Goal: Task Accomplishment & Management: Manage account settings

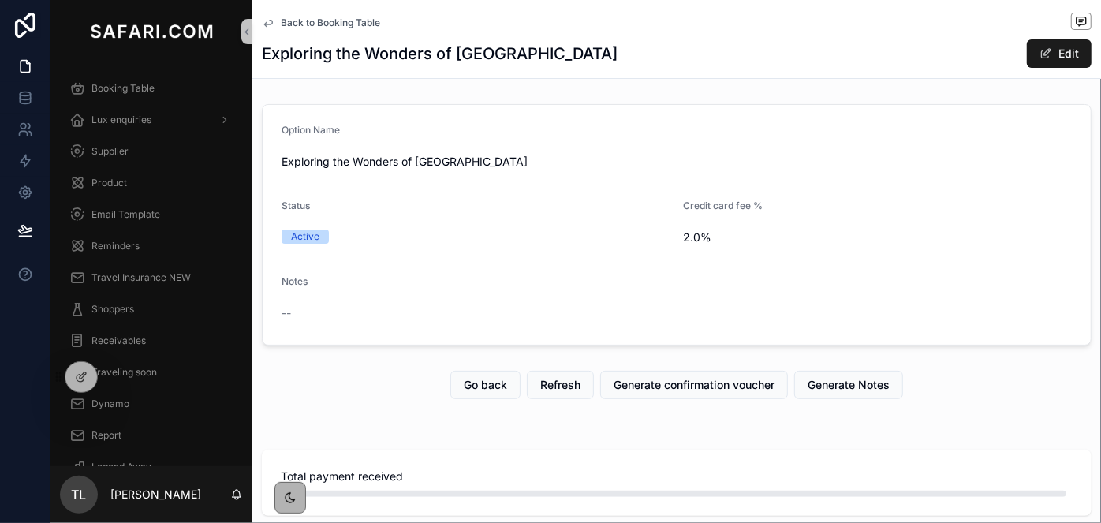
scroll to position [2214, 908]
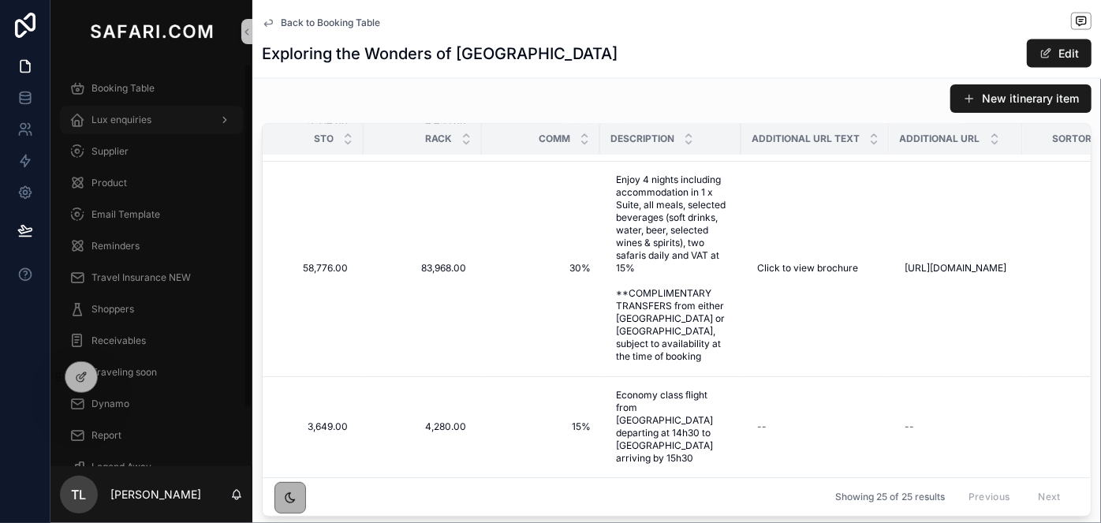
click at [151, 119] on div "Lux enquiries" at bounding box center [151, 119] width 164 height 25
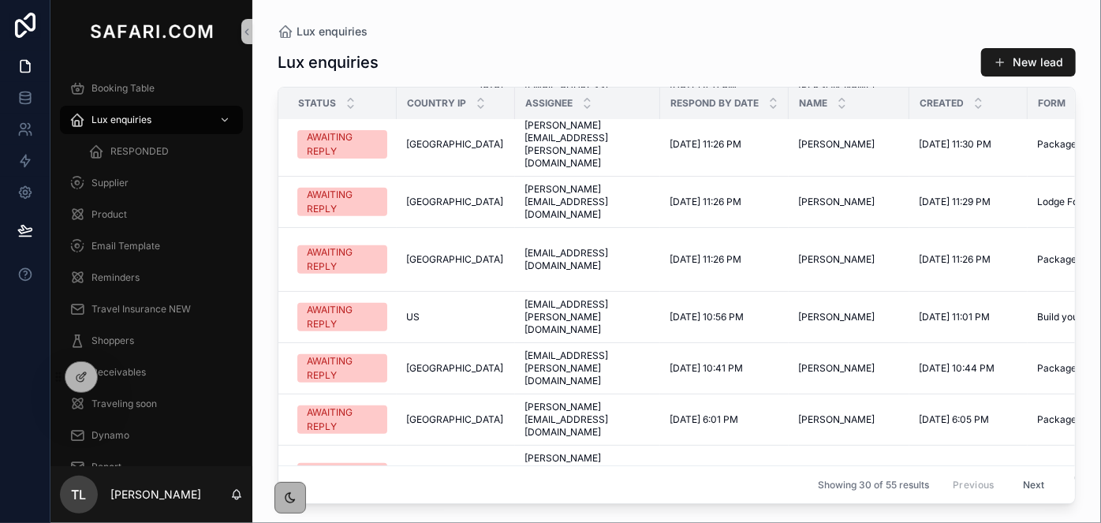
scroll to position [789, 0]
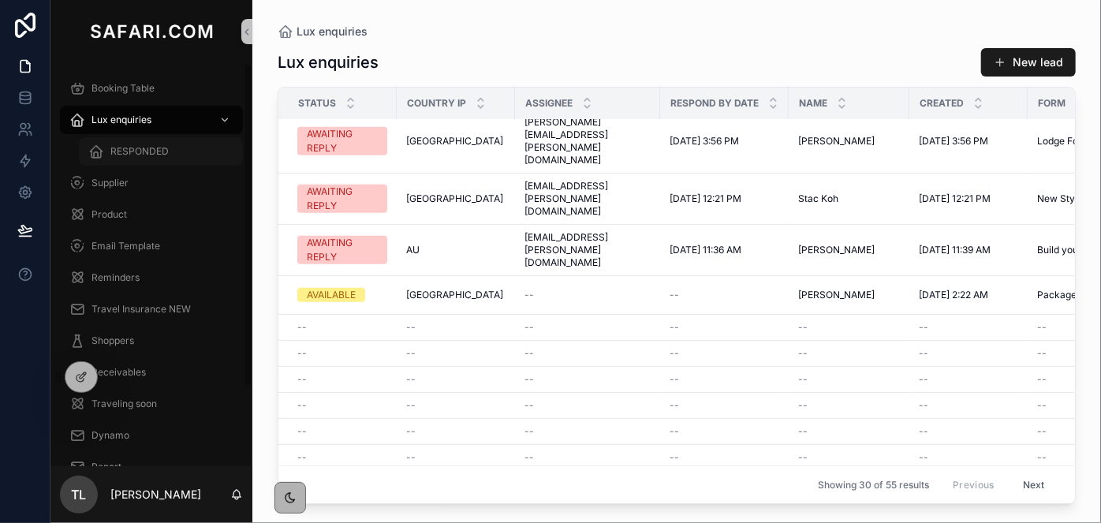
click at [164, 160] on div "RESPONDED" at bounding box center [160, 151] width 145 height 25
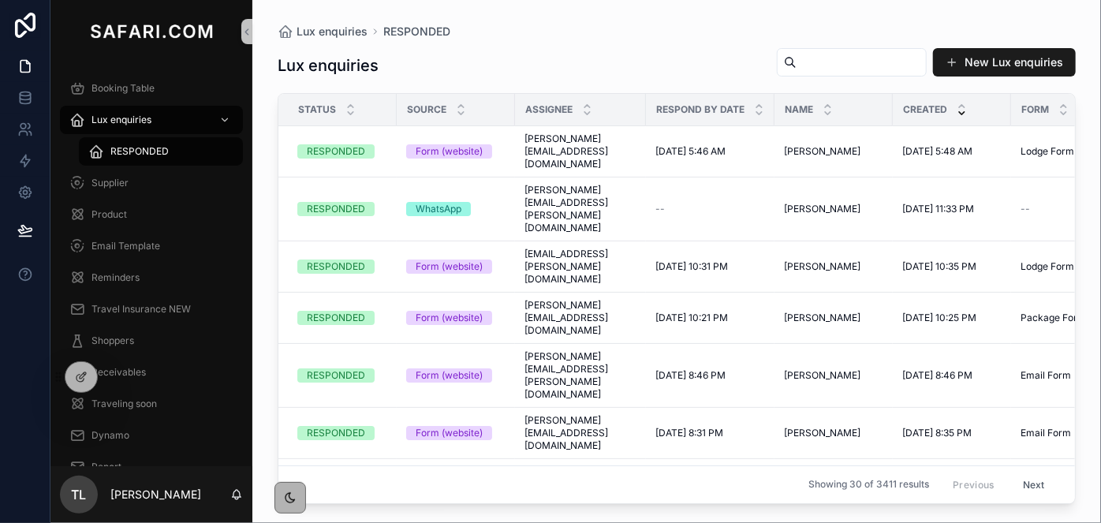
click at [796, 72] on input "scrollable content" at bounding box center [860, 62] width 129 height 22
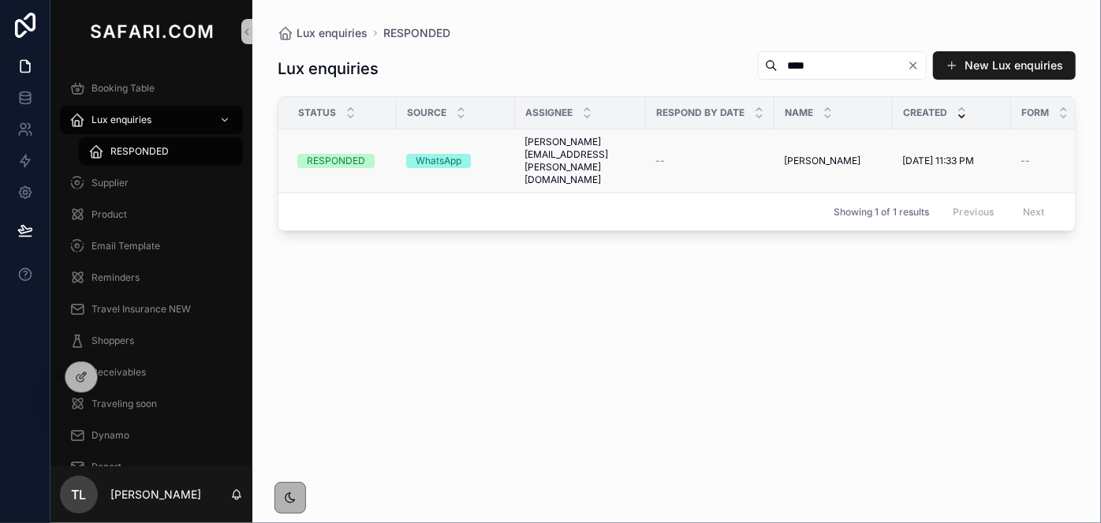
type input "****"
click at [196, 123] on div "Lux enquiries" at bounding box center [151, 119] width 164 height 25
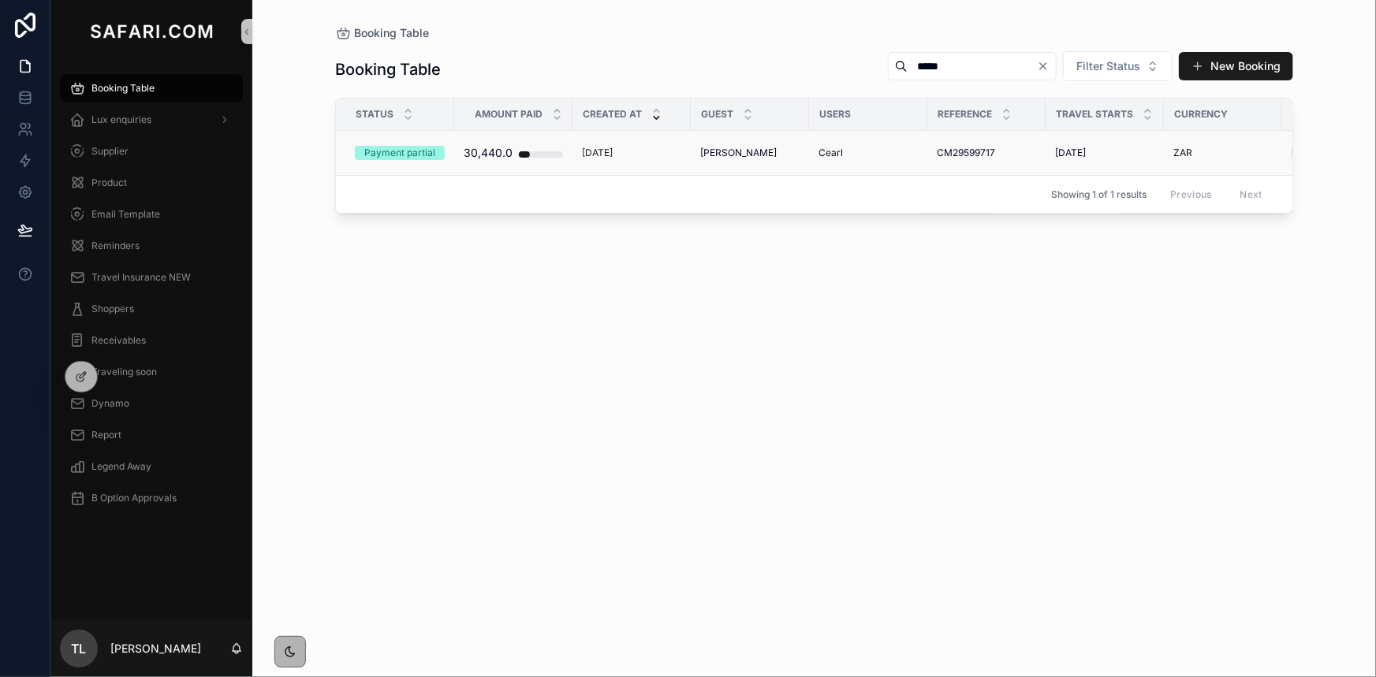
type input "*****"
click at [961, 155] on span "CM29599717" at bounding box center [966, 153] width 58 height 13
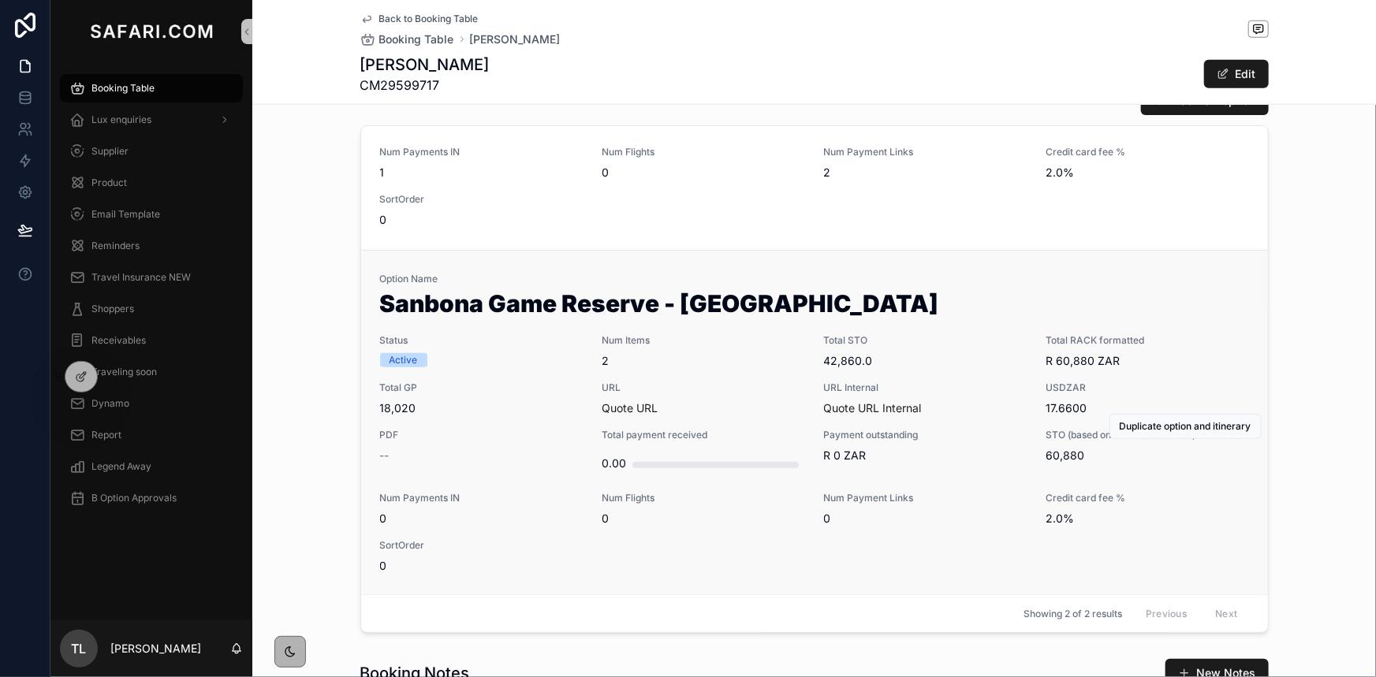
scroll to position [897, 0]
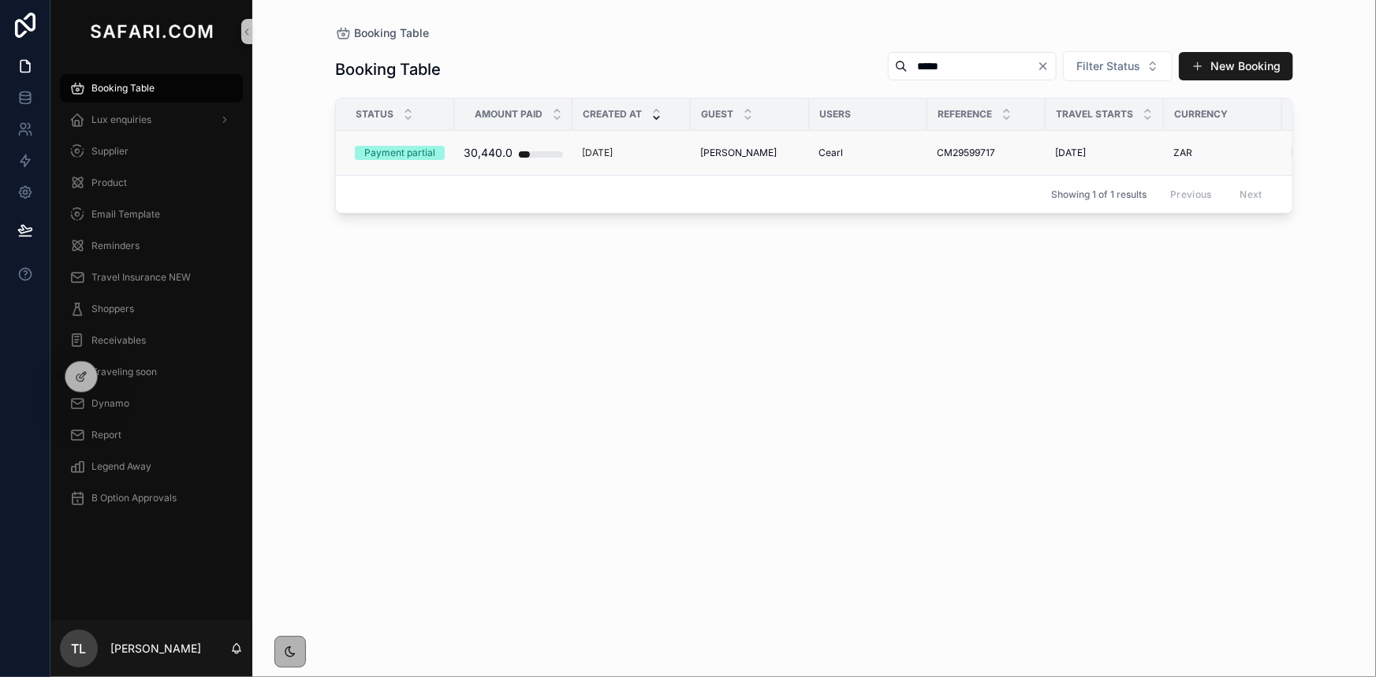
click at [733, 152] on span "Sheppard Snyder" at bounding box center [738, 153] width 76 height 13
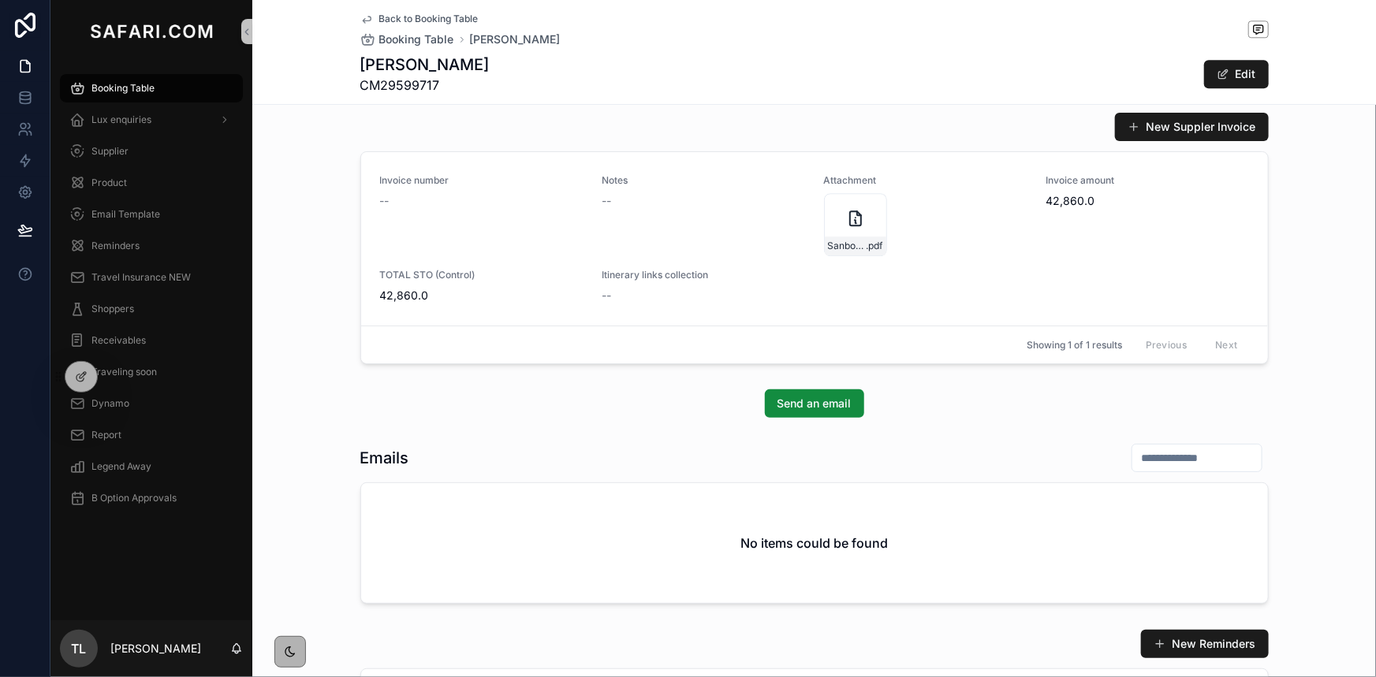
scroll to position [2079, 0]
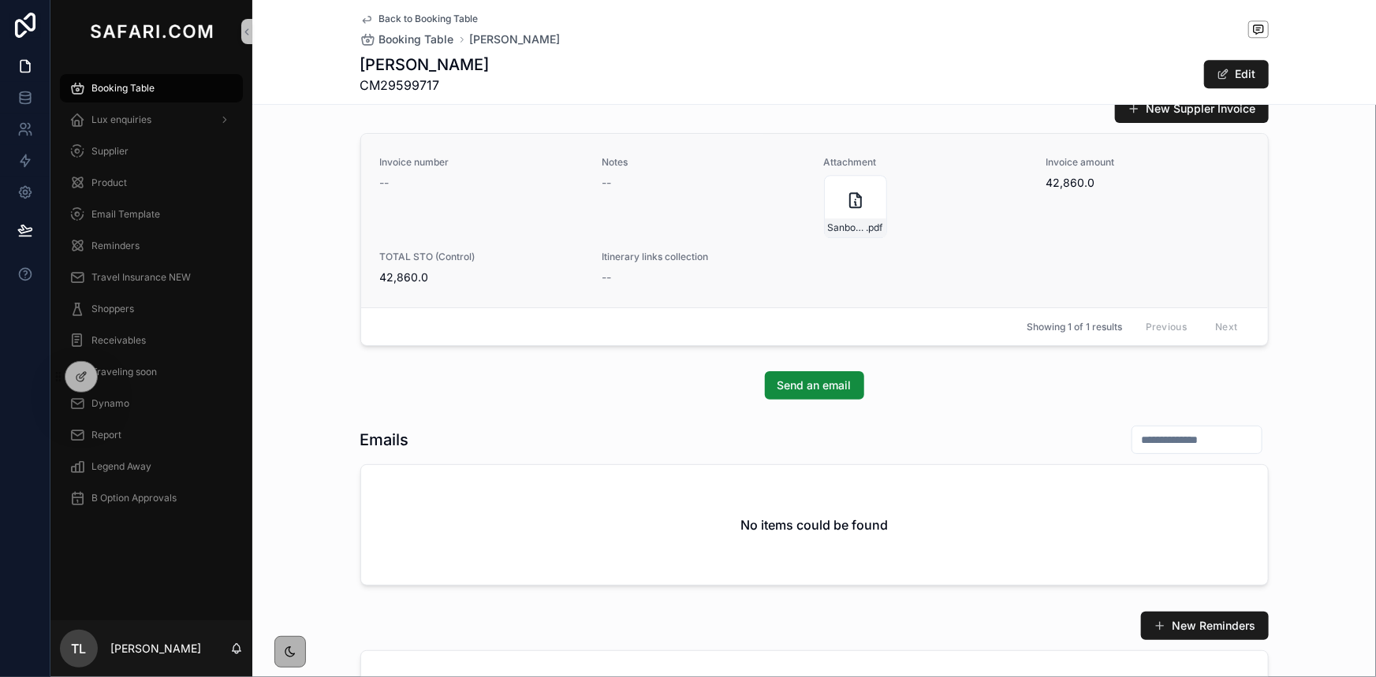
click at [667, 264] on div "Itinerary links collection --" at bounding box center [703, 268] width 203 height 35
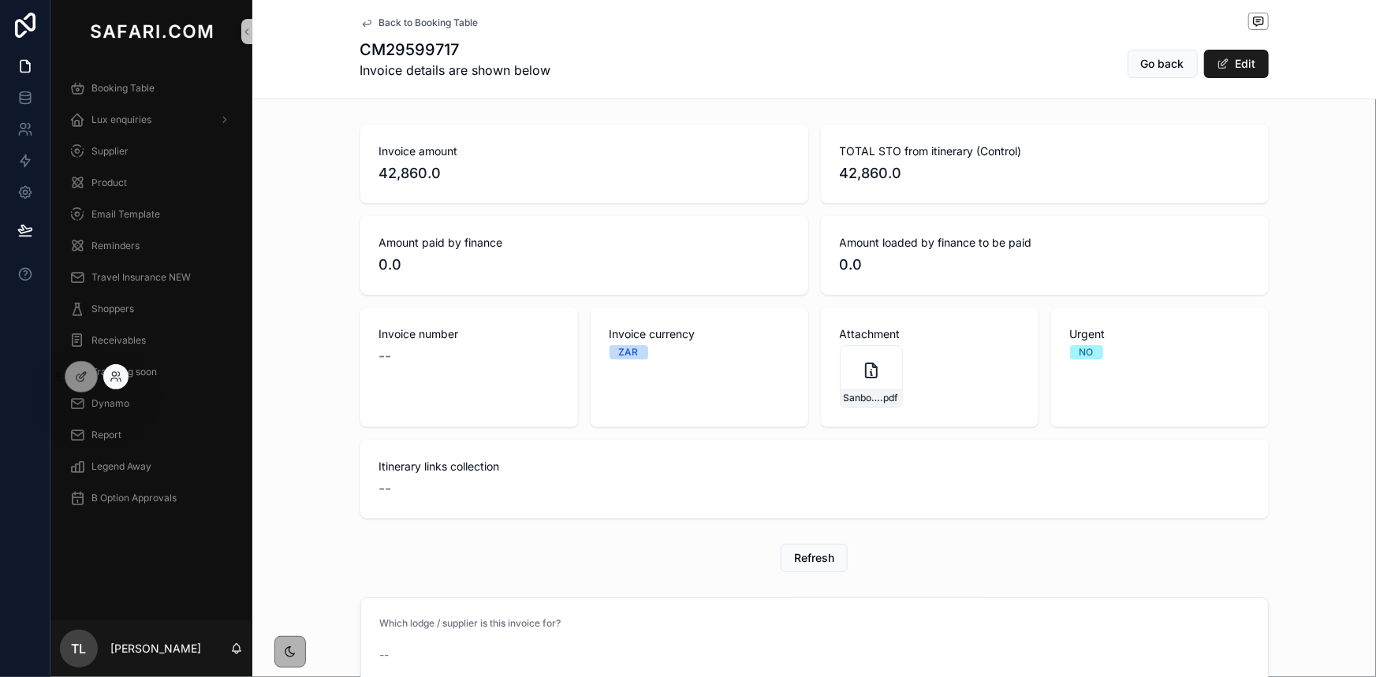
click at [123, 375] on div at bounding box center [115, 376] width 25 height 25
click at [114, 374] on icon at bounding box center [116, 377] width 13 height 13
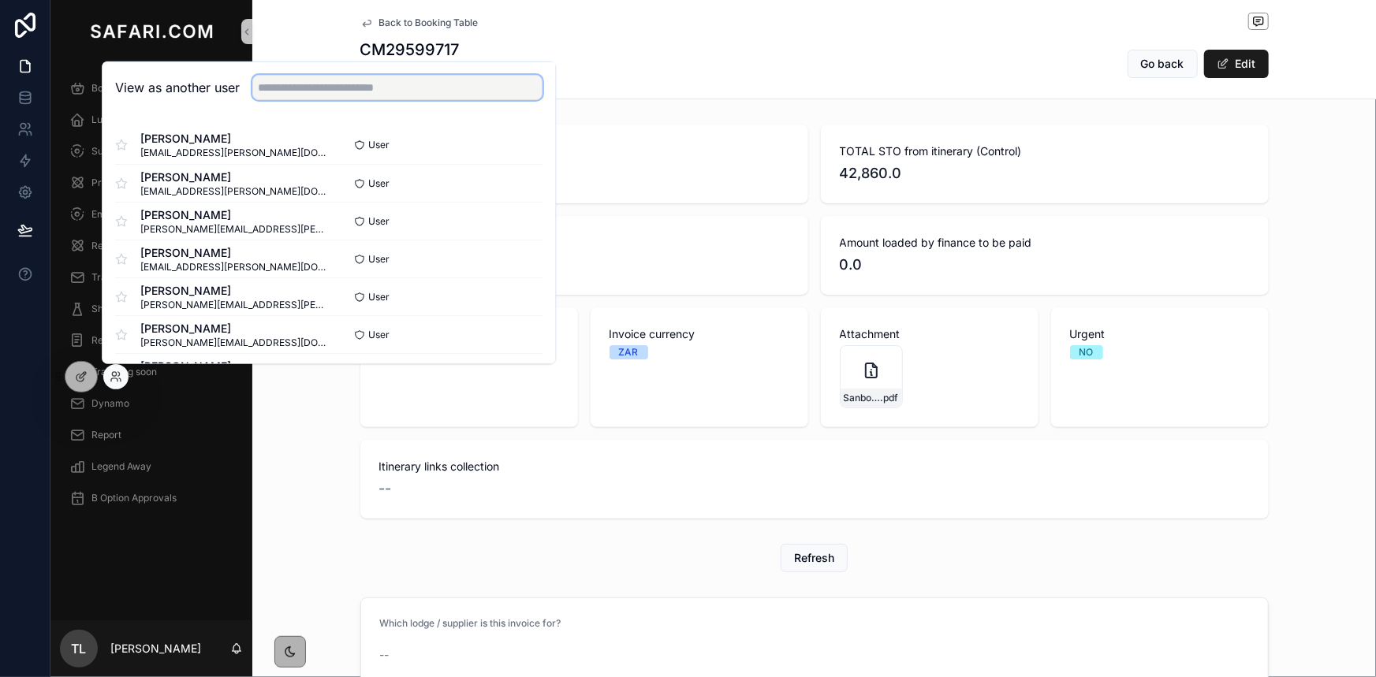
click at [386, 86] on input "text" at bounding box center [397, 87] width 290 height 25
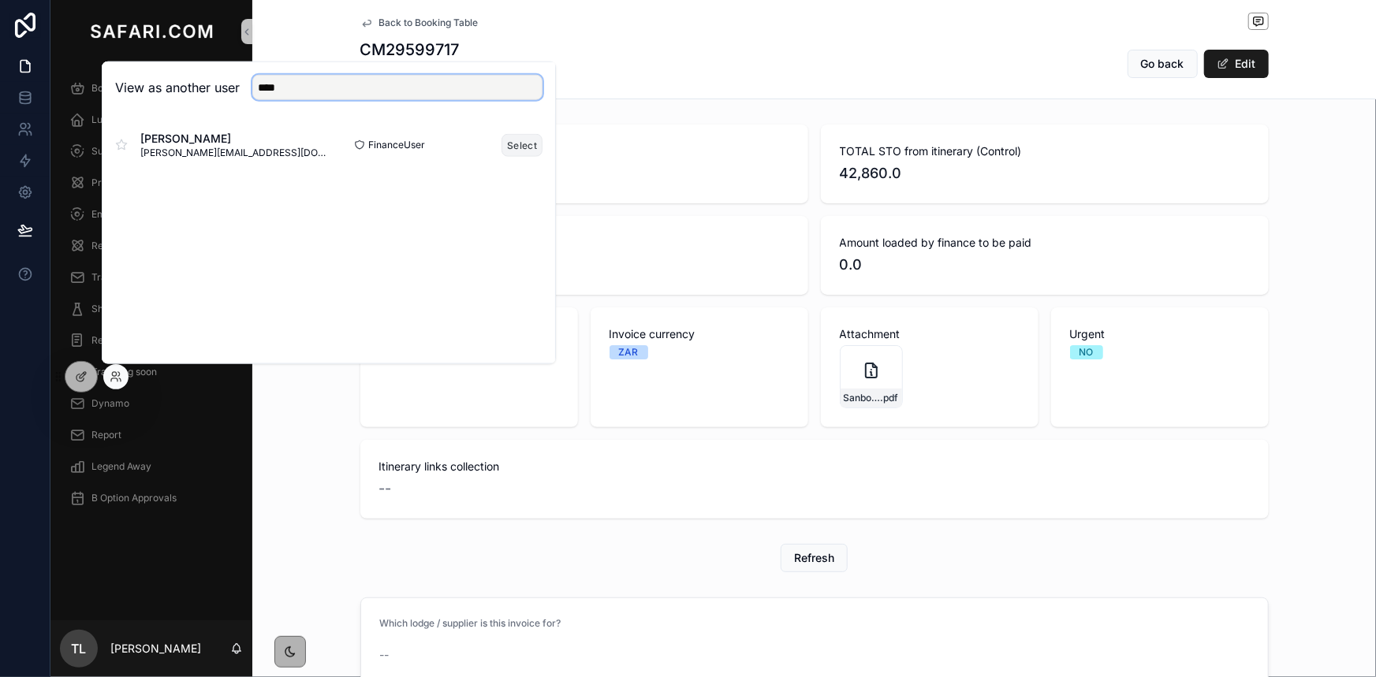
type input "****"
click at [518, 144] on button "Select" at bounding box center [522, 144] width 41 height 23
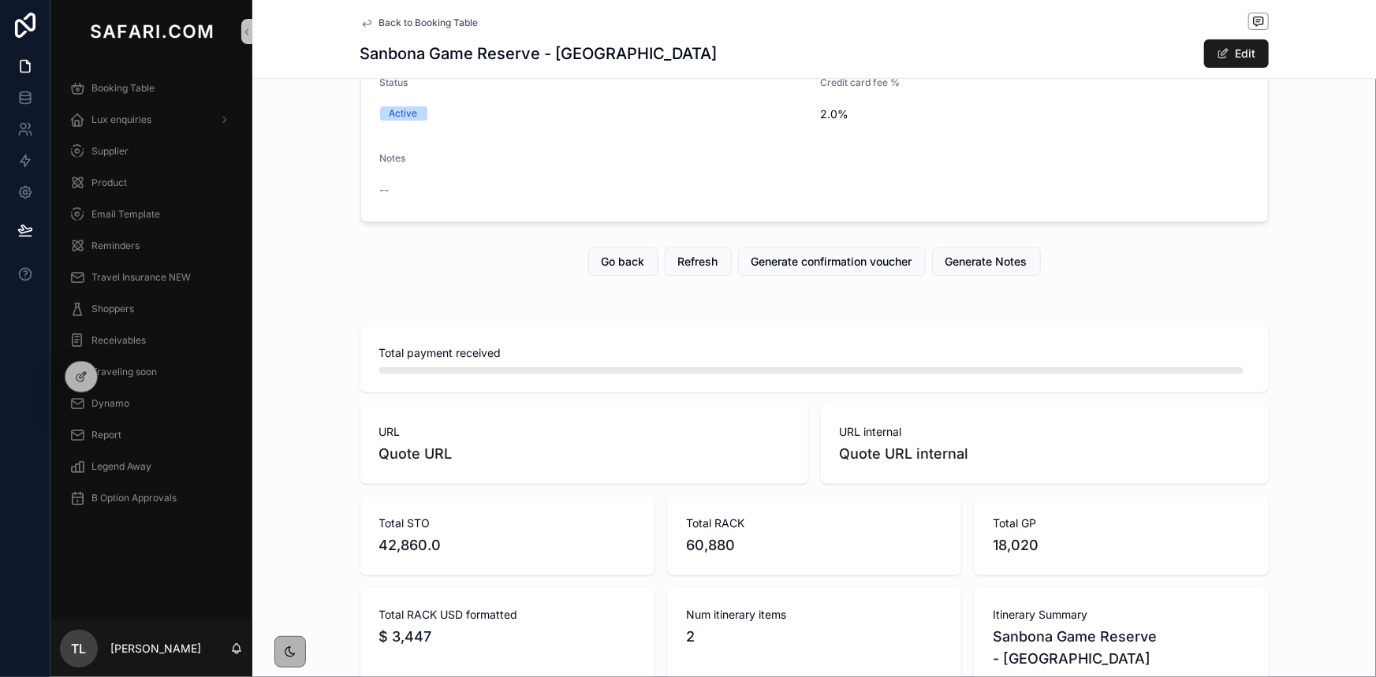
scroll to position [143, 0]
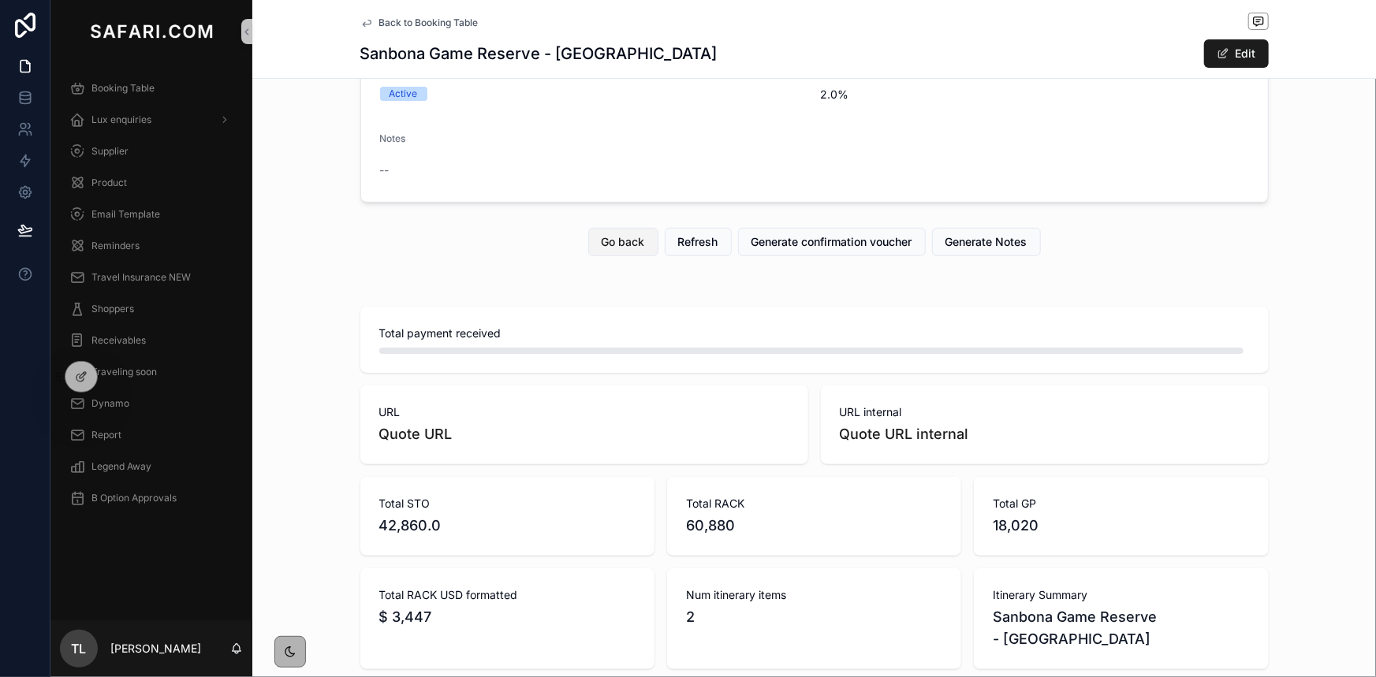
click at [621, 247] on span "Go back" at bounding box center [623, 242] width 43 height 16
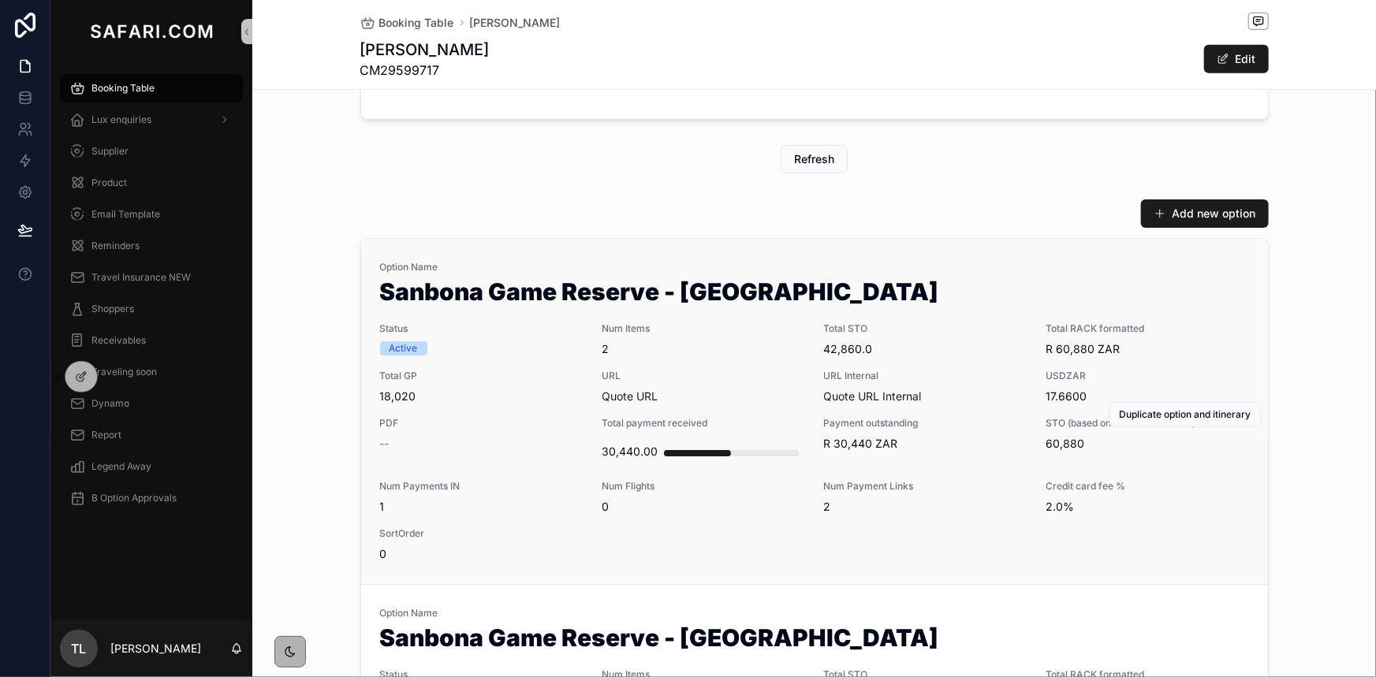
click at [766, 269] on span "Option Name" at bounding box center [814, 267] width 869 height 13
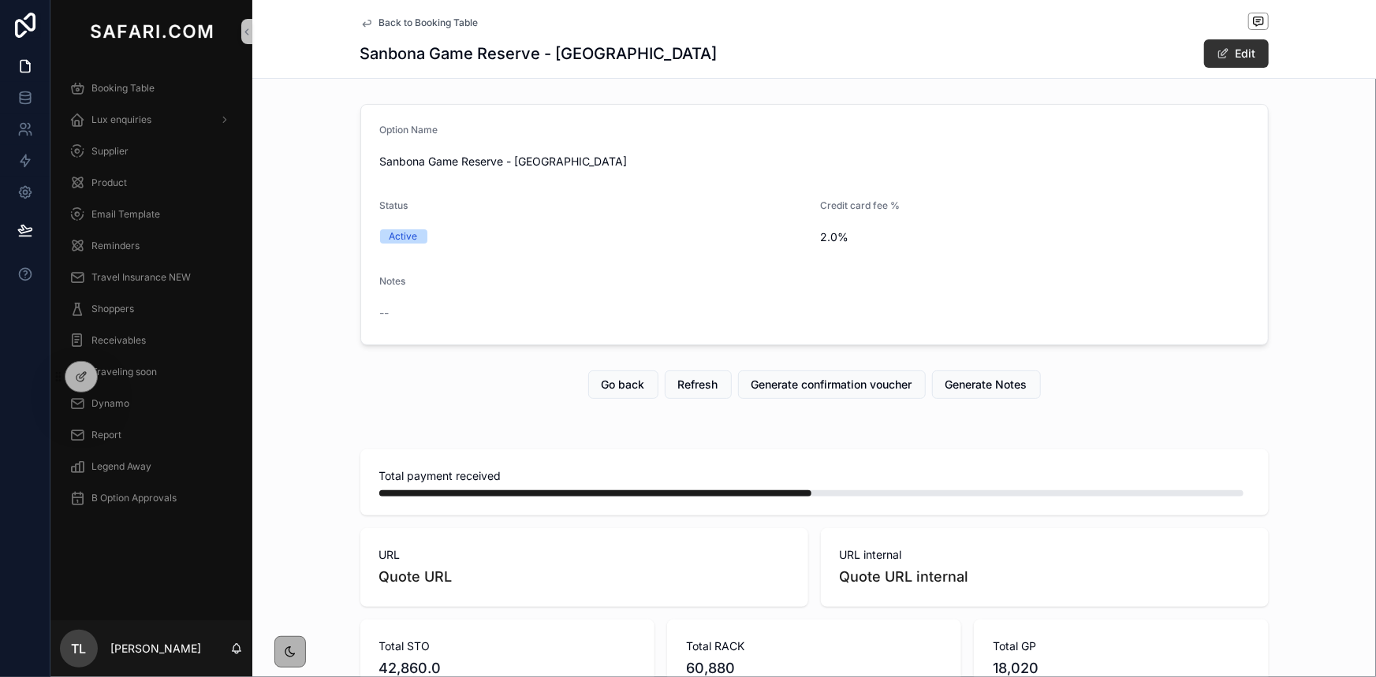
click at [1231, 58] on button "Edit" at bounding box center [1236, 53] width 65 height 28
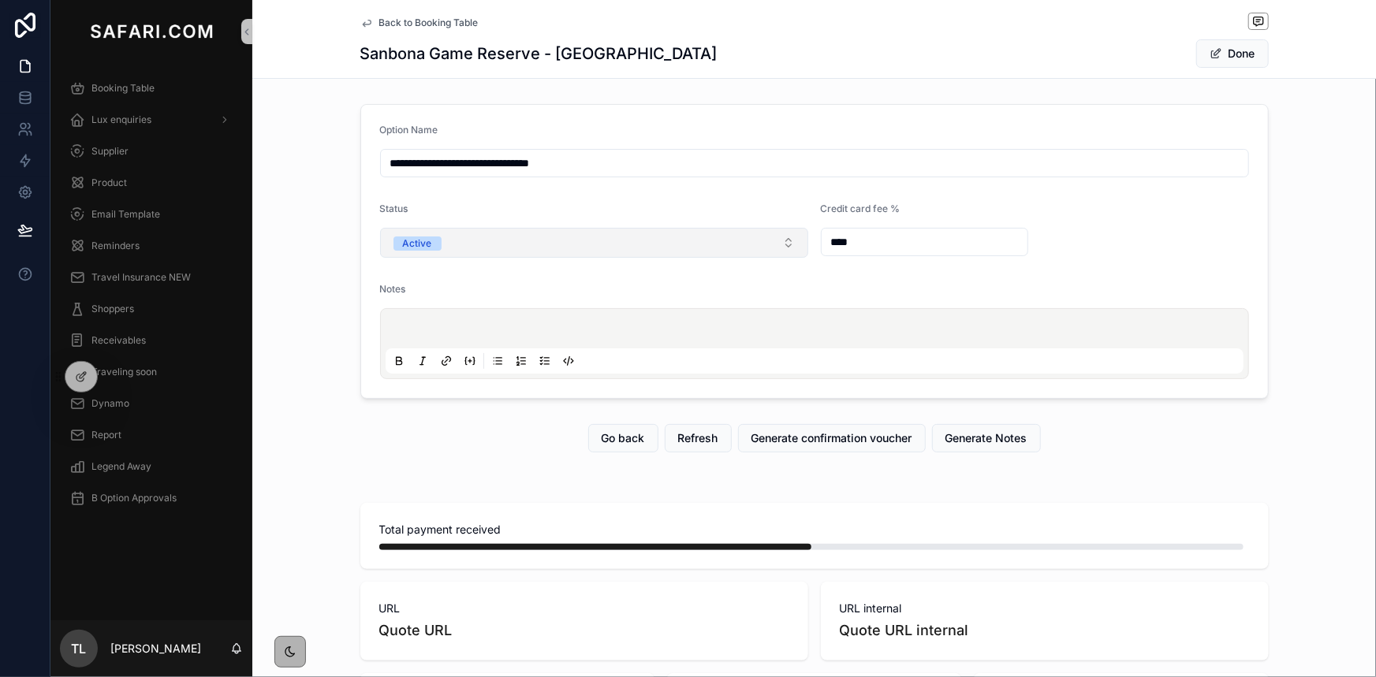
click at [621, 253] on button "Active" at bounding box center [594, 243] width 428 height 30
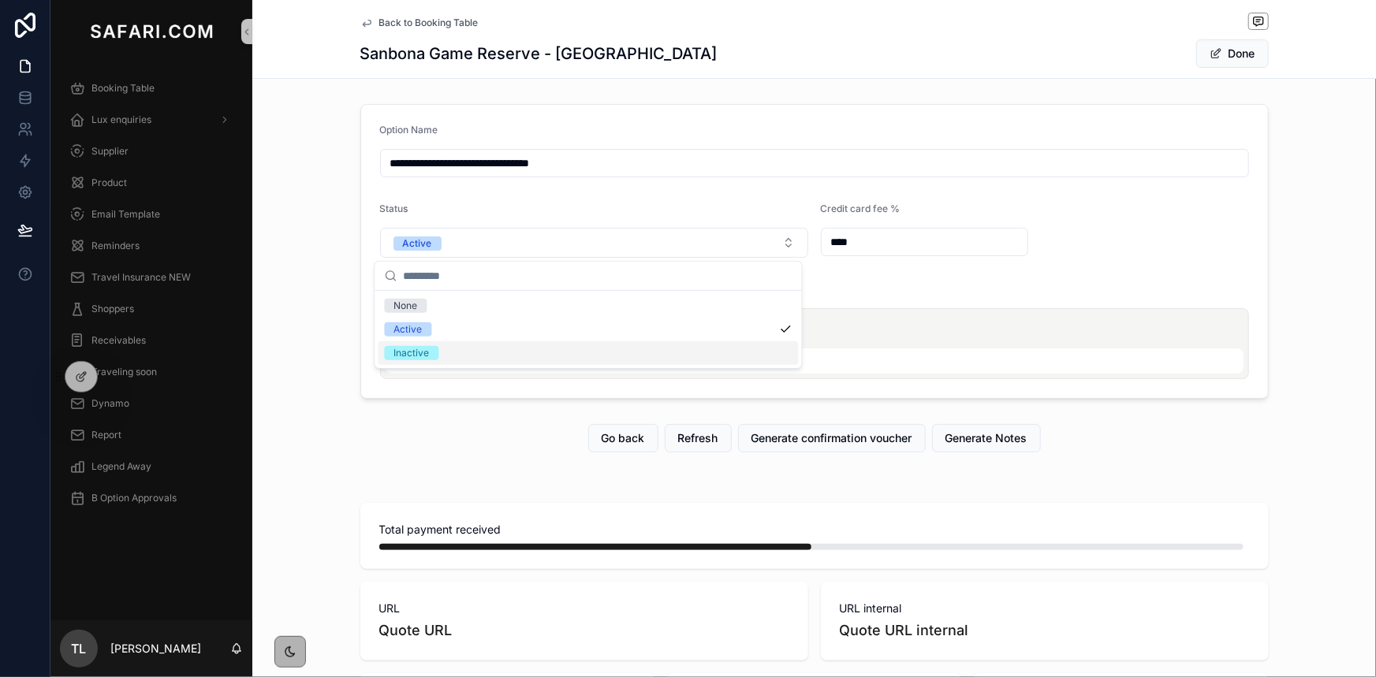
click at [453, 351] on div "Inactive" at bounding box center [588, 353] width 420 height 24
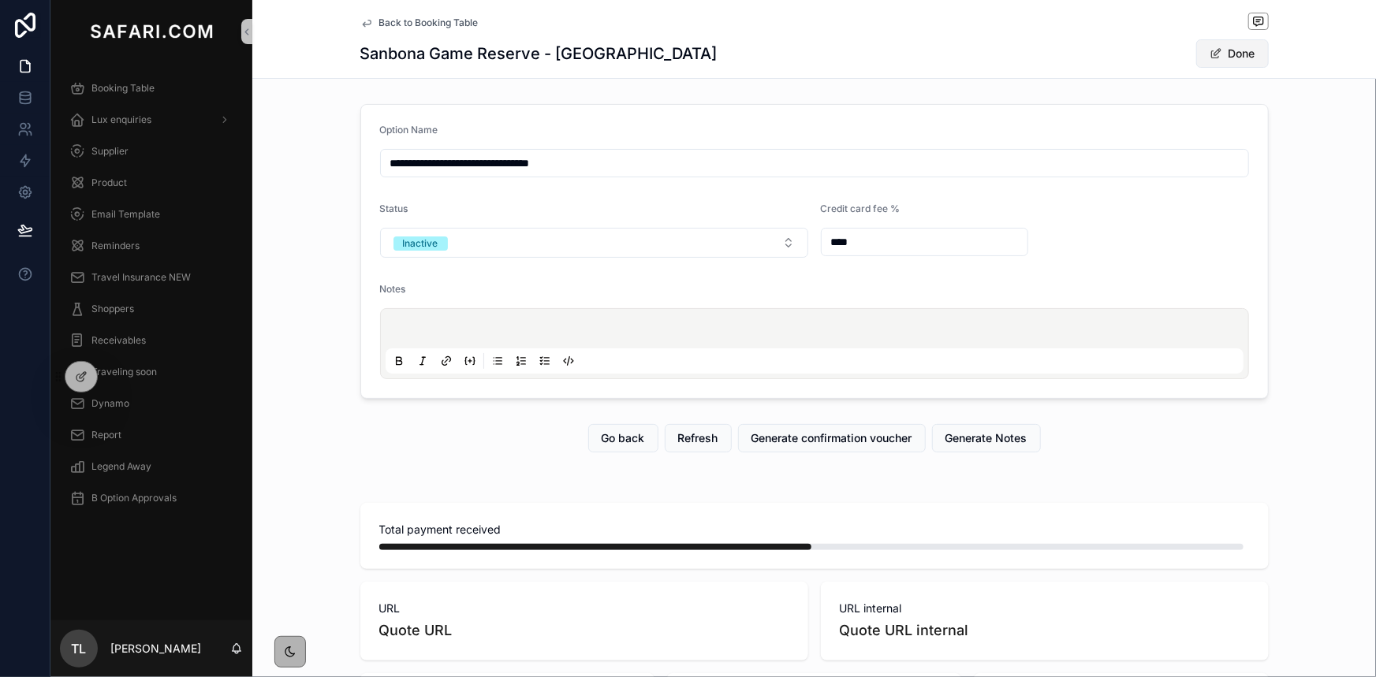
click at [1210, 57] on span "scrollable content" at bounding box center [1216, 53] width 13 height 13
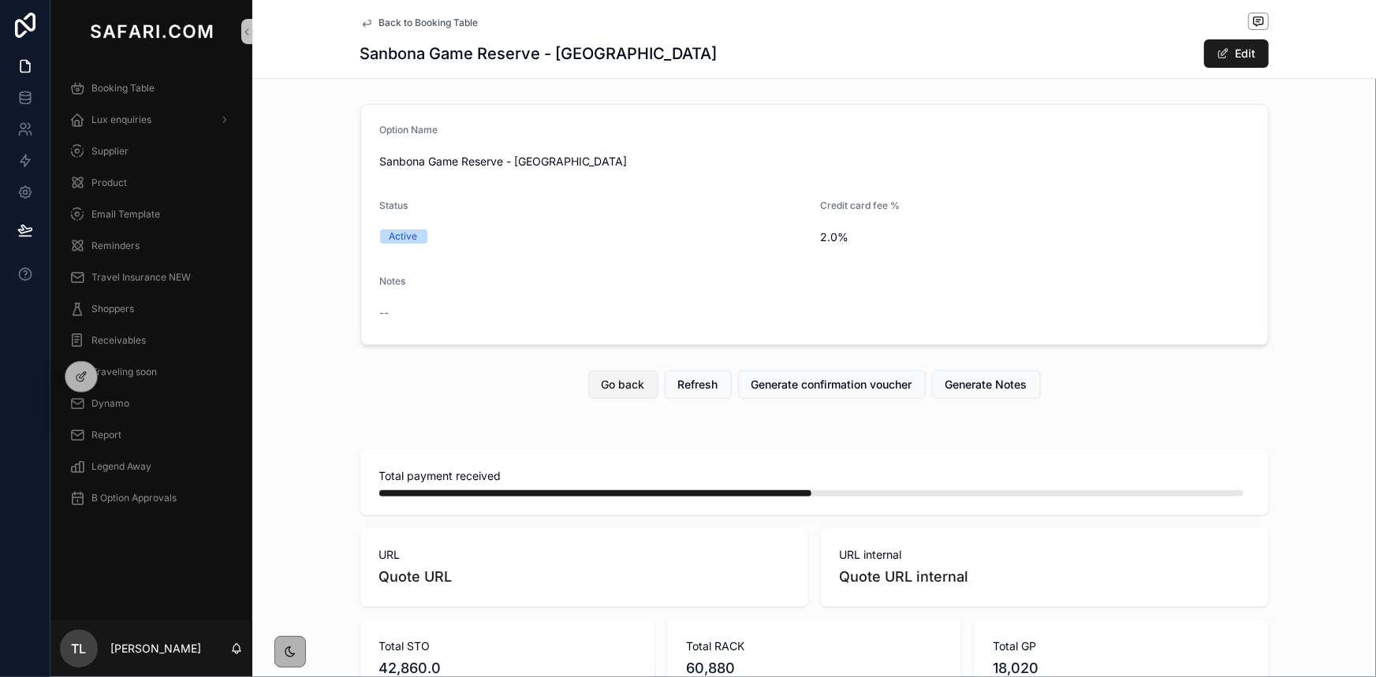
click at [635, 378] on span "Go back" at bounding box center [623, 385] width 43 height 16
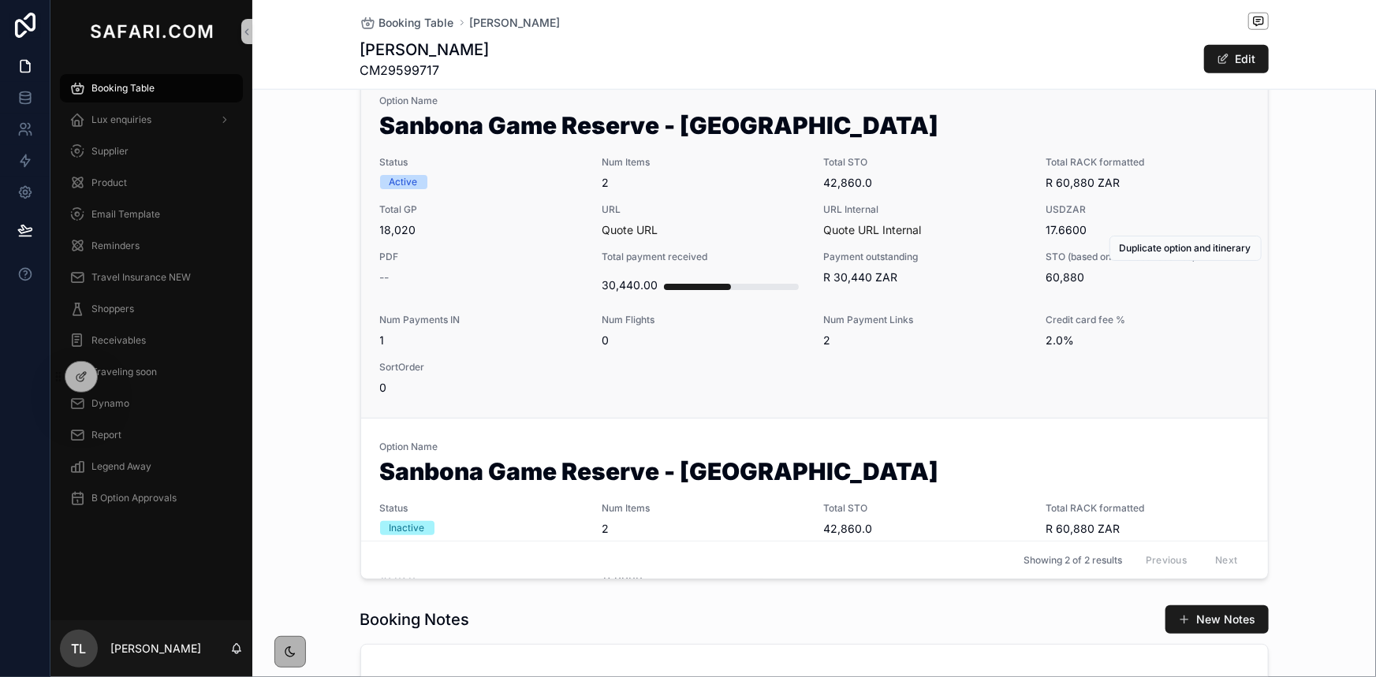
scroll to position [789, 0]
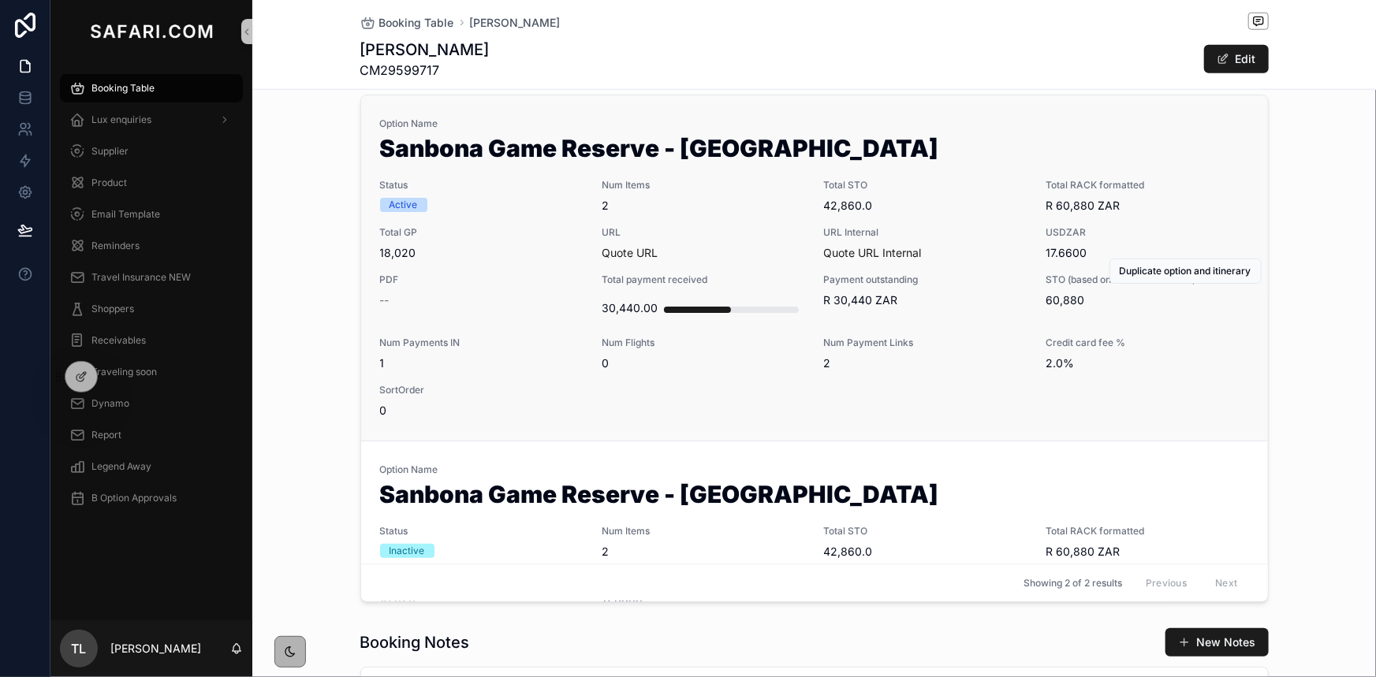
click at [707, 229] on span "URL" at bounding box center [703, 232] width 203 height 13
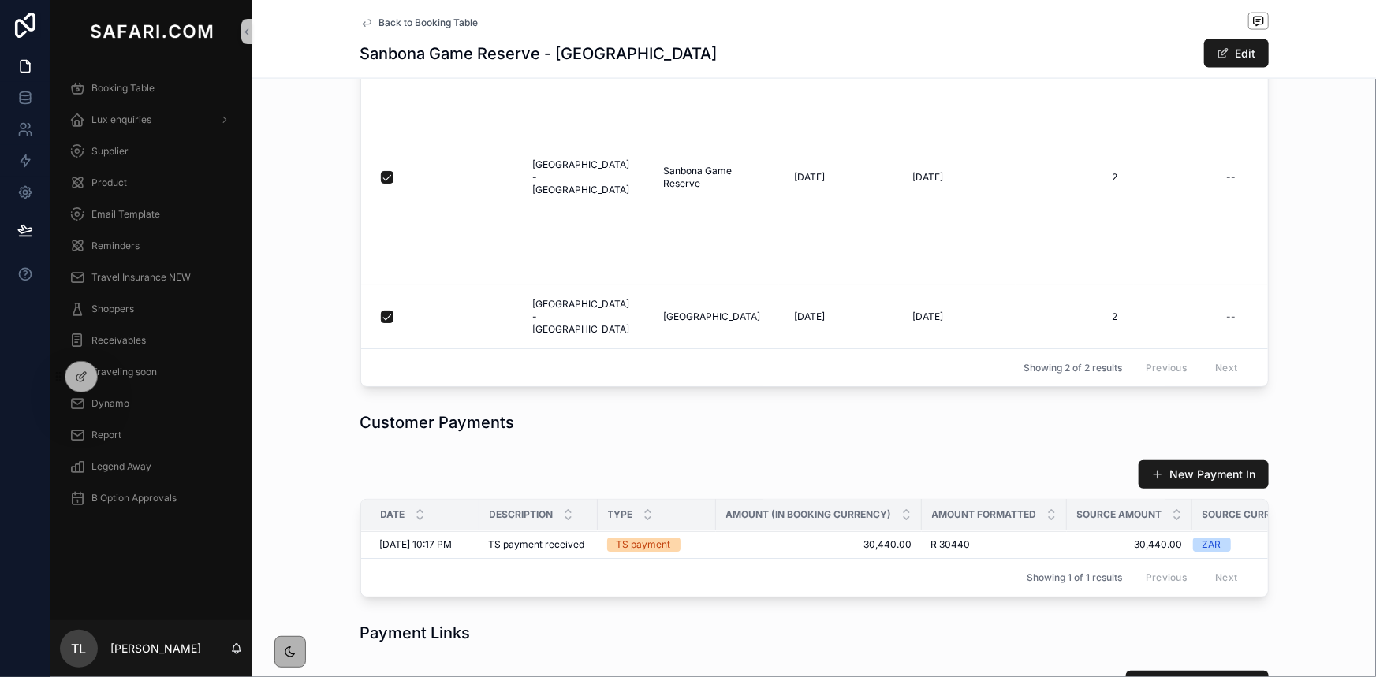
scroll to position [1434, 0]
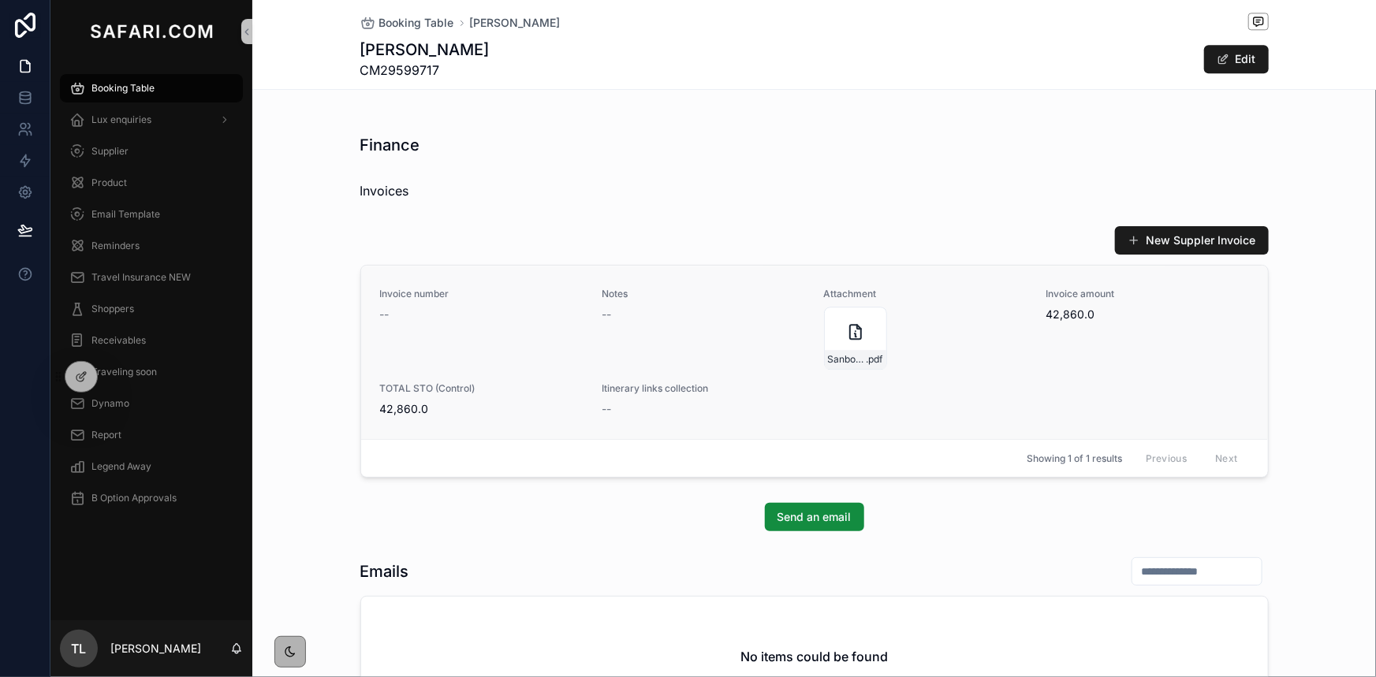
scroll to position [1935, 0]
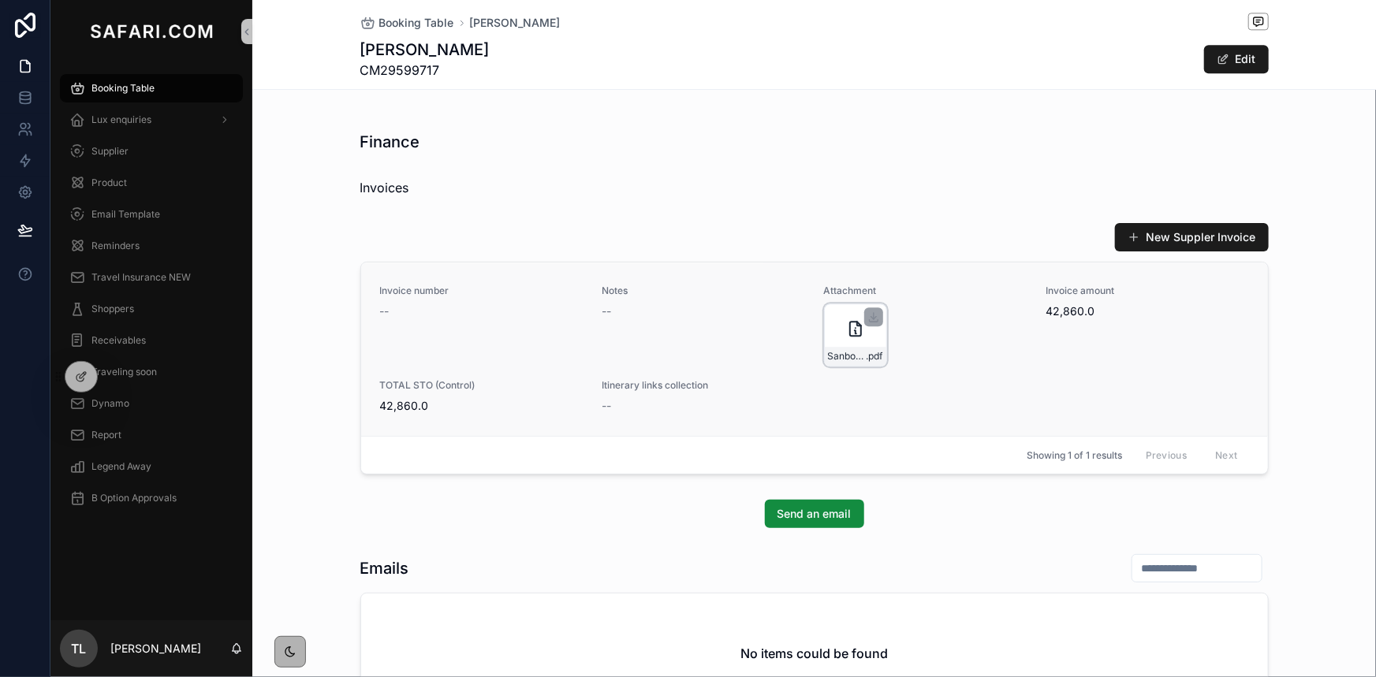
click at [833, 311] on div "Sanbona-Game-Reserve---Tilney-Manor-Invoice-for-09-11-March-2026 .pdf" at bounding box center [855, 335] width 63 height 63
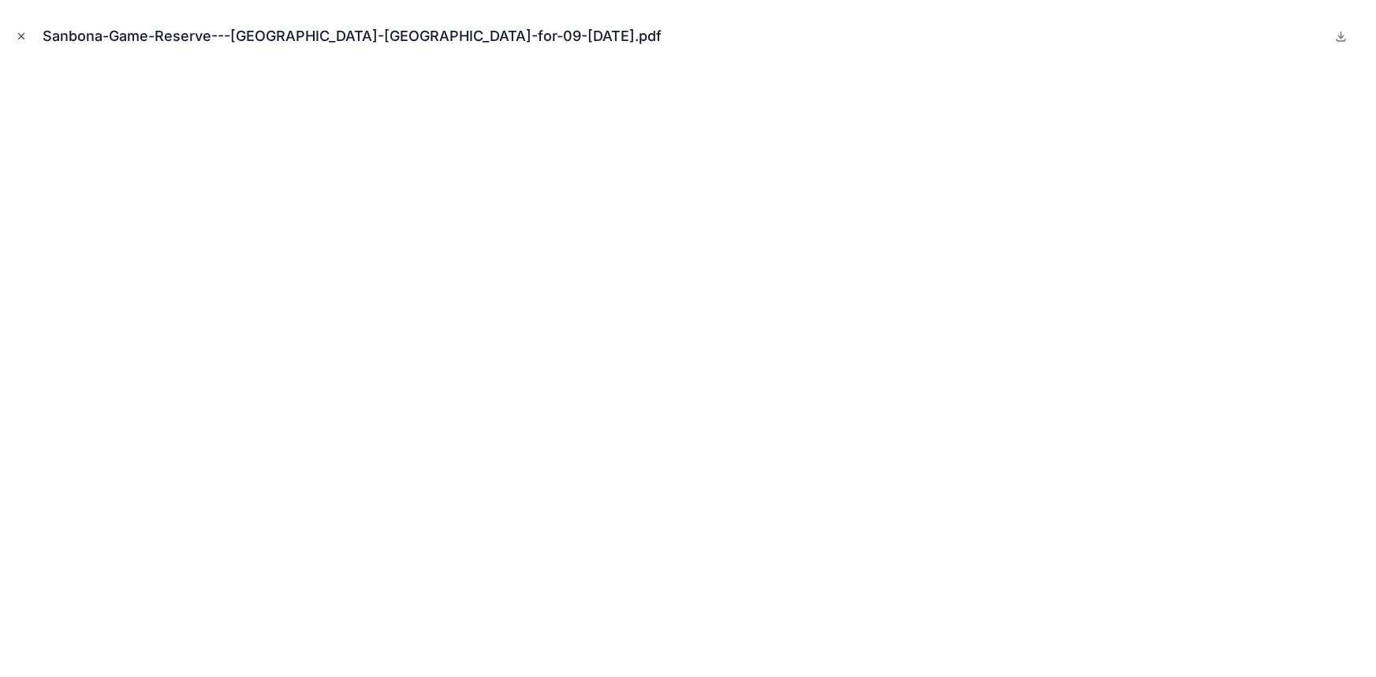
click at [21, 35] on icon "Close modal" at bounding box center [22, 37] width 6 height 6
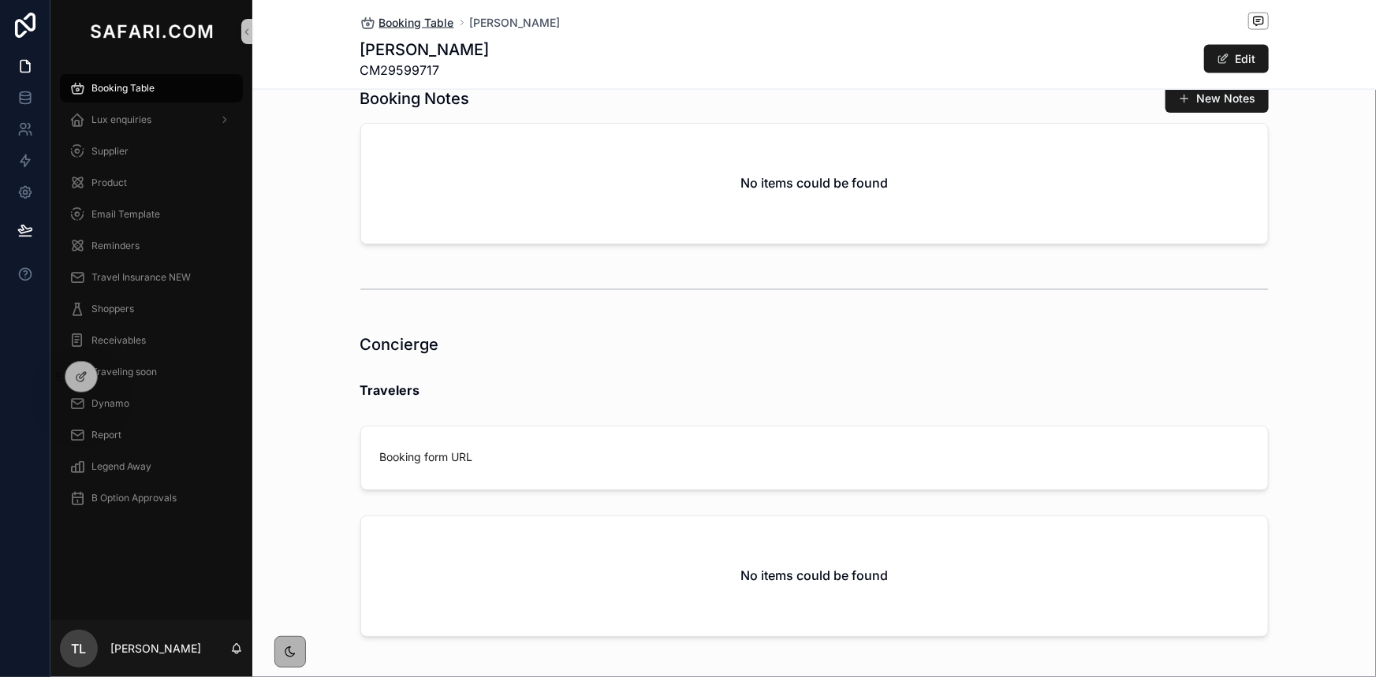
scroll to position [1332, 0]
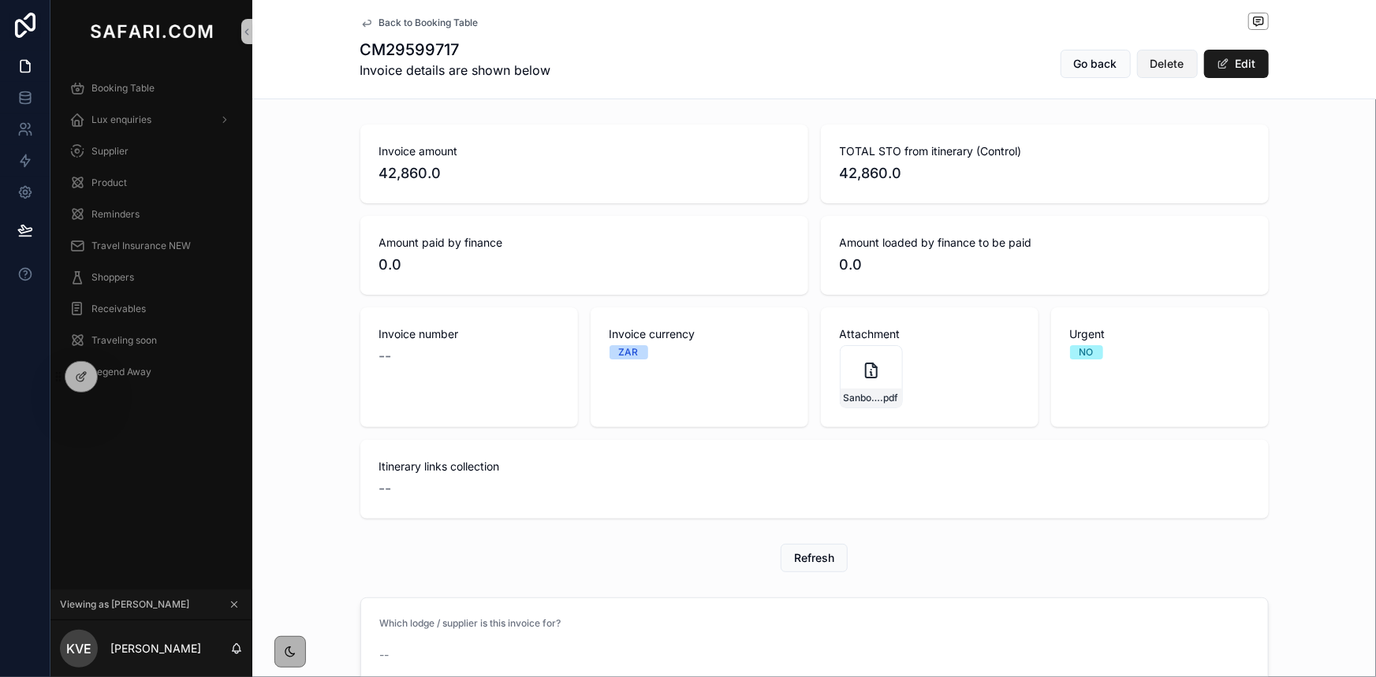
click at [1158, 66] on span "Delete" at bounding box center [1167, 64] width 34 height 16
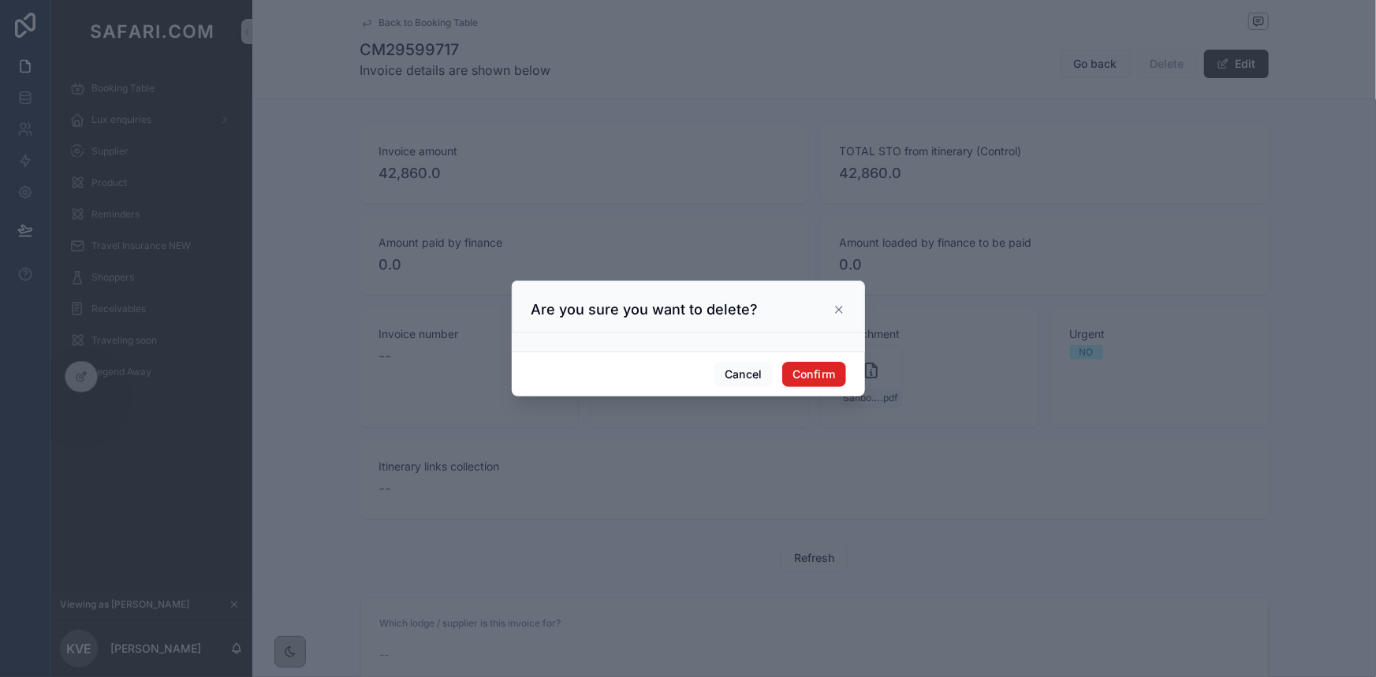
click at [832, 369] on button "Confirm" at bounding box center [813, 374] width 63 height 25
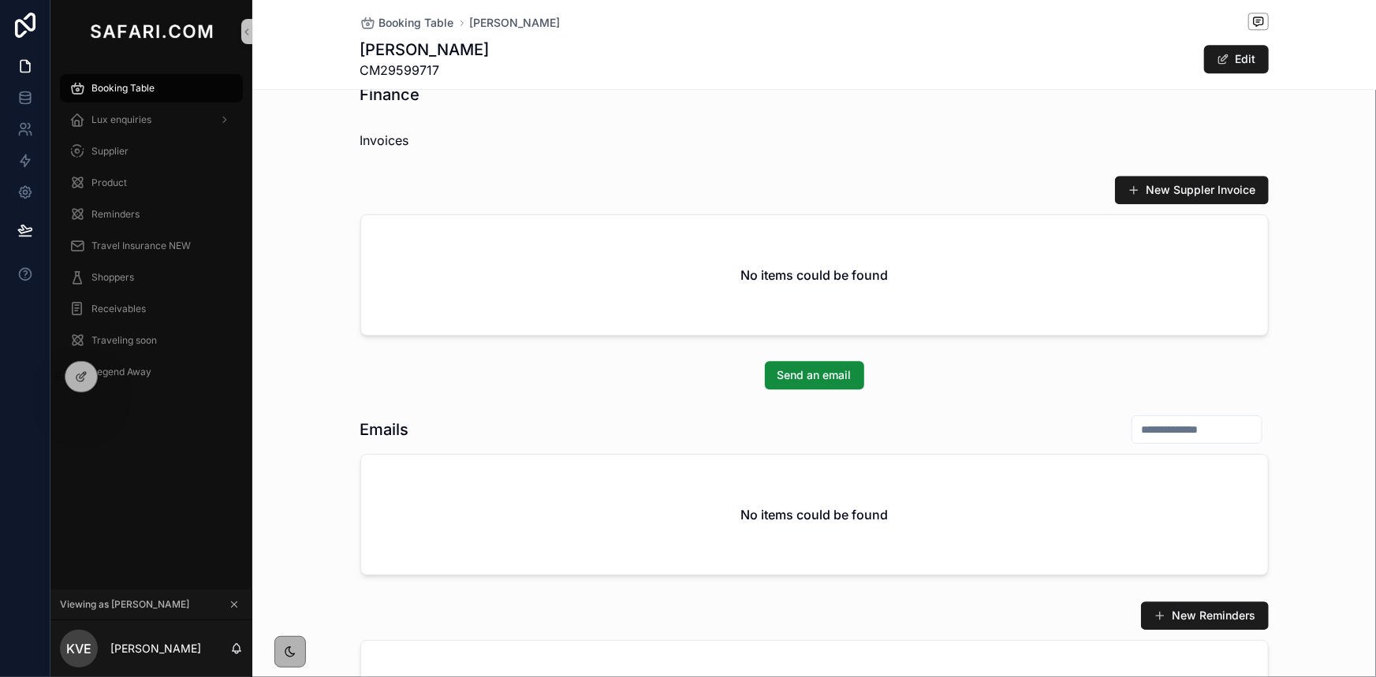
scroll to position [1976, 0]
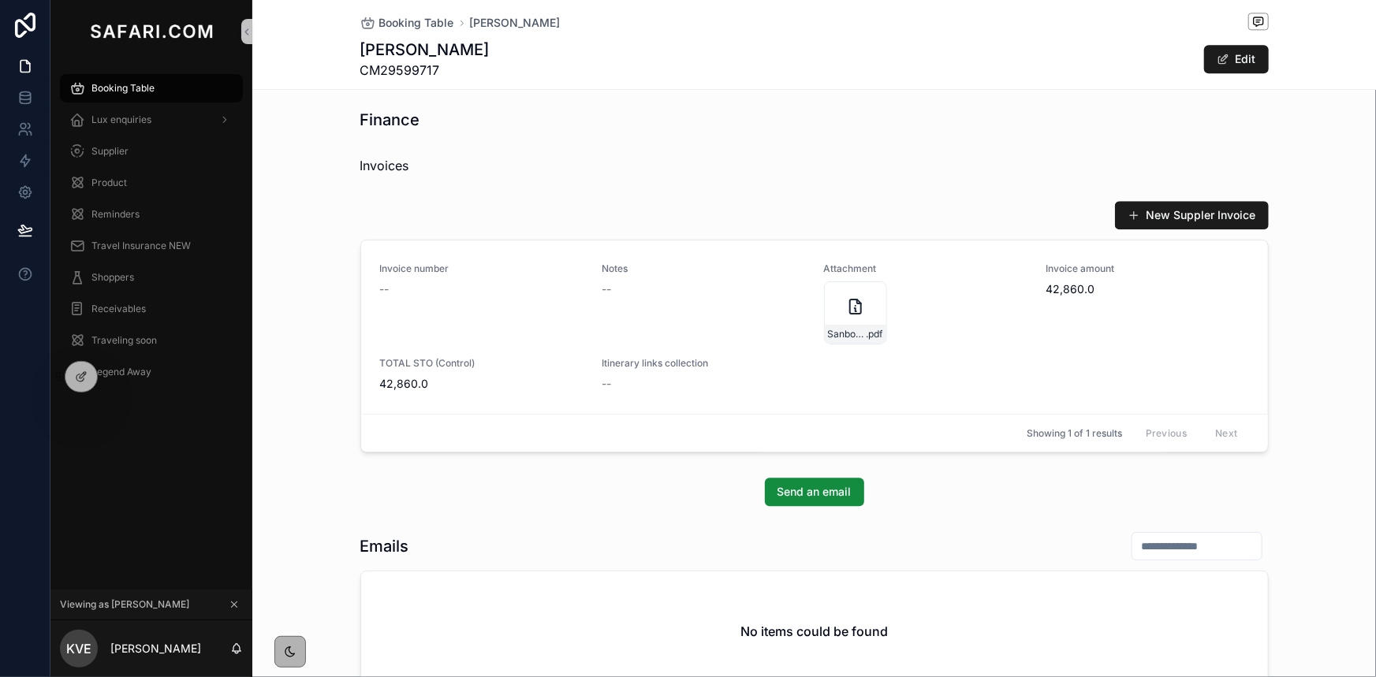
click at [237, 610] on button "scrollable content" at bounding box center [234, 604] width 17 height 17
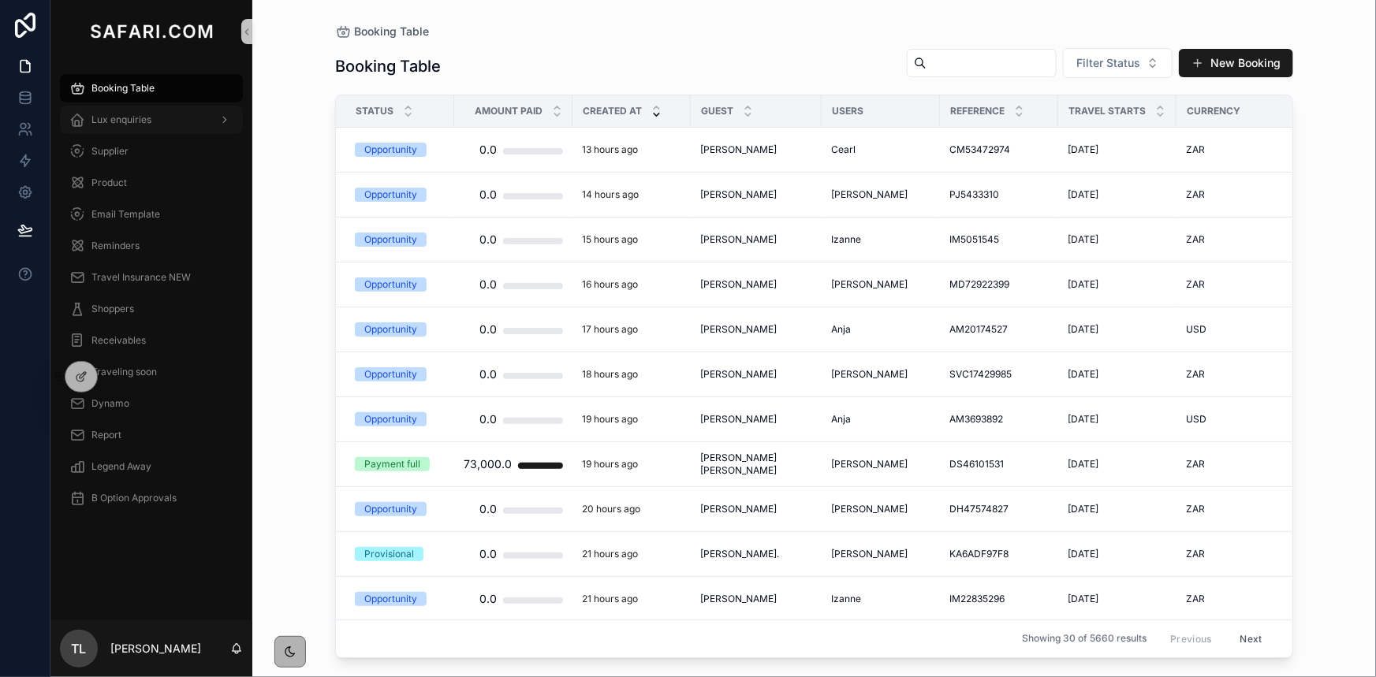
click at [132, 121] on span "Lux enquiries" at bounding box center [121, 120] width 60 height 13
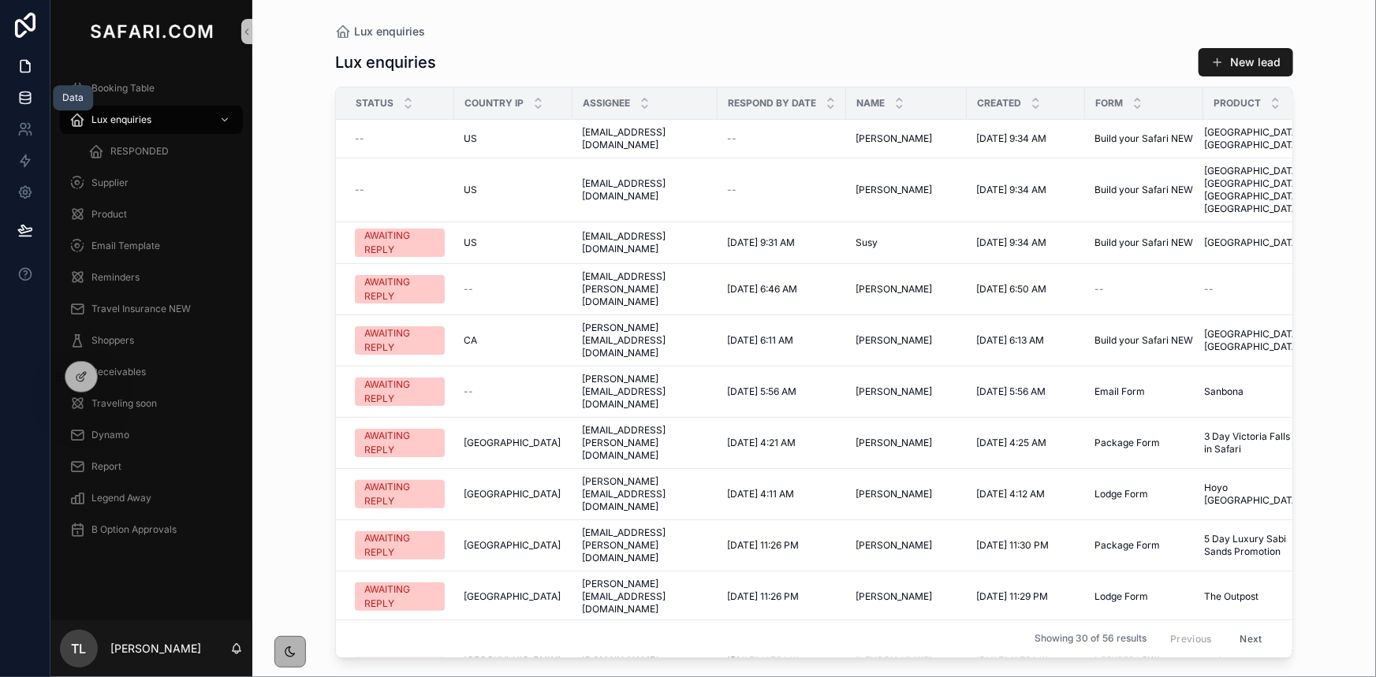
click at [32, 90] on icon at bounding box center [25, 98] width 16 height 16
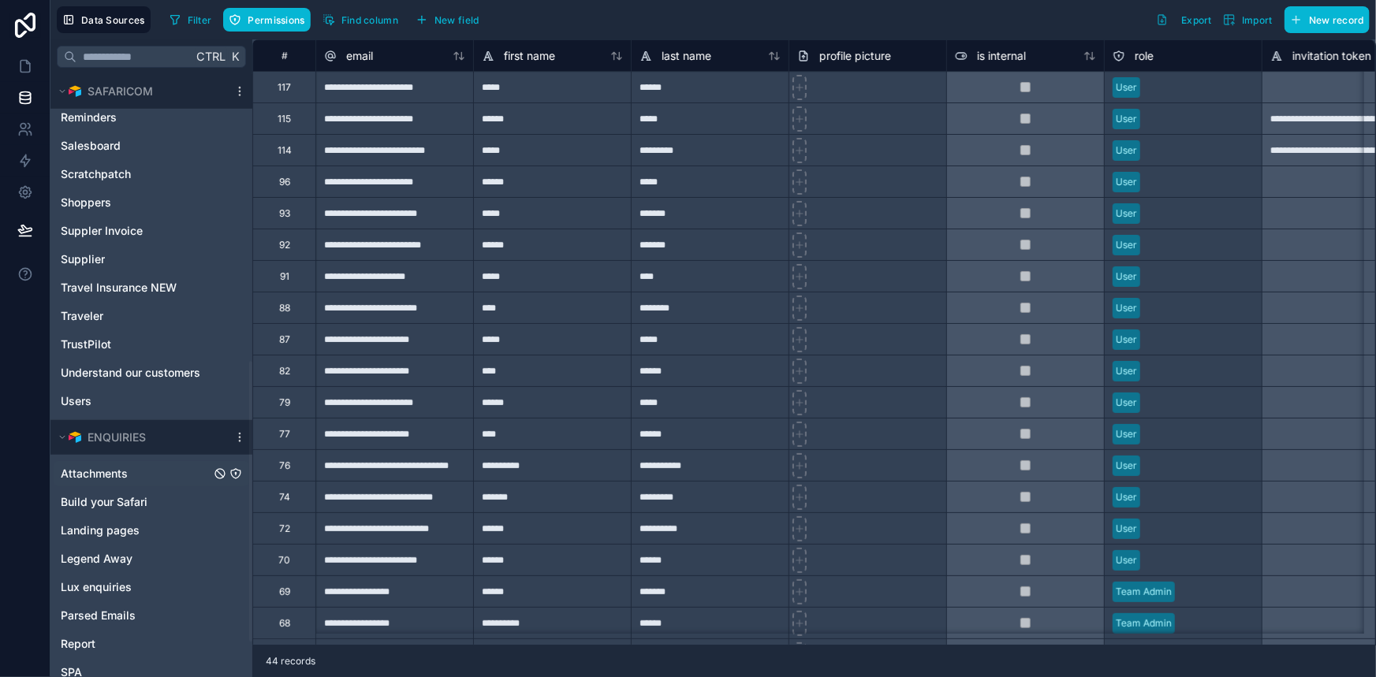
scroll to position [694, 0]
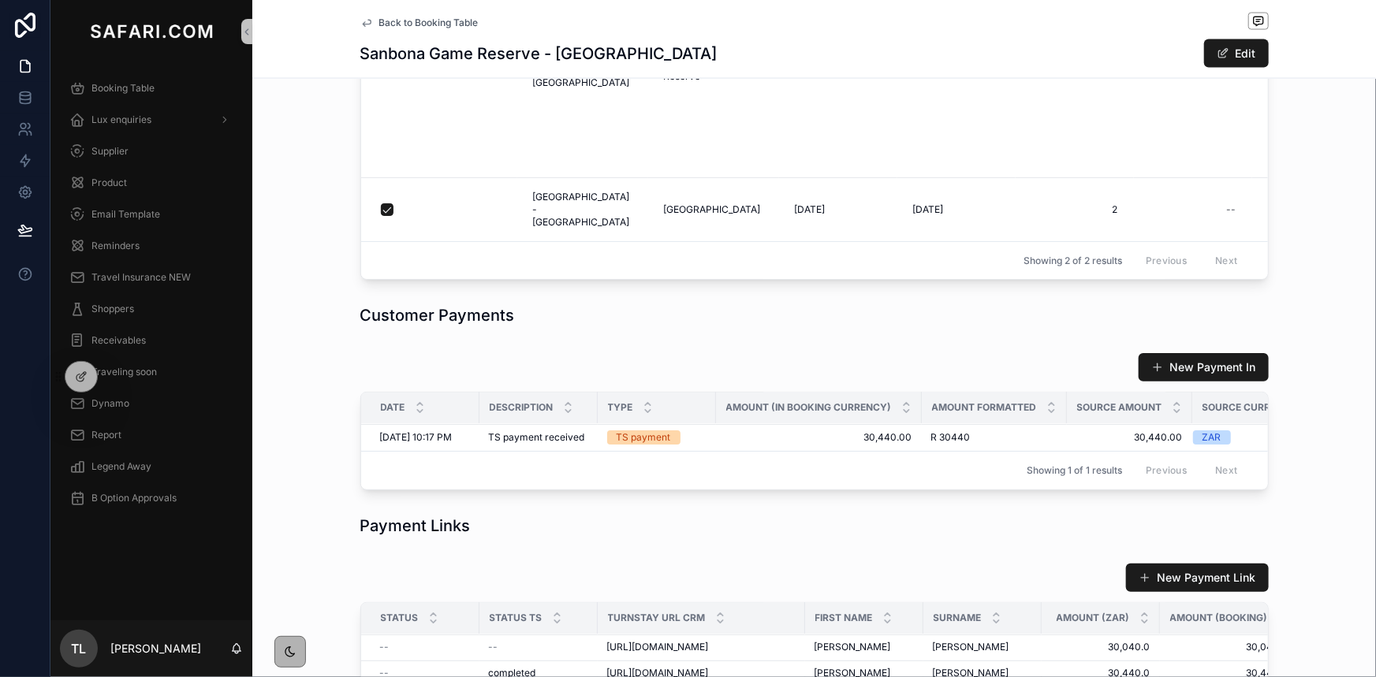
scroll to position [1362, 0]
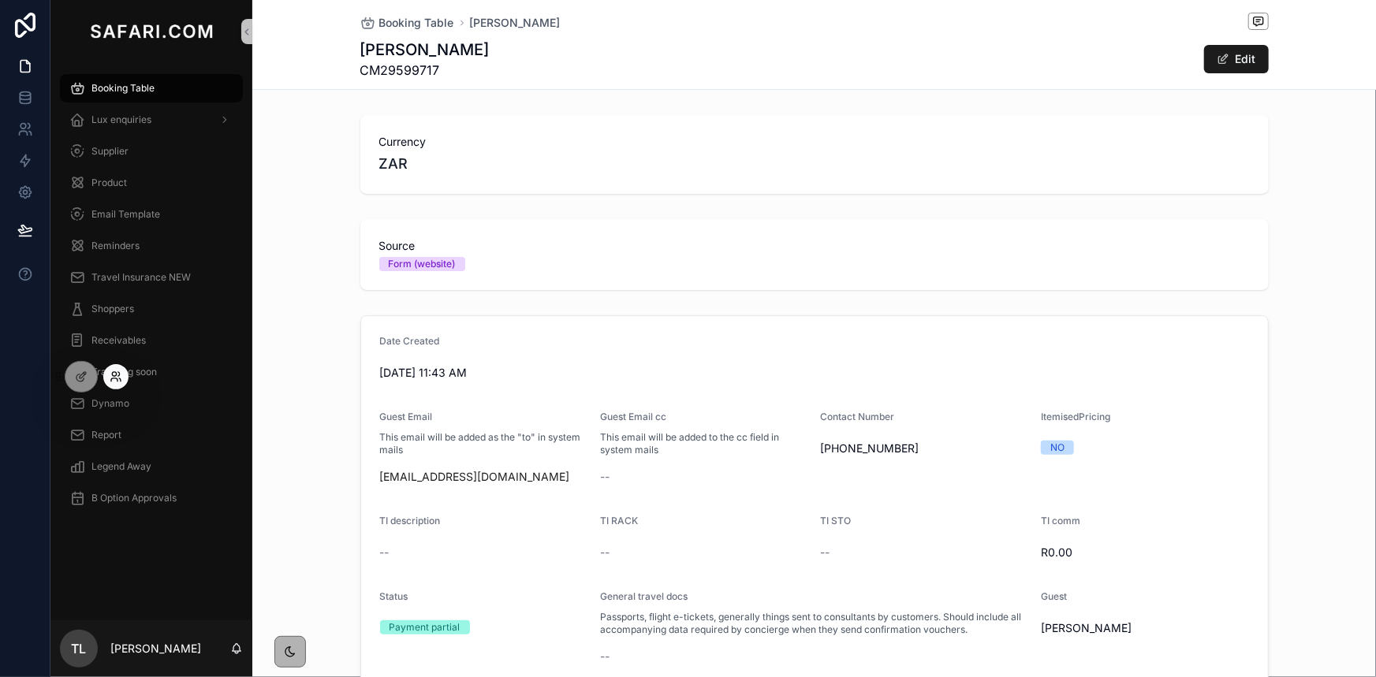
click at [117, 378] on icon at bounding box center [114, 379] width 6 height 3
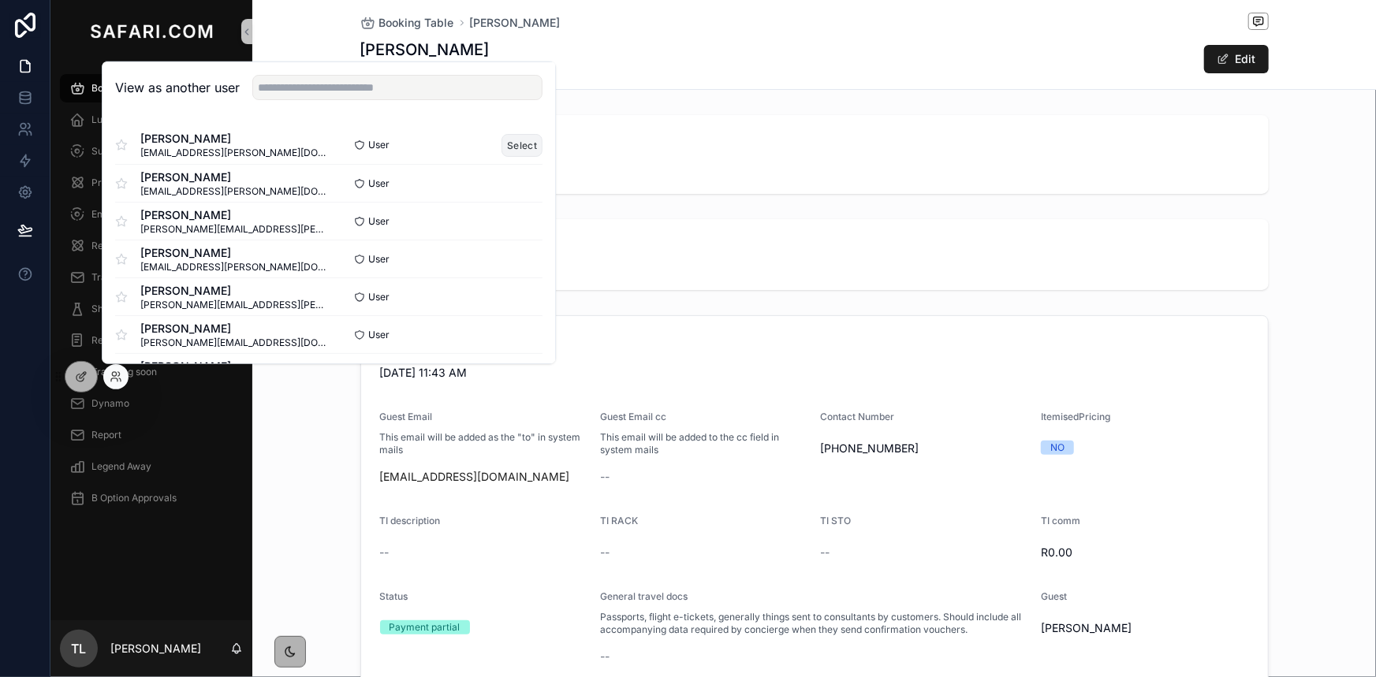
click at [502, 151] on button "Select" at bounding box center [522, 144] width 41 height 23
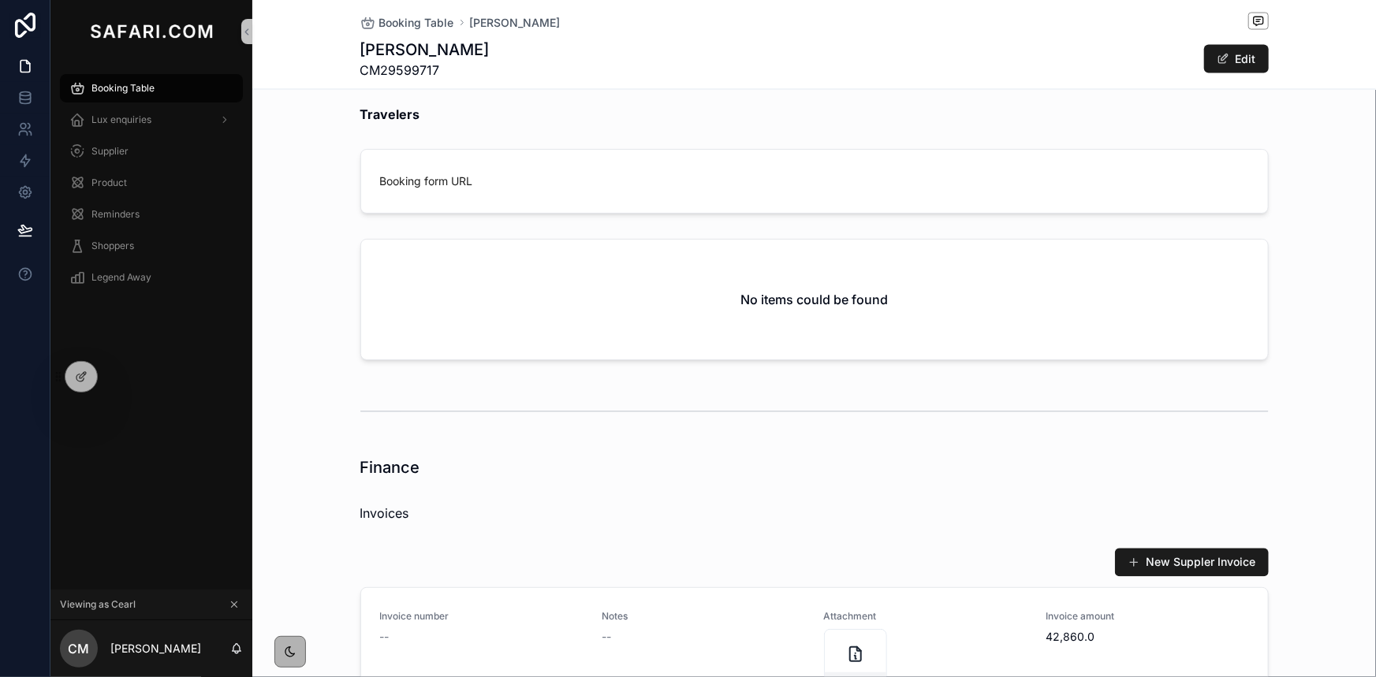
scroll to position [1454, 0]
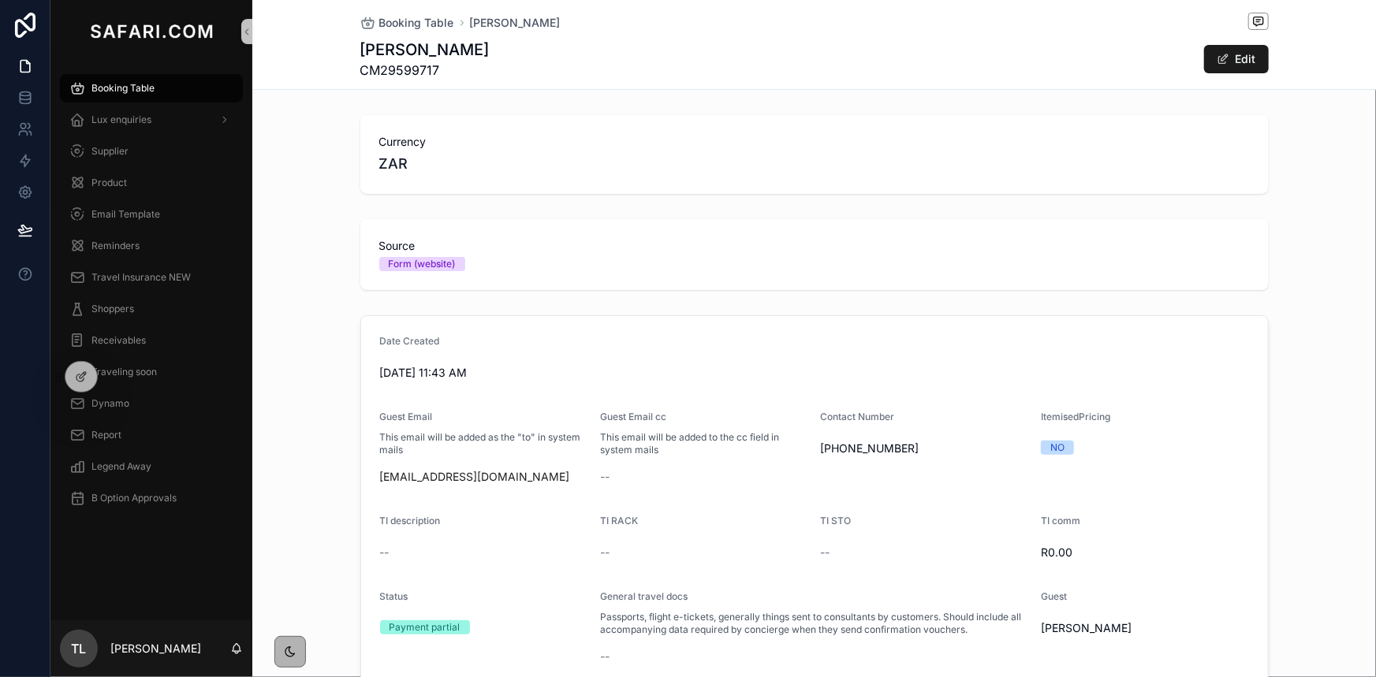
click at [127, 92] on span "Booking Table" at bounding box center [122, 88] width 63 height 13
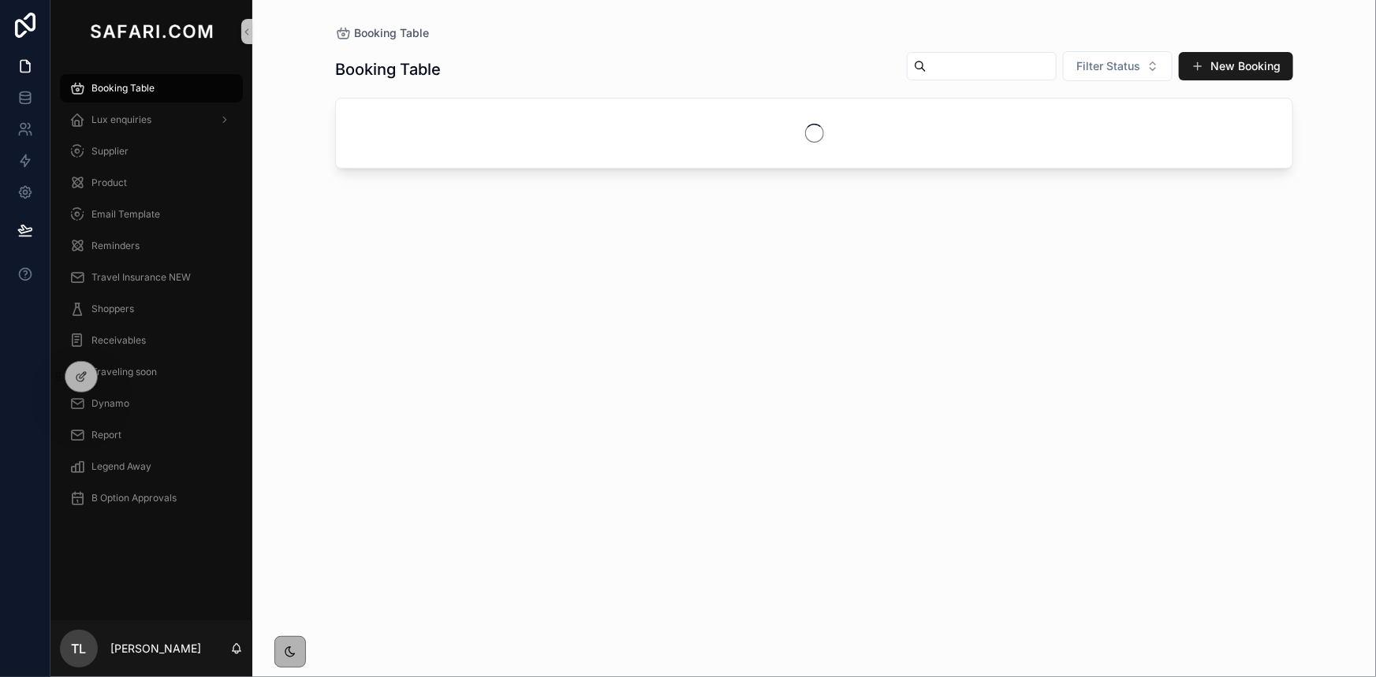
click at [979, 66] on input "scrollable content" at bounding box center [991, 66] width 129 height 22
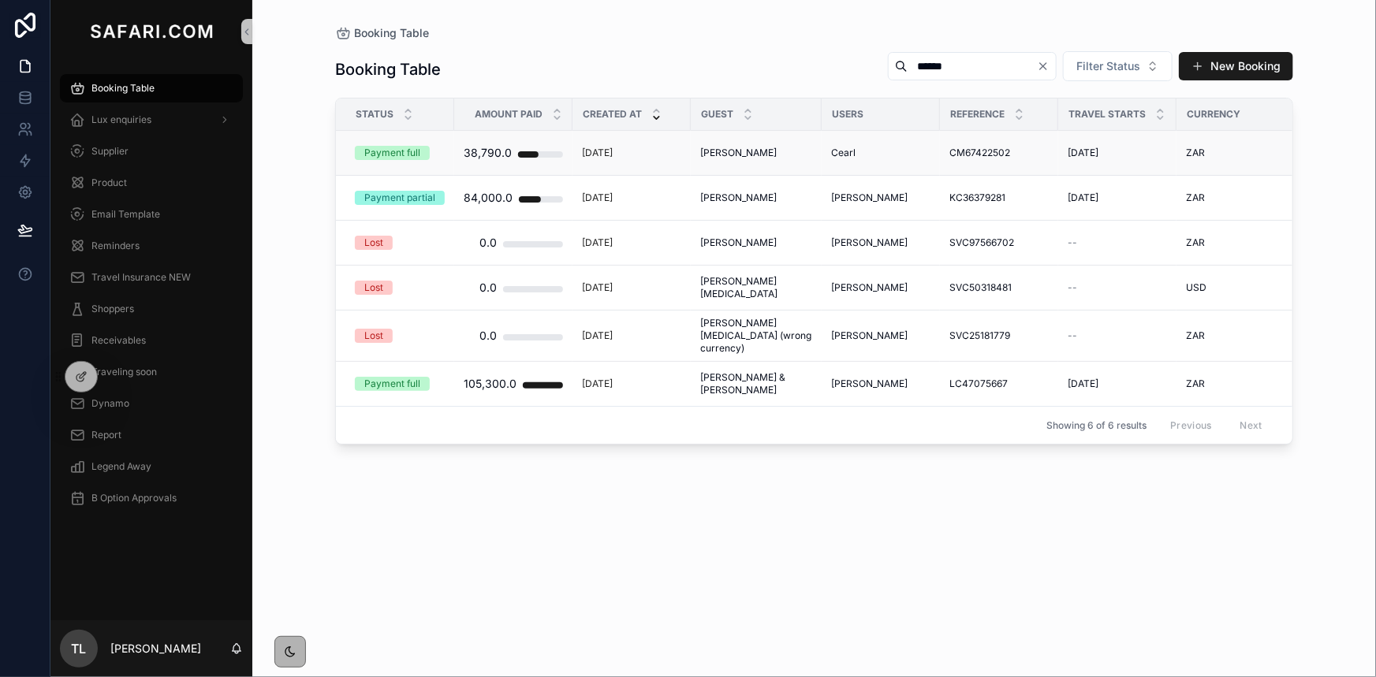
type input "******"
click at [718, 151] on span "[PERSON_NAME]" at bounding box center [738, 153] width 76 height 13
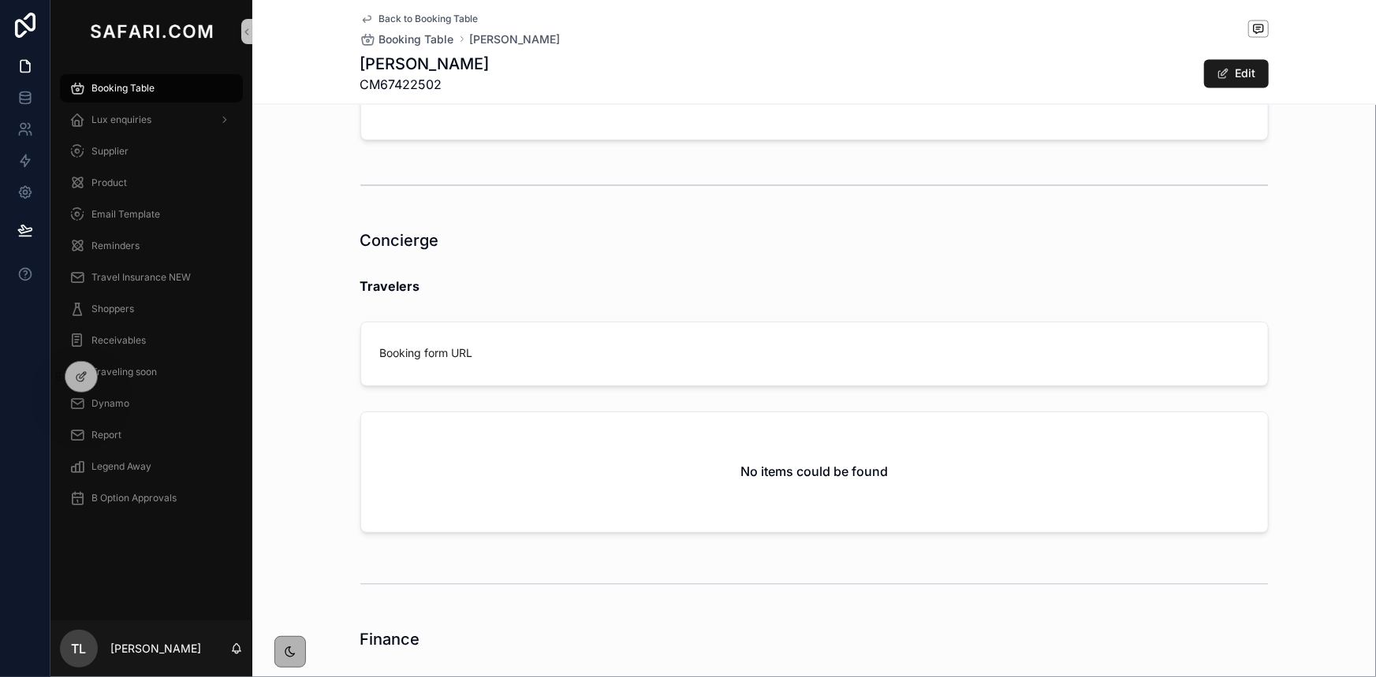
scroll to position [1505, 0]
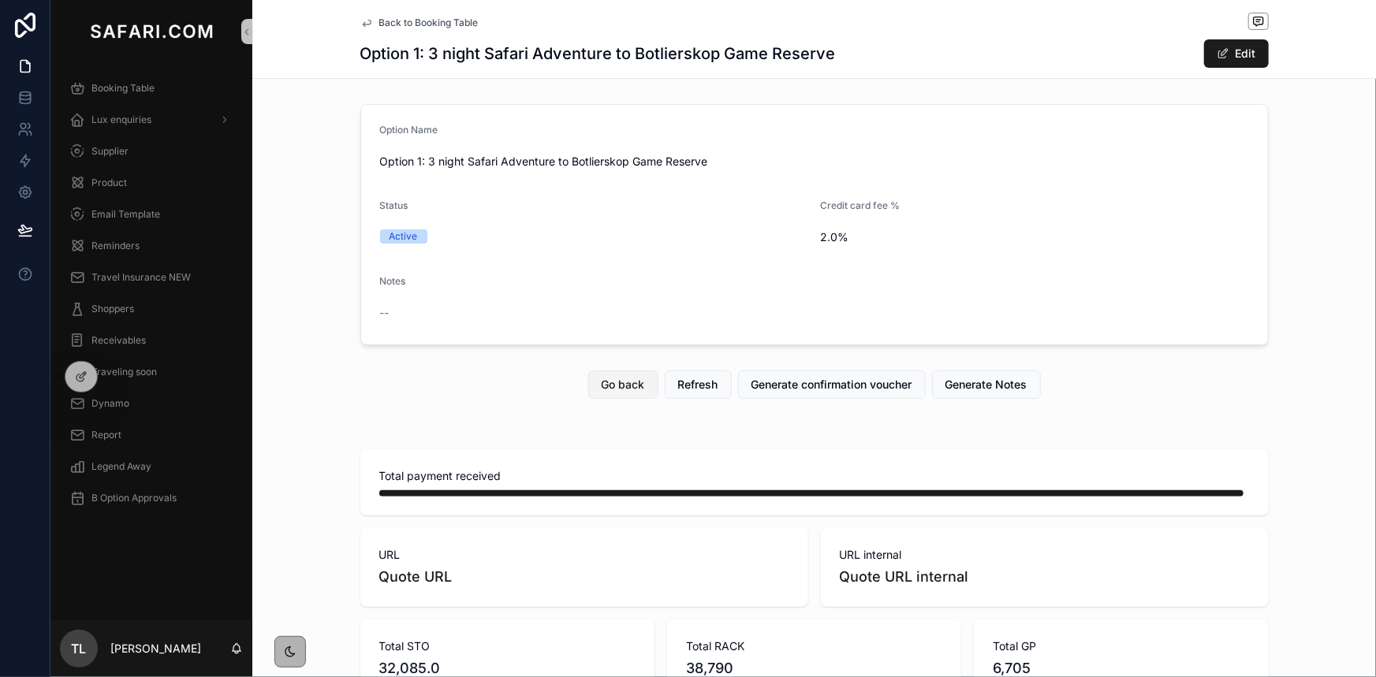
click at [607, 396] on button "Go back" at bounding box center [623, 385] width 70 height 28
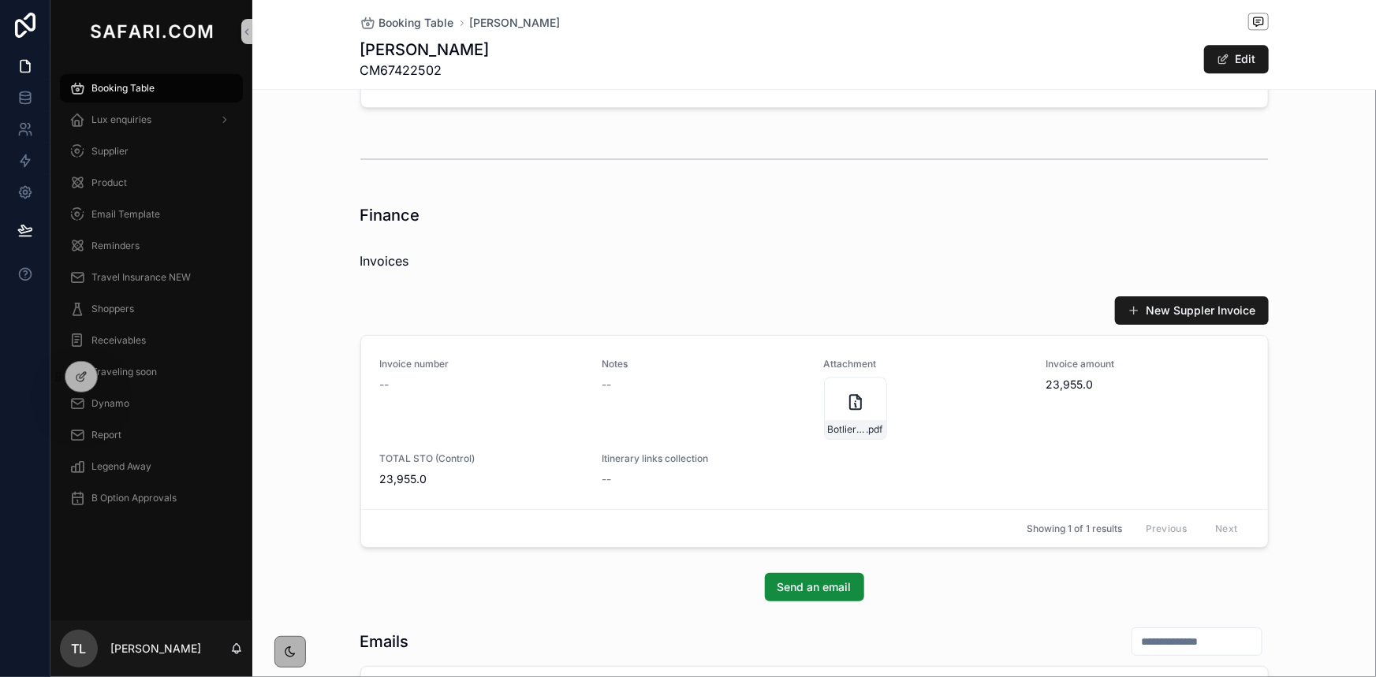
scroll to position [1863, 0]
click at [654, 402] on div "Notes --" at bounding box center [703, 397] width 203 height 82
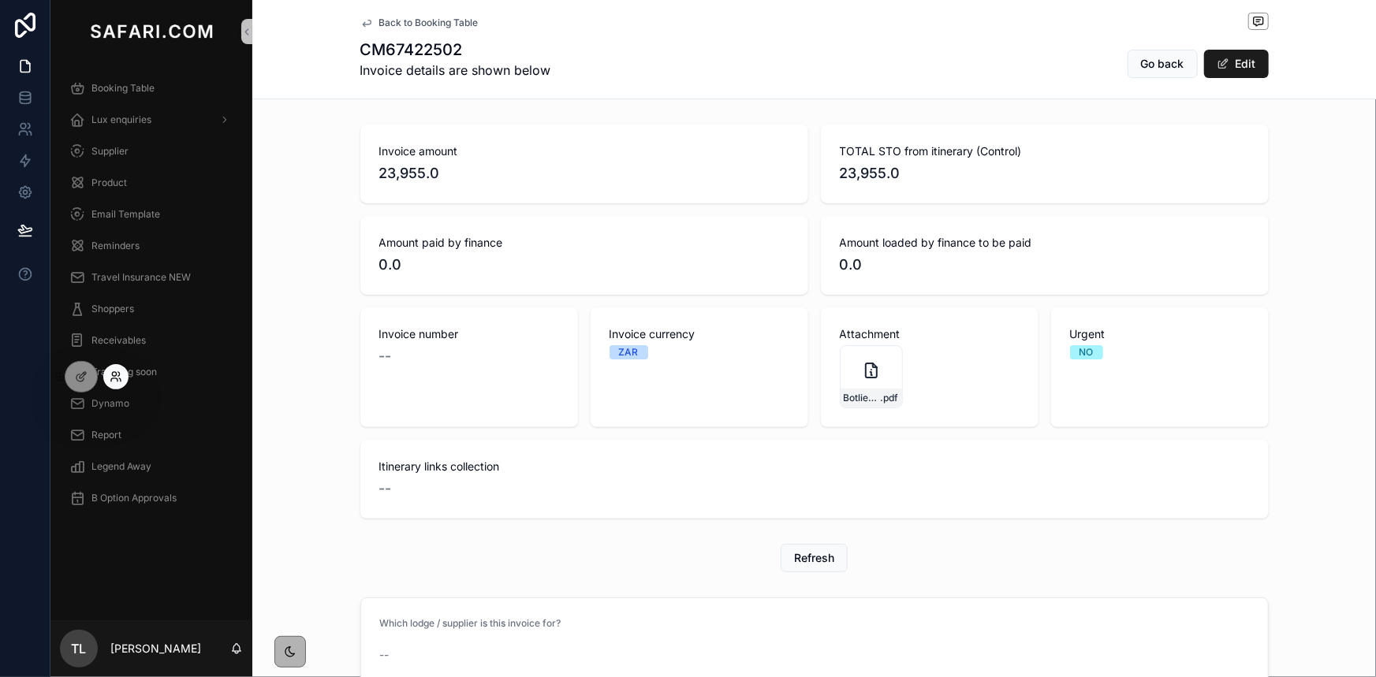
click at [113, 375] on icon at bounding box center [114, 374] width 4 height 4
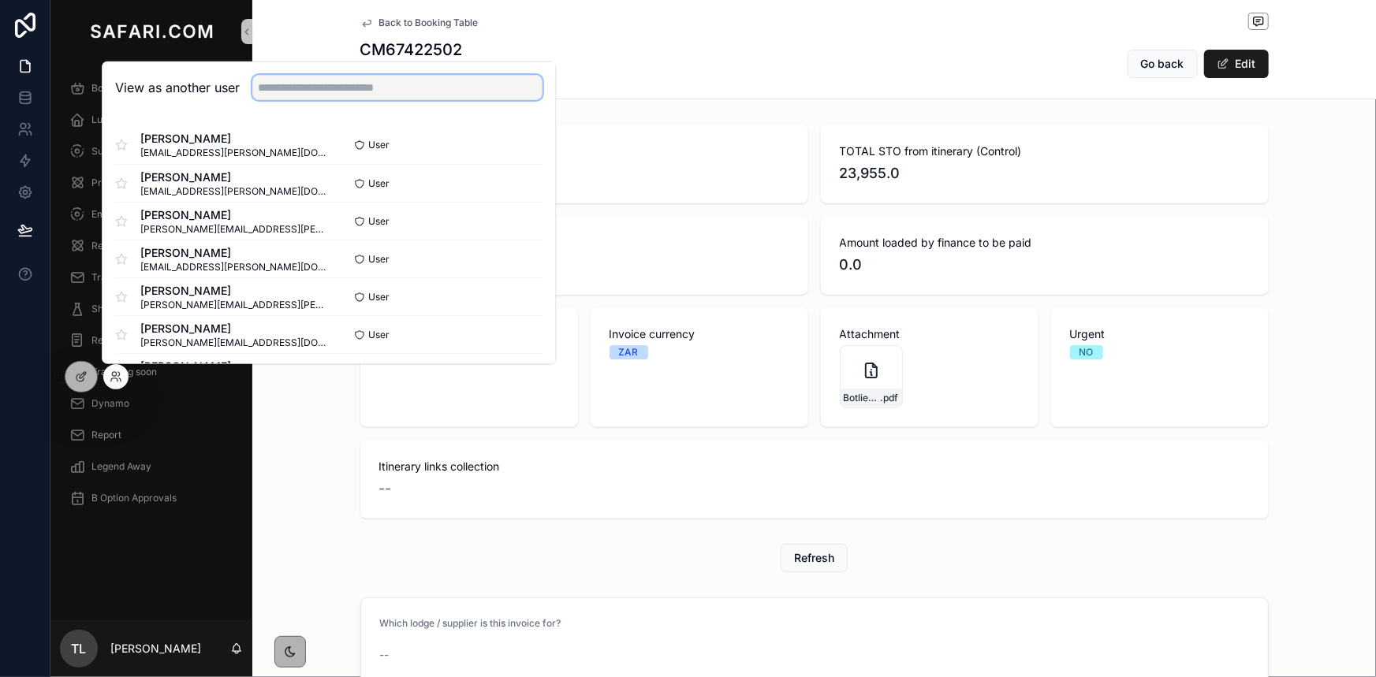
click at [337, 88] on input "text" at bounding box center [397, 87] width 290 height 25
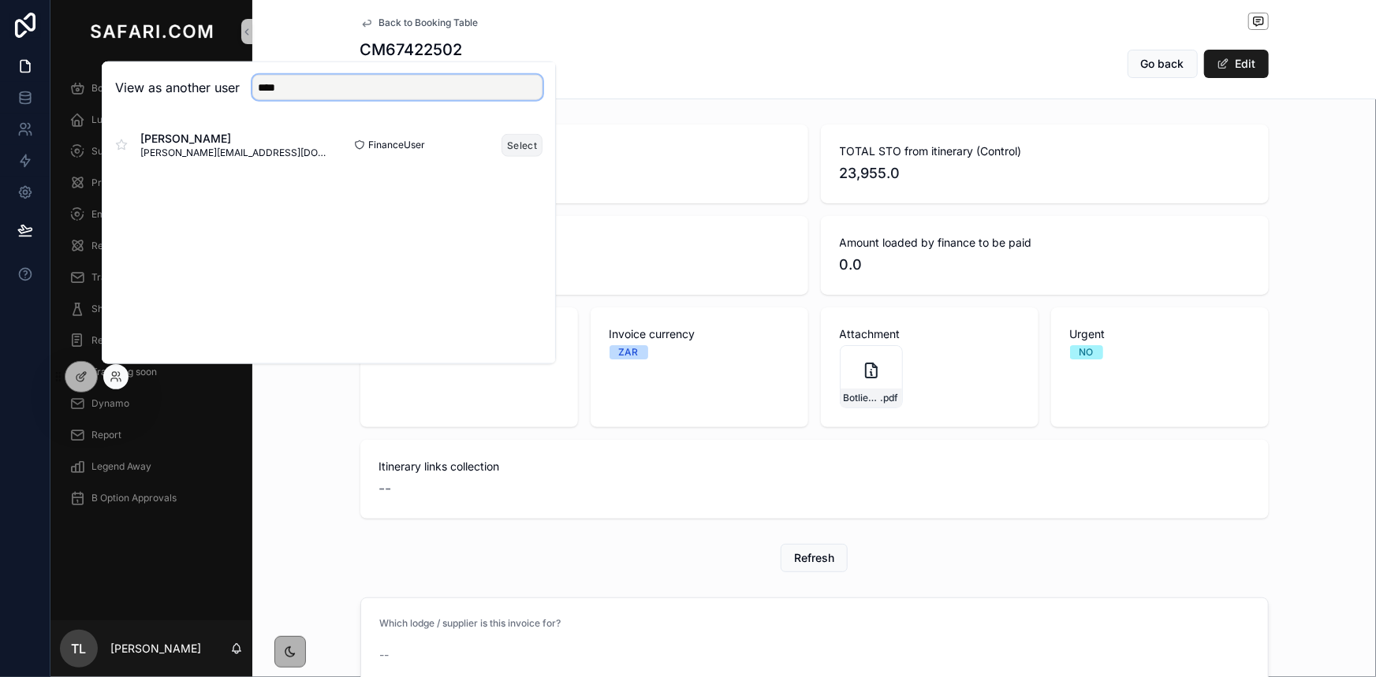
type input "****"
click at [513, 143] on button "Select" at bounding box center [522, 144] width 41 height 23
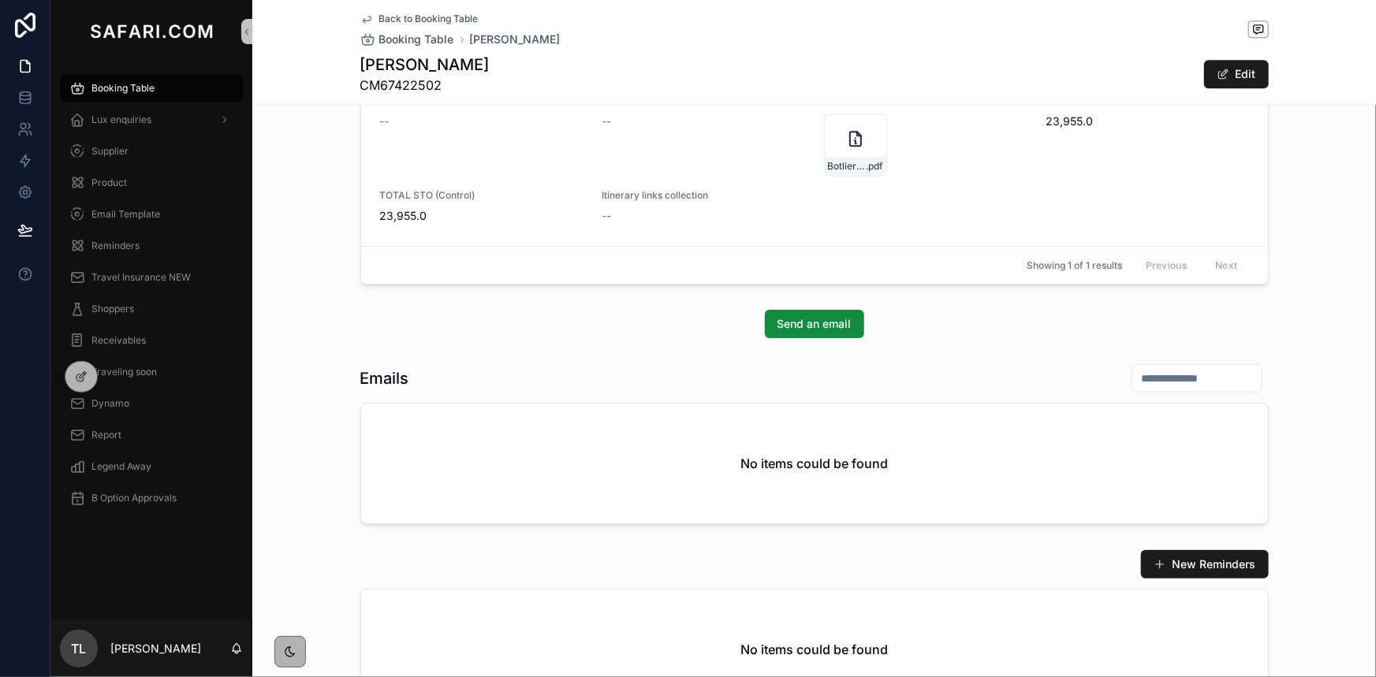
scroll to position [2135, 0]
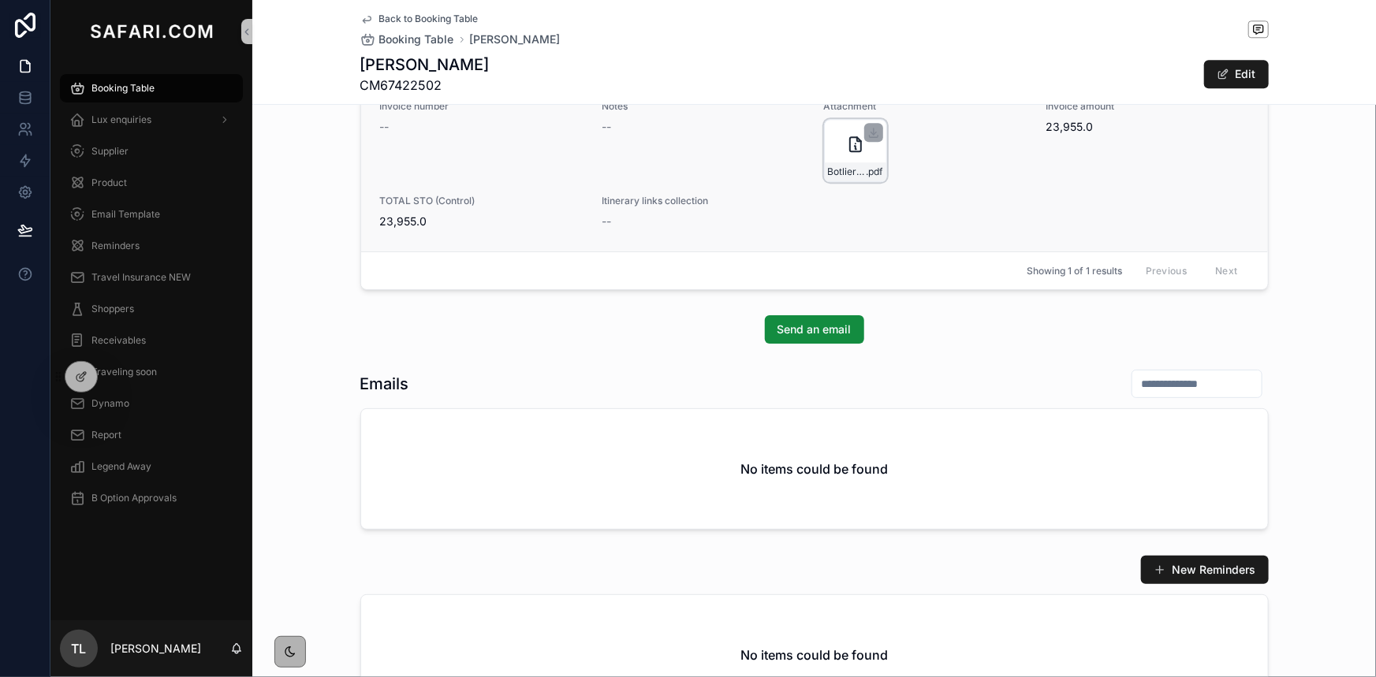
click at [843, 159] on div "Botlierskop-Game-Reserve---Village-Lodge-for-8-11-Nov-2025 .pdf" at bounding box center [855, 150] width 63 height 63
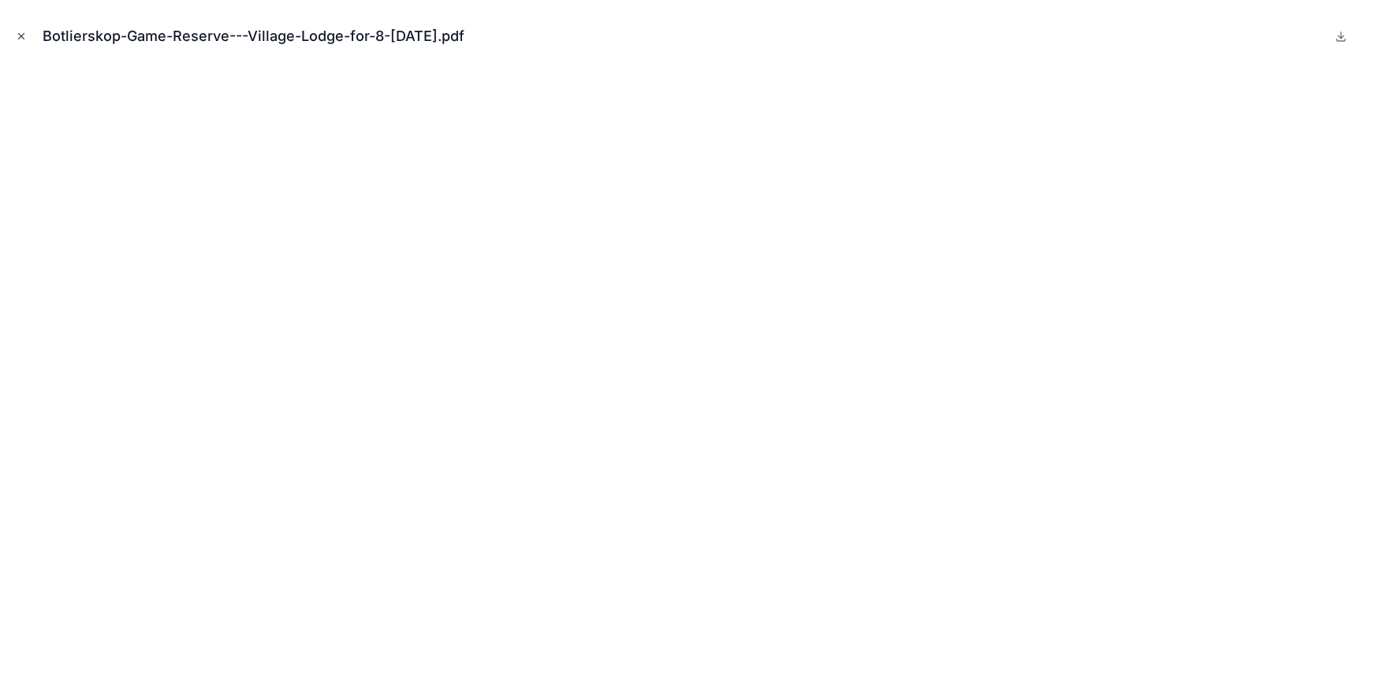
click at [26, 31] on icon "Close modal" at bounding box center [21, 36] width 11 height 11
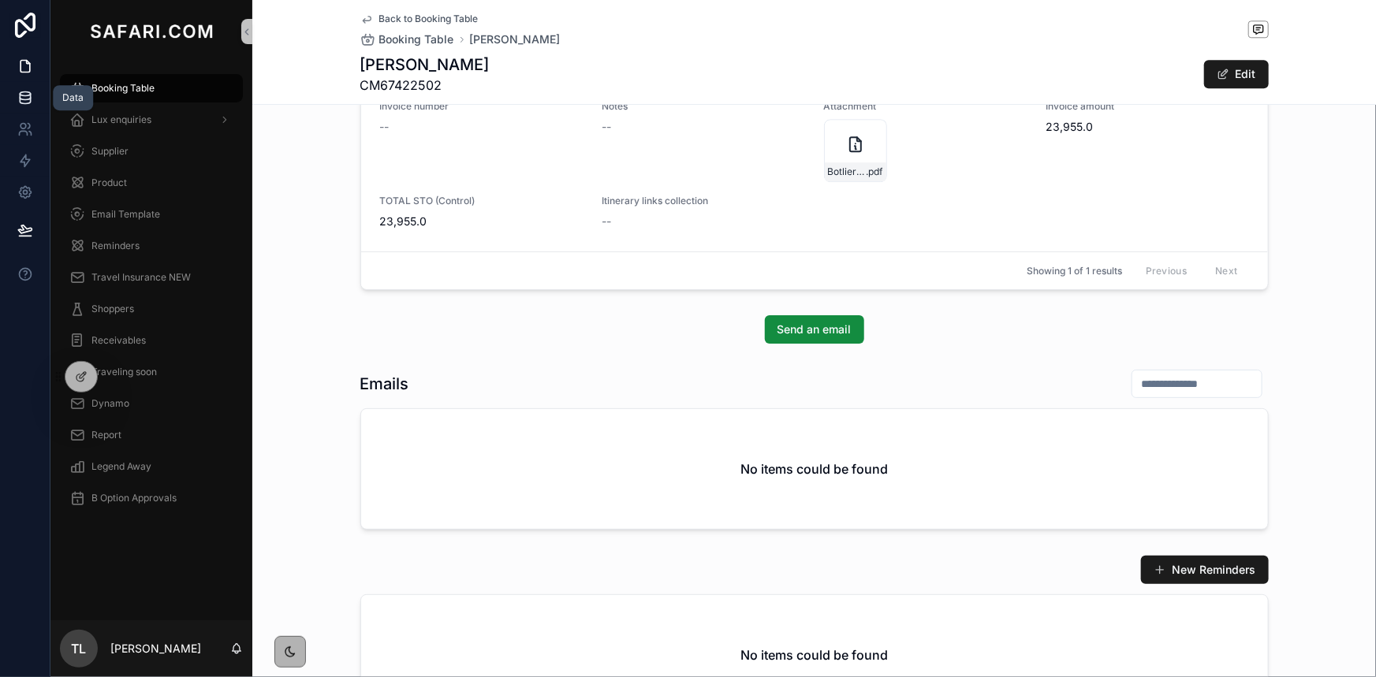
click at [33, 99] on link at bounding box center [25, 98] width 50 height 32
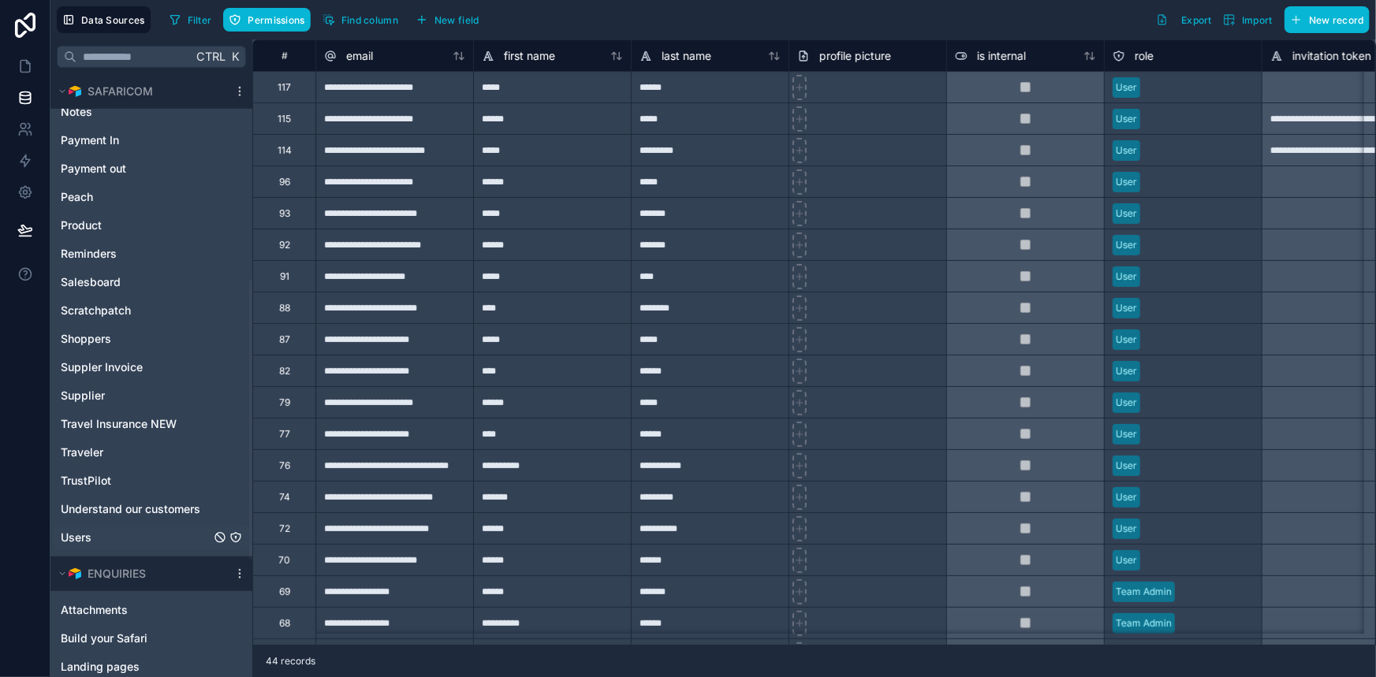
scroll to position [694, 0]
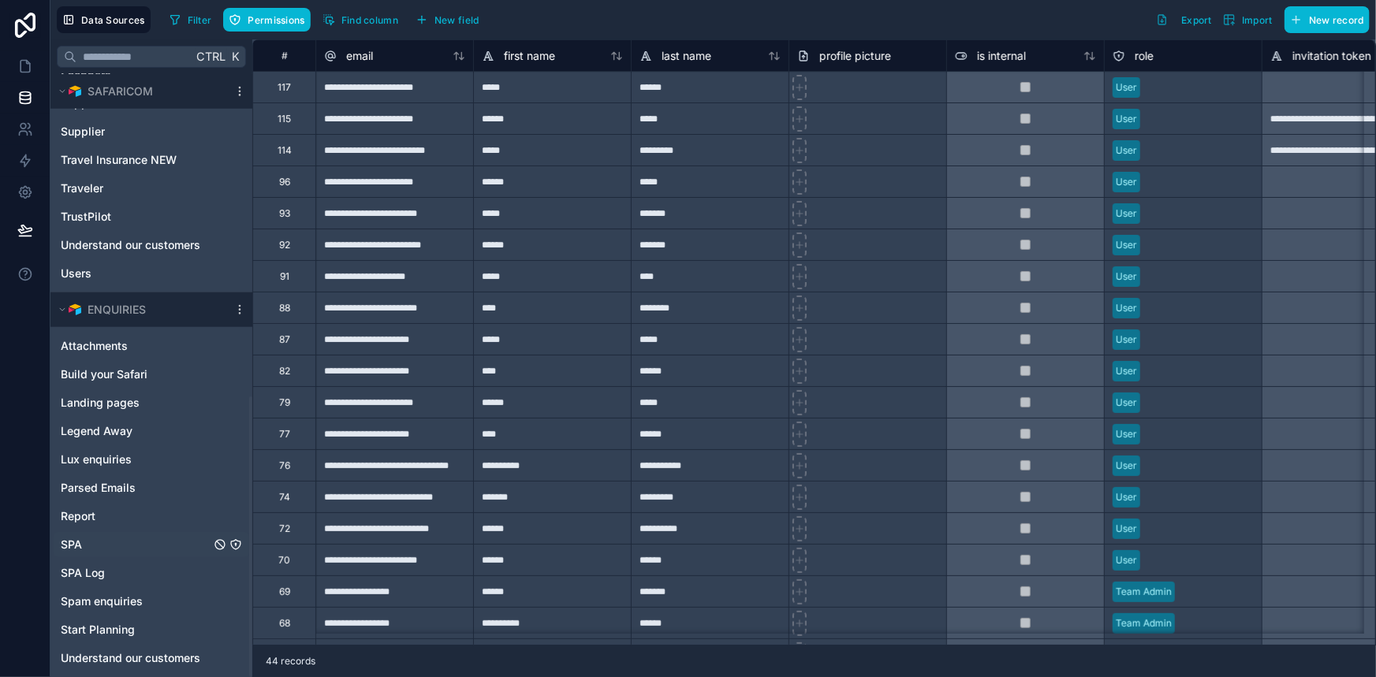
click at [130, 544] on link "SPA" at bounding box center [136, 545] width 150 height 16
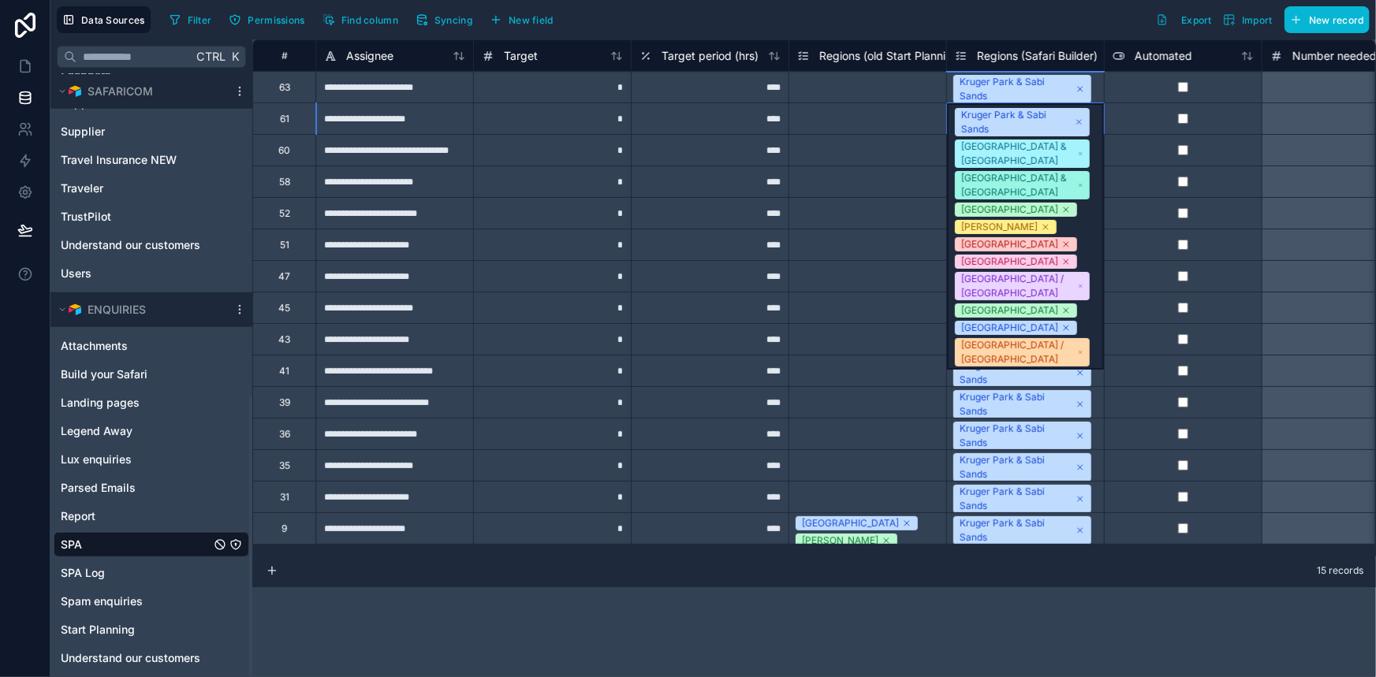
click at [998, 116] on div "Kruger Park & Sabi Sands" at bounding box center [1016, 122] width 110 height 28
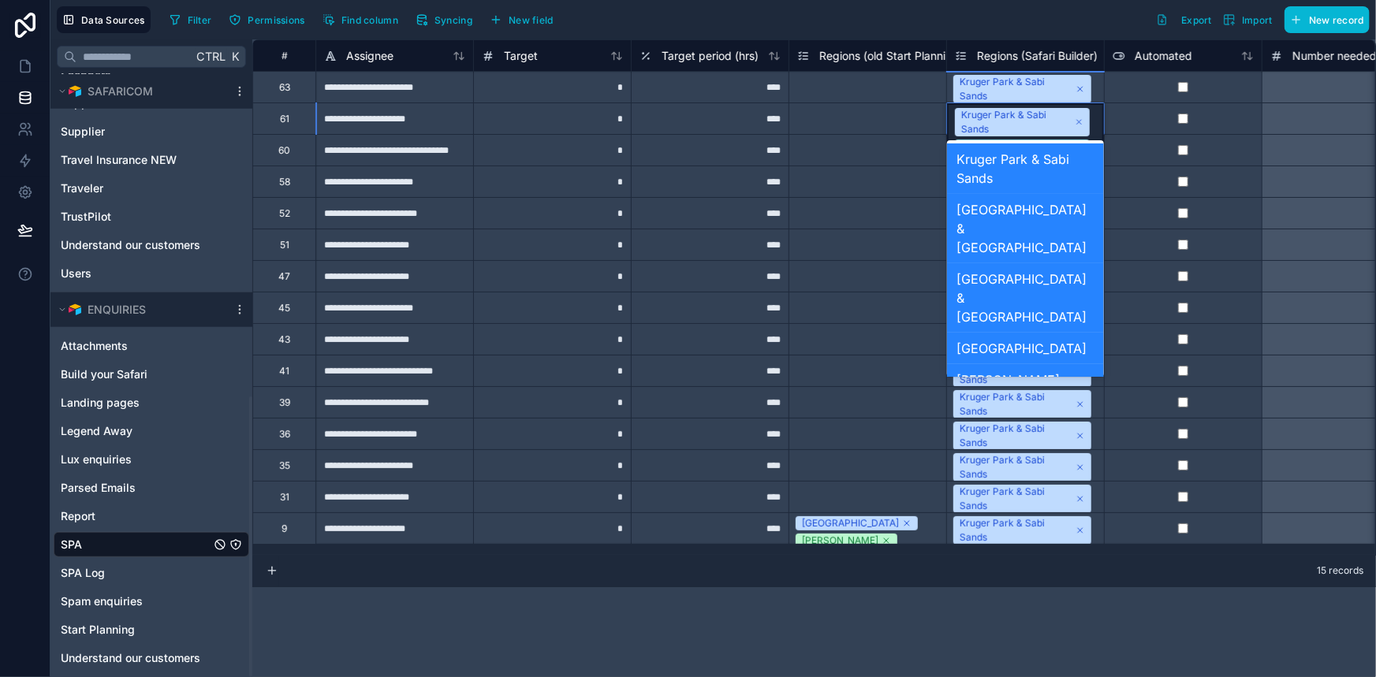
click at [998, 116] on div "Kruger Park & Sabi Sands" at bounding box center [1016, 122] width 110 height 28
click at [1033, 168] on div "Kruger Park & Sabi Sands" at bounding box center [1025, 169] width 157 height 50
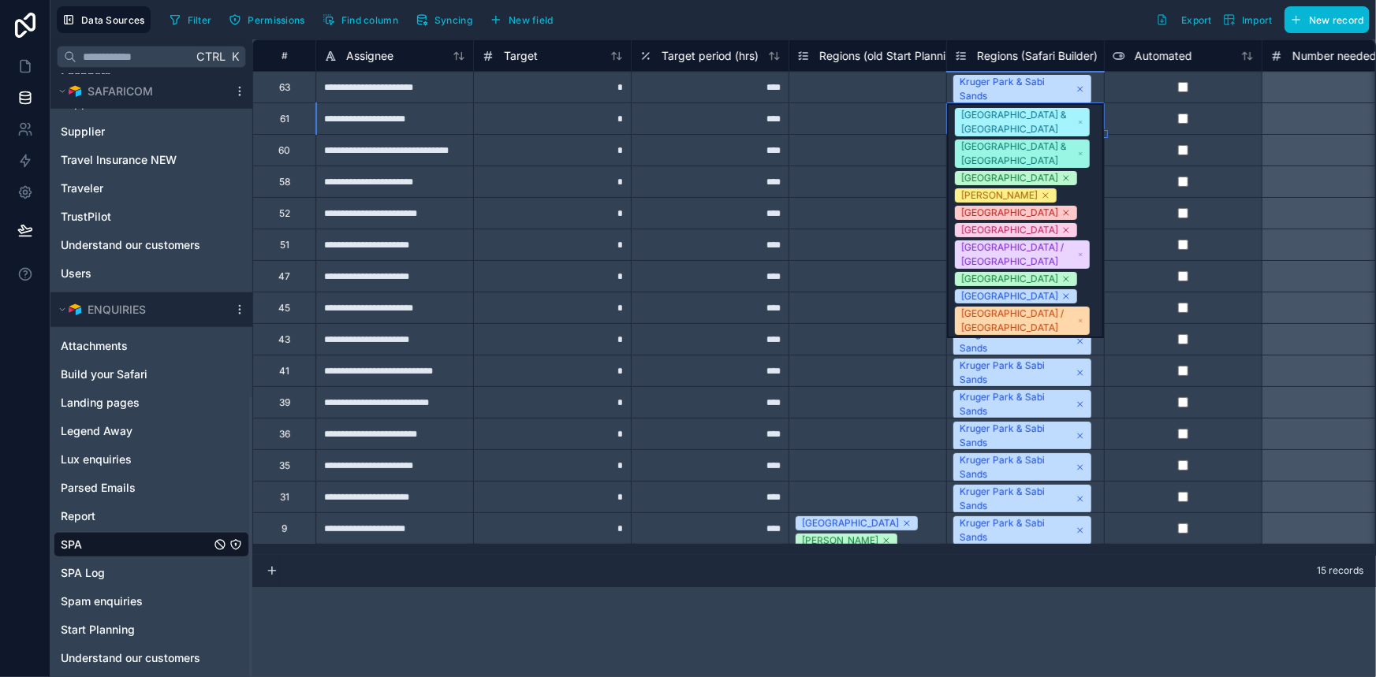
click at [1028, 131] on div "Kruger Park & Victoria Falls" at bounding box center [1018, 122] width 114 height 28
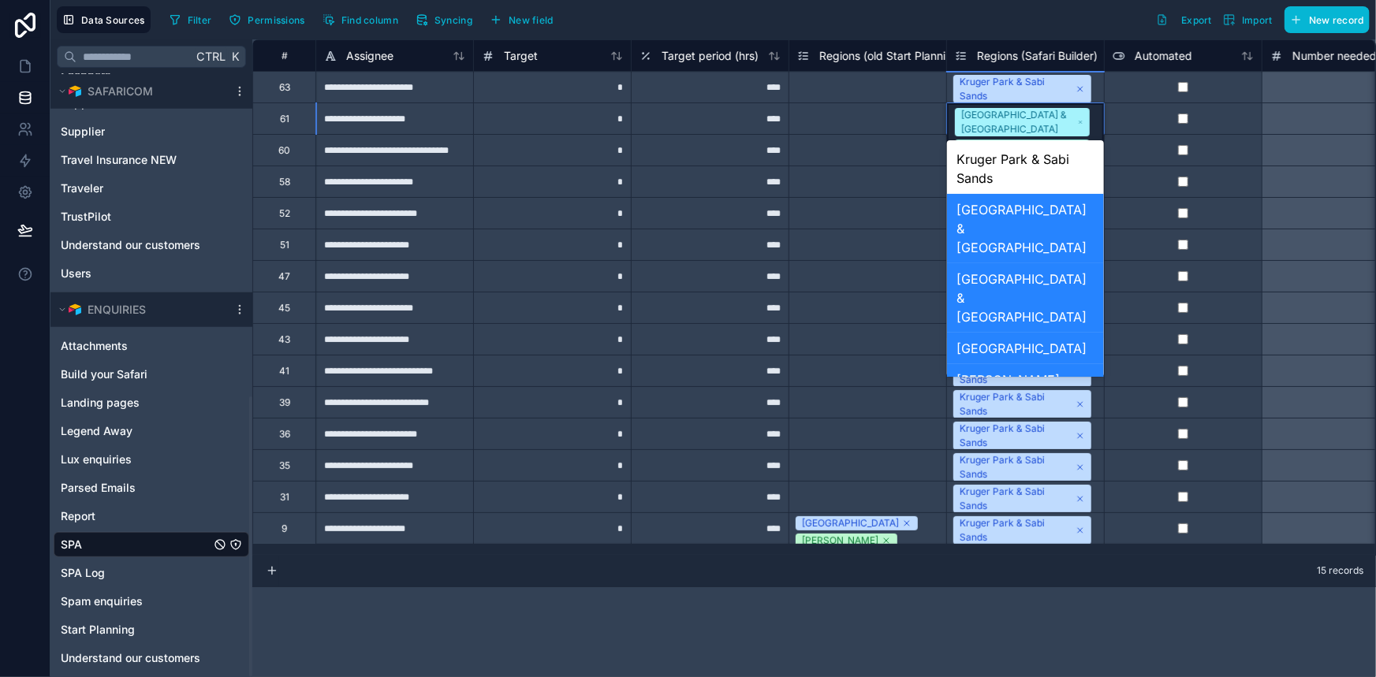
click at [1010, 197] on div "Kruger Park & Victoria Falls" at bounding box center [1025, 228] width 157 height 69
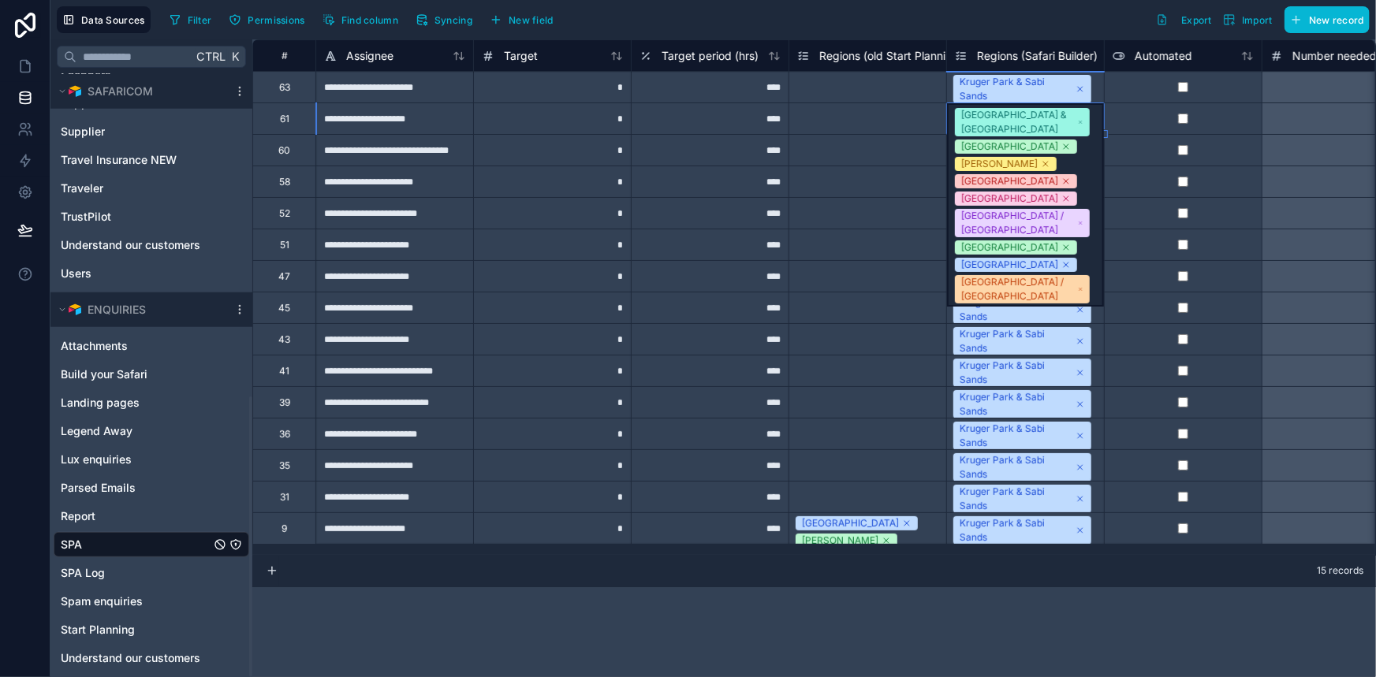
click at [1010, 122] on div "[GEOGRAPHIC_DATA] & [GEOGRAPHIC_DATA]" at bounding box center [1018, 122] width 114 height 28
click at [1035, 124] on div "[GEOGRAPHIC_DATA] & [GEOGRAPHIC_DATA]" at bounding box center [1018, 122] width 114 height 28
click at [1035, 123] on div "[GEOGRAPHIC_DATA] & [GEOGRAPHIC_DATA]" at bounding box center [1018, 122] width 114 height 28
click at [1276, 284] on div "*" at bounding box center [1341, 276] width 158 height 32
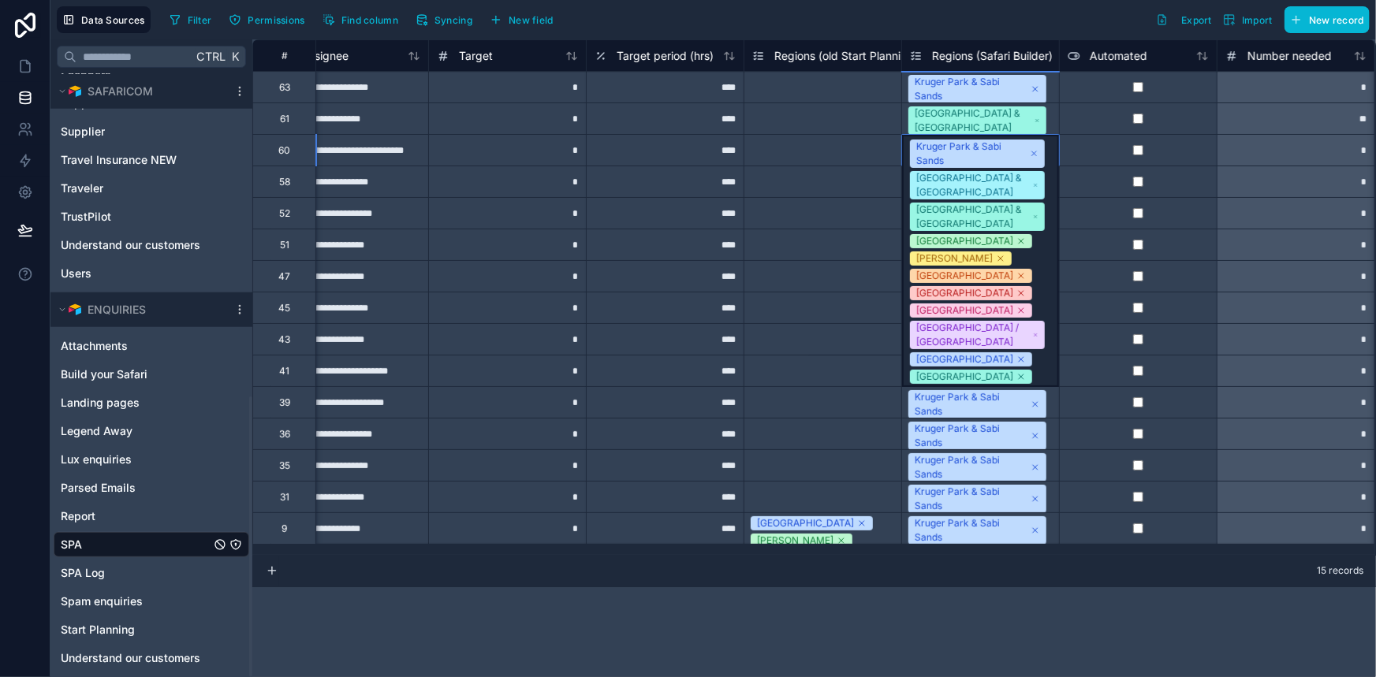
click at [1027, 148] on span "Kruger Park & Sabi Sands" at bounding box center [977, 154] width 135 height 28
click at [974, 114] on div "[GEOGRAPHIC_DATA] & [GEOGRAPHIC_DATA]" at bounding box center [973, 120] width 117 height 28
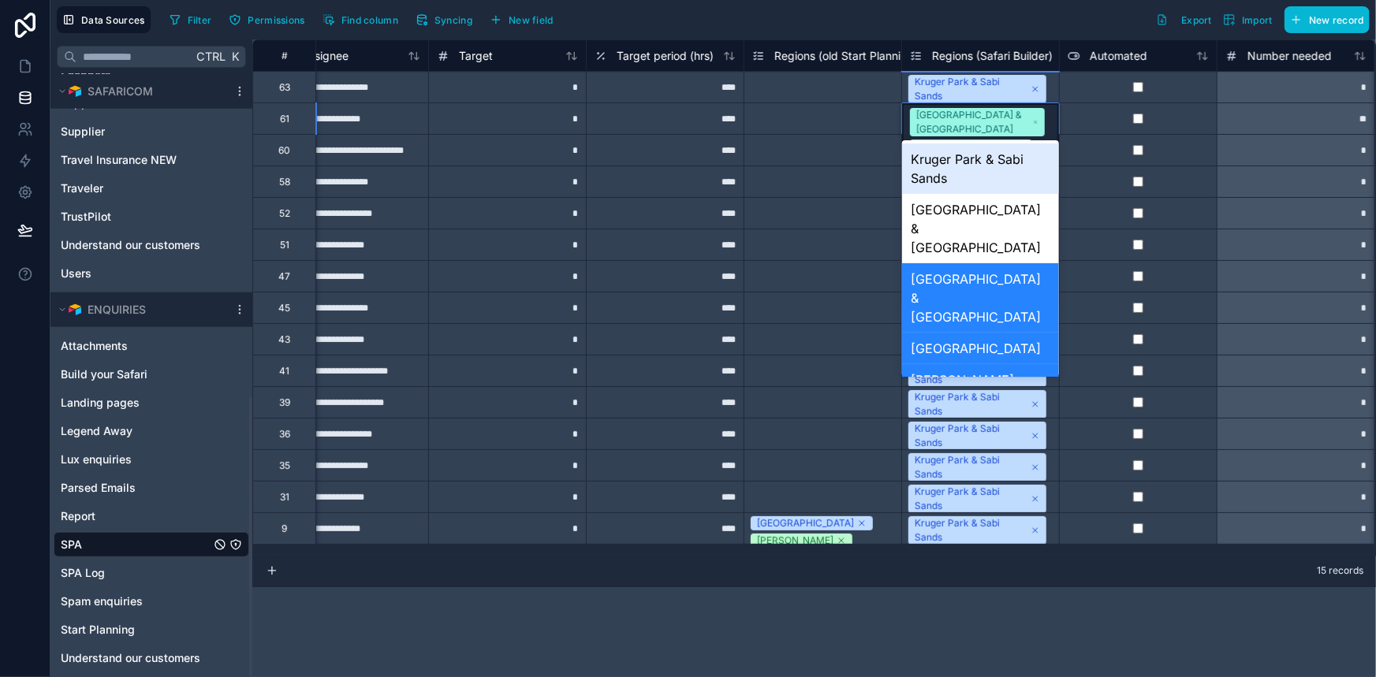
click at [975, 117] on div "[GEOGRAPHIC_DATA] & [GEOGRAPHIC_DATA]" at bounding box center [973, 122] width 114 height 28
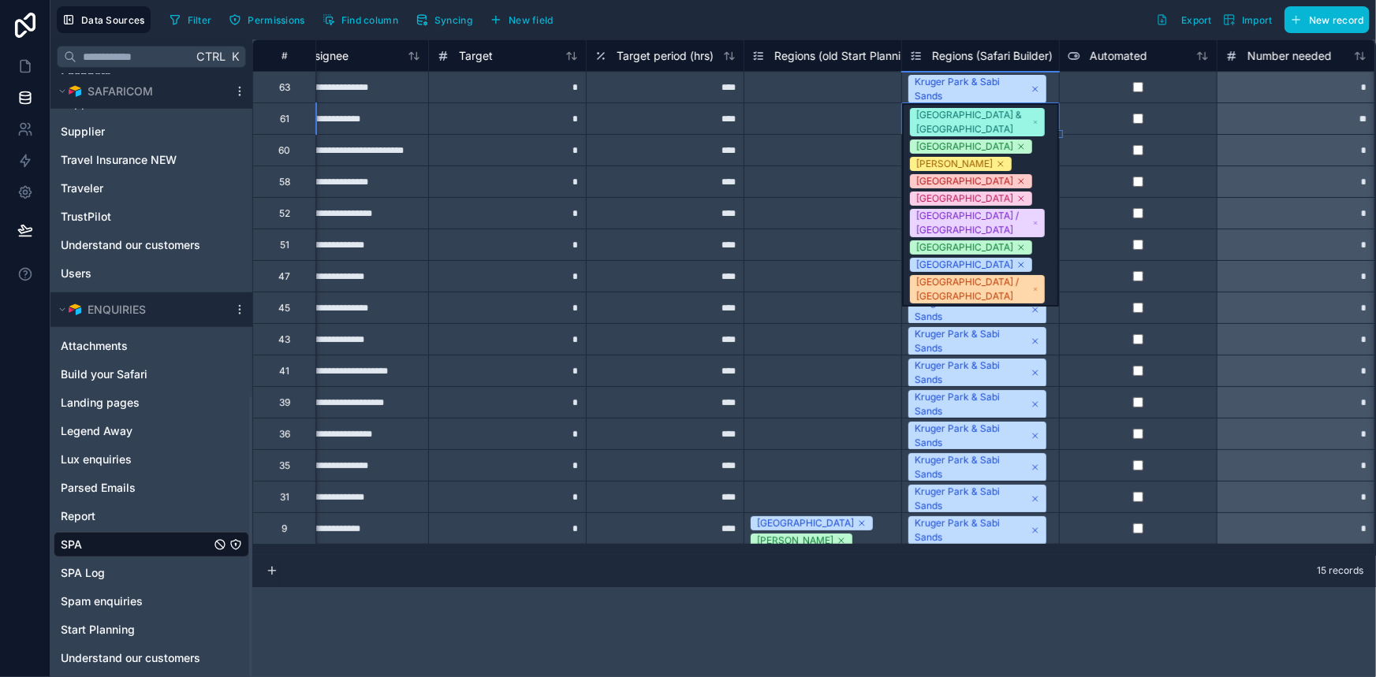
click at [975, 118] on div "[GEOGRAPHIC_DATA] & [GEOGRAPHIC_DATA]" at bounding box center [973, 122] width 114 height 28
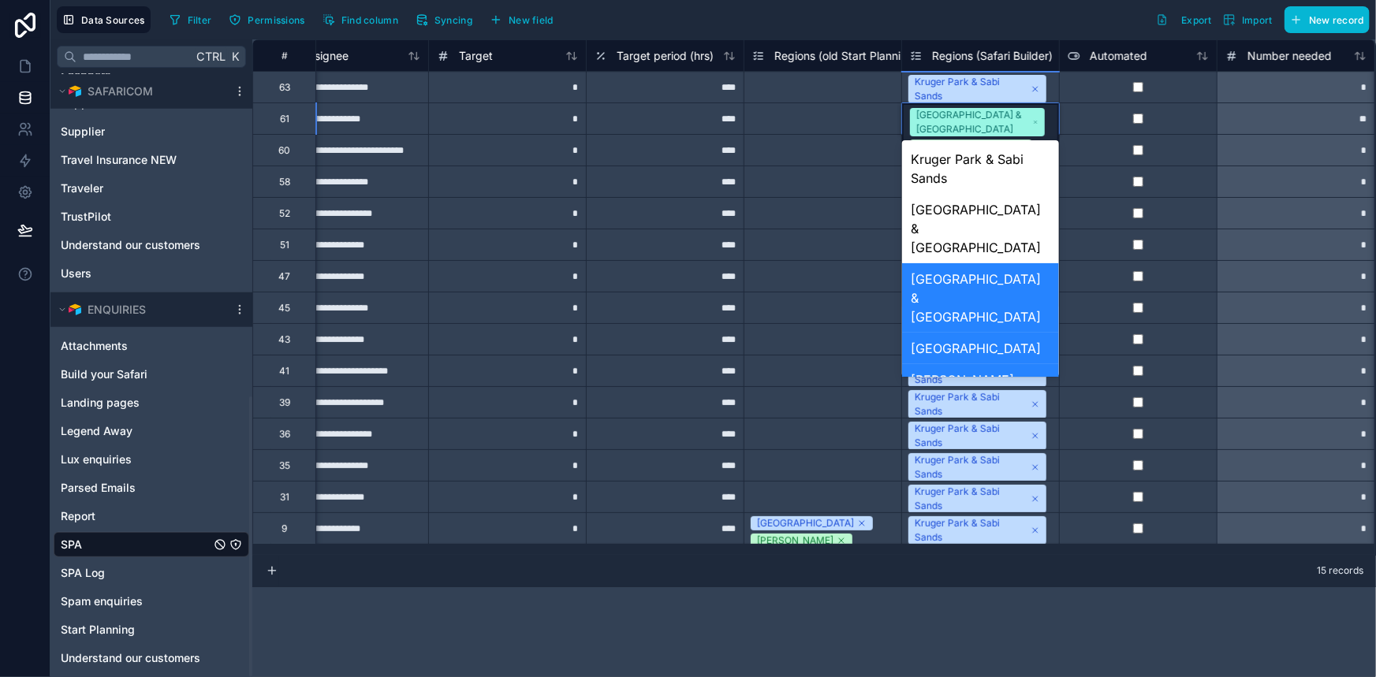
click at [990, 267] on div "[GEOGRAPHIC_DATA] & [GEOGRAPHIC_DATA]" at bounding box center [980, 297] width 157 height 69
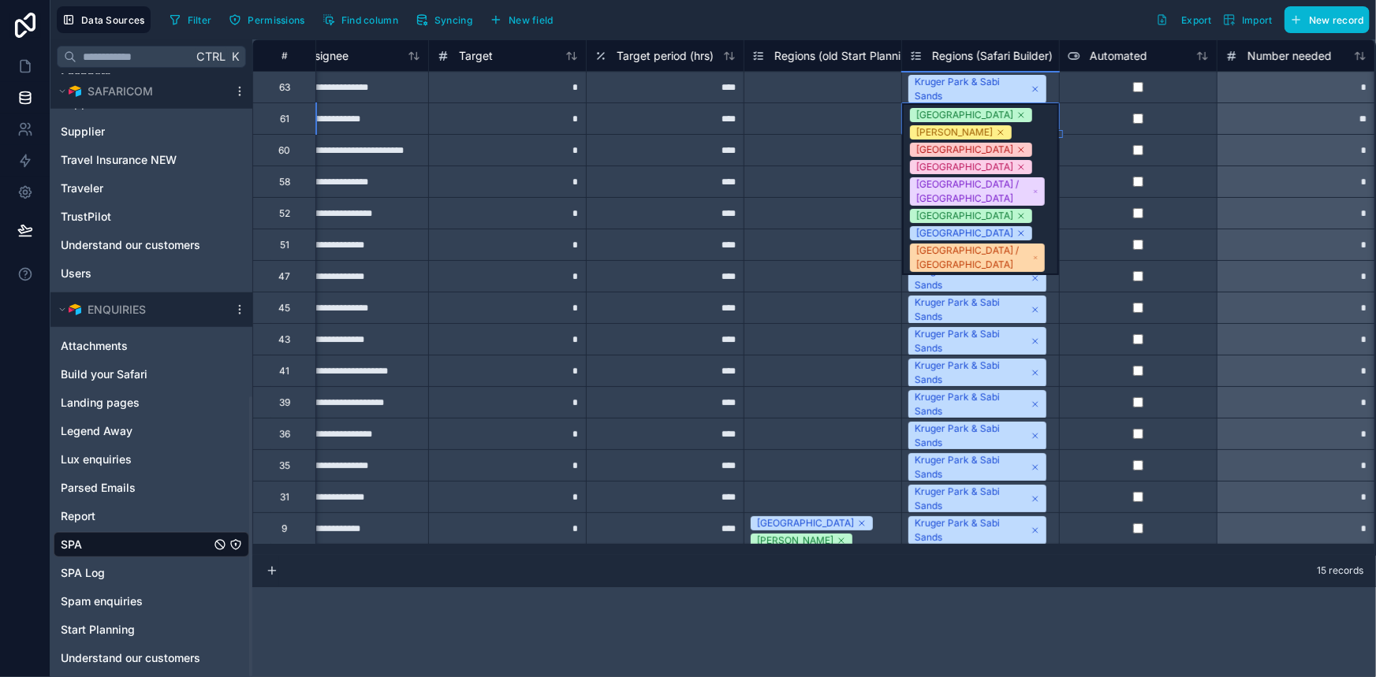
click at [979, 114] on div "Kruger National Park" at bounding box center [964, 115] width 97 height 14
click at [978, 118] on div "Kruger National Park" at bounding box center [964, 115] width 97 height 14
click at [1158, 220] on div at bounding box center [1138, 213] width 158 height 32
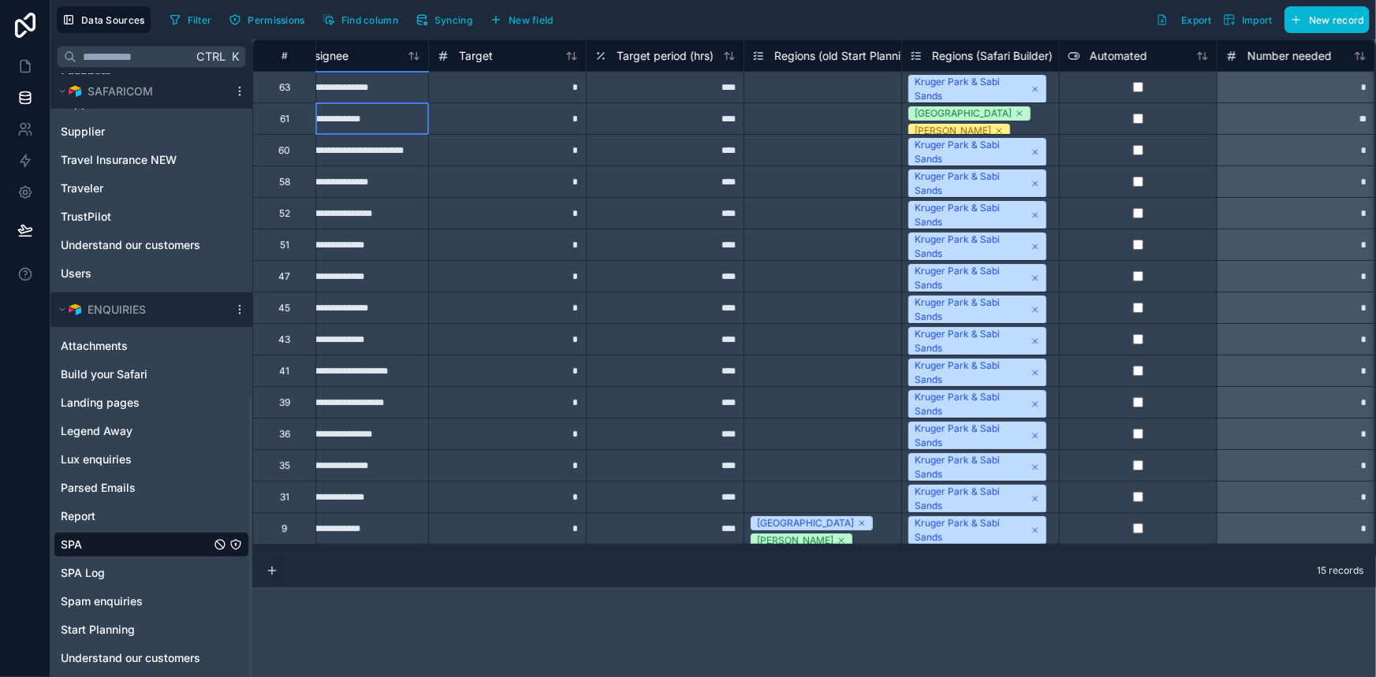
scroll to position [0, 0]
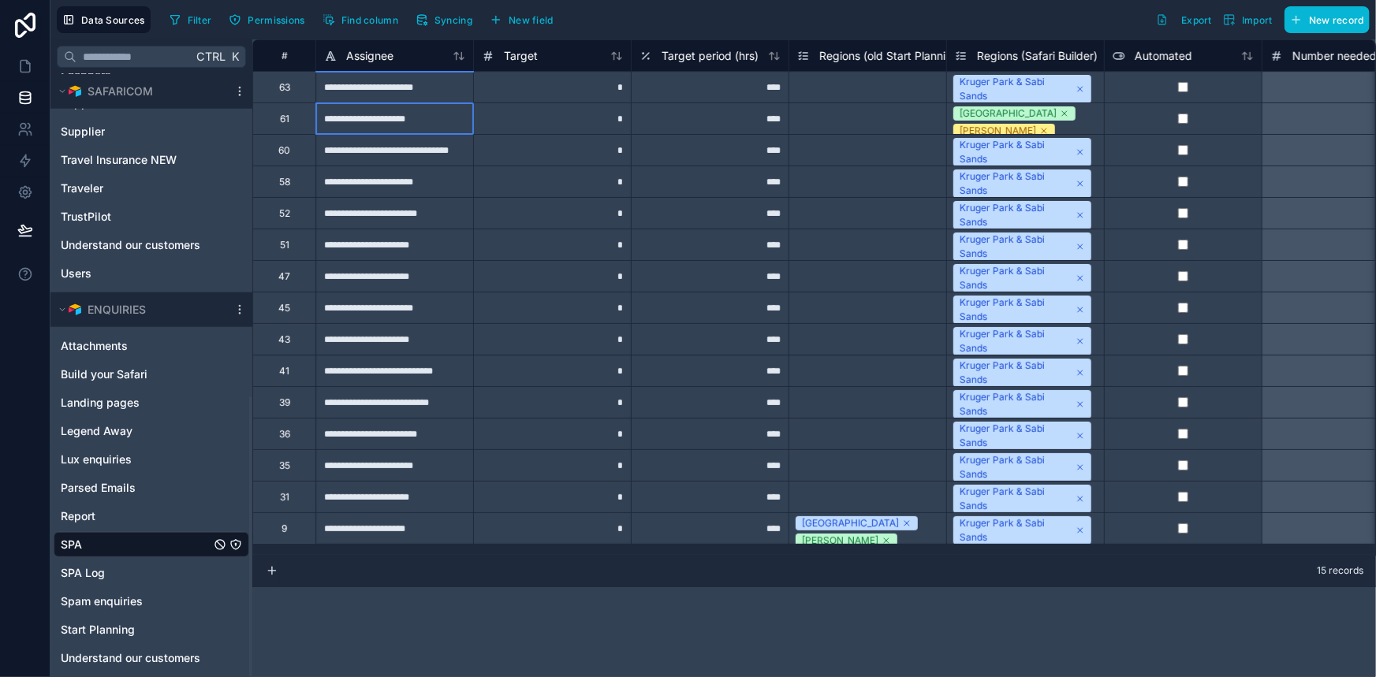
click at [372, 114] on div "**********" at bounding box center [394, 119] width 158 height 32
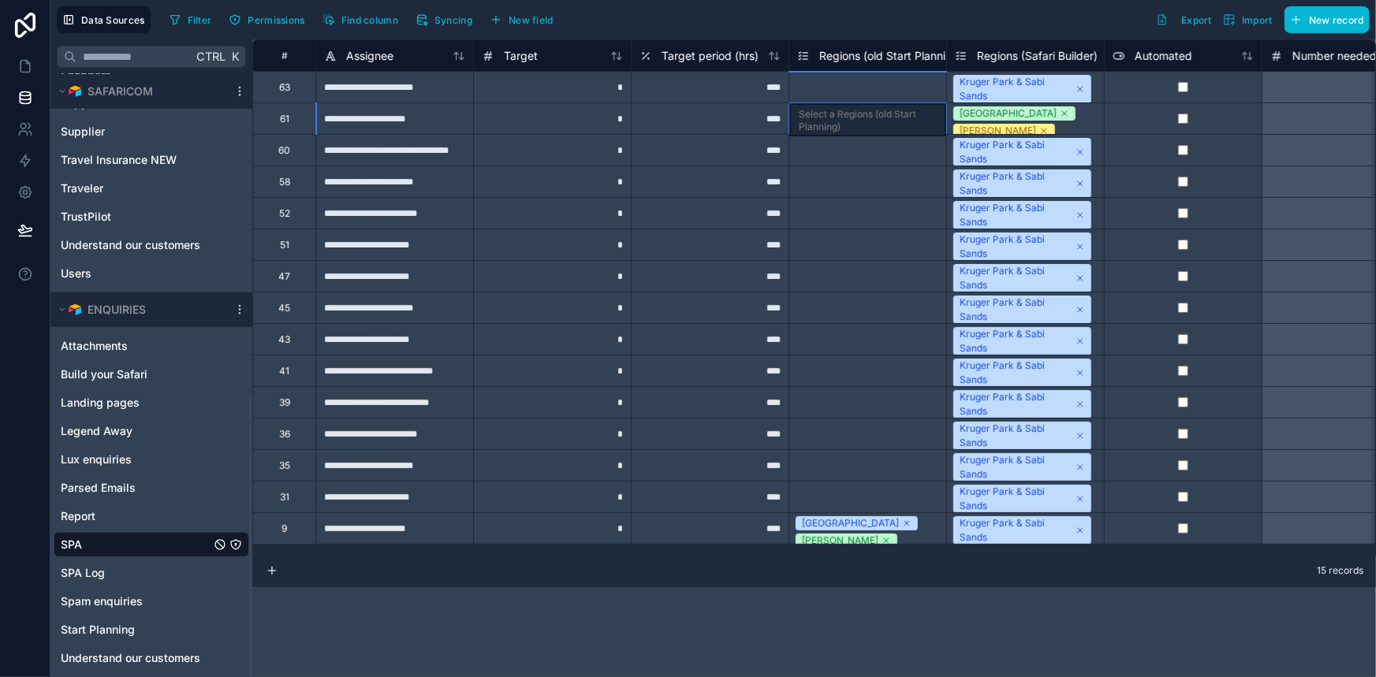
click at [922, 121] on div "Select a Regions (old Start Planning)" at bounding box center [868, 120] width 138 height 25
click at [993, 123] on div "Kruger National Park Sabi Sands Botswana Victoria Falls Kruger Park / Sabi Sand…" at bounding box center [1025, 118] width 157 height 31
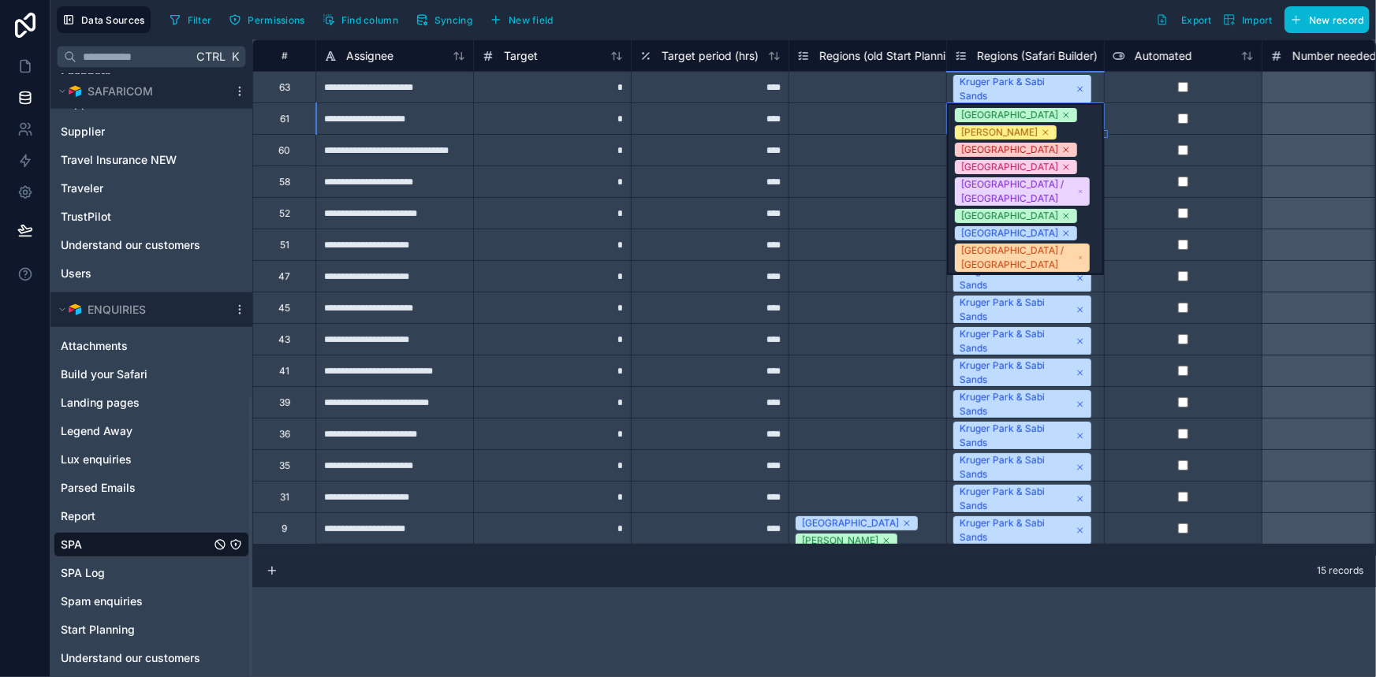
click at [998, 121] on div "[GEOGRAPHIC_DATA]" at bounding box center [1009, 115] width 97 height 14
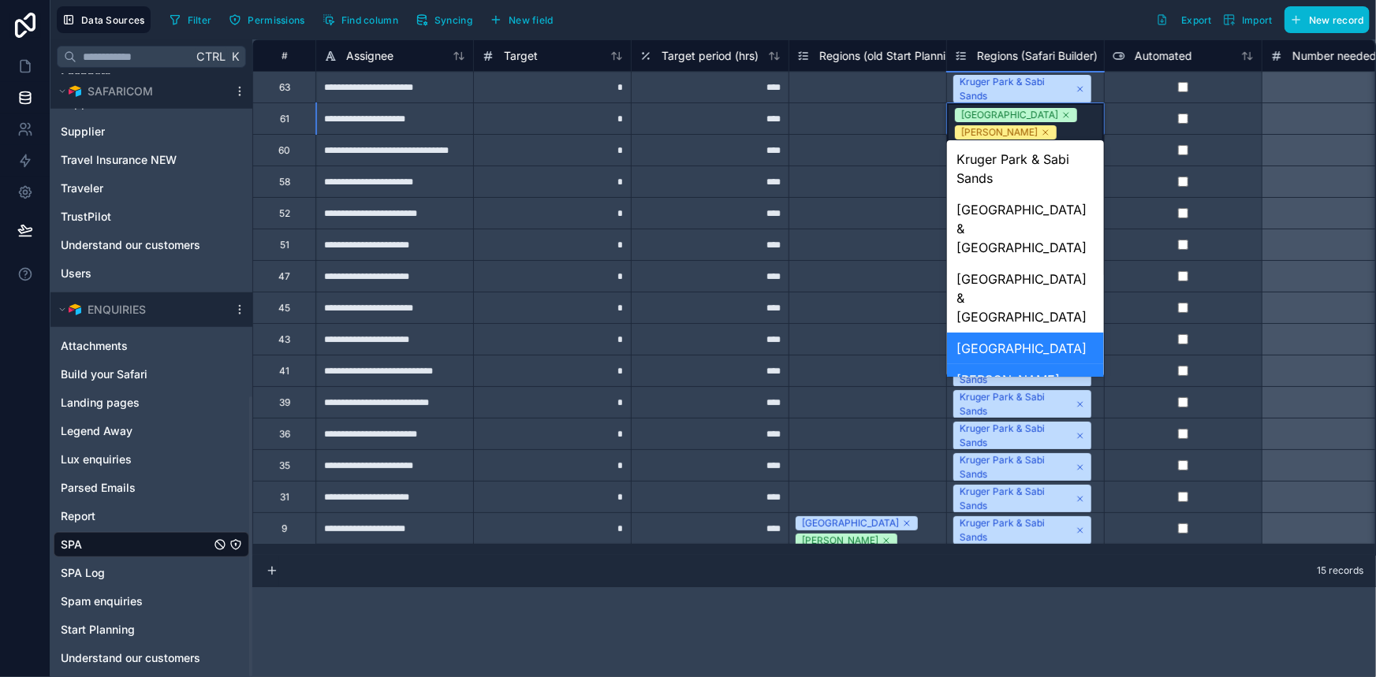
click at [1027, 333] on div "[GEOGRAPHIC_DATA]" at bounding box center [1025, 349] width 157 height 32
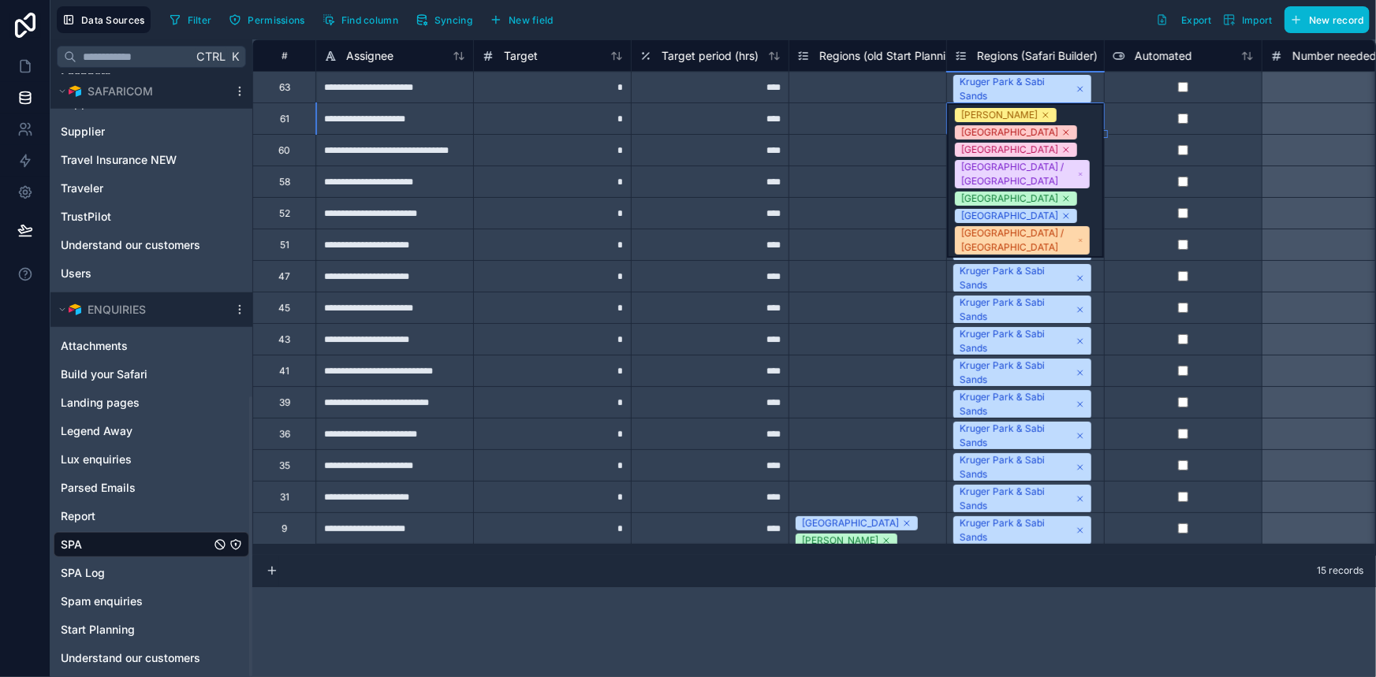
click at [781, 222] on div "****" at bounding box center [710, 213] width 158 height 32
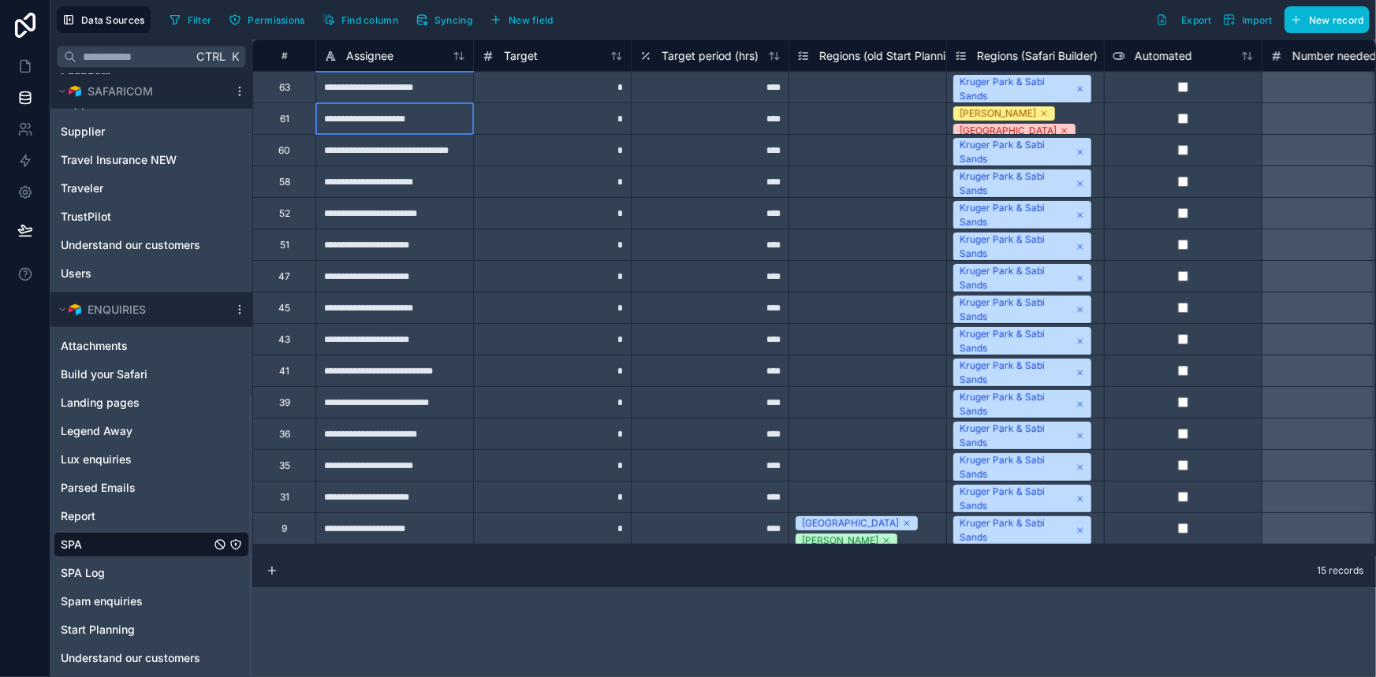
click at [405, 122] on div "**********" at bounding box center [394, 119] width 158 height 32
click at [1012, 118] on span "Sabi Sands" at bounding box center [1004, 113] width 102 height 14
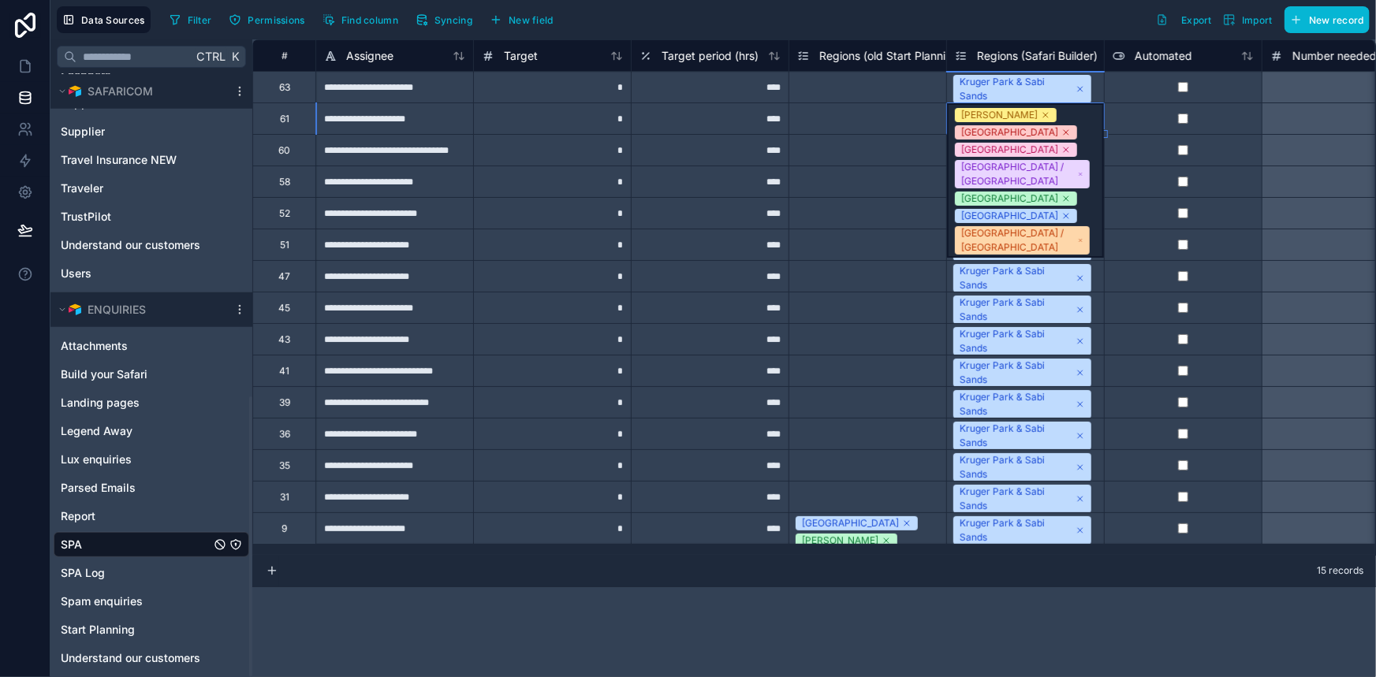
click at [1012, 118] on span "Sabi Sands" at bounding box center [1006, 115] width 102 height 14
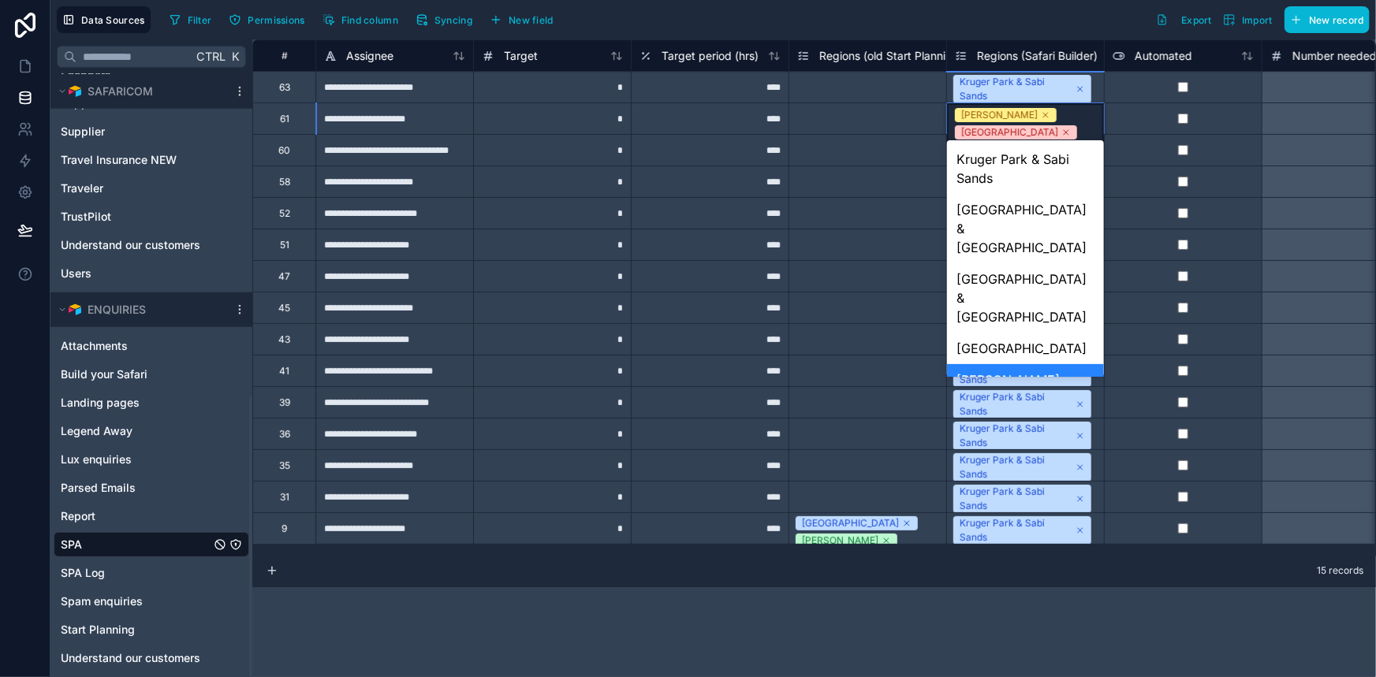
click at [1039, 364] on div "Sabi Sands" at bounding box center [1025, 380] width 157 height 32
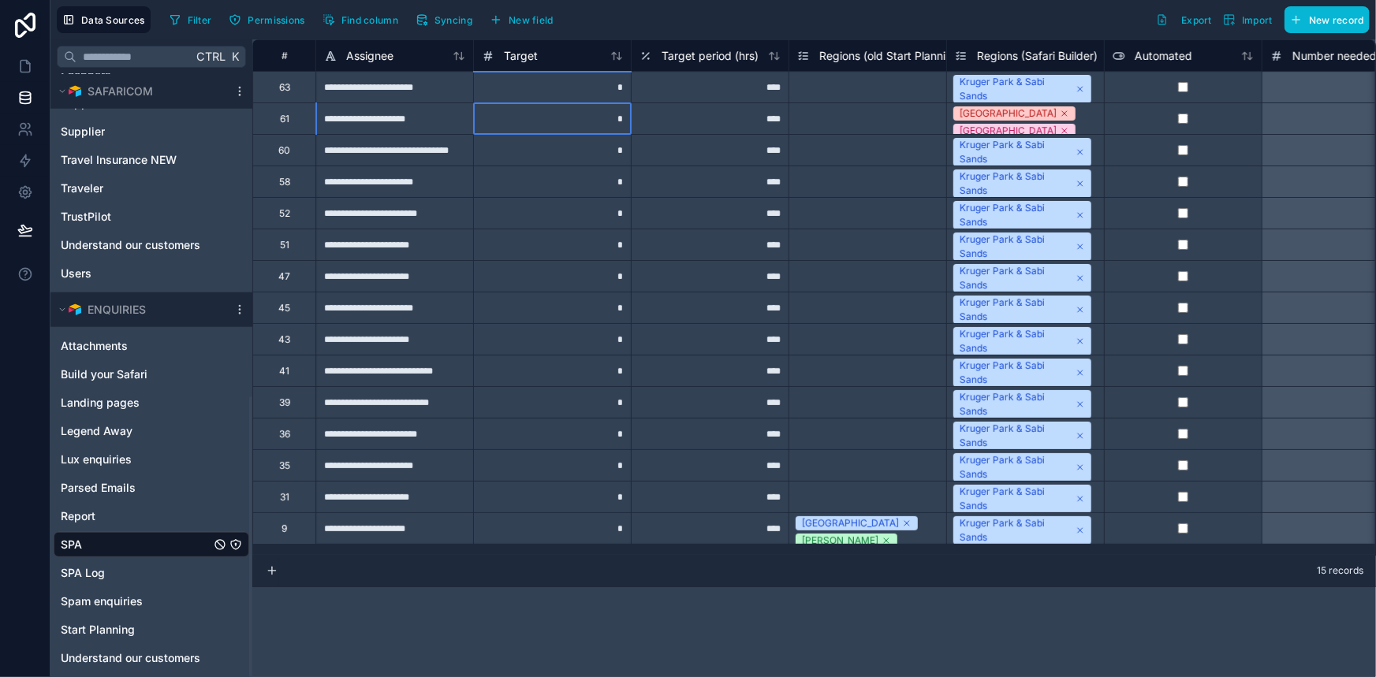
drag, startPoint x: 489, startPoint y: 113, endPoint x: 590, endPoint y: 125, distance: 101.6
click at [495, 115] on div "*" at bounding box center [552, 119] width 158 height 32
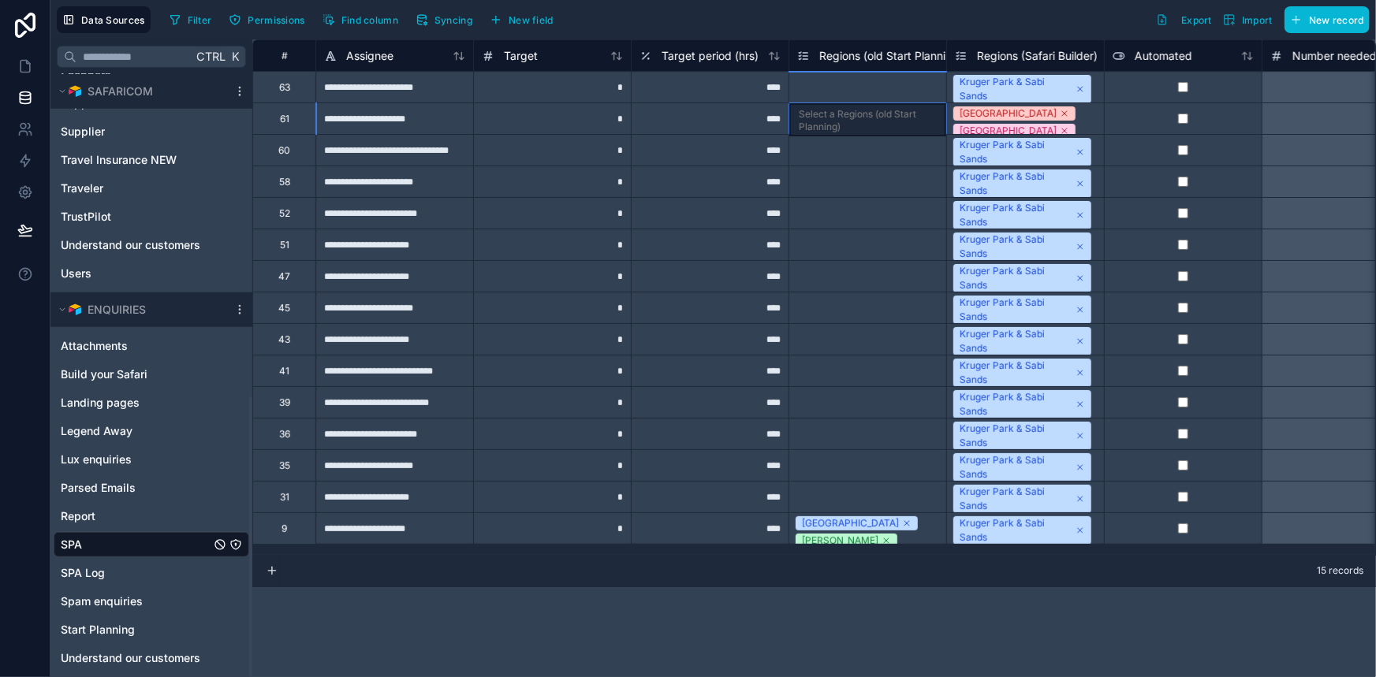
click at [899, 119] on div "Select a Regions (old Start Planning)" at bounding box center [868, 120] width 138 height 25
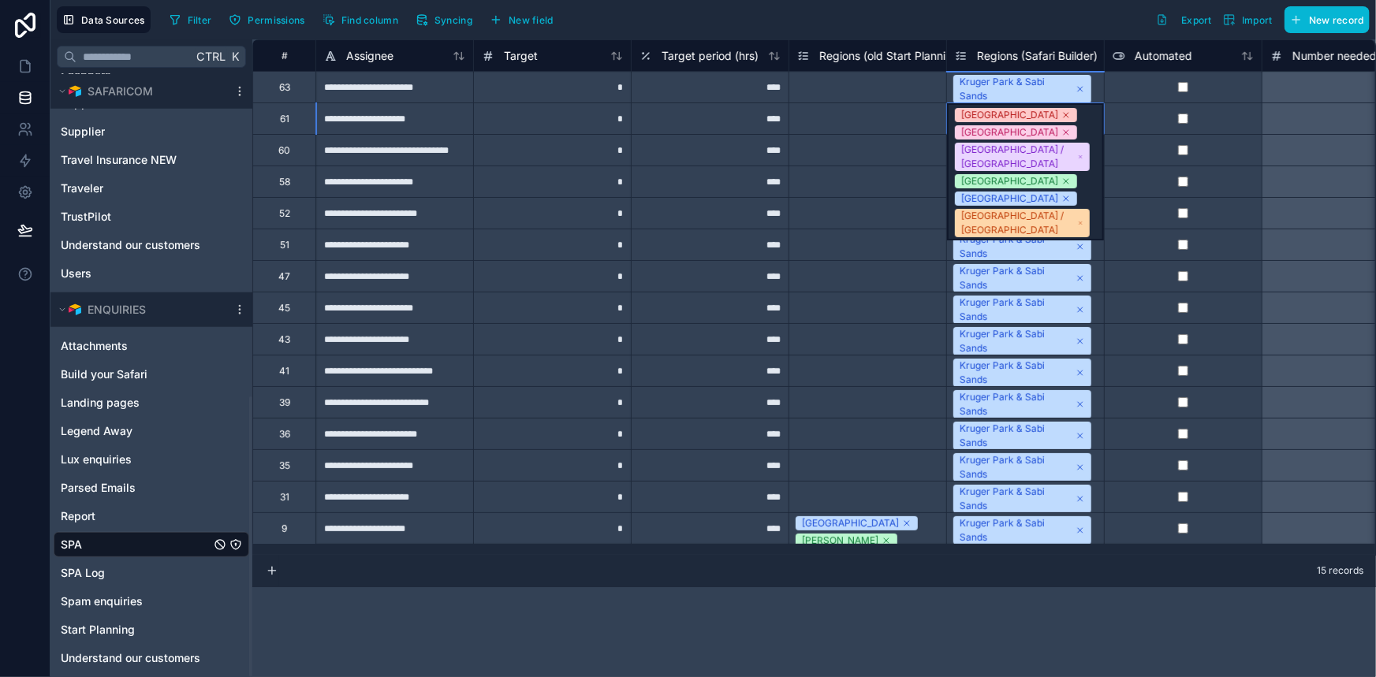
click at [979, 118] on div "Botswana" at bounding box center [1009, 115] width 97 height 14
click at [1008, 134] on div "**********" at bounding box center [1151, 291] width 1798 height 505
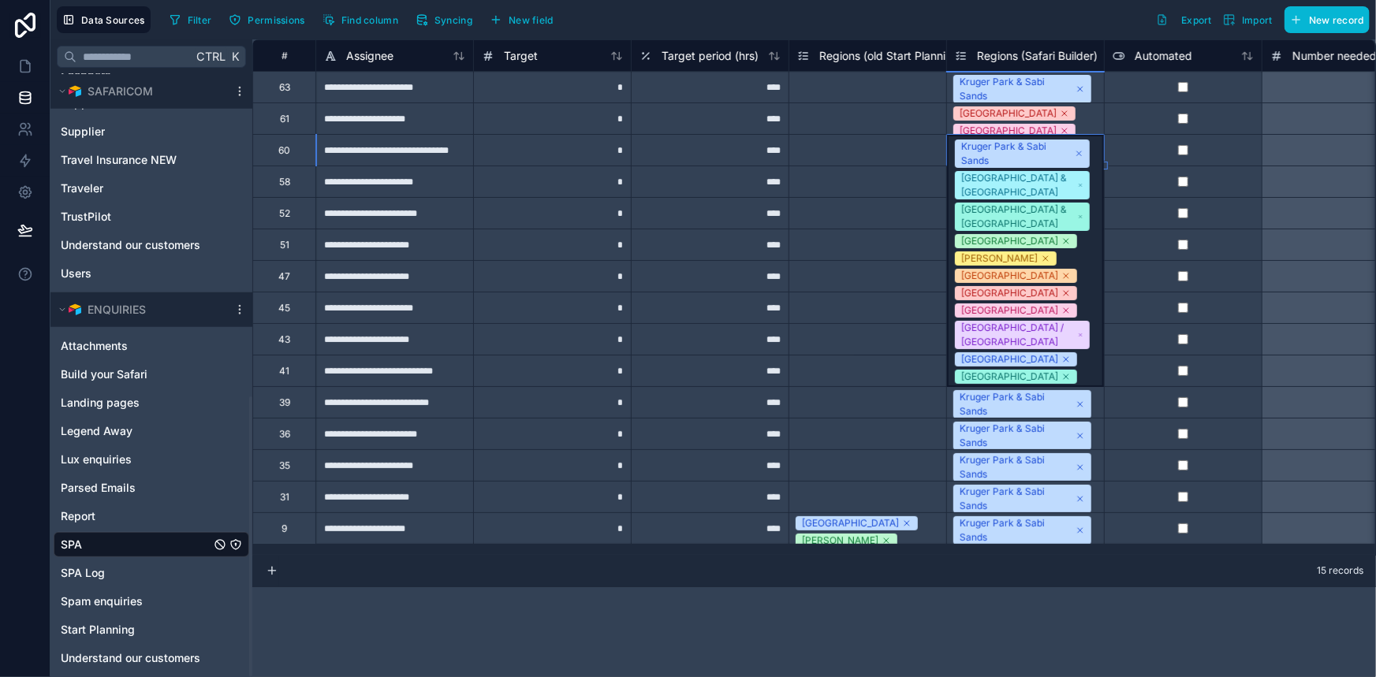
click at [1001, 119] on div "Botswana" at bounding box center [1008, 113] width 97 height 14
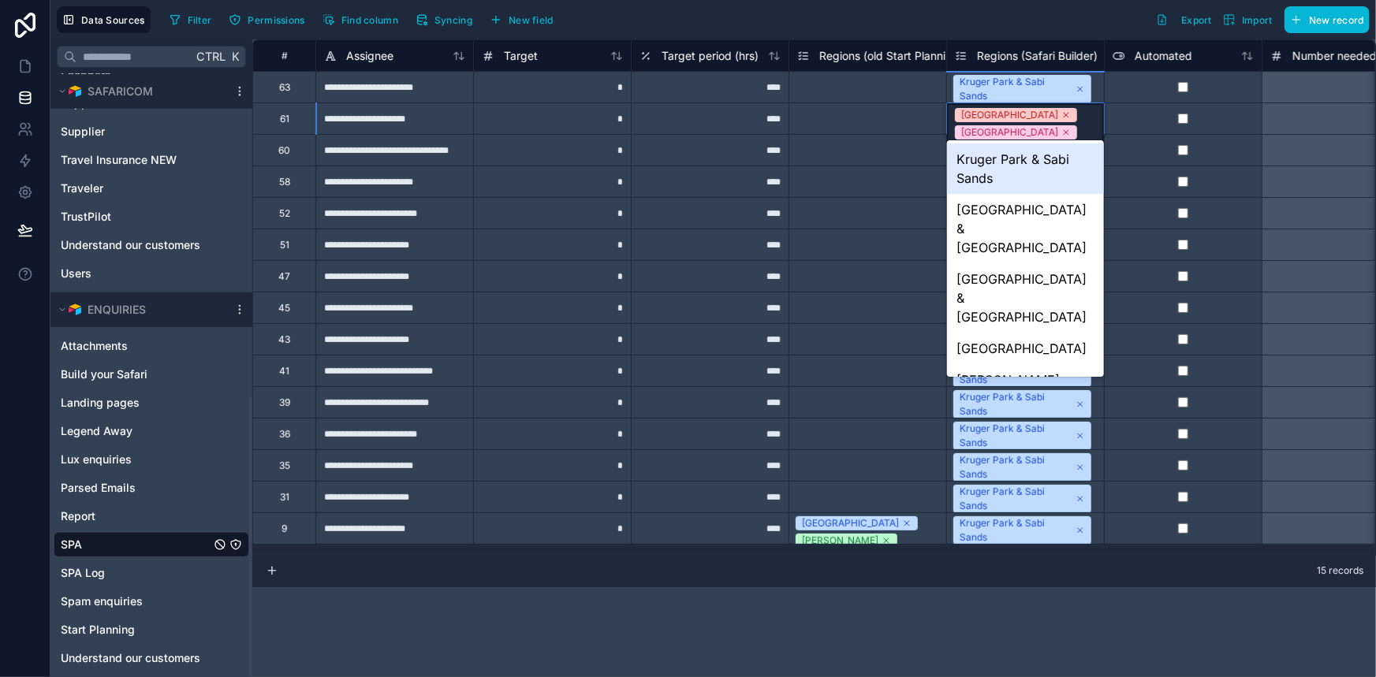
click at [1001, 119] on div "Botswana" at bounding box center [1009, 115] width 97 height 14
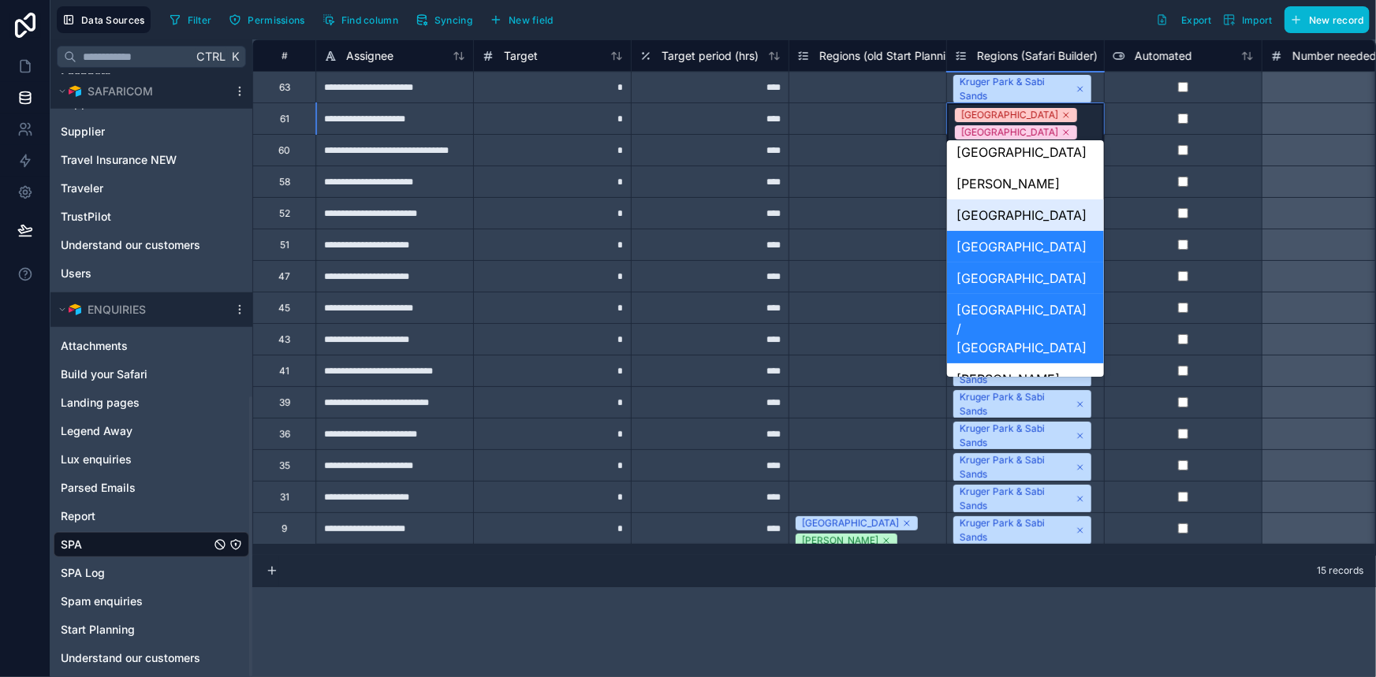
scroll to position [214, 0]
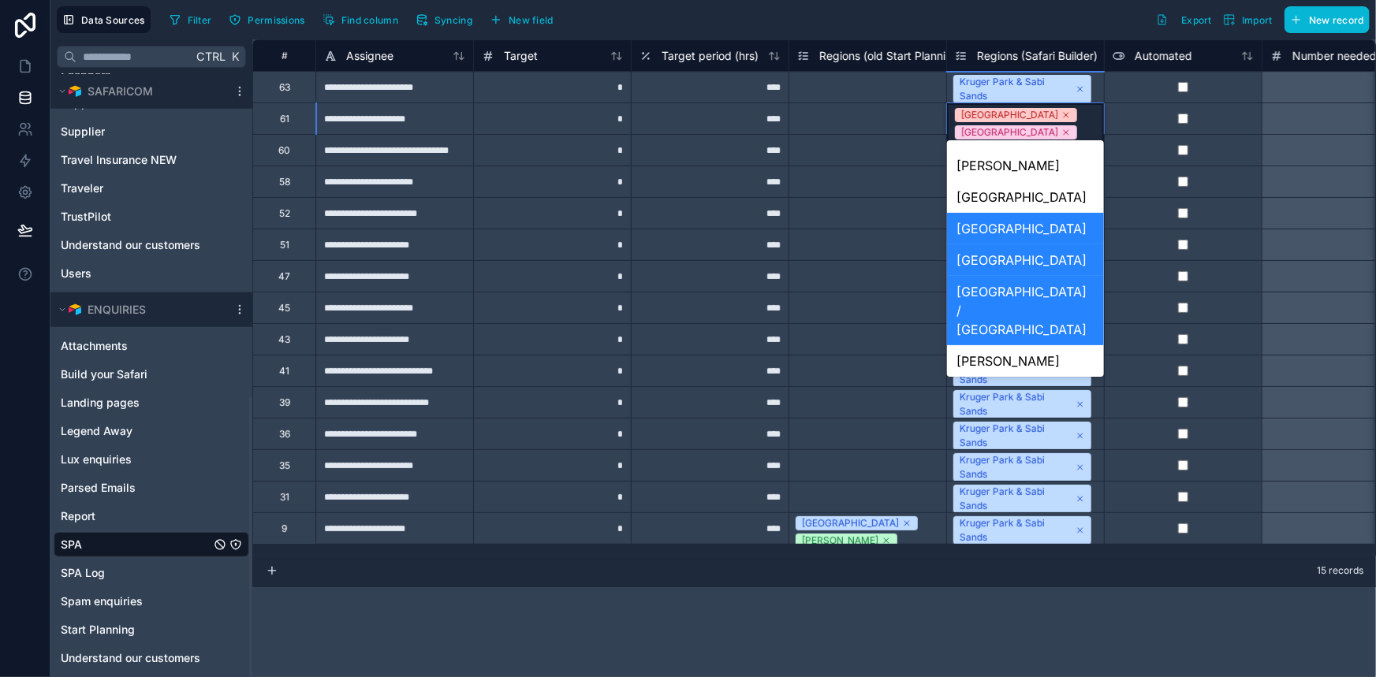
click at [1025, 213] on div "Botswana" at bounding box center [1025, 229] width 157 height 32
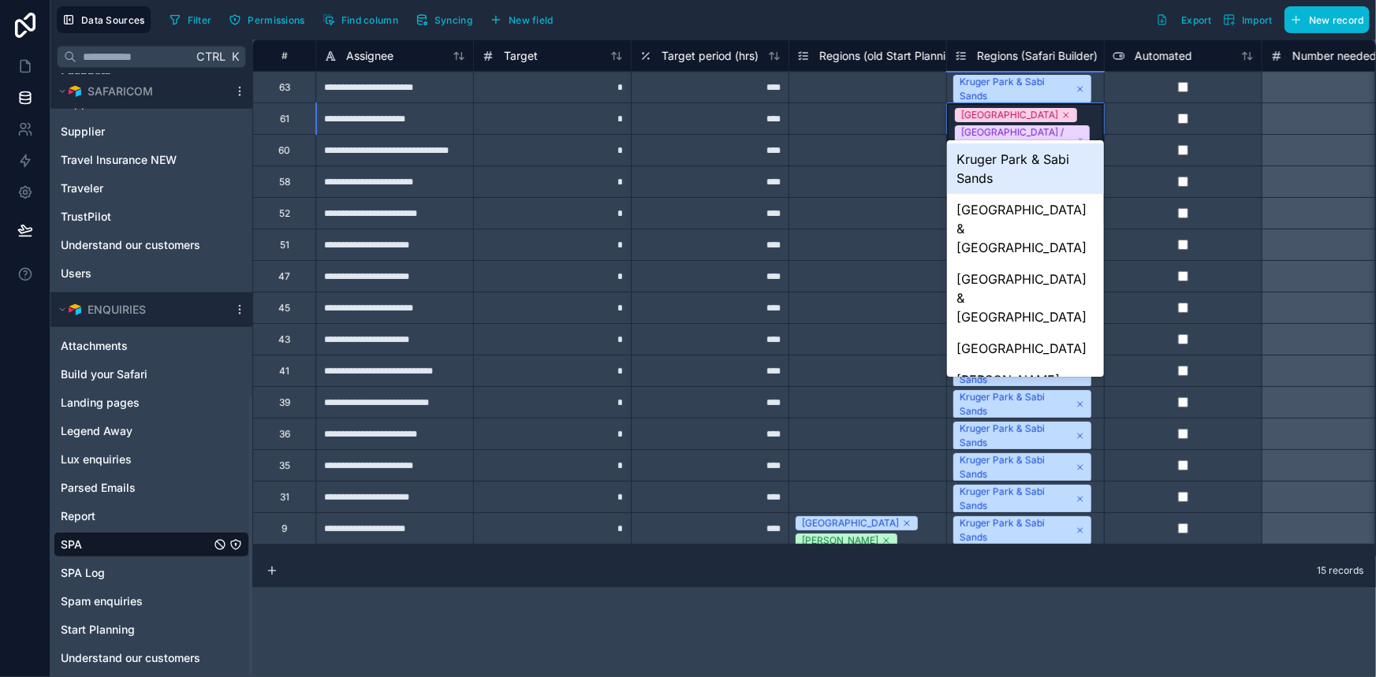
click at [1020, 129] on div "[GEOGRAPHIC_DATA] / [GEOGRAPHIC_DATA]" at bounding box center [1018, 139] width 114 height 28
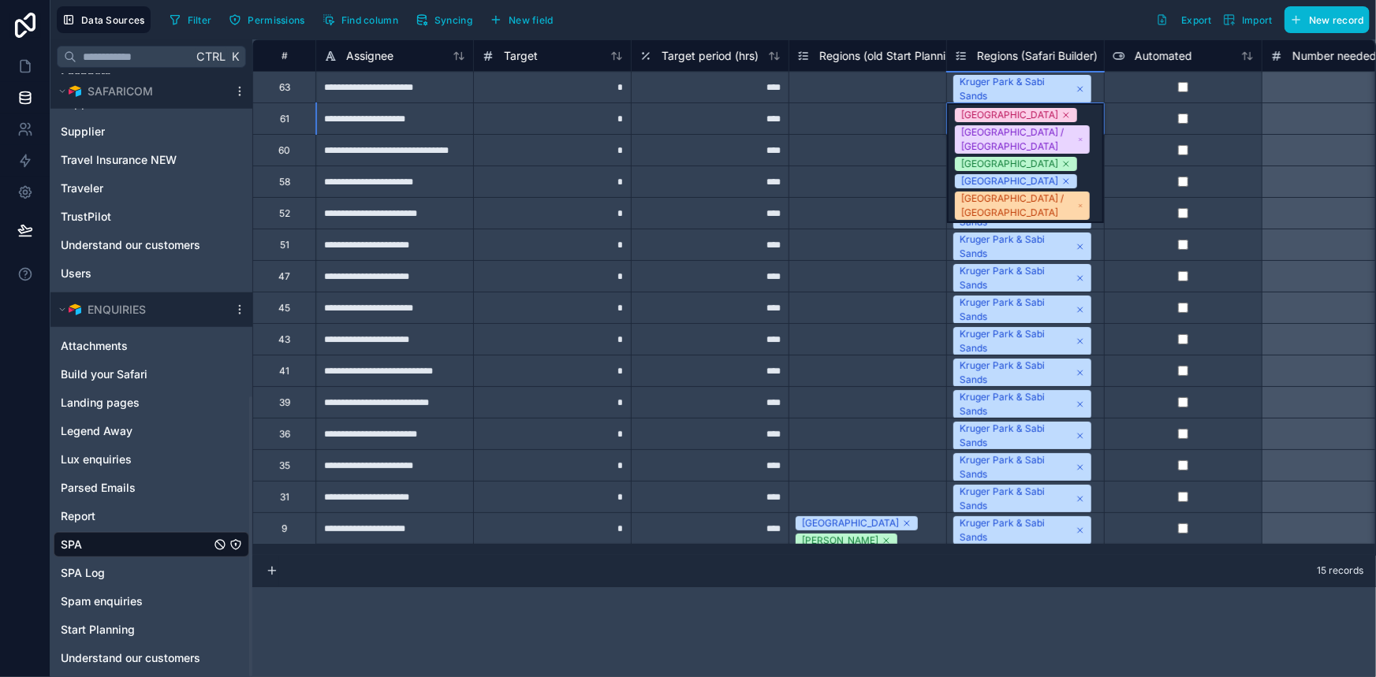
click at [1013, 117] on div "Victoria Falls" at bounding box center [1009, 115] width 97 height 14
click at [1024, 127] on div "[GEOGRAPHIC_DATA] / [GEOGRAPHIC_DATA]" at bounding box center [1018, 139] width 114 height 28
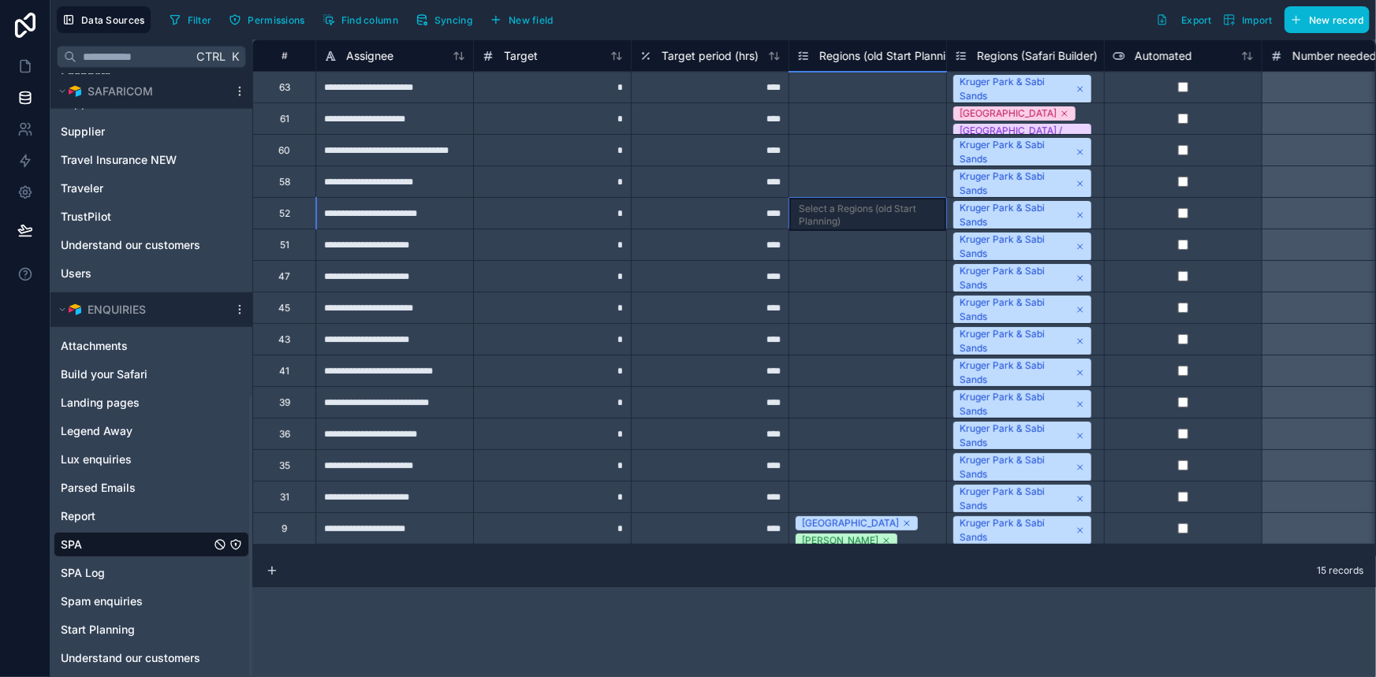
click at [789, 221] on div "Select a Regions (old Start Planning)" at bounding box center [867, 214] width 157 height 33
click at [455, 122] on div "**********" at bounding box center [394, 119] width 158 height 32
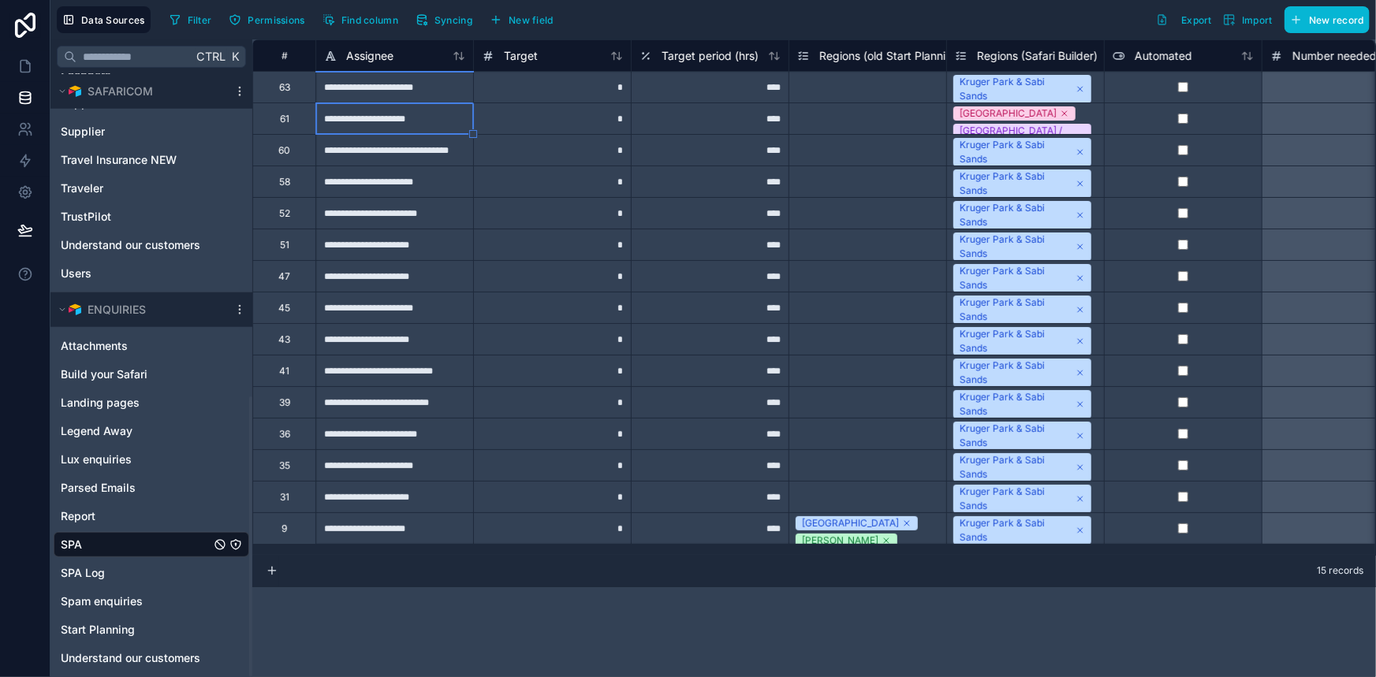
click at [833, 126] on div "Select a Regions (old Start Planning)" at bounding box center [867, 119] width 141 height 25
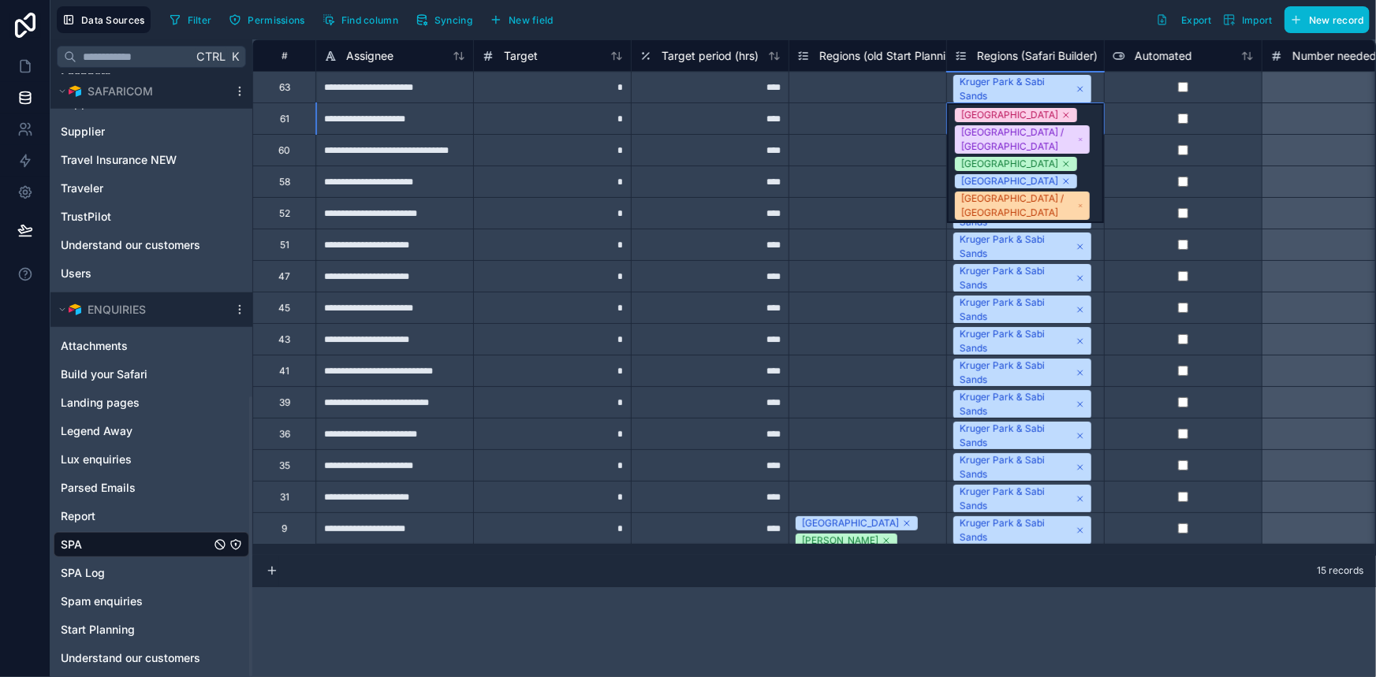
click at [953, 111] on div "Victoria Falls Kruger Park / Sabi Sands uganda rwanda Uganda / Rwanda" at bounding box center [1025, 163] width 157 height 120
click at [983, 121] on div "Victoria Falls" at bounding box center [1009, 115] width 97 height 14
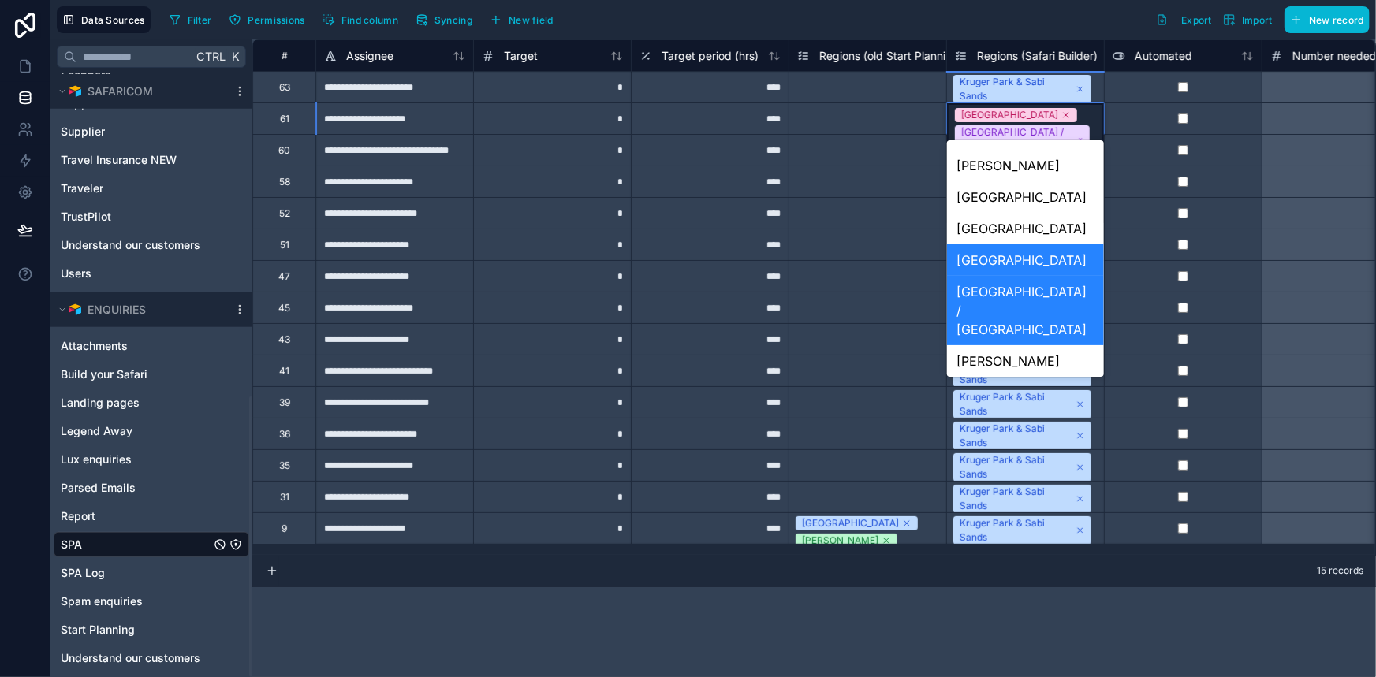
click at [1028, 244] on div "Victoria Falls" at bounding box center [1025, 260] width 157 height 32
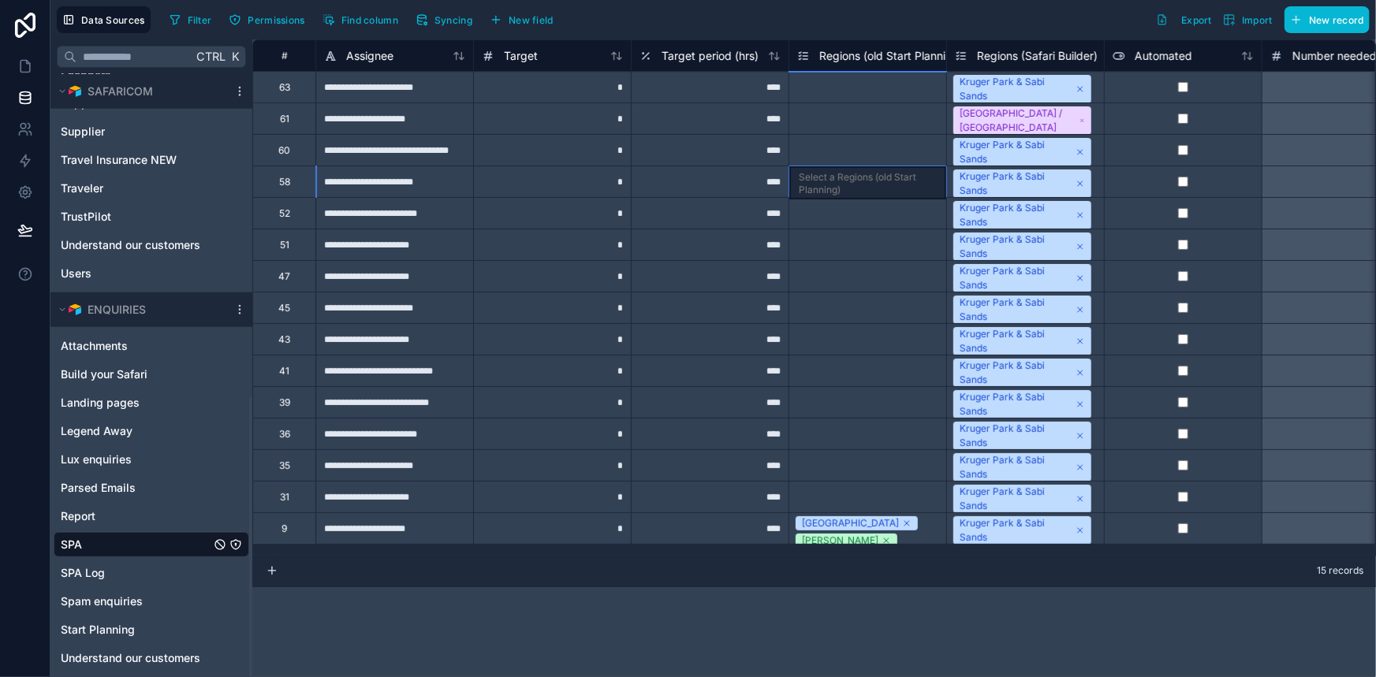
drag, startPoint x: 809, startPoint y: 181, endPoint x: 688, endPoint y: 139, distance: 128.4
click at [808, 181] on div "Select a Regions (old Start Planning)" at bounding box center [868, 183] width 138 height 25
drag, startPoint x: 565, startPoint y: 121, endPoint x: 583, endPoint y: 122, distance: 17.4
click at [568, 121] on div "*" at bounding box center [552, 119] width 158 height 32
click at [850, 130] on div "Select a Regions (old Start Planning)" at bounding box center [868, 120] width 138 height 25
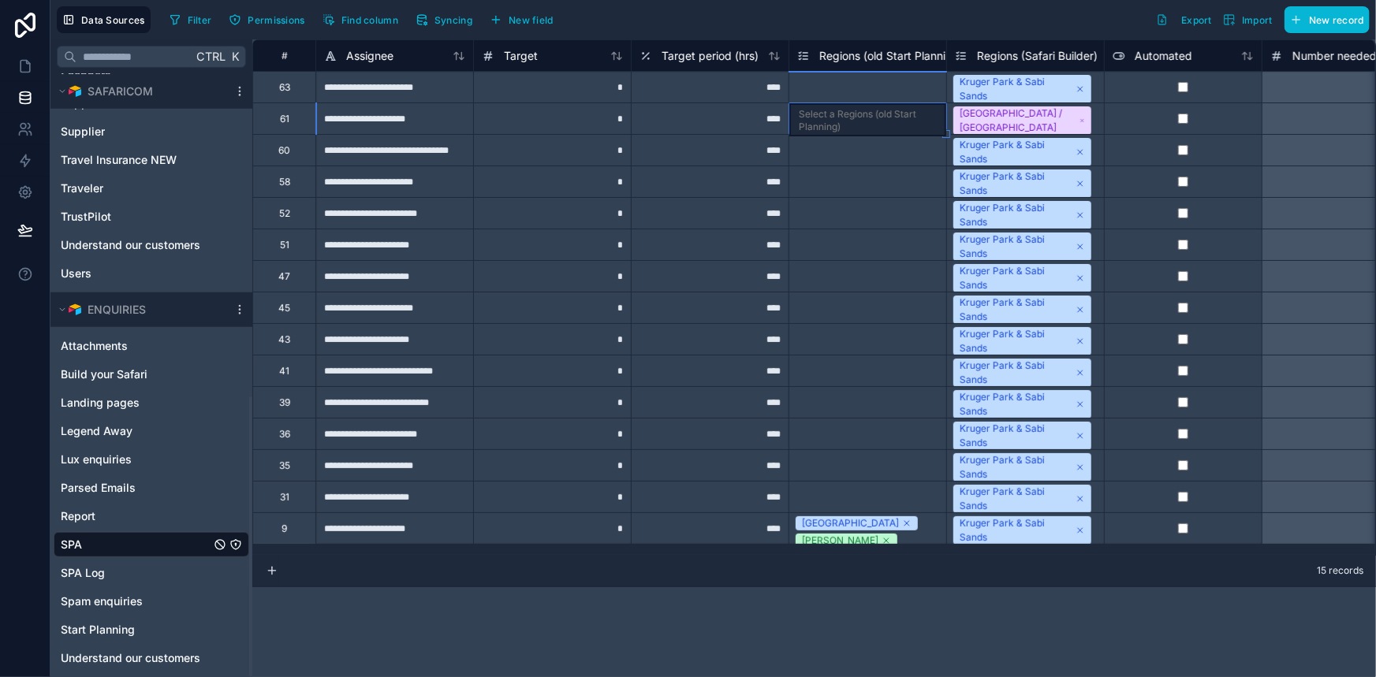
click at [957, 121] on div "Kruger Park / Sabi Sands uganda rwanda Uganda / Rwanda" at bounding box center [1025, 118] width 157 height 31
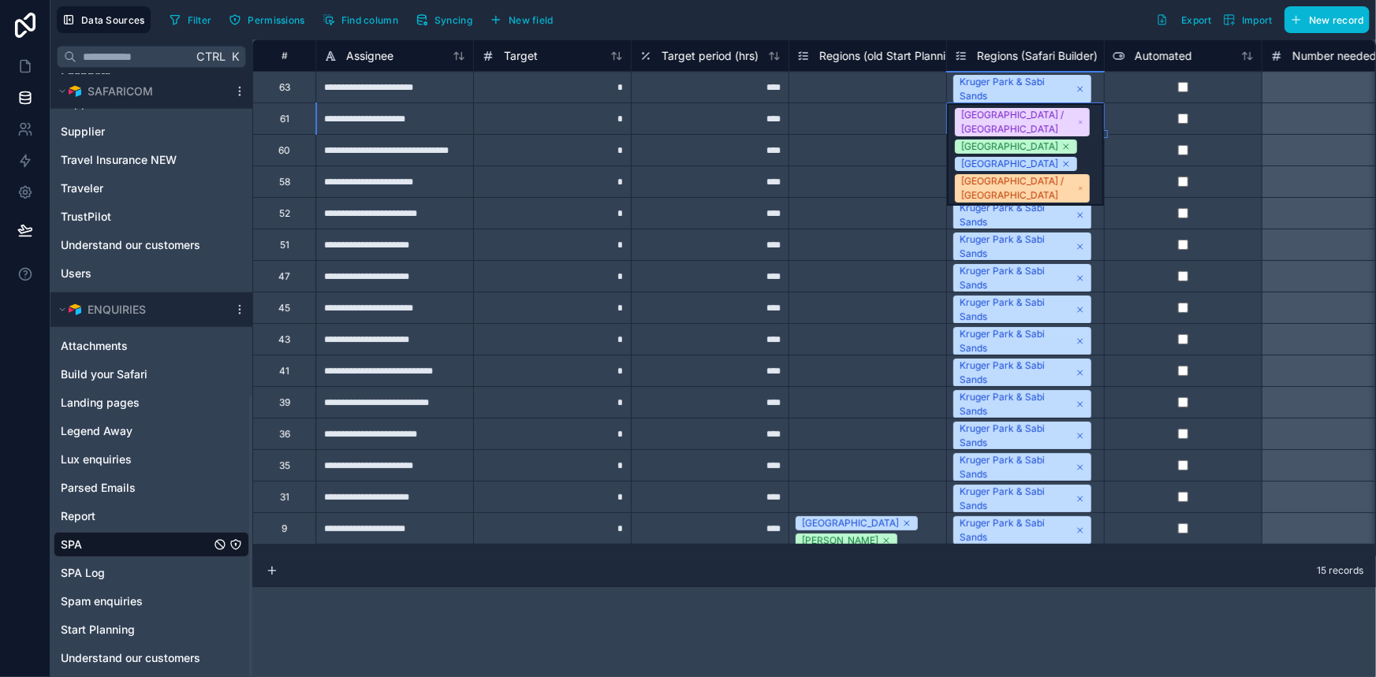
click at [985, 121] on div "Kruger Park / Sabi Sands" at bounding box center [1018, 122] width 114 height 28
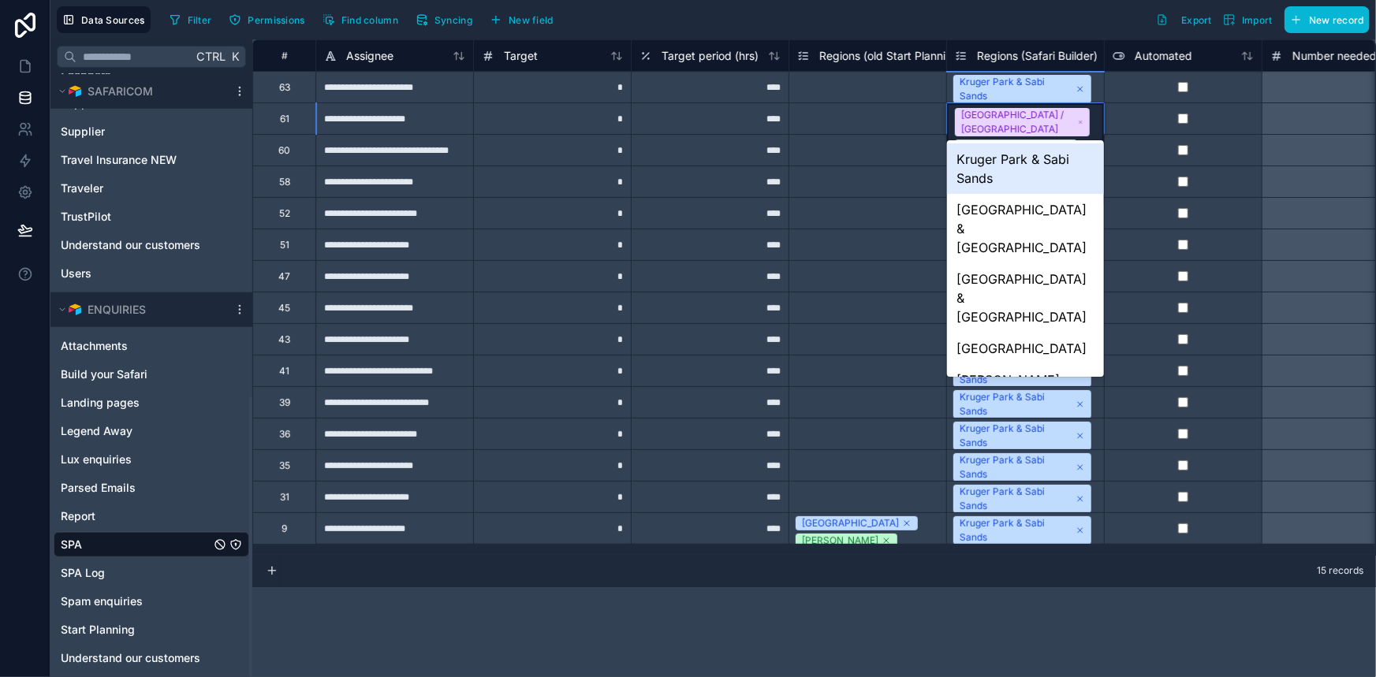
click at [1006, 121] on div "Kruger Park / Sabi Sands" at bounding box center [1018, 122] width 114 height 28
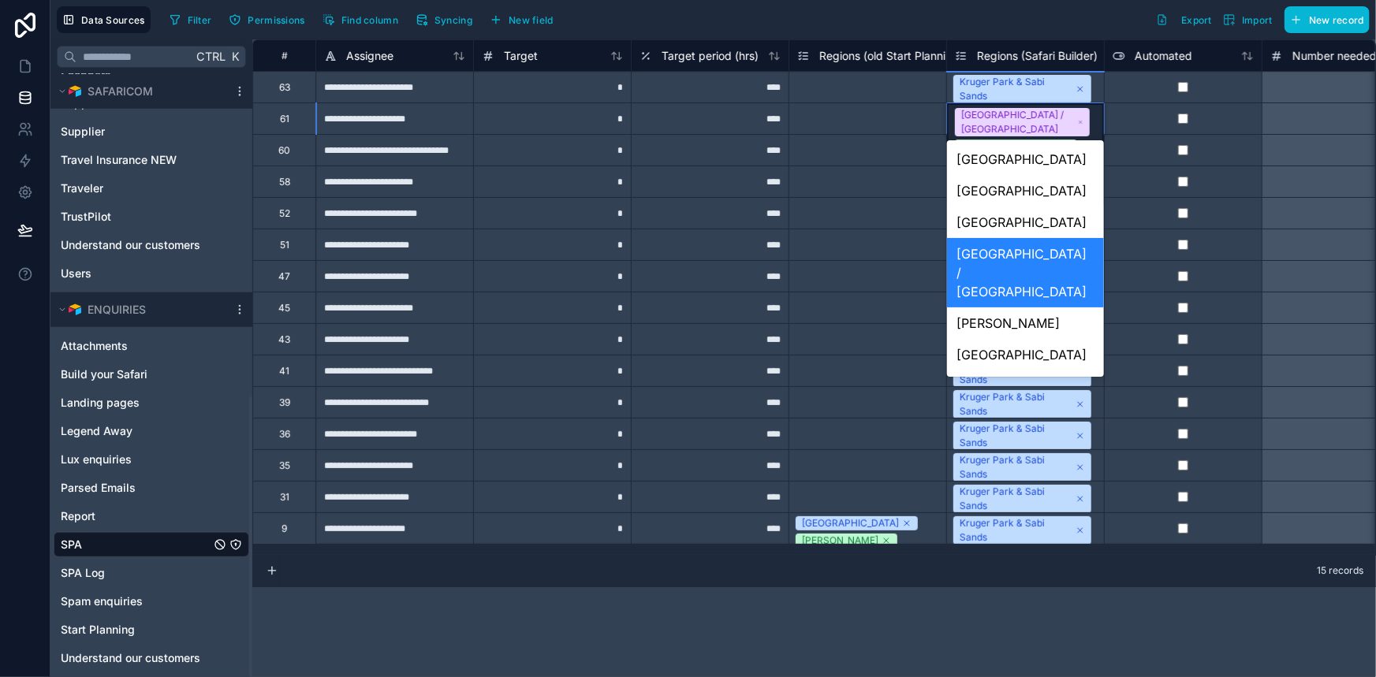
scroll to position [286, 0]
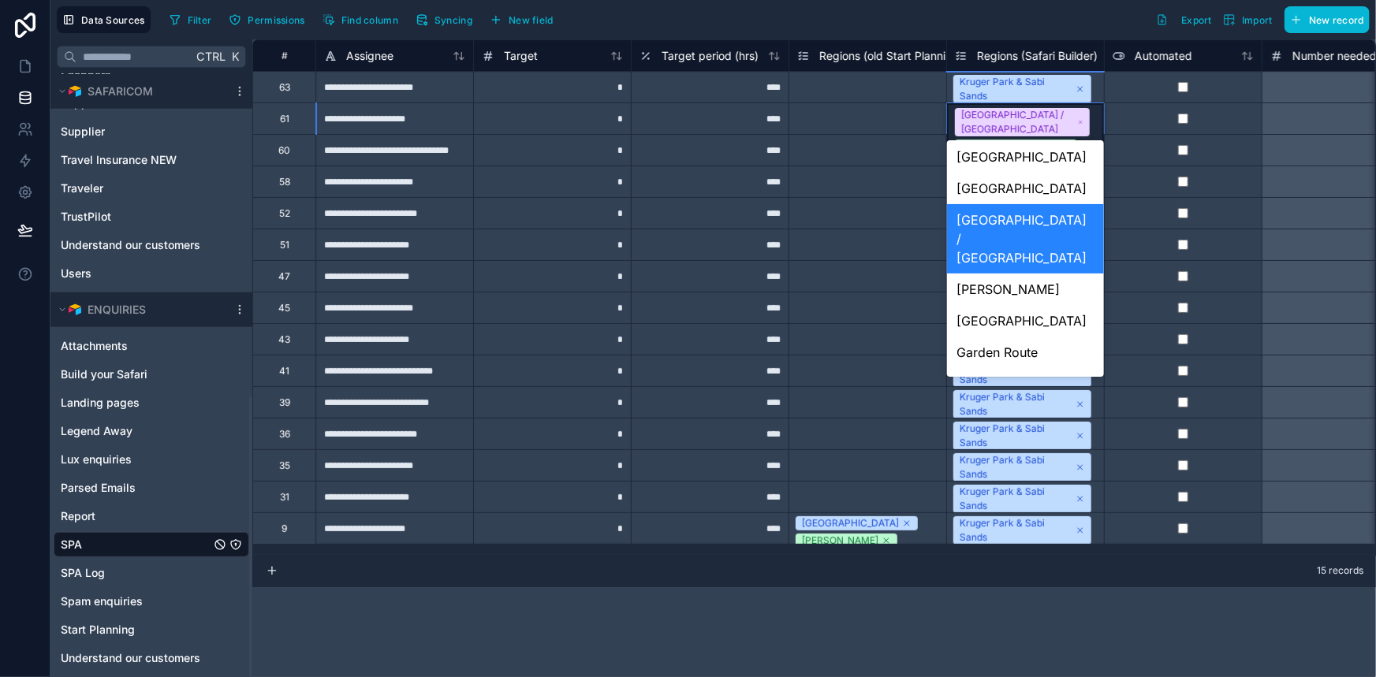
click at [1010, 204] on div "Kruger Park / Sabi Sands" at bounding box center [1025, 238] width 157 height 69
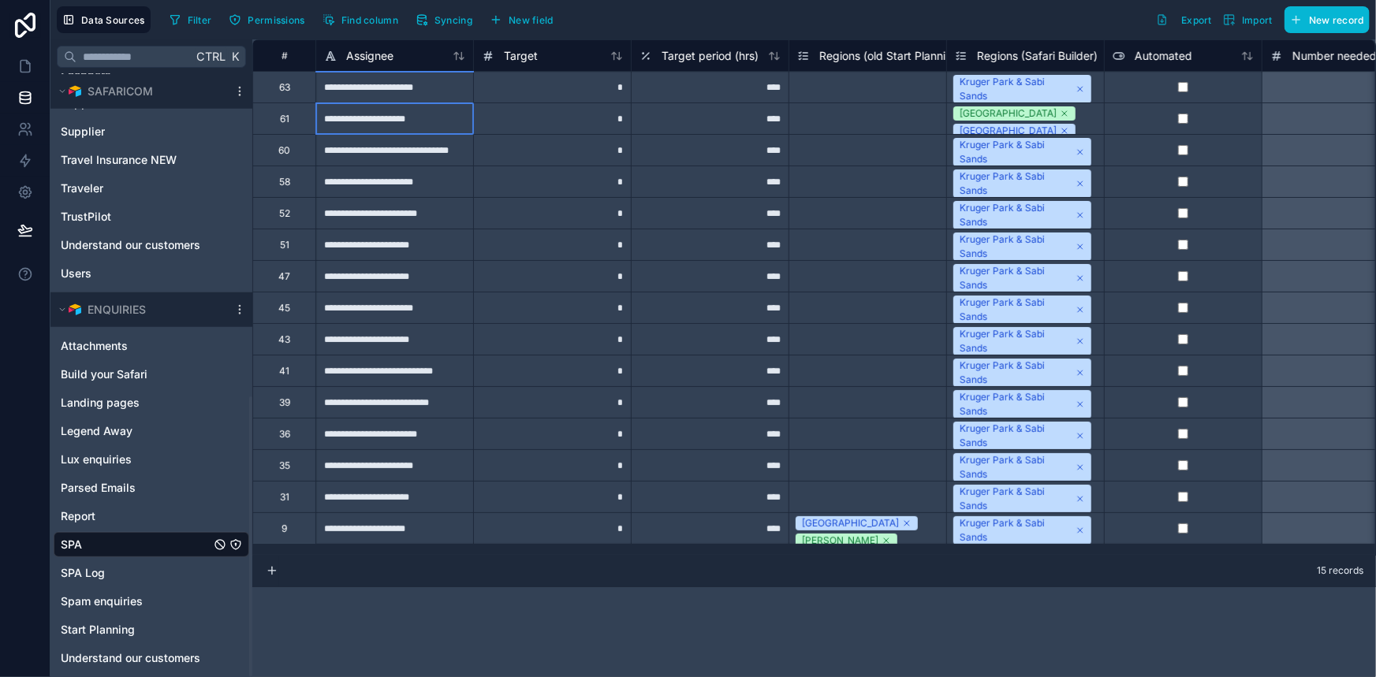
click at [430, 119] on div "**********" at bounding box center [394, 119] width 158 height 32
click at [812, 119] on div "Select a Regions (old Start Planning)" at bounding box center [867, 119] width 141 height 25
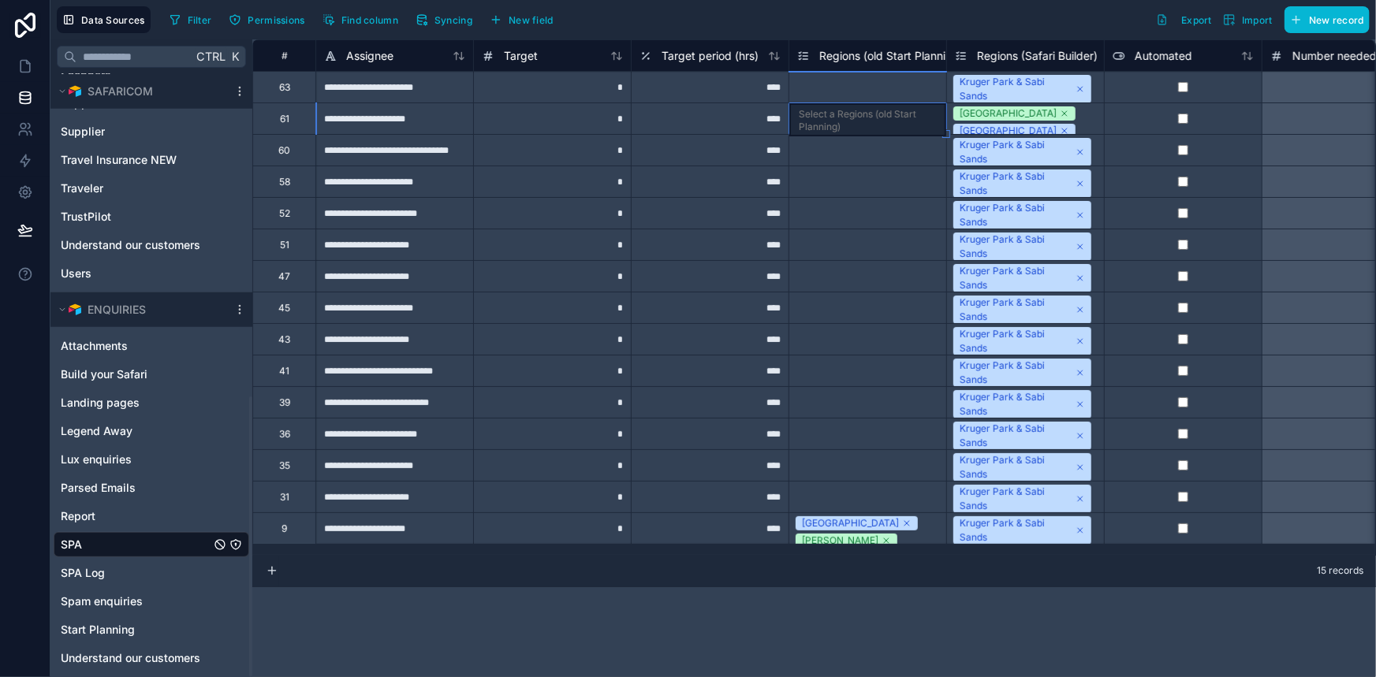
click at [978, 141] on div "Uganda / Rwanda" at bounding box center [1018, 155] width 117 height 28
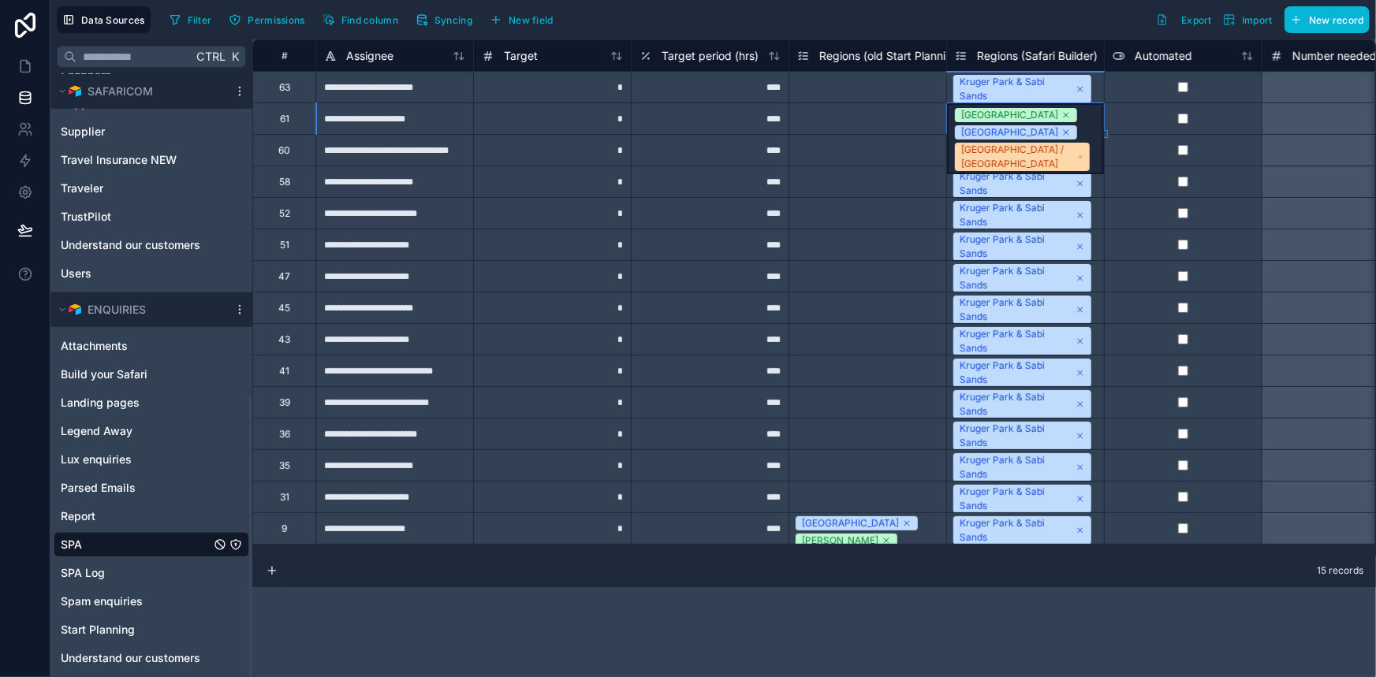
click at [980, 143] on div "Uganda / Rwanda" at bounding box center [1018, 157] width 114 height 28
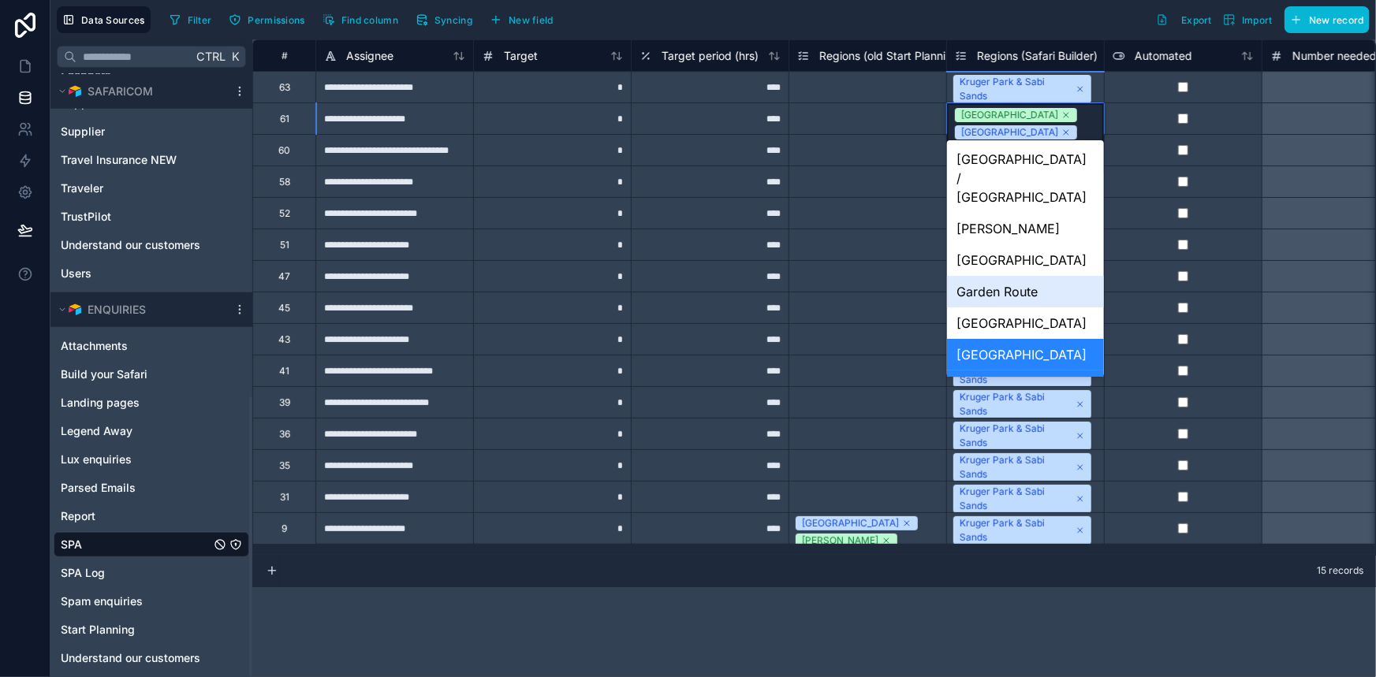
scroll to position [349, 0]
click at [941, 596] on div "**********" at bounding box center [814, 358] width 1124 height 638
click at [869, 285] on div "Select a Regions (old Start Planning)" at bounding box center [867, 277] width 141 height 25
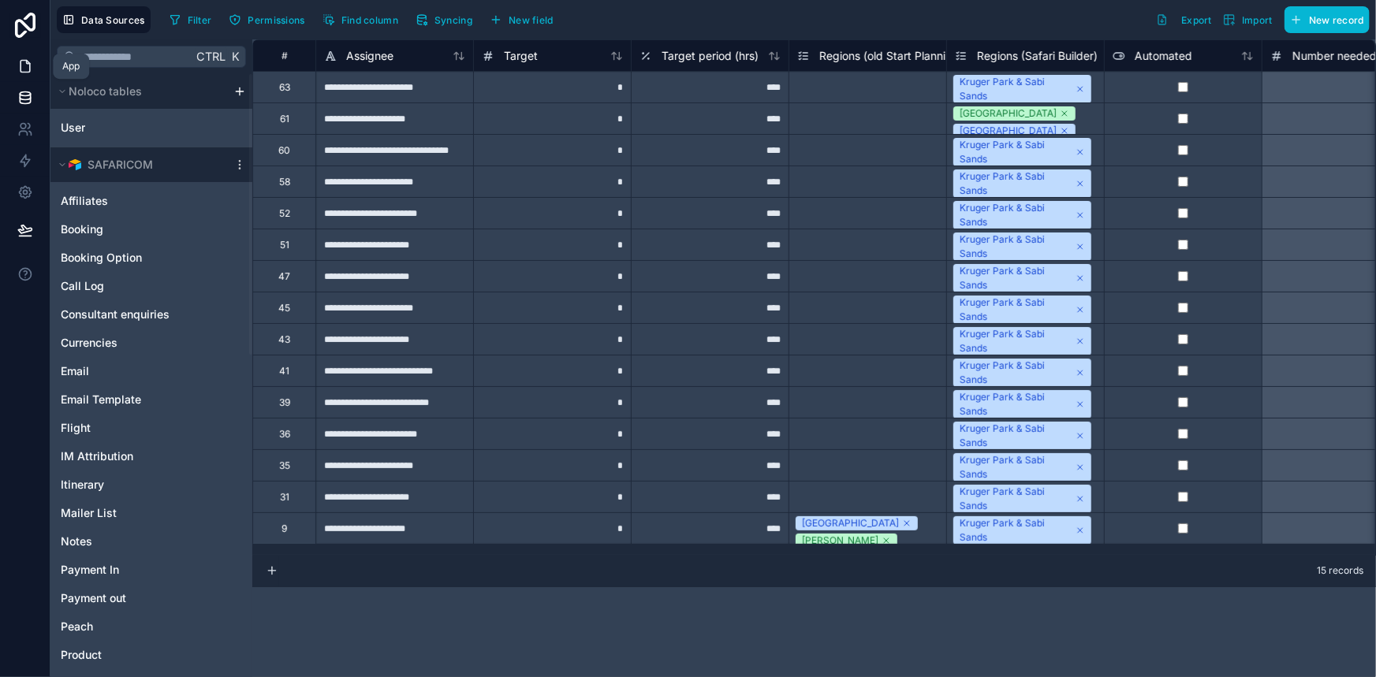
click at [30, 67] on icon at bounding box center [25, 67] width 9 height 12
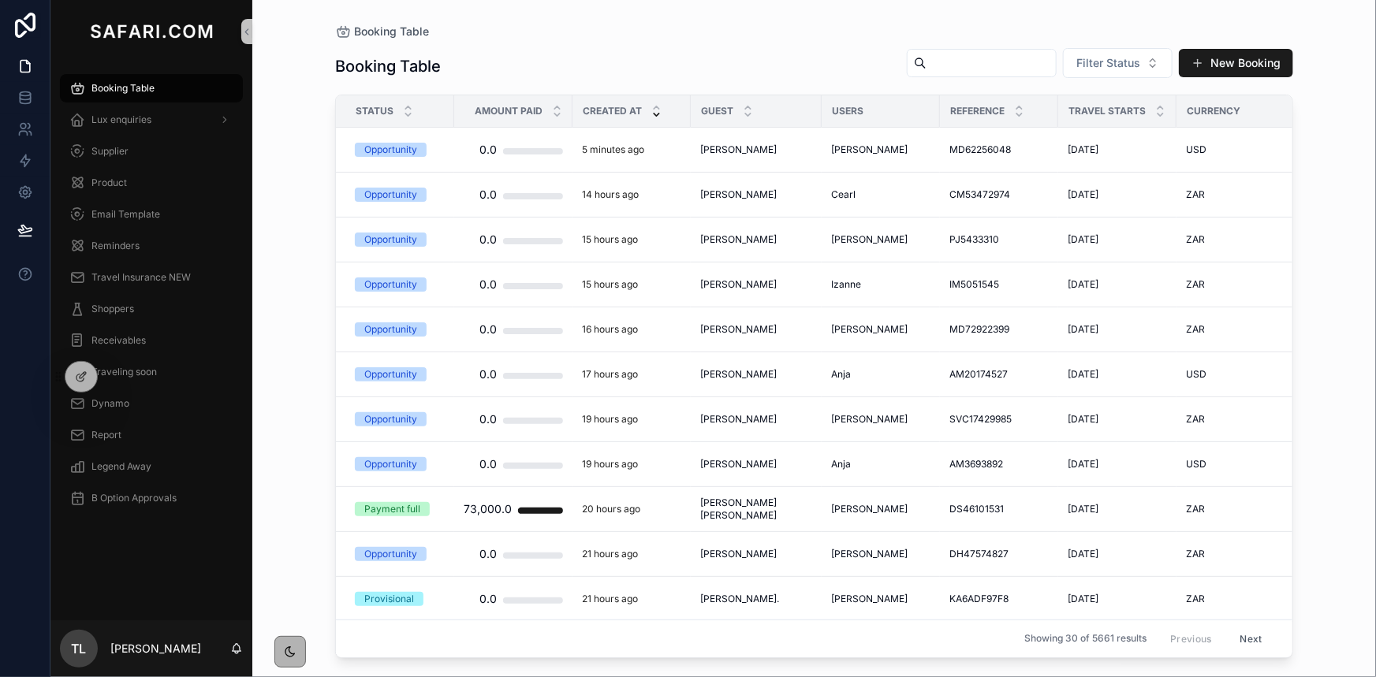
click at [967, 67] on input "scrollable content" at bounding box center [991, 63] width 129 height 22
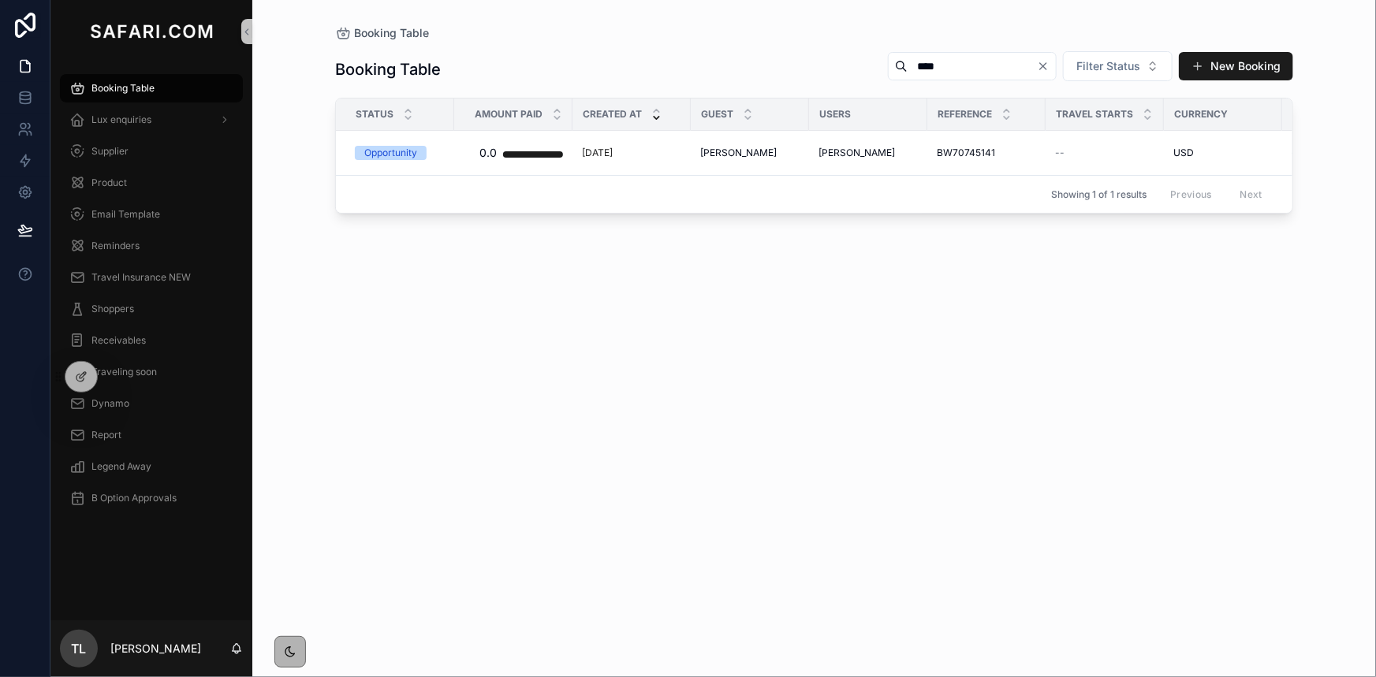
click at [134, 89] on span "Booking Table" at bounding box center [122, 88] width 63 height 13
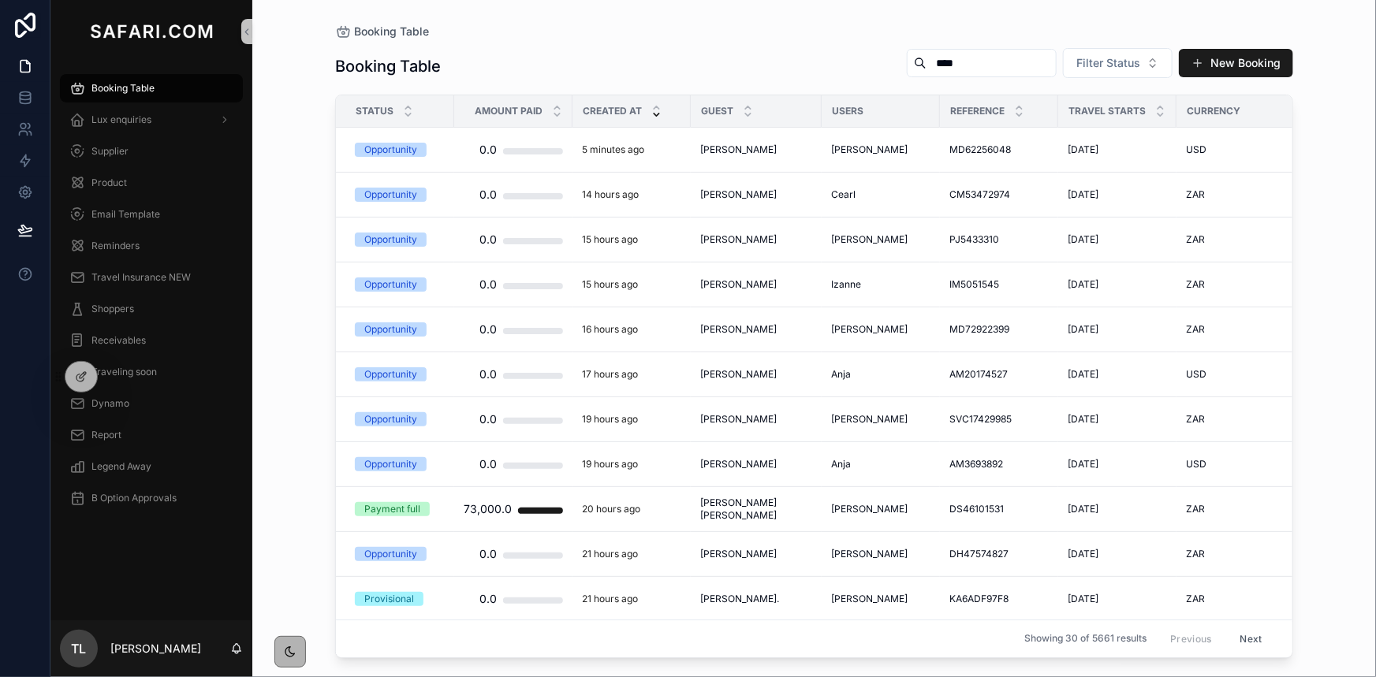
click at [927, 71] on input "****" at bounding box center [991, 63] width 129 height 22
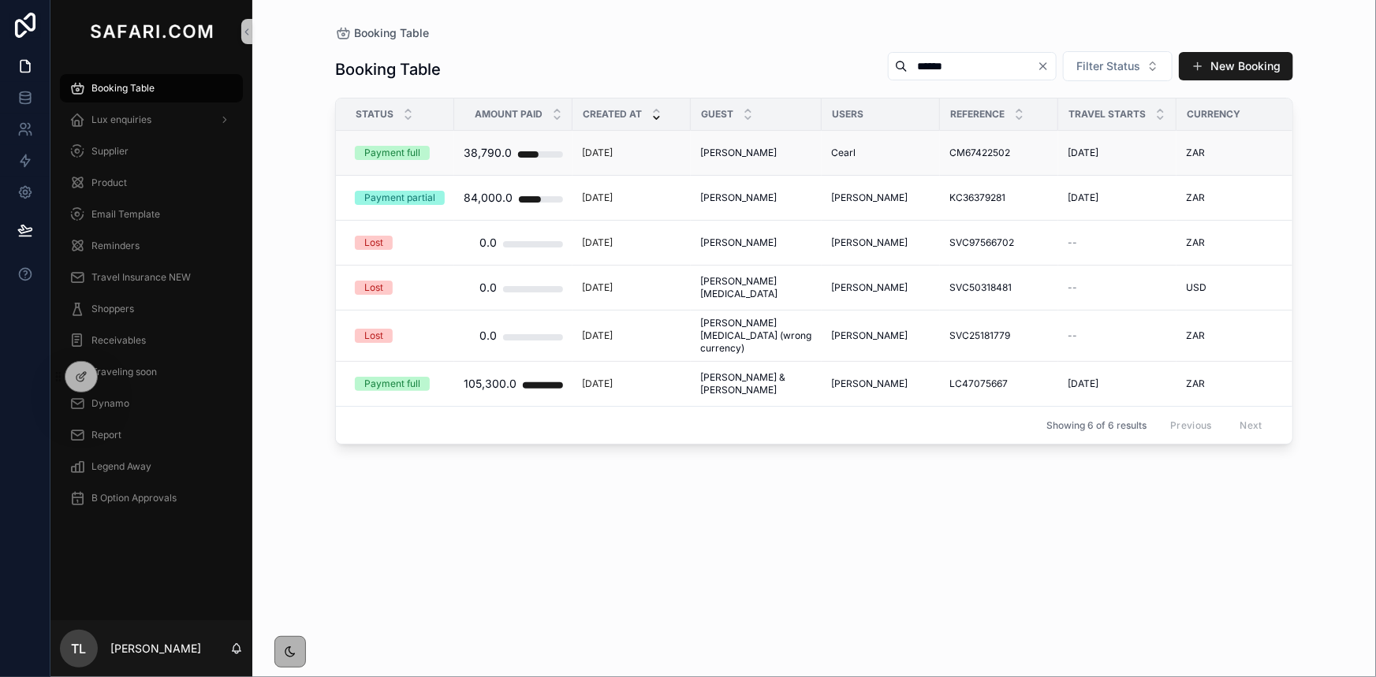
type input "******"
click at [756, 155] on span "[PERSON_NAME]" at bounding box center [738, 153] width 76 height 13
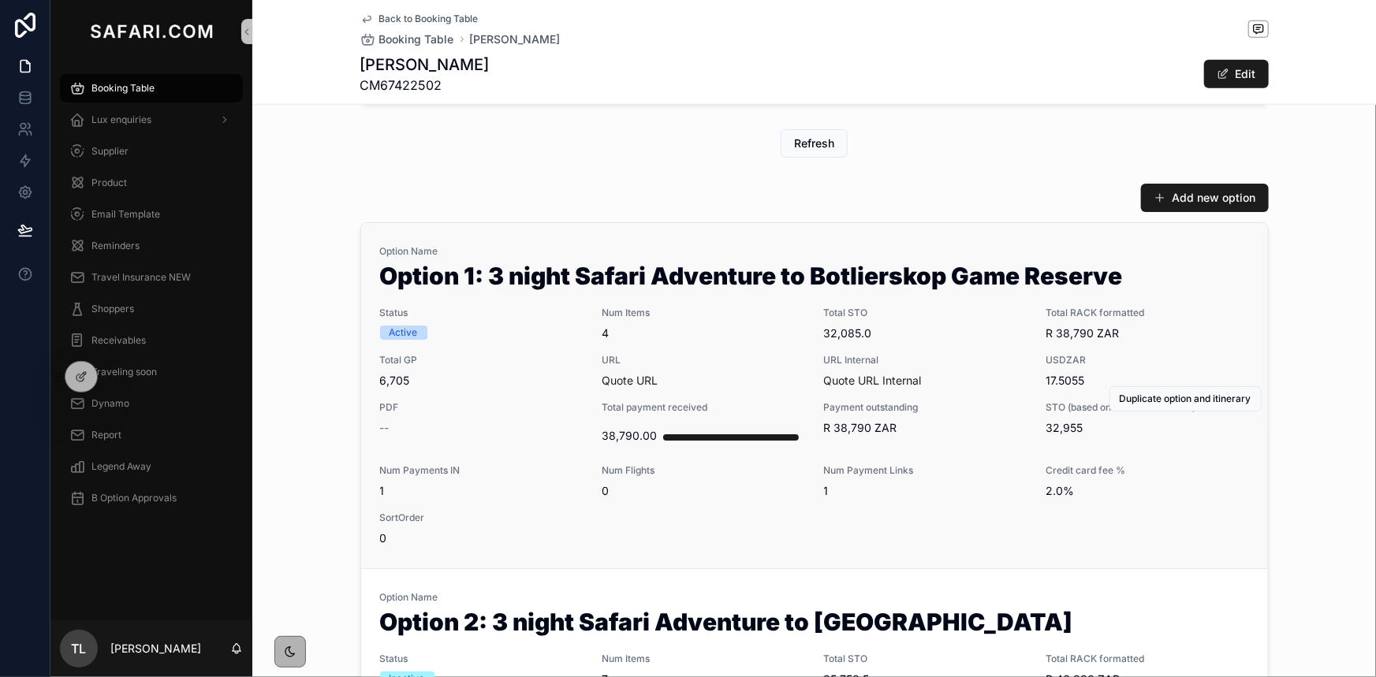
scroll to position [717, 0]
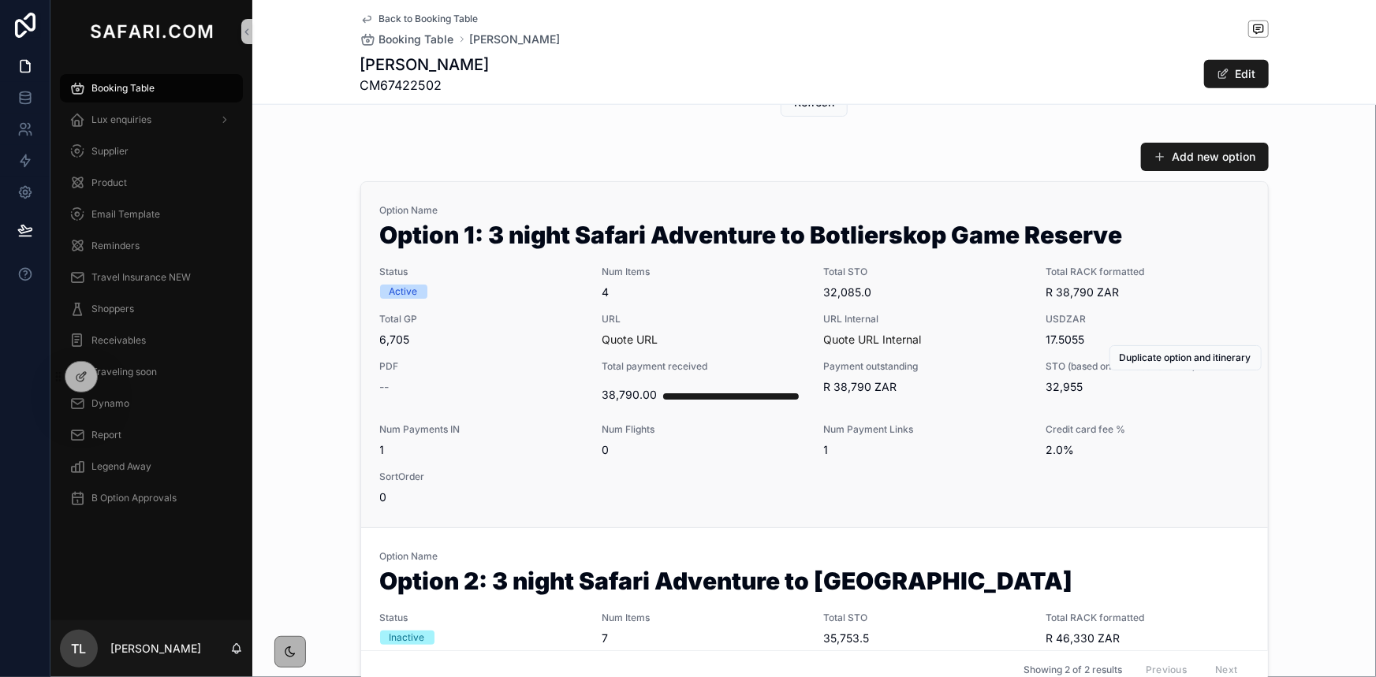
click at [714, 291] on span "4" at bounding box center [703, 293] width 203 height 16
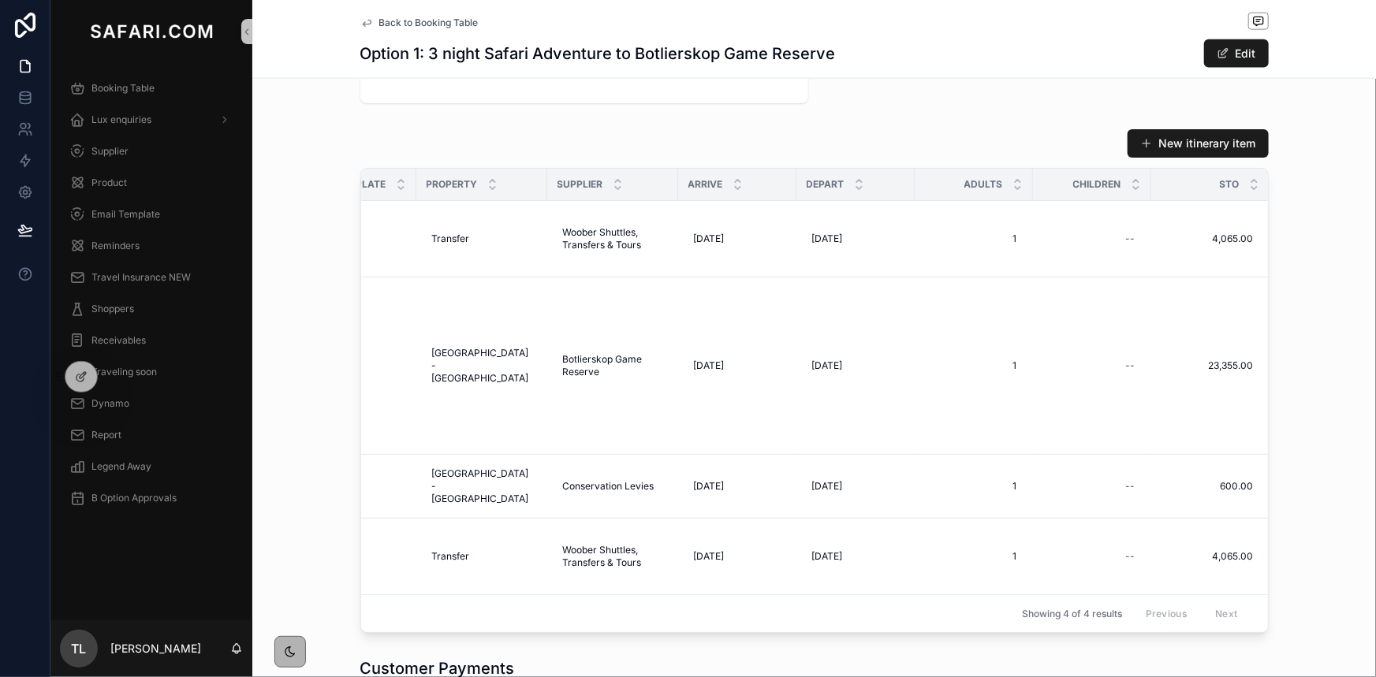
scroll to position [0, 207]
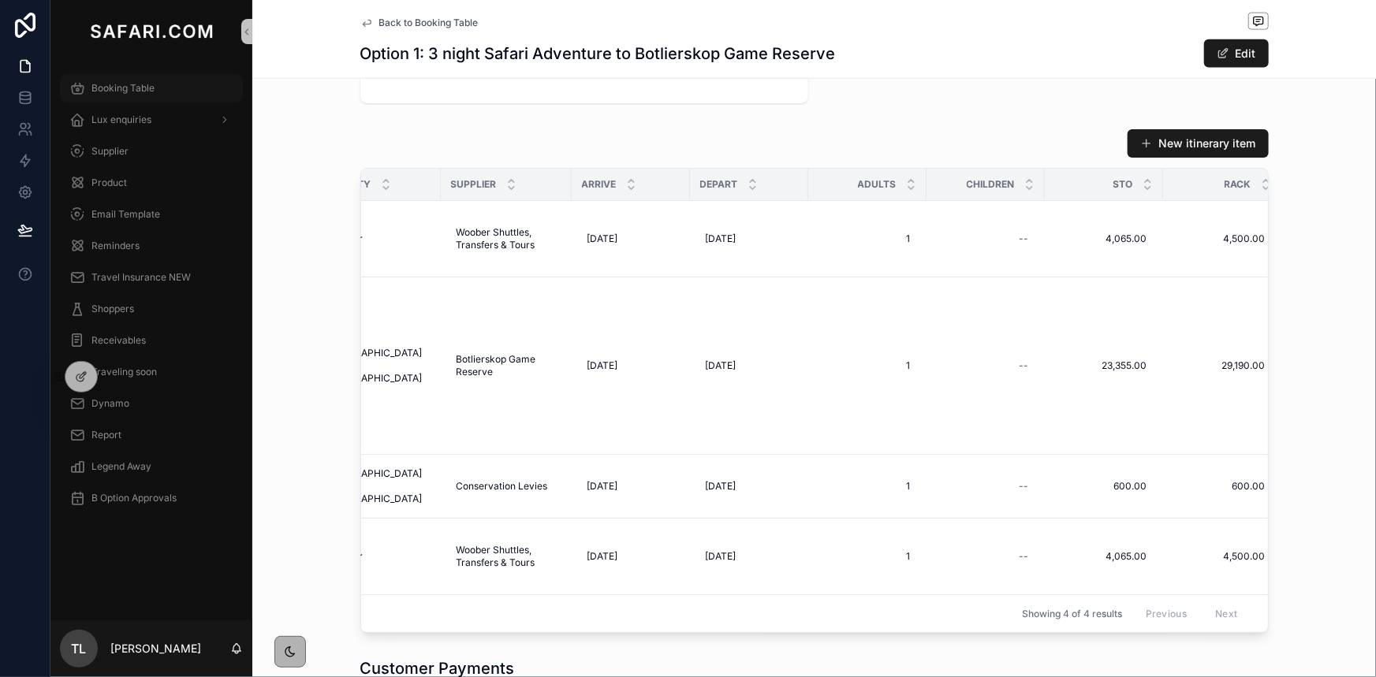
click at [130, 102] on link "Booking Table" at bounding box center [151, 88] width 183 height 28
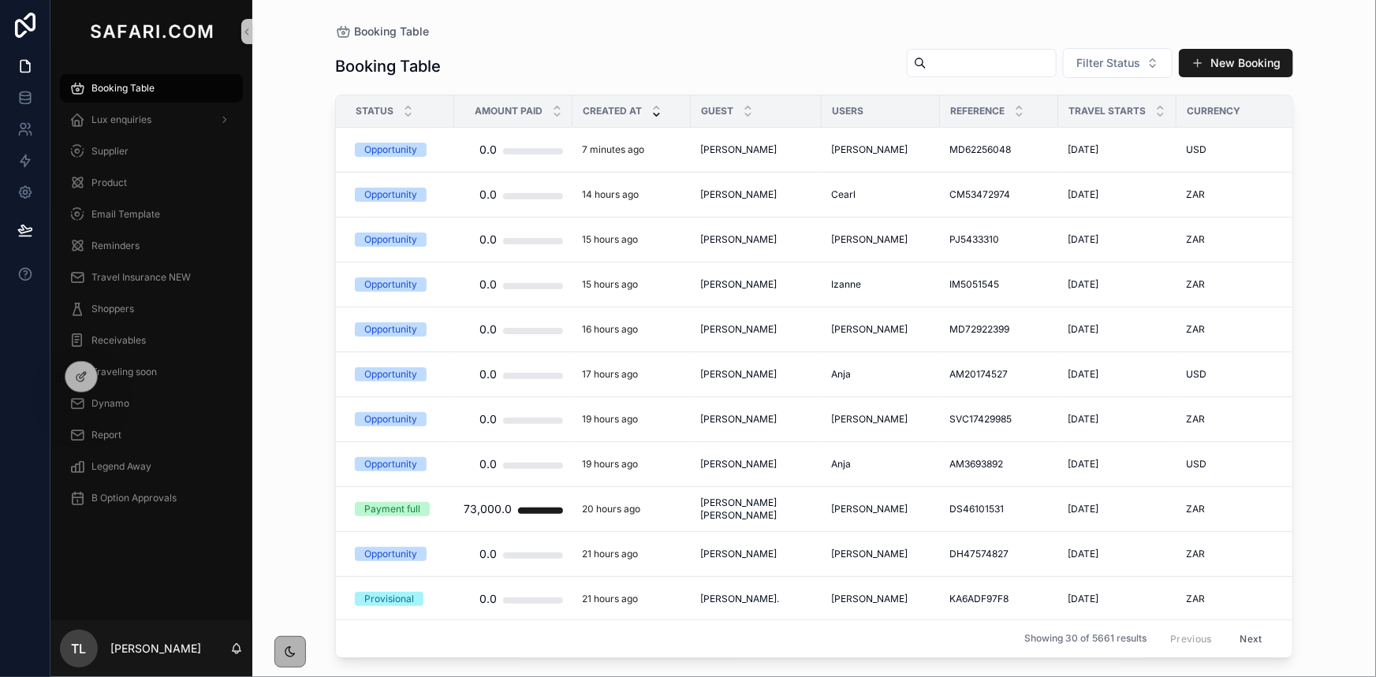
click at [927, 69] on input "scrollable content" at bounding box center [991, 63] width 129 height 22
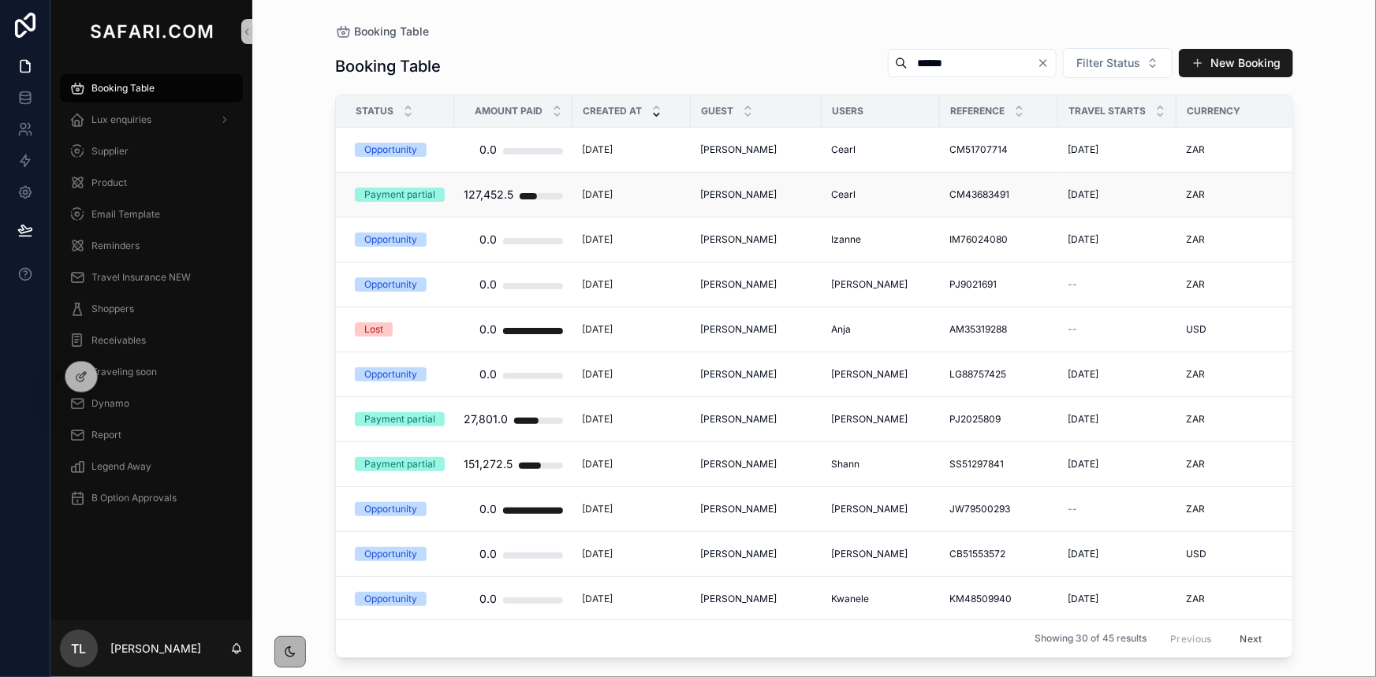
type input "******"
click at [758, 194] on span "Michelle Fason" at bounding box center [738, 194] width 76 height 13
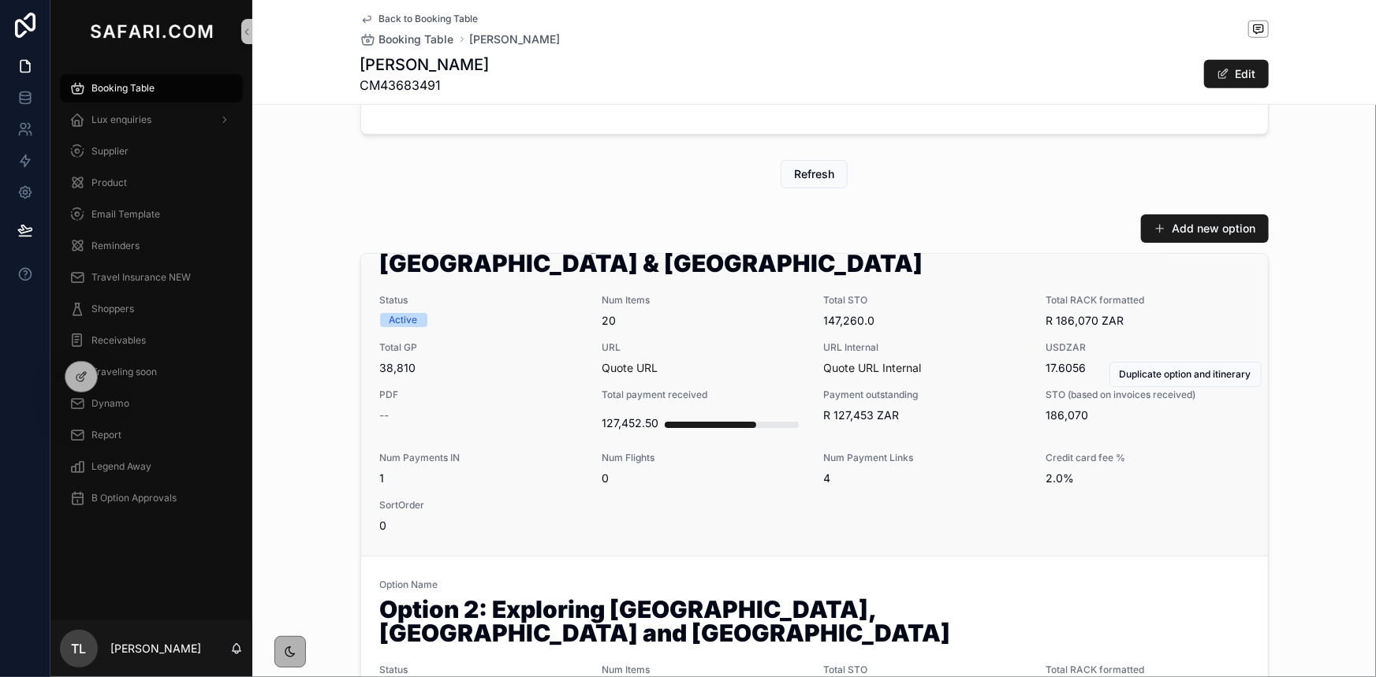
scroll to position [43, 0]
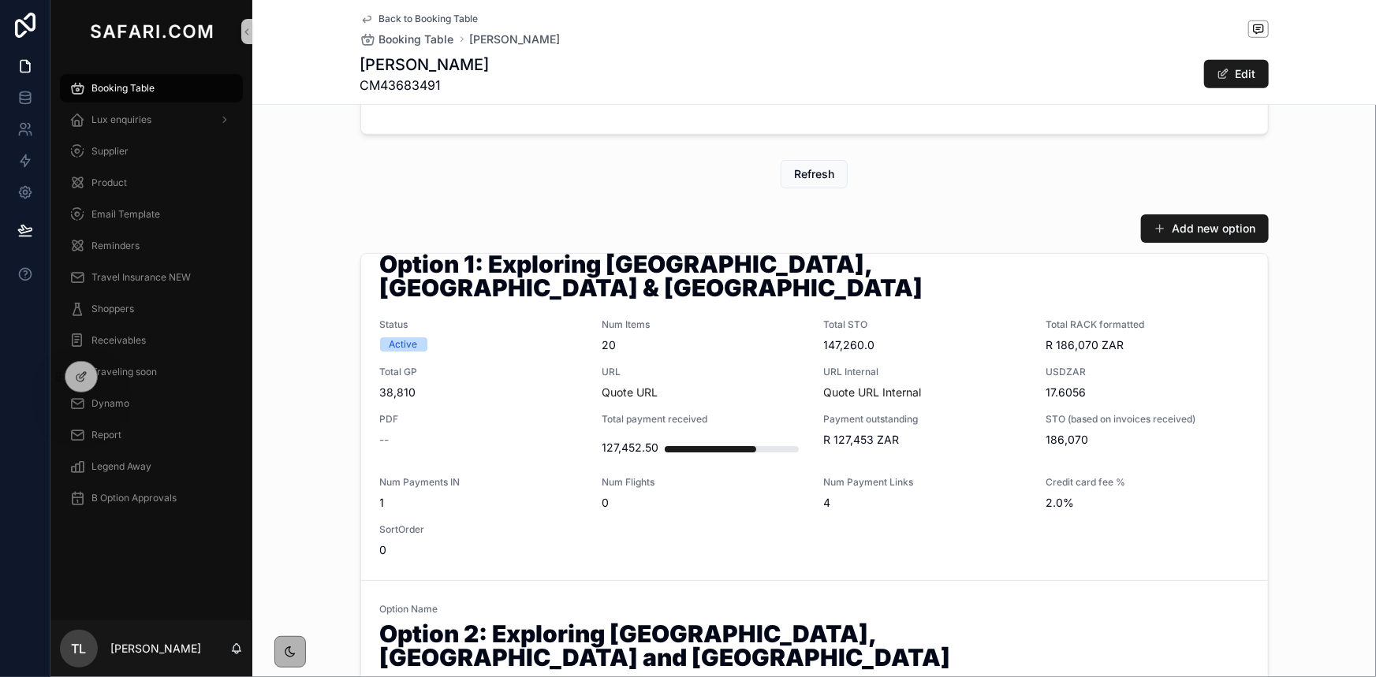
click at [334, 326] on div "Add new option Option Name Option 1: Exploring Cape Town, Victoria Falls & Kapa…" at bounding box center [814, 487] width 1124 height 560
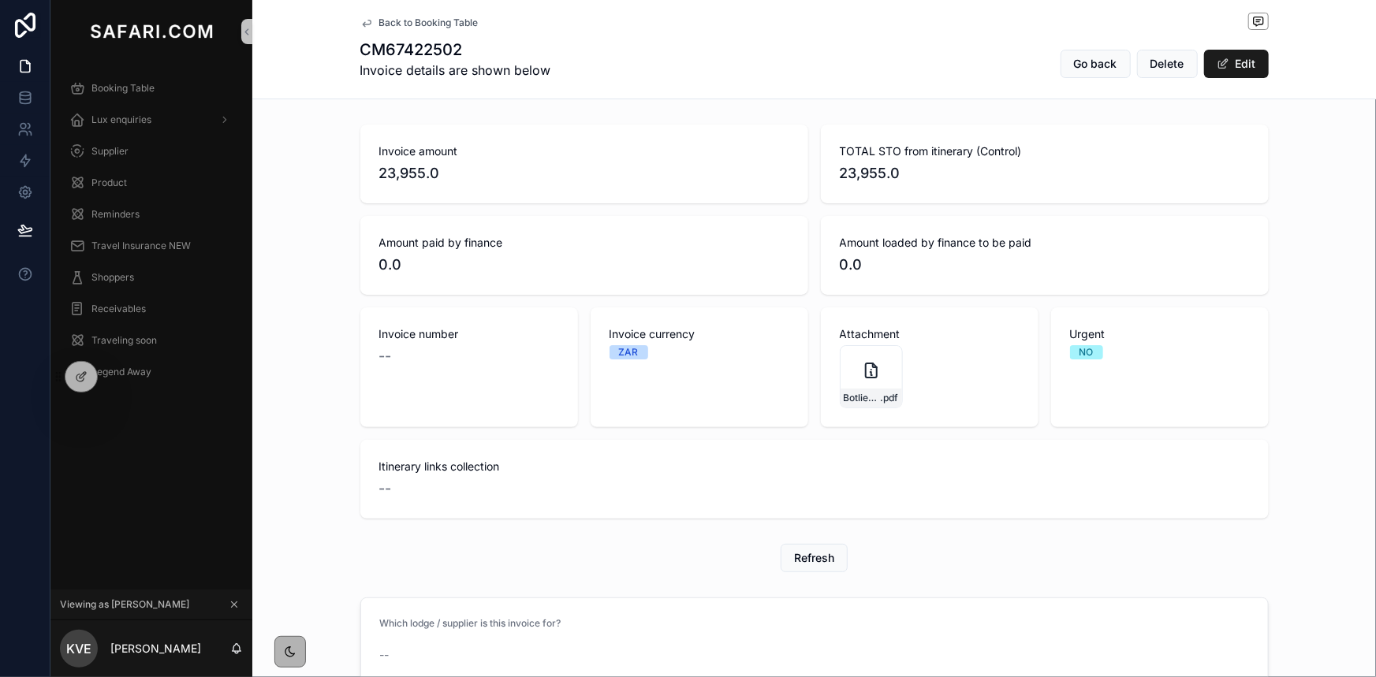
click at [1151, 65] on span "Delete" at bounding box center [1167, 64] width 34 height 16
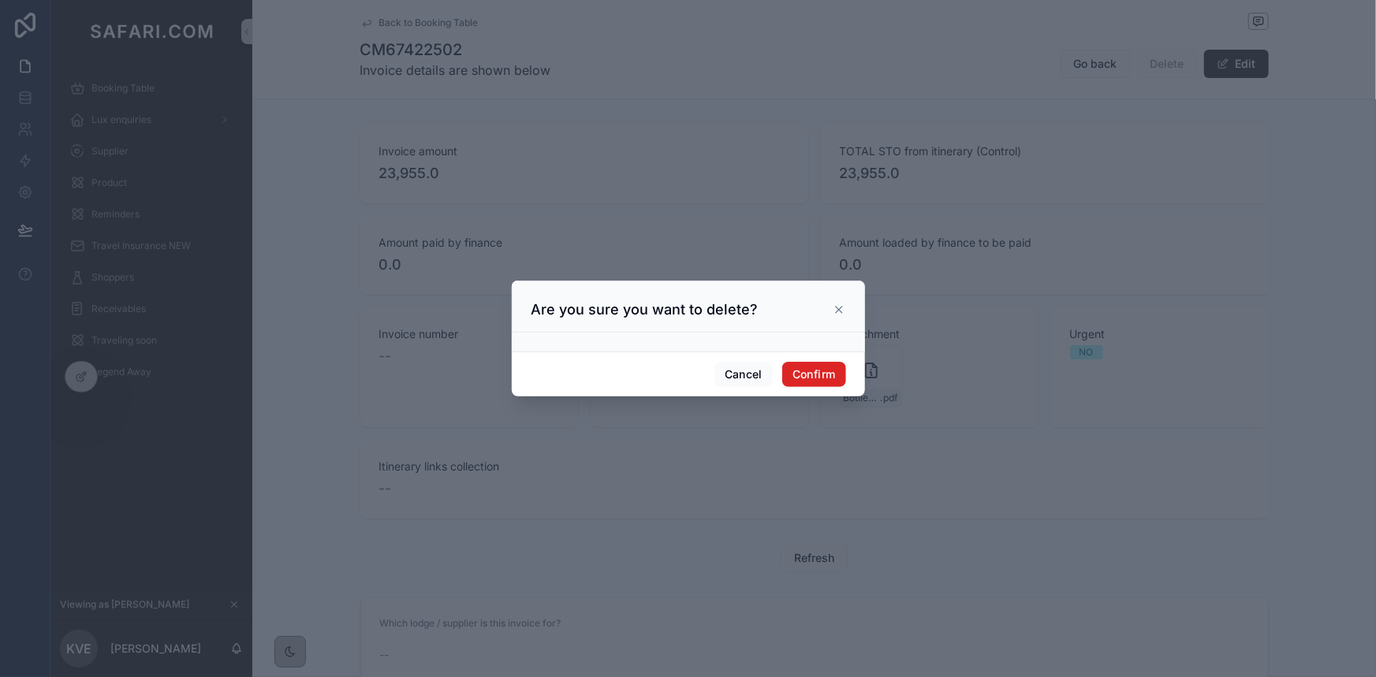
click at [833, 371] on button "Confirm" at bounding box center [813, 374] width 63 height 25
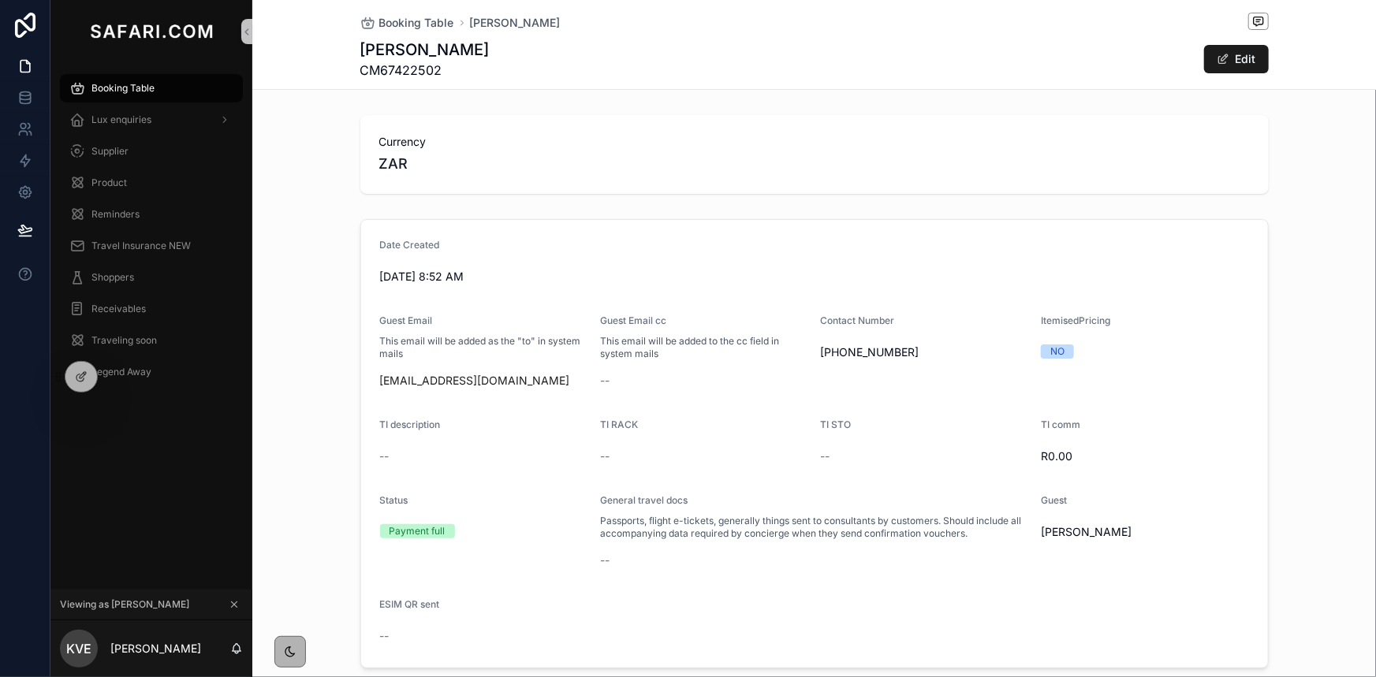
click at [154, 90] on span "Booking Table" at bounding box center [122, 88] width 63 height 13
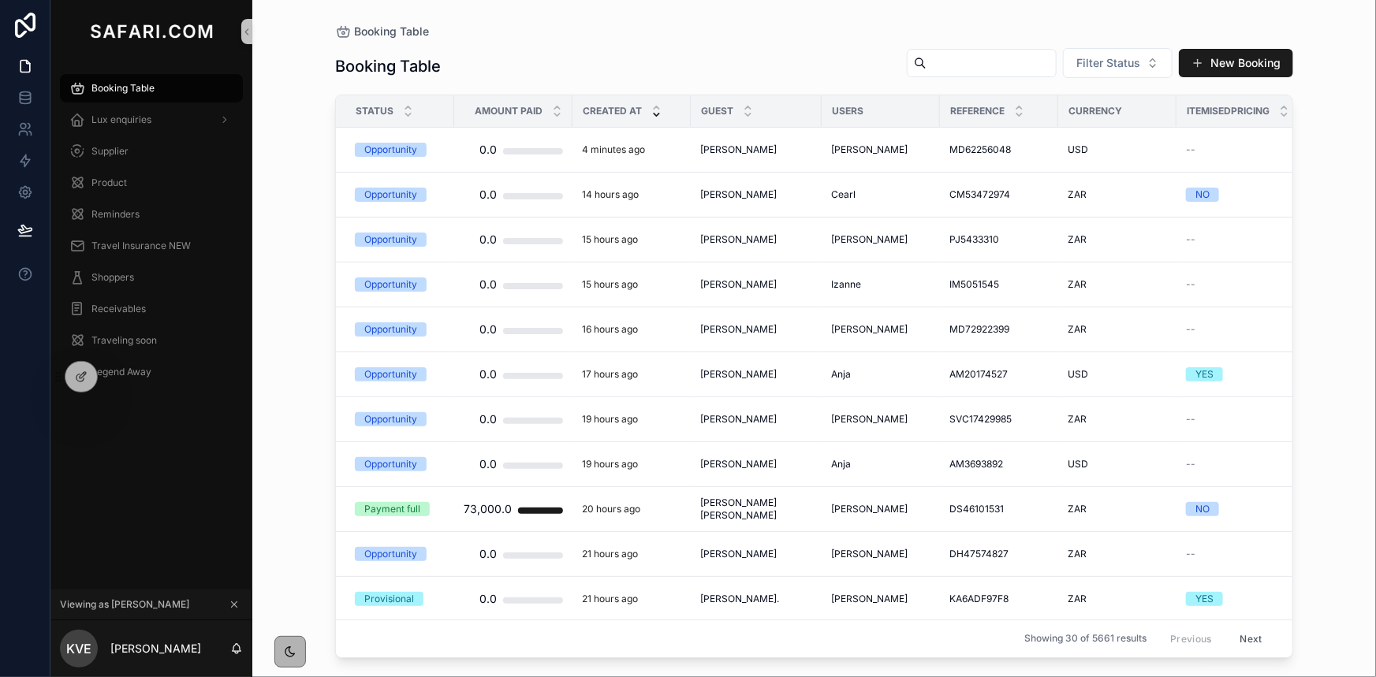
click at [232, 606] on icon "scrollable content" at bounding box center [234, 604] width 11 height 11
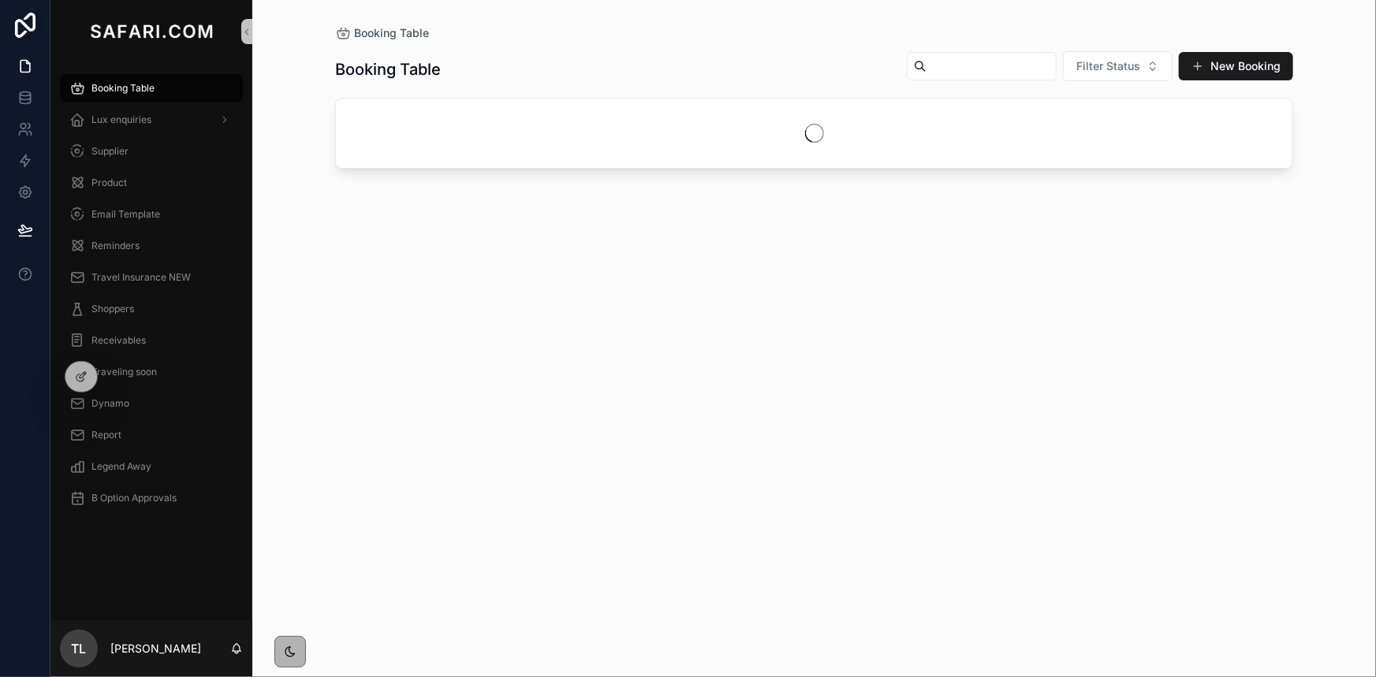
click at [981, 66] on input "scrollable content" at bounding box center [991, 66] width 129 height 22
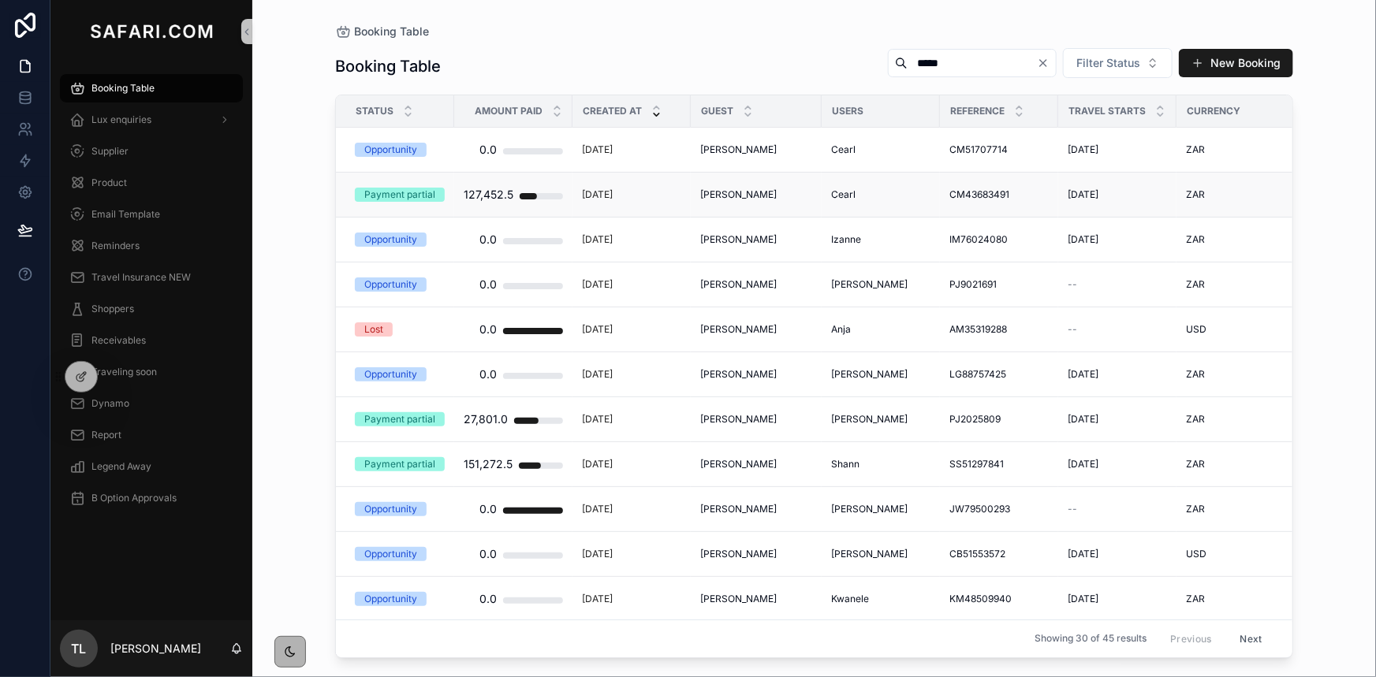
type input "*****"
click at [755, 192] on span "Michelle Fason" at bounding box center [738, 194] width 76 height 13
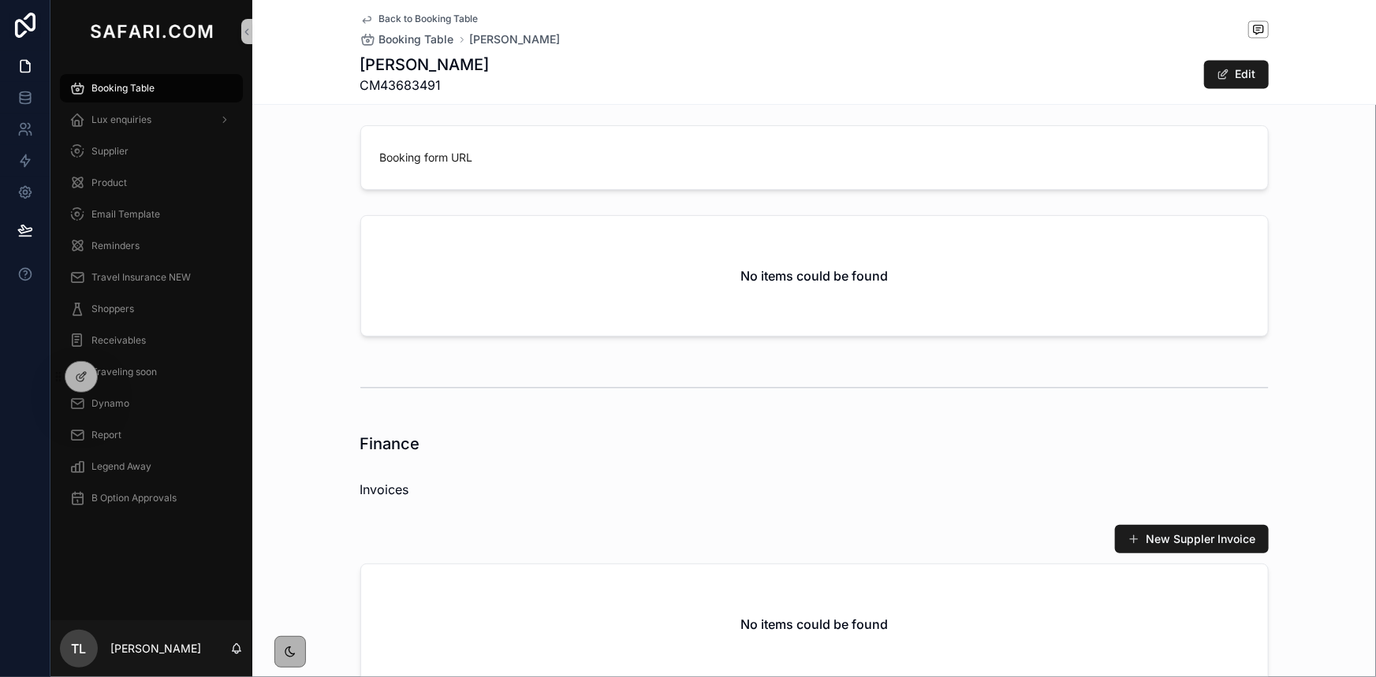
scroll to position [1577, 0]
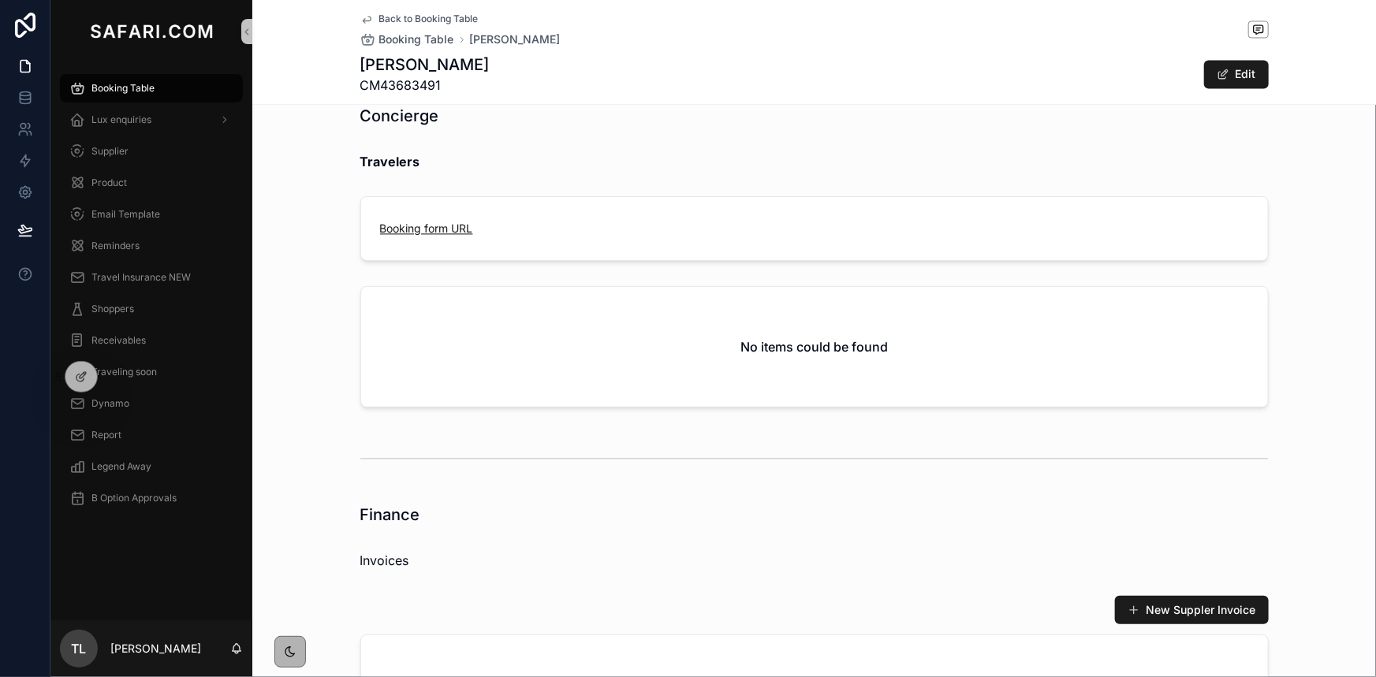
click at [439, 225] on link "Booking form URL" at bounding box center [426, 228] width 93 height 13
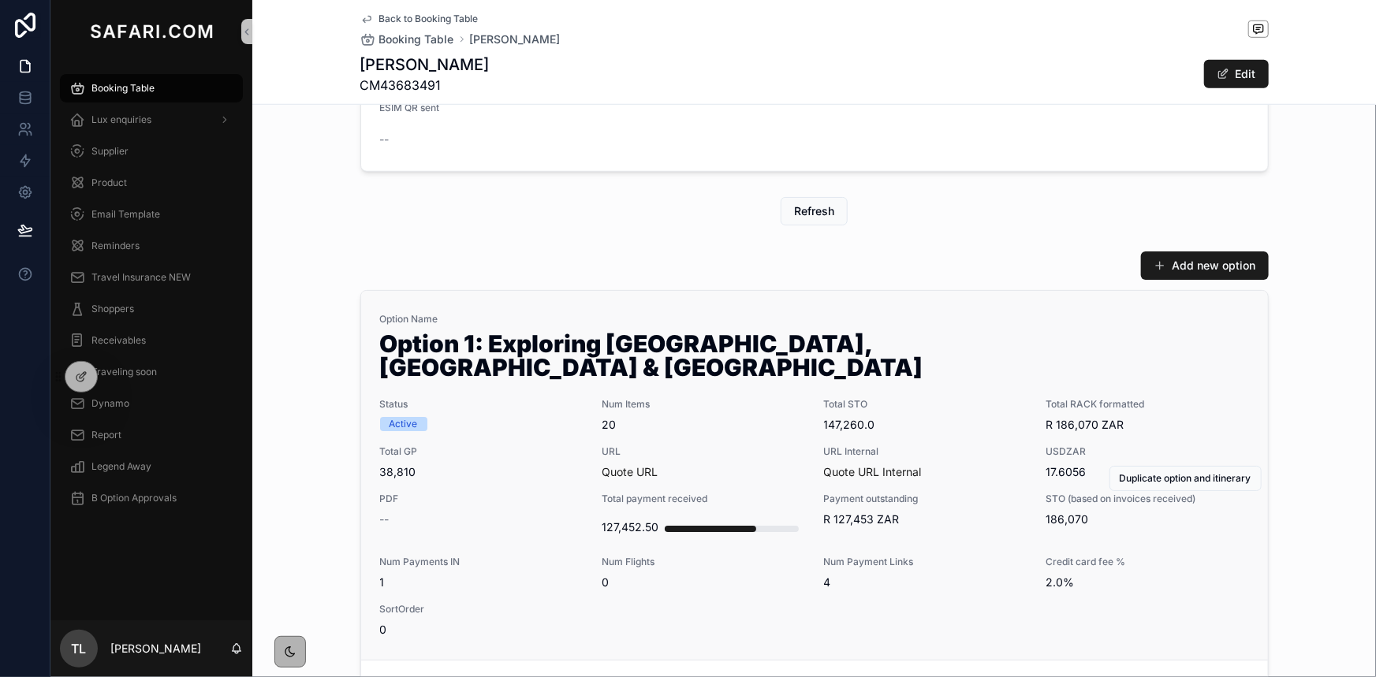
scroll to position [645, 0]
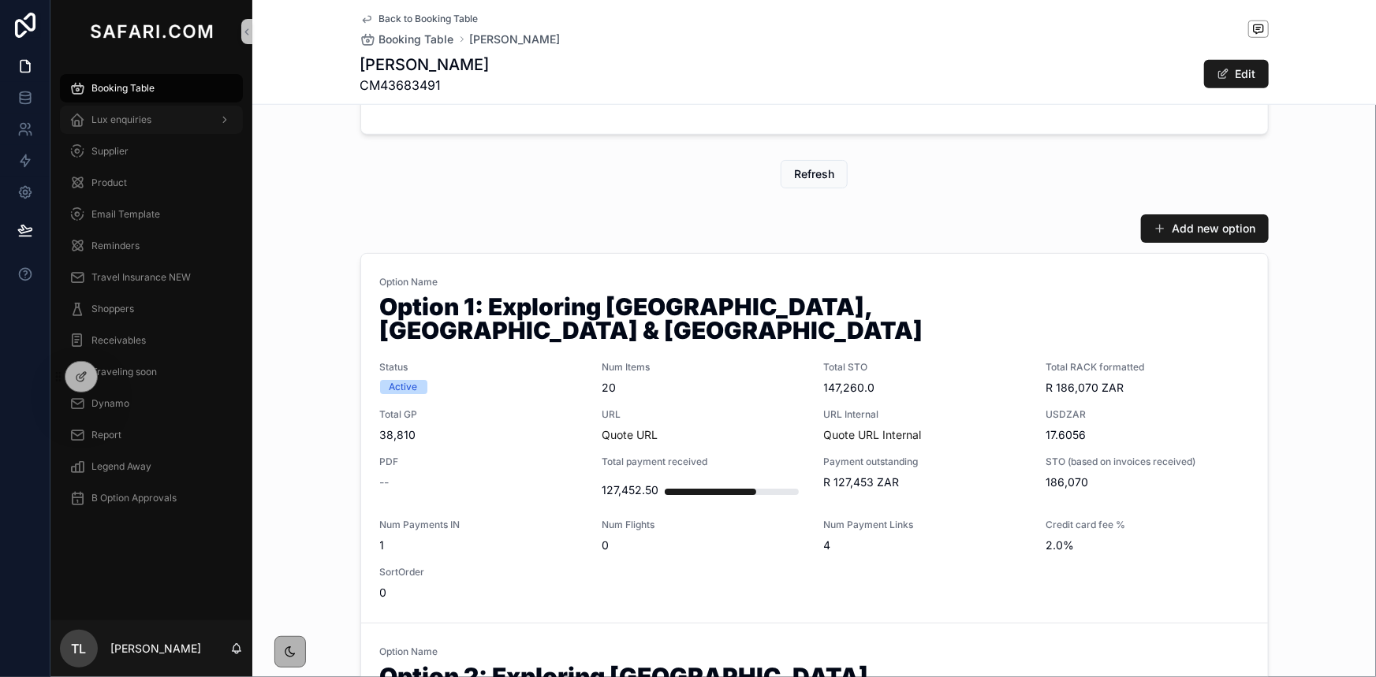
click at [136, 128] on div "Lux enquiries" at bounding box center [151, 119] width 164 height 25
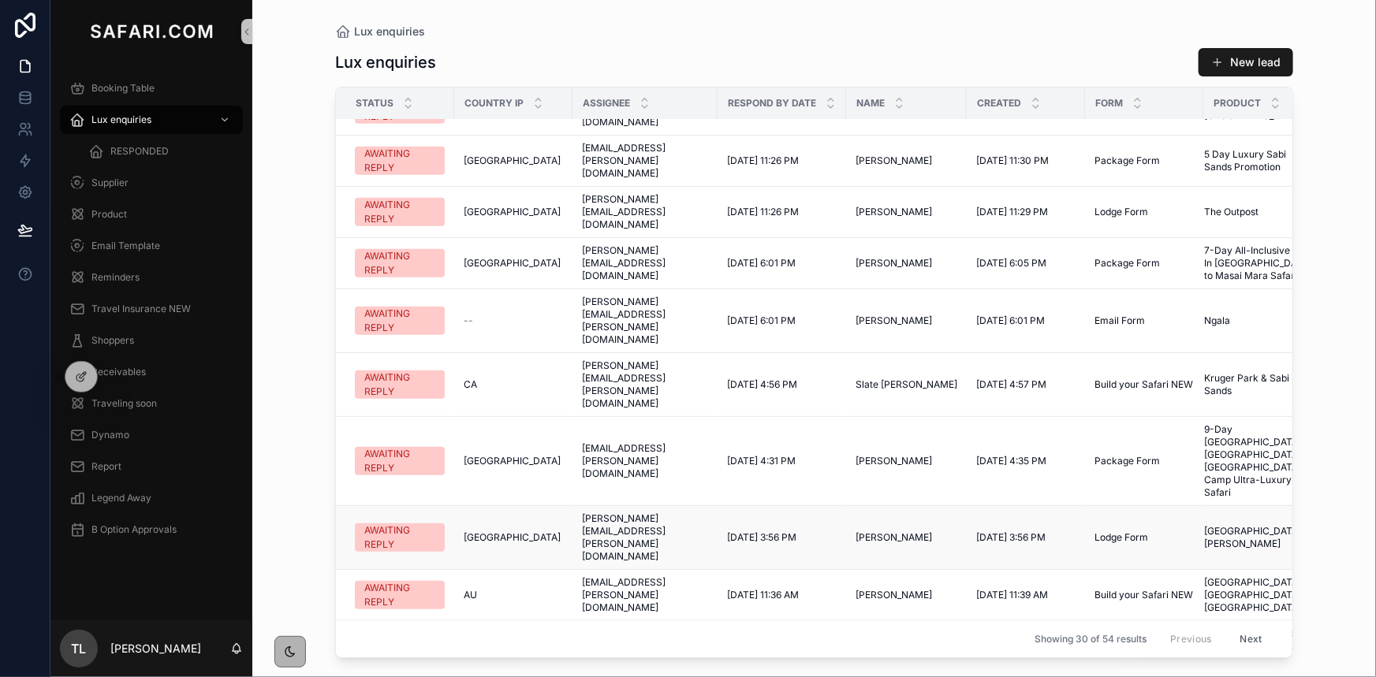
scroll to position [502, 0]
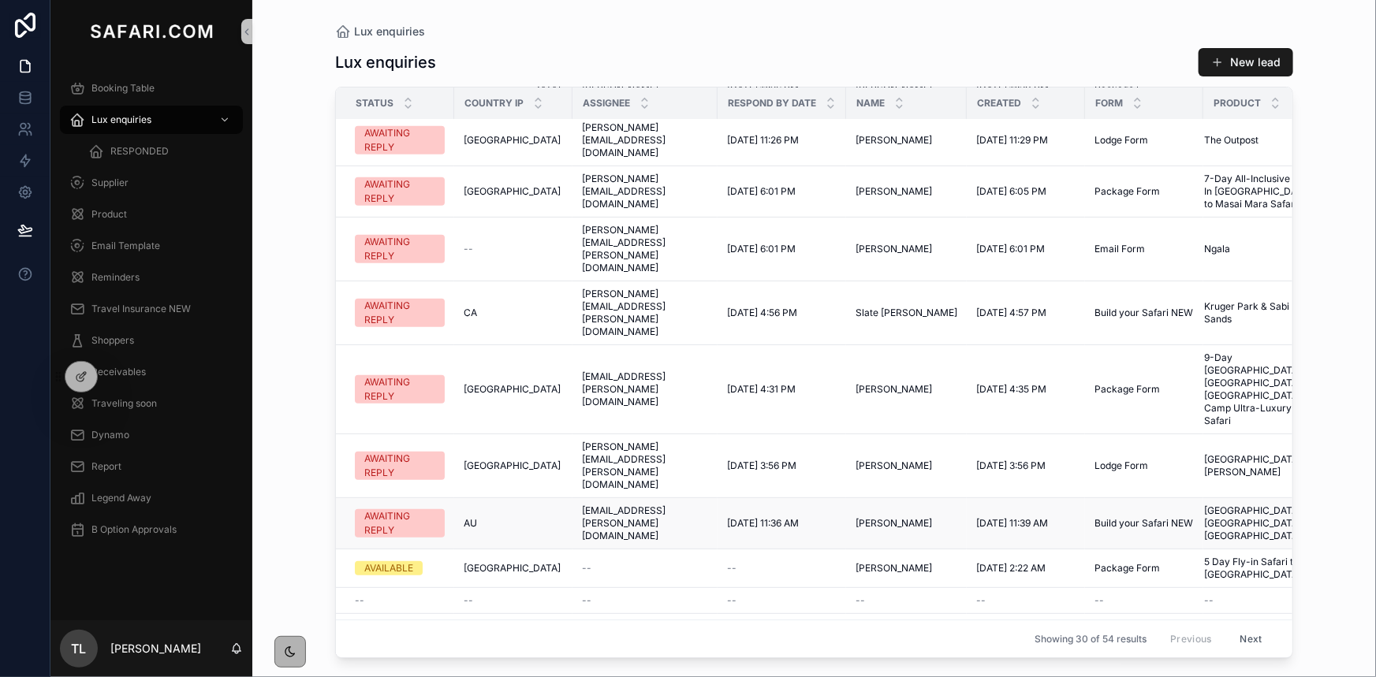
click at [799, 517] on span "9/10/2025 11:36 AM" at bounding box center [763, 523] width 72 height 13
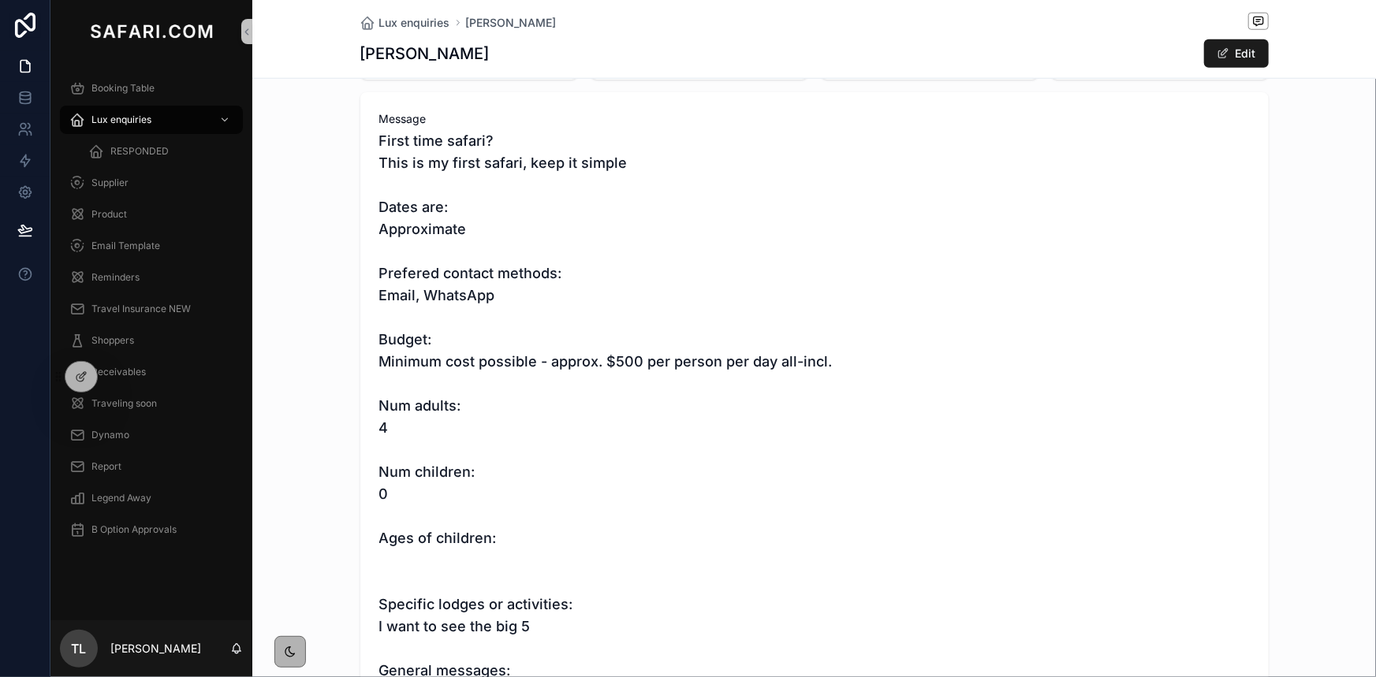
scroll to position [931, 0]
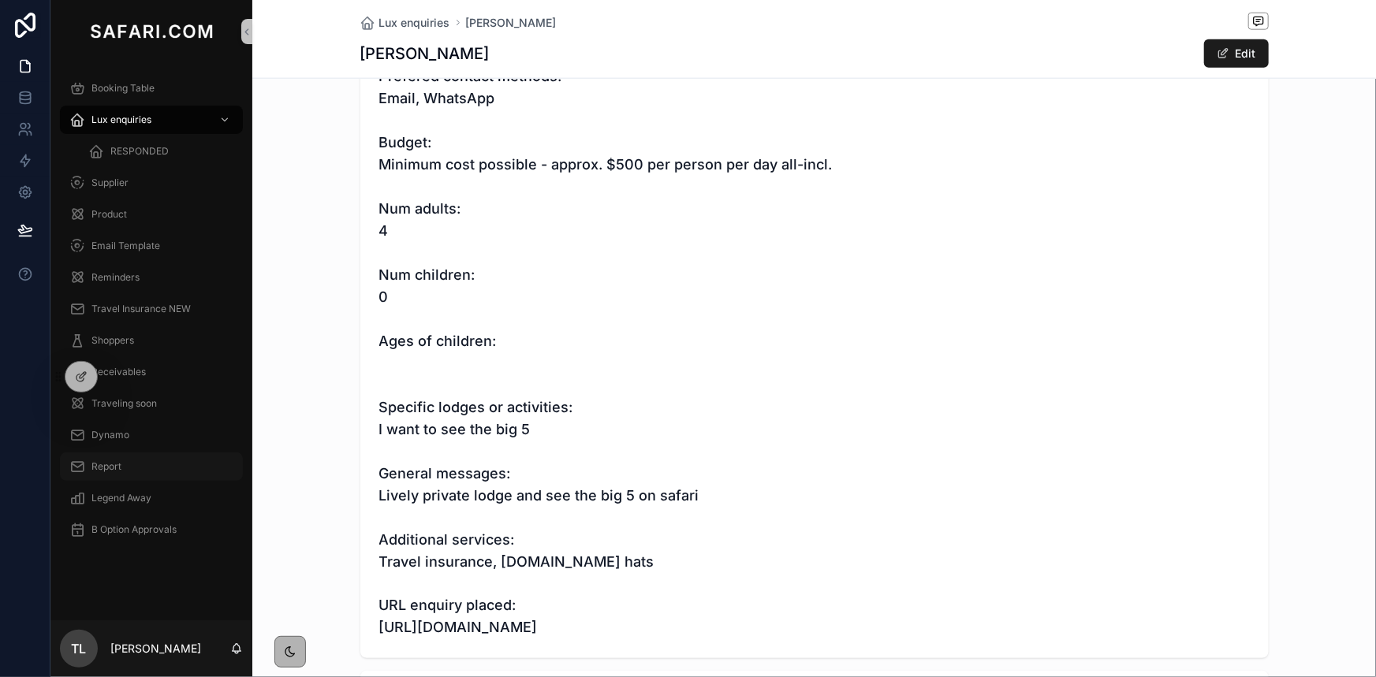
click at [121, 466] on span "Report" at bounding box center [106, 466] width 30 height 13
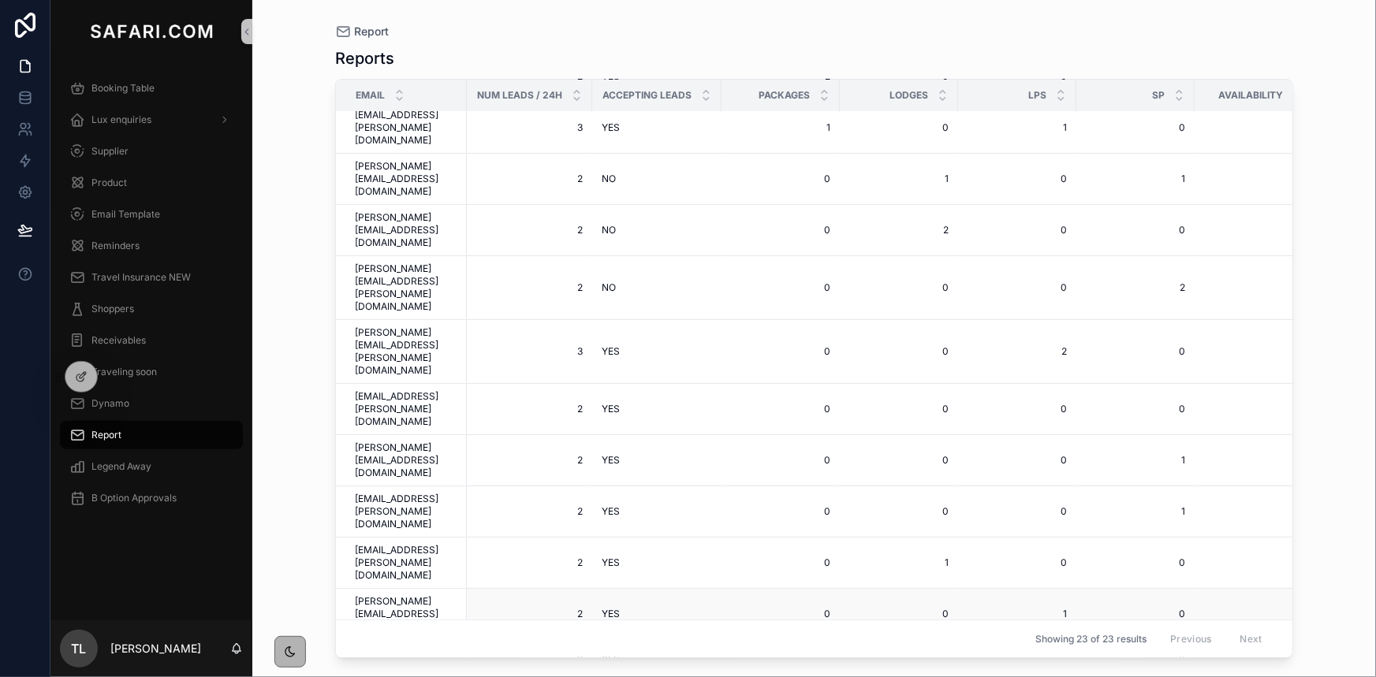
scroll to position [375, 0]
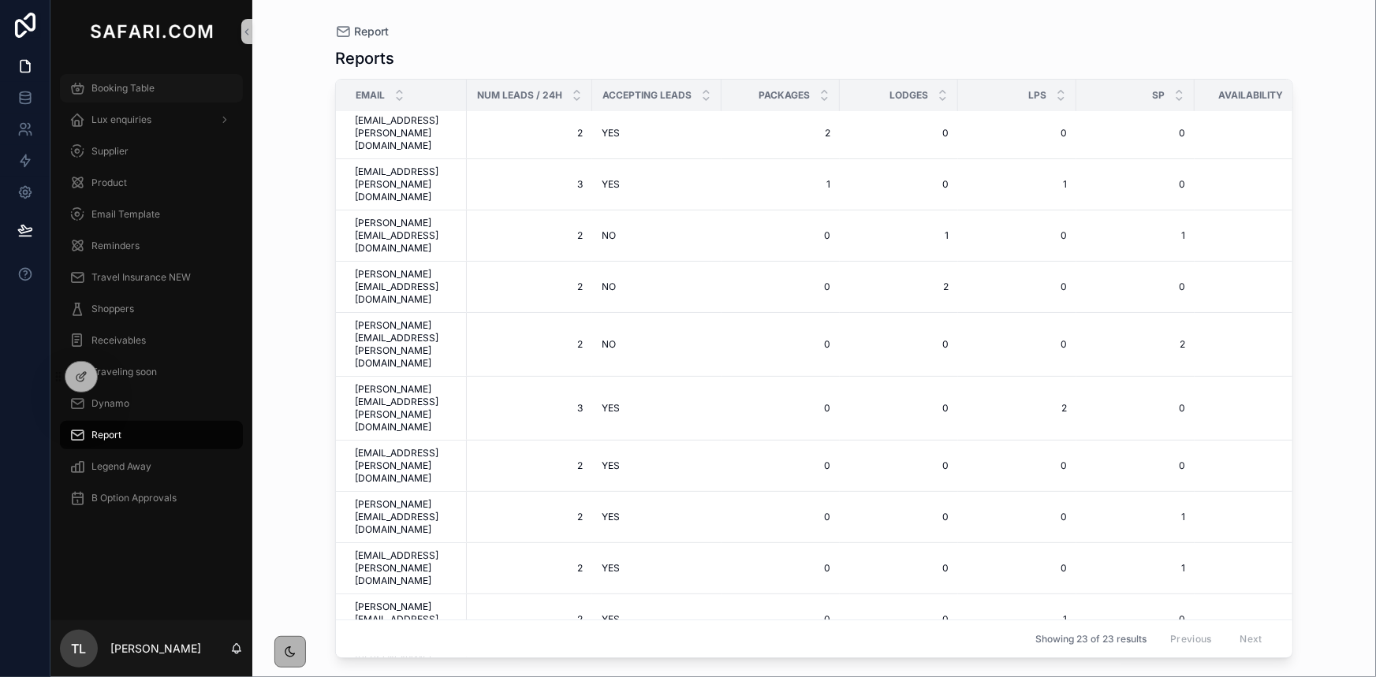
click at [167, 84] on div "Booking Table" at bounding box center [151, 88] width 164 height 25
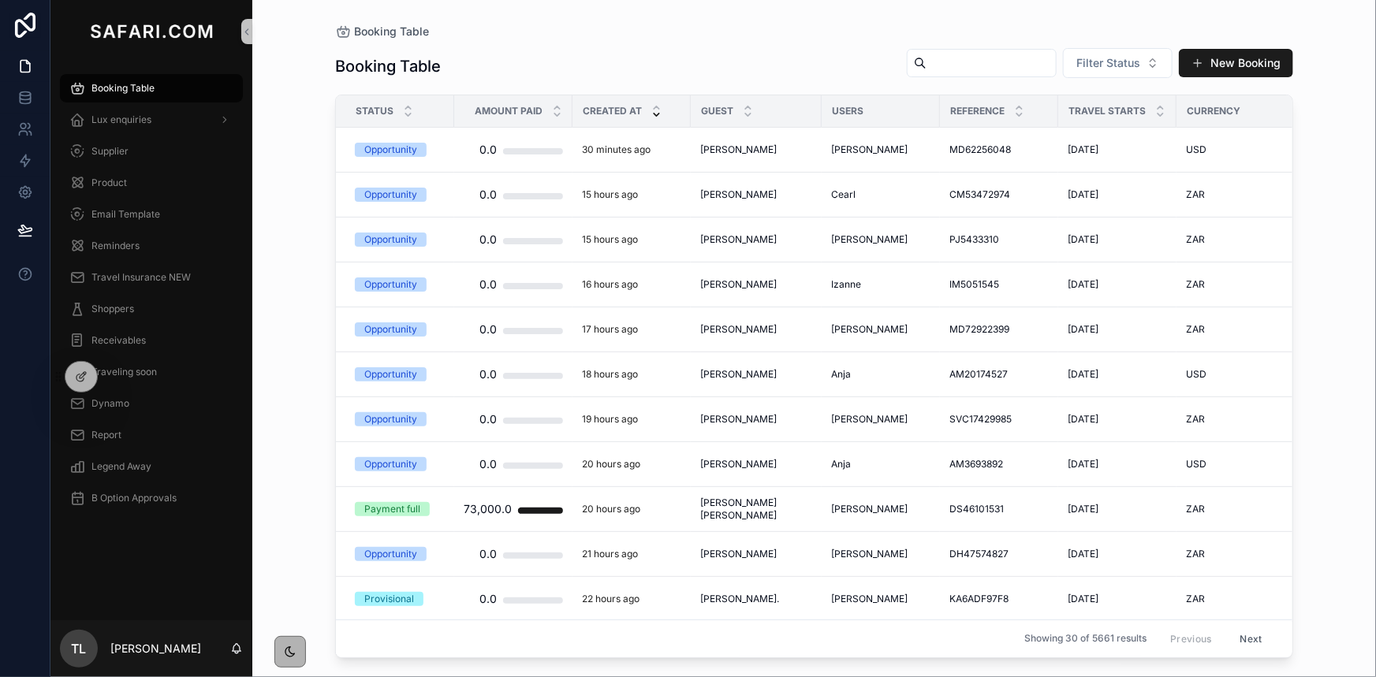
click at [925, 73] on div "Booking Table Filter Status New Booking" at bounding box center [814, 66] width 958 height 38
click at [927, 67] on input "scrollable content" at bounding box center [991, 63] width 129 height 22
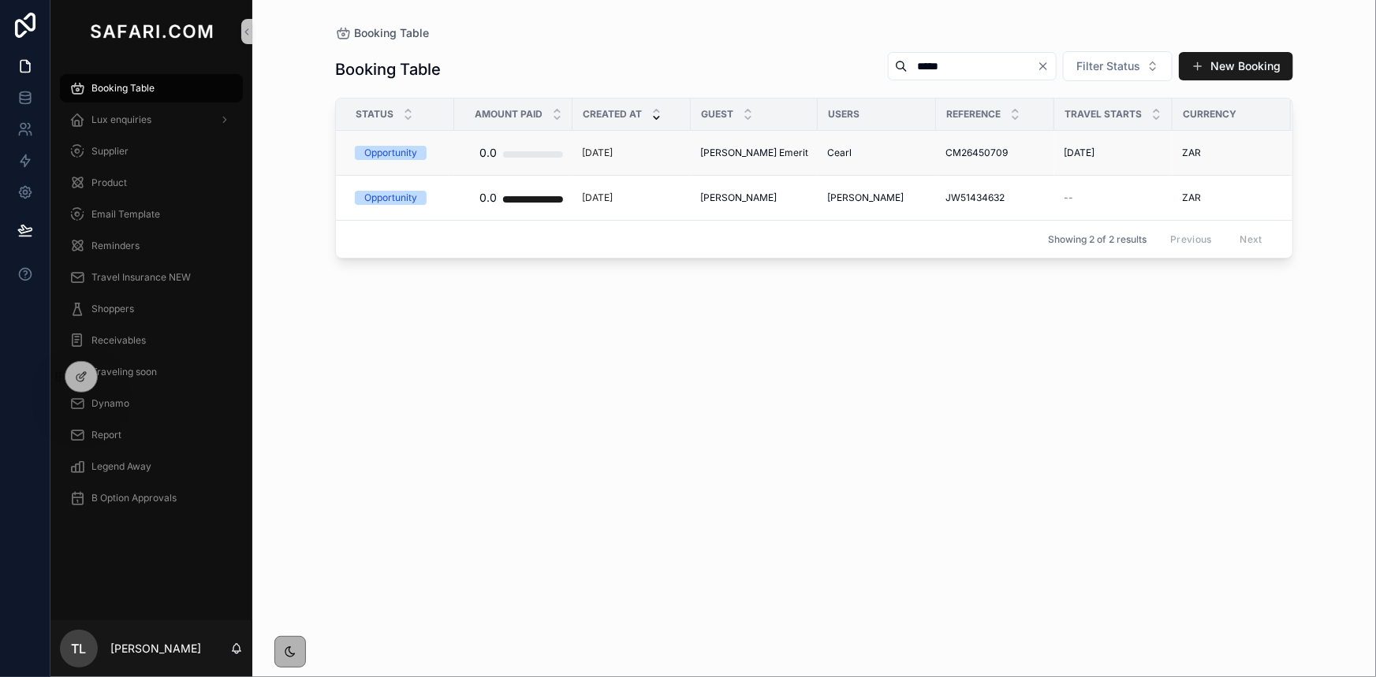
type input "*****"
click at [849, 152] on div "Cearl" at bounding box center [876, 153] width 99 height 13
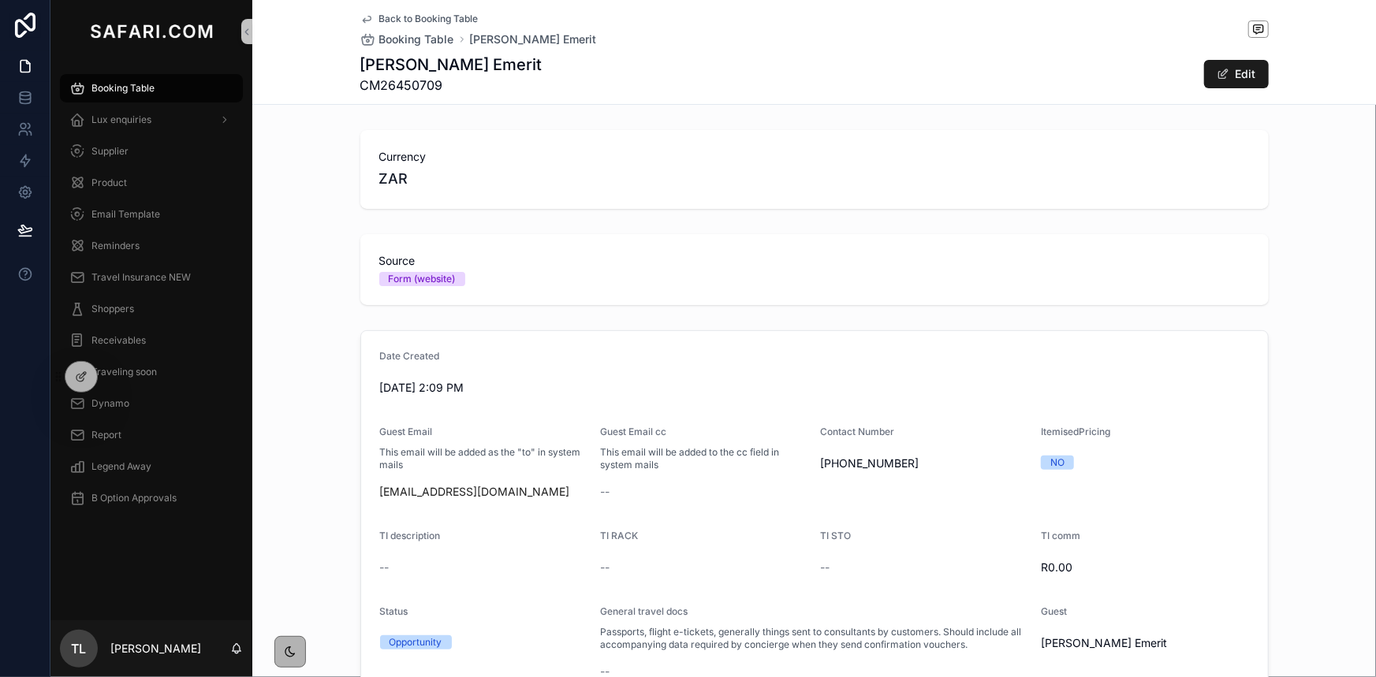
click at [396, 83] on span "CM26450709" at bounding box center [451, 85] width 182 height 19
click at [386, 62] on h1 "Penny Emerit" at bounding box center [451, 65] width 182 height 22
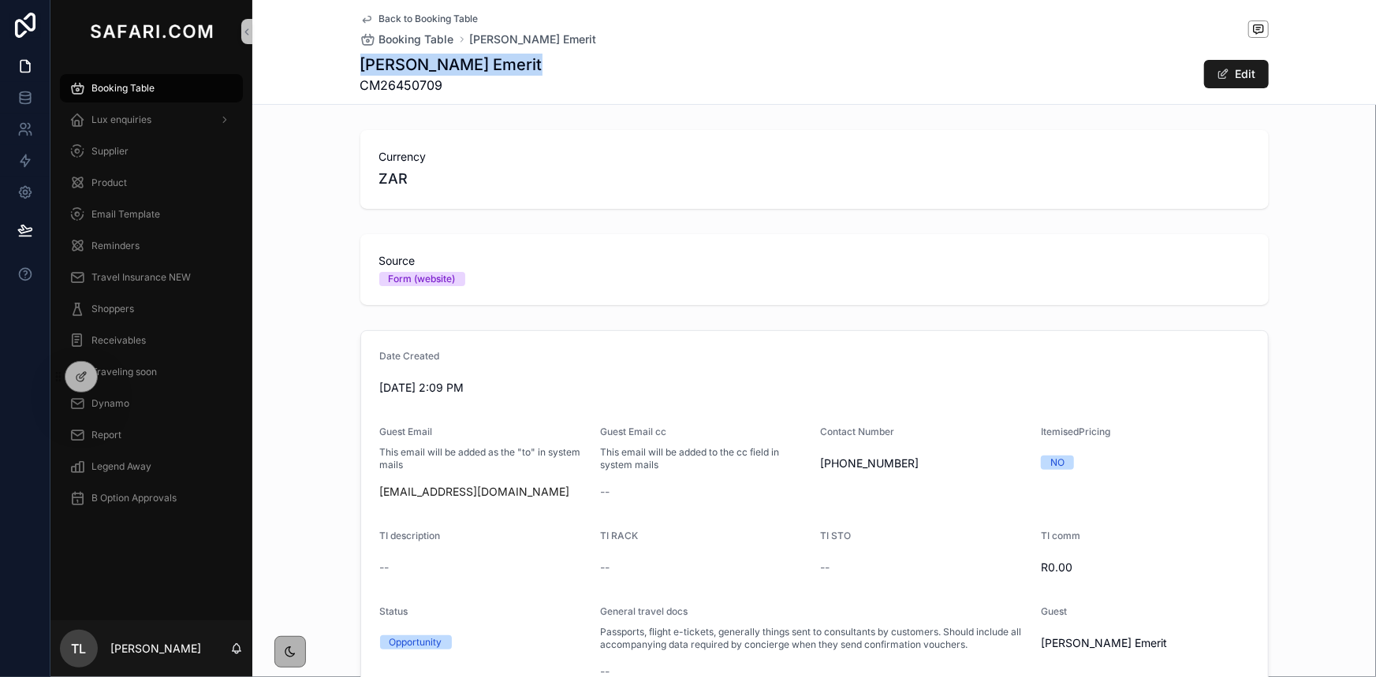
copy h1 "Penny Emerit"
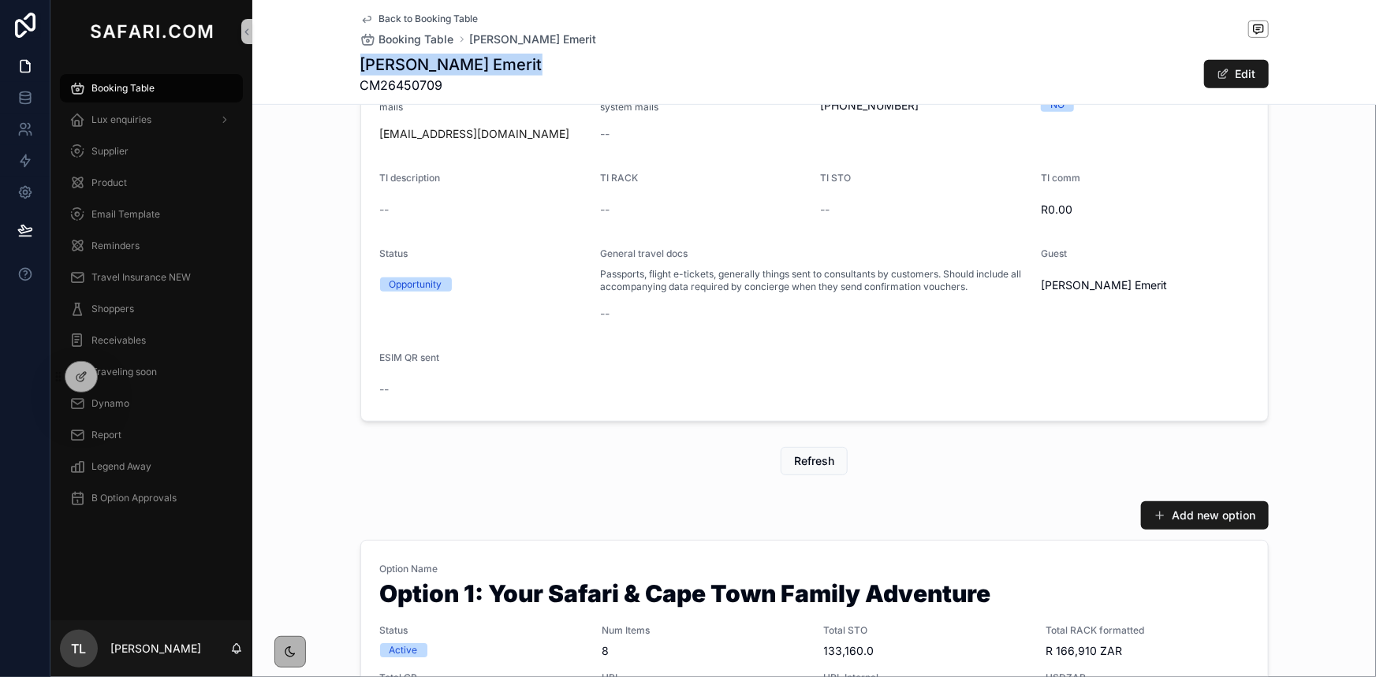
scroll to position [645, 0]
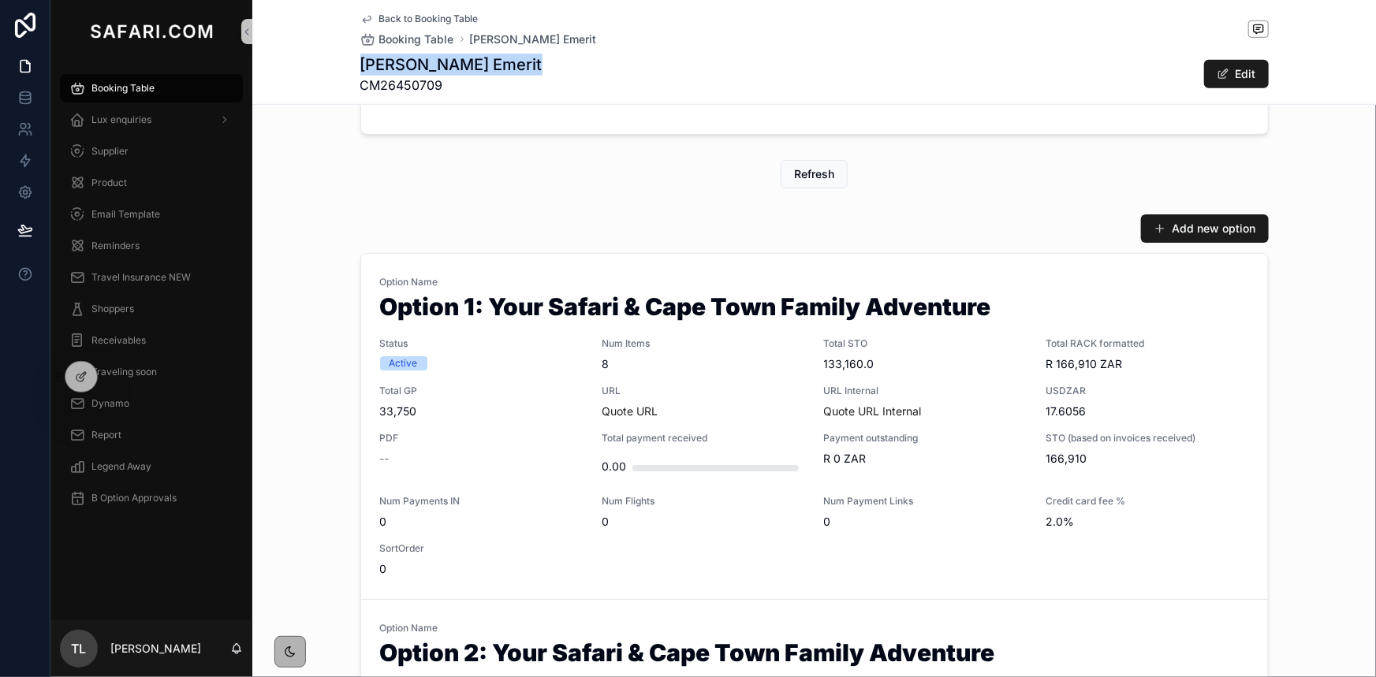
click at [398, 88] on span "CM26450709" at bounding box center [451, 85] width 182 height 19
copy span "CM26450709"
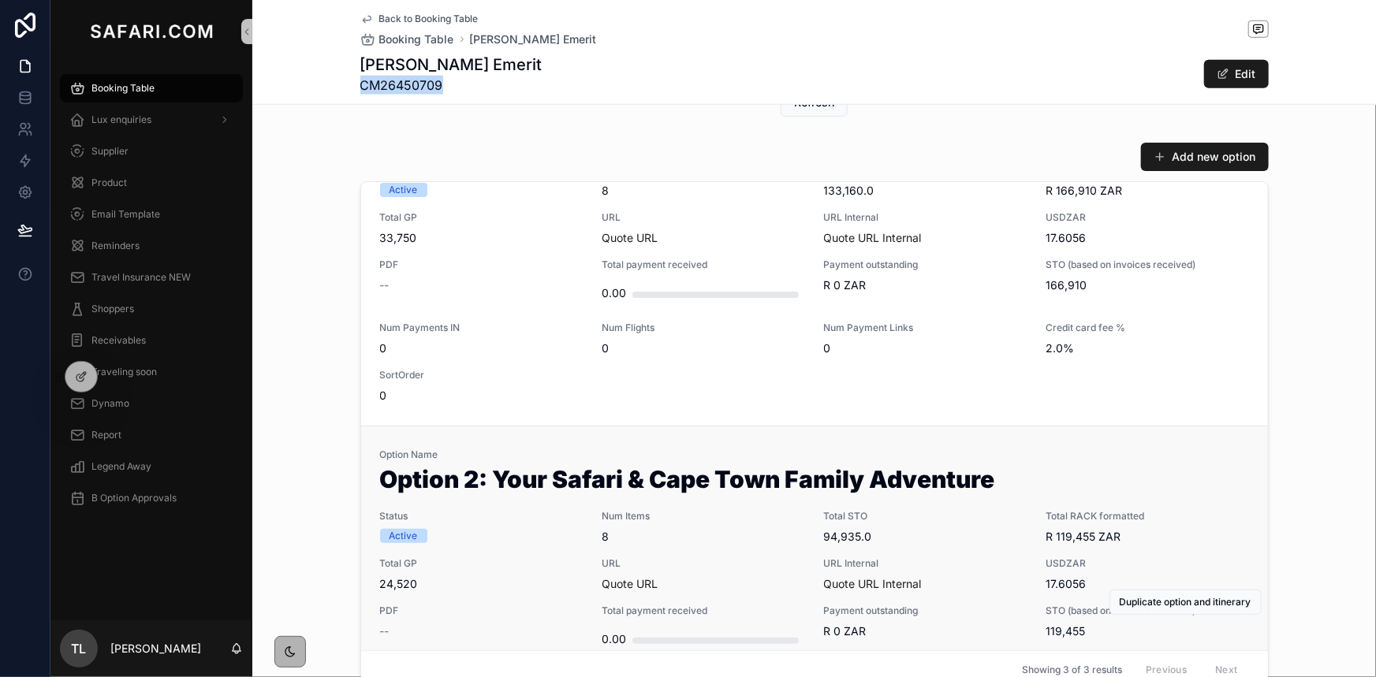
scroll to position [0, 0]
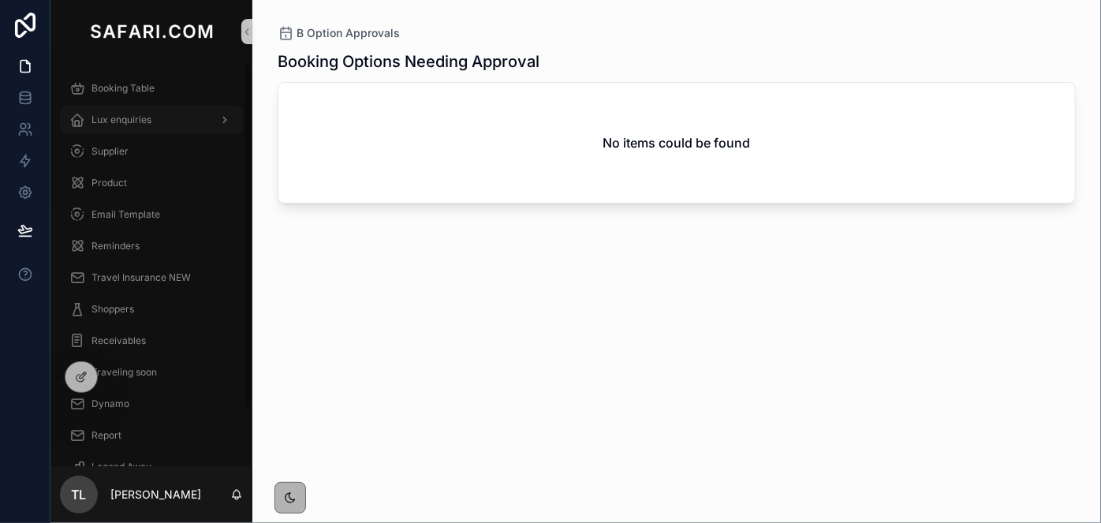
click at [134, 120] on span "Lux enquiries" at bounding box center [121, 120] width 60 height 13
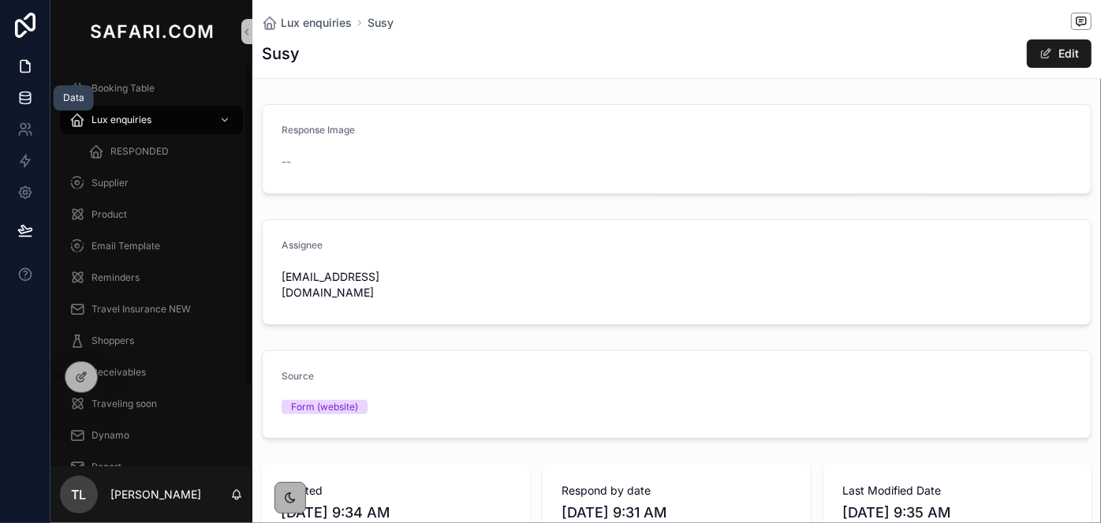
click at [26, 95] on icon at bounding box center [25, 94] width 10 height 4
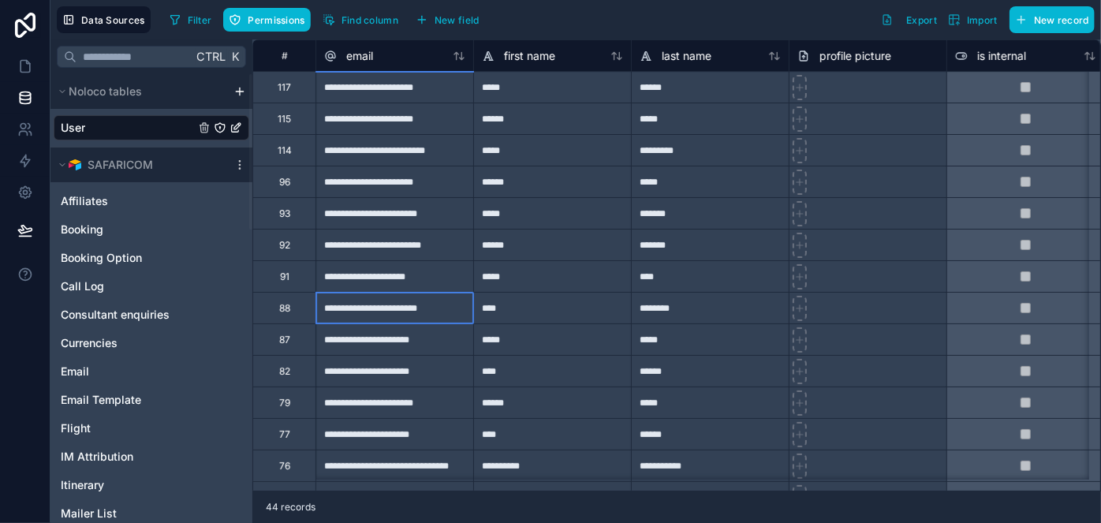
click at [371, 305] on div "**********" at bounding box center [394, 308] width 158 height 32
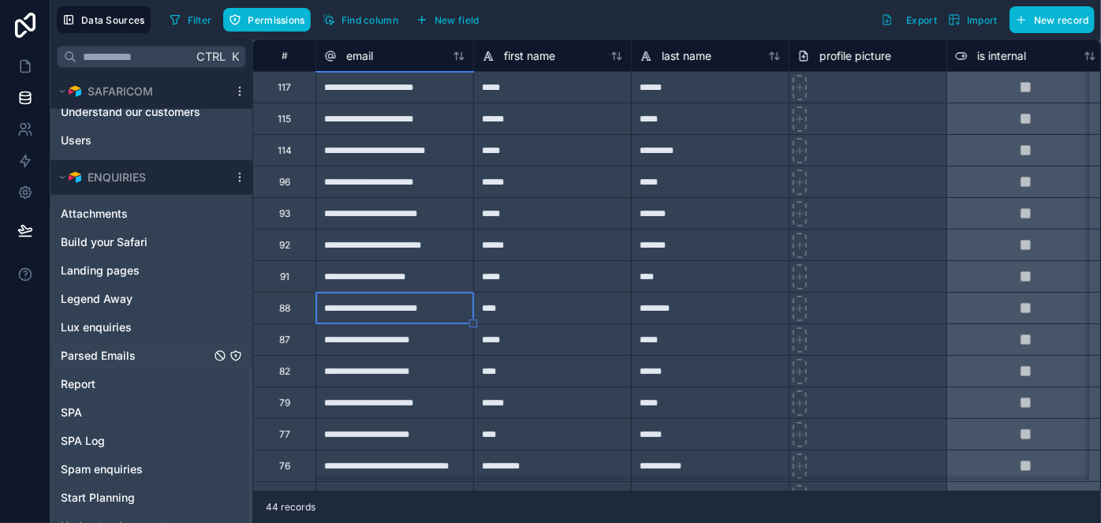
scroll to position [848, 0]
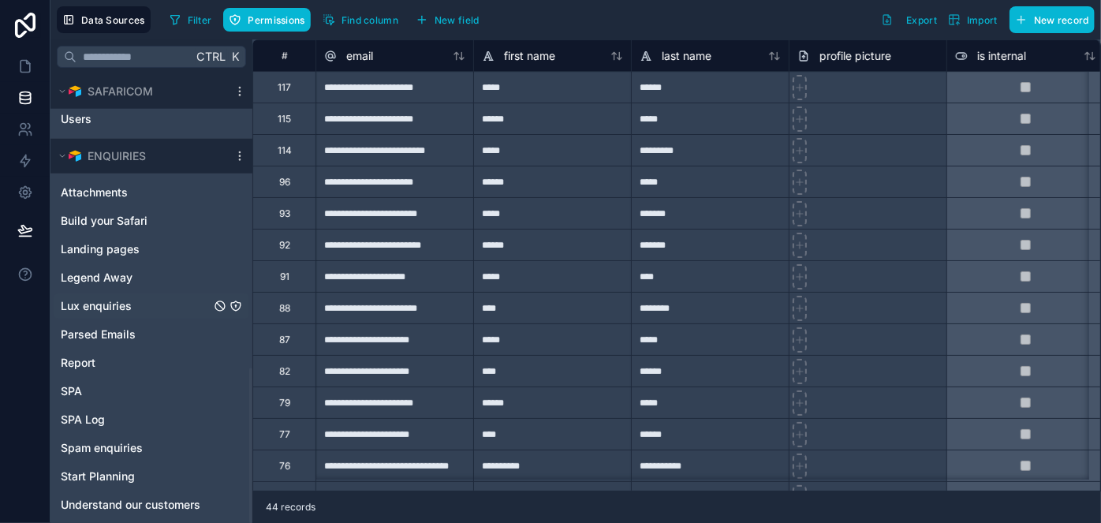
click at [109, 303] on span "Lux enquiries" at bounding box center [96, 306] width 71 height 16
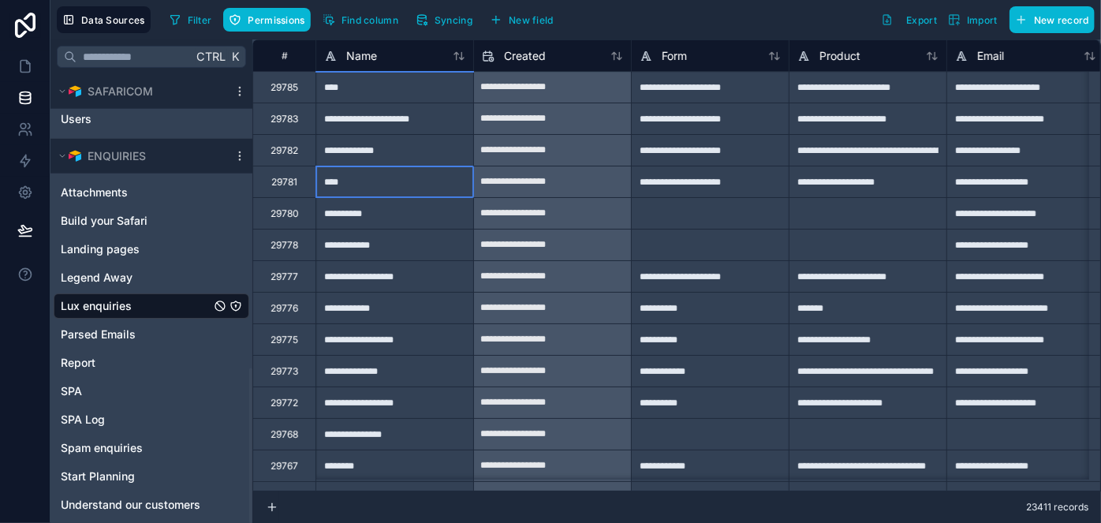
click at [372, 184] on div "****" at bounding box center [394, 182] width 158 height 32
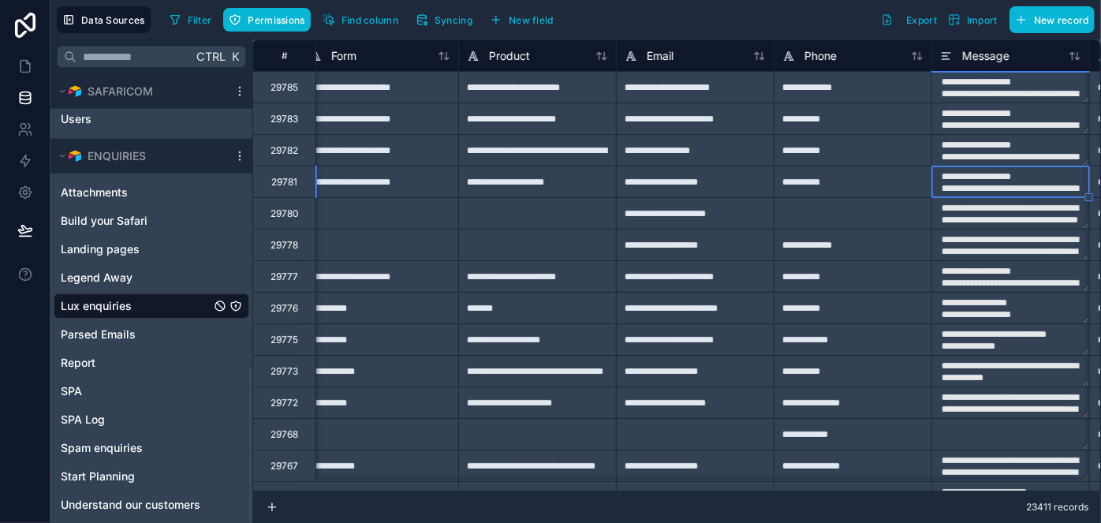
scroll to position [0, 488]
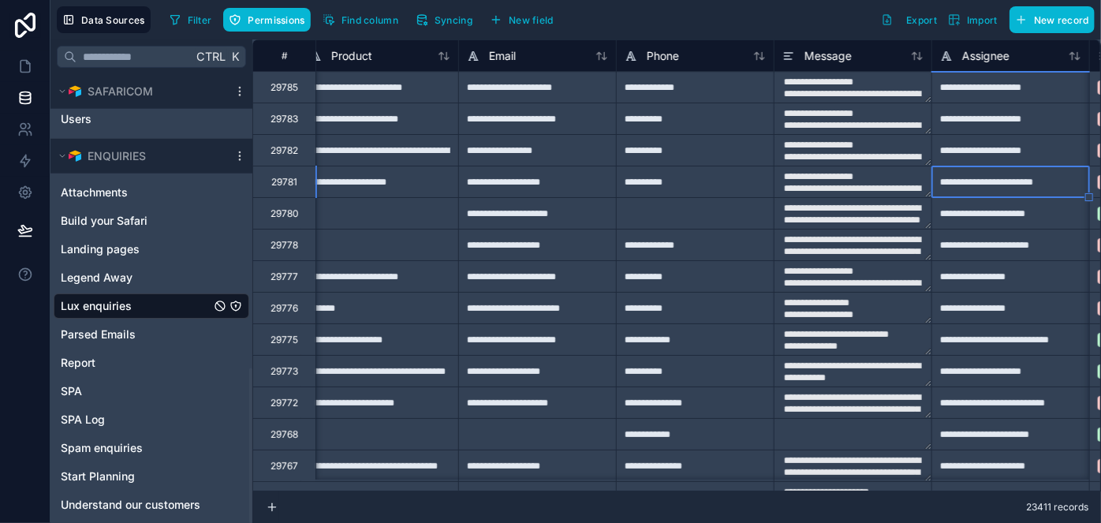
type textarea "**********"
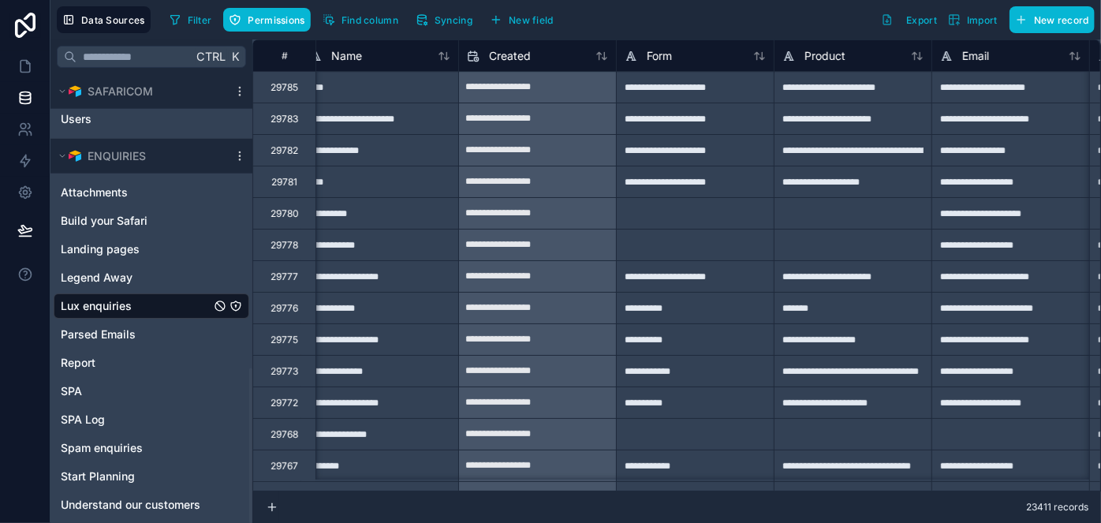
scroll to position [0, 0]
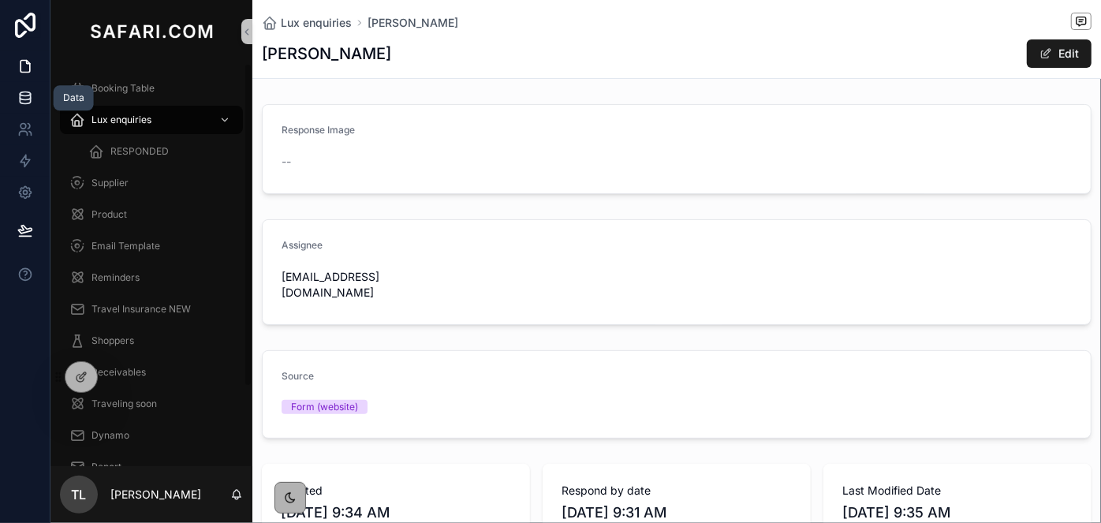
click at [25, 101] on icon at bounding box center [25, 98] width 16 height 16
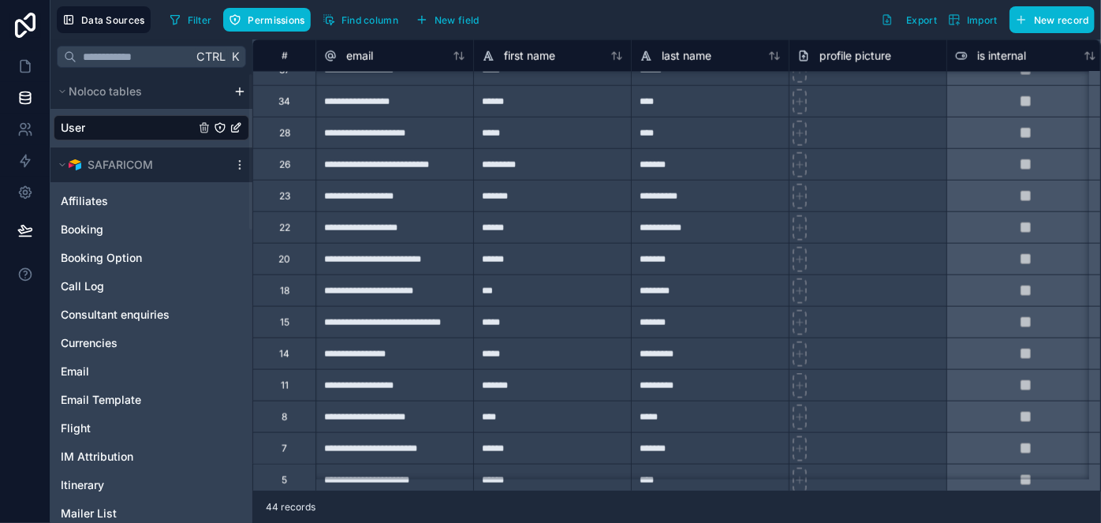
scroll to position [835, 0]
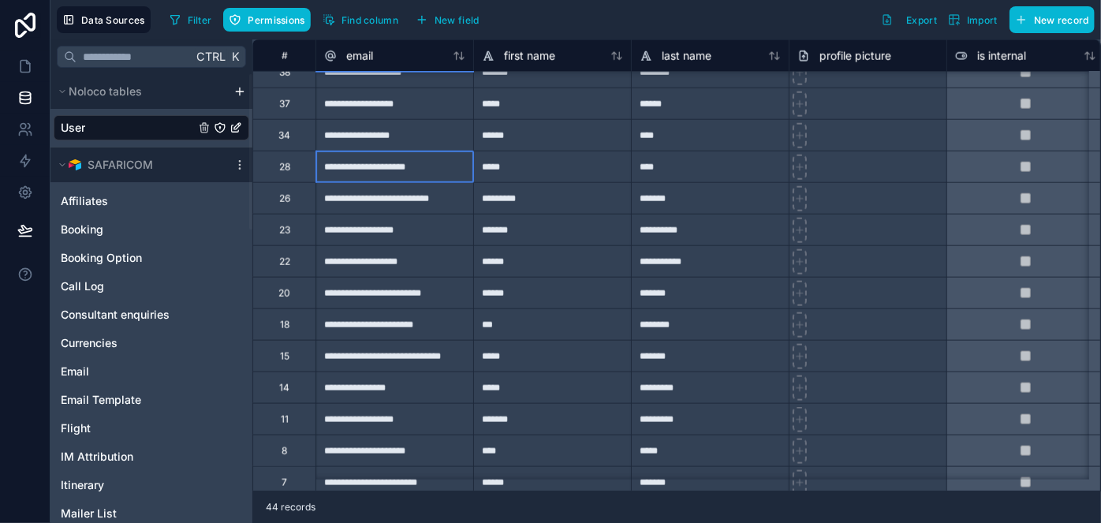
click at [372, 179] on div "**********" at bounding box center [394, 167] width 158 height 32
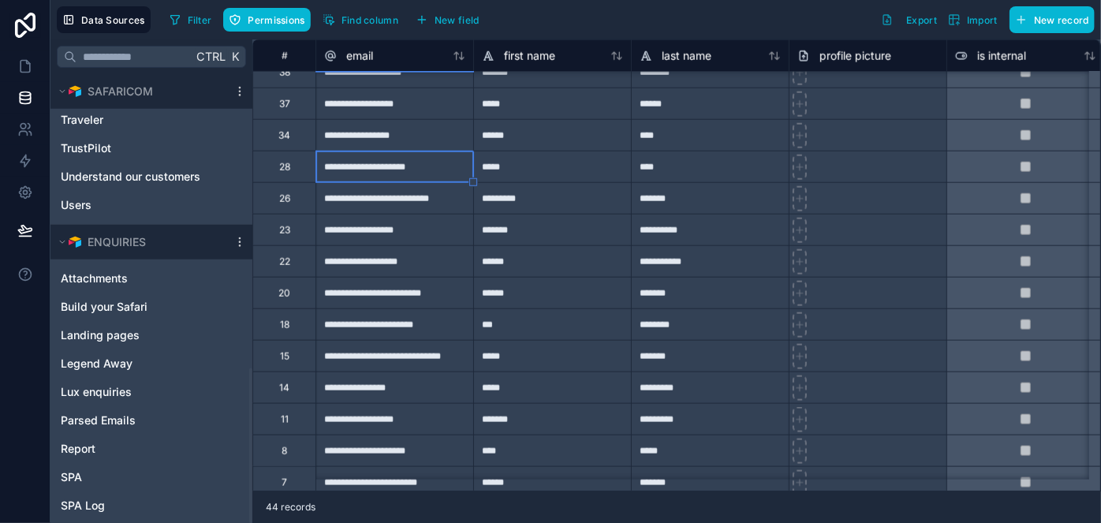
scroll to position [848, 0]
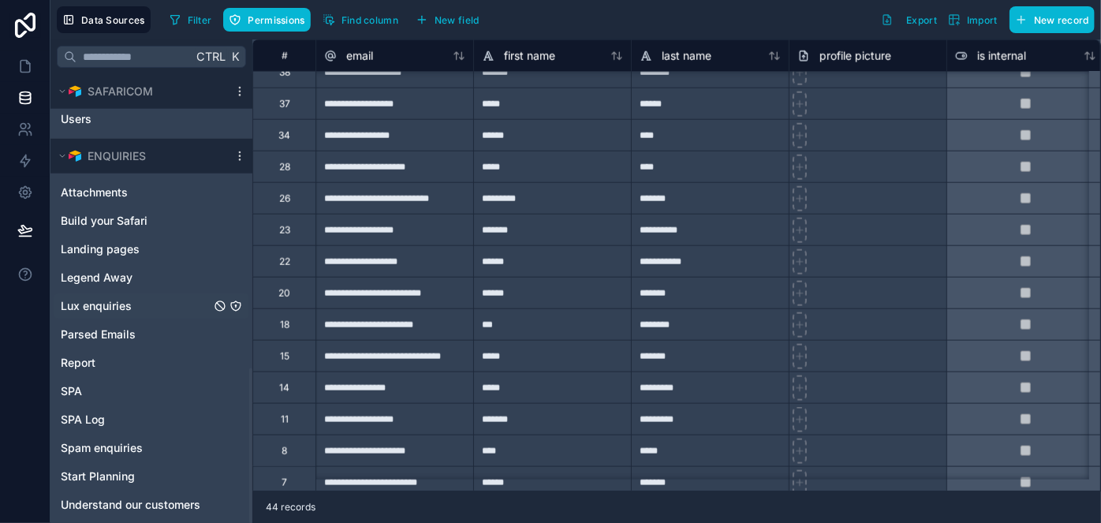
click at [110, 313] on div "Lux enquiries" at bounding box center [152, 305] width 196 height 25
click at [110, 307] on span "Lux enquiries" at bounding box center [96, 306] width 71 height 16
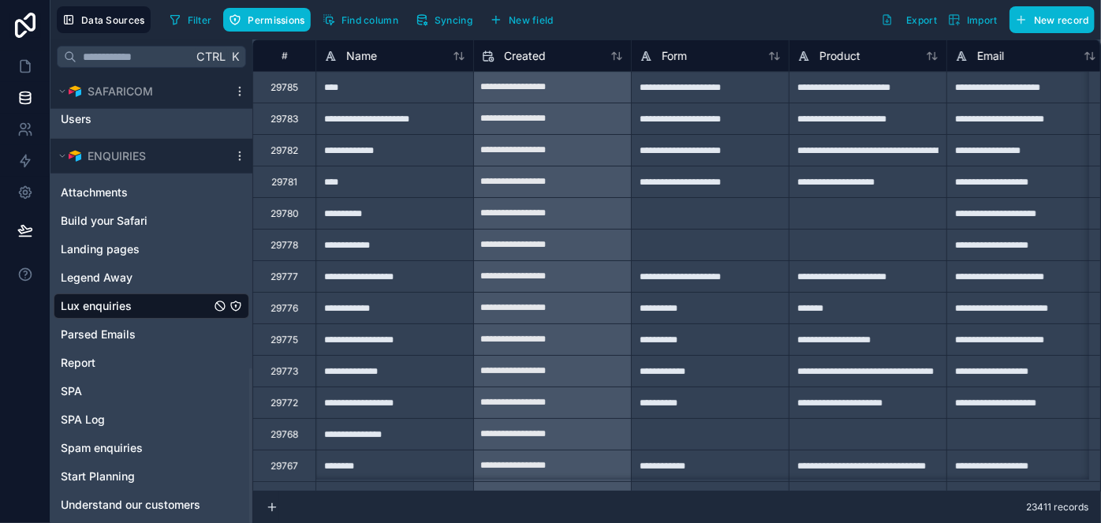
click at [378, 155] on div "**********" at bounding box center [394, 150] width 158 height 32
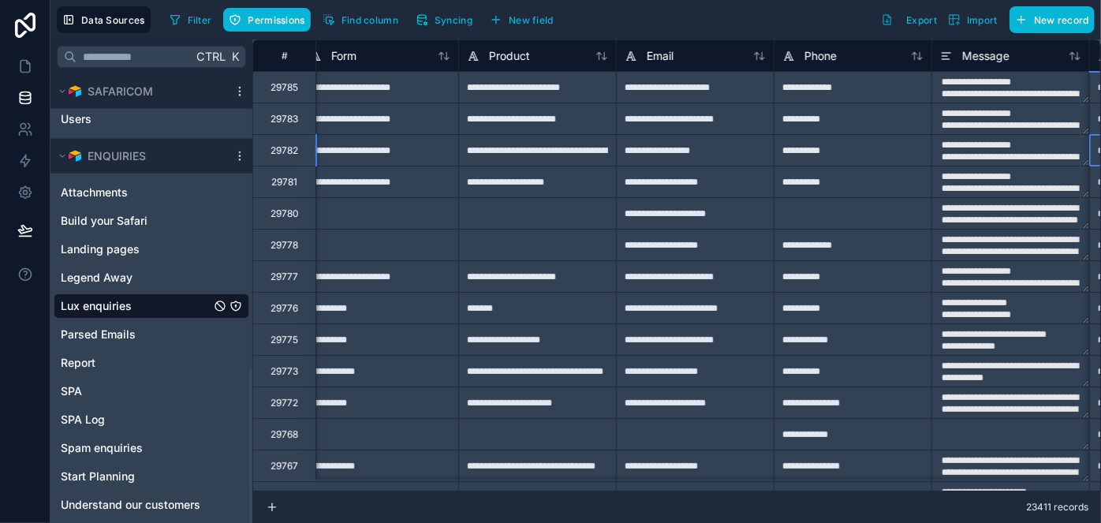
scroll to position [0, 488]
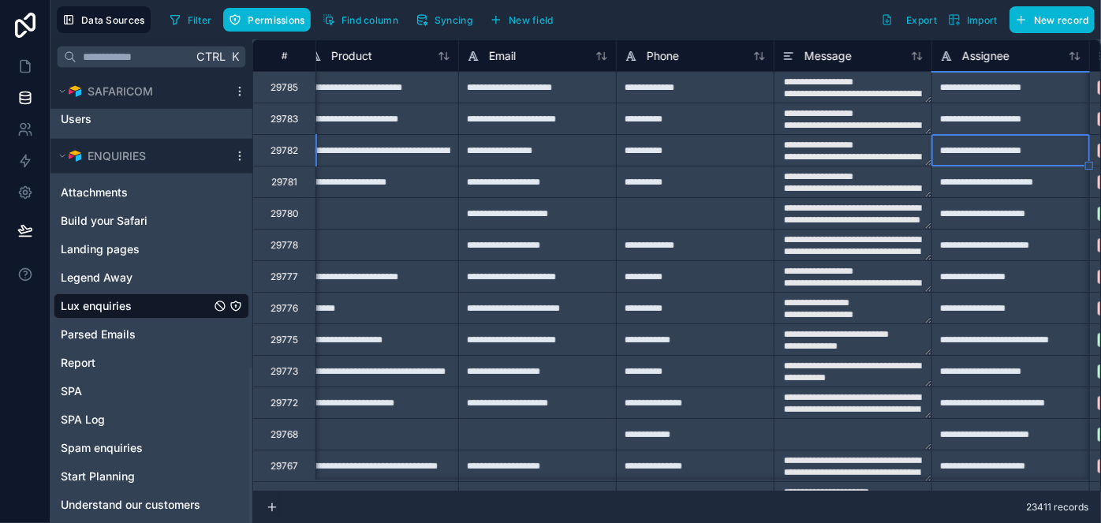
type textarea "**********"
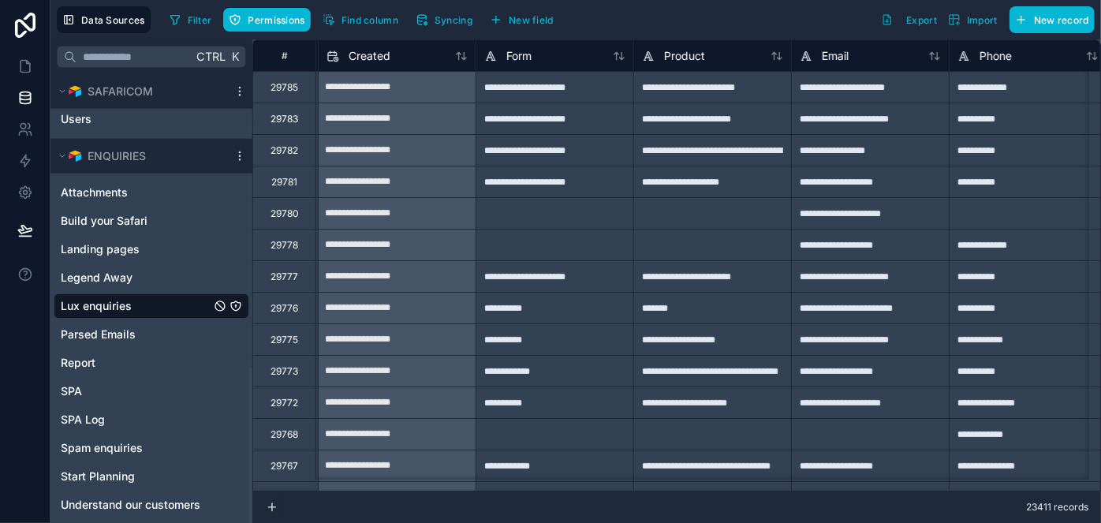
scroll to position [0, 0]
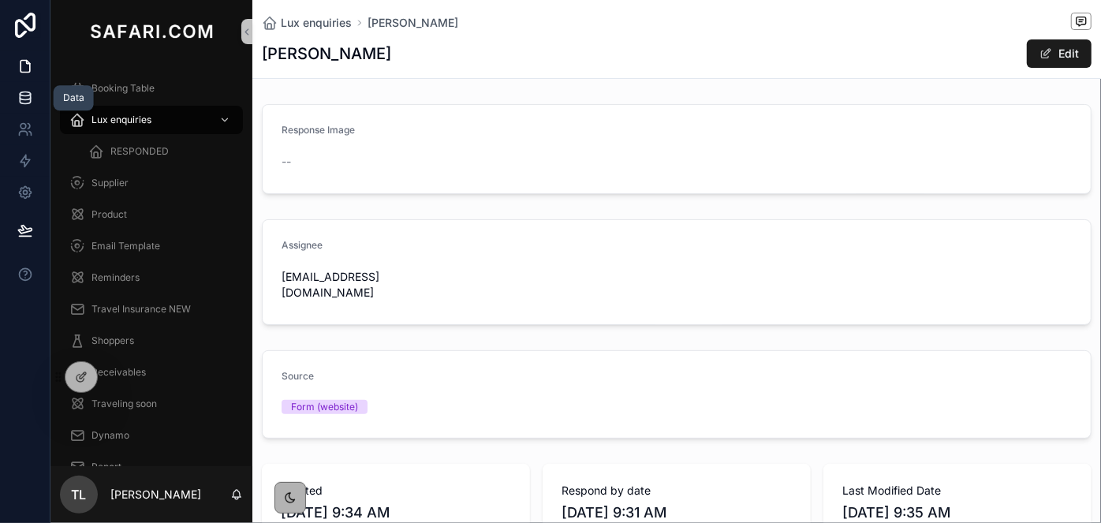
click at [24, 106] on link at bounding box center [25, 98] width 50 height 32
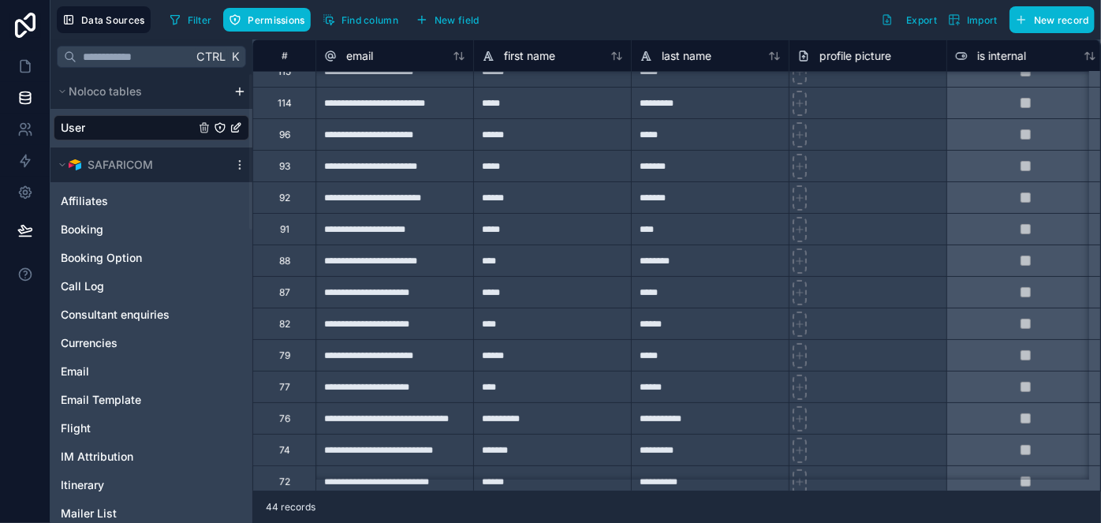
scroll to position [71, 0]
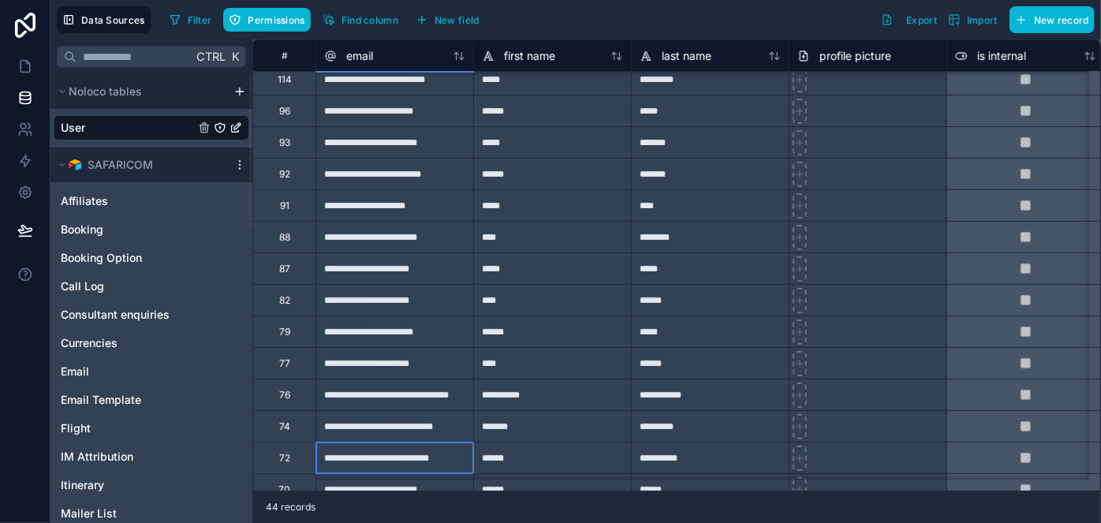
click at [371, 453] on div "**********" at bounding box center [394, 458] width 158 height 32
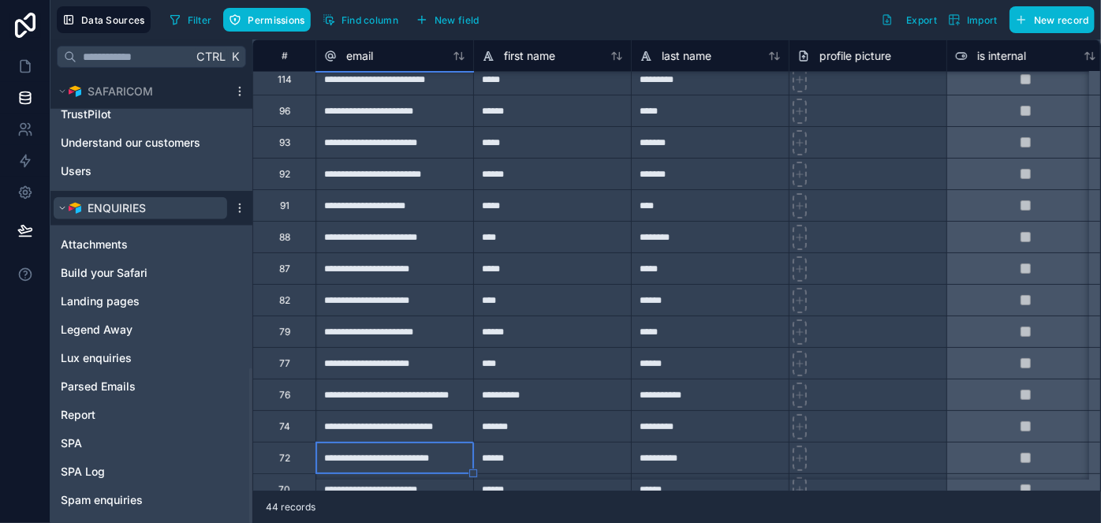
scroll to position [848, 0]
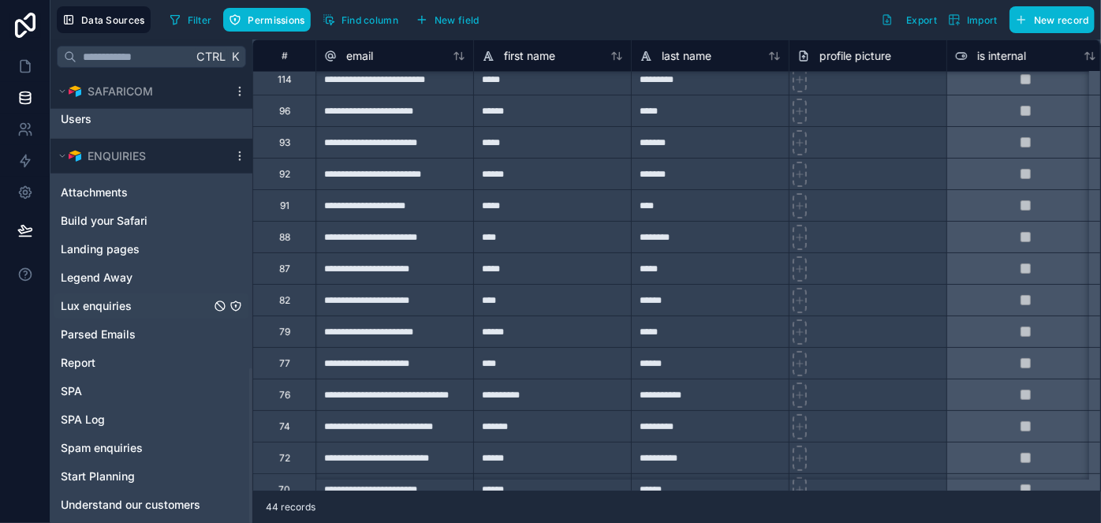
click at [119, 305] on span "Lux enquiries" at bounding box center [96, 306] width 71 height 16
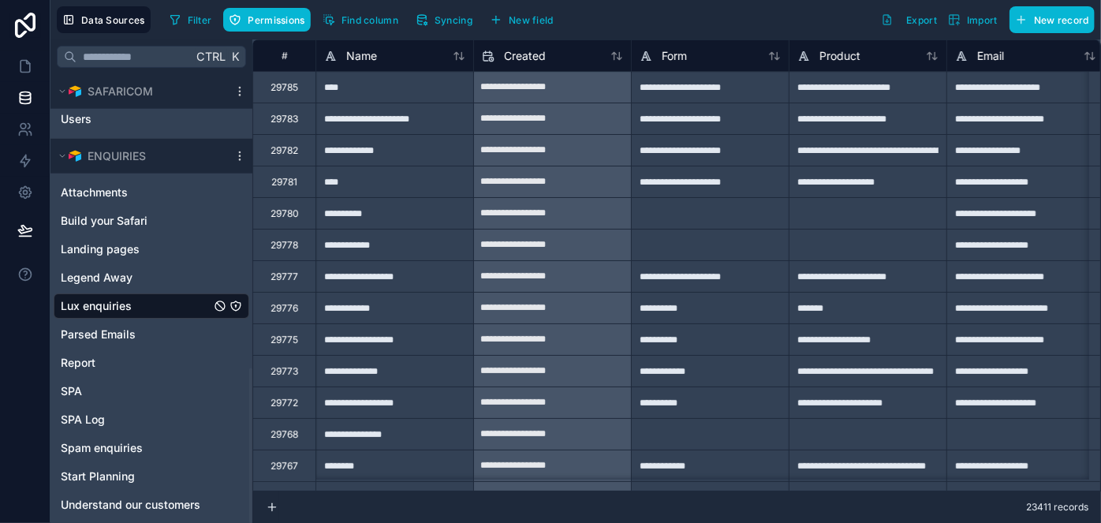
click at [368, 126] on div "**********" at bounding box center [394, 119] width 158 height 32
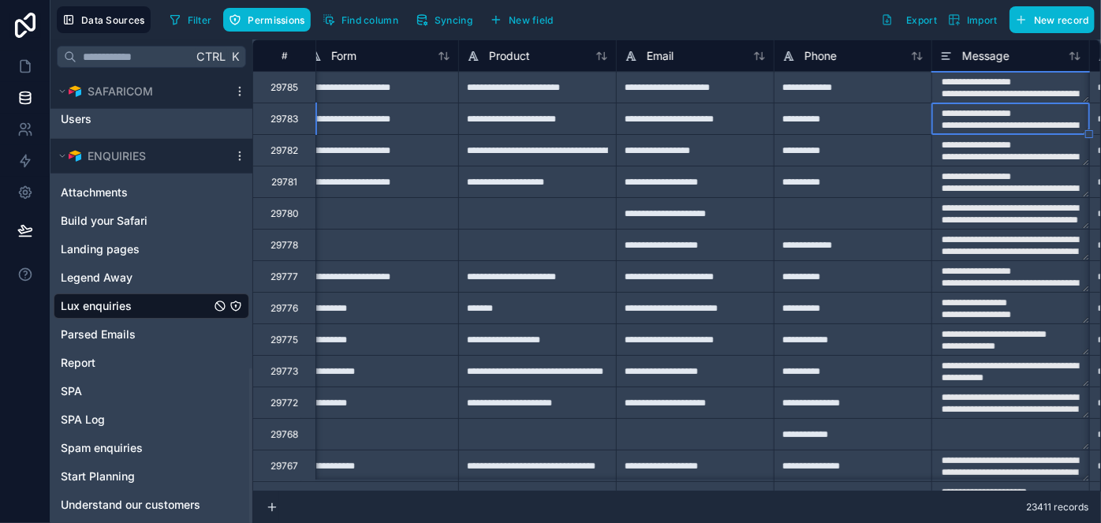
scroll to position [0, 488]
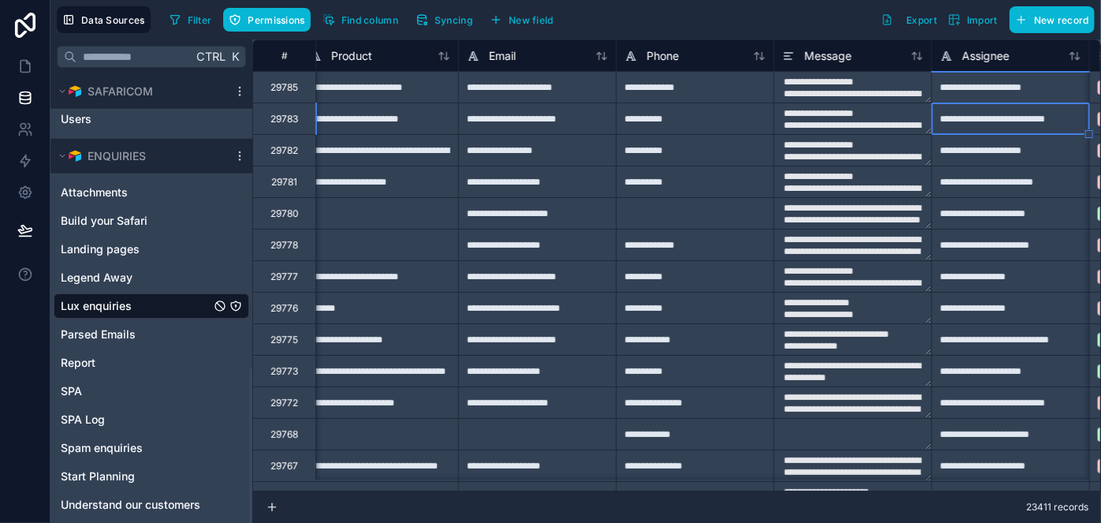
type textarea "**********"
click at [969, 95] on div "**********" at bounding box center [1010, 87] width 158 height 32
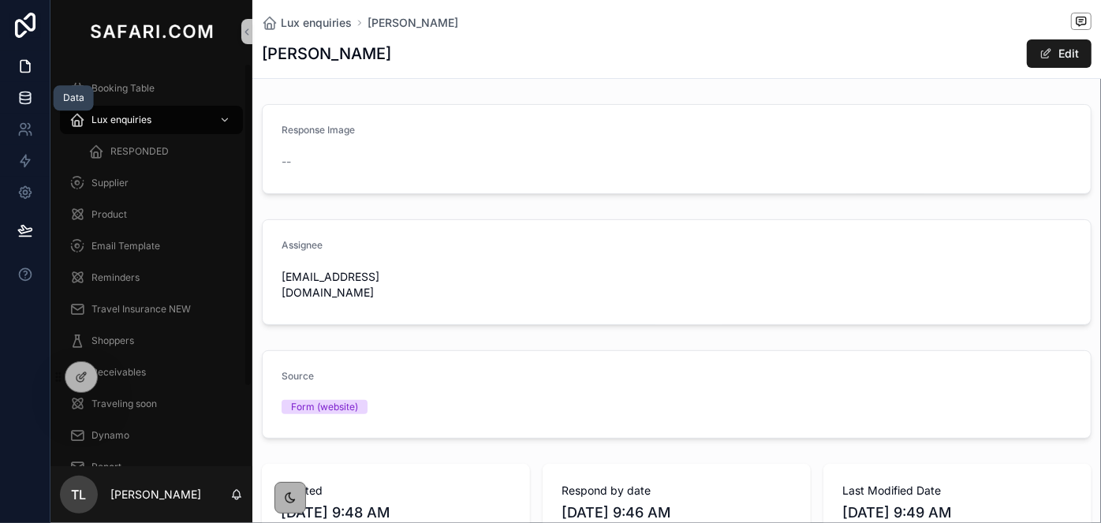
click at [19, 106] on link at bounding box center [25, 98] width 50 height 32
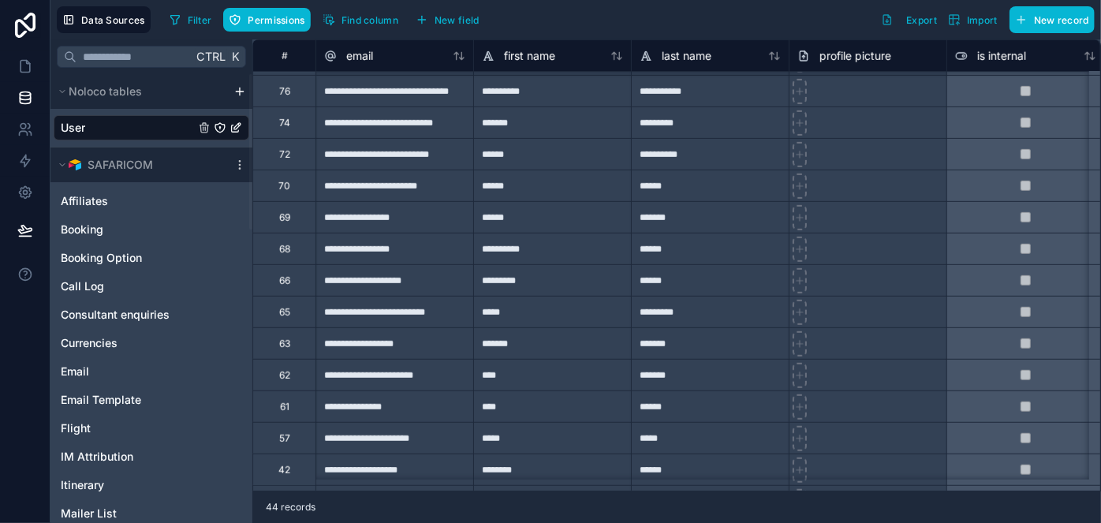
scroll to position [430, 0]
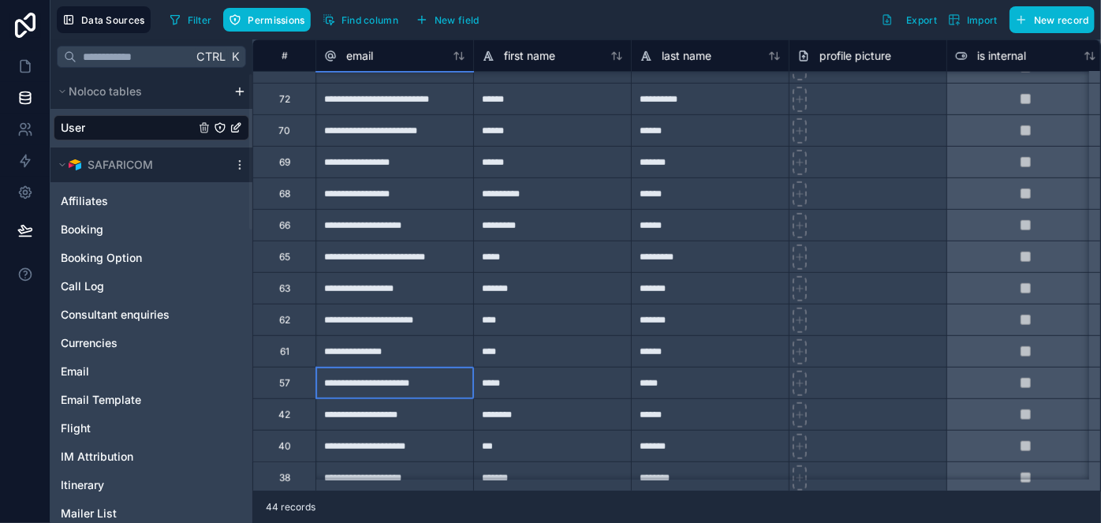
click at [375, 383] on div "**********" at bounding box center [394, 383] width 158 height 32
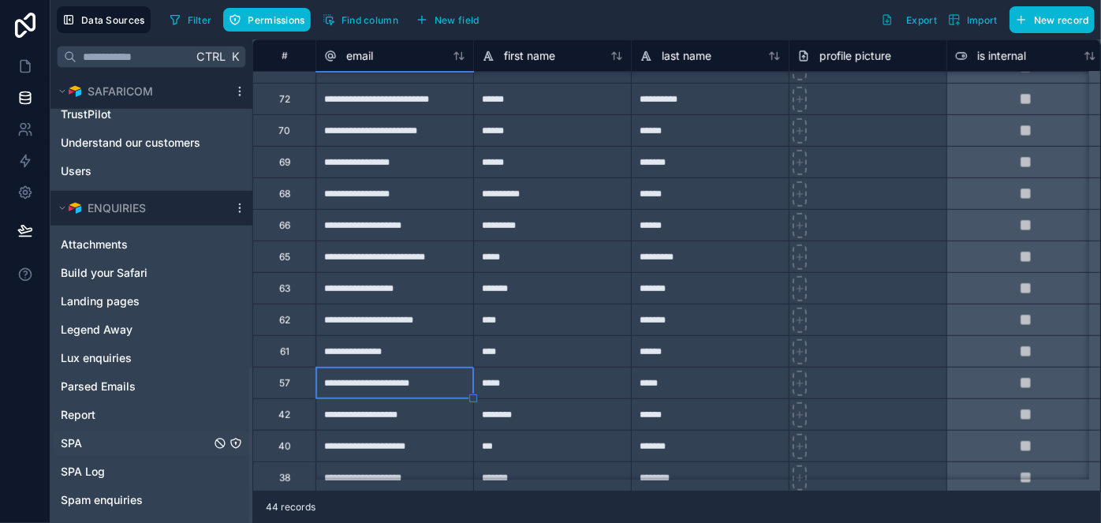
scroll to position [848, 0]
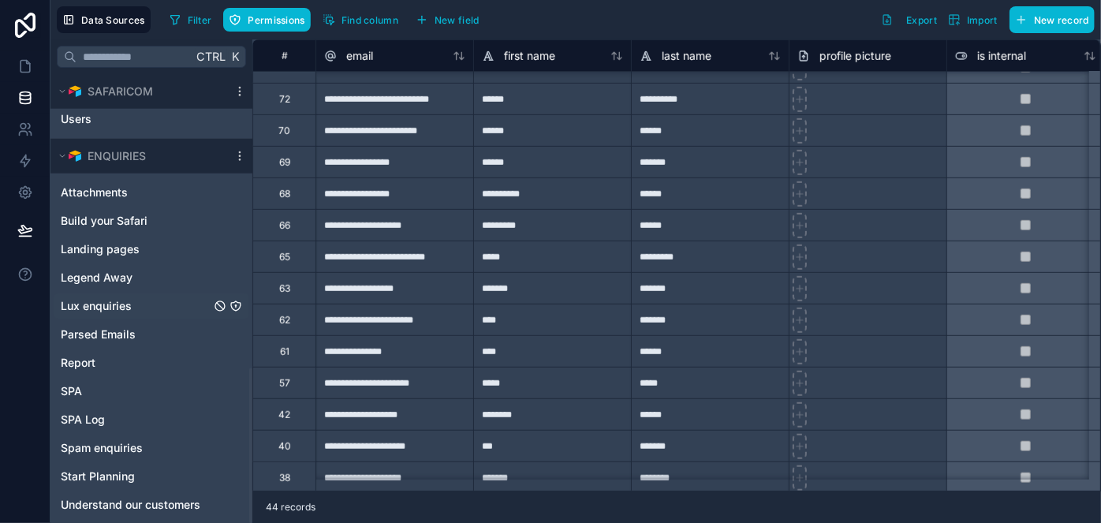
click at [96, 314] on div "Lux enquiries" at bounding box center [152, 305] width 196 height 25
click at [110, 302] on span "Lux enquiries" at bounding box center [96, 306] width 71 height 16
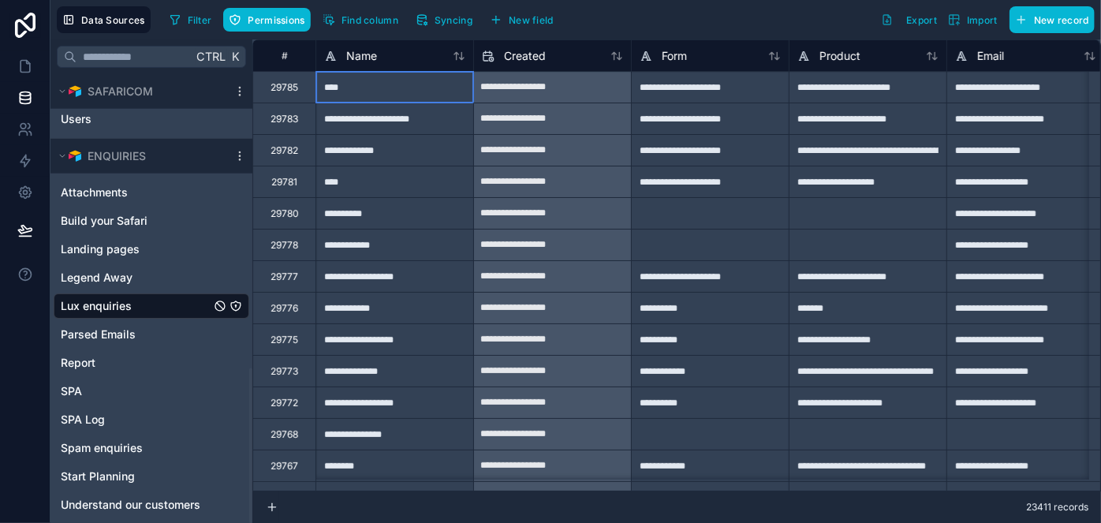
click at [361, 90] on div "****" at bounding box center [394, 87] width 158 height 32
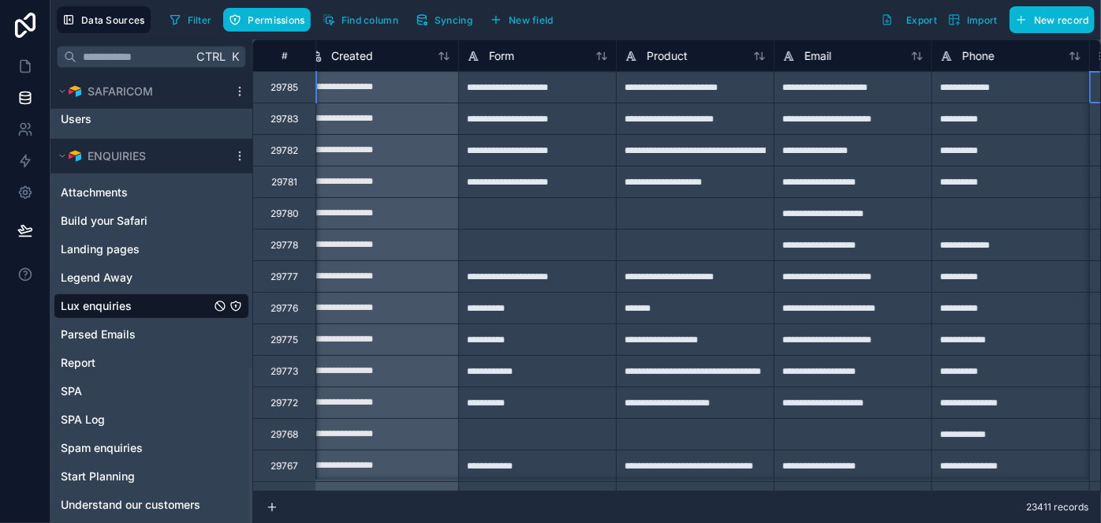
scroll to position [0, 488]
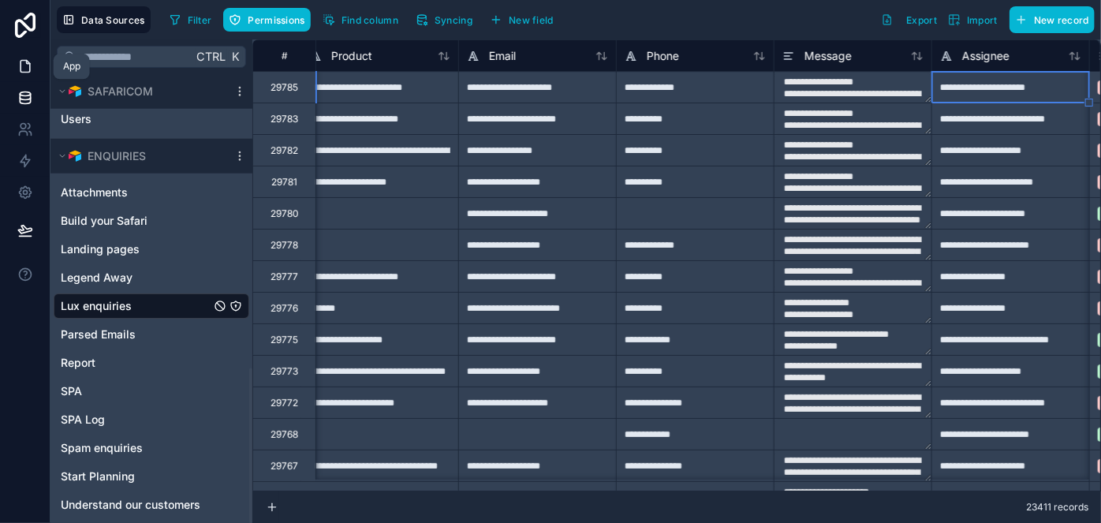
type textarea "**********"
click at [28, 53] on link at bounding box center [25, 66] width 50 height 32
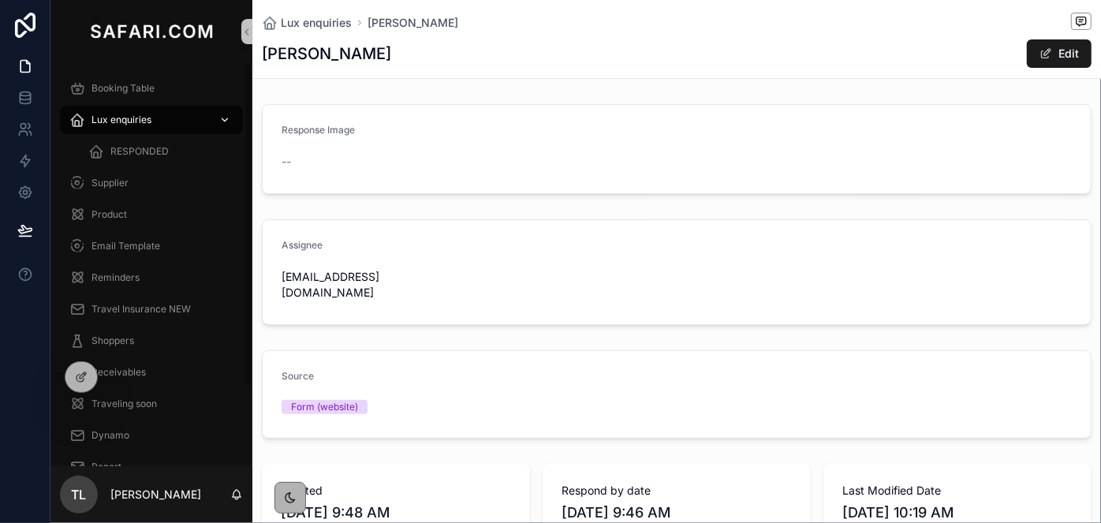
click at [151, 117] on div "Lux enquiries" at bounding box center [151, 119] width 164 height 25
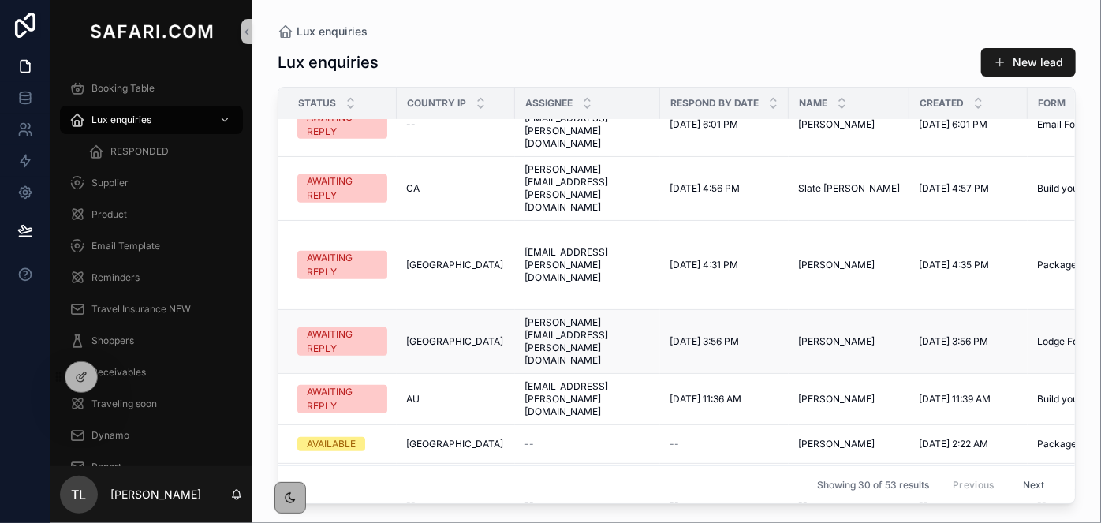
scroll to position [573, 0]
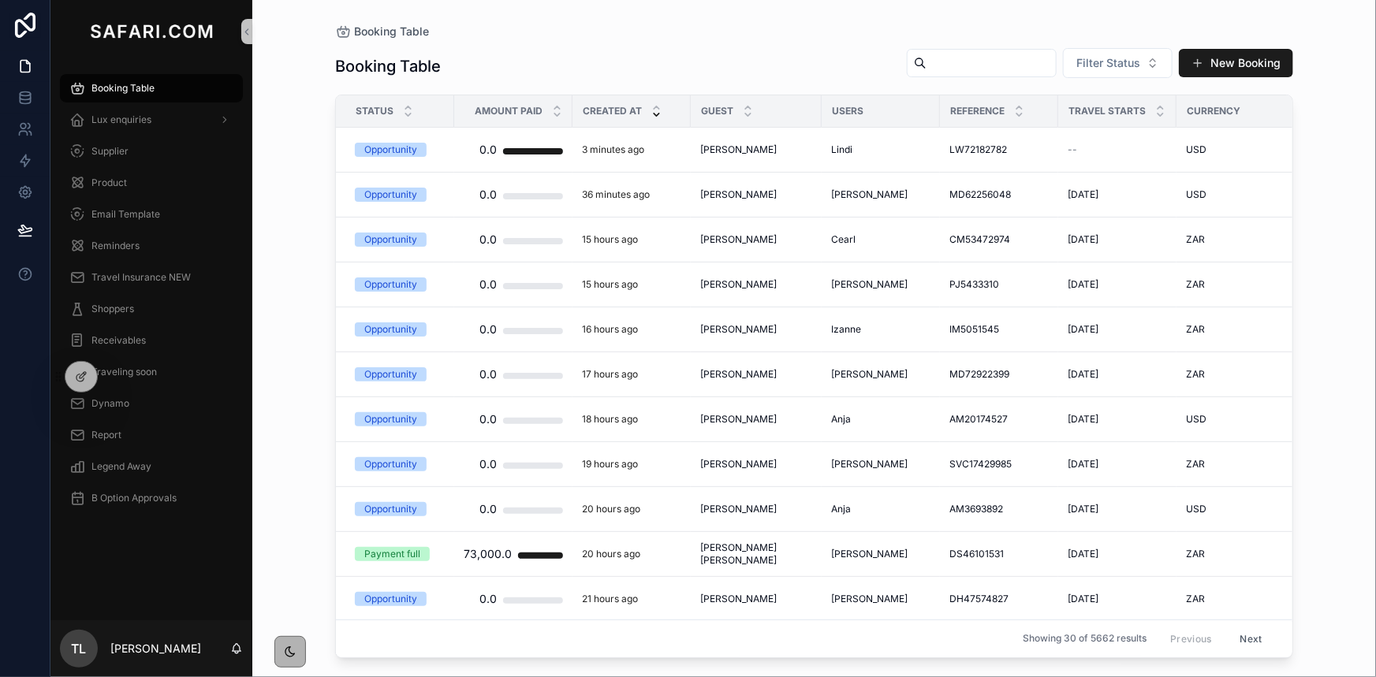
click at [945, 65] on input "scrollable content" at bounding box center [991, 63] width 129 height 22
paste input "**********"
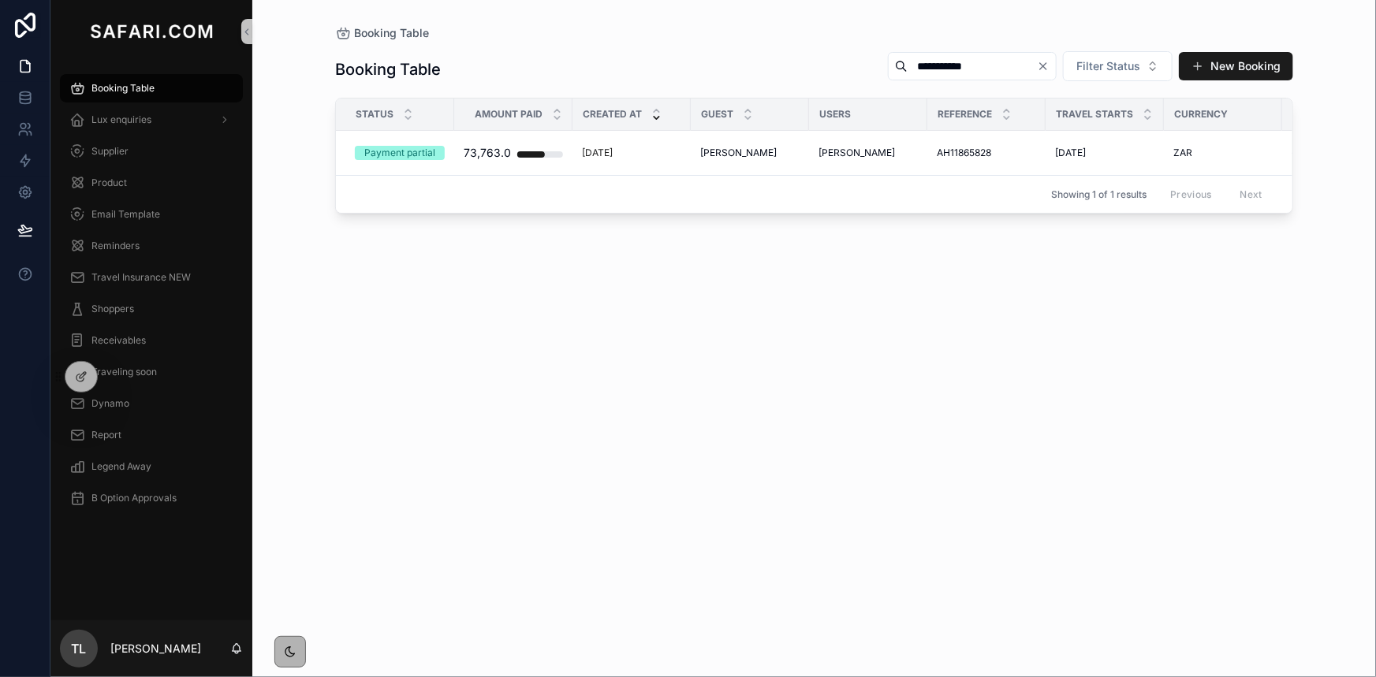
type input "**********"
click at [741, 147] on span "[PERSON_NAME]" at bounding box center [738, 153] width 76 height 13
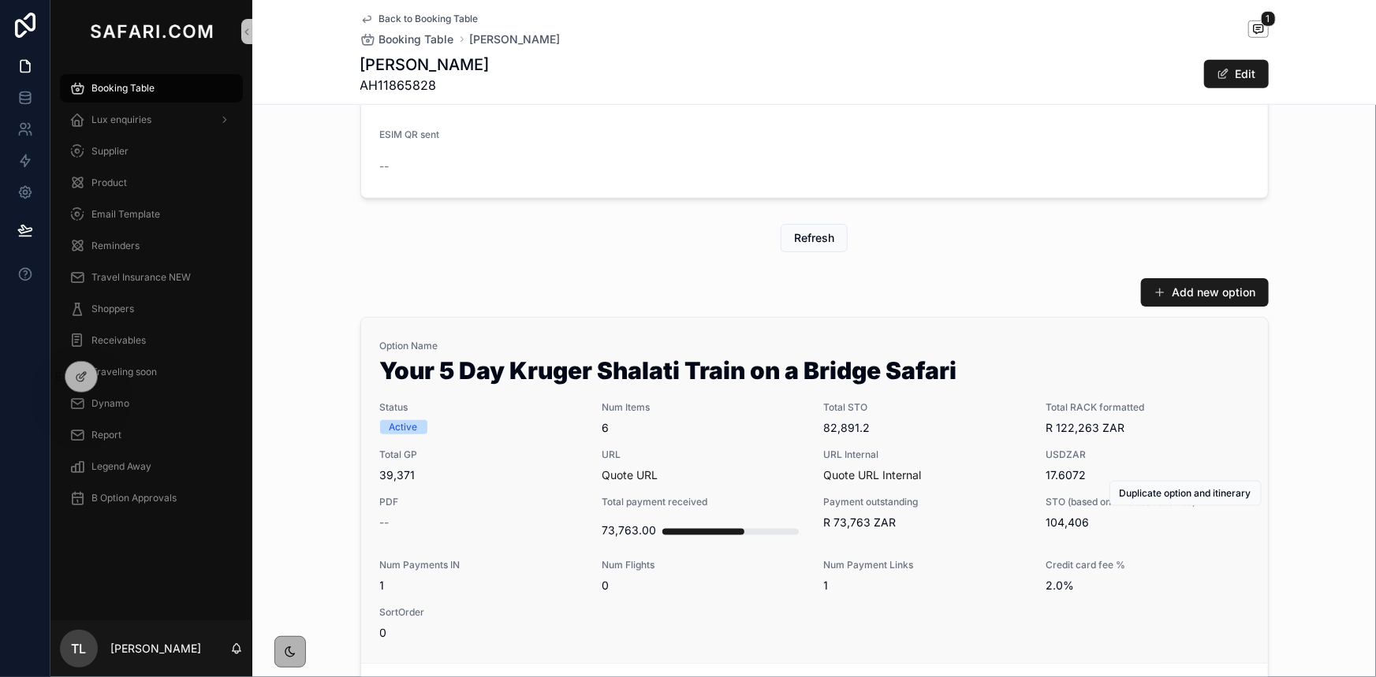
scroll to position [645, 0]
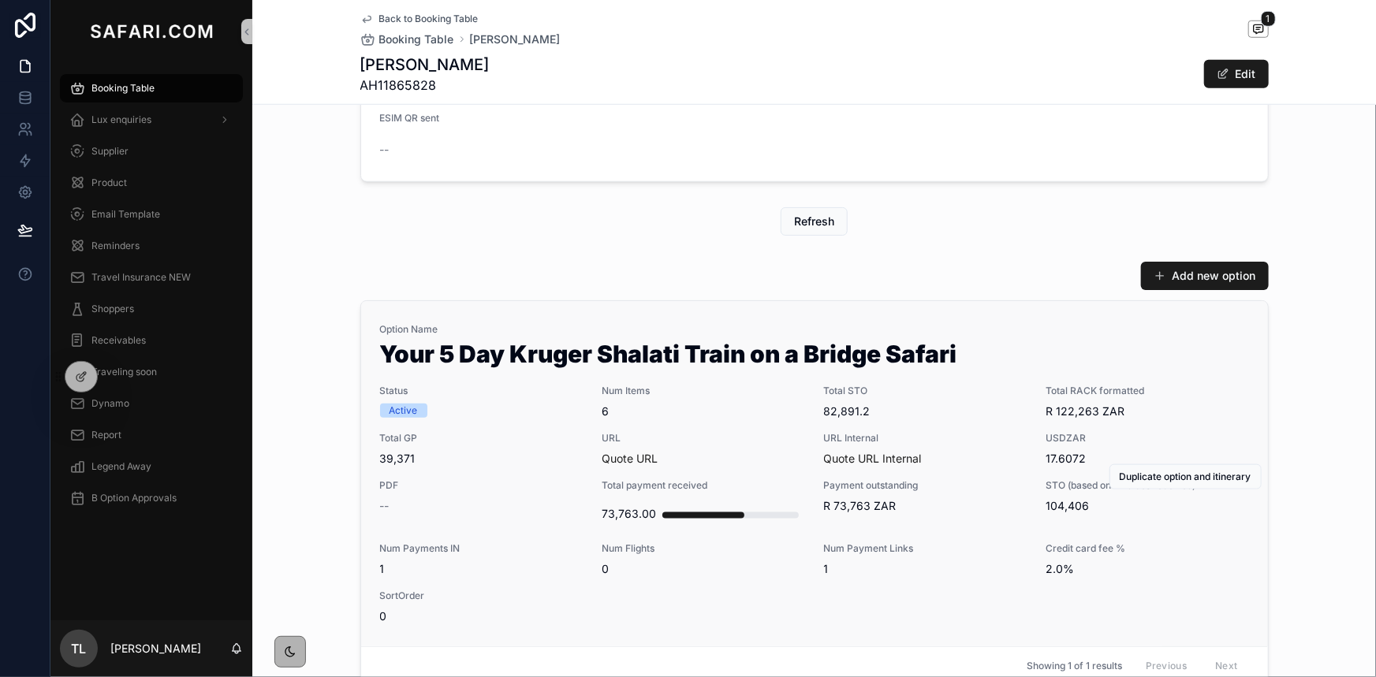
click at [745, 380] on div "Option Name Your 5 Day Kruger Shalati Train on a Bridge Safari Status Active Nu…" at bounding box center [814, 473] width 869 height 301
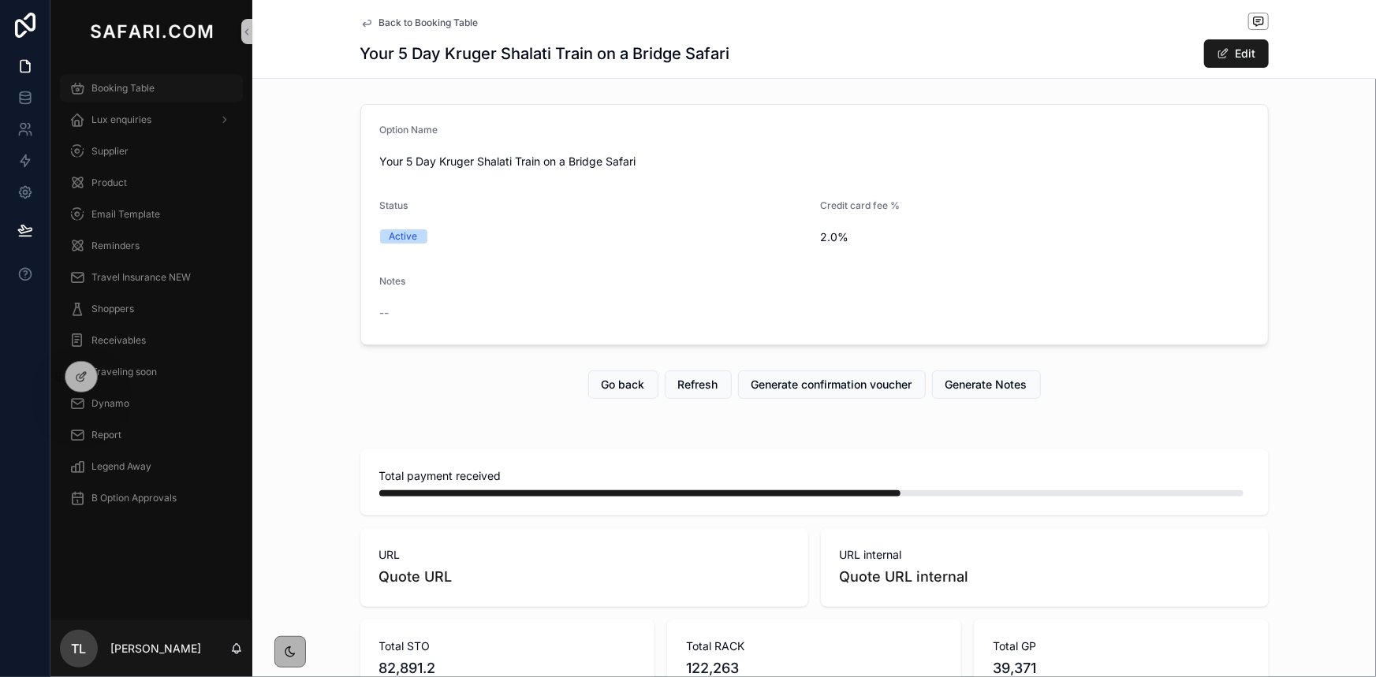
click at [136, 88] on span "Booking Table" at bounding box center [122, 88] width 63 height 13
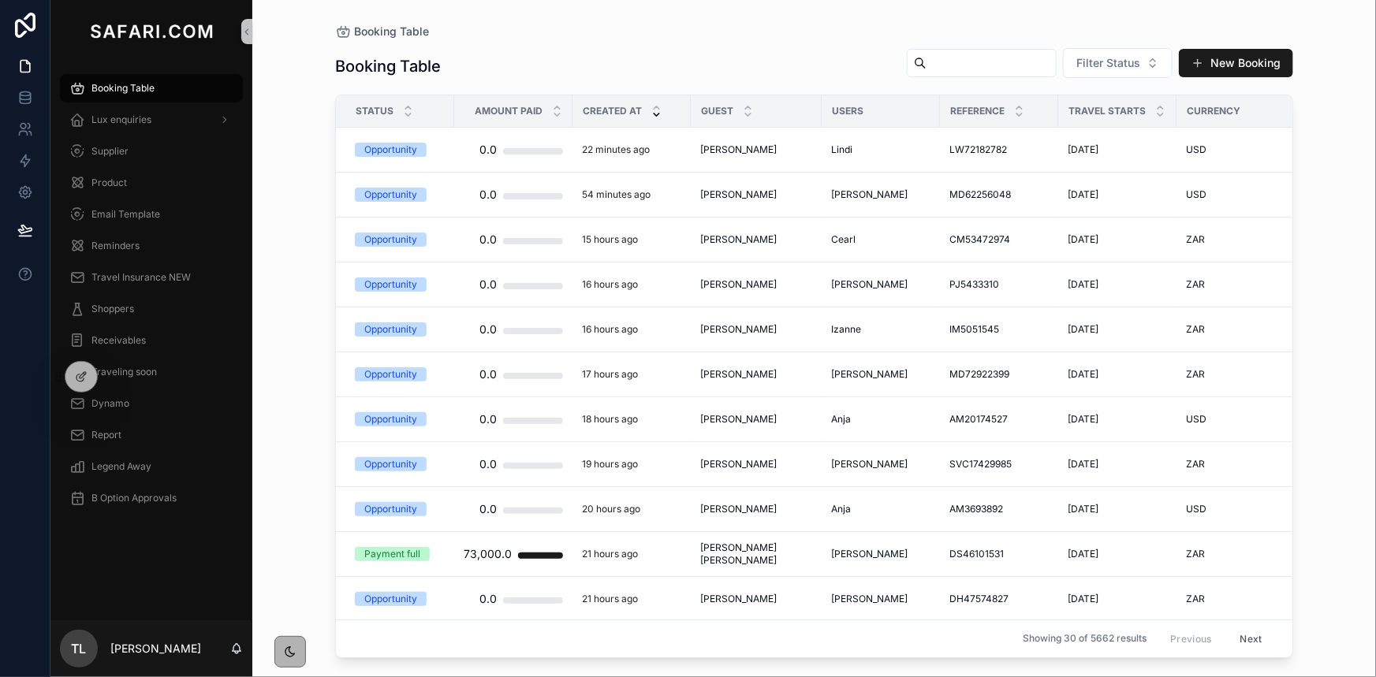
click at [935, 79] on div "Booking Table Filter Status New Booking" at bounding box center [814, 66] width 958 height 38
click at [936, 64] on input "scrollable content" at bounding box center [991, 63] width 129 height 22
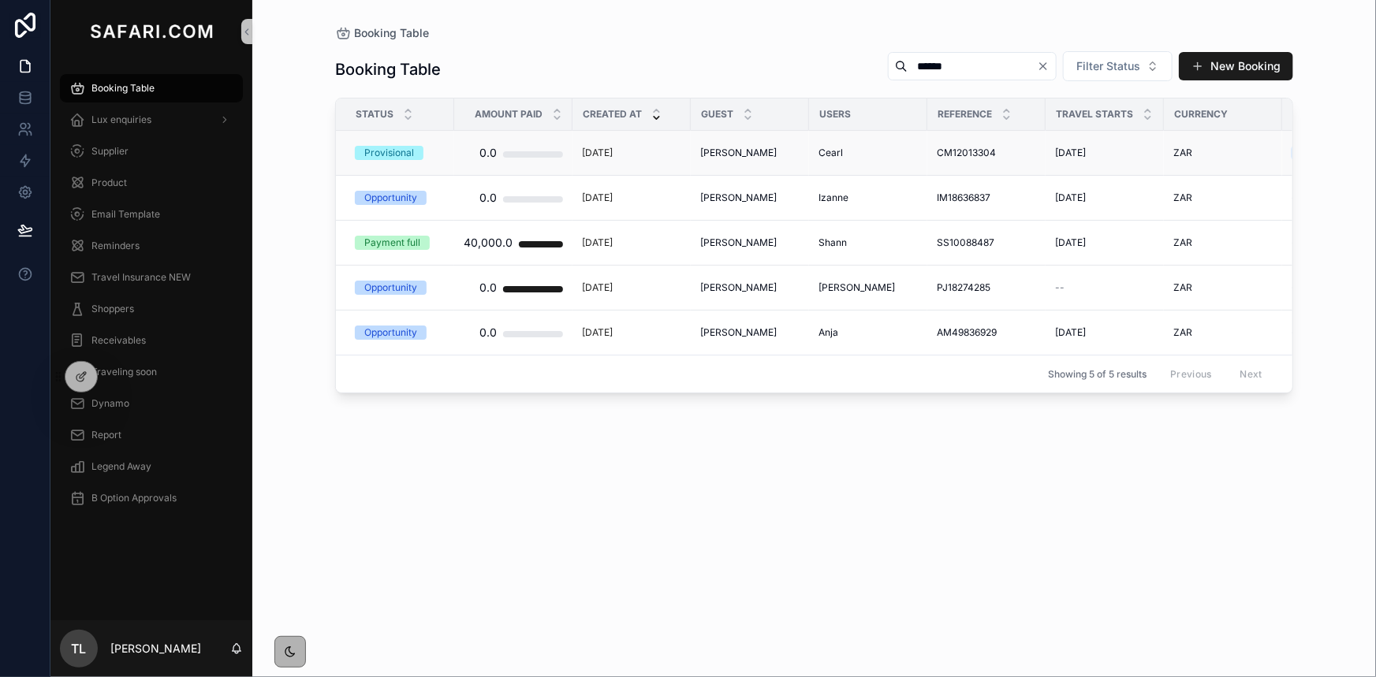
type input "******"
click at [777, 150] on span "[PERSON_NAME]" at bounding box center [738, 153] width 76 height 13
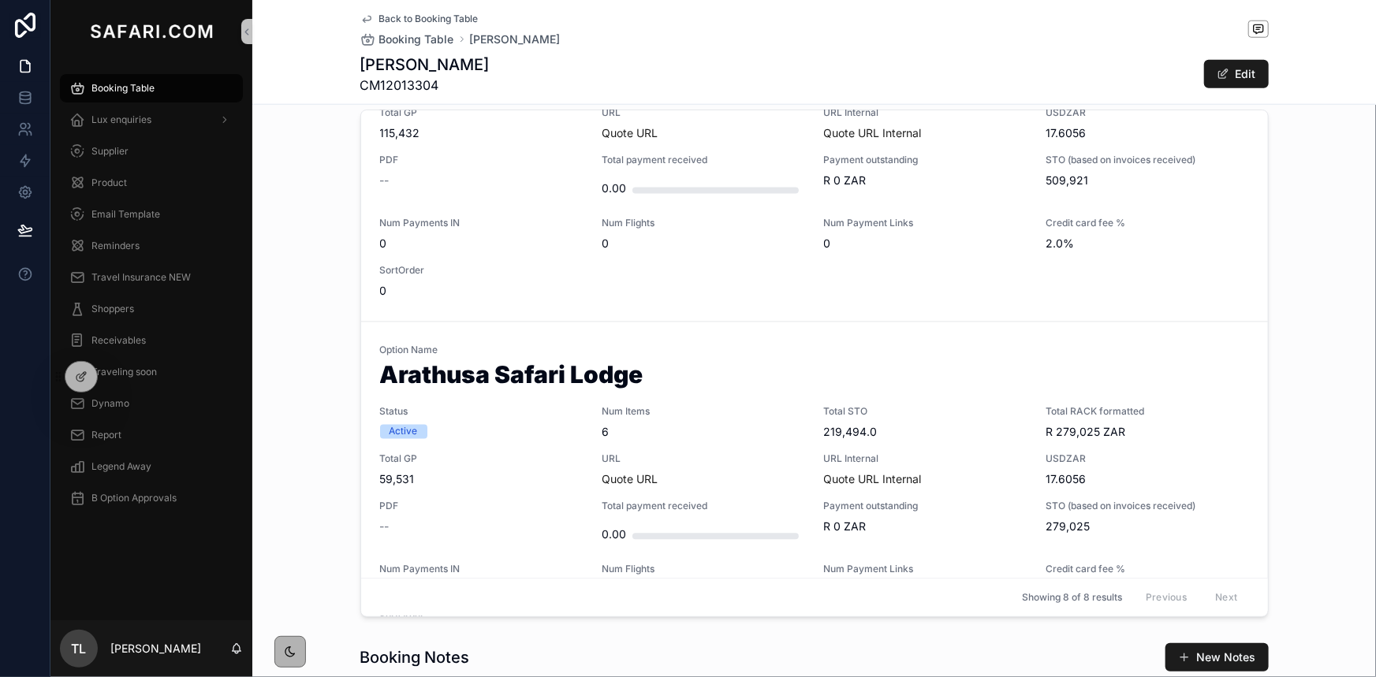
scroll to position [1648, 0]
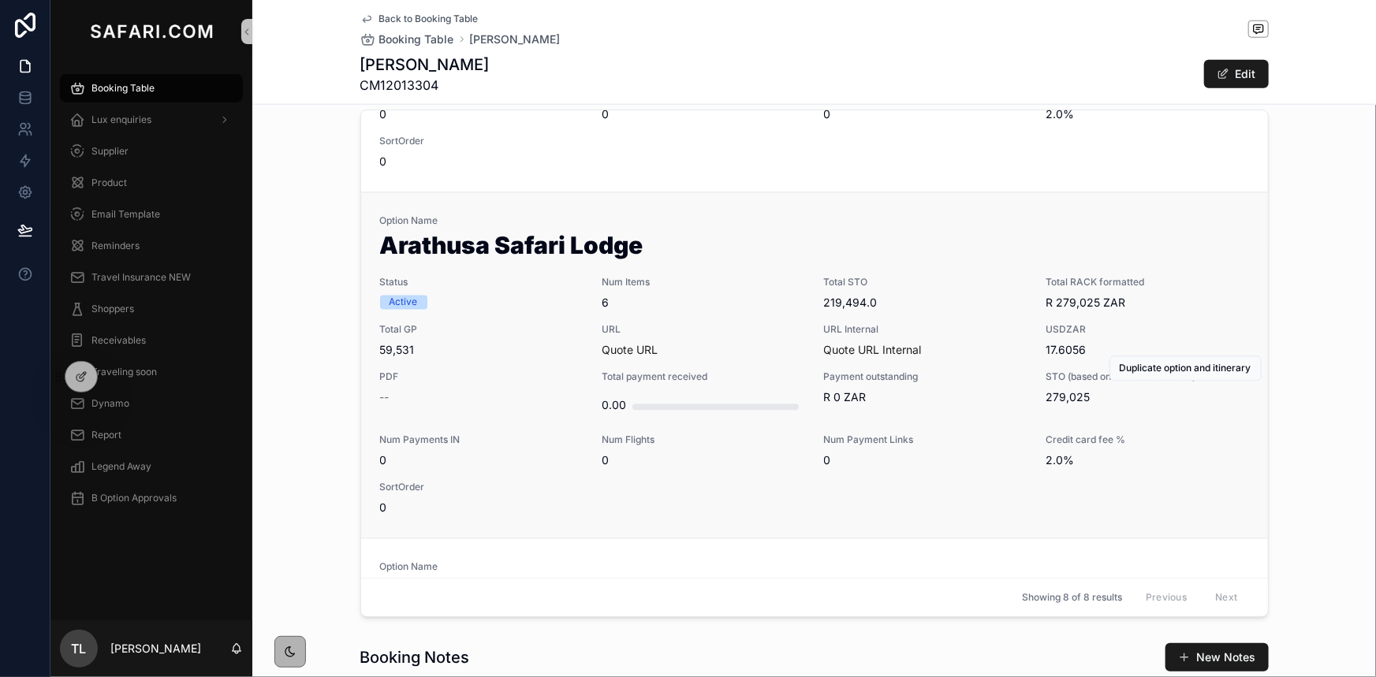
click at [520, 280] on span "Status" at bounding box center [481, 283] width 203 height 13
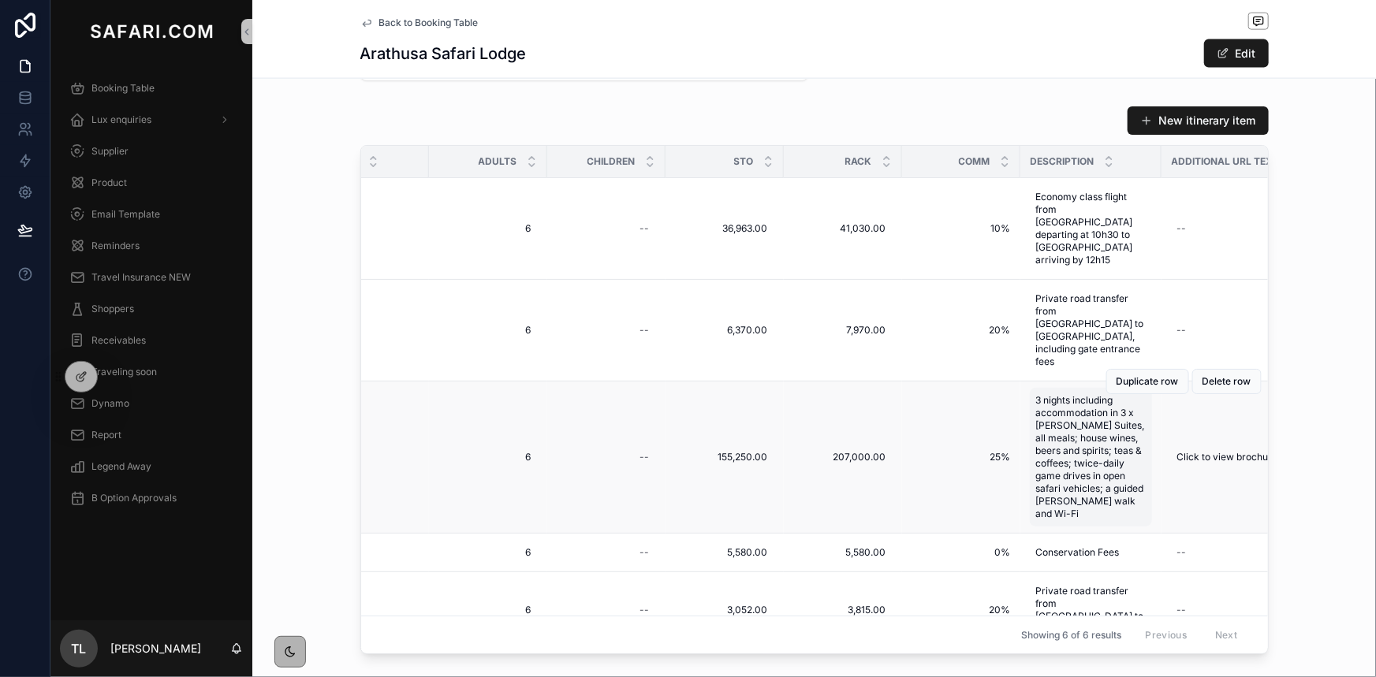
scroll to position [1075, 0]
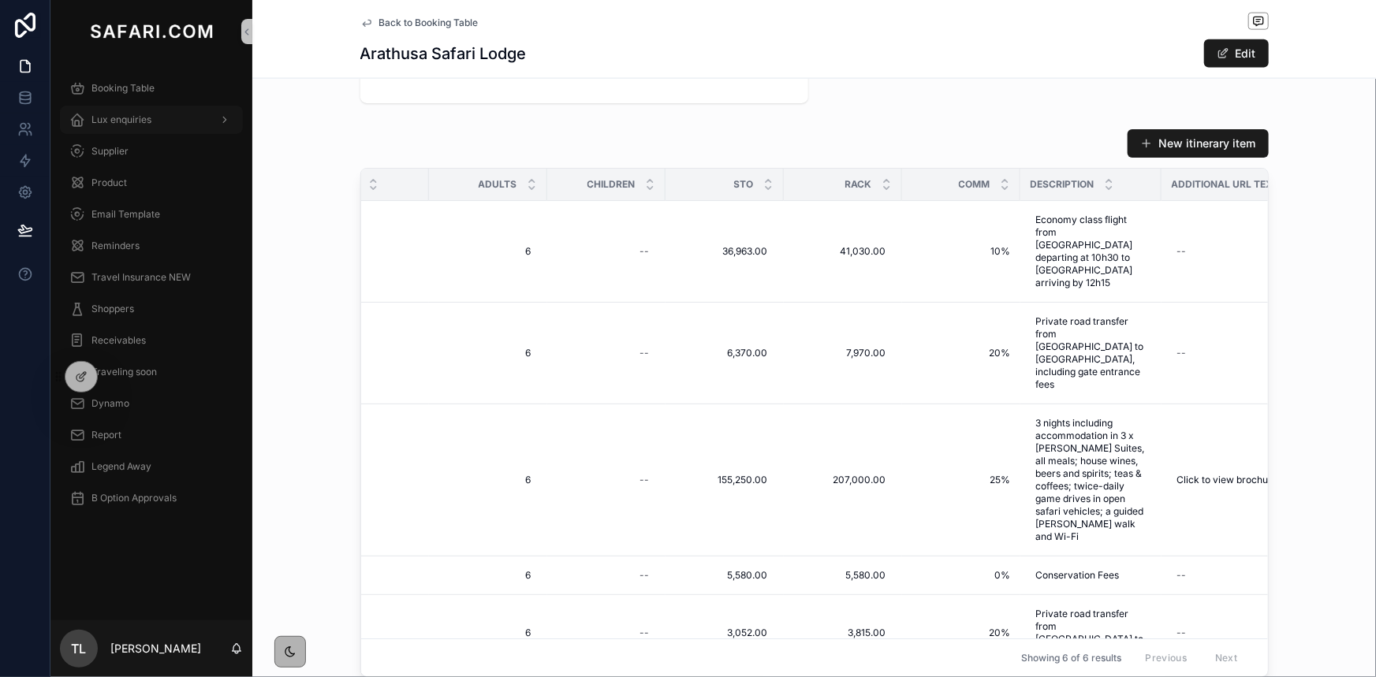
click at [113, 118] on span "Lux enquiries" at bounding box center [121, 120] width 60 height 13
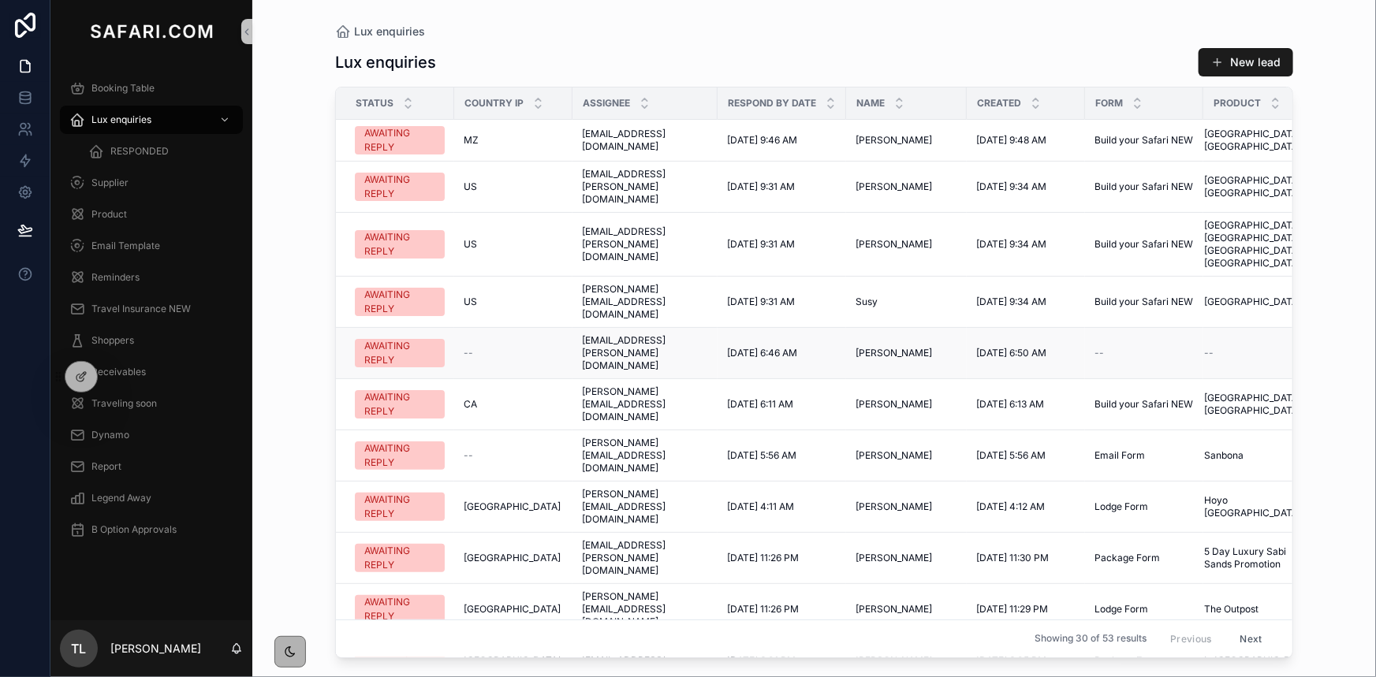
click at [907, 347] on span "Daniel Begun" at bounding box center [894, 353] width 76 height 13
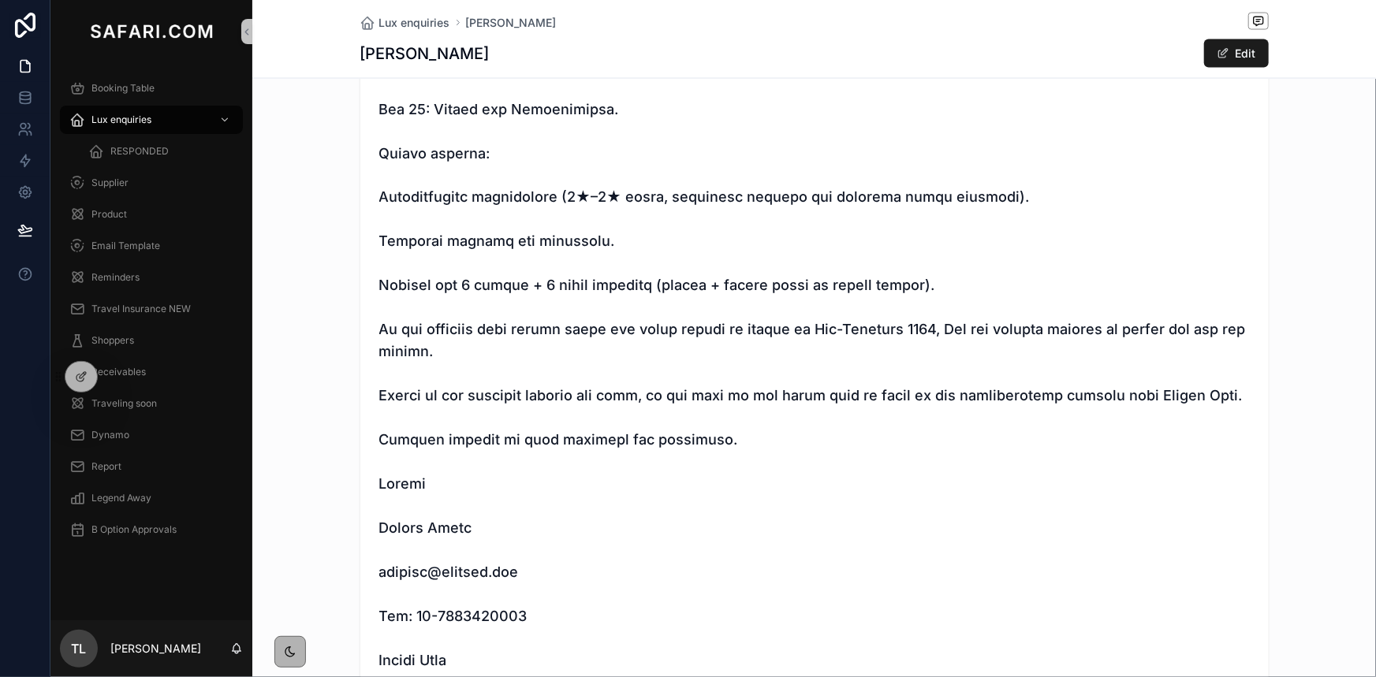
scroll to position [1362, 0]
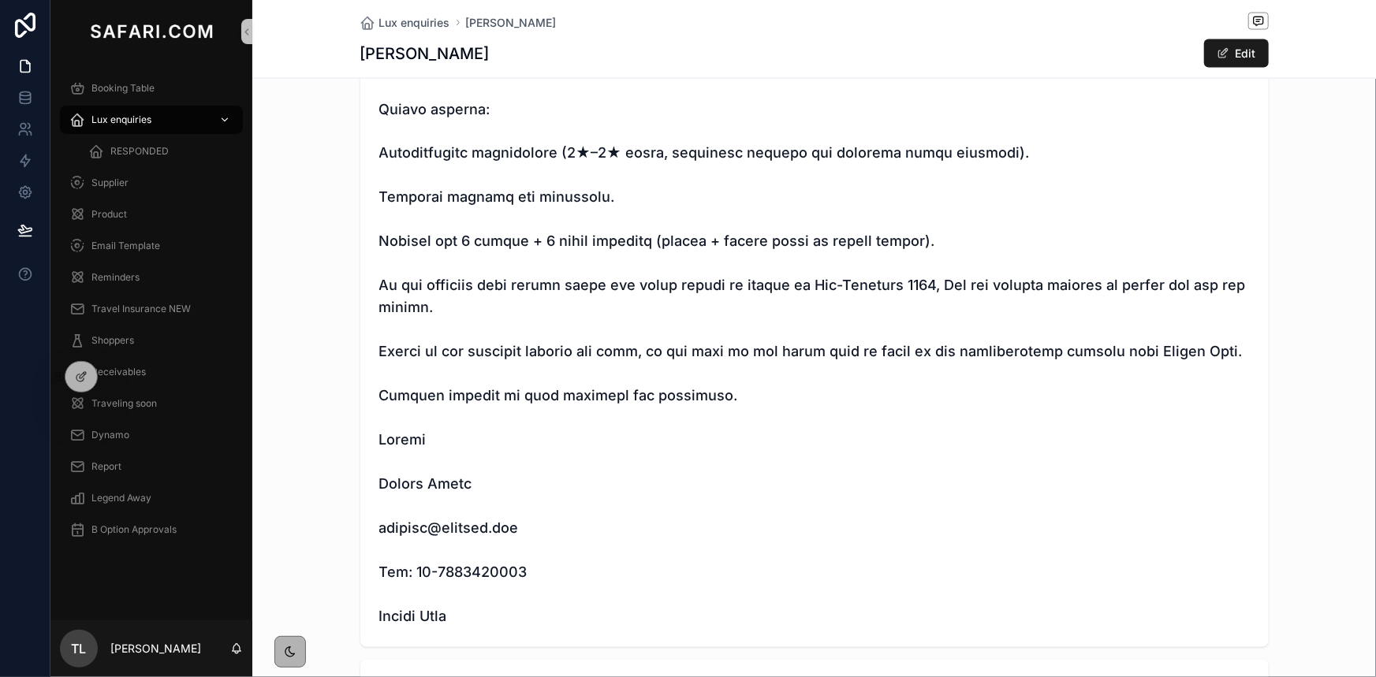
click at [125, 116] on span "Lux enquiries" at bounding box center [121, 120] width 60 height 13
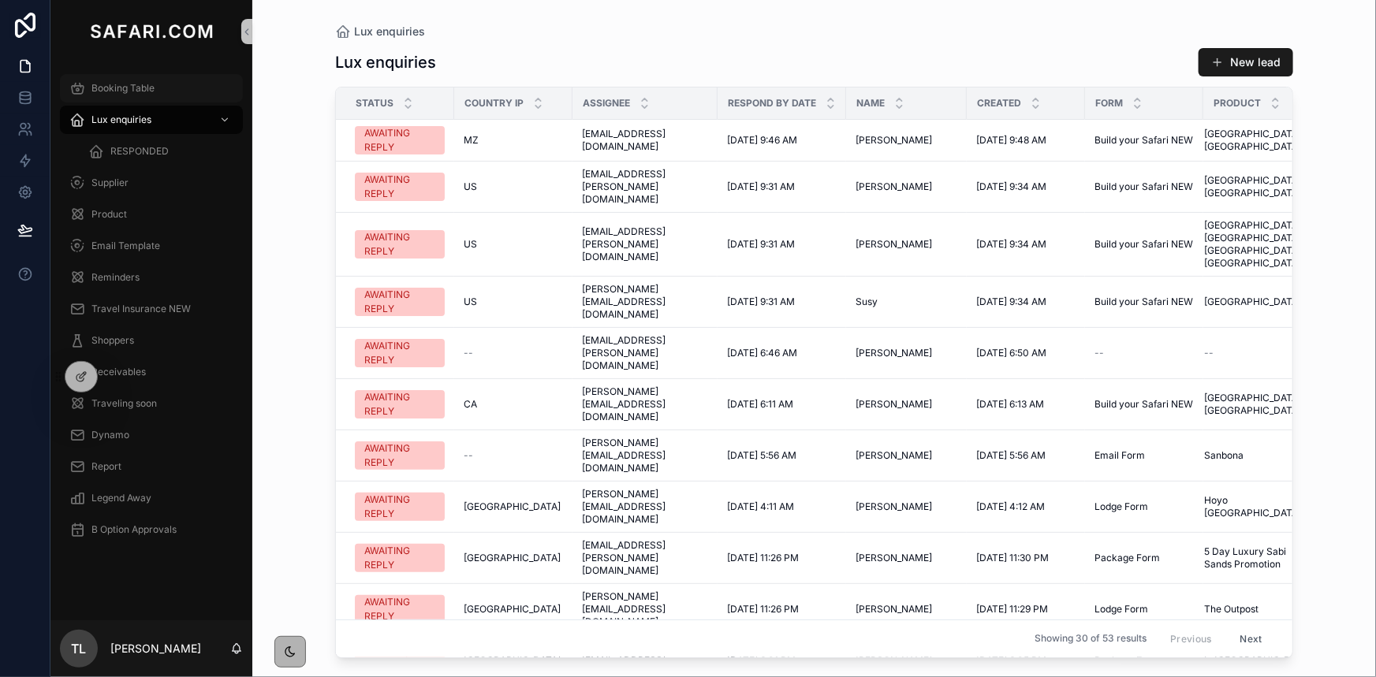
click at [148, 91] on span "Booking Table" at bounding box center [122, 88] width 63 height 13
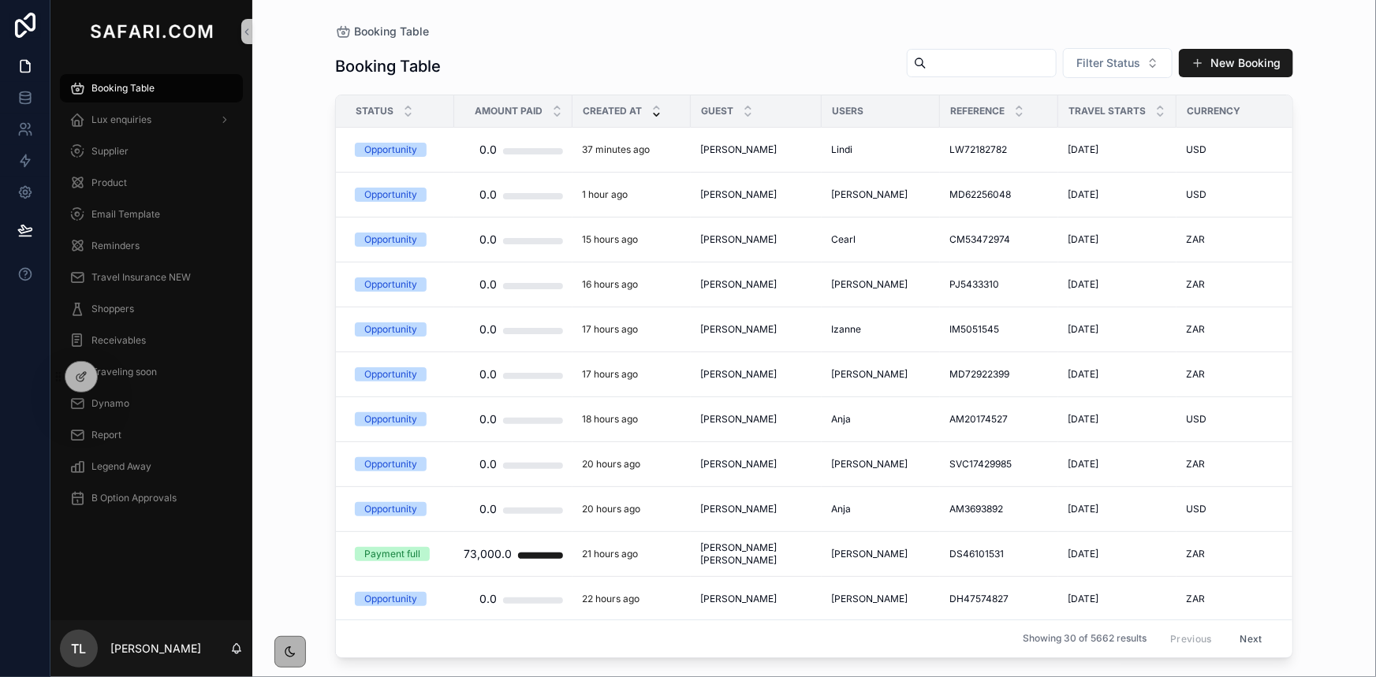
paste input "**********"
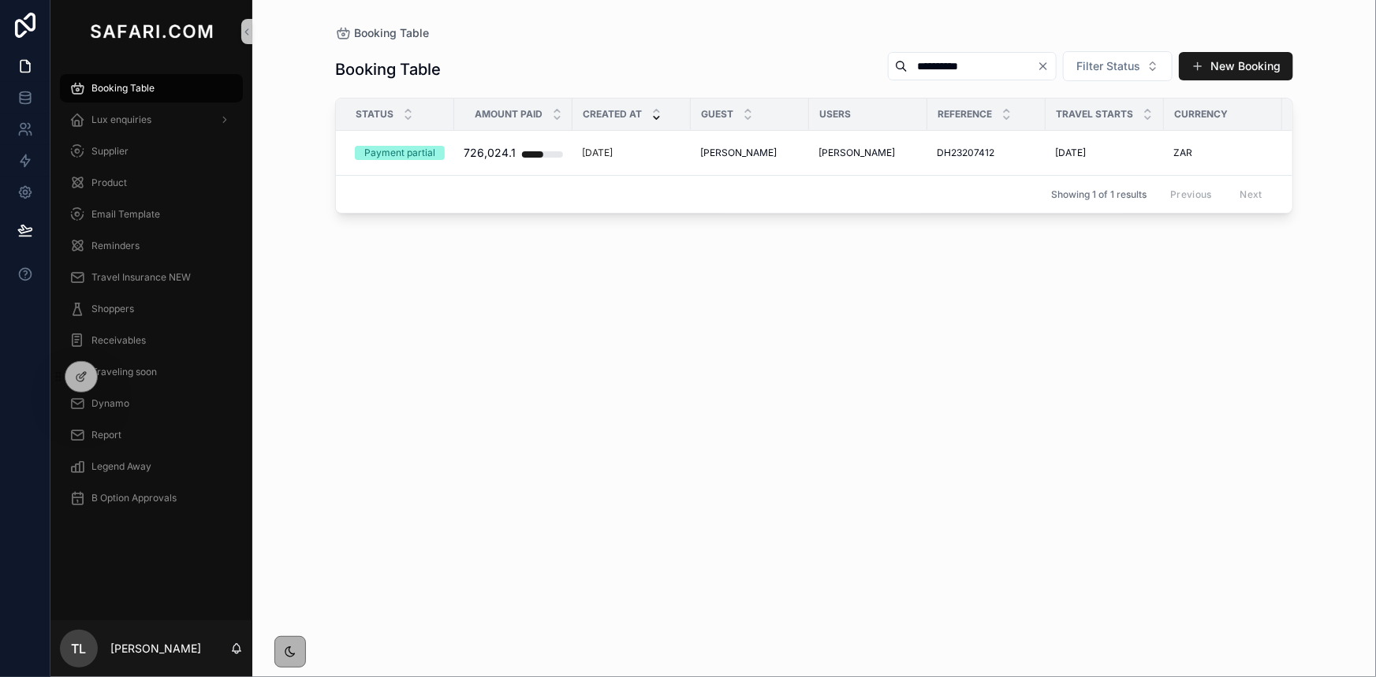
type input "**********"
click at [769, 155] on span "Gordon Oldham" at bounding box center [738, 153] width 76 height 13
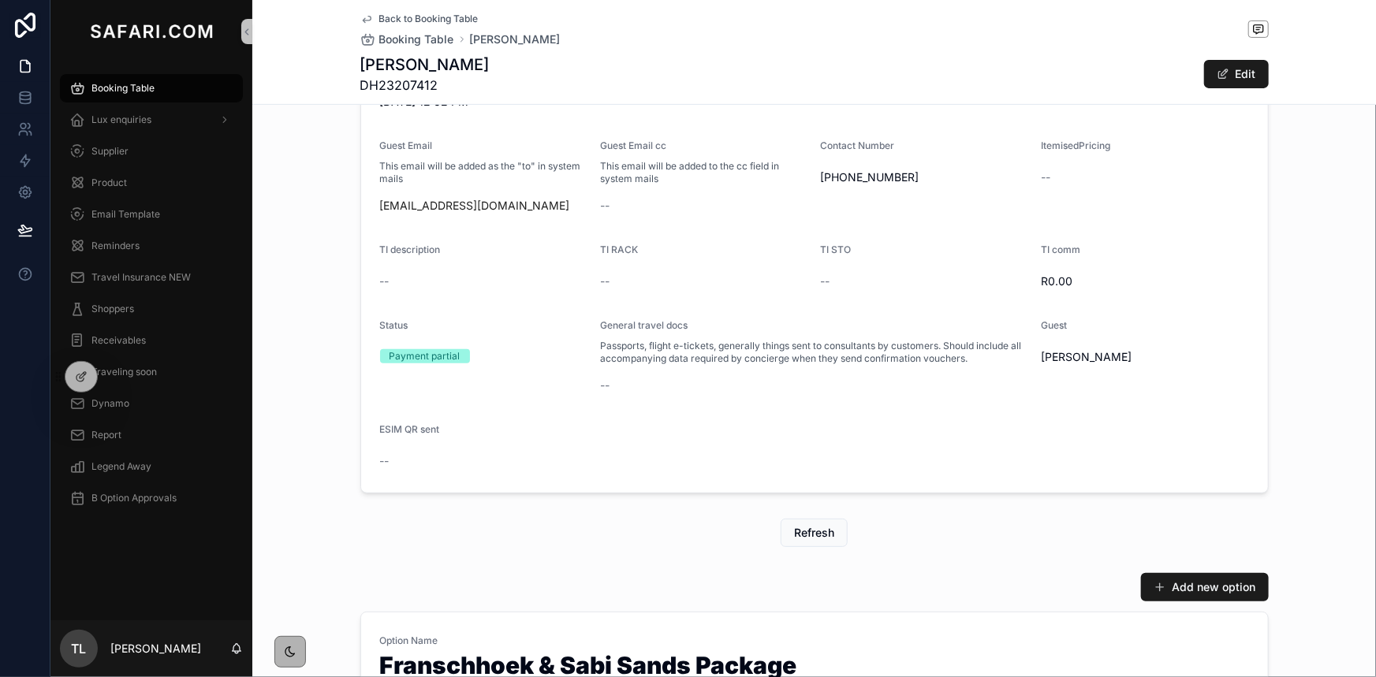
scroll to position [645, 0]
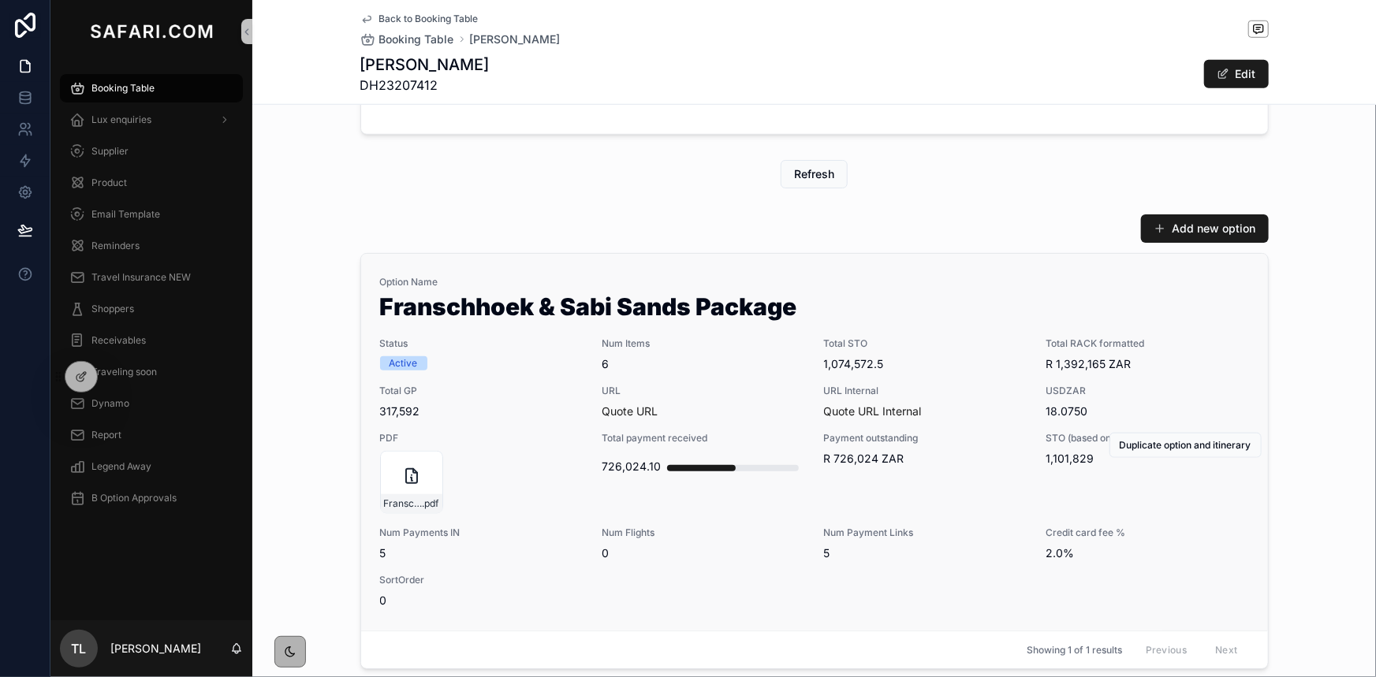
click at [503, 395] on span "Total GP" at bounding box center [481, 391] width 203 height 13
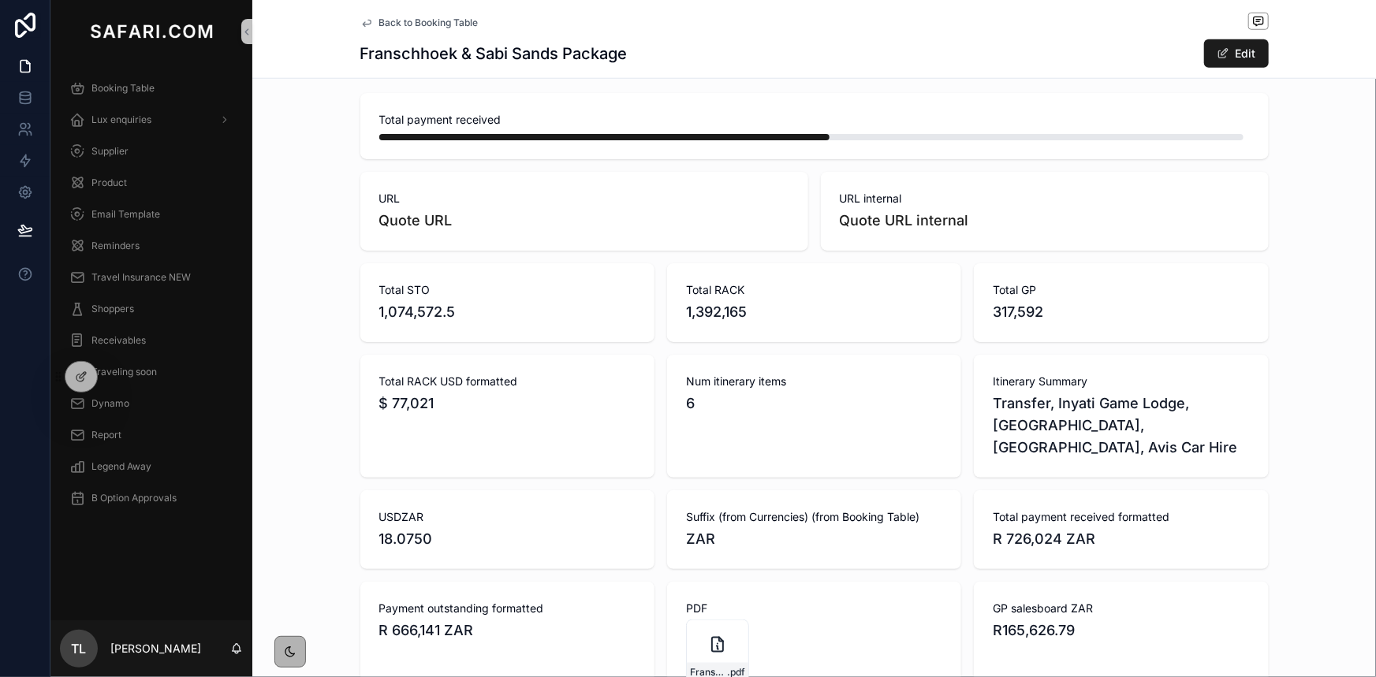
scroll to position [717, 0]
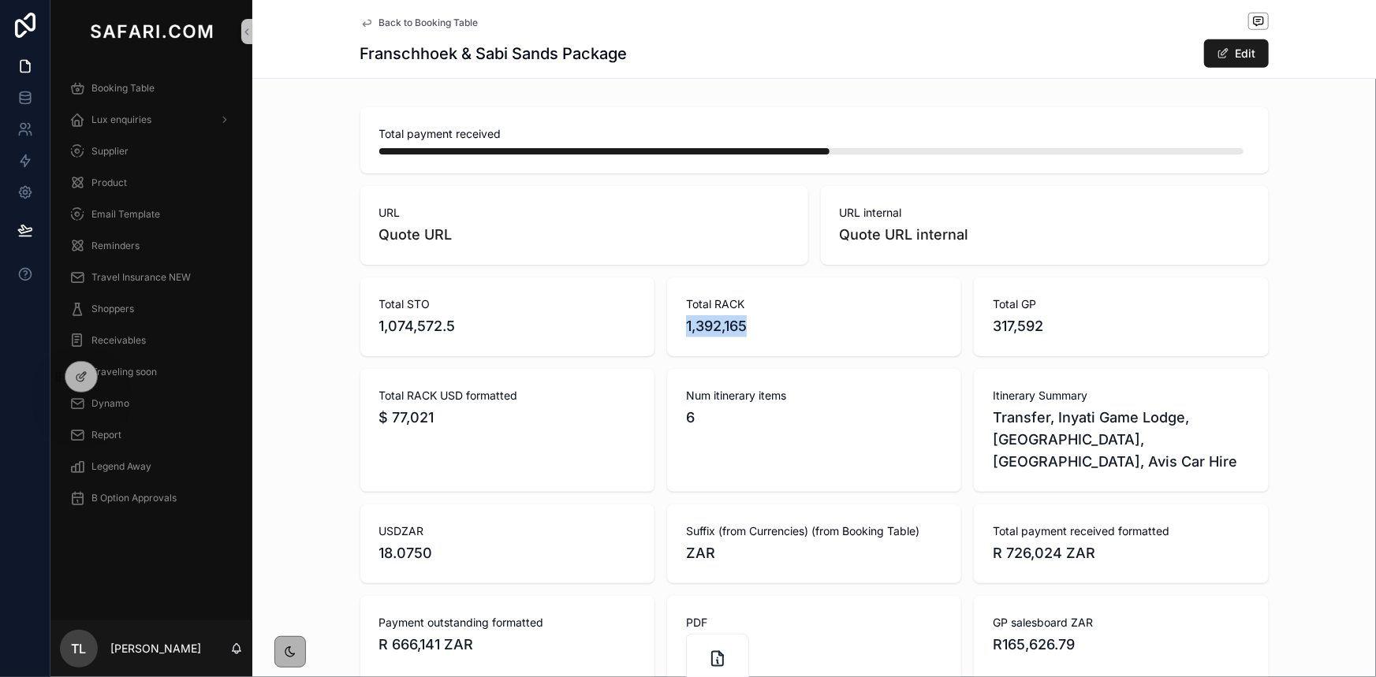
drag, startPoint x: 759, startPoint y: 355, endPoint x: 680, endPoint y: 355, distance: 79.6
click at [686, 337] on span "1,392,165" at bounding box center [814, 326] width 256 height 22
copy span "1,392,165"
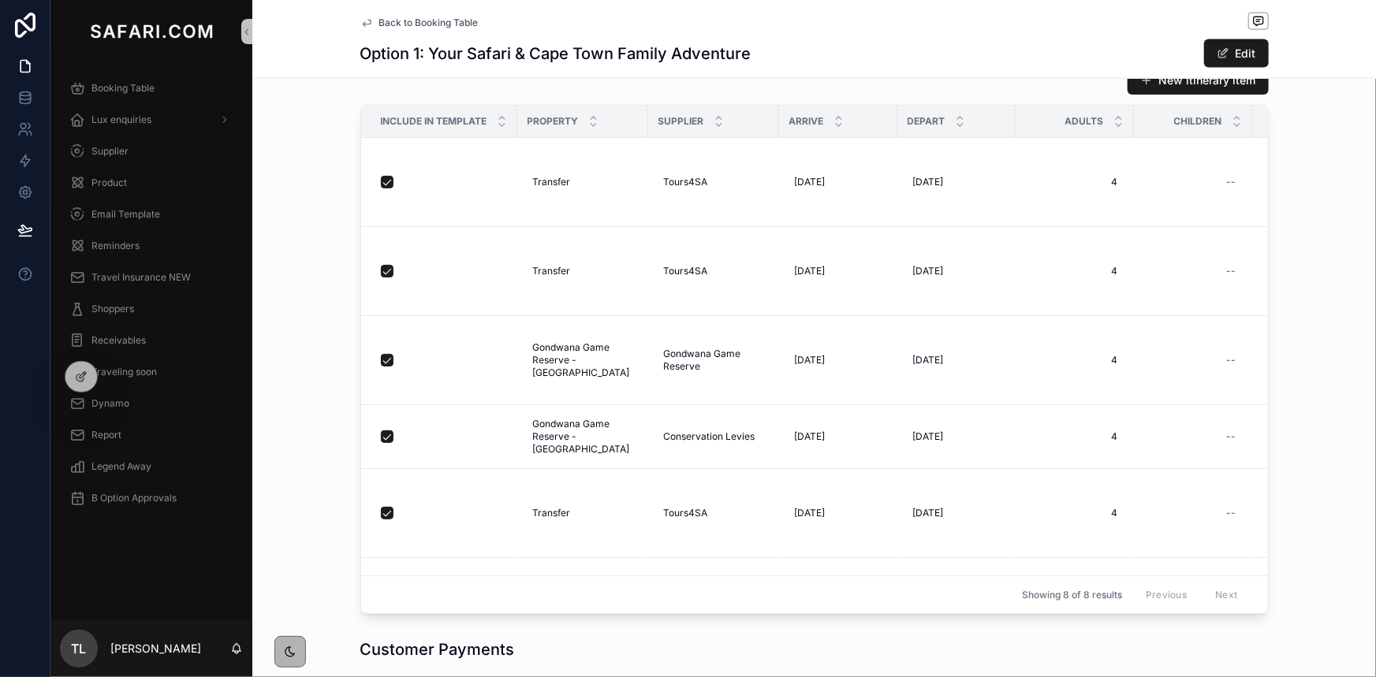
scroll to position [1147, 0]
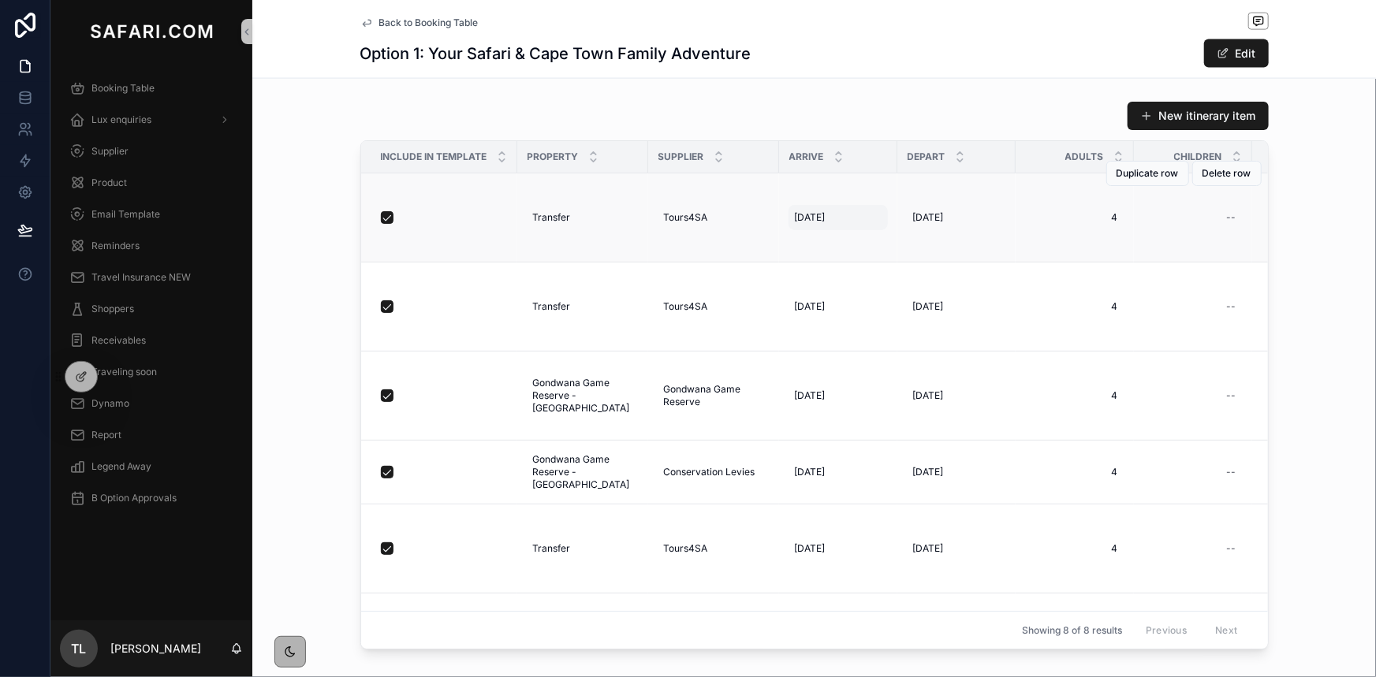
drag, startPoint x: 833, startPoint y: 183, endPoint x: 789, endPoint y: 183, distance: 44.2
click at [795, 211] on span "[DATE]" at bounding box center [810, 217] width 31 height 13
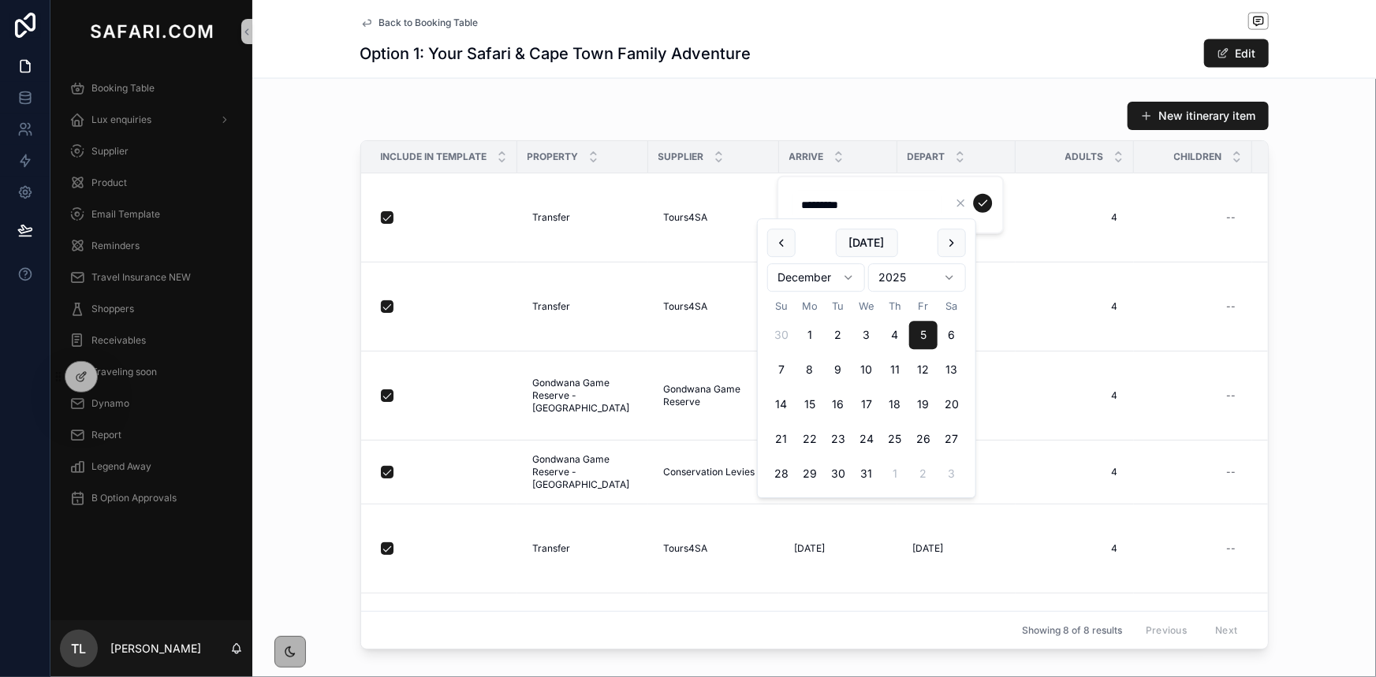
click at [1290, 223] on div "New itinerary item Include in template Property Supplier Arrive Depart Adults C…" at bounding box center [814, 375] width 1124 height 561
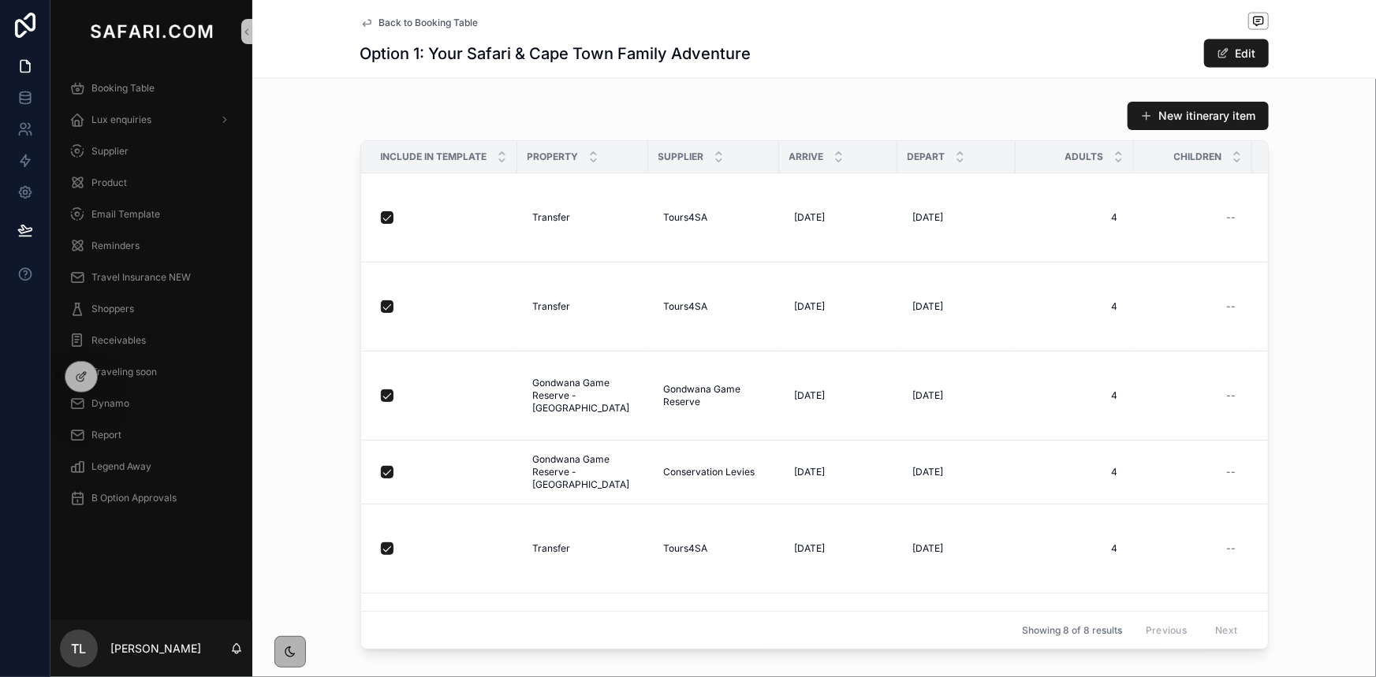
scroll to position [430, 0]
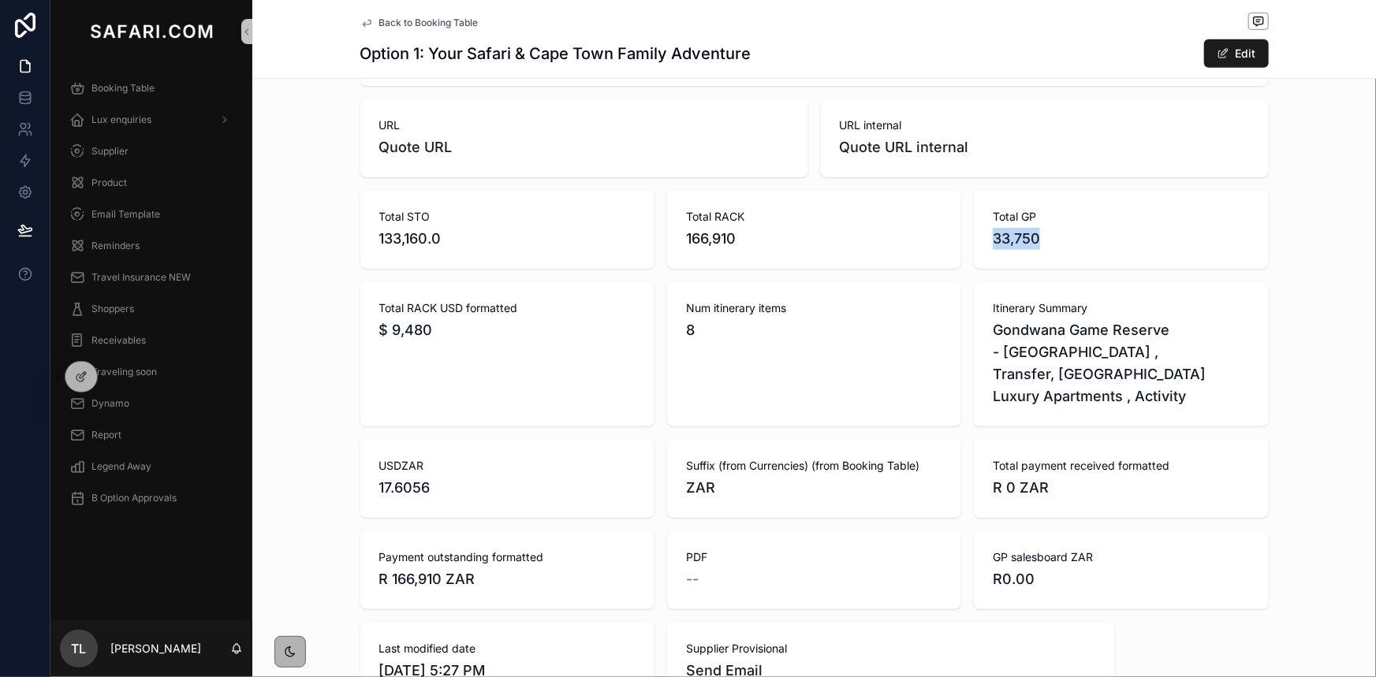
drag, startPoint x: 1042, startPoint y: 239, endPoint x: 992, endPoint y: 237, distance: 50.5
click at [993, 237] on span "33,750" at bounding box center [1121, 239] width 256 height 22
copy span "33,750"
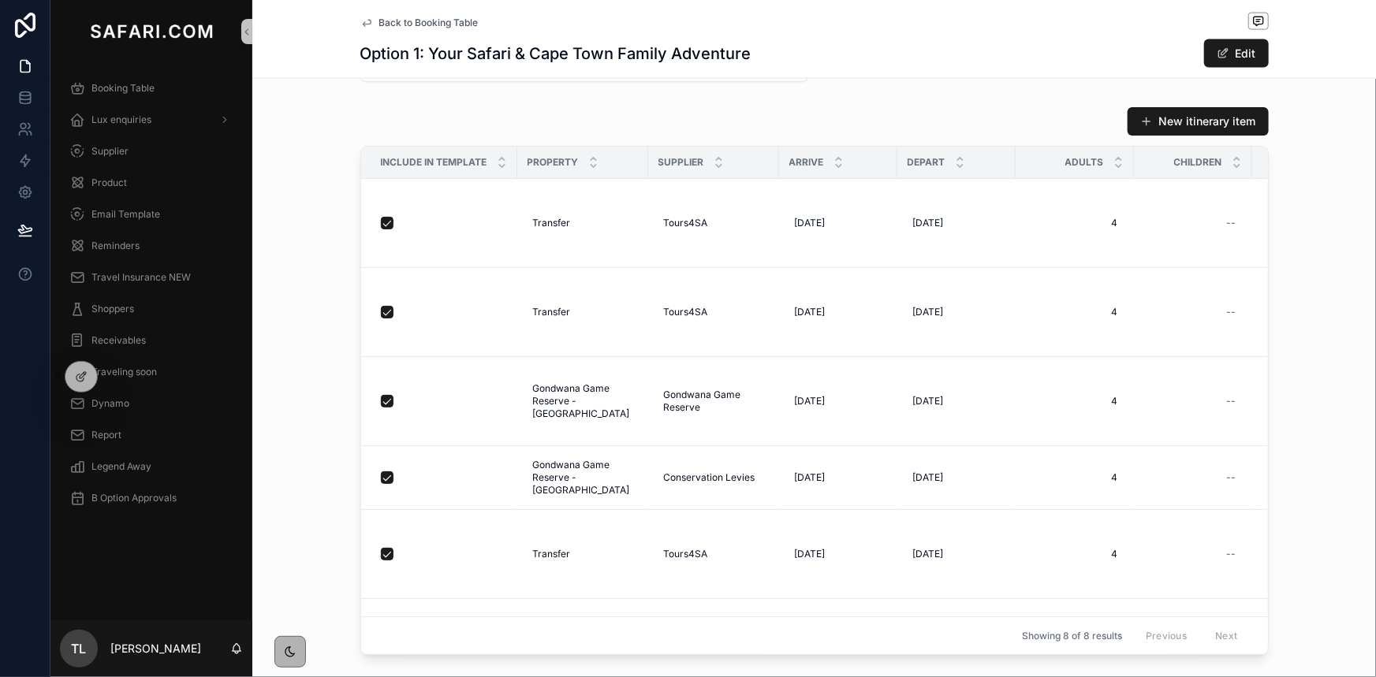
scroll to position [1147, 0]
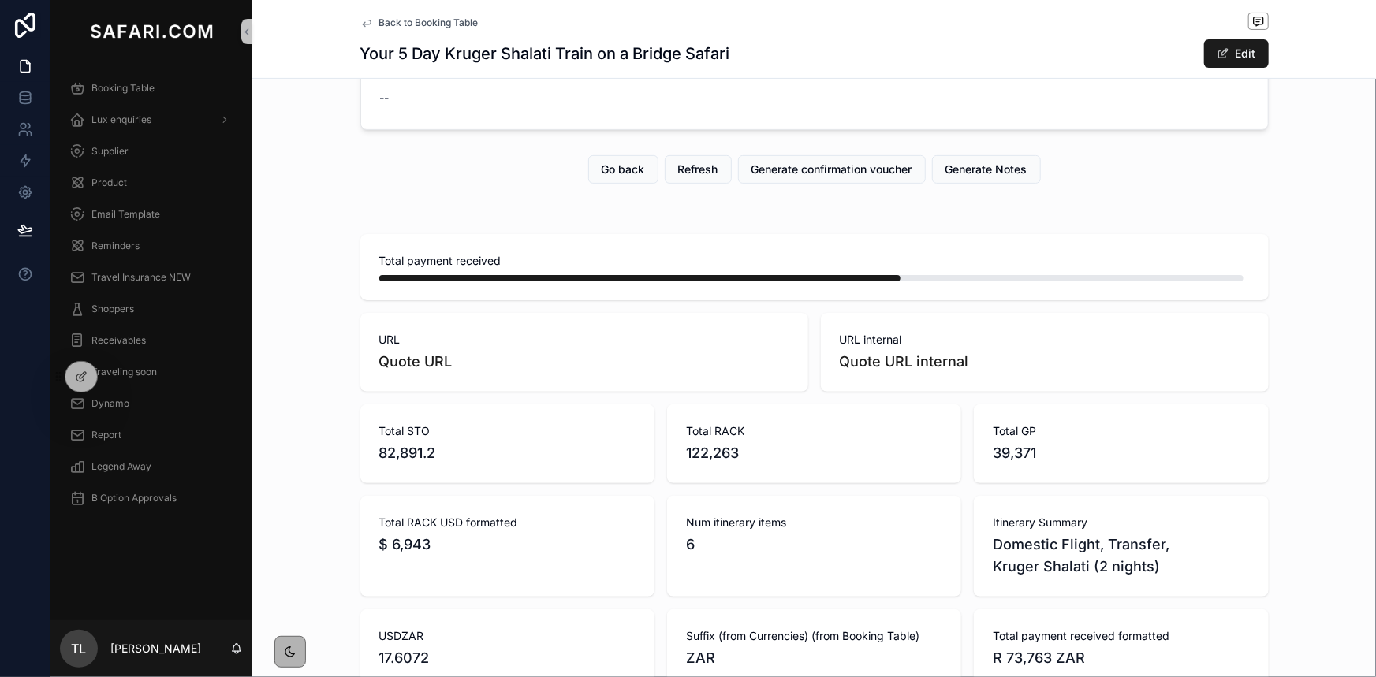
scroll to position [214, 0]
click at [602, 175] on span "Go back" at bounding box center [623, 170] width 43 height 16
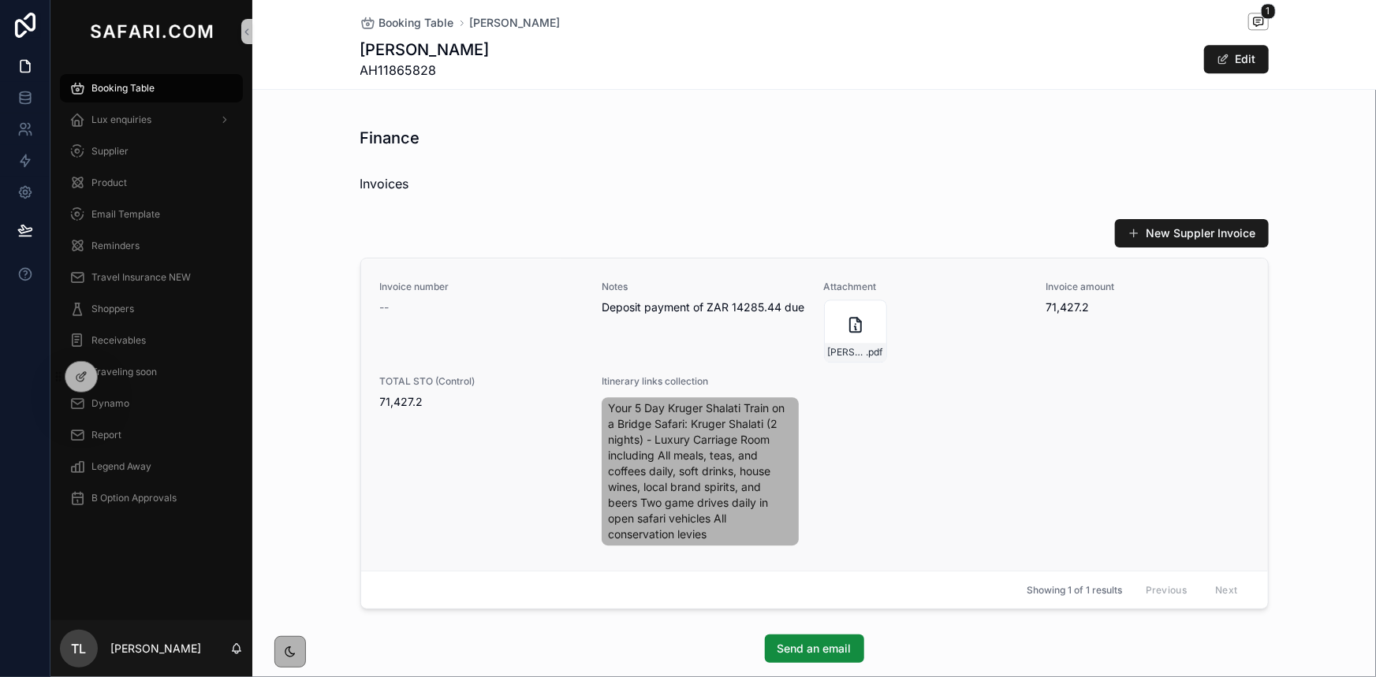
scroll to position [1935, 0]
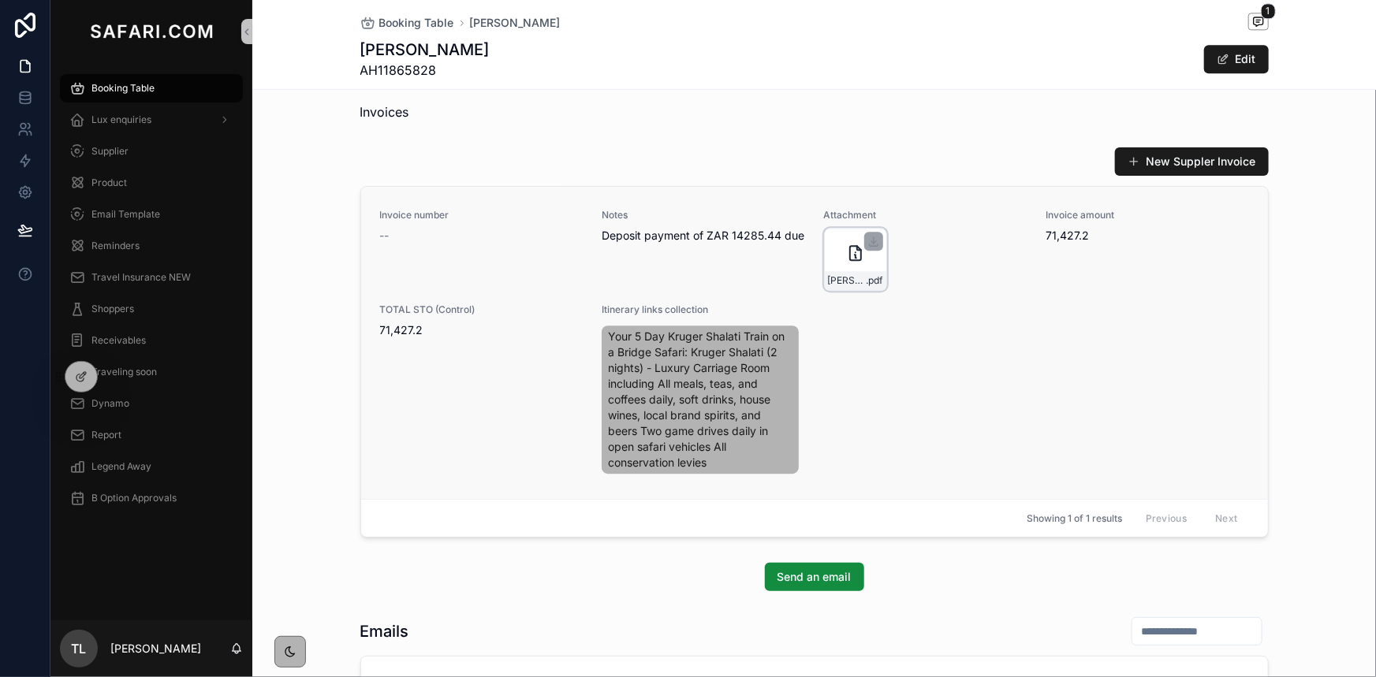
click at [845, 271] on div "[PERSON_NAME]-x-2-(WB22591)-(1) .pdf" at bounding box center [856, 280] width 62 height 19
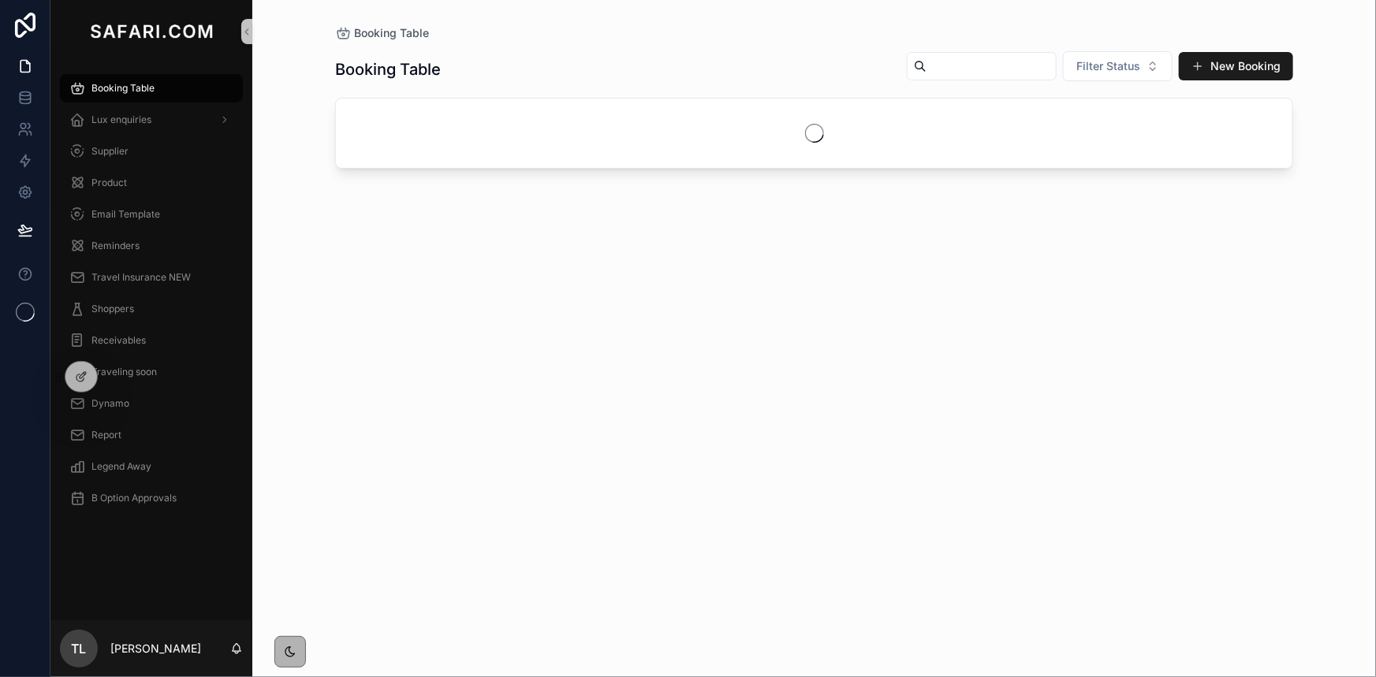
click at [977, 73] on input "scrollable content" at bounding box center [991, 66] width 129 height 22
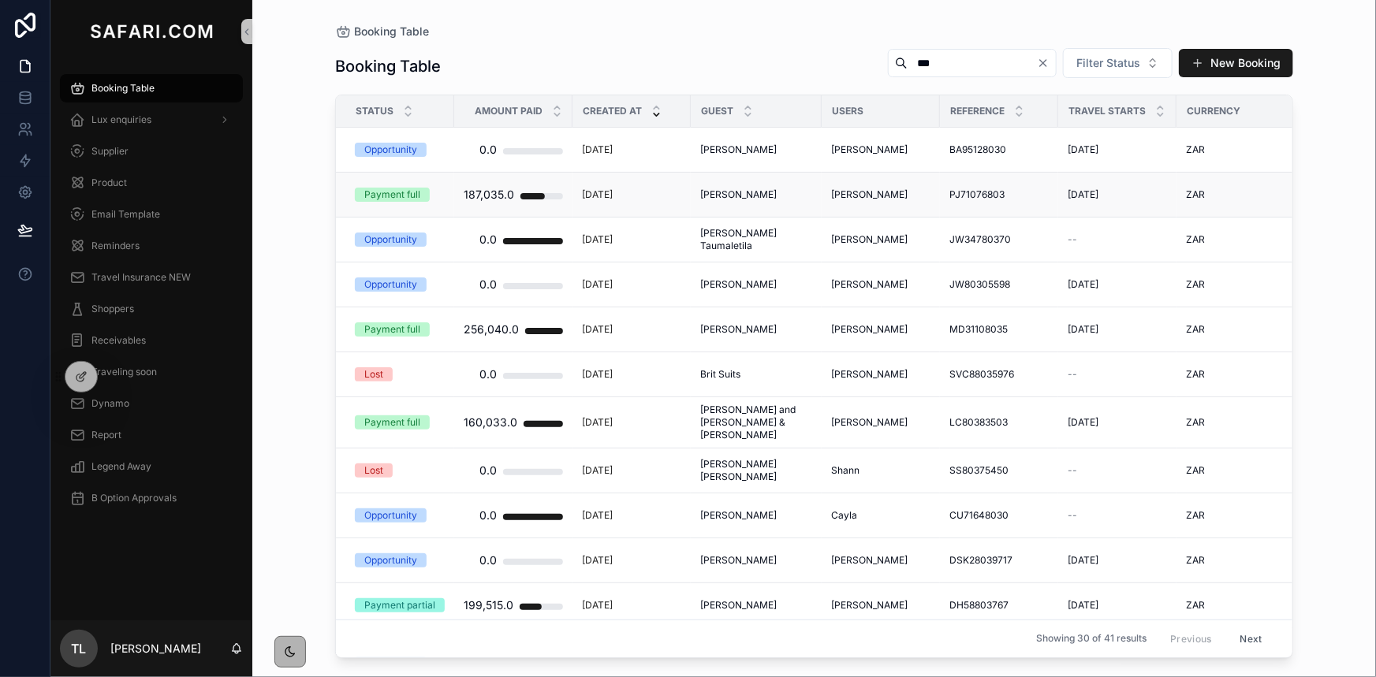
type input "***"
click at [844, 191] on span "[PERSON_NAME]" at bounding box center [869, 194] width 76 height 13
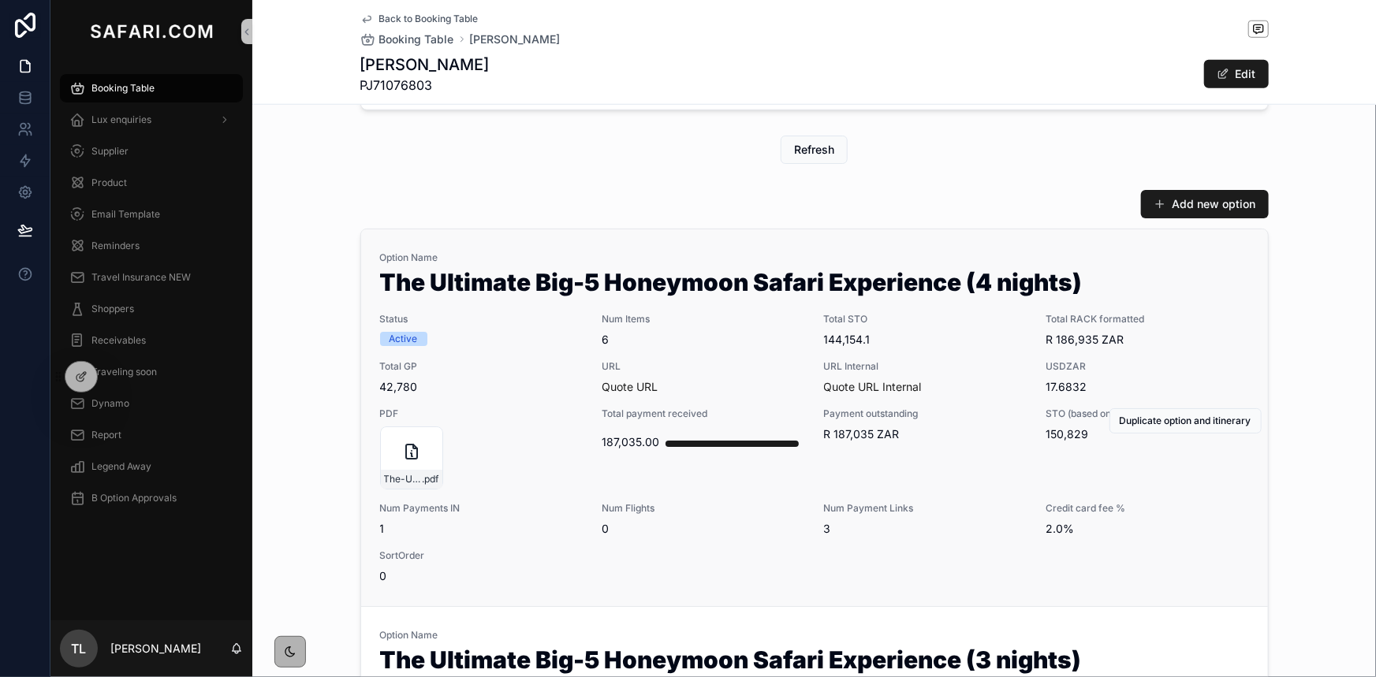
click at [677, 341] on span "6" at bounding box center [703, 340] width 203 height 16
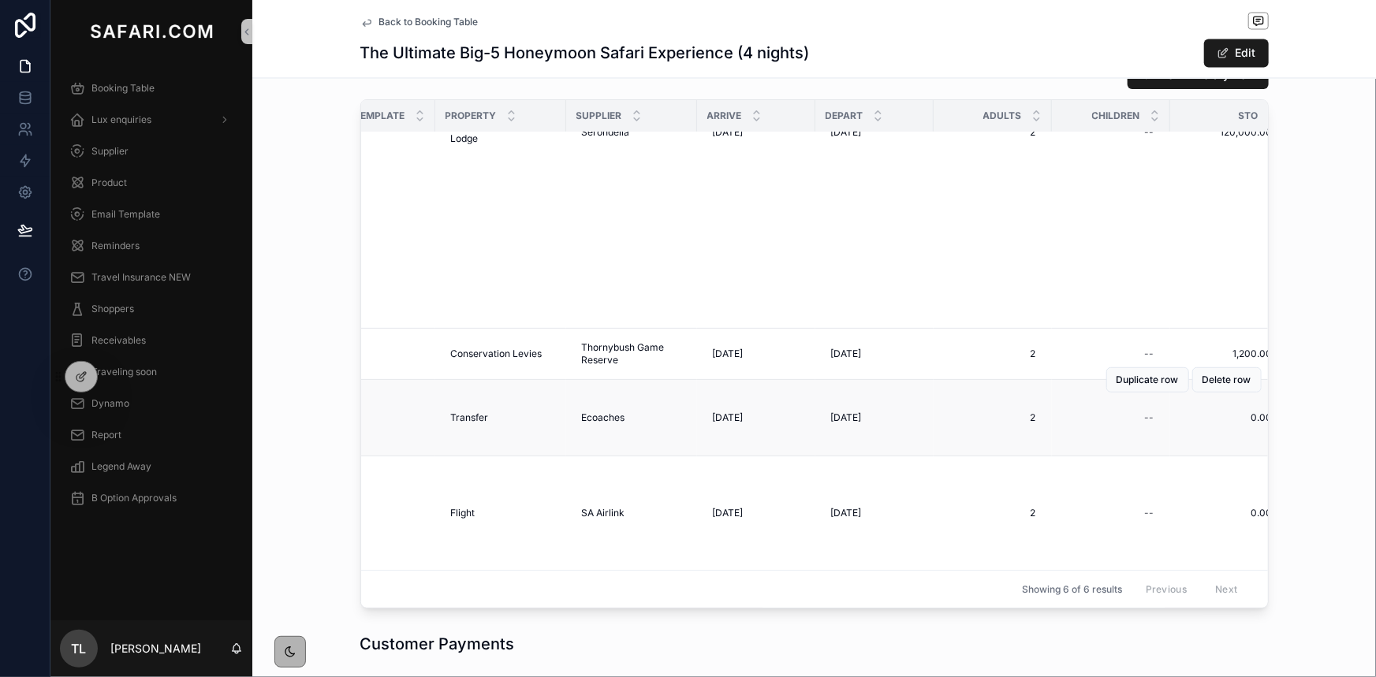
scroll to position [420, 82]
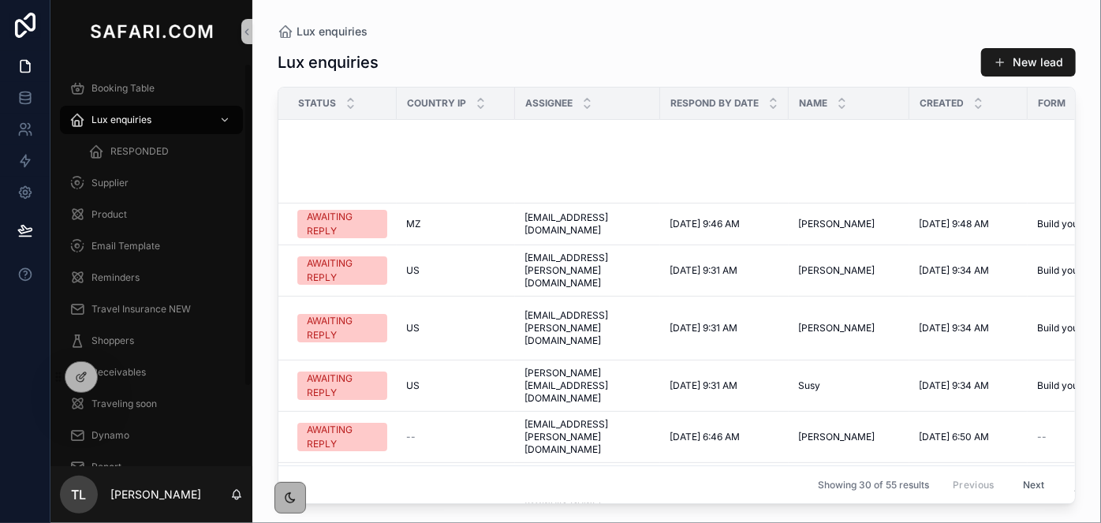
scroll to position [551, 0]
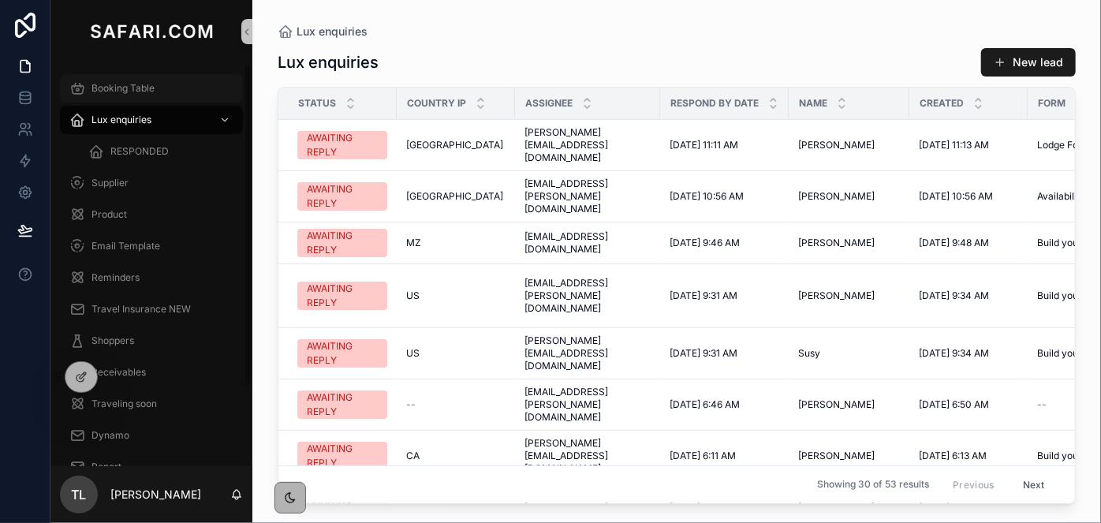
click at [132, 83] on span "Booking Table" at bounding box center [122, 88] width 63 height 13
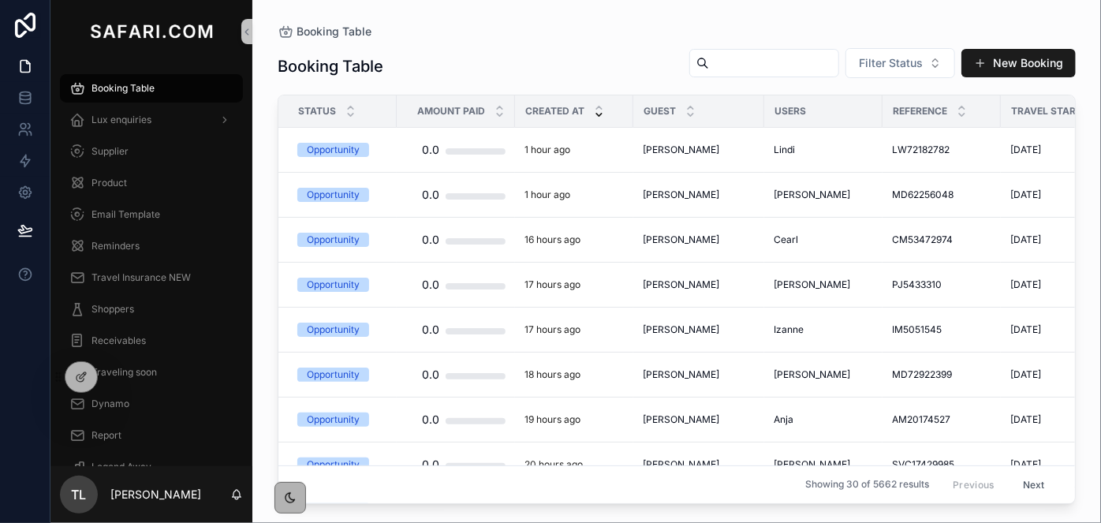
paste input "**********"
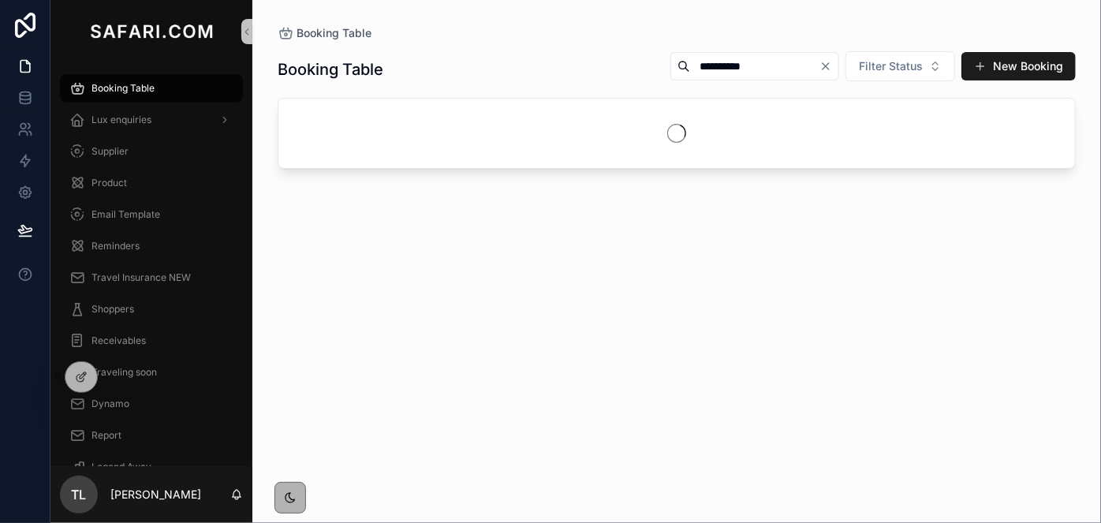
type input "**********"
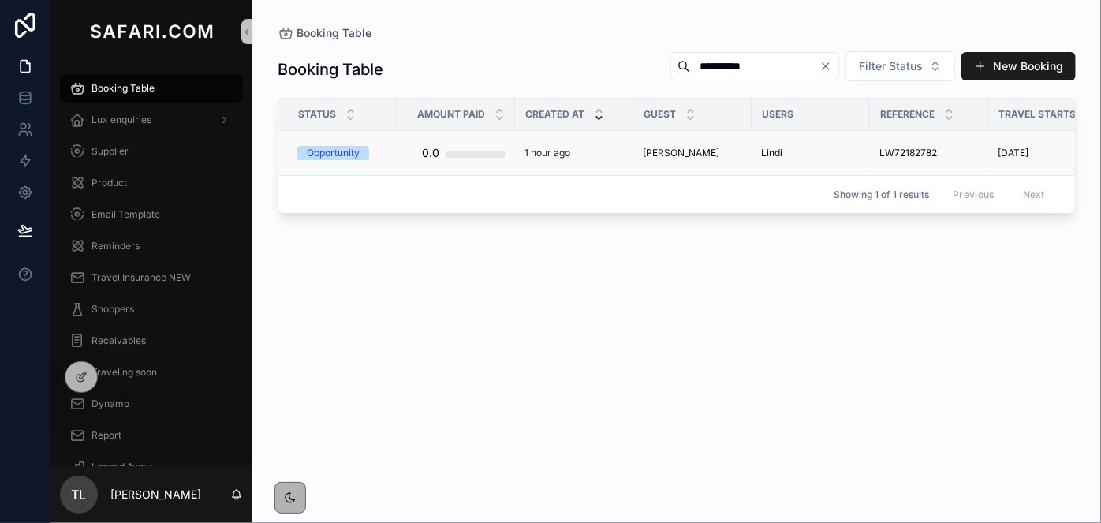
click at [693, 149] on span "David Donaldson" at bounding box center [681, 153] width 76 height 13
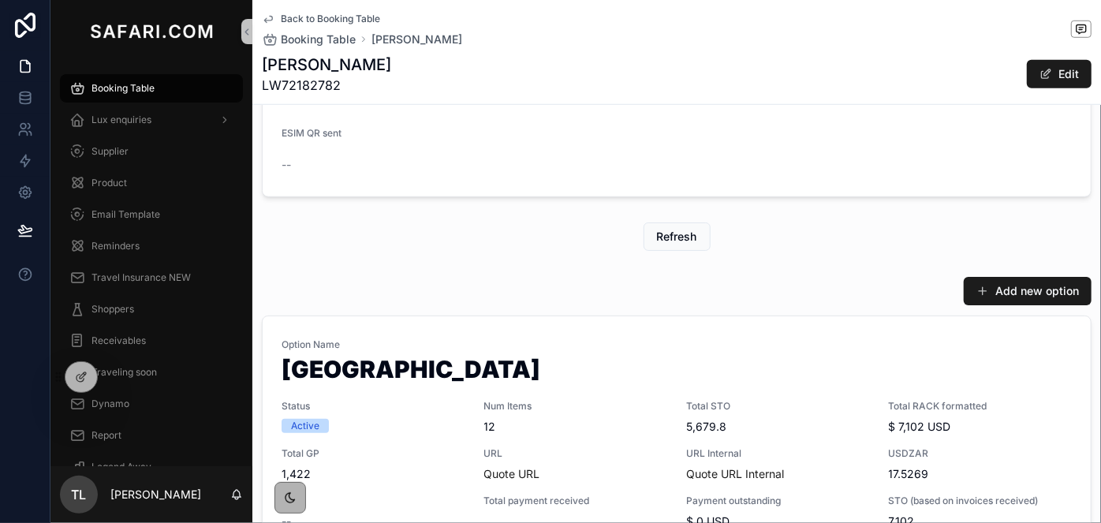
scroll to position [859, 0]
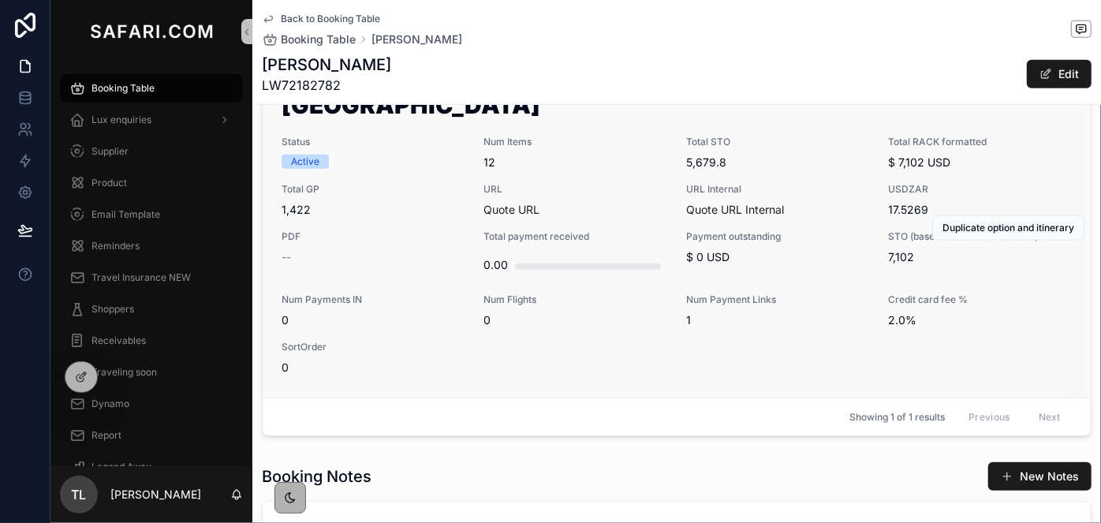
click at [615, 252] on div "0.00" at bounding box center [576, 265] width 184 height 32
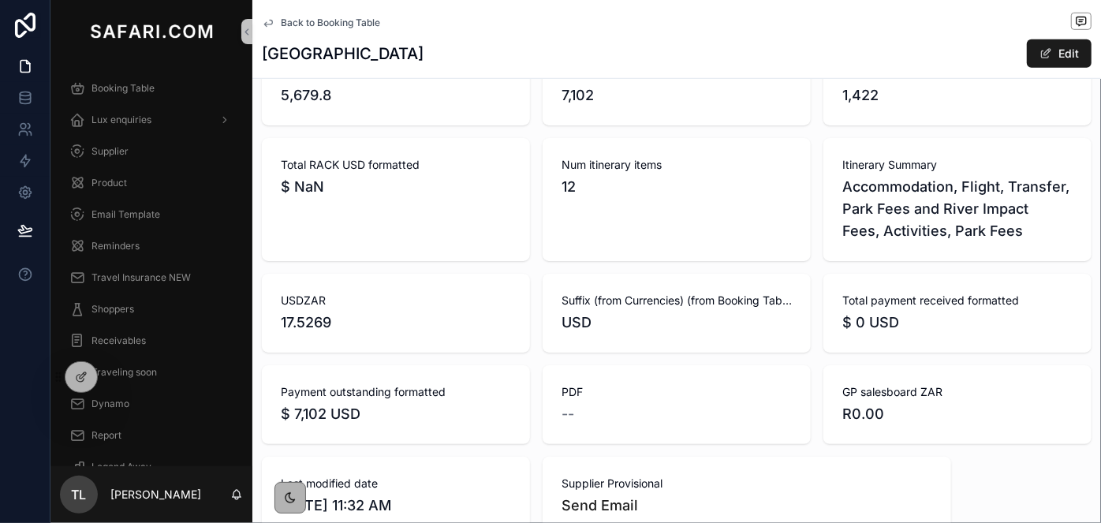
scroll to position [430, 0]
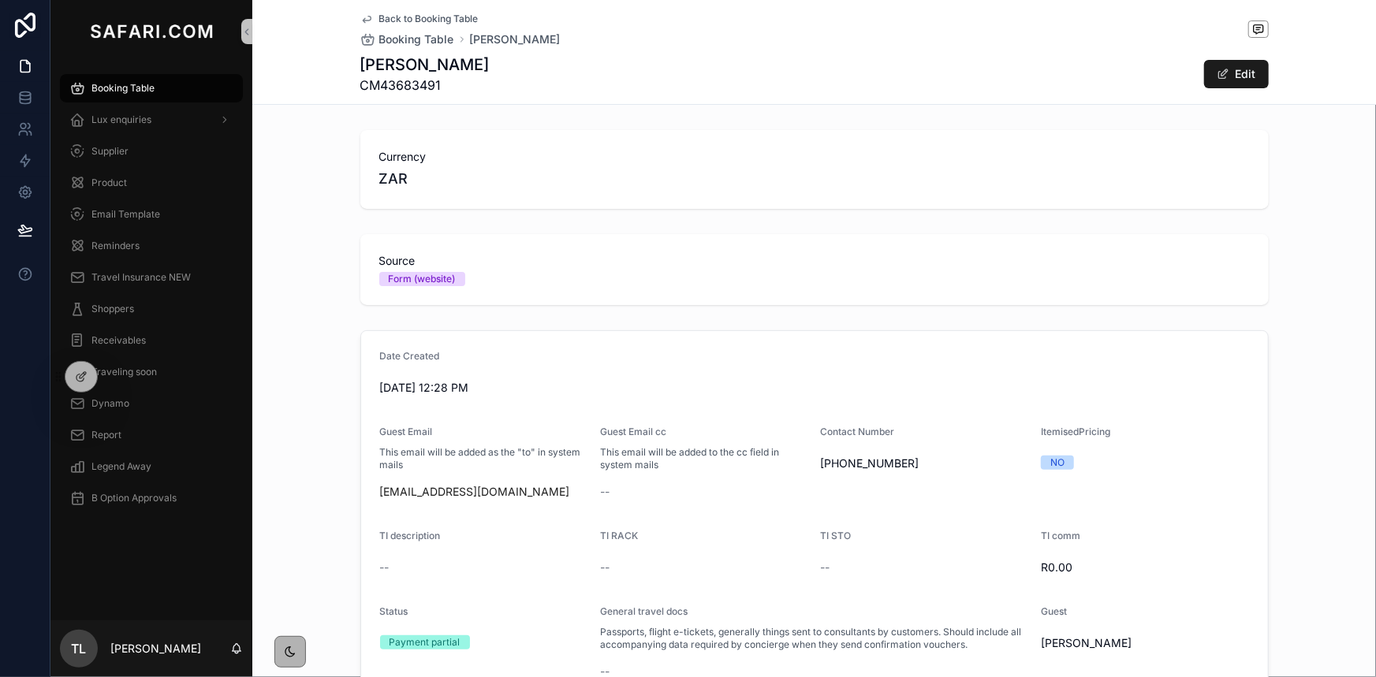
scroll to position [43, 0]
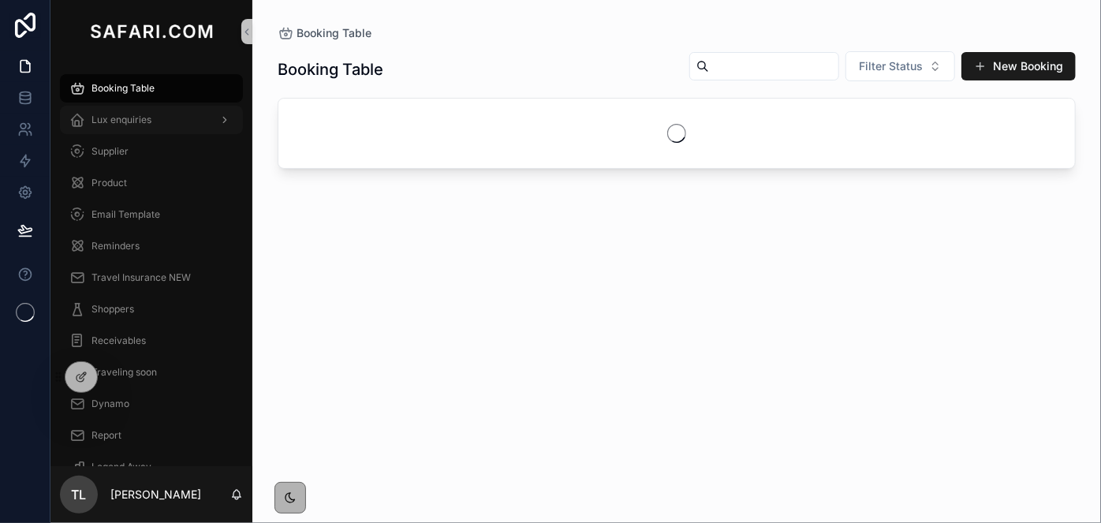
drag, startPoint x: 0, startPoint y: 0, endPoint x: 115, endPoint y: 125, distance: 169.6
click at [115, 125] on span "Lux enquiries" at bounding box center [121, 120] width 60 height 13
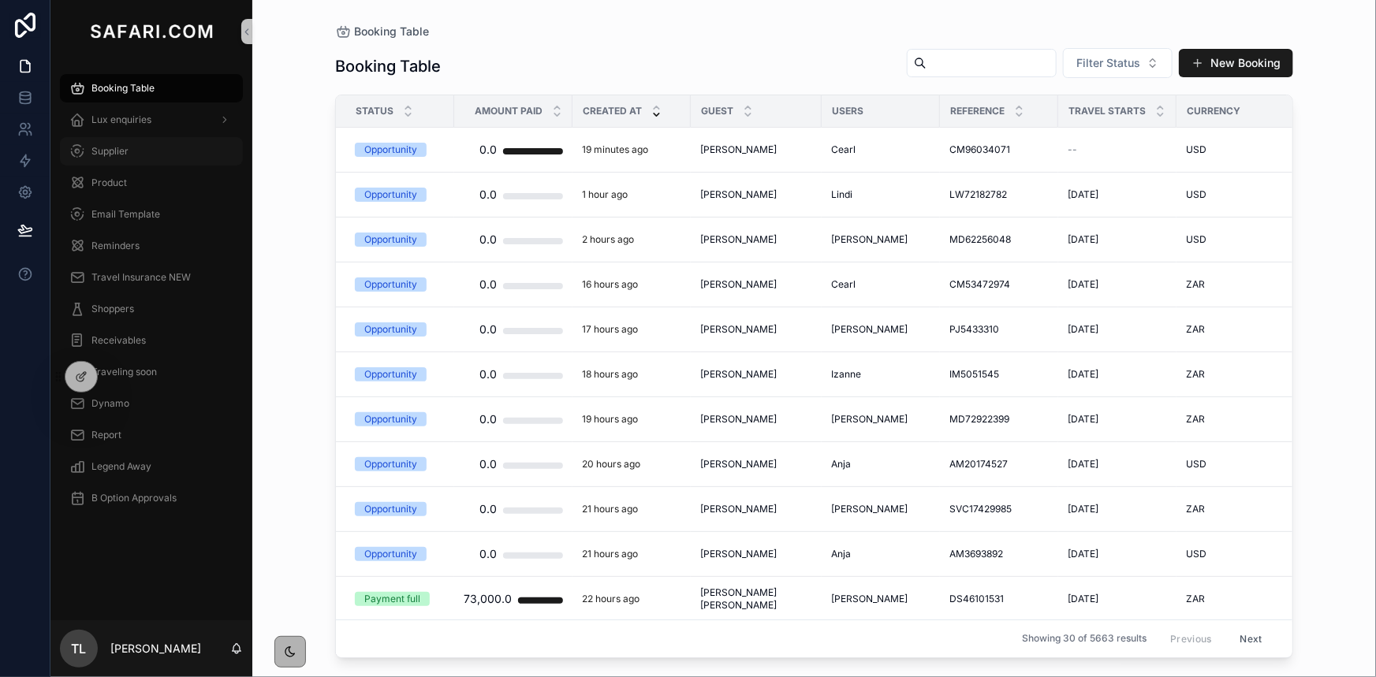
click at [130, 151] on div "Supplier" at bounding box center [151, 151] width 164 height 25
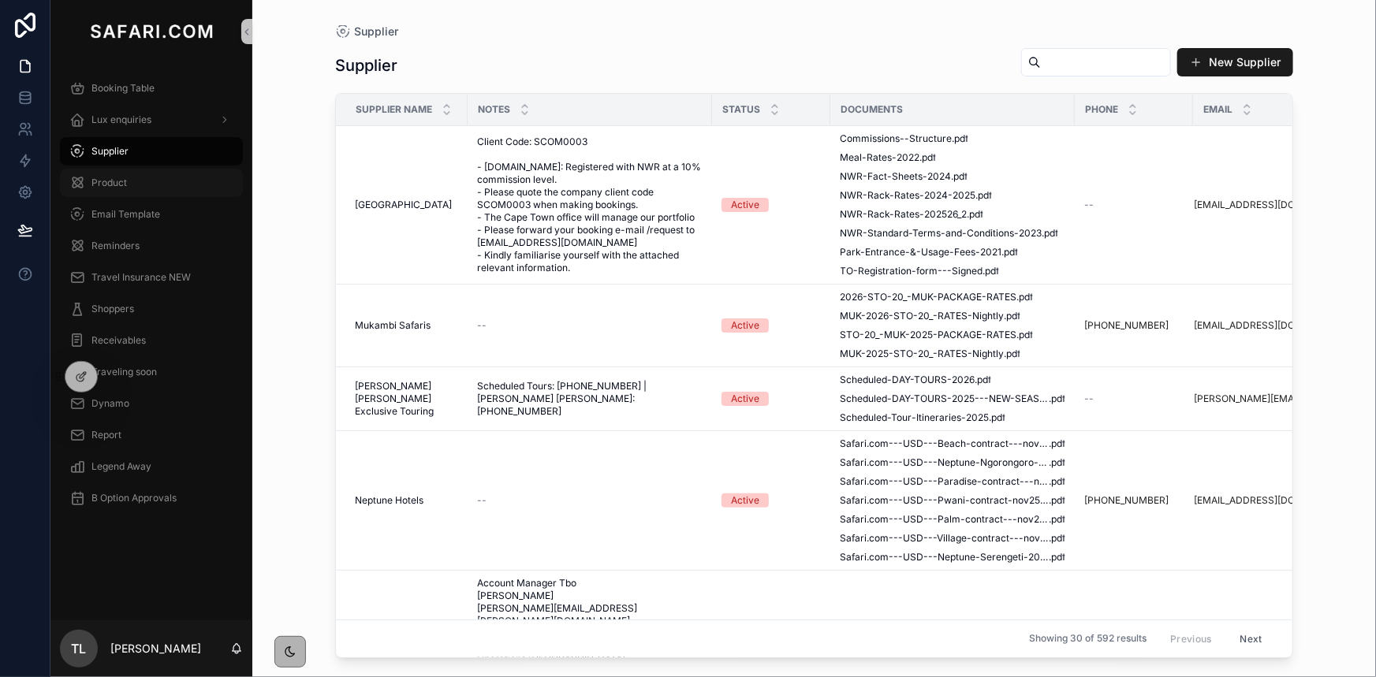
click at [123, 185] on span "Product" at bounding box center [108, 183] width 35 height 13
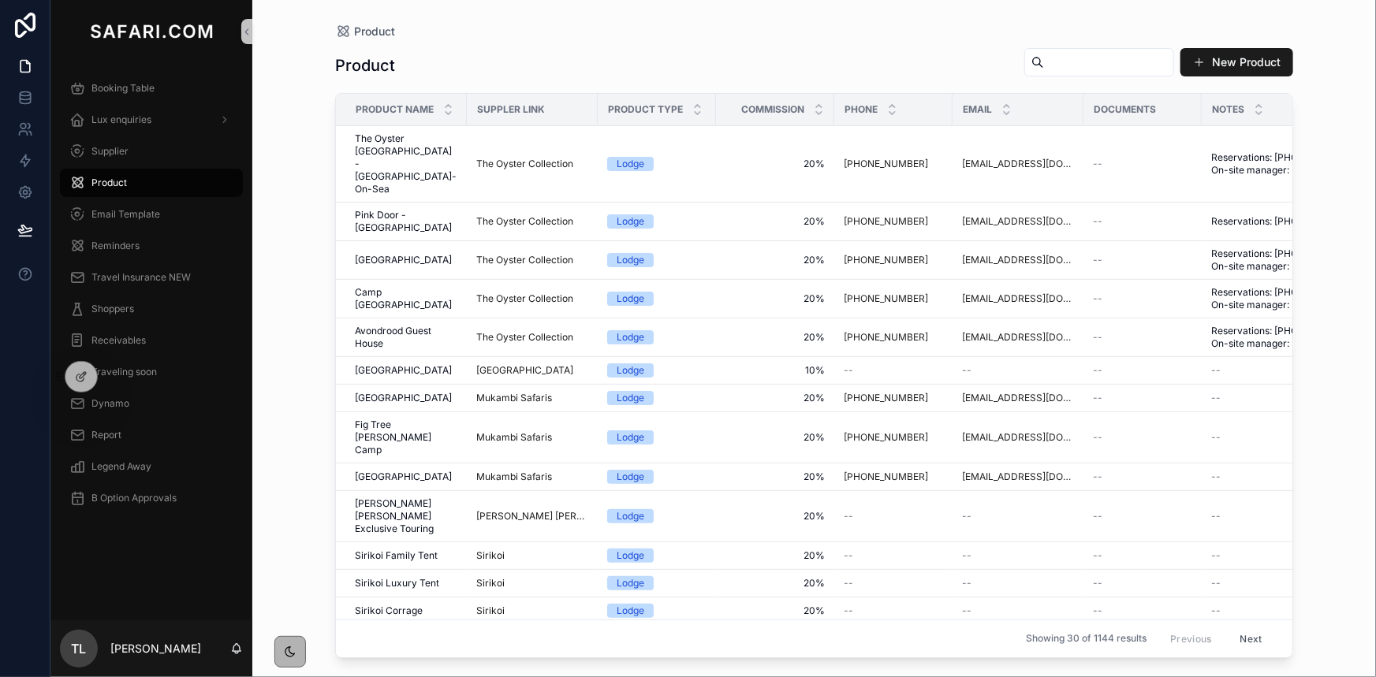
click at [1068, 67] on input "scrollable content" at bounding box center [1108, 62] width 129 height 22
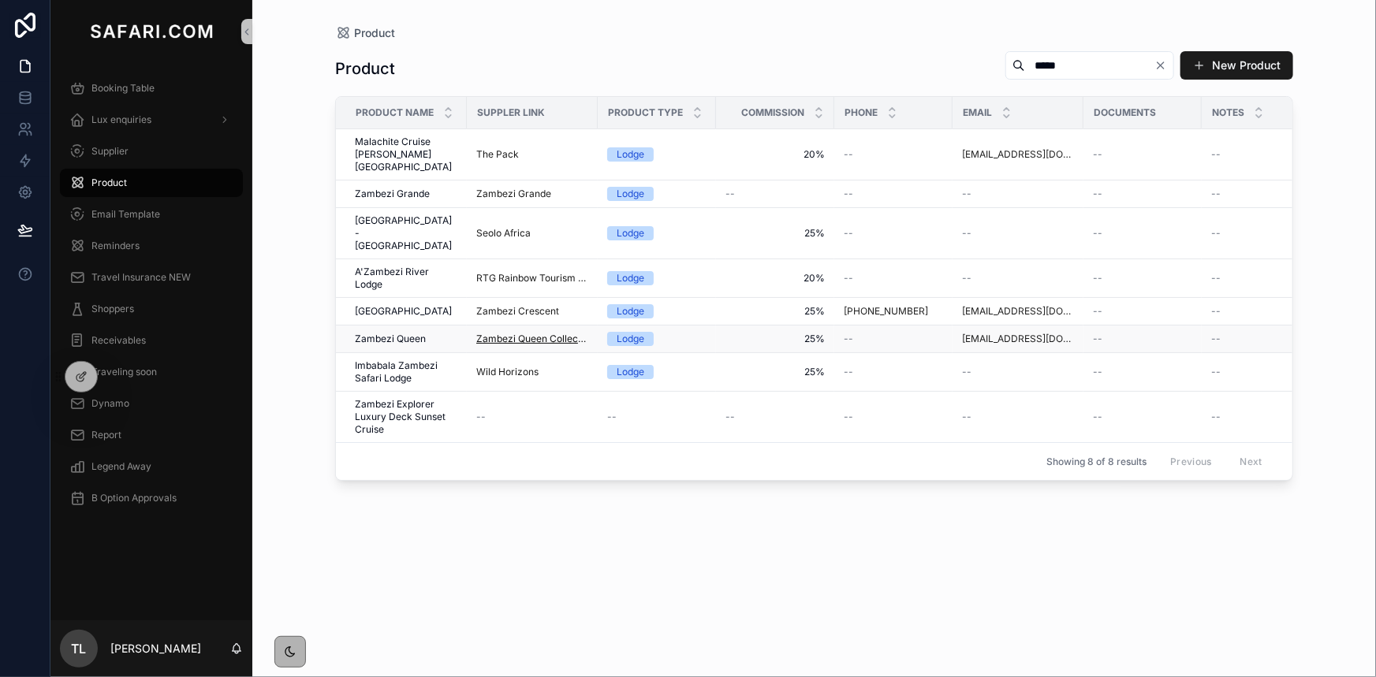
type input "*****"
click at [501, 333] on span "Zambezi Queen Collection - By [PERSON_NAME]" at bounding box center [532, 339] width 112 height 13
click at [108, 441] on span "Report" at bounding box center [106, 435] width 30 height 13
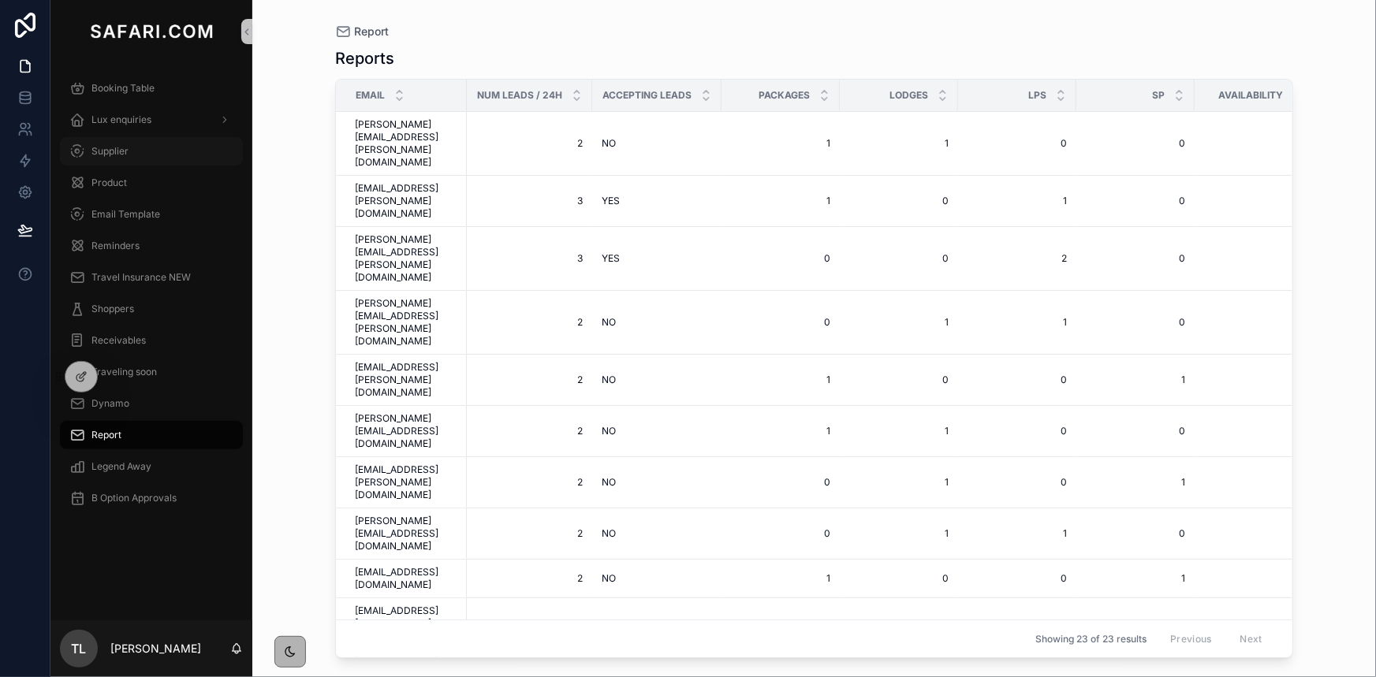
click at [122, 154] on span "Supplier" at bounding box center [109, 151] width 37 height 13
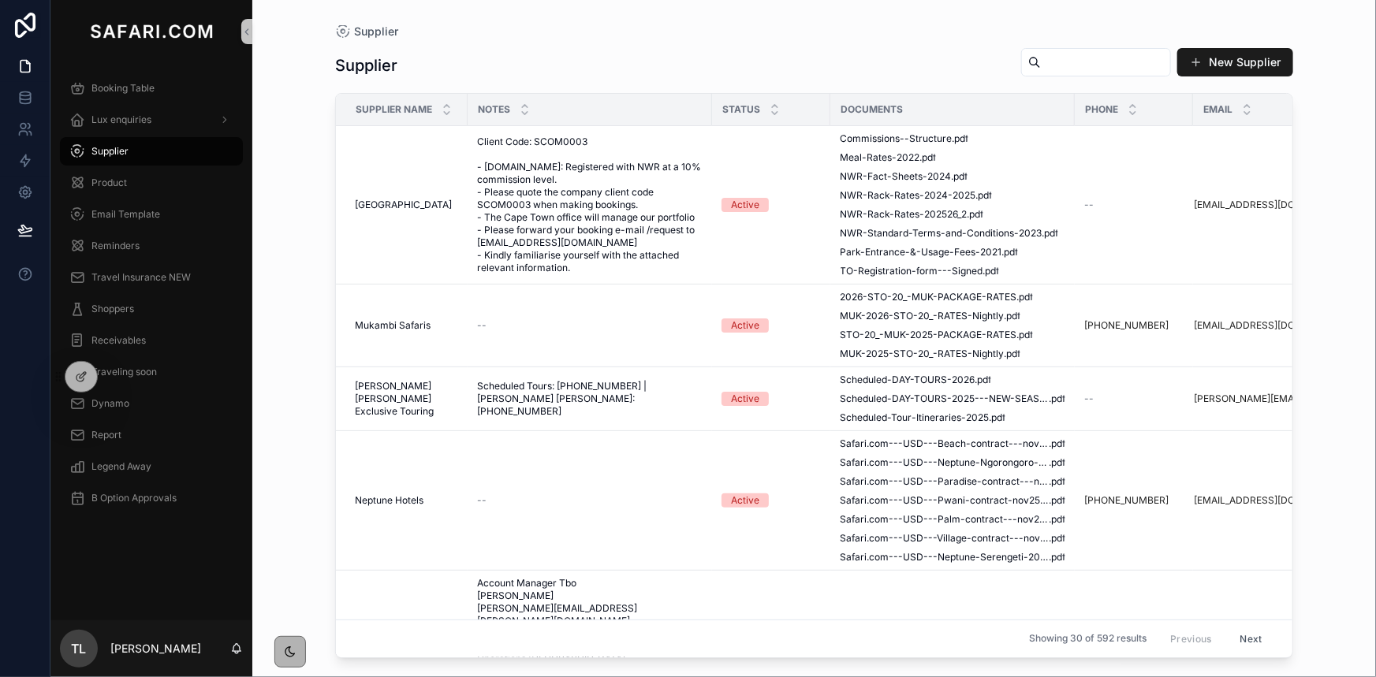
click at [1045, 63] on input "scrollable content" at bounding box center [1105, 62] width 129 height 22
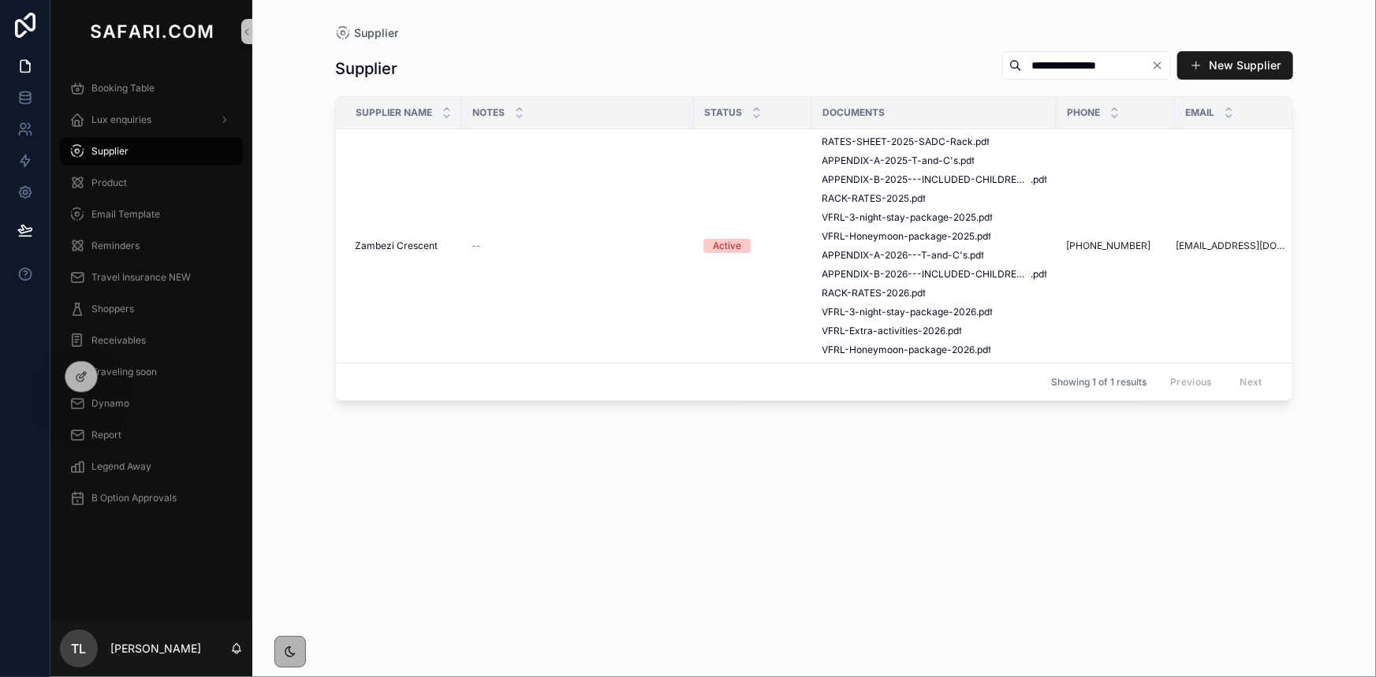
click at [1022, 70] on input "**********" at bounding box center [1086, 65] width 129 height 22
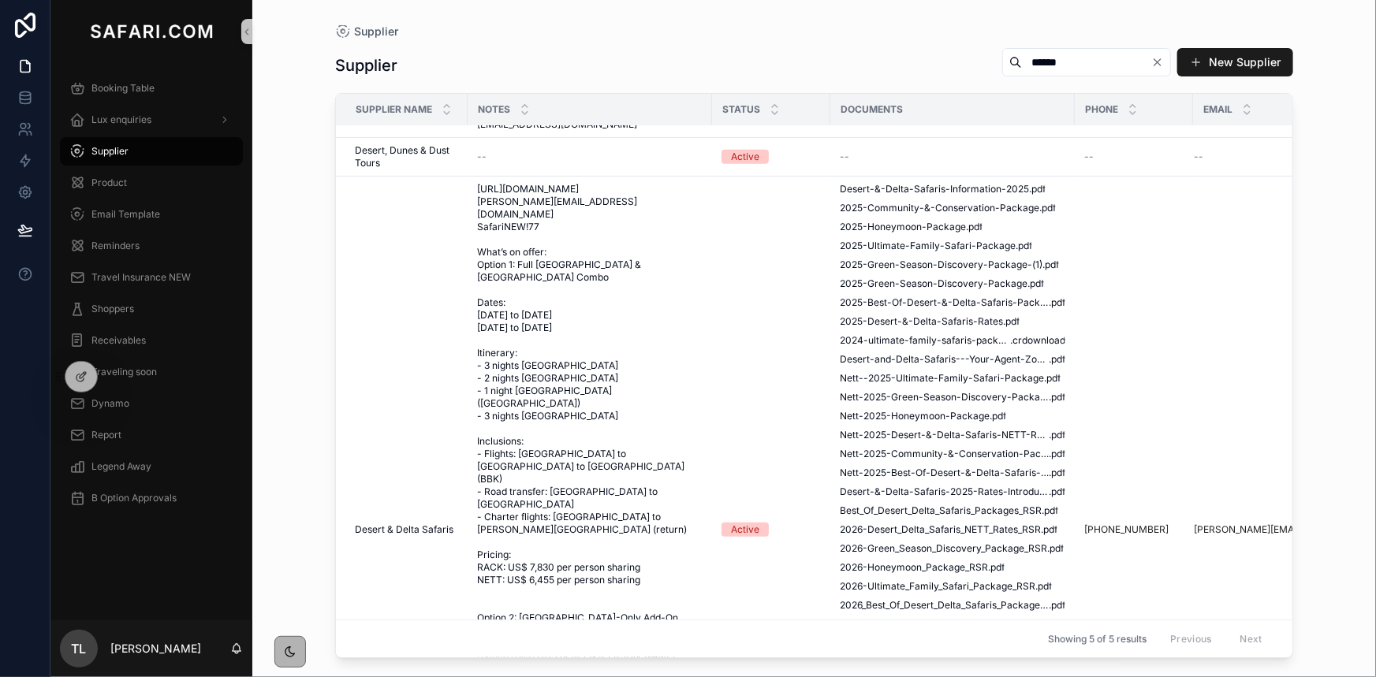
scroll to position [502, 0]
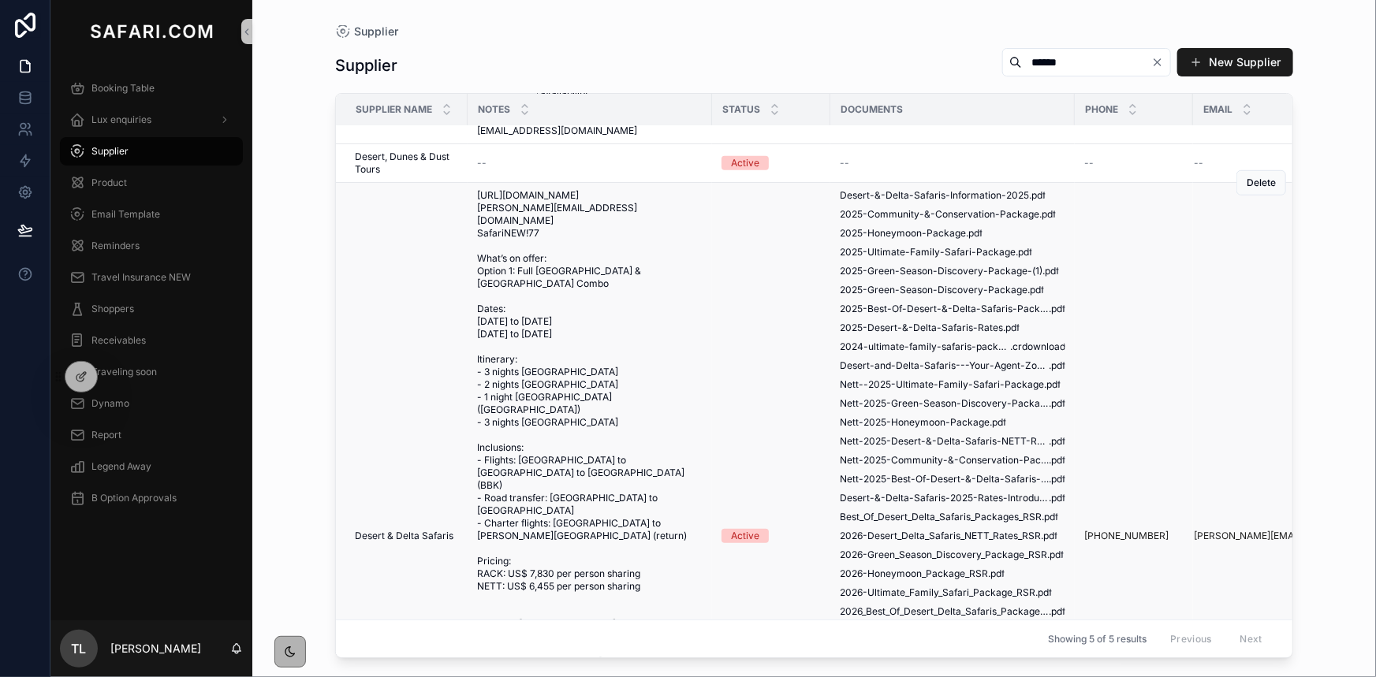
type input "******"
click at [782, 267] on td "Active" at bounding box center [771, 536] width 118 height 707
click at [689, 282] on span "https://portal.desertdelta.com antoinette@safari.com SafariNEW!77 What’s on off…" at bounding box center [590, 536] width 226 height 694
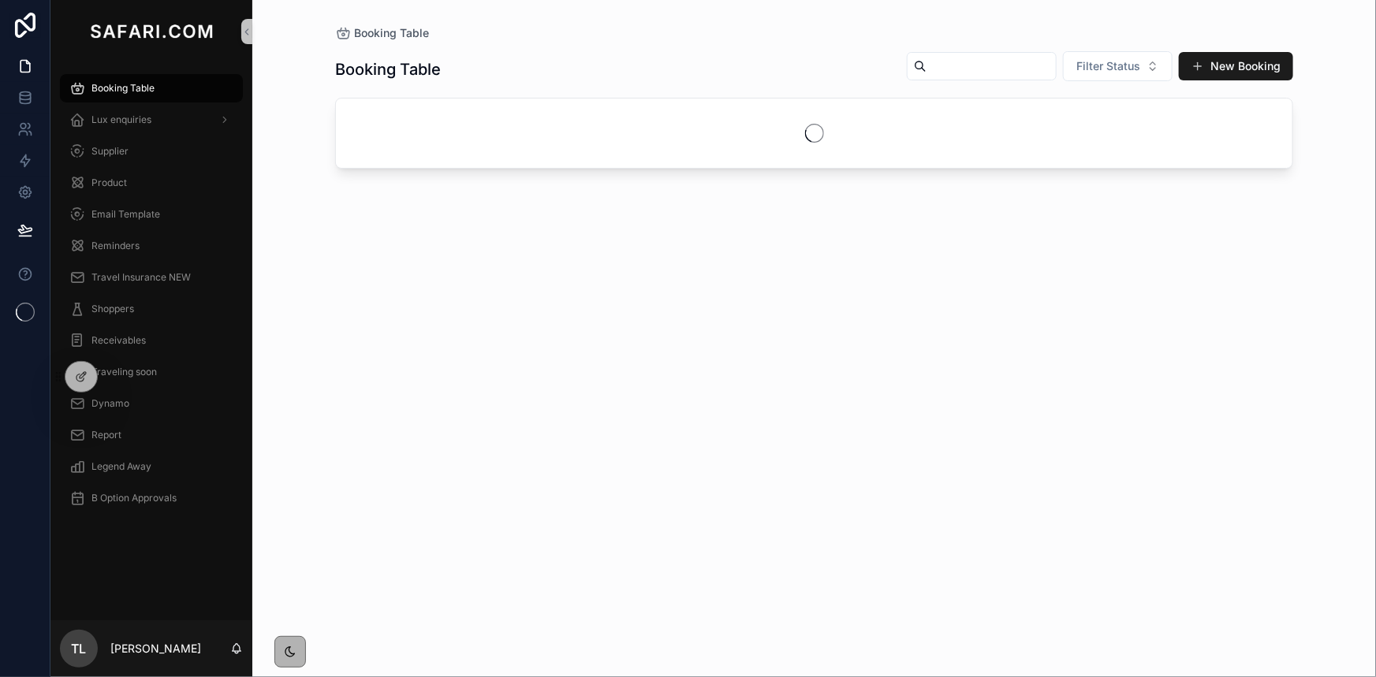
click at [1002, 65] on input "scrollable content" at bounding box center [991, 66] width 129 height 22
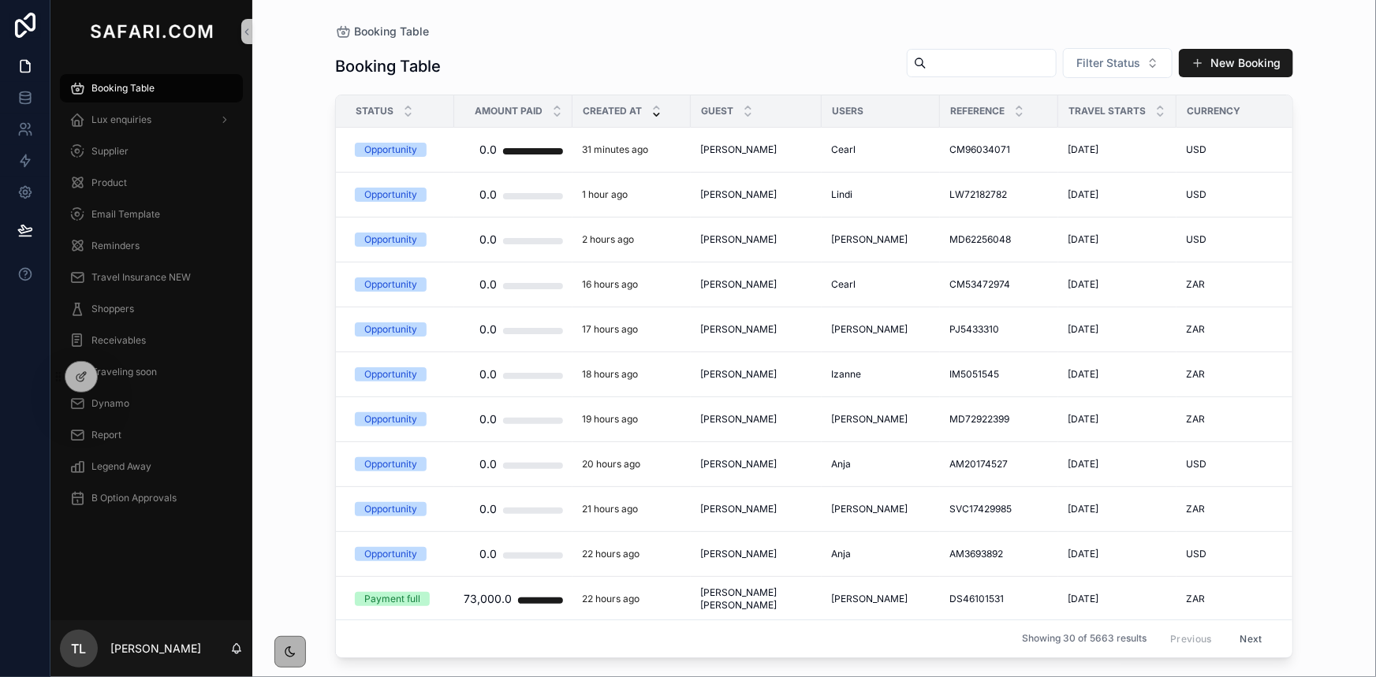
click at [999, 64] on input "scrollable content" at bounding box center [991, 63] width 129 height 22
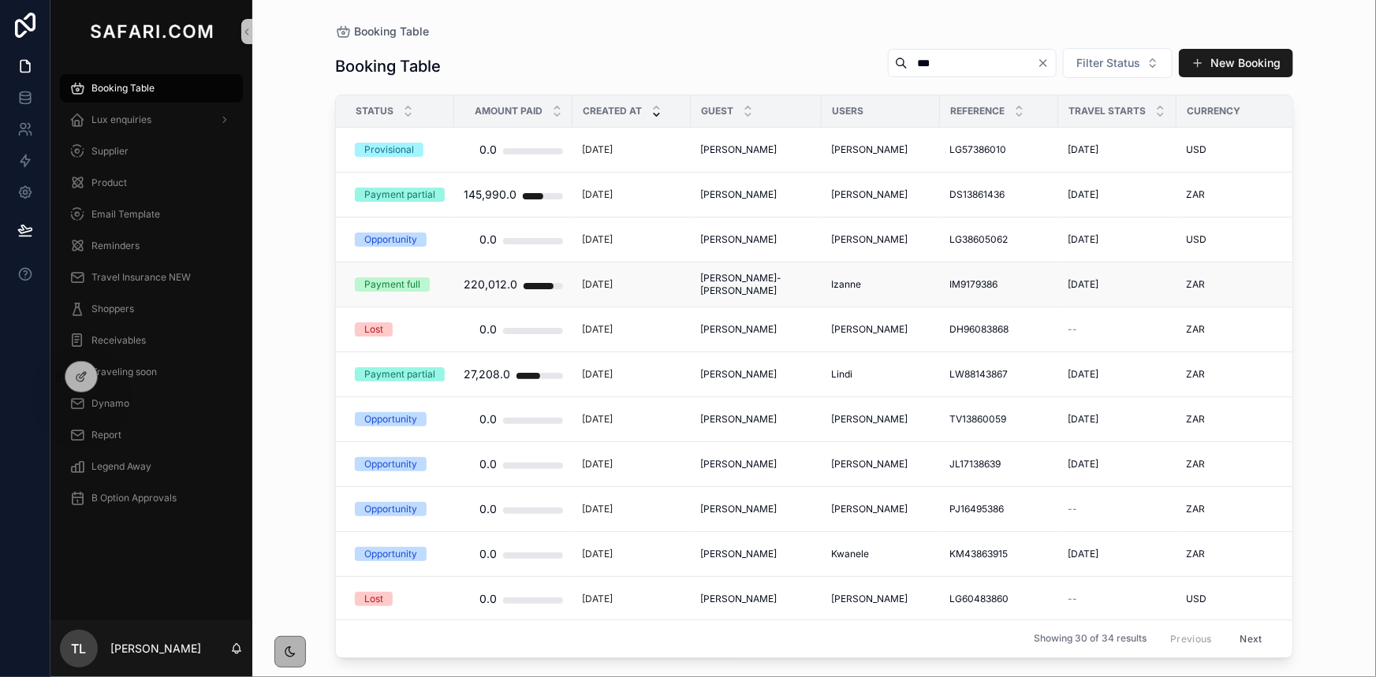
type input "***"
click at [766, 285] on span "Danielle Parker-Thomas" at bounding box center [756, 284] width 112 height 25
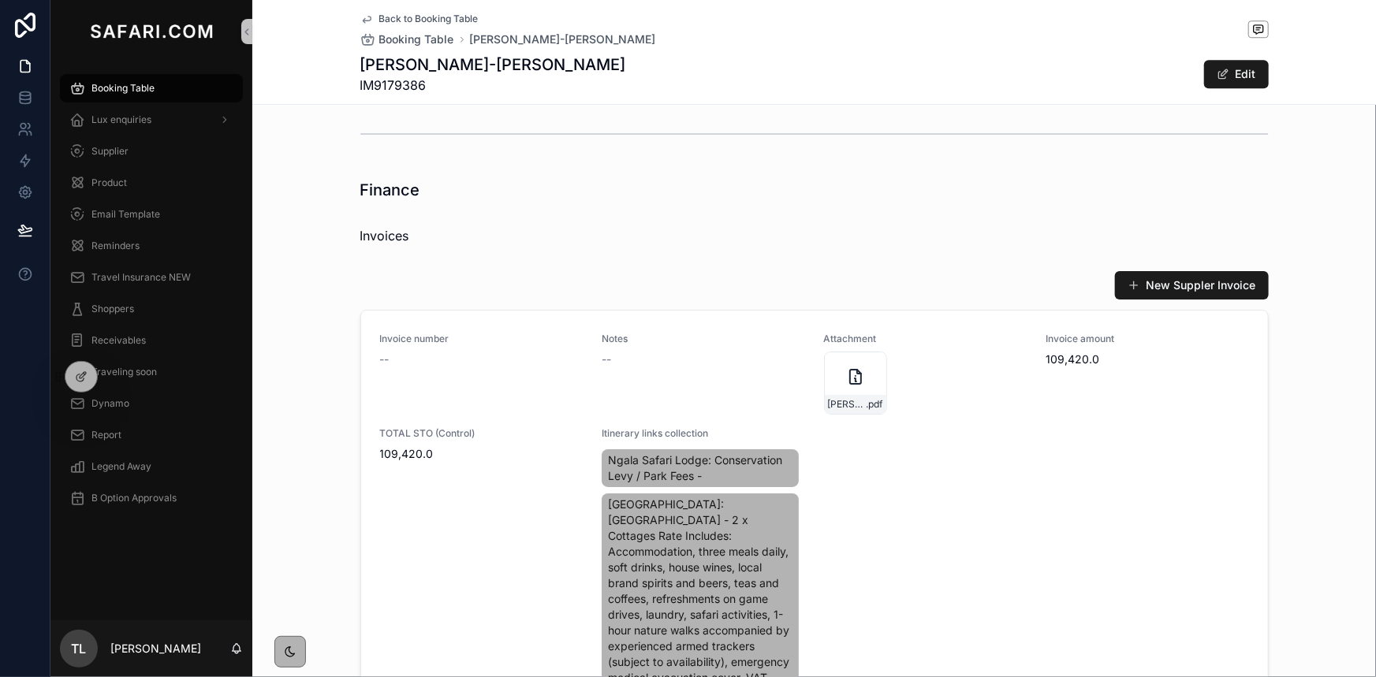
scroll to position [2079, 0]
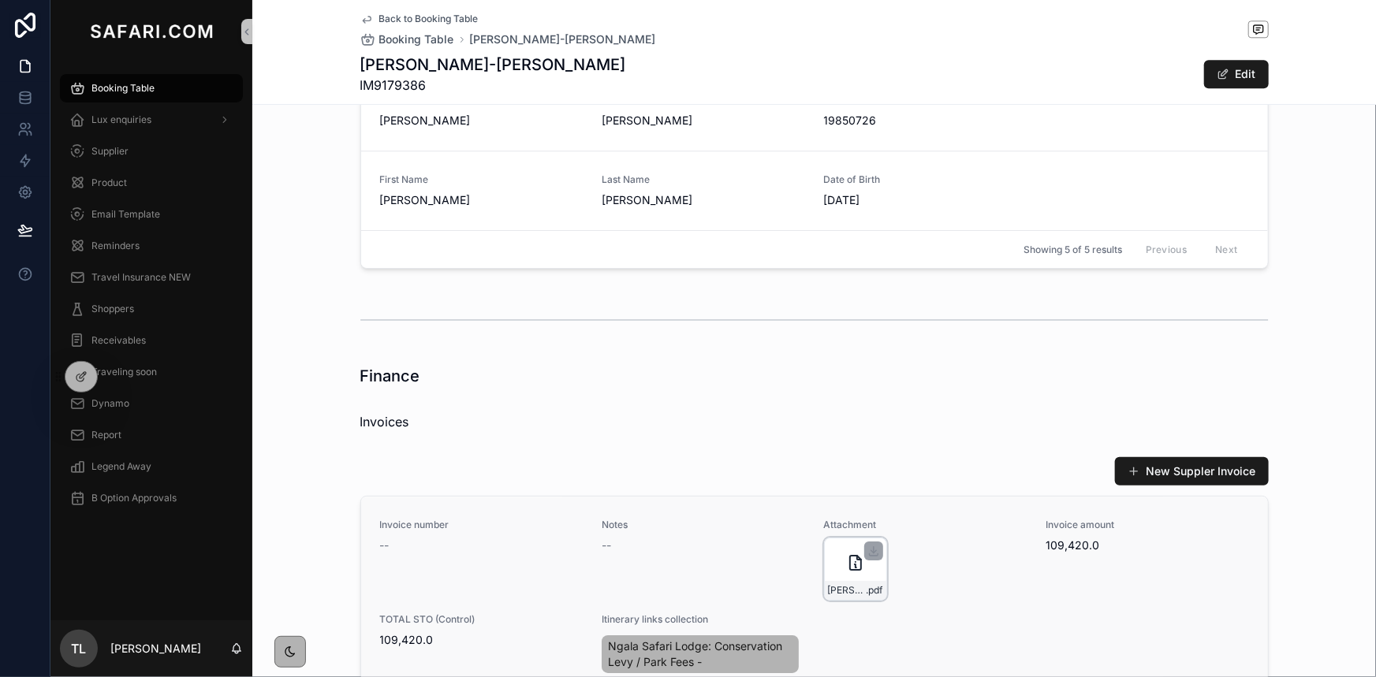
click at [828, 576] on div "Danielle-Thomas-Party---LRFT882655---23-Oct-25-(2) .pdf" at bounding box center [855, 569] width 63 height 63
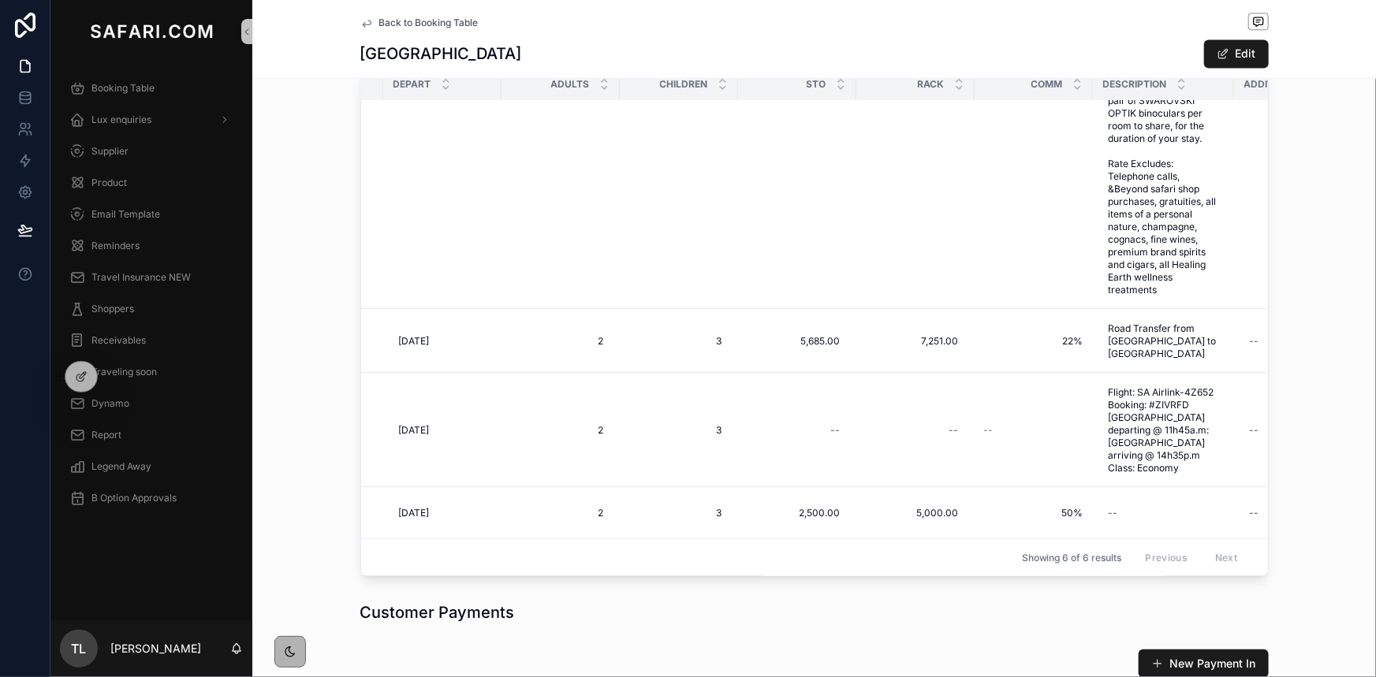
scroll to position [521, 539]
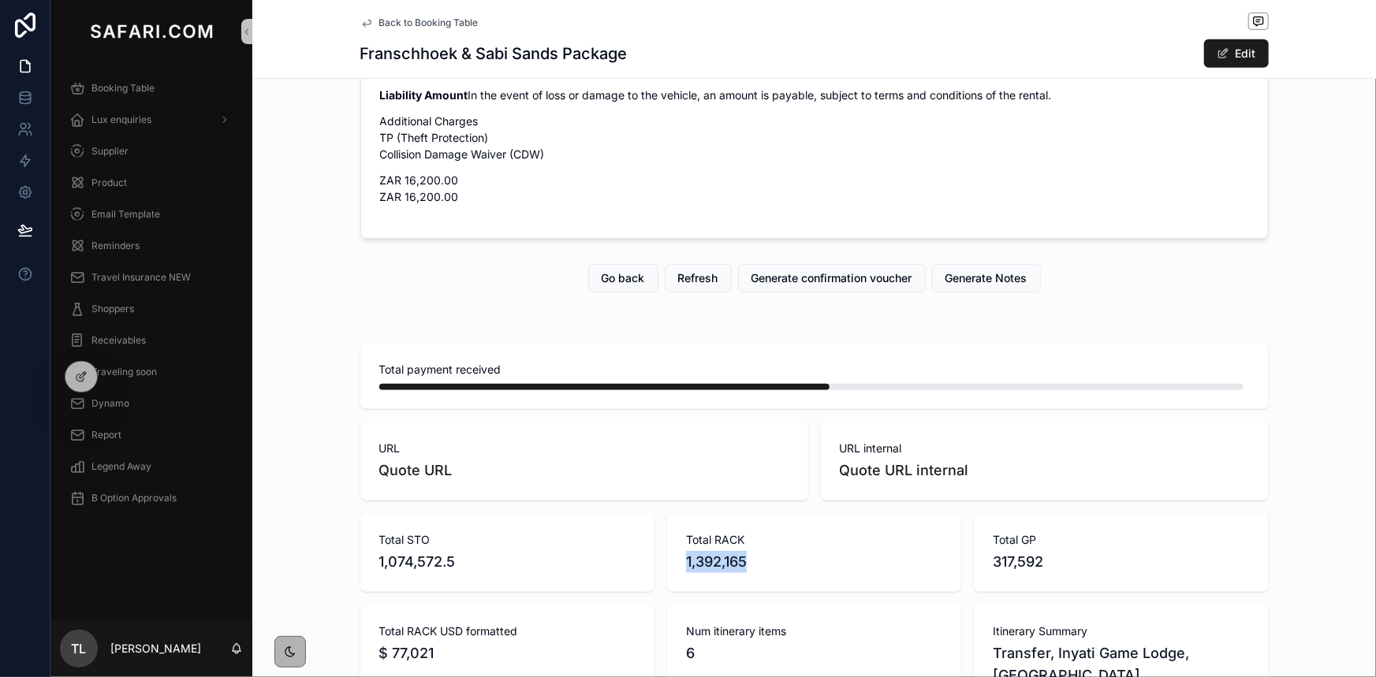
scroll to position [358, 0]
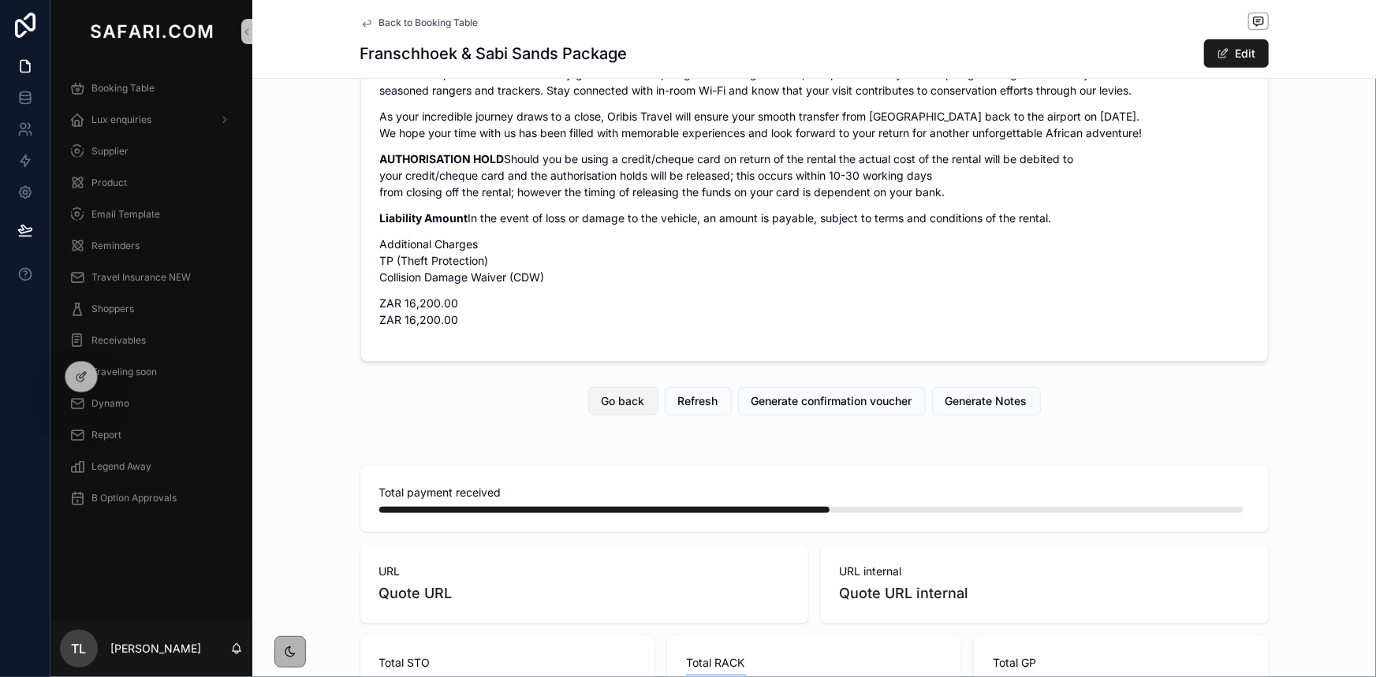
click at [628, 416] on button "Go back" at bounding box center [623, 401] width 70 height 28
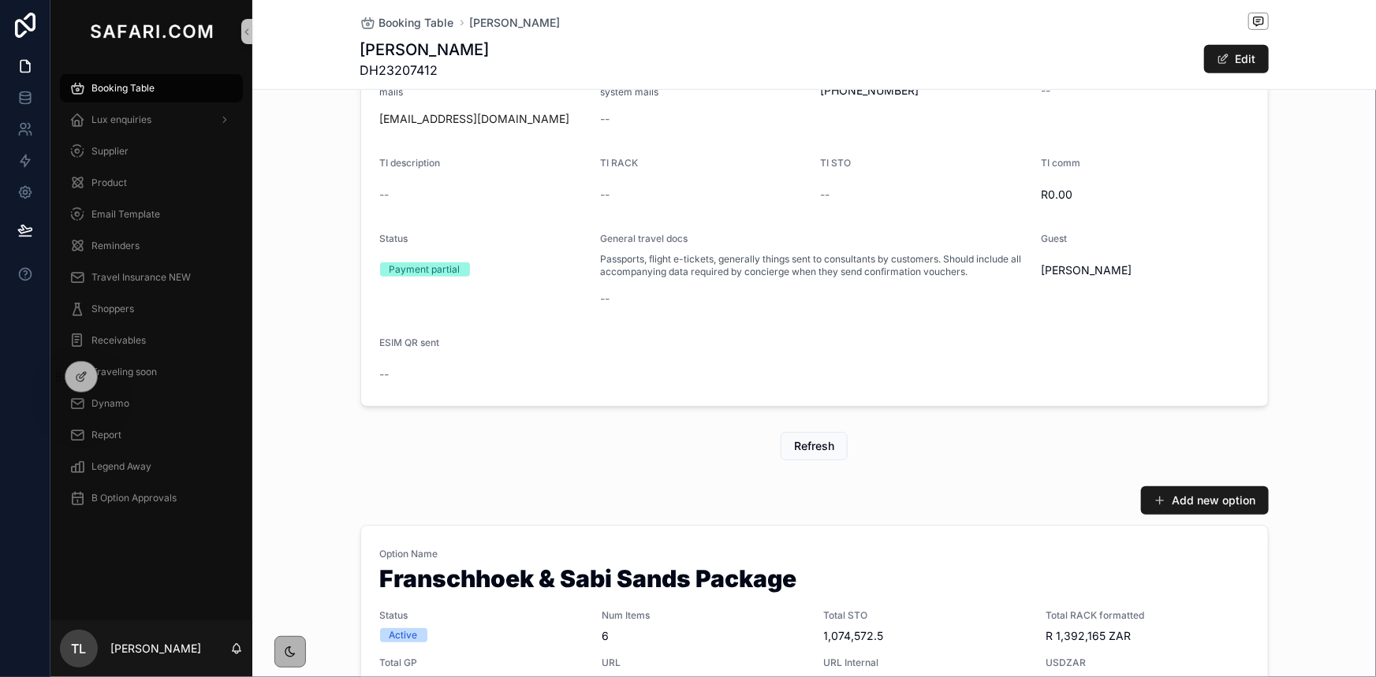
click at [148, 89] on span "Booking Table" at bounding box center [122, 88] width 63 height 13
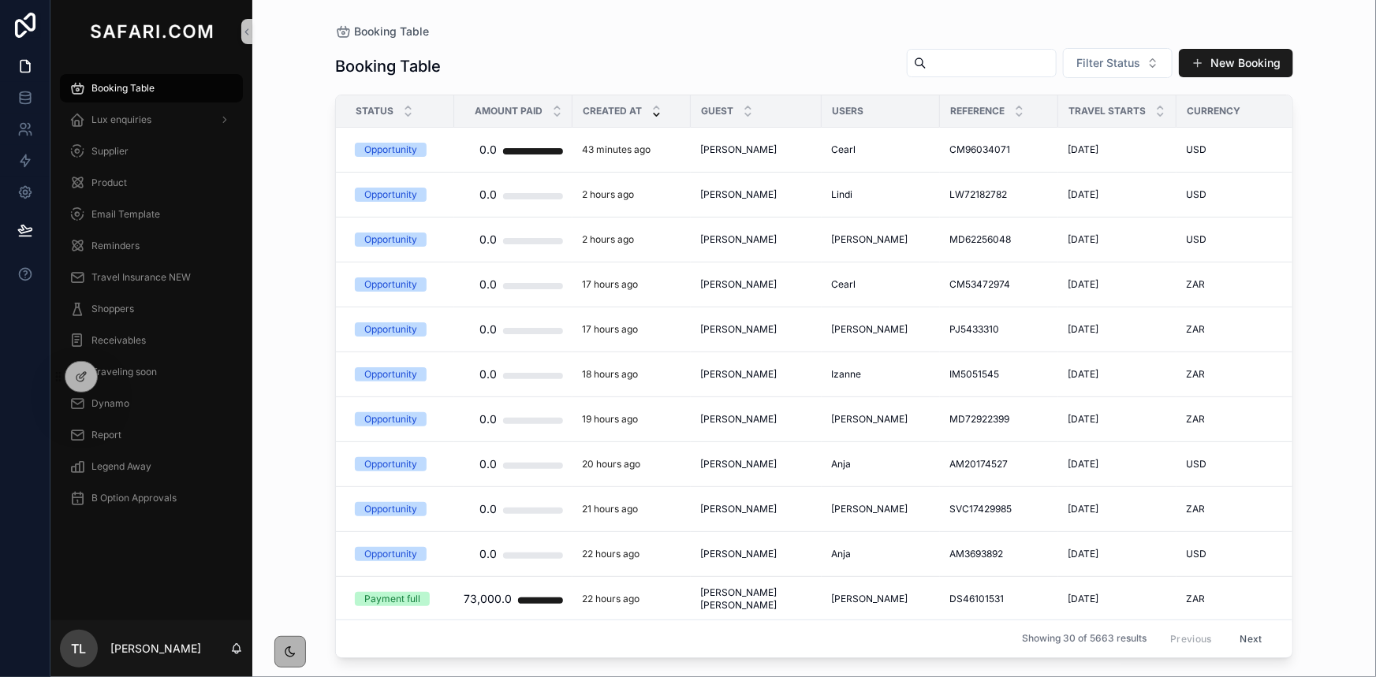
click at [927, 71] on input "scrollable content" at bounding box center [991, 63] width 129 height 22
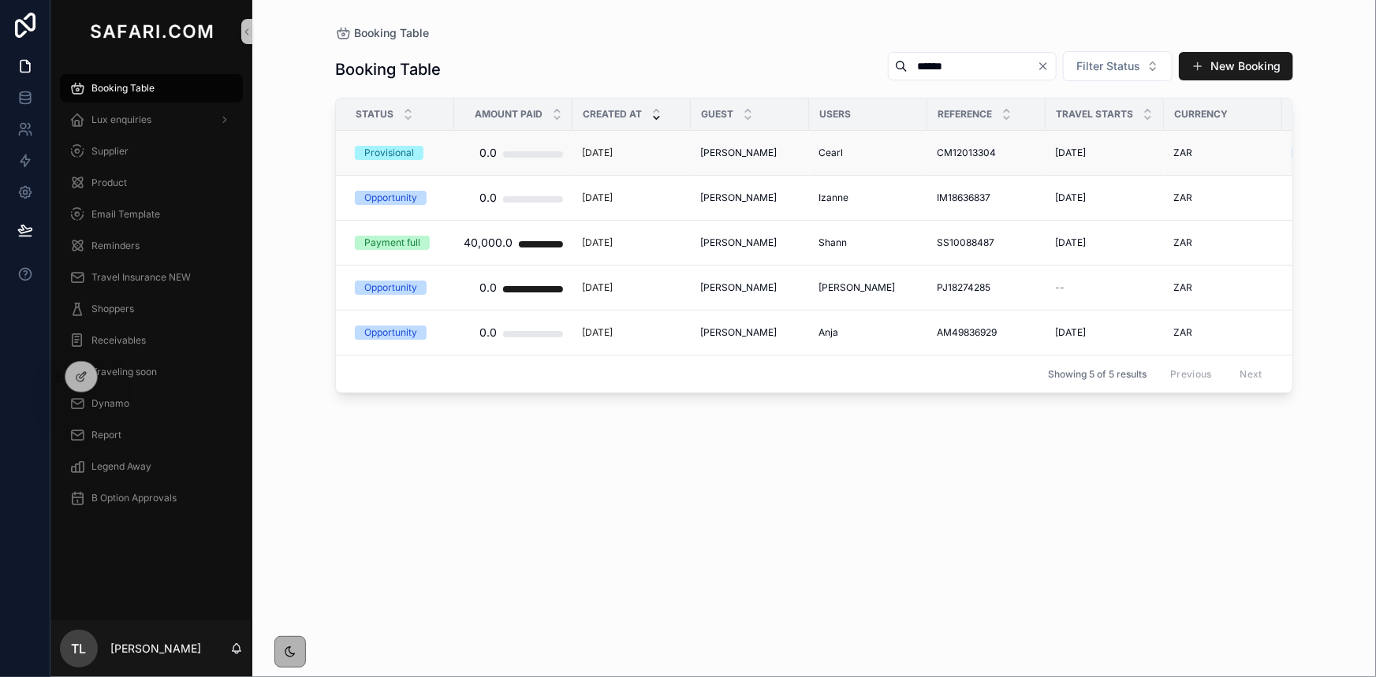
type input "******"
click at [770, 155] on span "[PERSON_NAME]" at bounding box center [738, 153] width 76 height 13
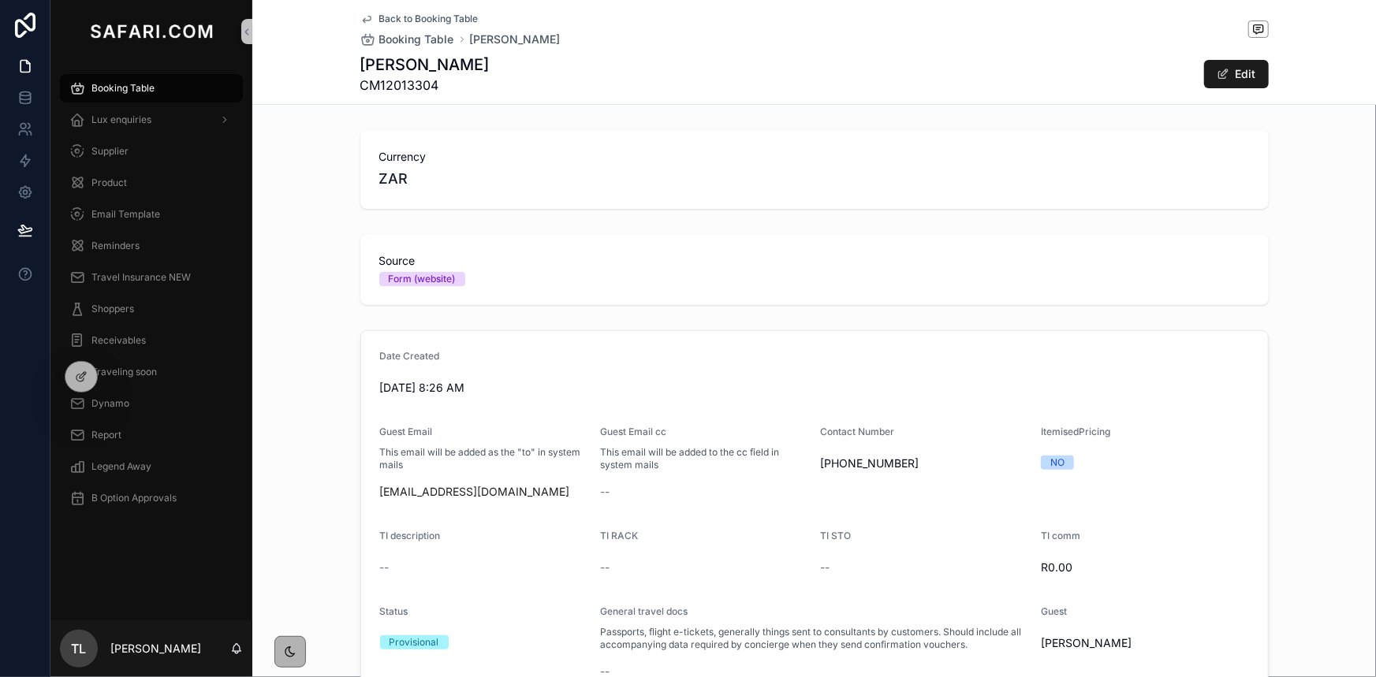
click at [395, 84] on span "CM12013304" at bounding box center [424, 85] width 129 height 19
copy span "CM12013304"
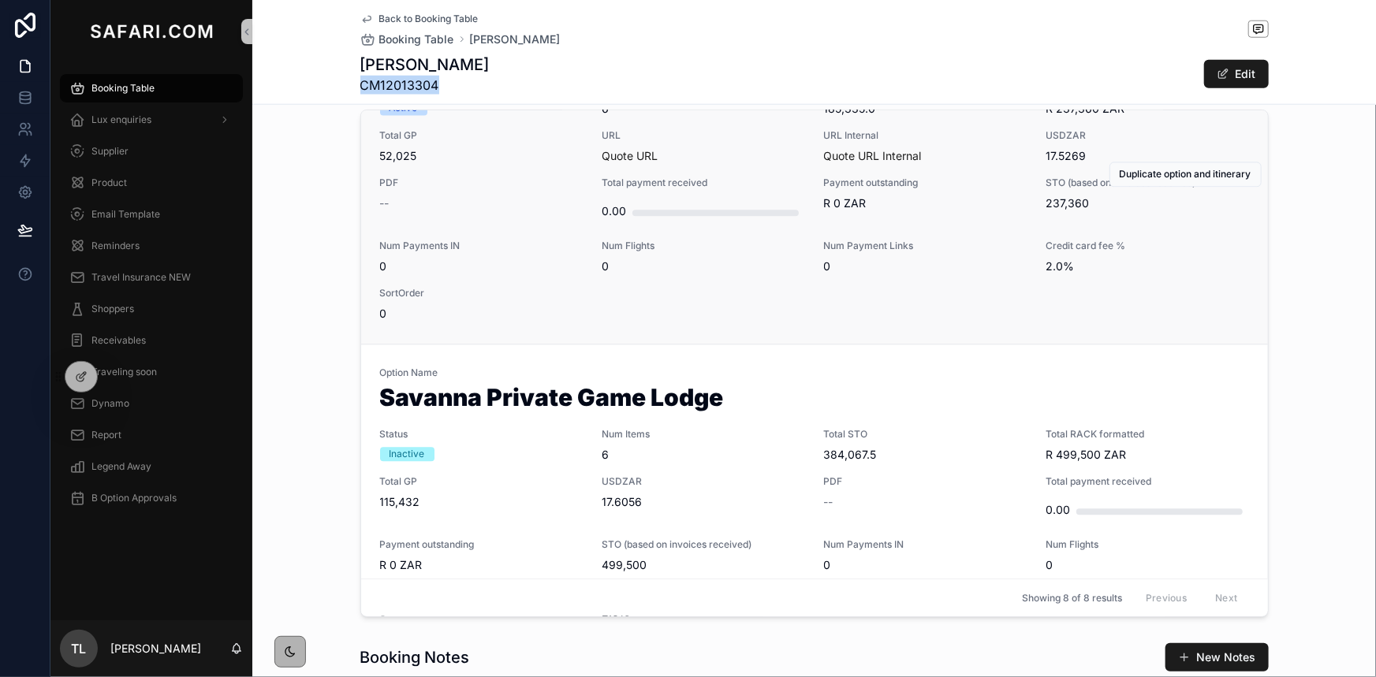
scroll to position [1702, 0]
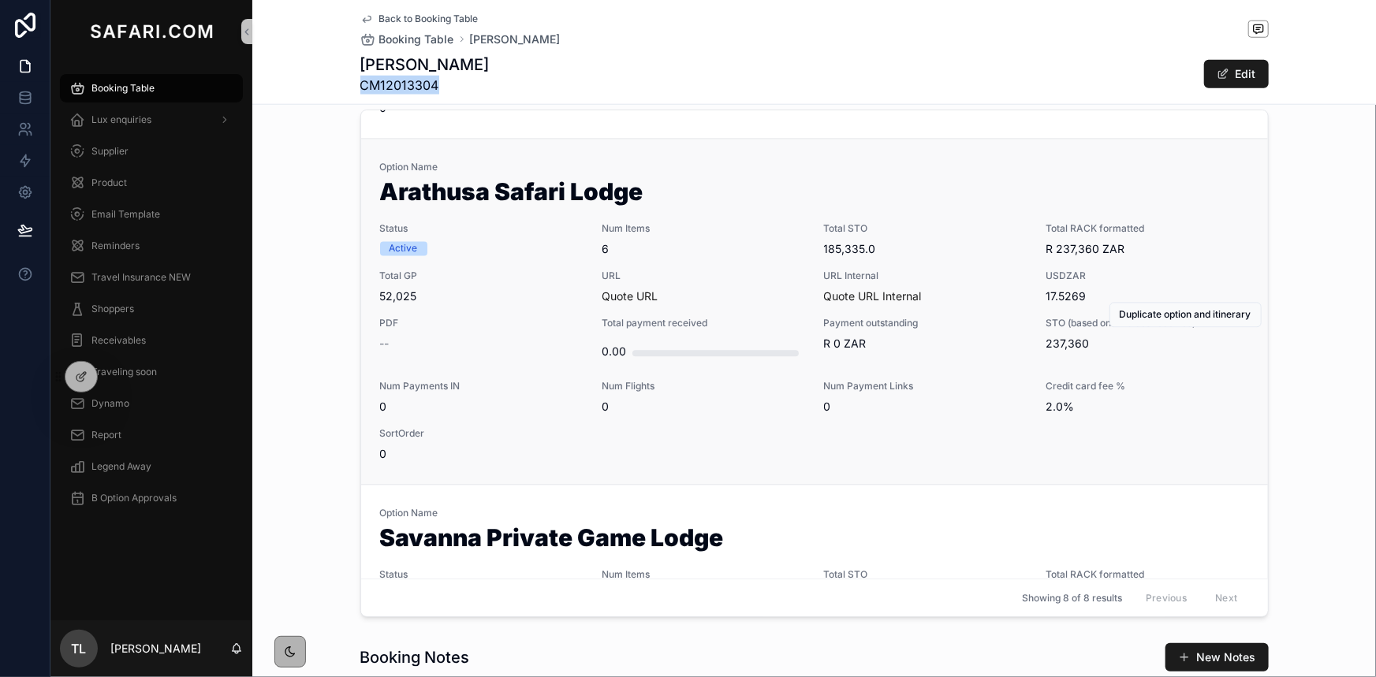
click at [490, 330] on div "PDF --" at bounding box center [481, 335] width 203 height 35
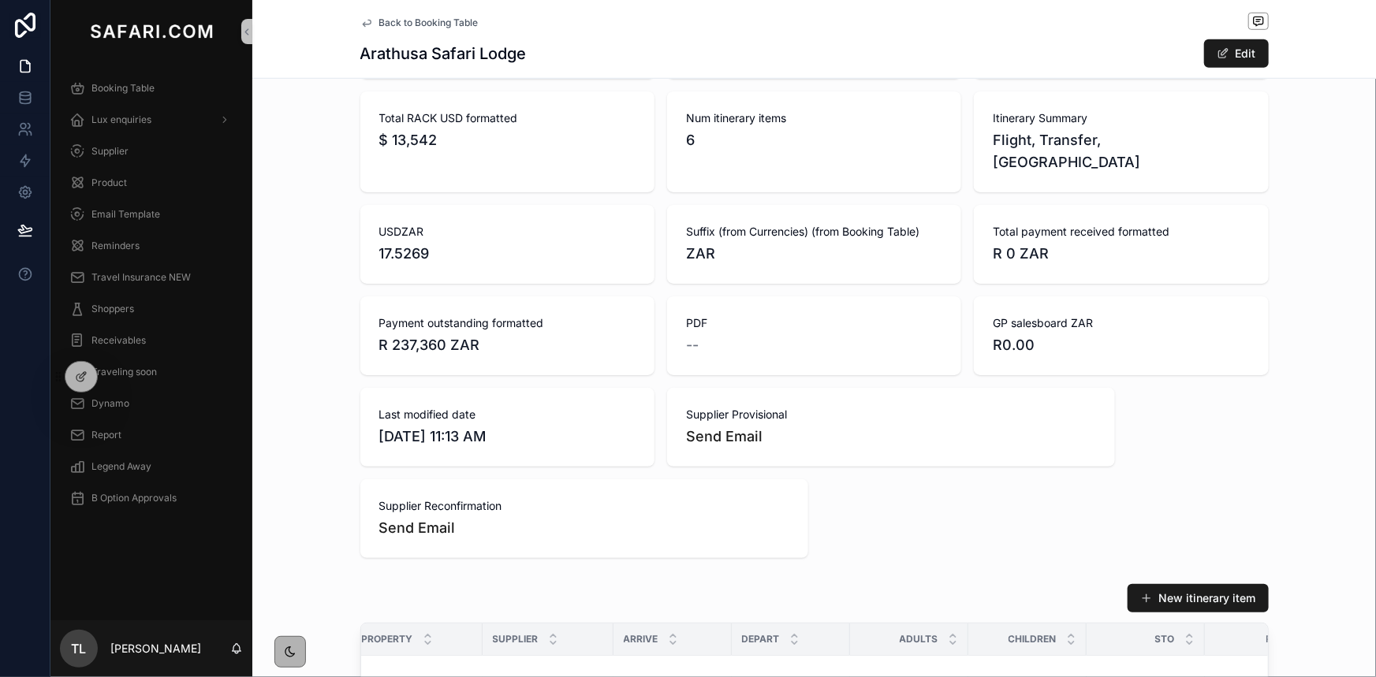
scroll to position [430, 0]
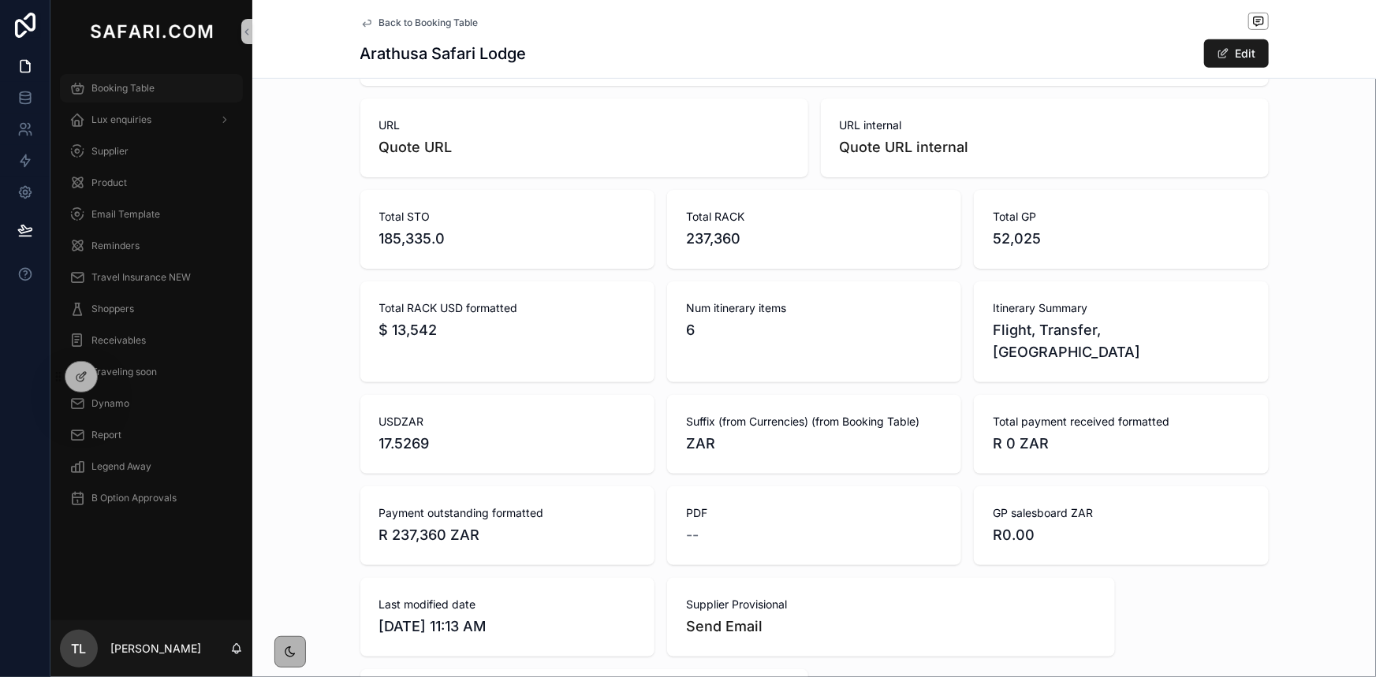
click at [112, 90] on span "Booking Table" at bounding box center [122, 88] width 63 height 13
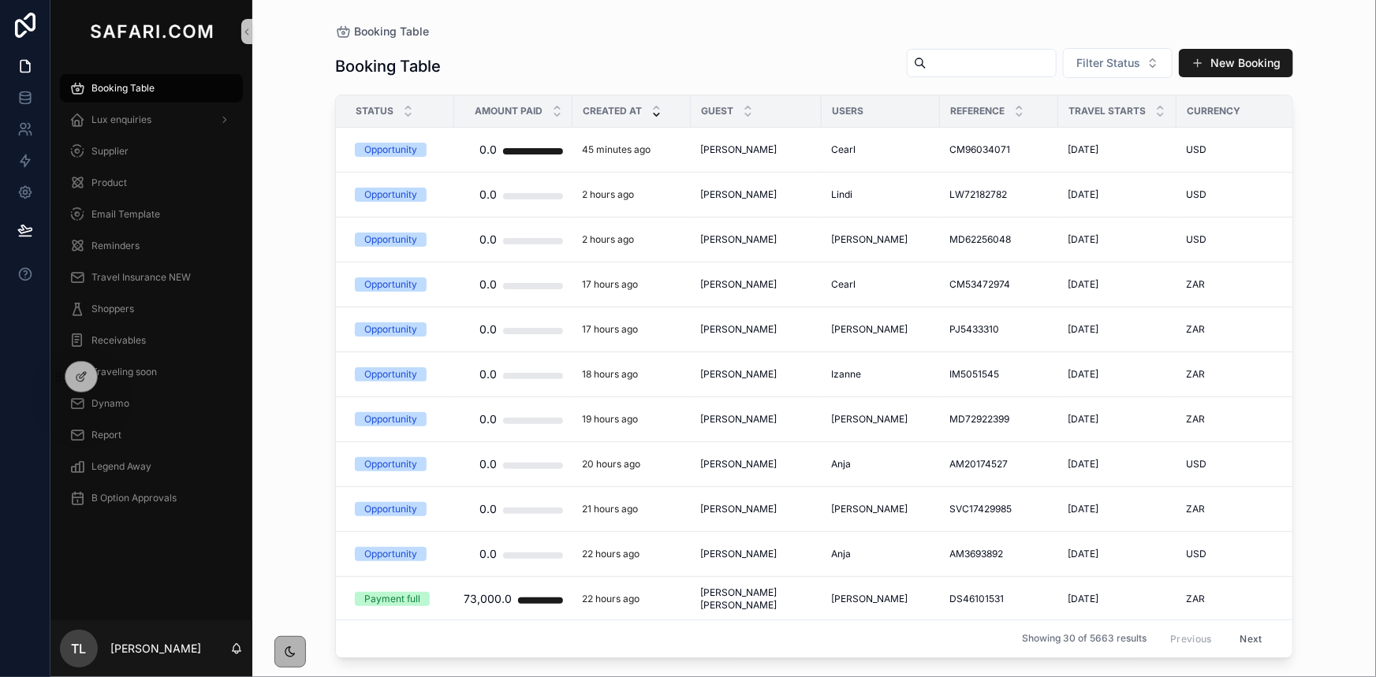
click at [958, 69] on input "scrollable content" at bounding box center [991, 63] width 129 height 22
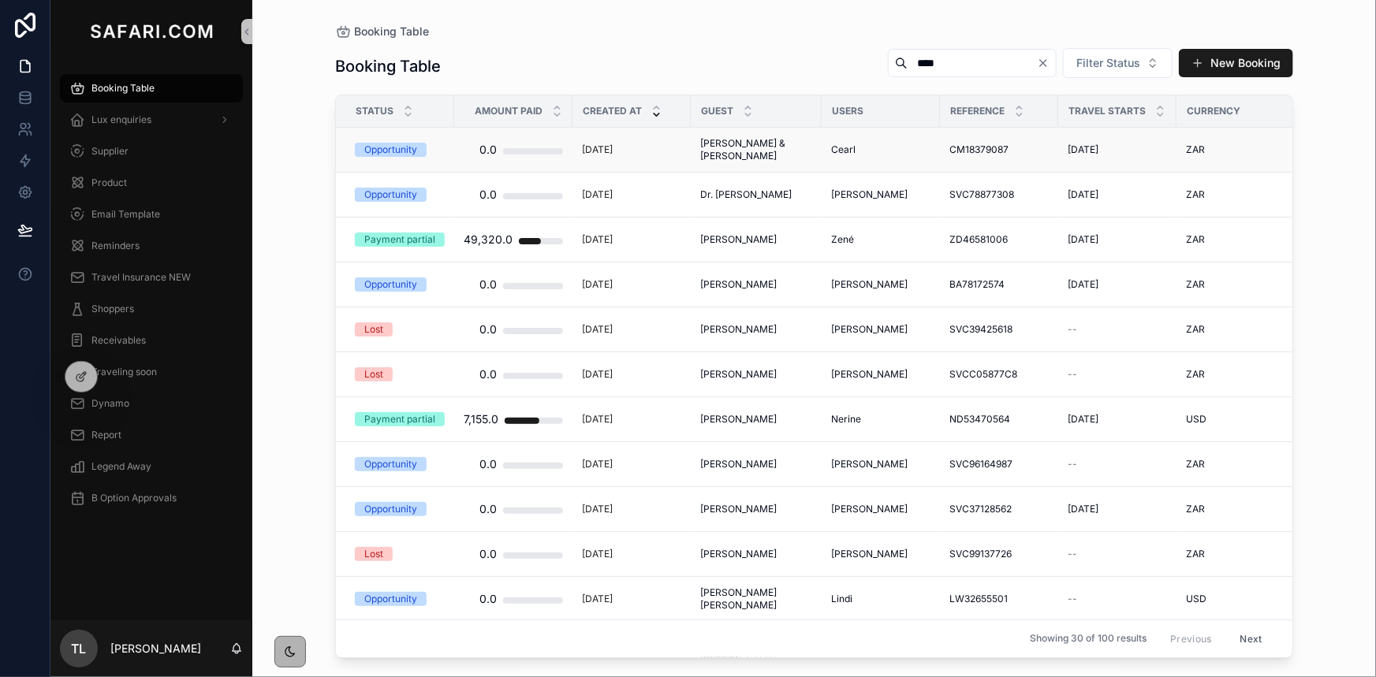
type input "****"
click at [844, 147] on span "Cearl" at bounding box center [843, 150] width 24 height 13
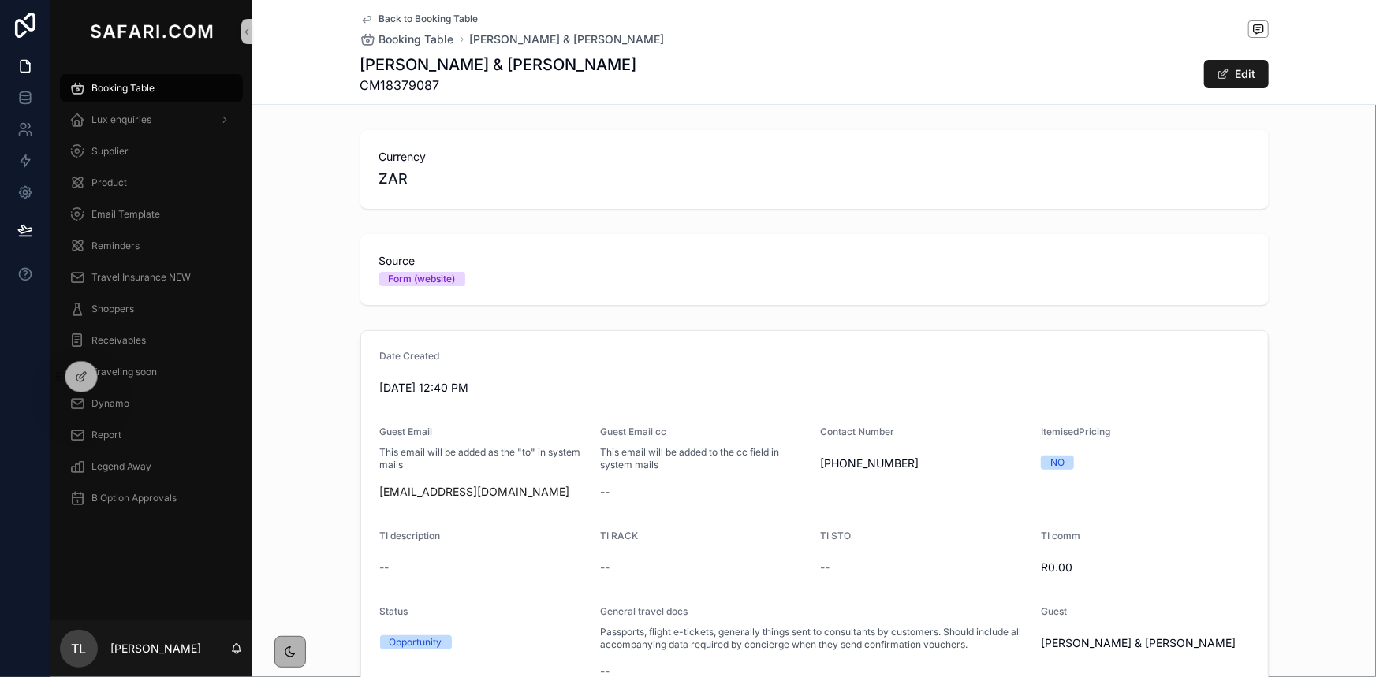
click at [386, 88] on span "CM18379087" at bounding box center [498, 85] width 277 height 19
copy span "CM18379087"
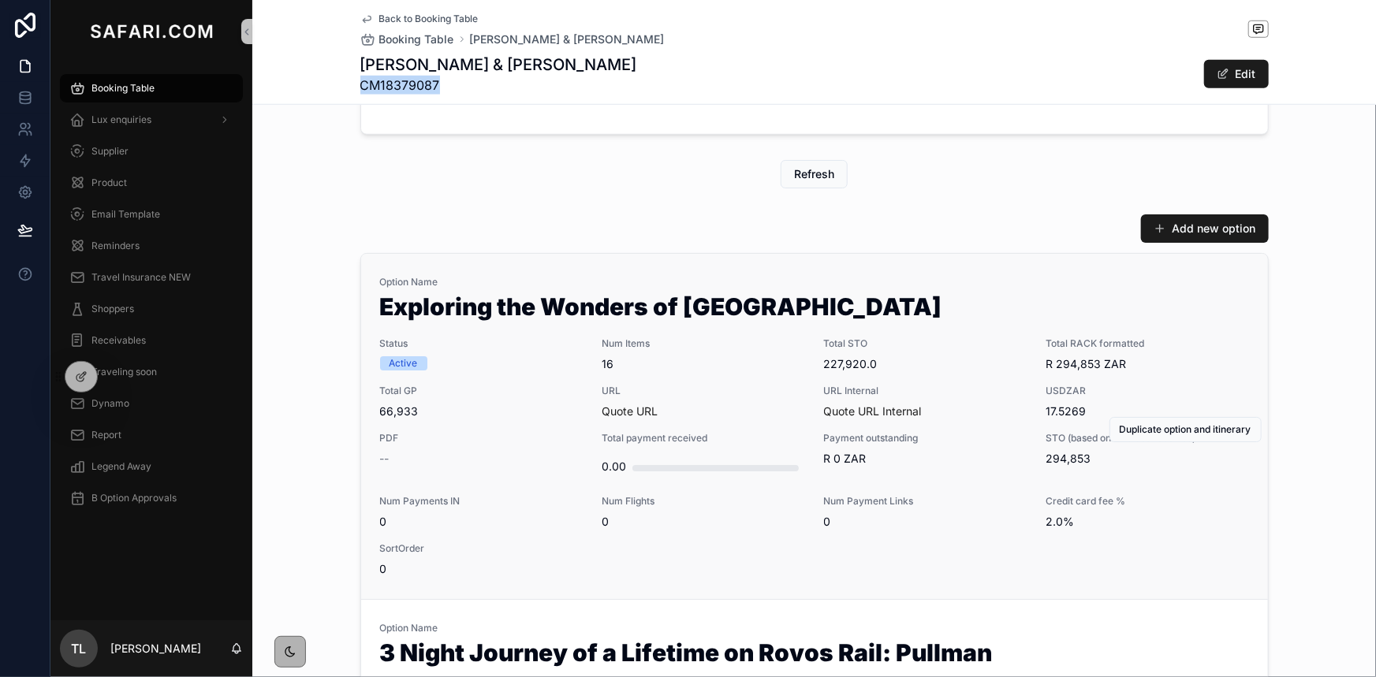
click at [947, 321] on h1 "Exploring the Wonders of [GEOGRAPHIC_DATA]" at bounding box center [814, 310] width 869 height 30
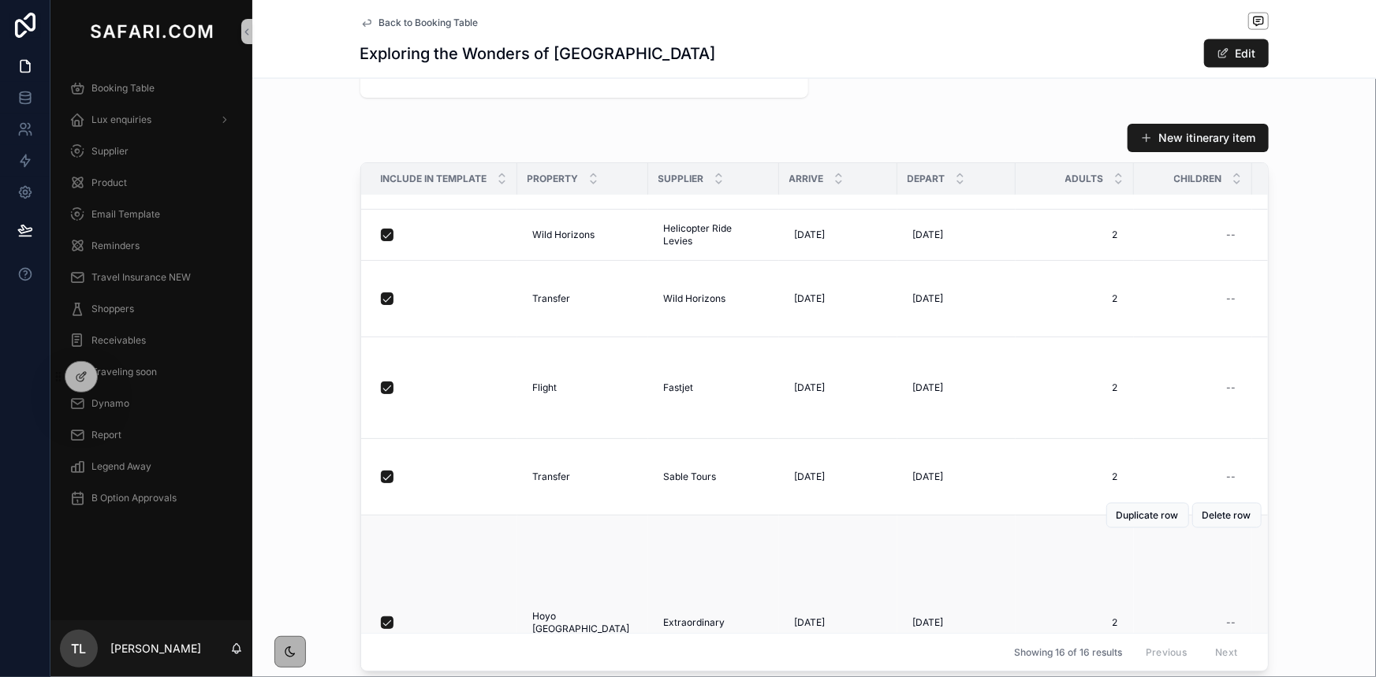
scroll to position [1210, 0]
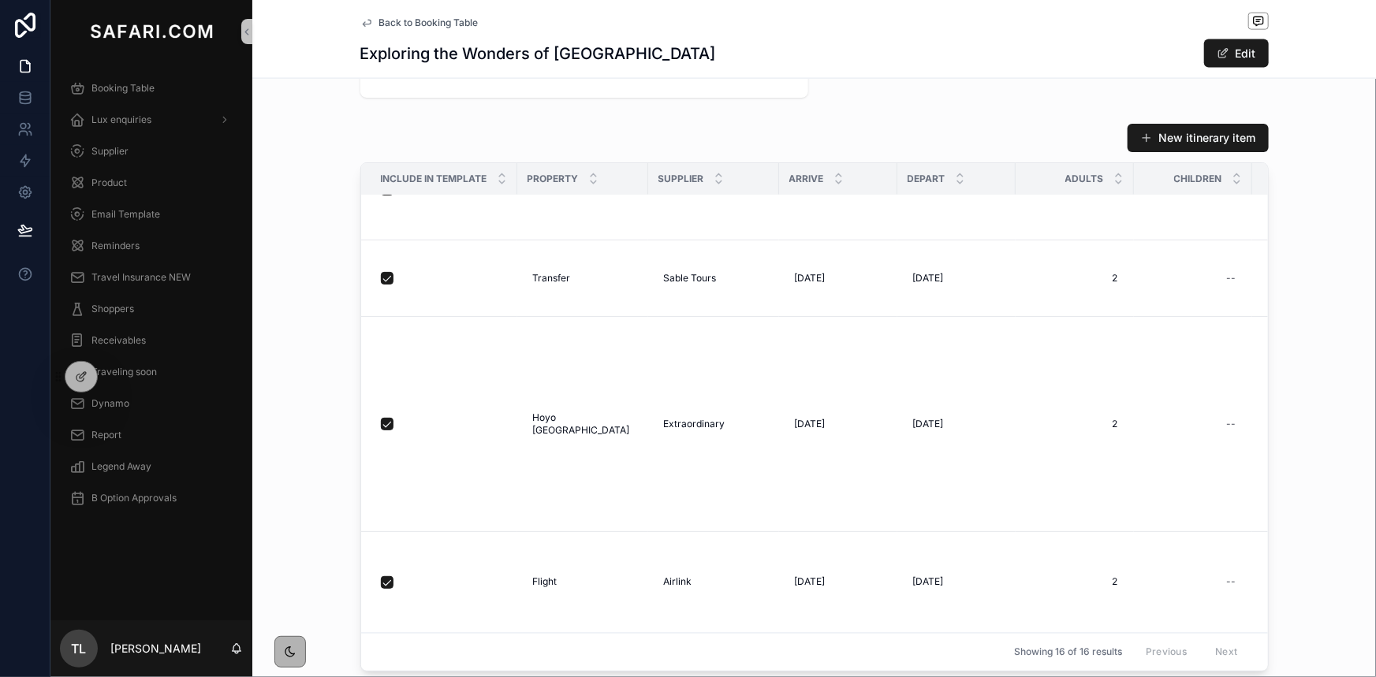
click at [1076, 636] on div "Showing 16 of 16 results Previous Next" at bounding box center [814, 652] width 907 height 38
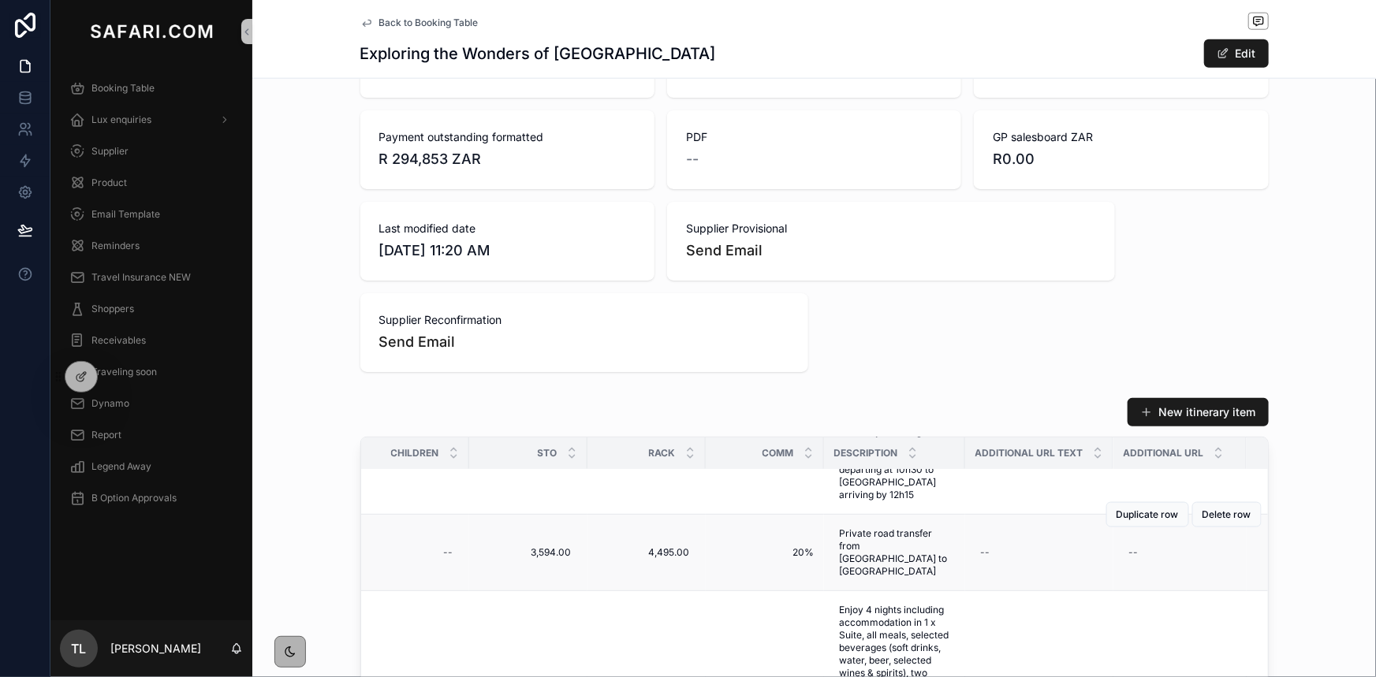
scroll to position [1075, 0]
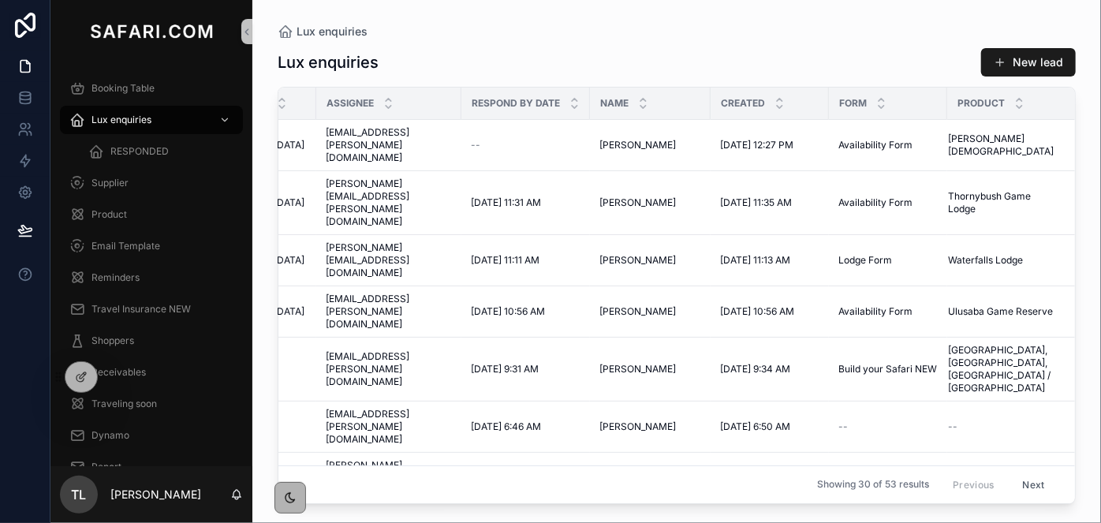
scroll to position [0, 201]
click at [399, 183] on span "[PERSON_NAME][EMAIL_ADDRESS][PERSON_NAME][DOMAIN_NAME]" at bounding box center [386, 202] width 126 height 50
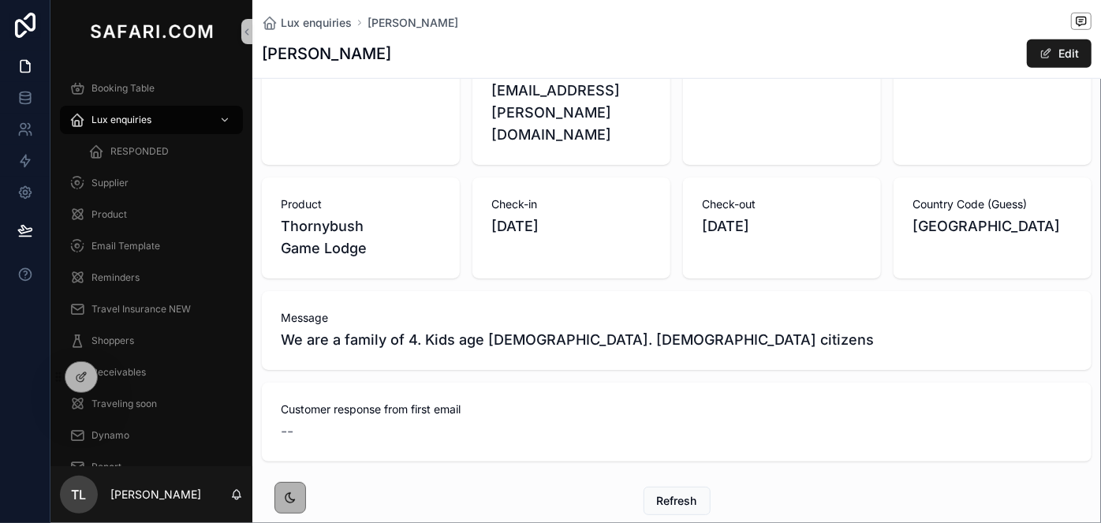
scroll to position [573, 0]
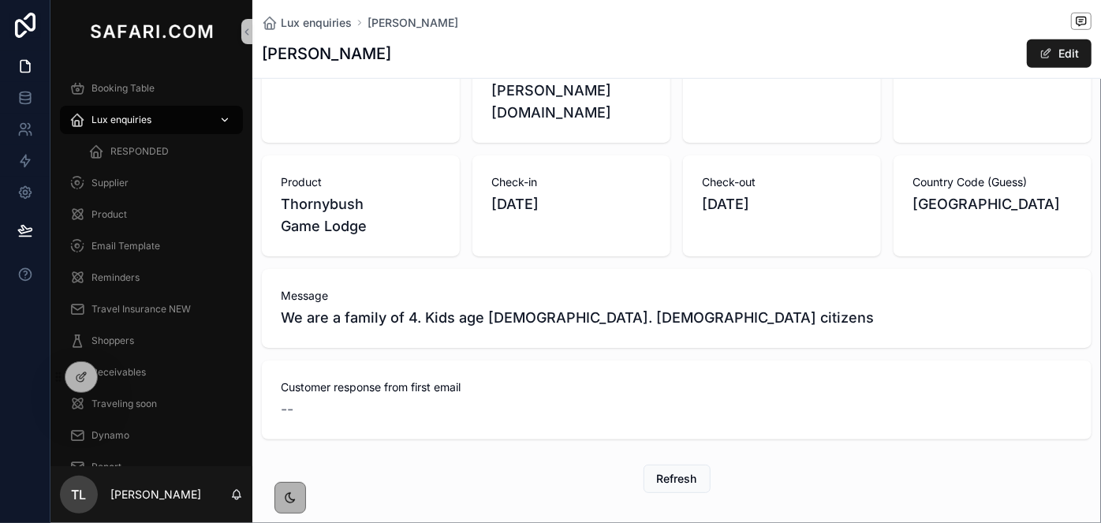
click at [104, 120] on span "Lux enquiries" at bounding box center [121, 120] width 60 height 13
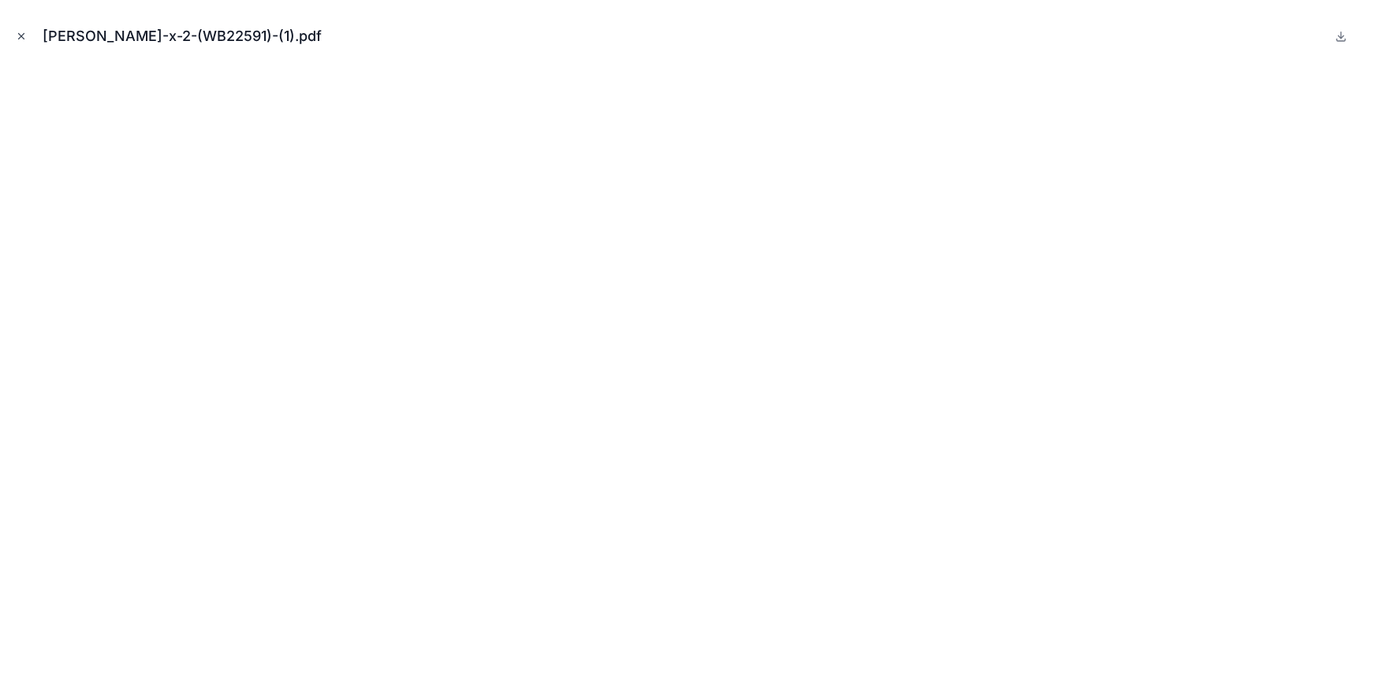
scroll to position [1935, 0]
click at [23, 35] on icon "Close modal" at bounding box center [21, 36] width 11 height 11
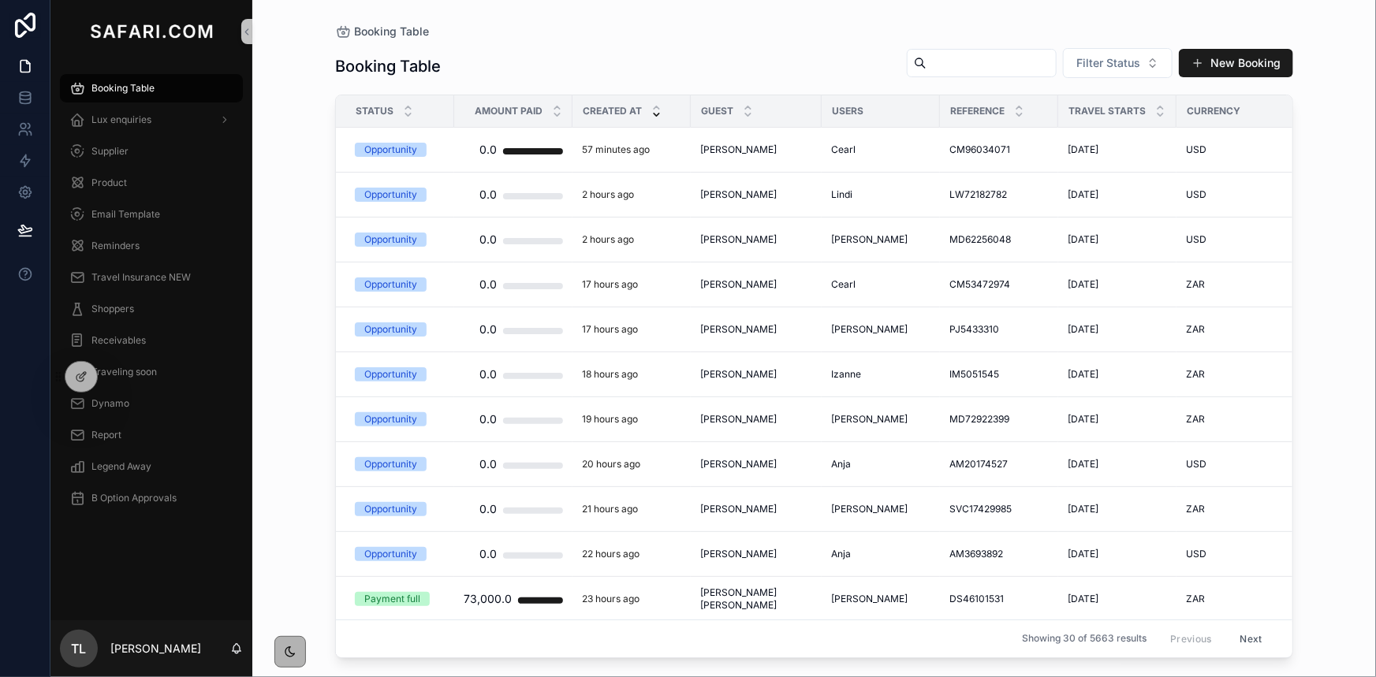
click at [927, 59] on input "scrollable content" at bounding box center [991, 63] width 129 height 22
paste input "**********"
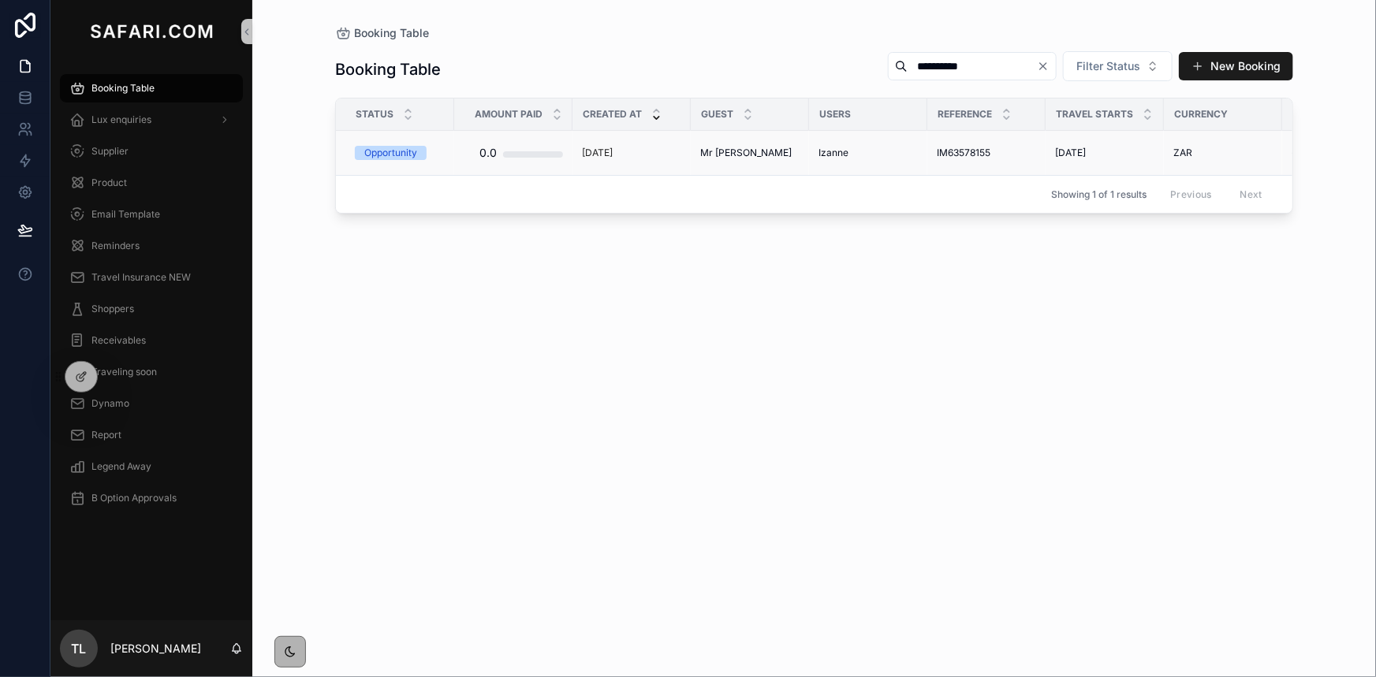
type input "**********"
click at [840, 158] on span "Izanne" at bounding box center [833, 153] width 30 height 13
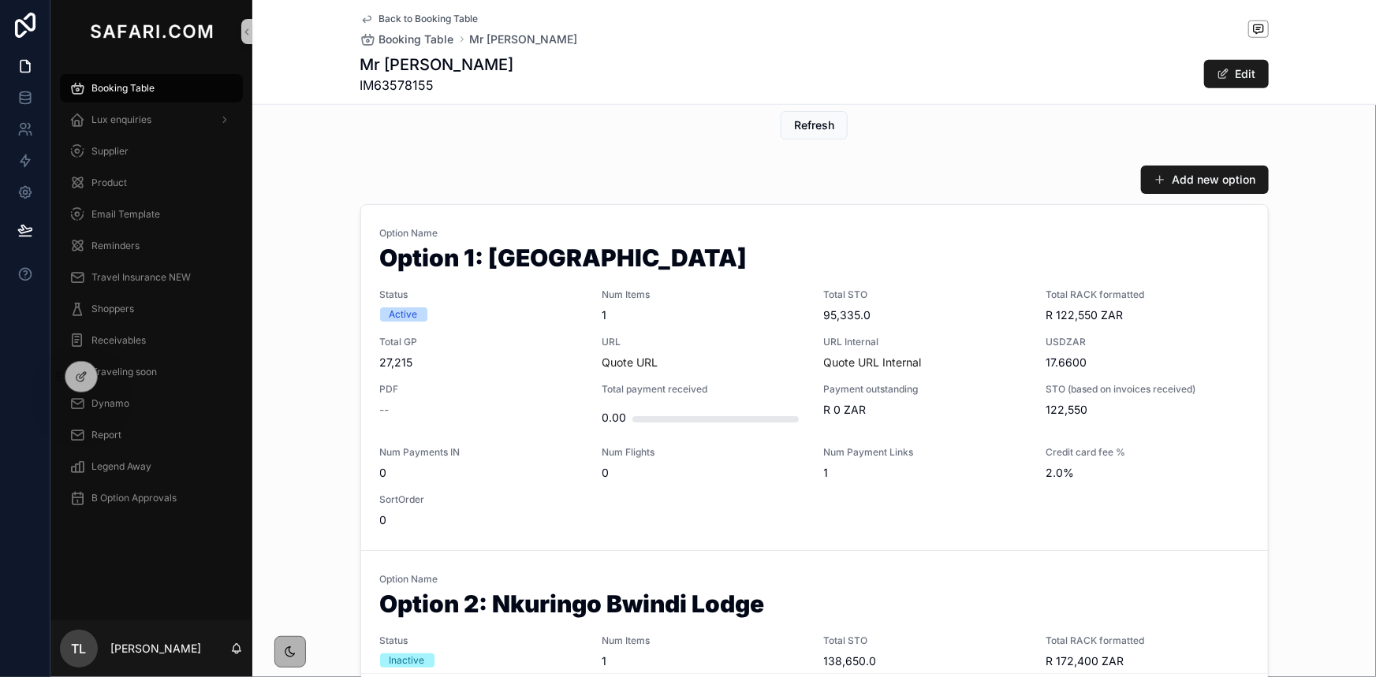
scroll to position [717, 0]
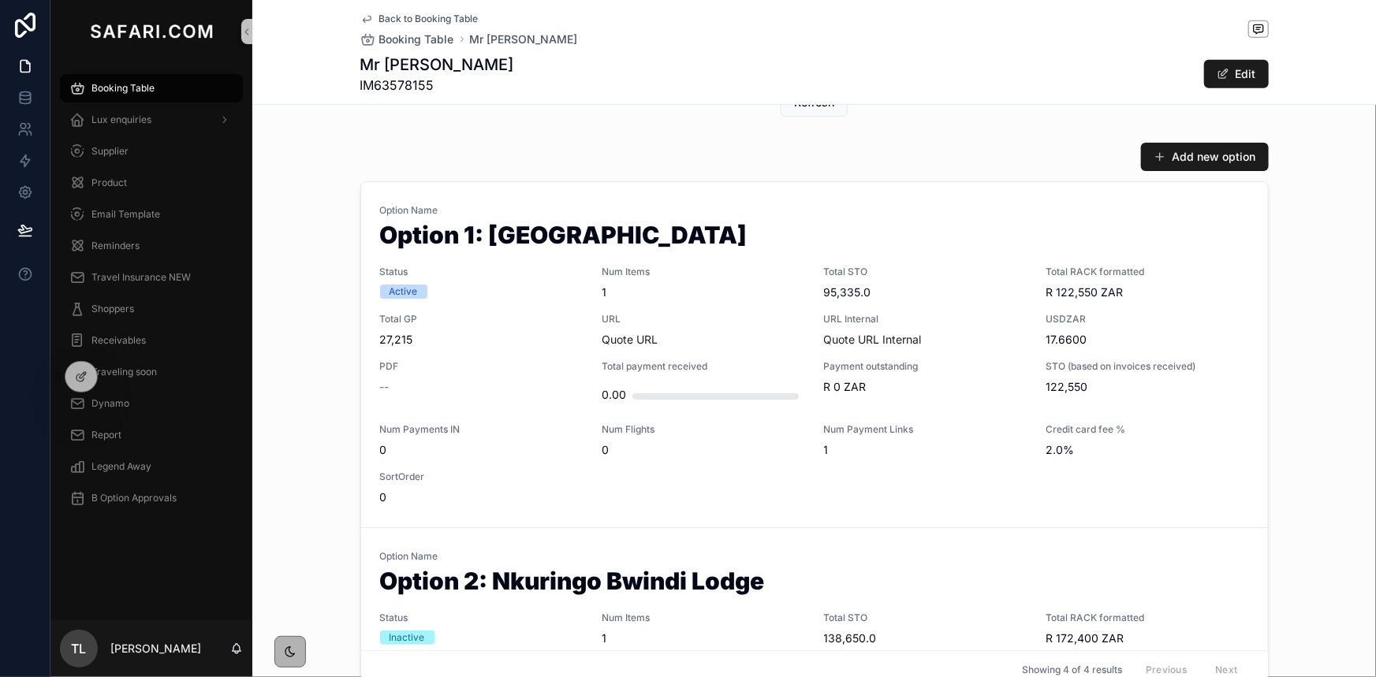
click at [419, 86] on span "IM63578155" at bounding box center [437, 85] width 154 height 19
copy span "IM63578155"
click at [460, 352] on div "Option Name Option 1: Mahogany Springs Status Active Num Items 1 Total STO 95,3…" at bounding box center [814, 354] width 869 height 301
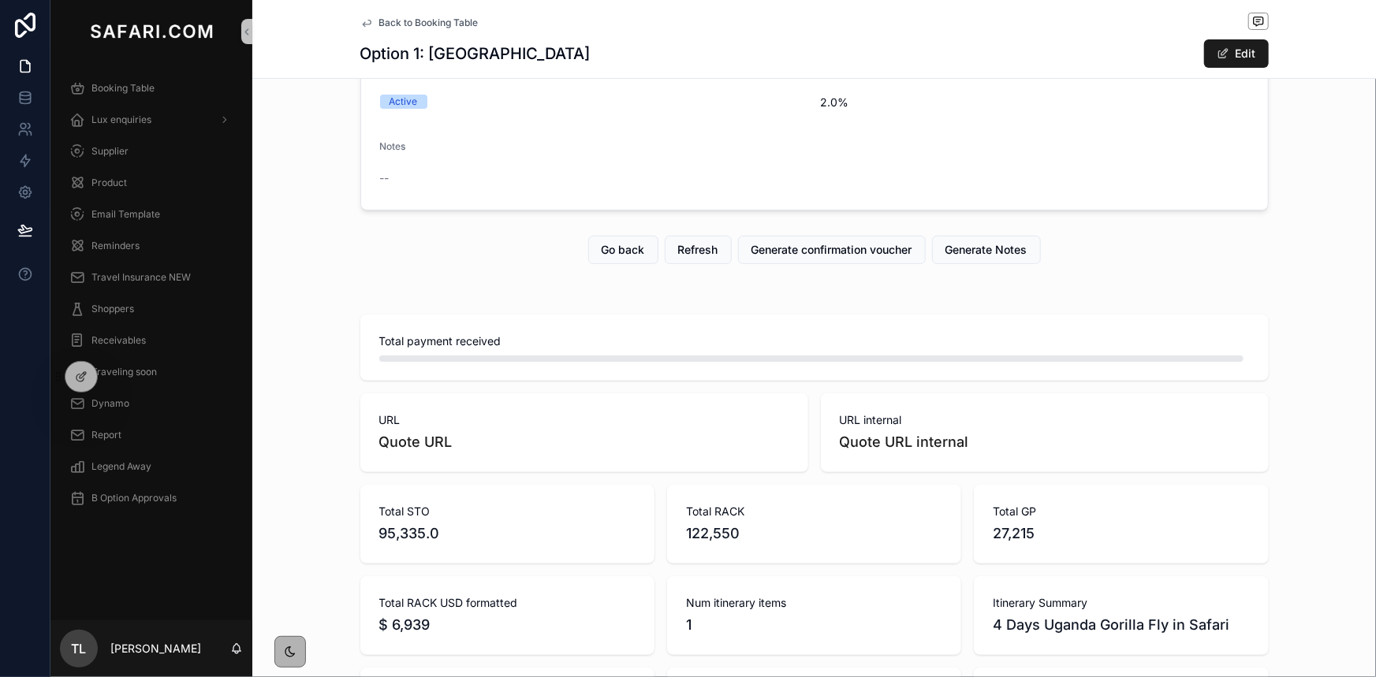
scroll to position [143, 0]
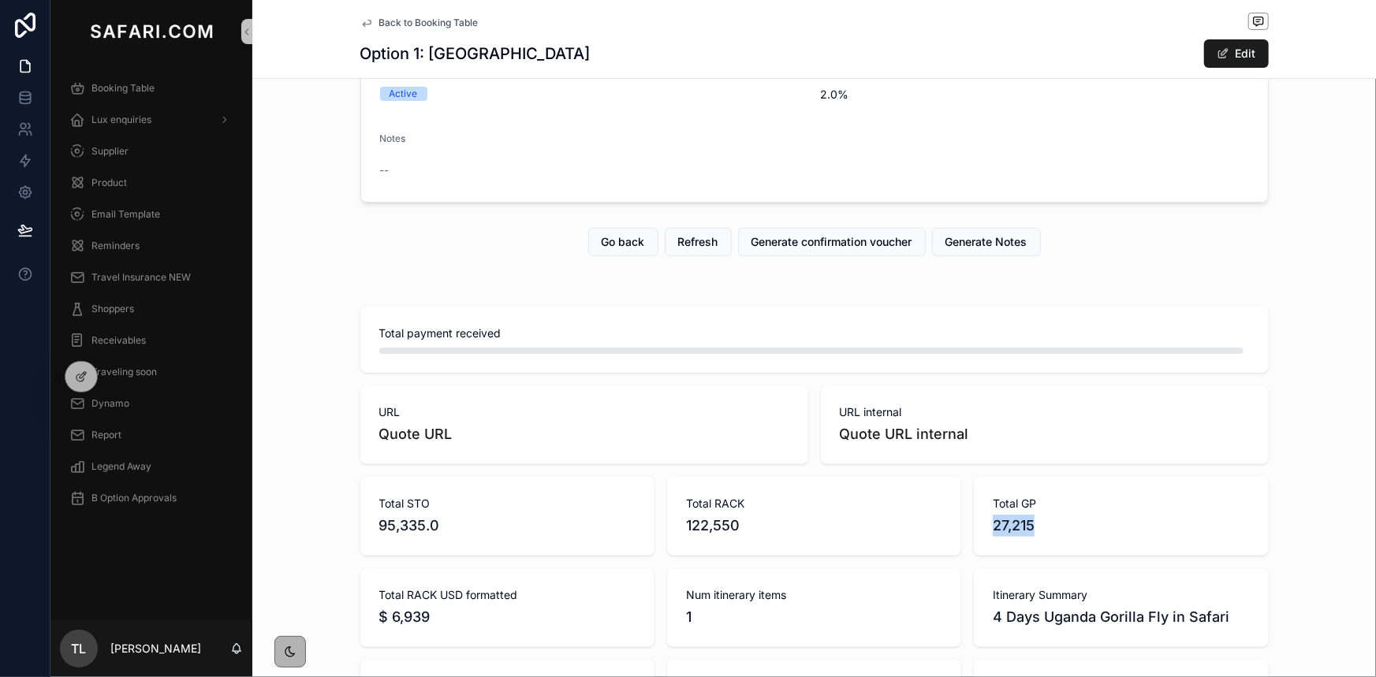
drag, startPoint x: 1037, startPoint y: 531, endPoint x: 983, endPoint y: 528, distance: 54.5
click at [983, 528] on div "Total GP 27,215" at bounding box center [1121, 516] width 294 height 79
copy span "27,215"
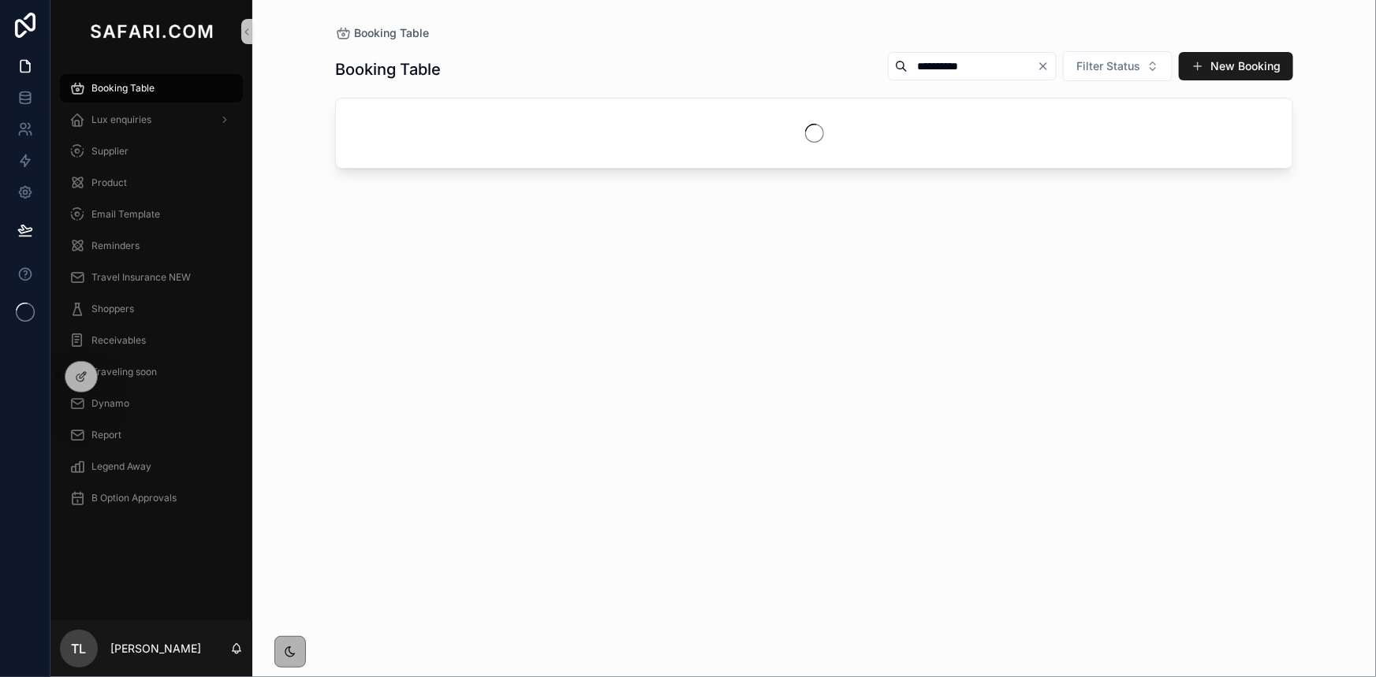
type input "**********"
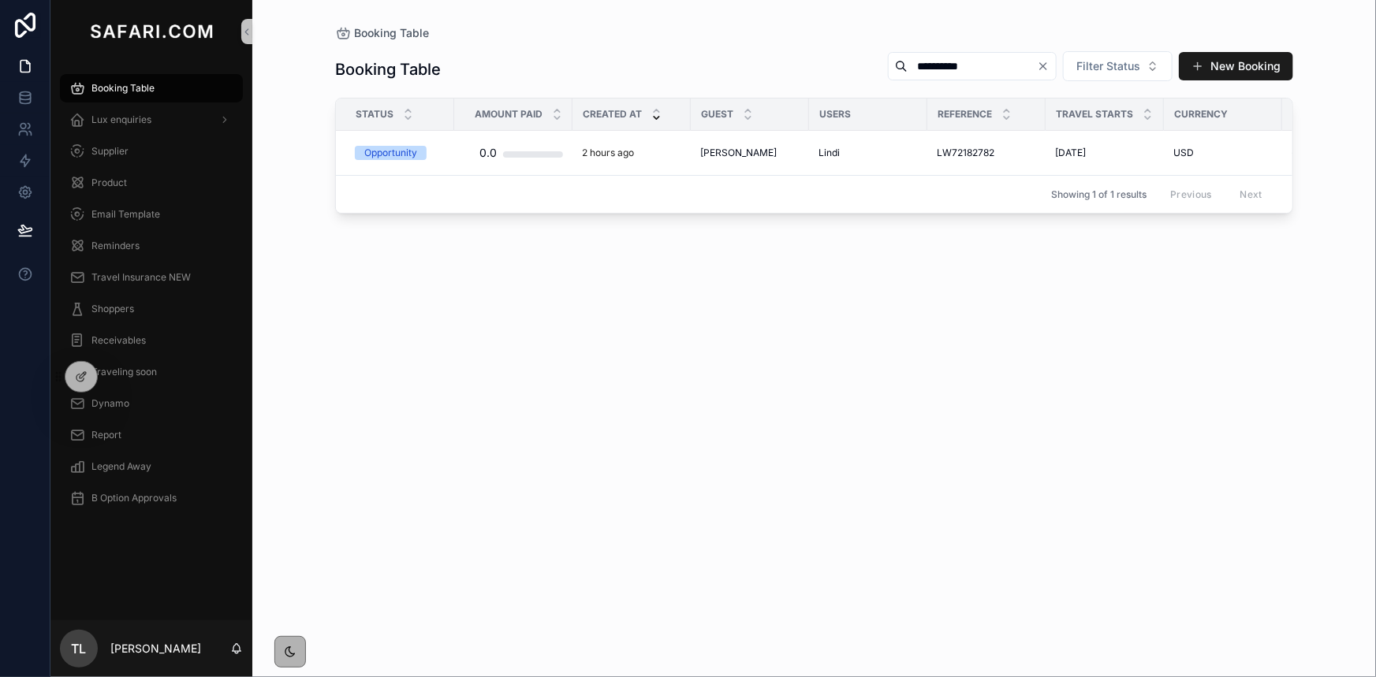
click at [915, 68] on input "**********" at bounding box center [972, 66] width 129 height 22
click at [736, 150] on span "[PERSON_NAME]" at bounding box center [738, 153] width 76 height 13
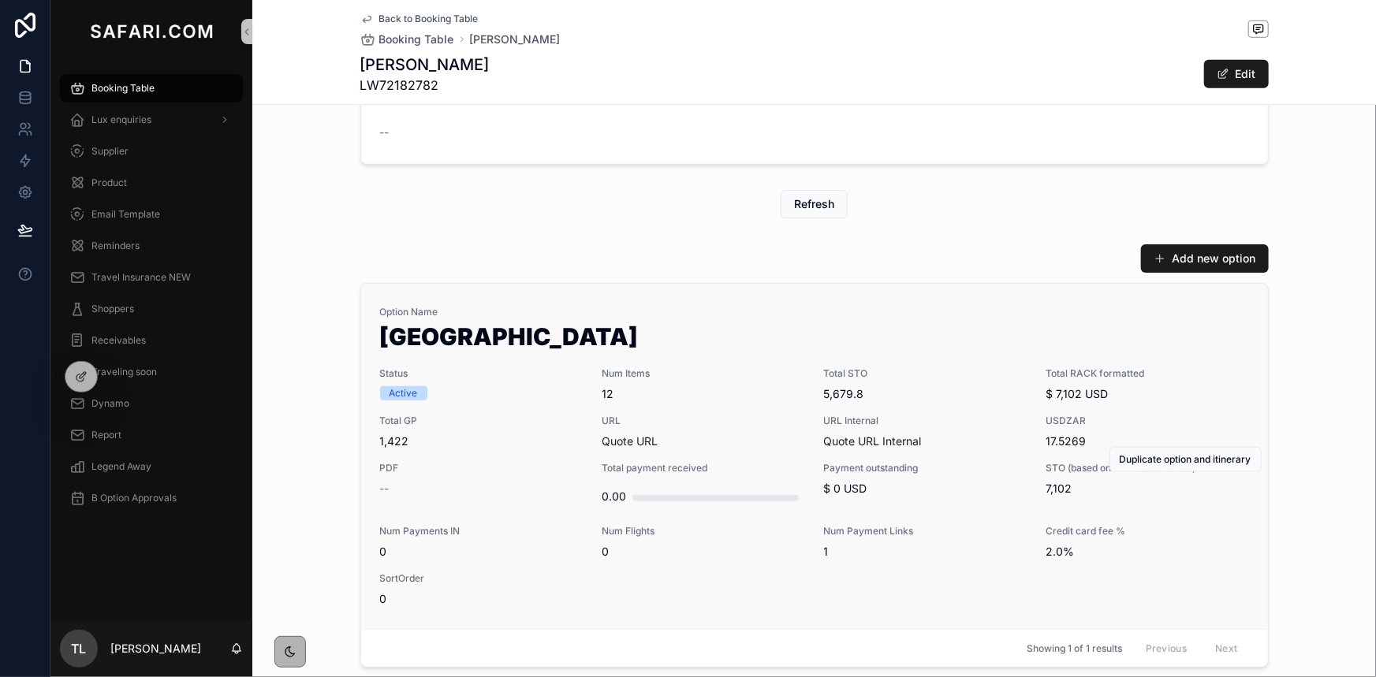
scroll to position [645, 0]
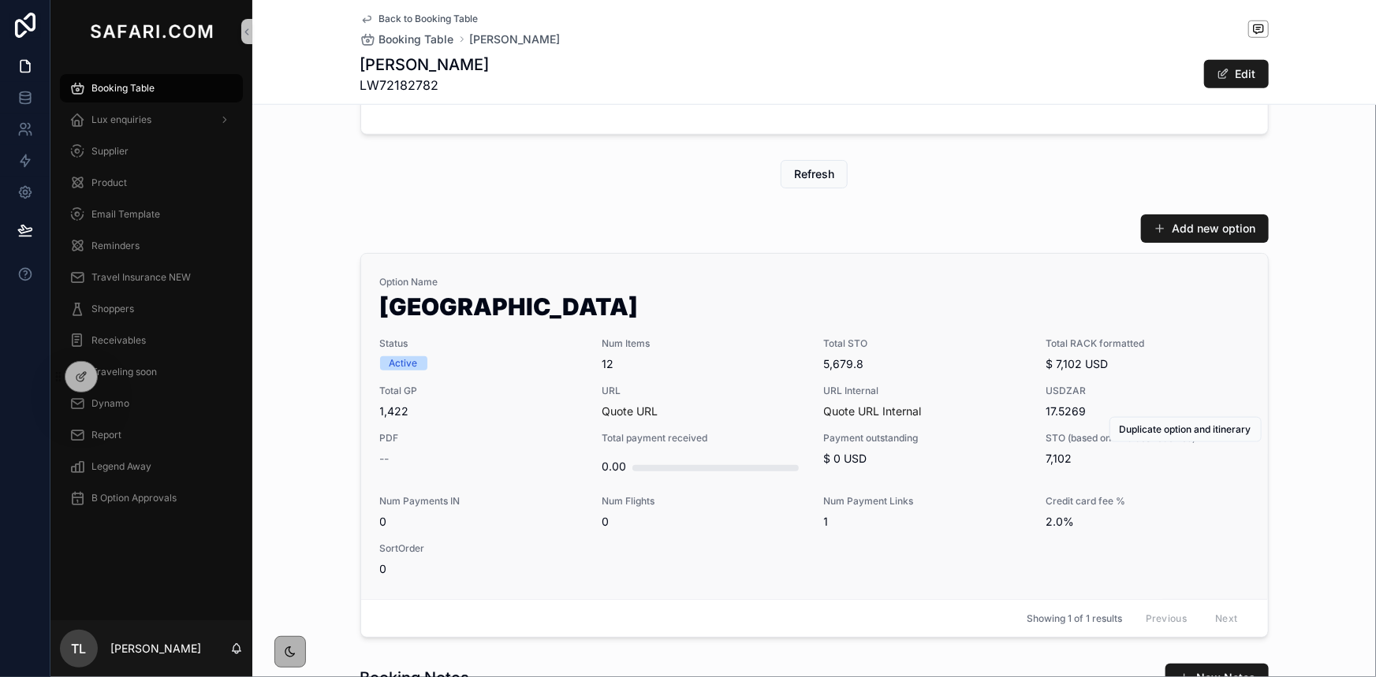
click at [960, 330] on div "Option Name Victoria Falls & Hwange National Park Status Active Num Items 12 To…" at bounding box center [814, 426] width 869 height 301
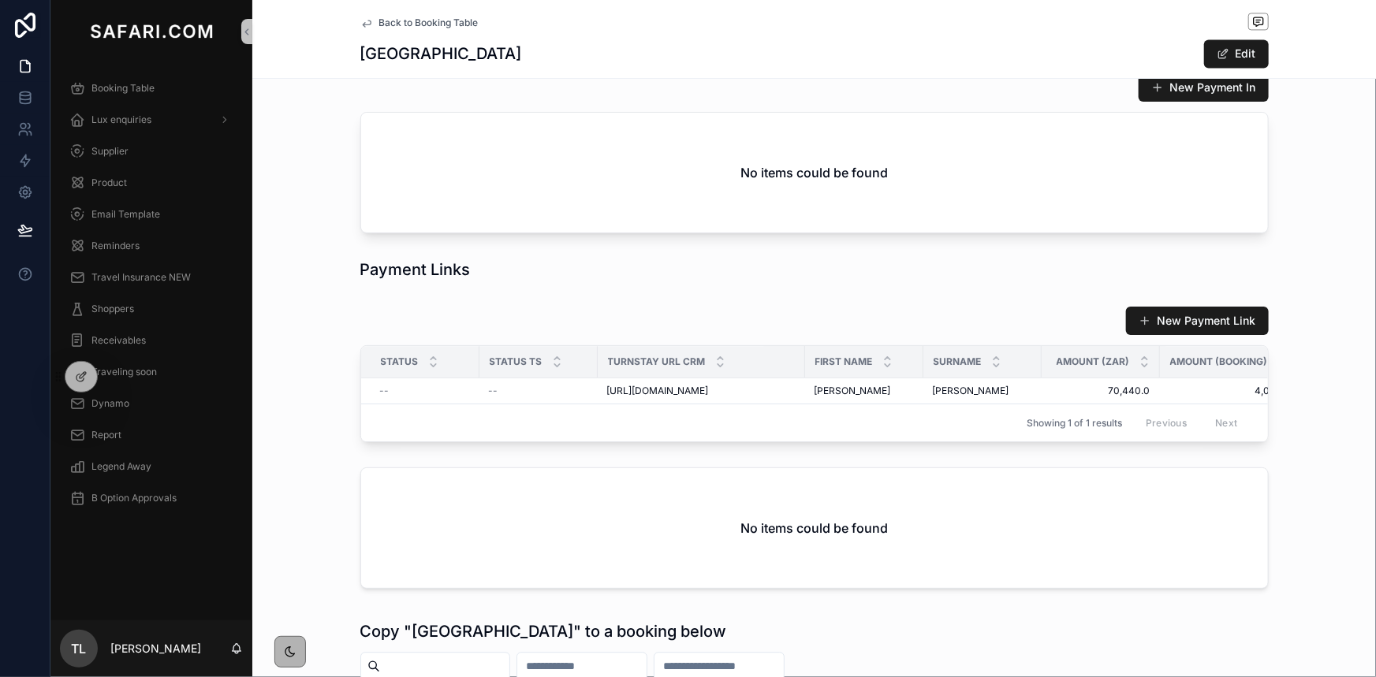
scroll to position [1792, 0]
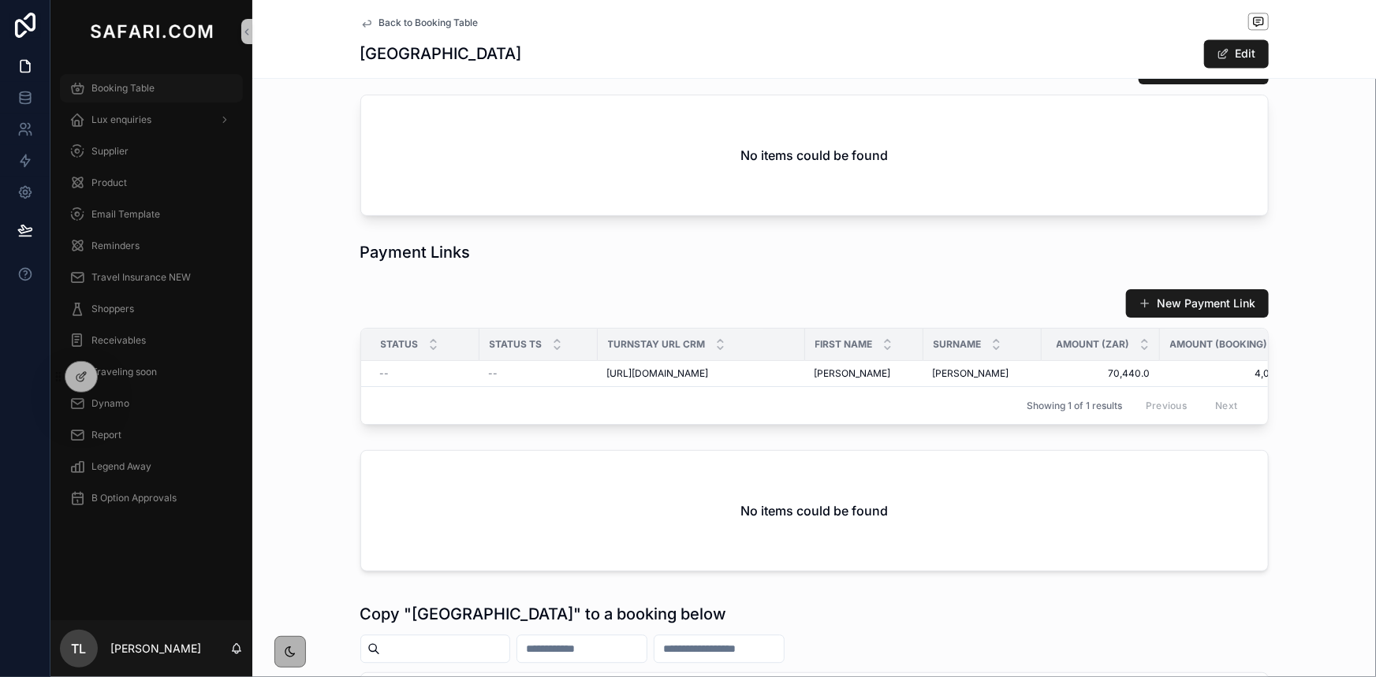
click at [162, 83] on div "Booking Table" at bounding box center [151, 88] width 164 height 25
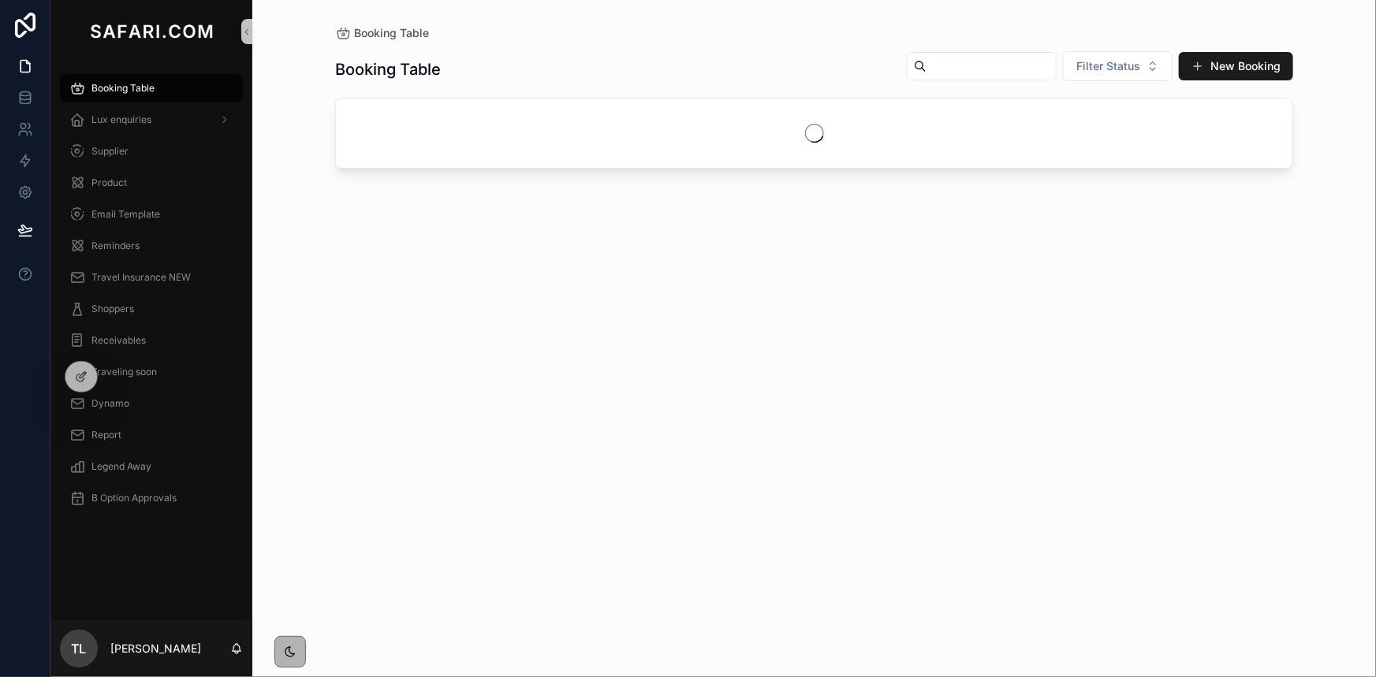
click at [975, 67] on input "scrollable content" at bounding box center [991, 66] width 129 height 22
paste input "**********"
type input "**********"
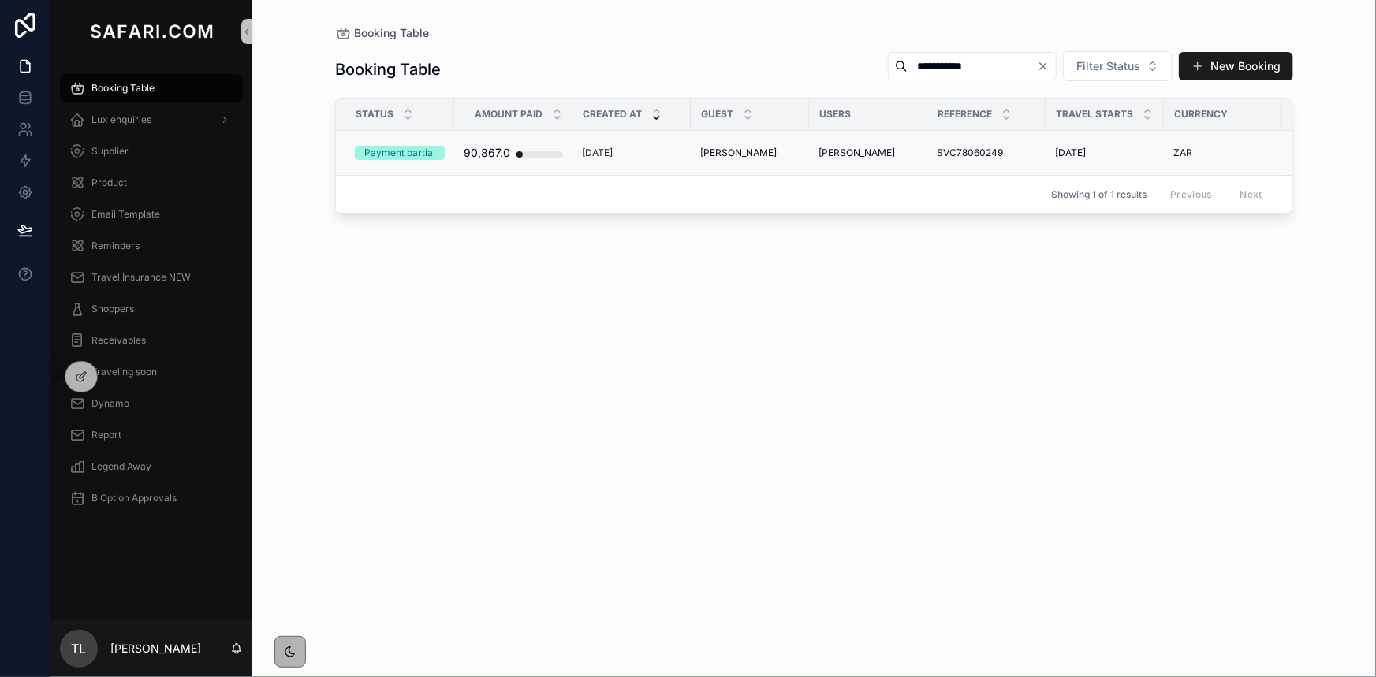
click at [721, 153] on span "Jack O'Connor" at bounding box center [738, 153] width 76 height 13
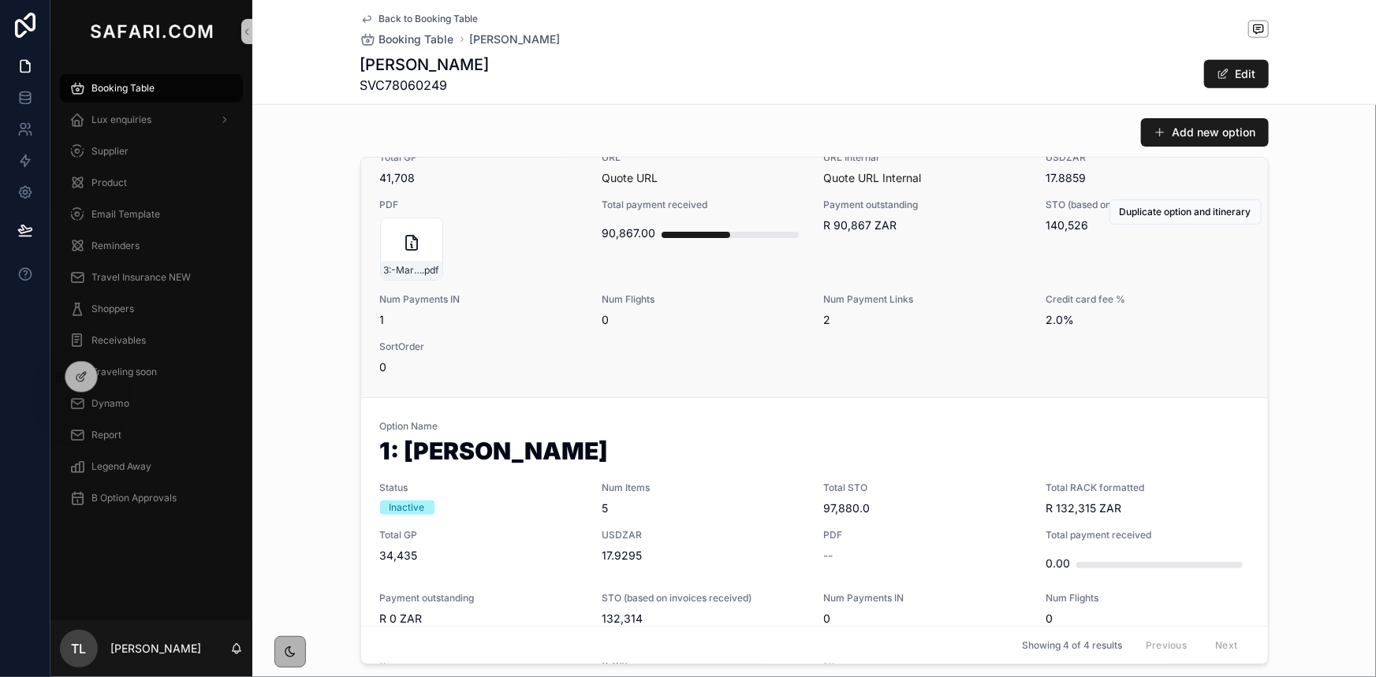
scroll to position [143, 0]
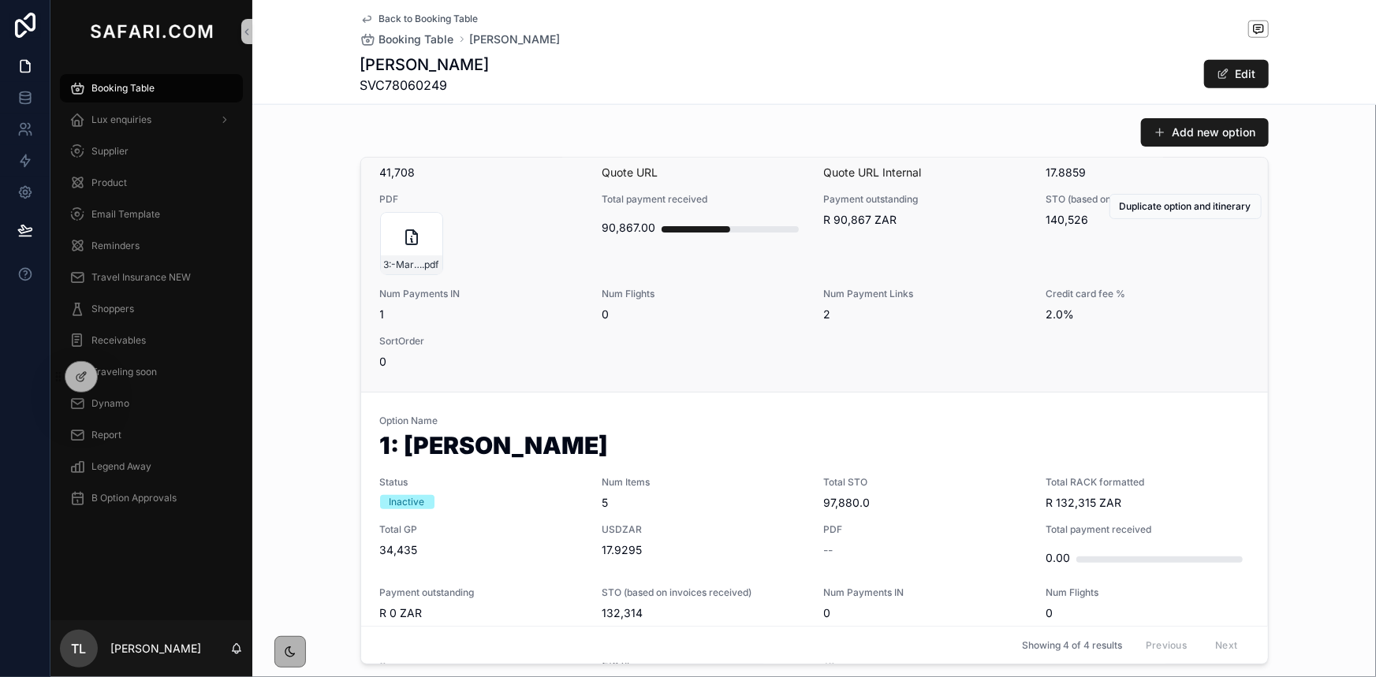
click at [824, 231] on div "Payment outstanding R 90,867 ZAR" at bounding box center [925, 234] width 203 height 82
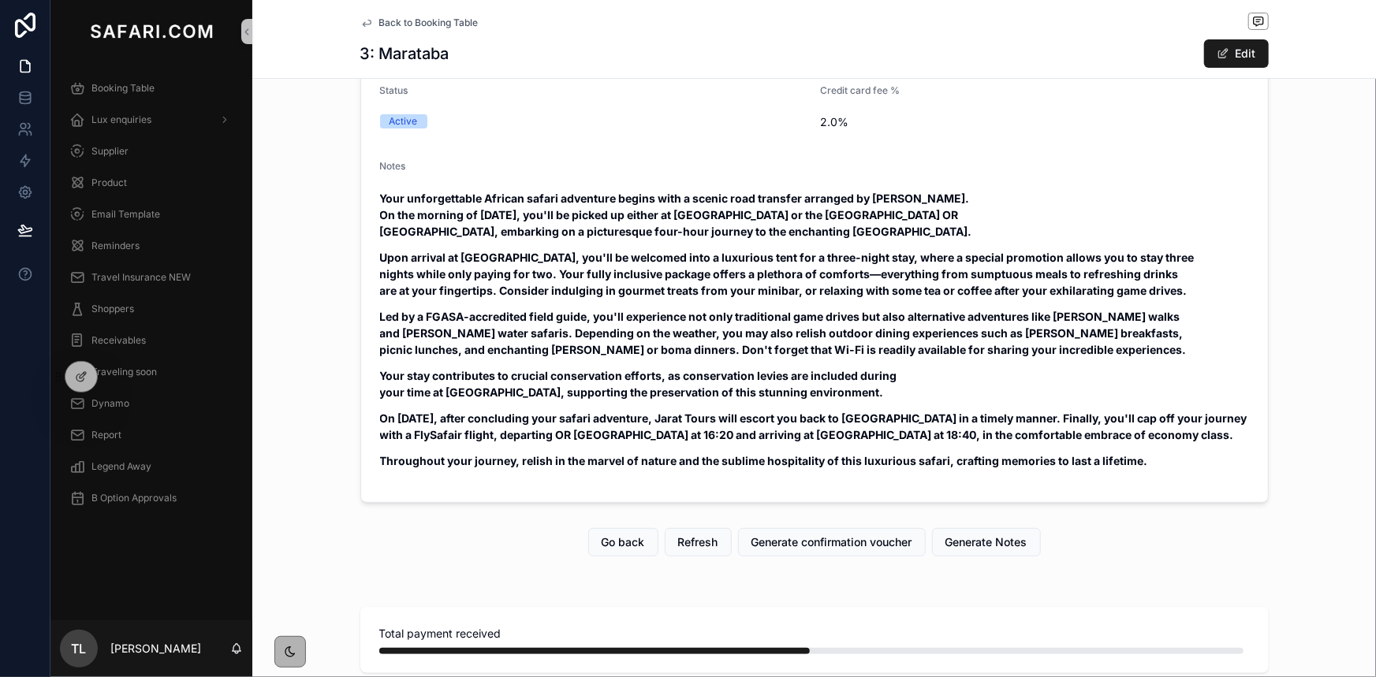
scroll to position [286, 0]
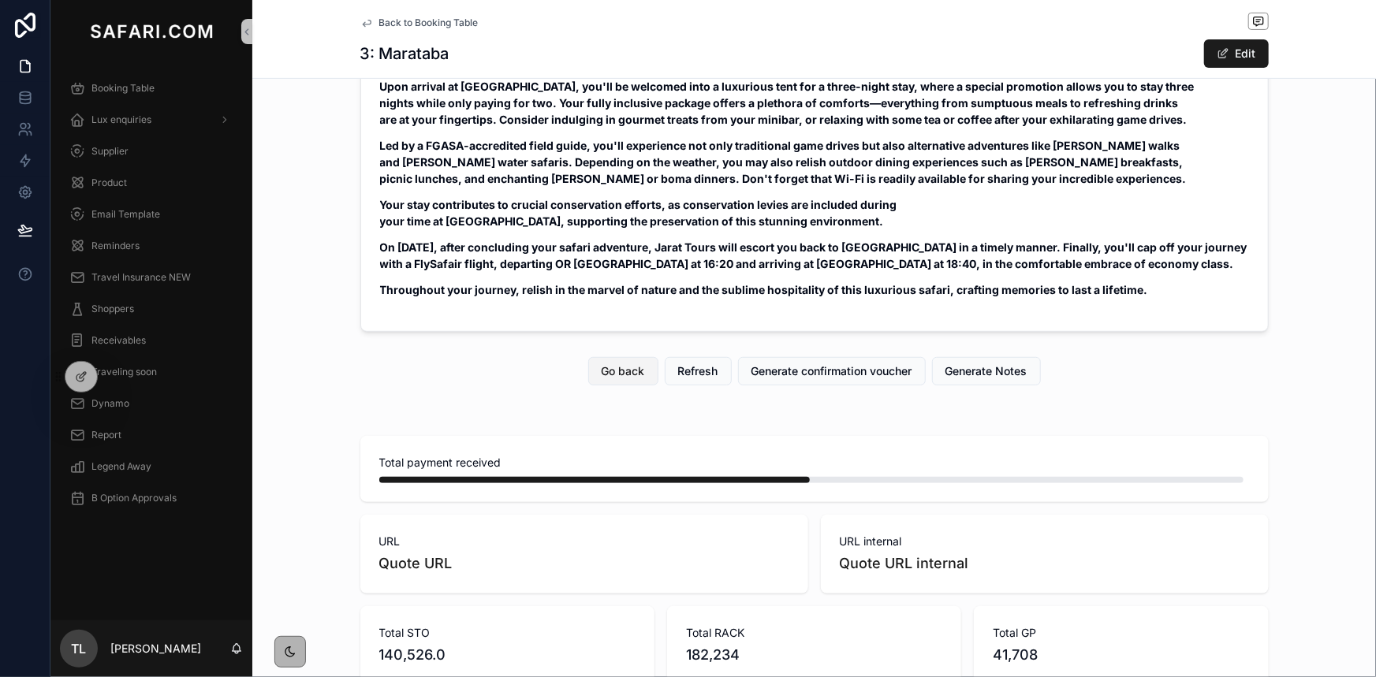
click at [623, 378] on button "Go back" at bounding box center [623, 371] width 70 height 28
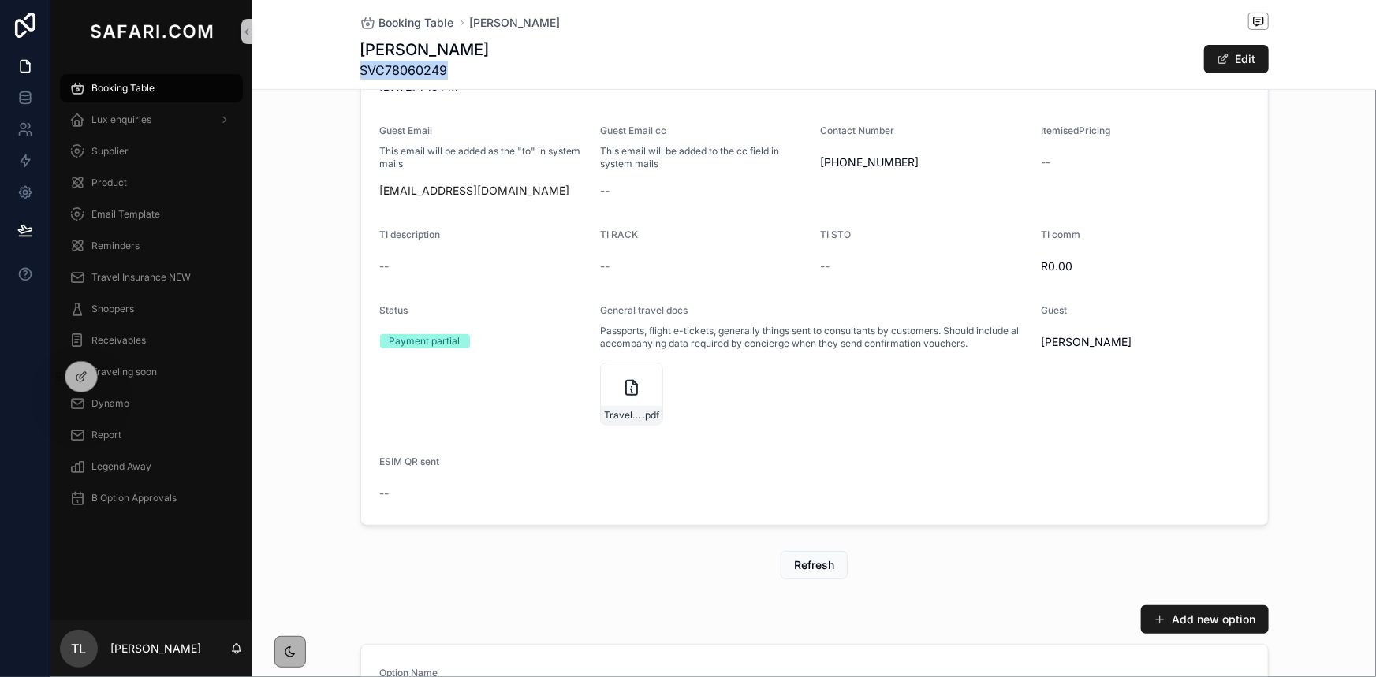
click at [164, 86] on div "Booking Table" at bounding box center [151, 88] width 164 height 25
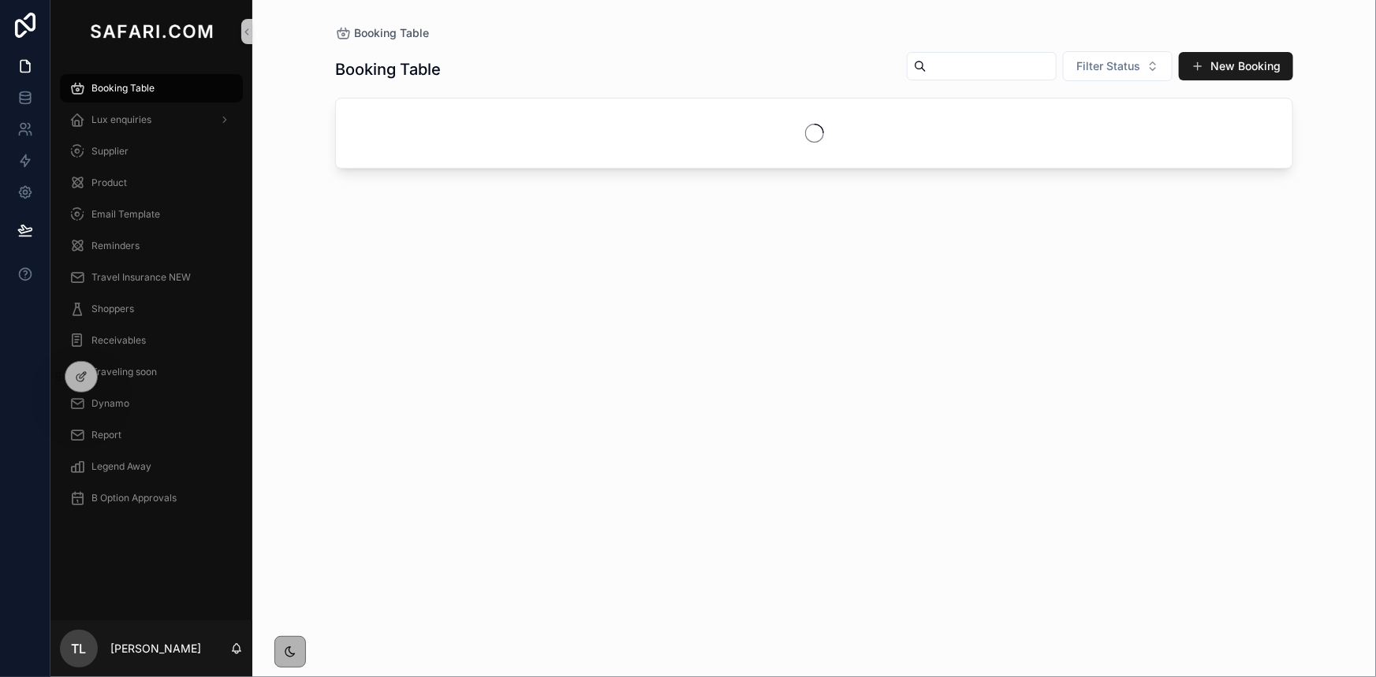
click at [927, 69] on input "scrollable content" at bounding box center [991, 66] width 129 height 22
paste input "**********"
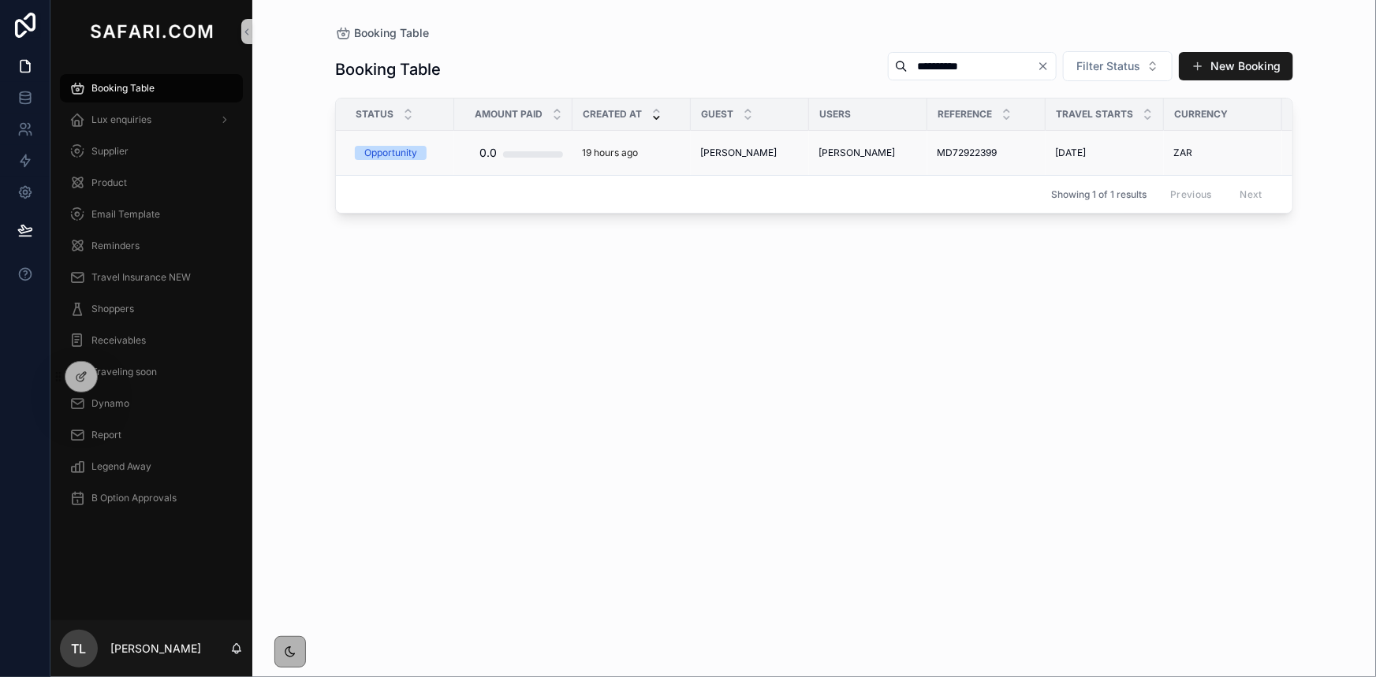
type input "**********"
click at [750, 155] on span "[PERSON_NAME]" at bounding box center [738, 153] width 76 height 13
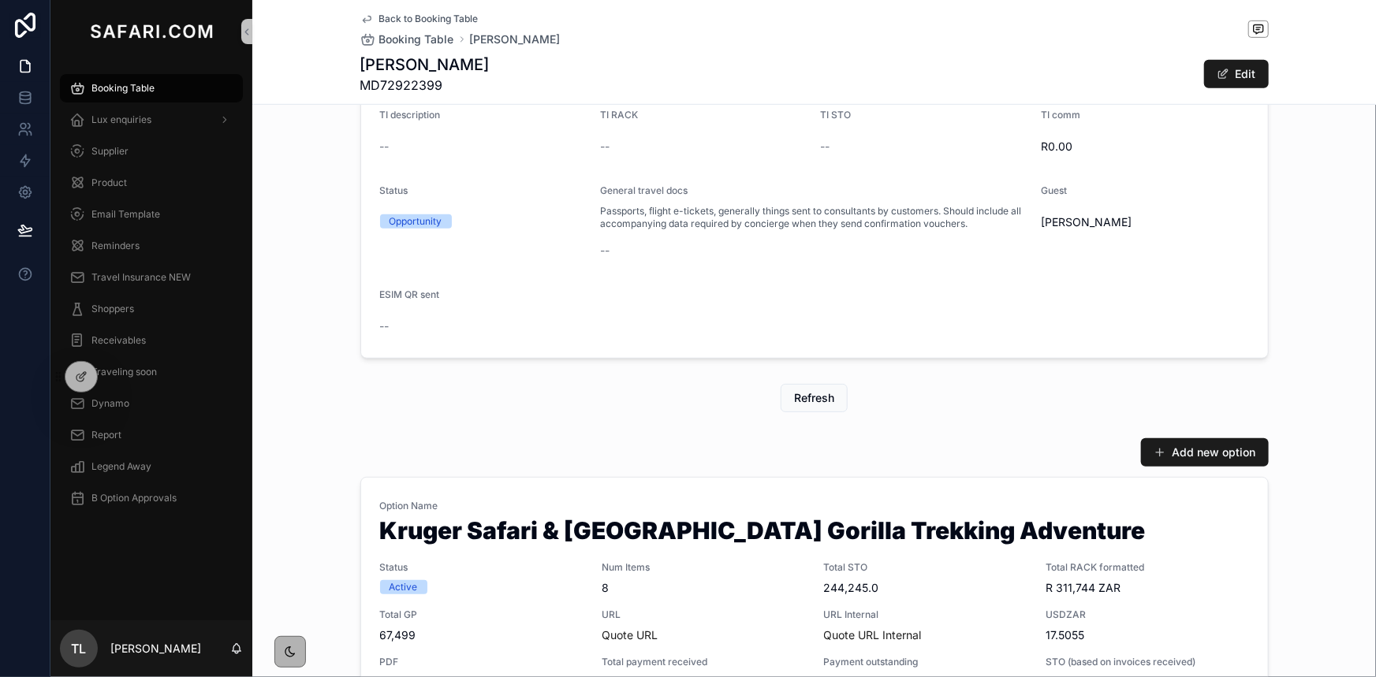
scroll to position [645, 0]
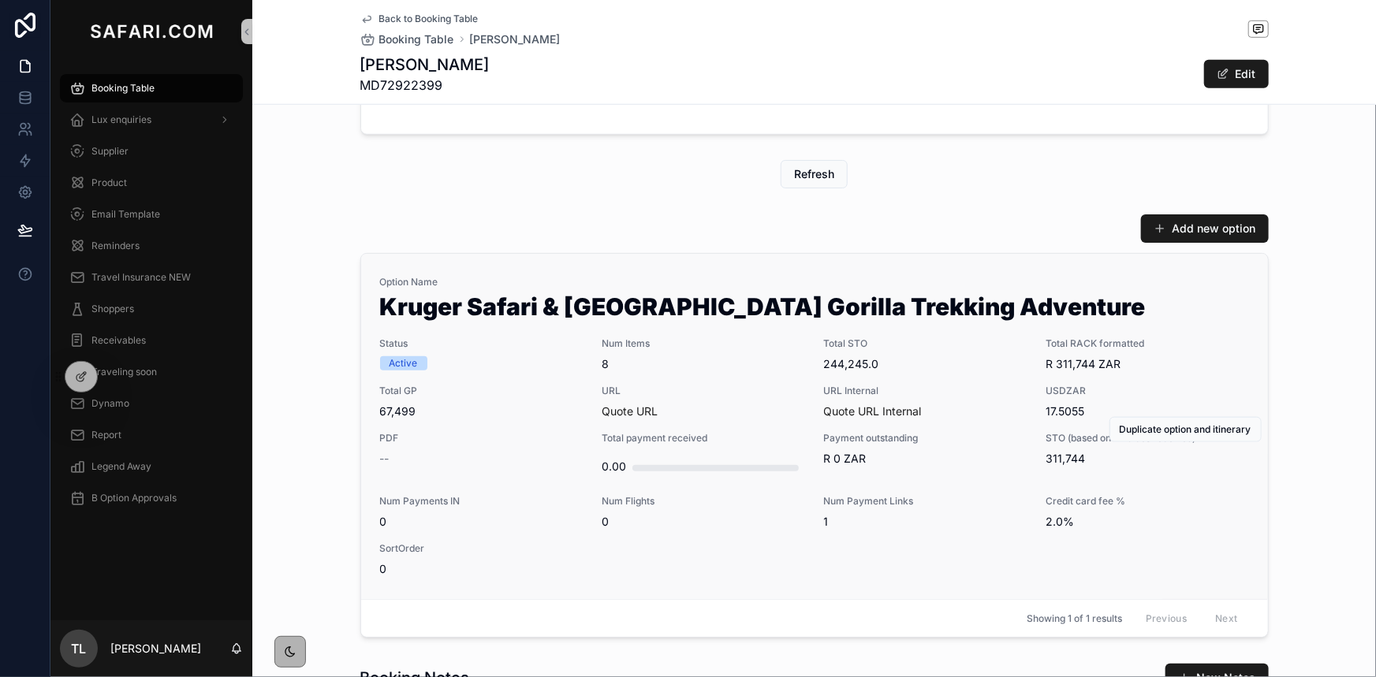
click at [748, 347] on span "Num Items" at bounding box center [703, 343] width 203 height 13
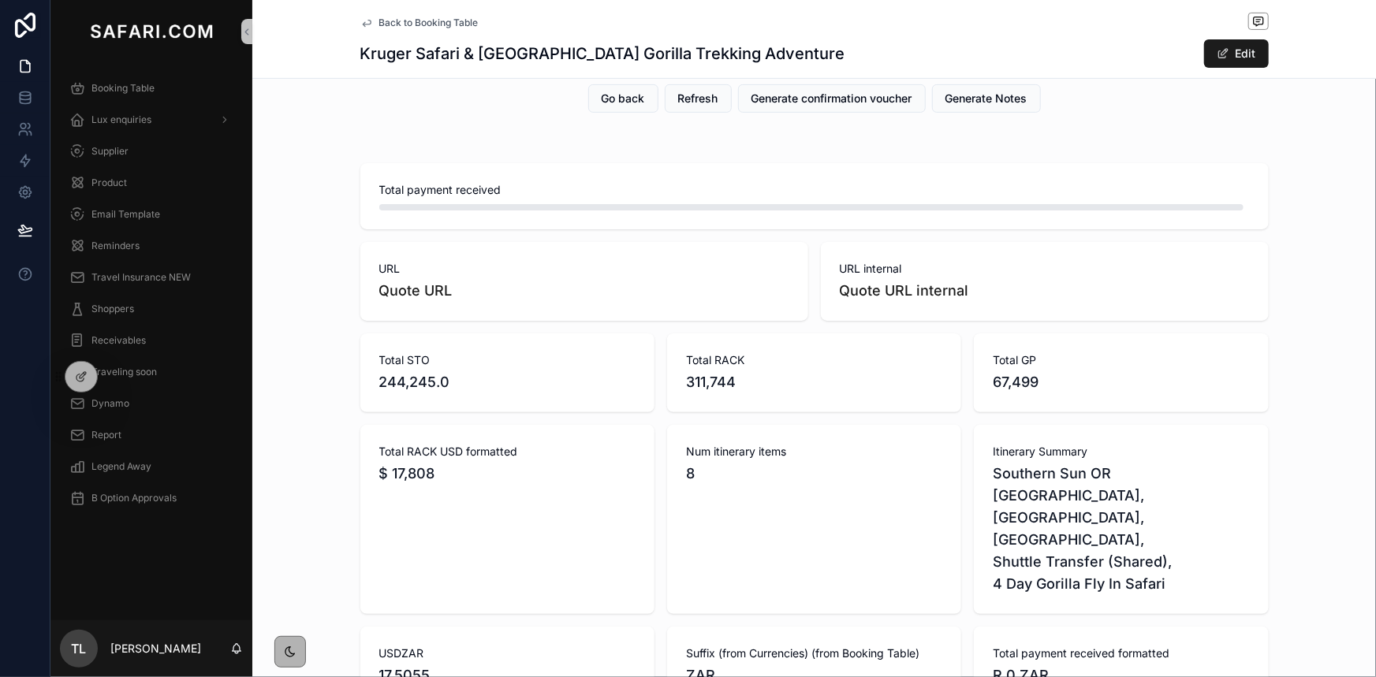
scroll to position [430, 0]
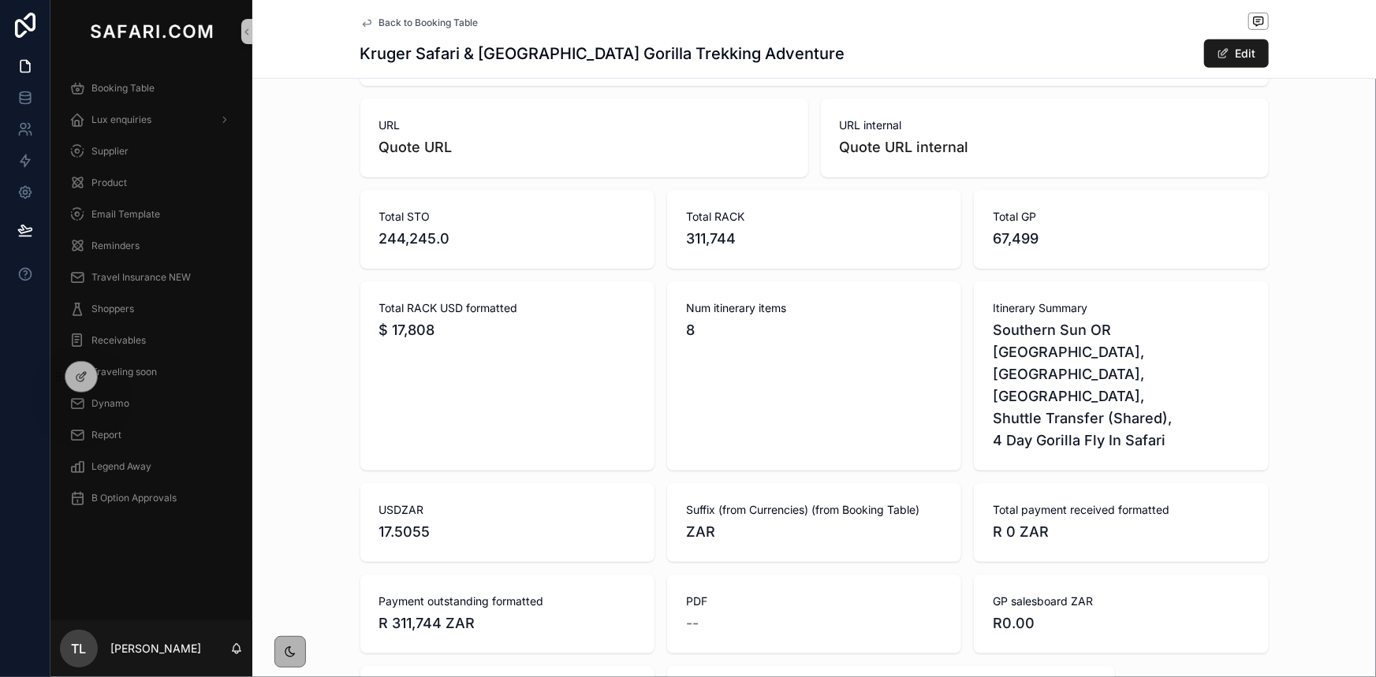
click at [311, 372] on div "Total payment received URL Quote URL URL internal Quote URL internal Total STO …" at bounding box center [814, 428] width 1124 height 830
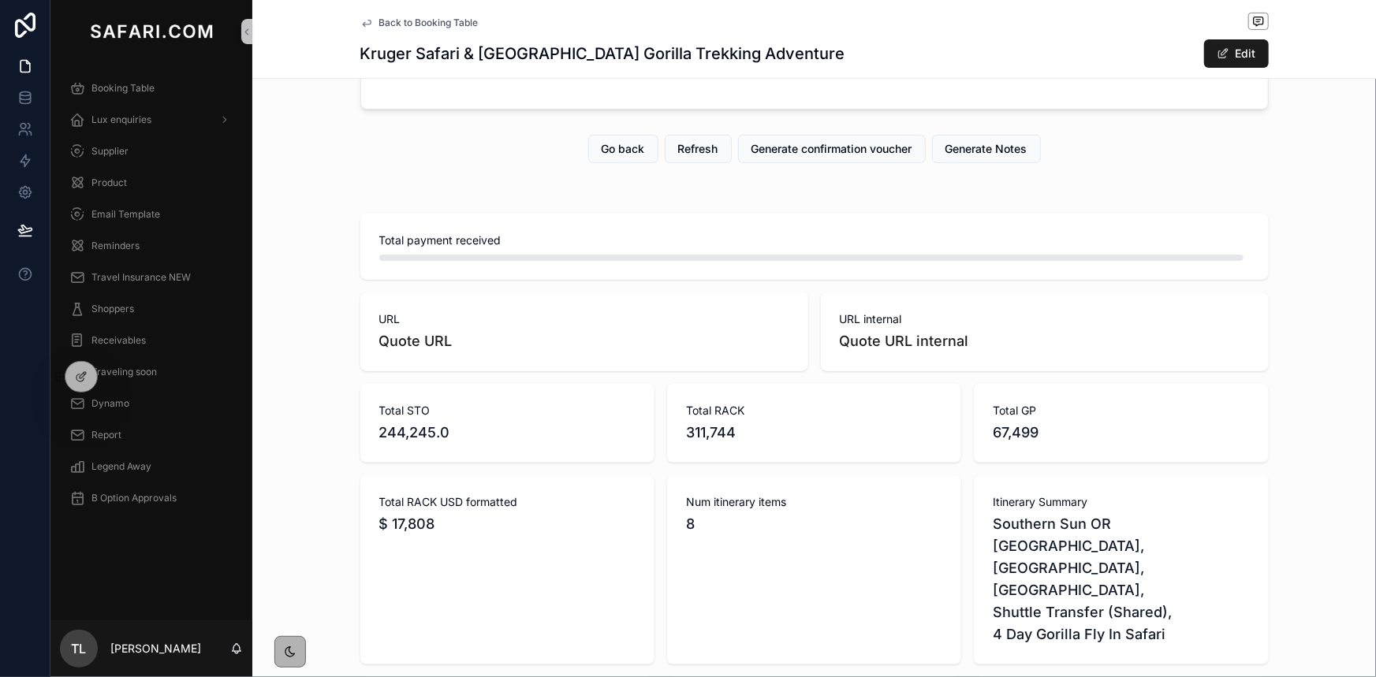
scroll to position [286, 0]
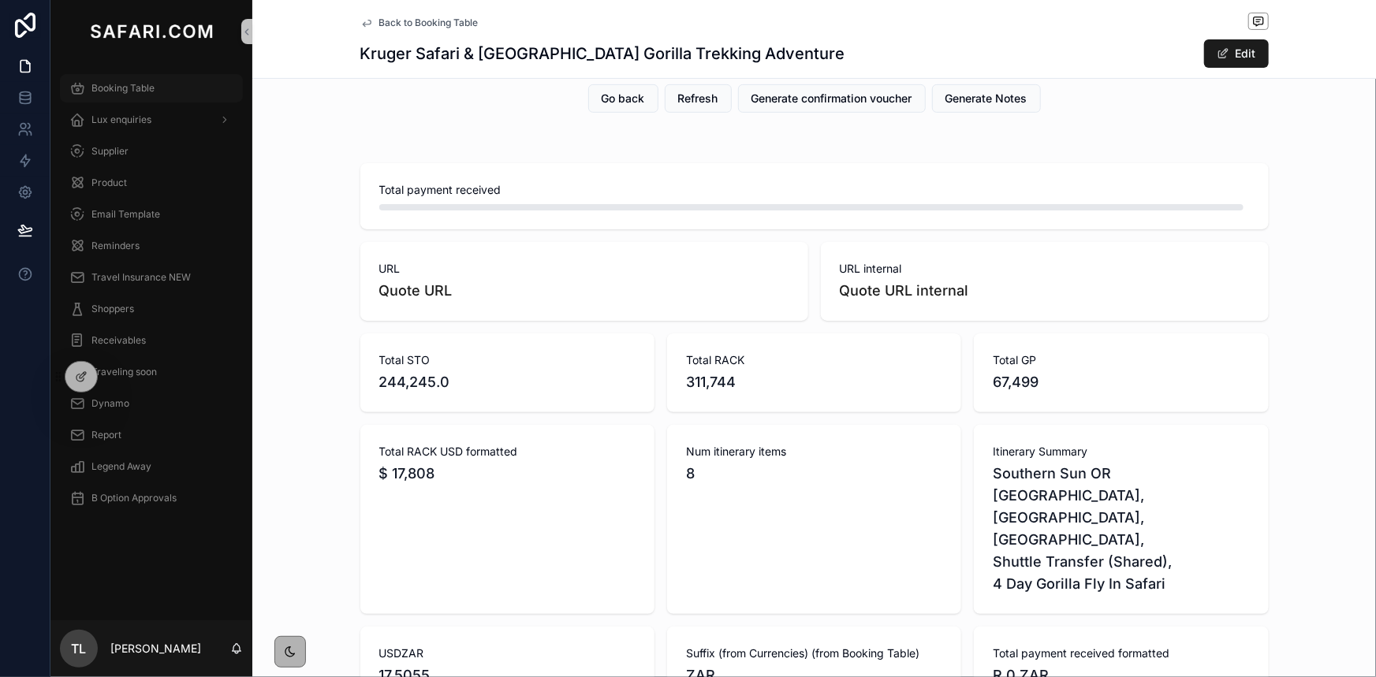
click at [103, 95] on div "Booking Table" at bounding box center [151, 88] width 164 height 25
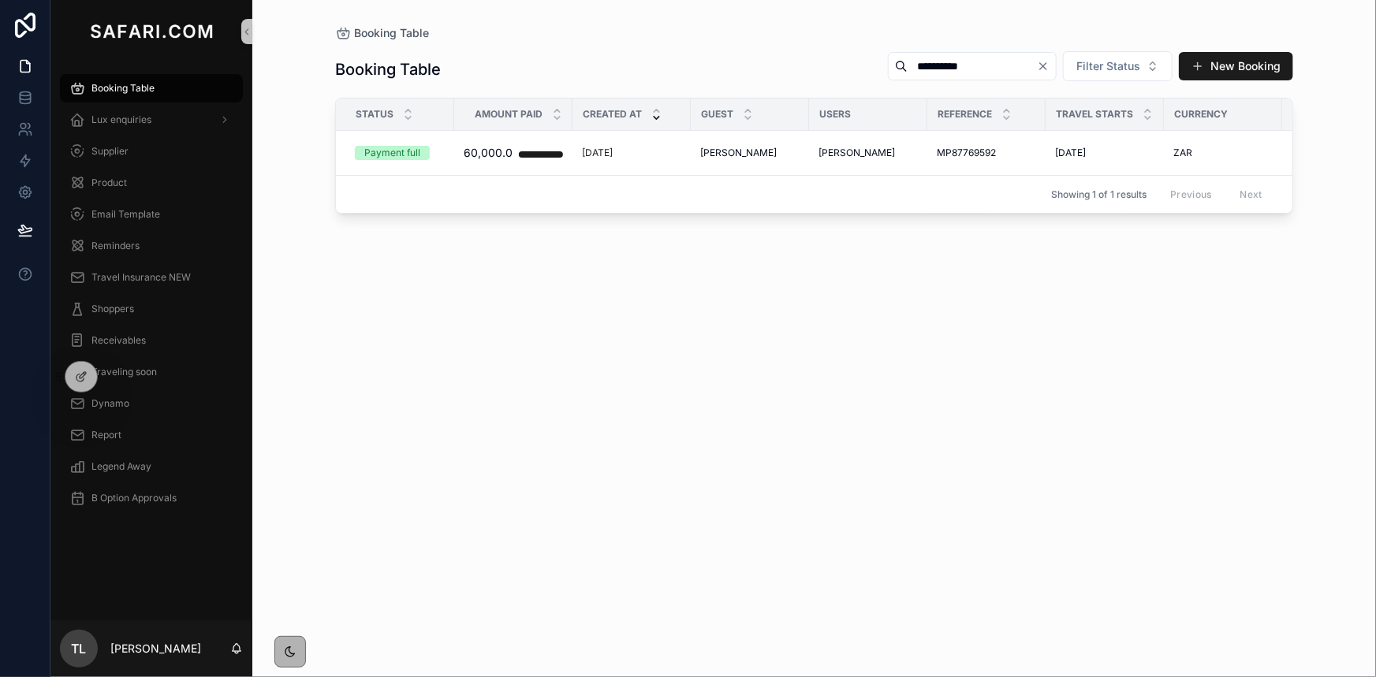
click at [979, 66] on input "**********" at bounding box center [972, 66] width 129 height 22
paste input "*"
type input "**********"
click at [744, 150] on span "Harold Lozano" at bounding box center [738, 153] width 76 height 13
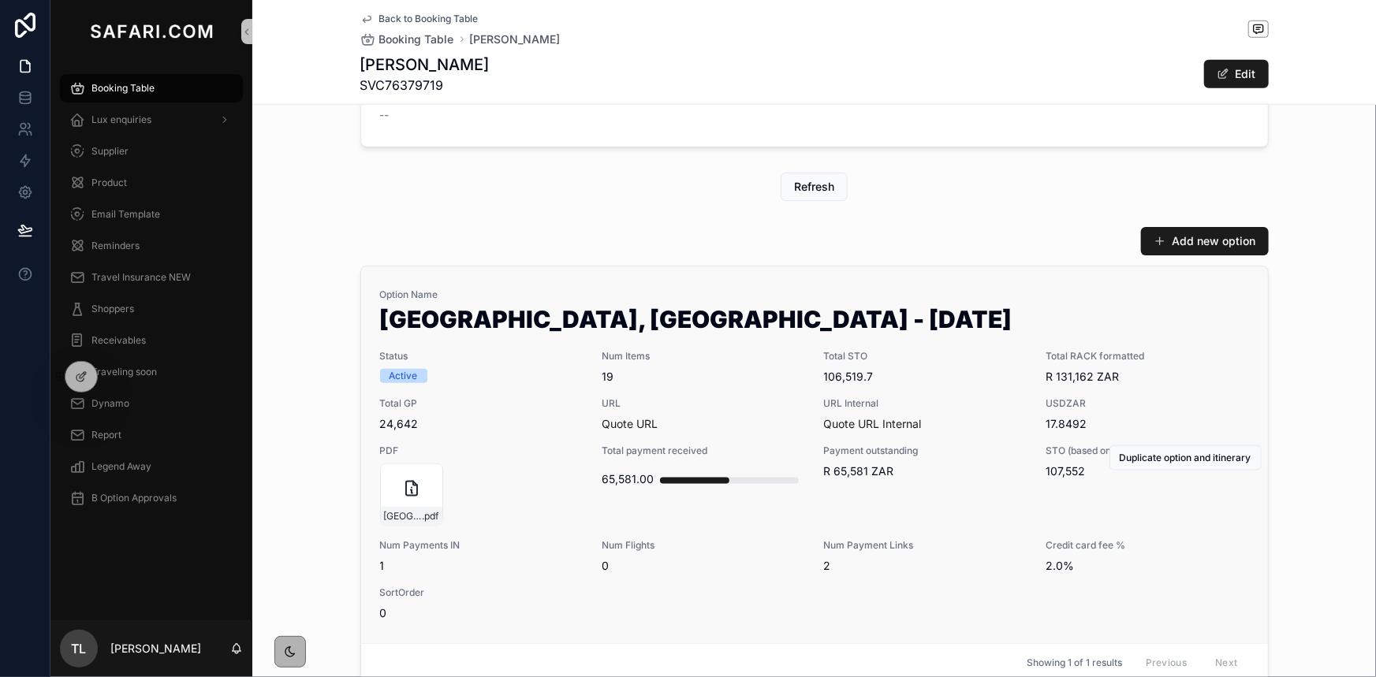
scroll to position [859, 0]
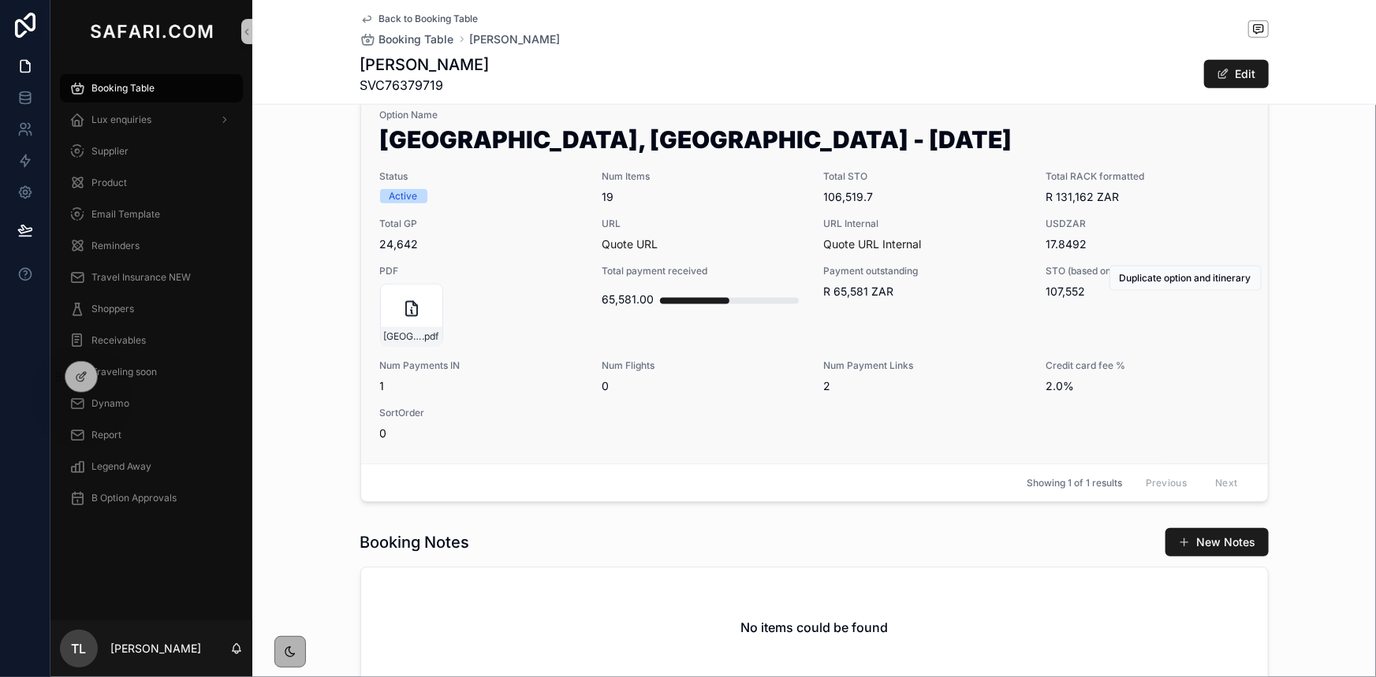
click at [560, 174] on span "Status" at bounding box center [481, 176] width 203 height 13
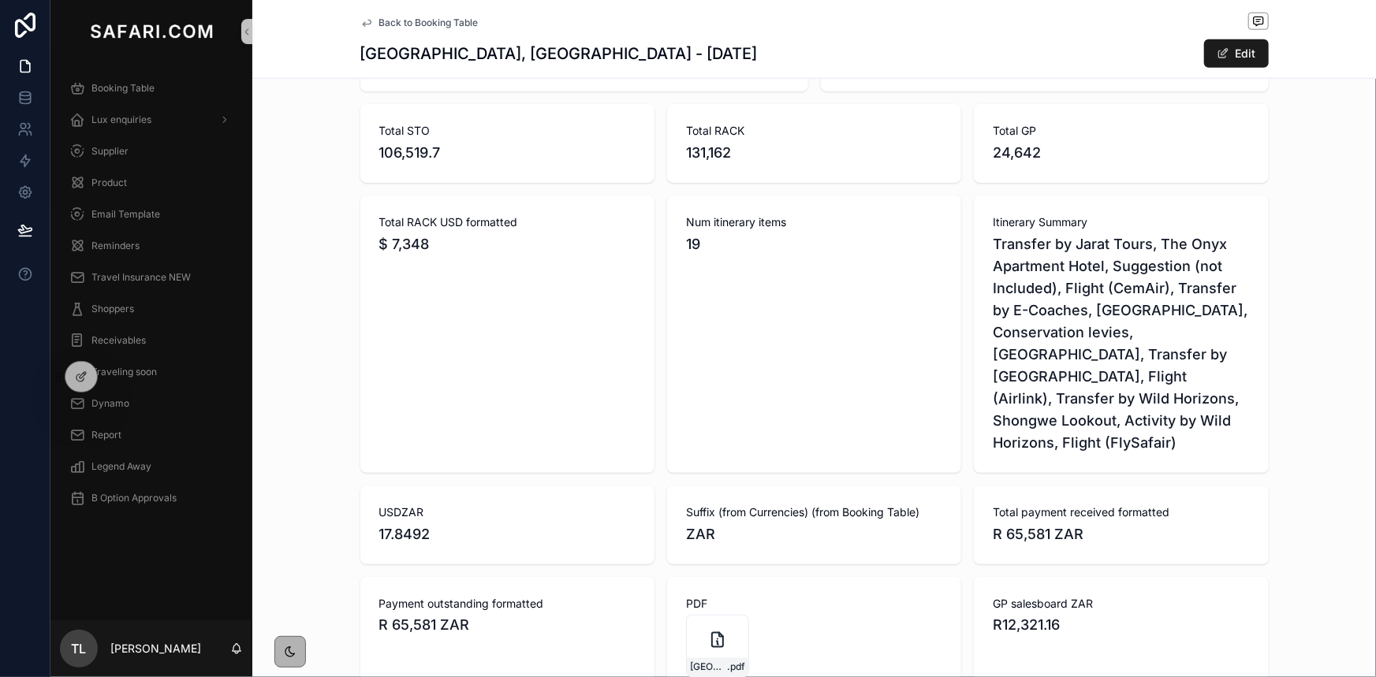
scroll to position [931, 0]
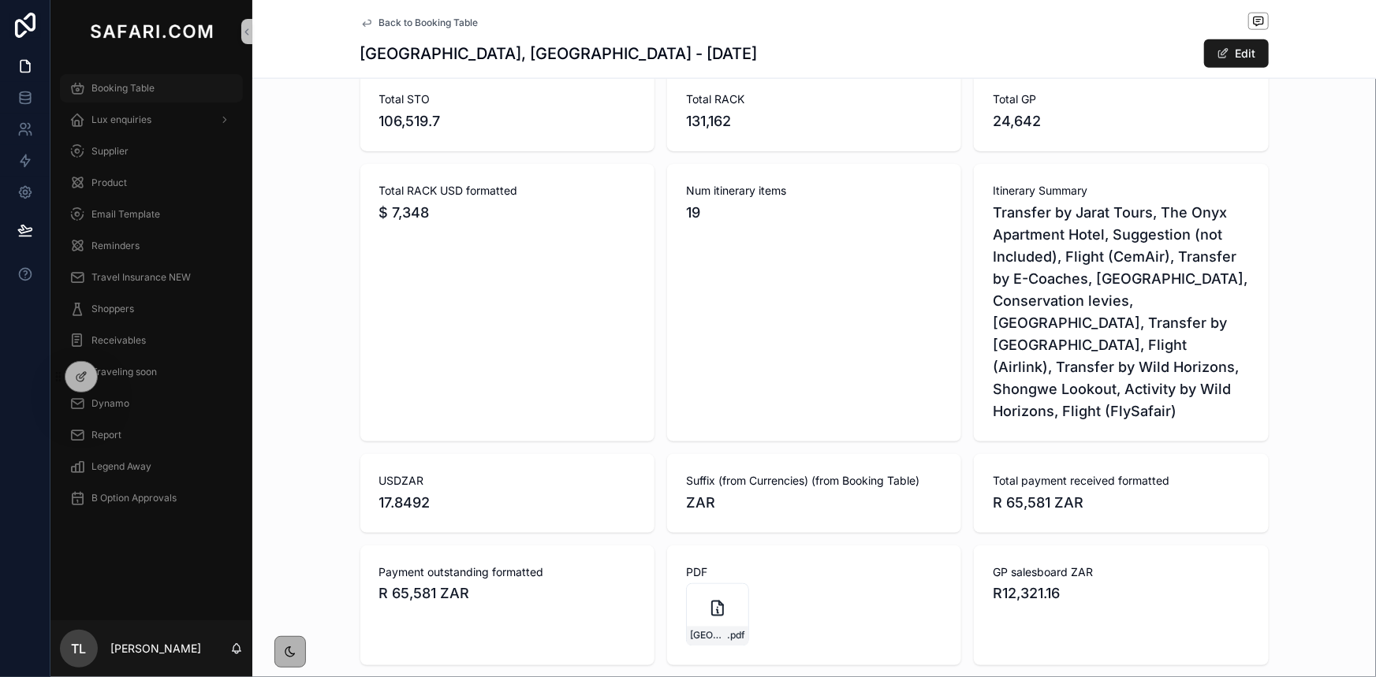
click at [143, 80] on div "Booking Table" at bounding box center [151, 88] width 164 height 25
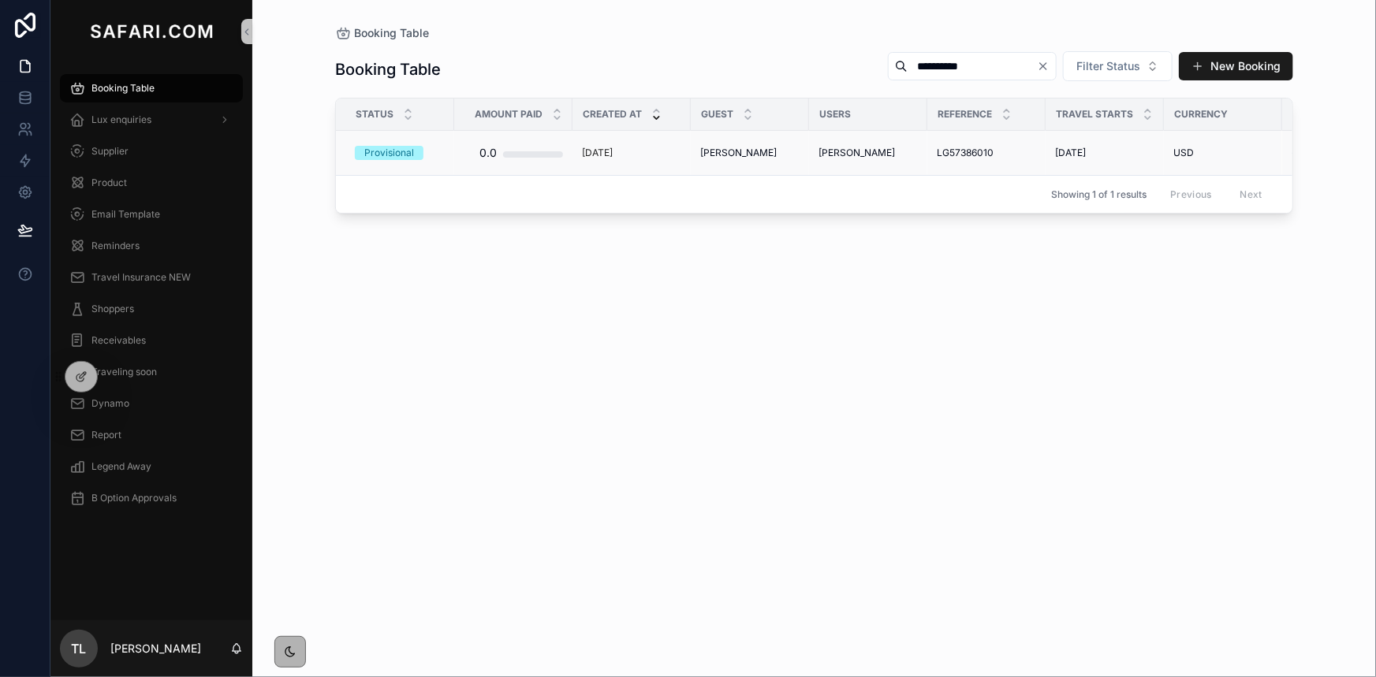
type input "**********"
click at [967, 153] on span "LG57386010" at bounding box center [965, 153] width 57 height 13
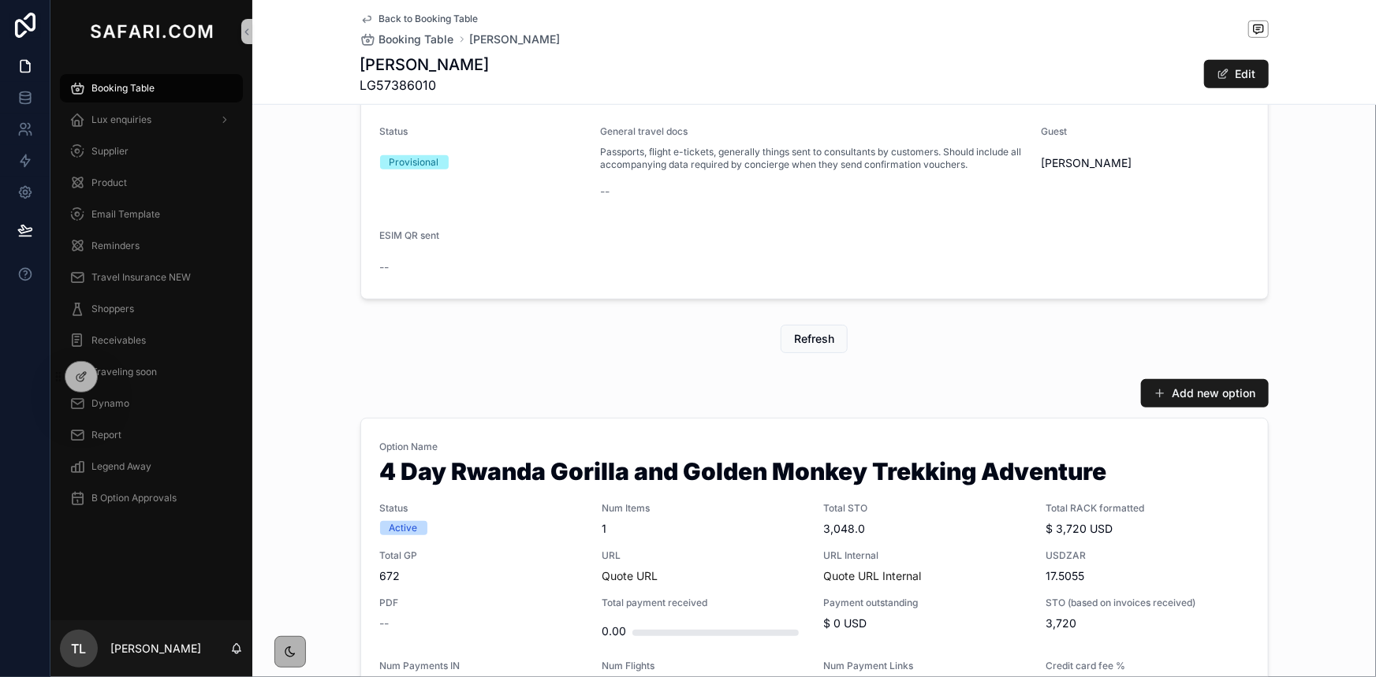
scroll to position [645, 0]
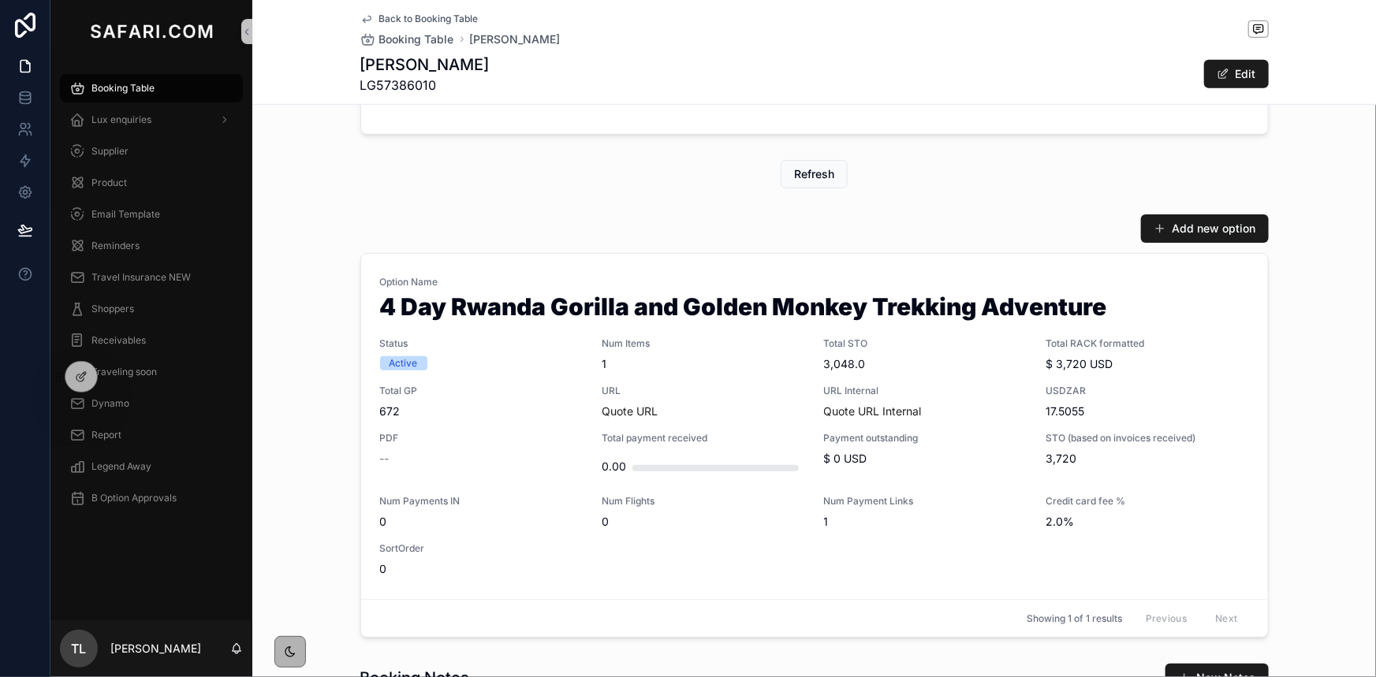
click at [142, 92] on span "Booking Table" at bounding box center [122, 88] width 63 height 13
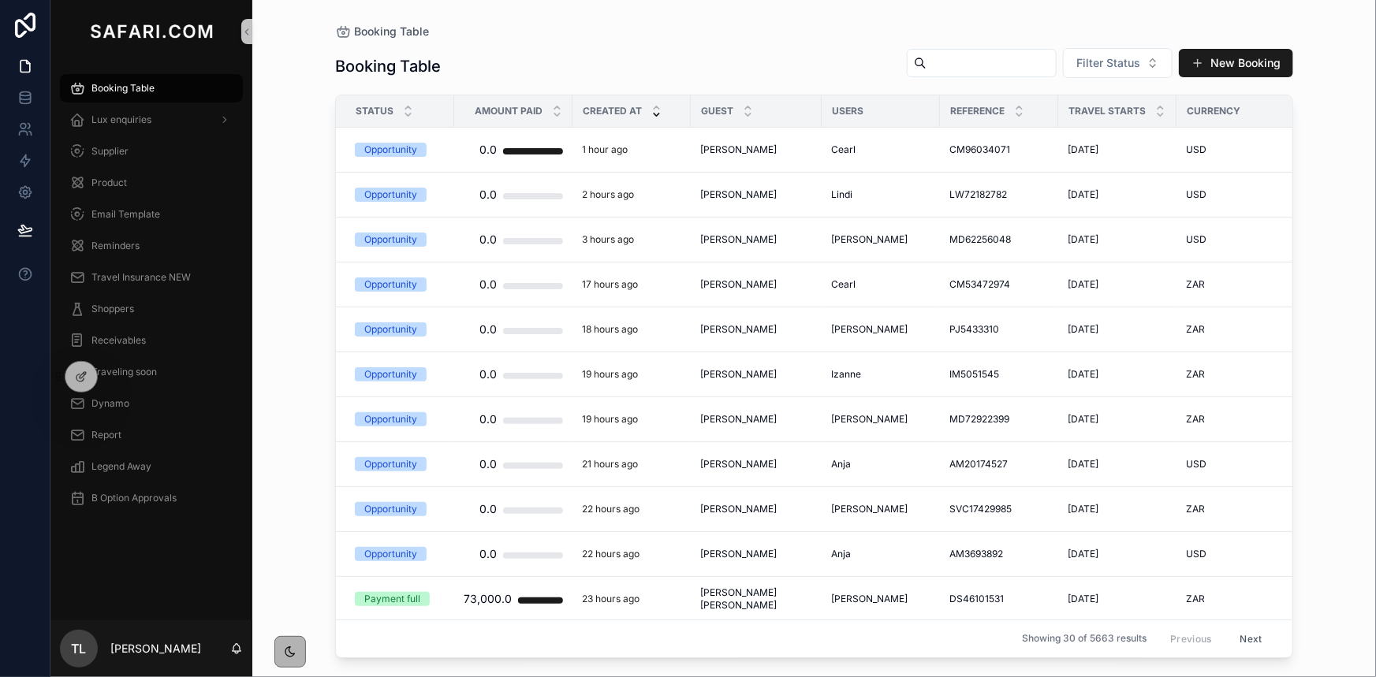
click at [938, 67] on input "scrollable content" at bounding box center [991, 63] width 129 height 22
paste input "**********"
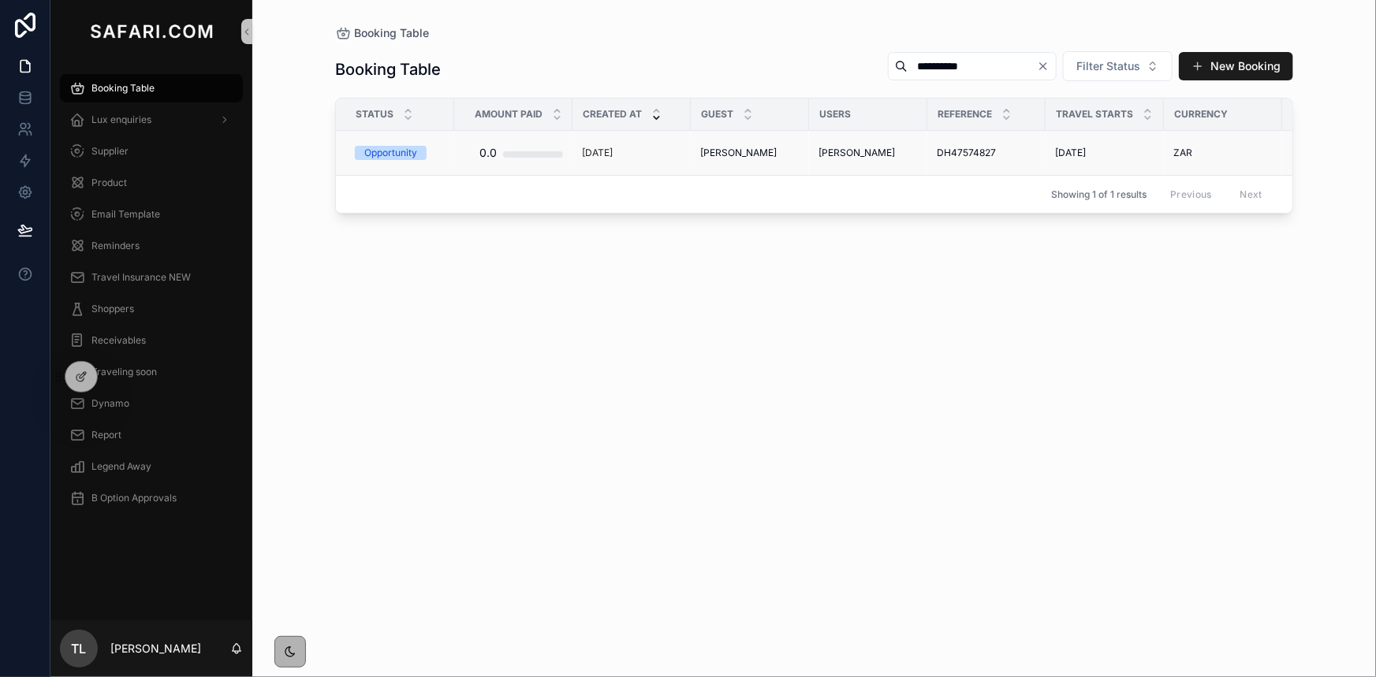
type input "**********"
click at [841, 155] on span "[PERSON_NAME]" at bounding box center [856, 153] width 76 height 13
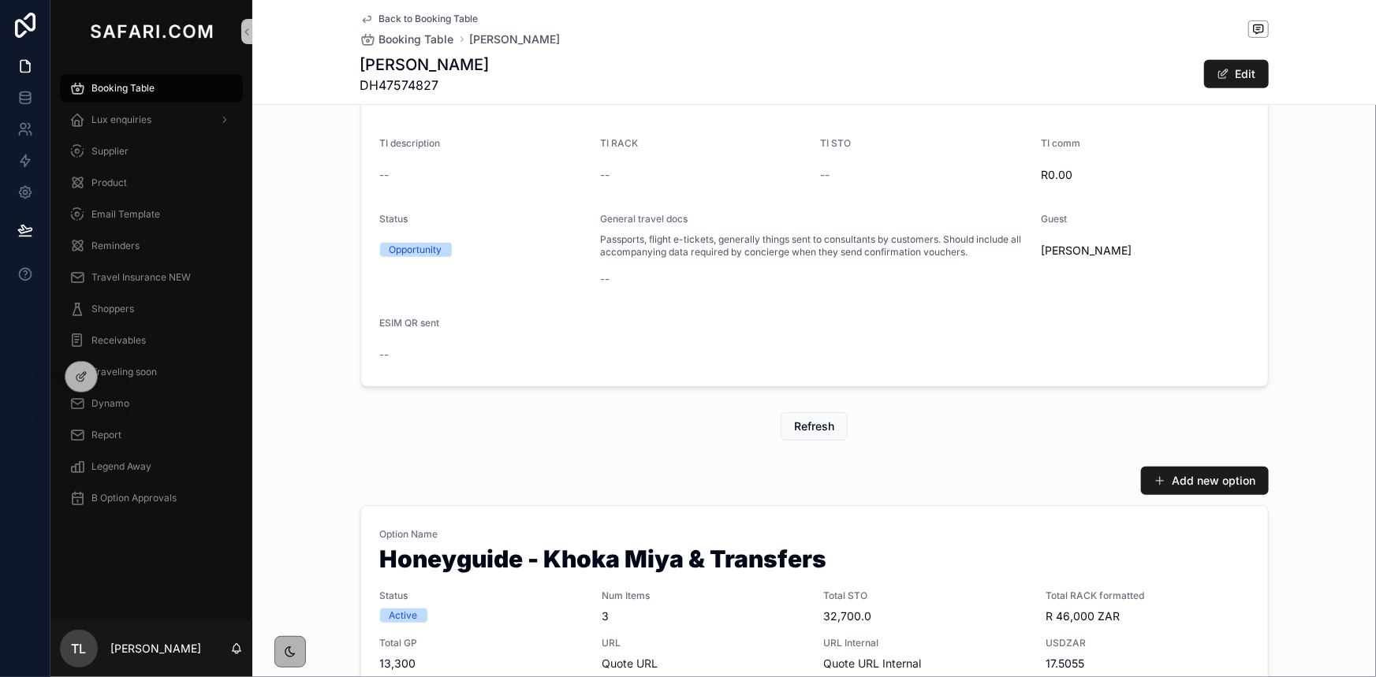
scroll to position [645, 0]
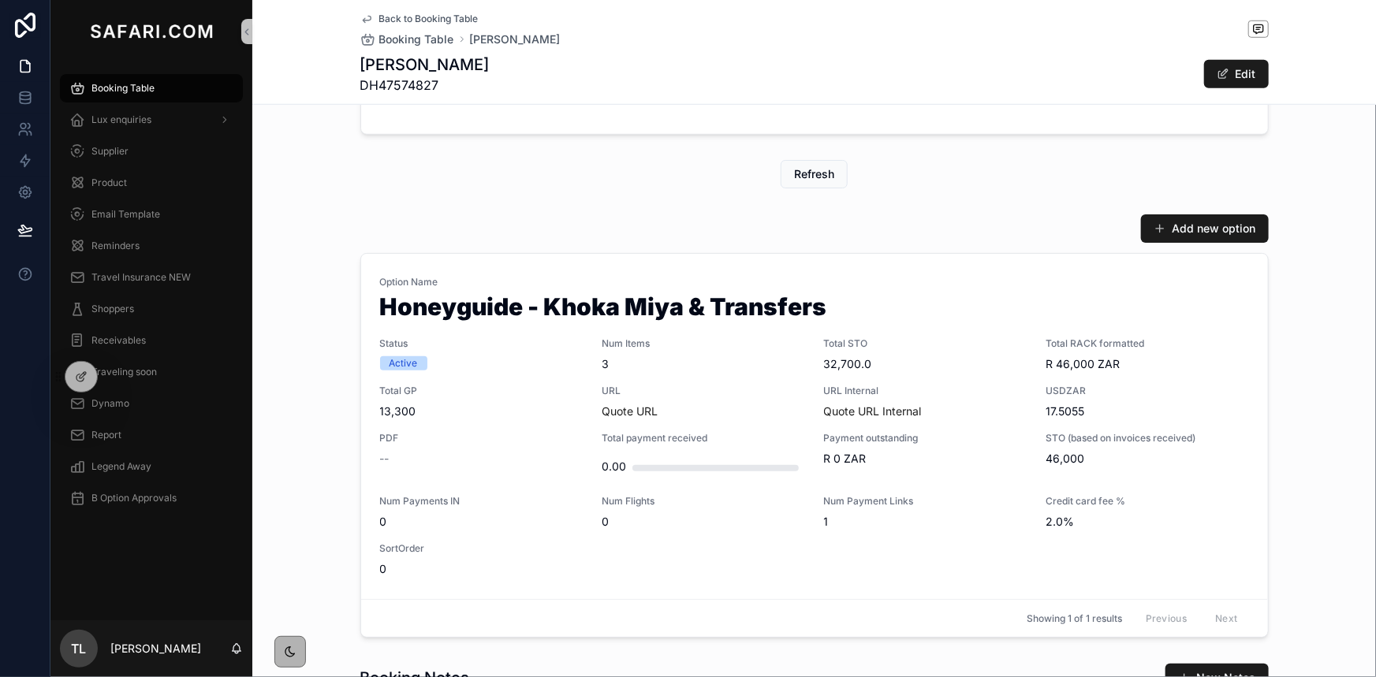
click at [760, 372] on div "Option Name Honeyguide - Khoka Miya & Transfers Status Active Num Items 3 Total…" at bounding box center [814, 426] width 869 height 301
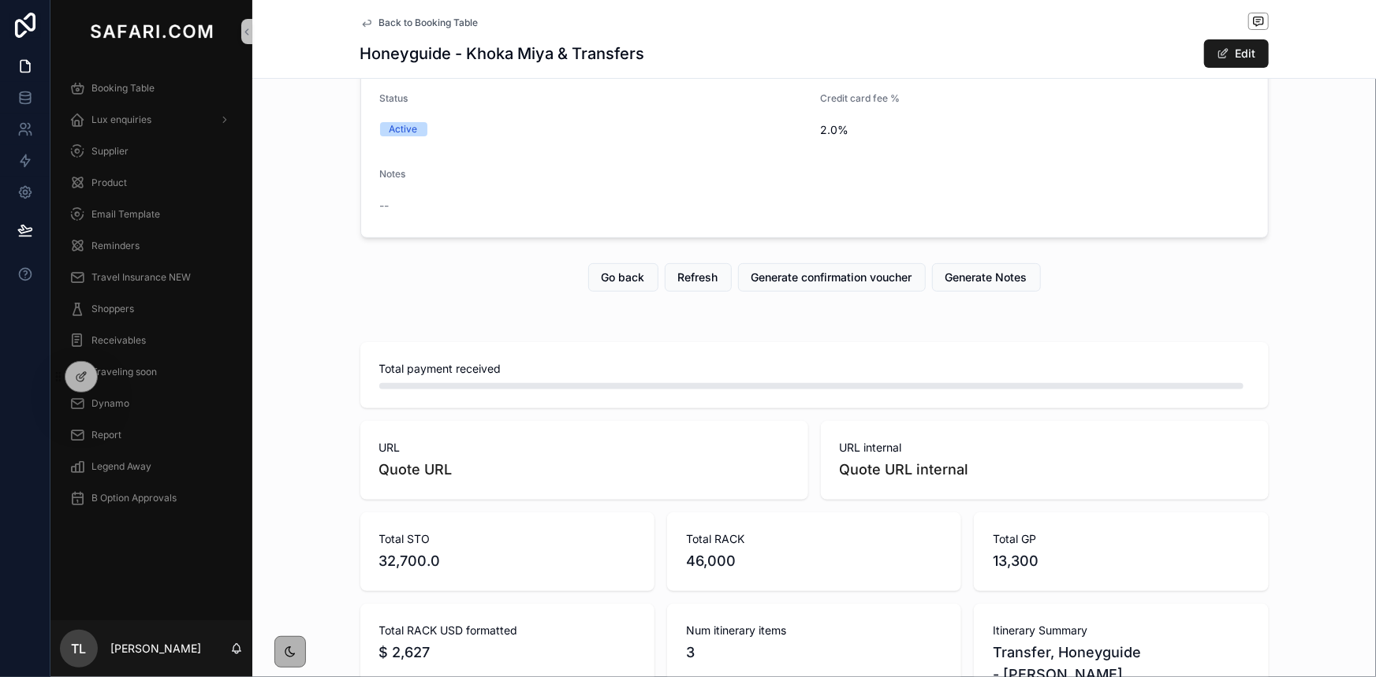
scroll to position [286, 0]
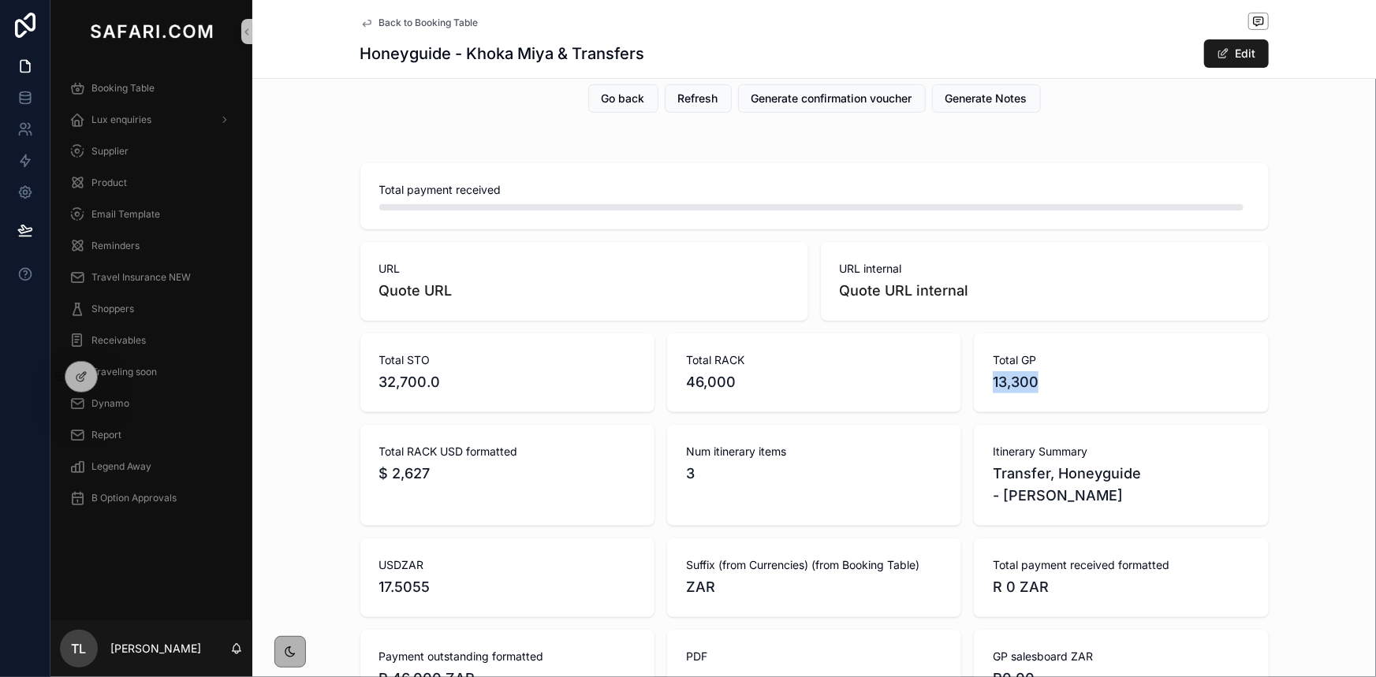
drag, startPoint x: 1030, startPoint y: 380, endPoint x: 989, endPoint y: 381, distance: 41.0
click at [993, 381] on span "13,300" at bounding box center [1121, 382] width 256 height 22
copy span "13,300"
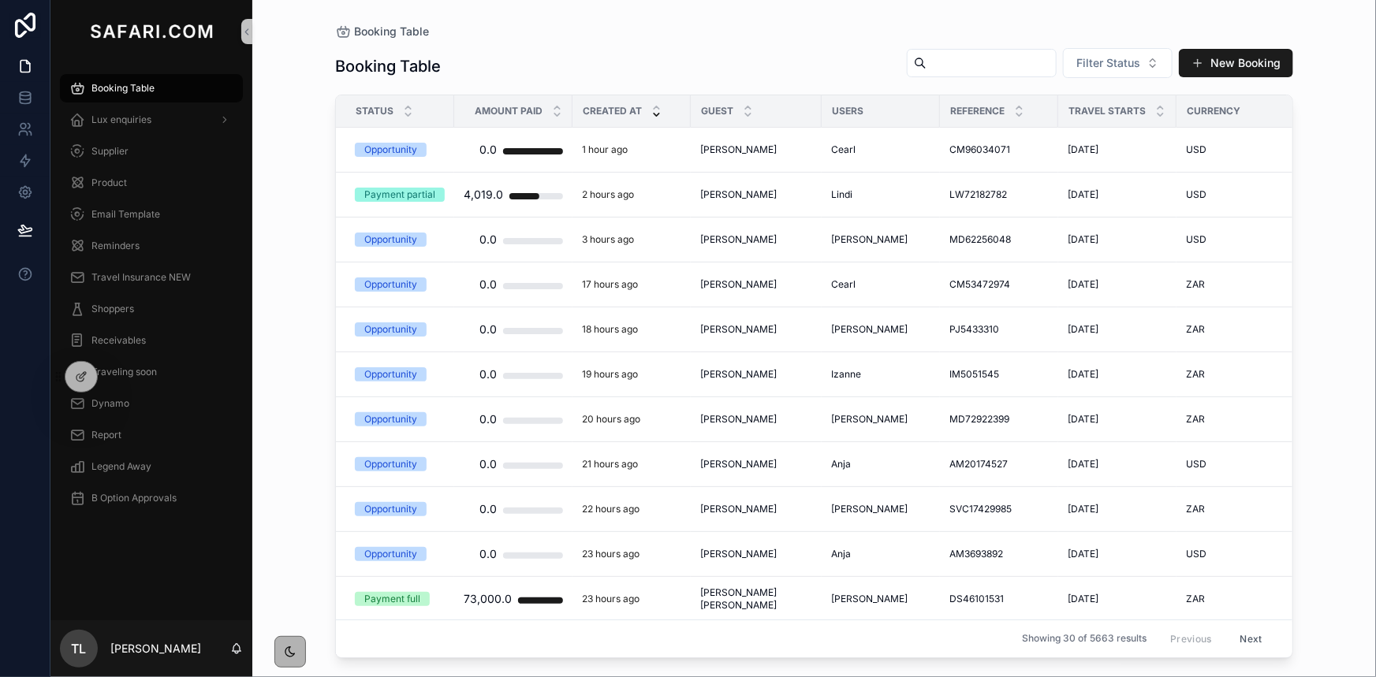
paste input "**********"
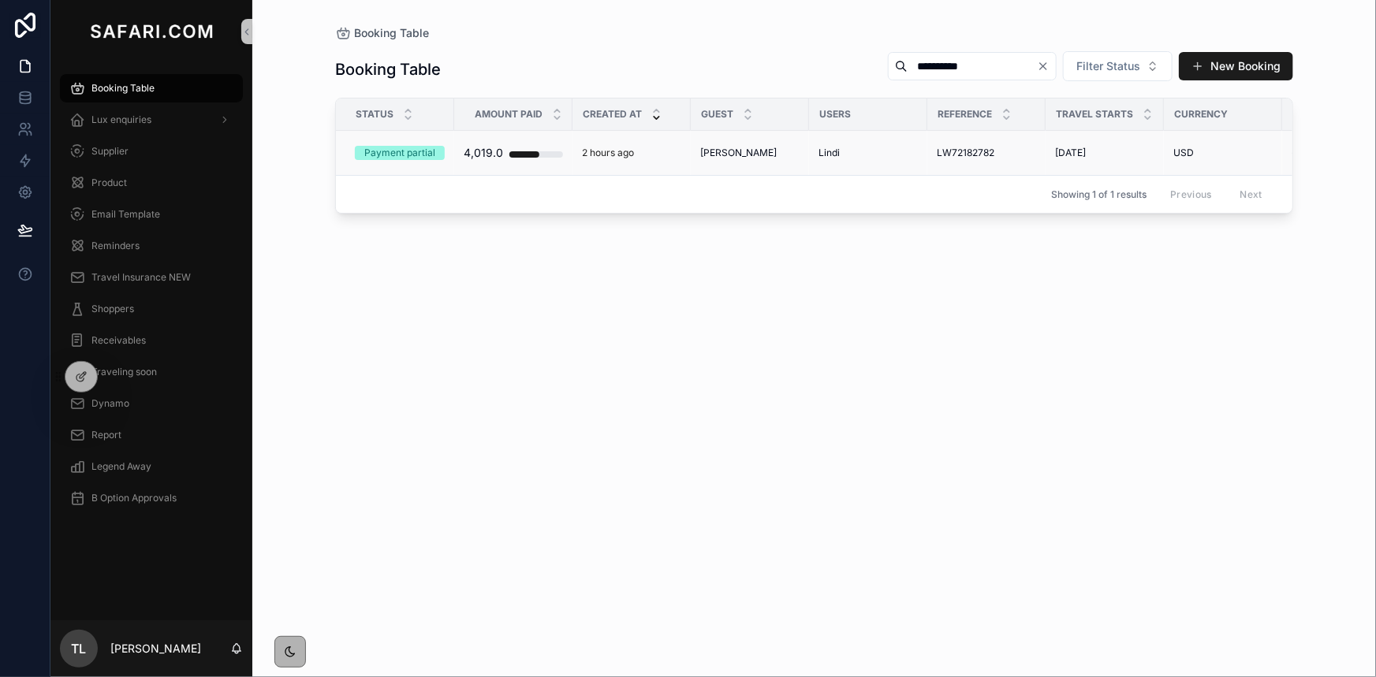
type input "**********"
click at [841, 149] on div "Lindi" at bounding box center [867, 153] width 99 height 13
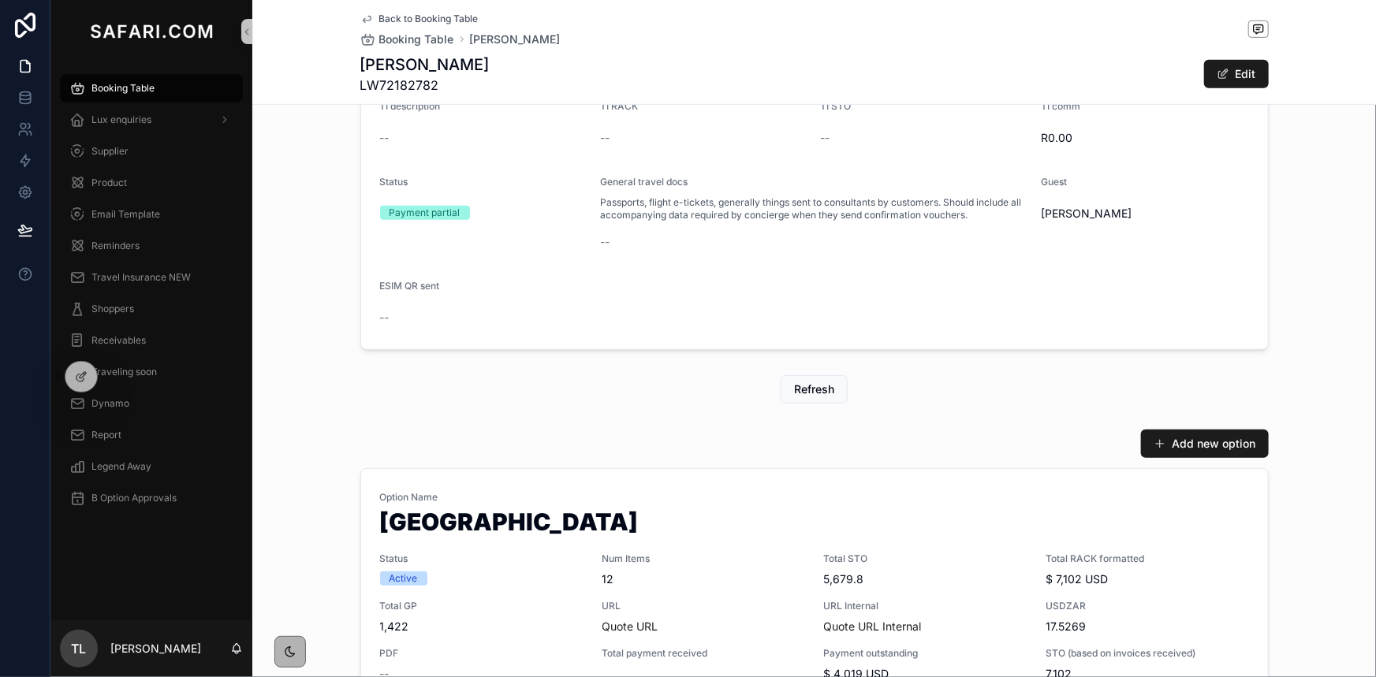
scroll to position [717, 0]
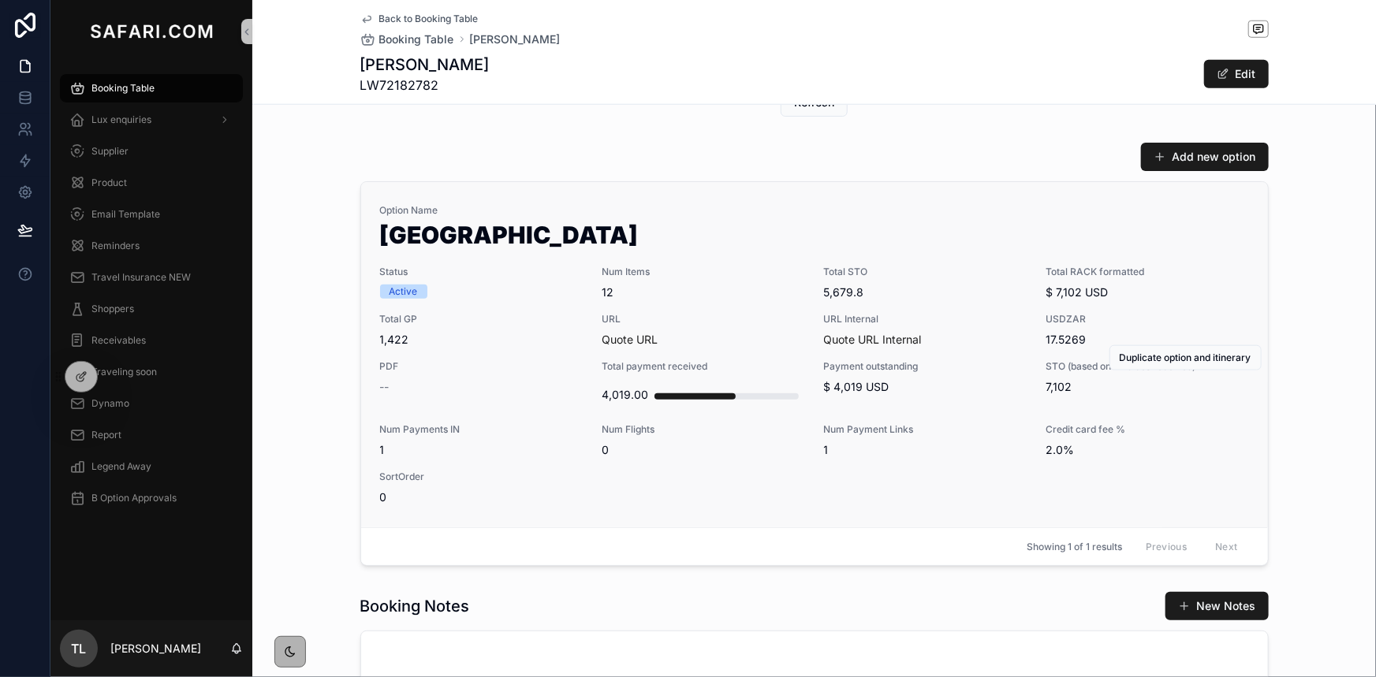
click at [967, 294] on span "5,679.8" at bounding box center [925, 293] width 203 height 16
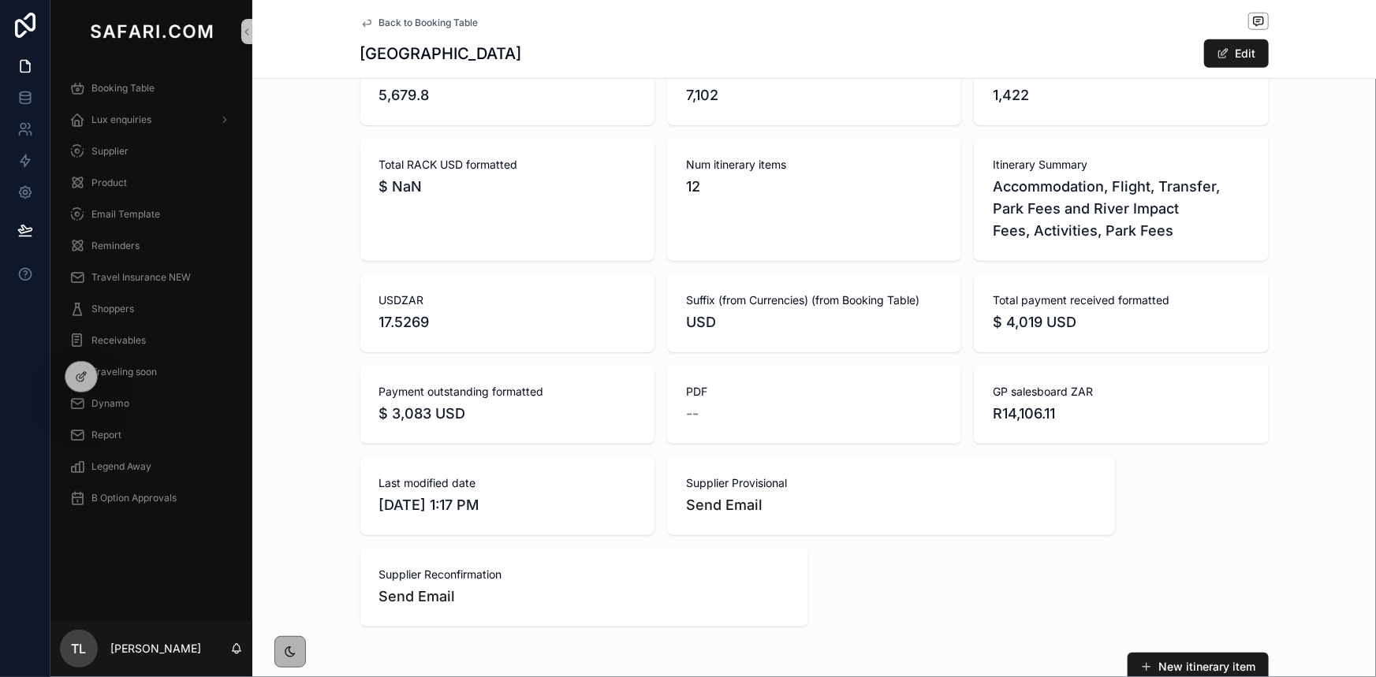
scroll to position [645, 0]
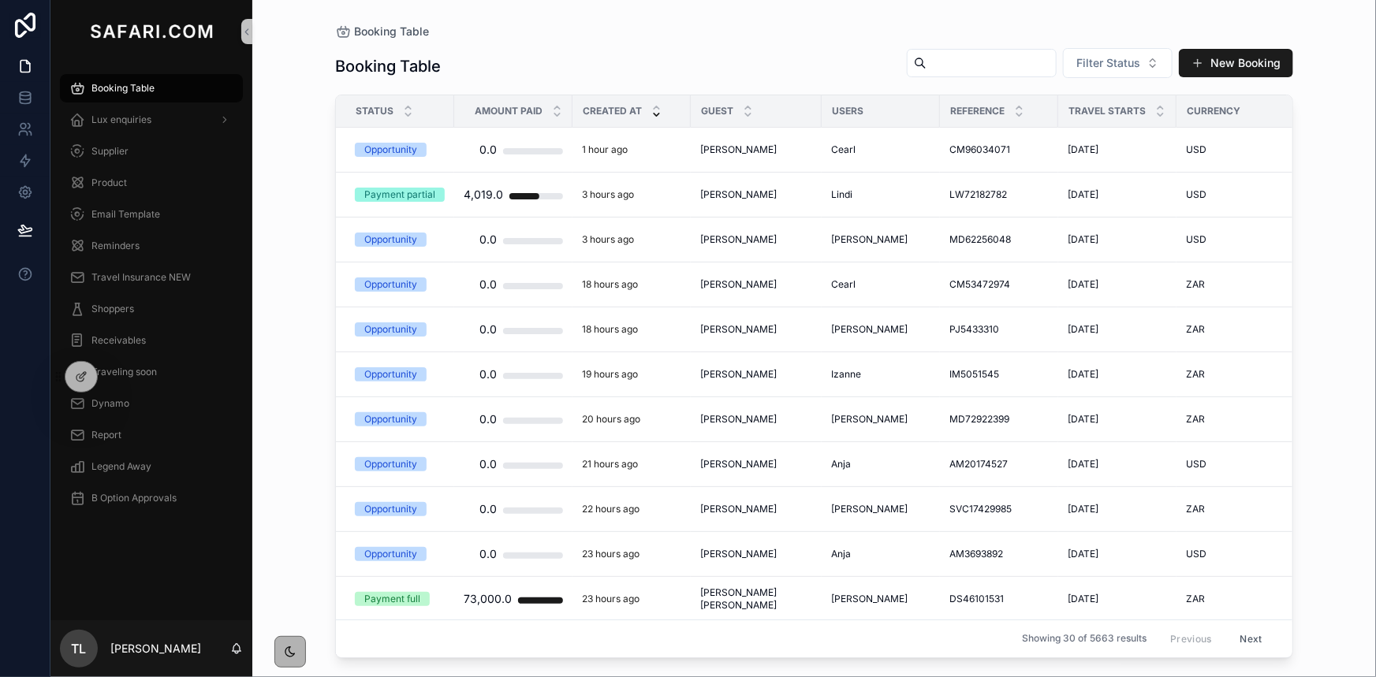
click at [927, 68] on input "scrollable content" at bounding box center [991, 63] width 129 height 22
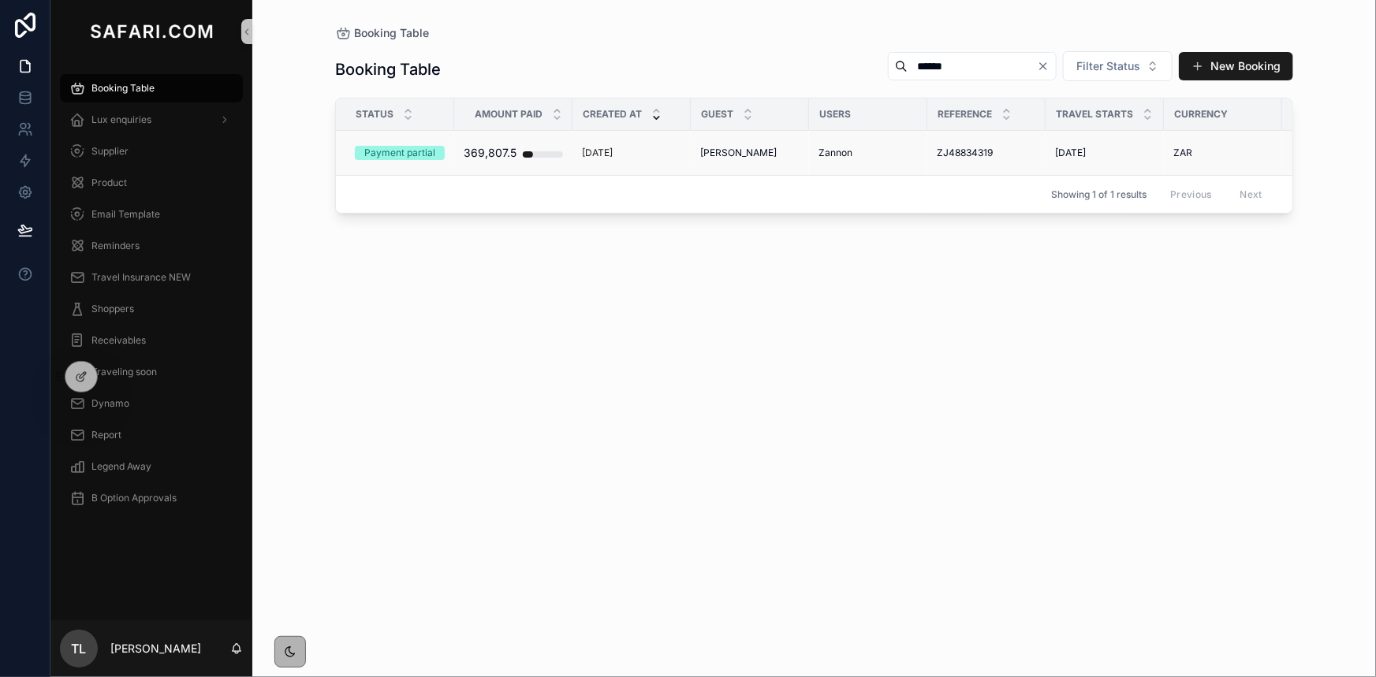
type input "******"
click at [754, 157] on span "Tushar Mehta" at bounding box center [738, 153] width 76 height 13
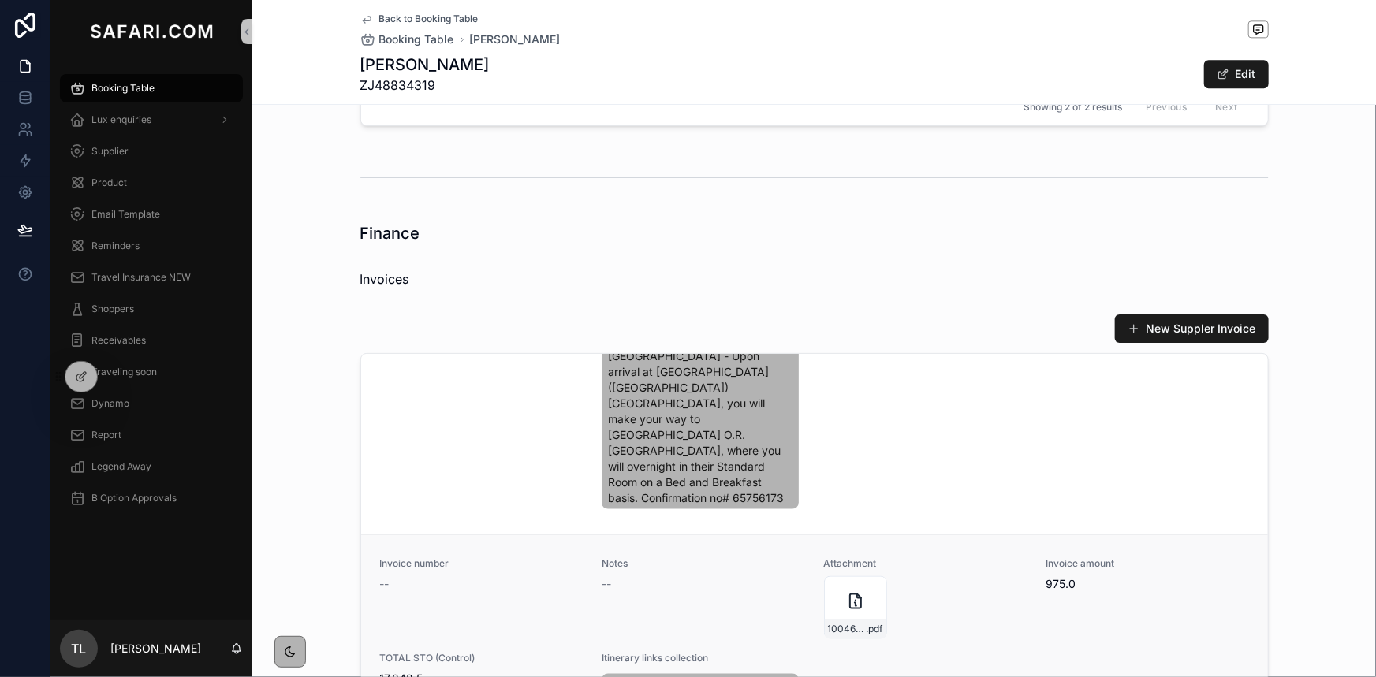
scroll to position [1076, 0]
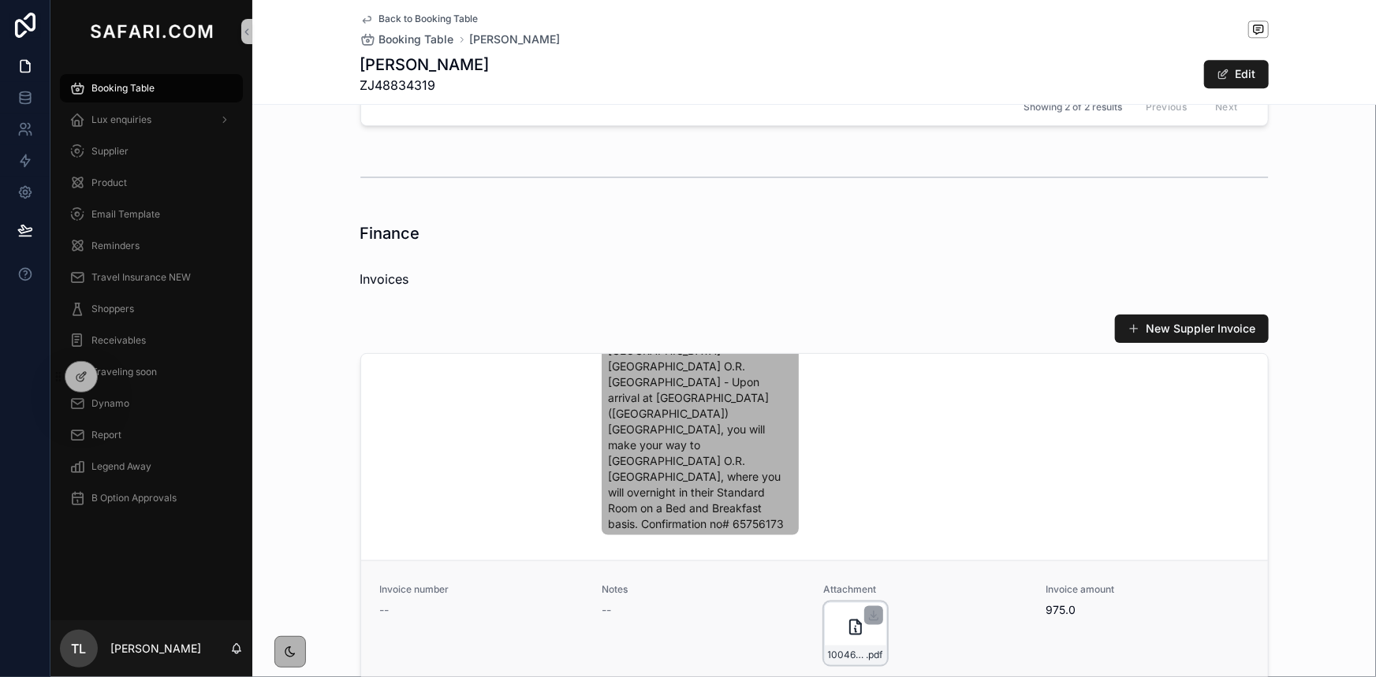
click at [831, 602] on div "1004632Proforma-(3) .pdf" at bounding box center [855, 633] width 63 height 63
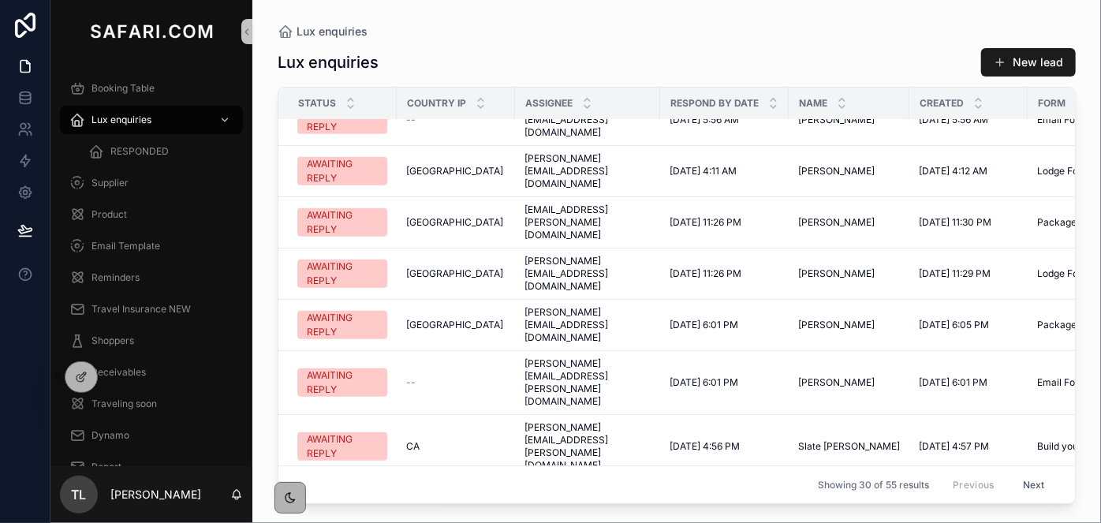
scroll to position [789, 0]
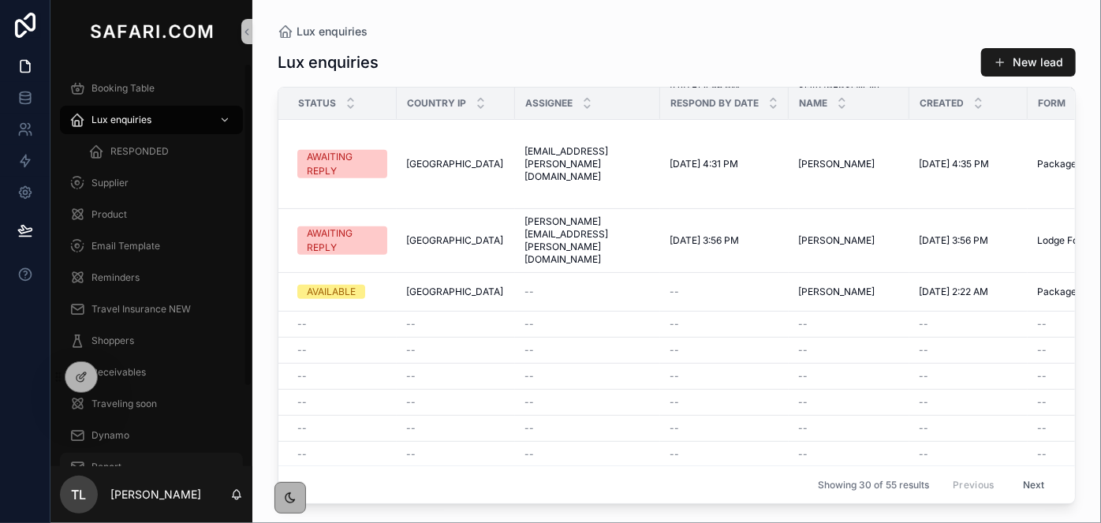
click at [138, 463] on div "Report" at bounding box center [151, 466] width 164 height 25
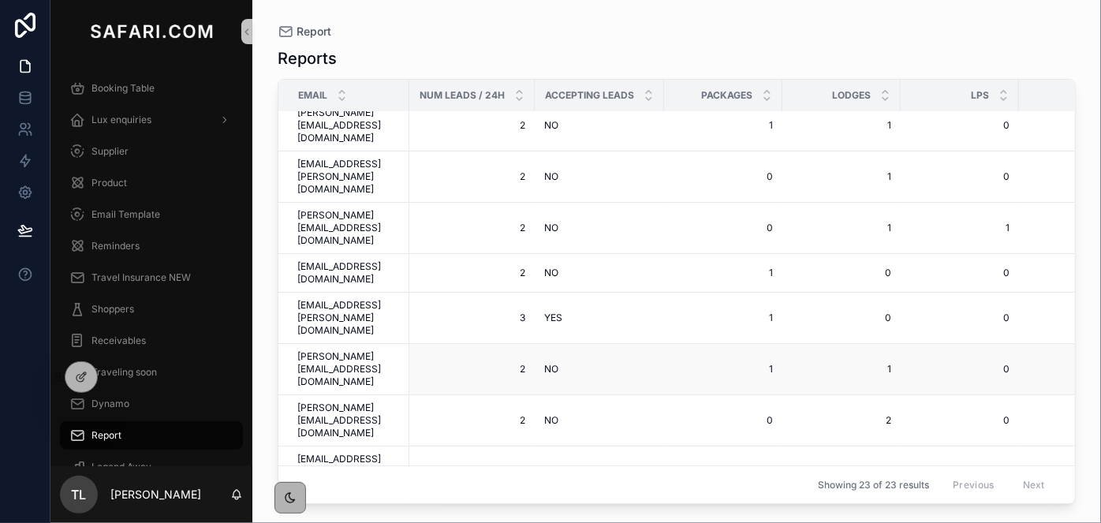
scroll to position [358, 0]
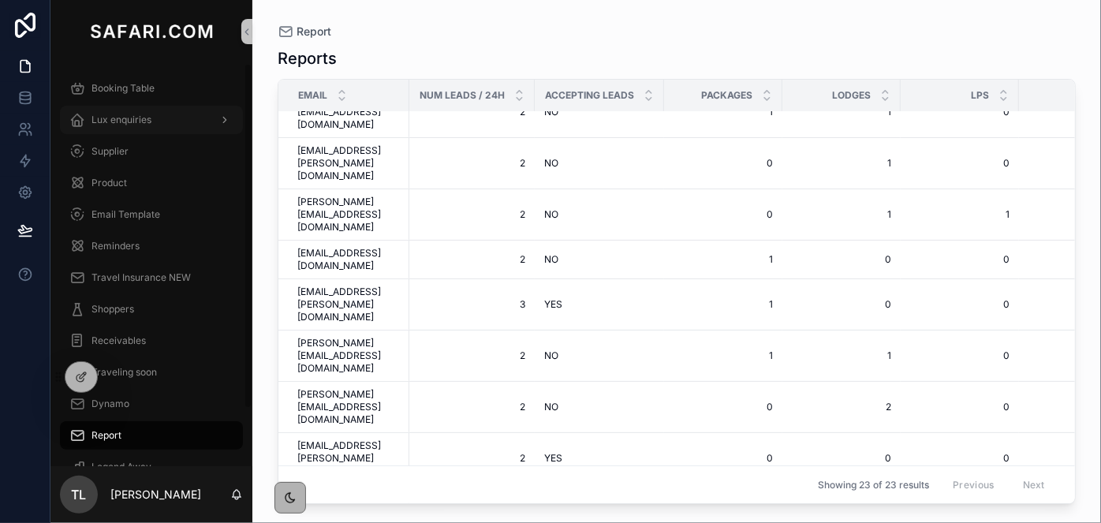
click at [130, 124] on span "Lux enquiries" at bounding box center [121, 120] width 60 height 13
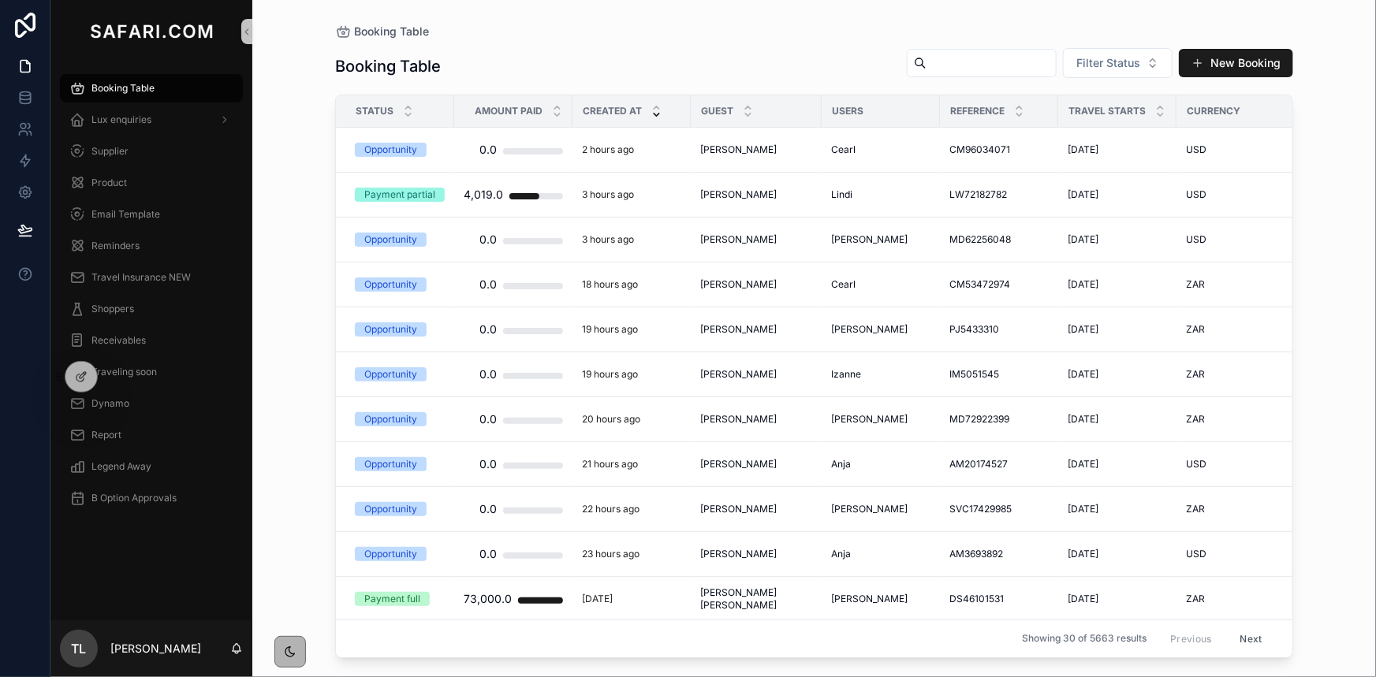
click at [927, 58] on input "scrollable content" at bounding box center [991, 63] width 129 height 22
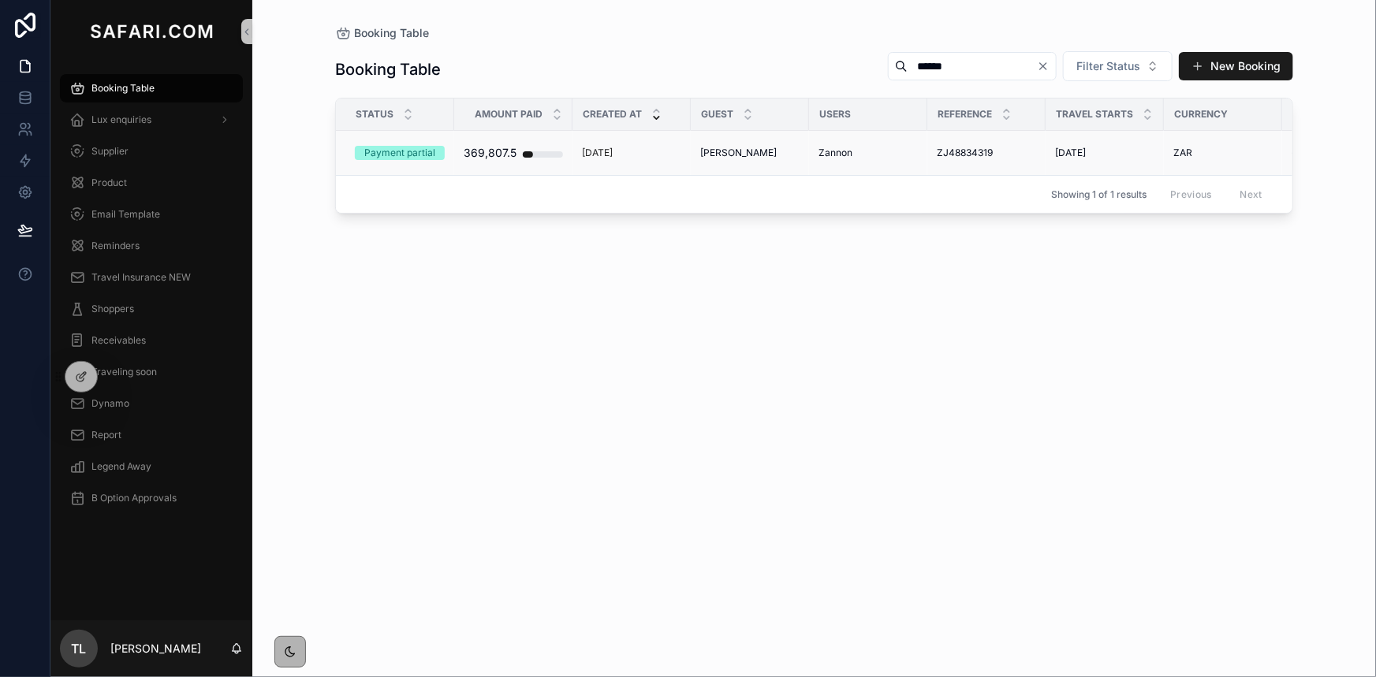
type input "******"
click at [739, 137] on td "[PERSON_NAME] [PERSON_NAME]" at bounding box center [750, 153] width 118 height 45
click at [740, 148] on span "[PERSON_NAME]" at bounding box center [738, 153] width 76 height 13
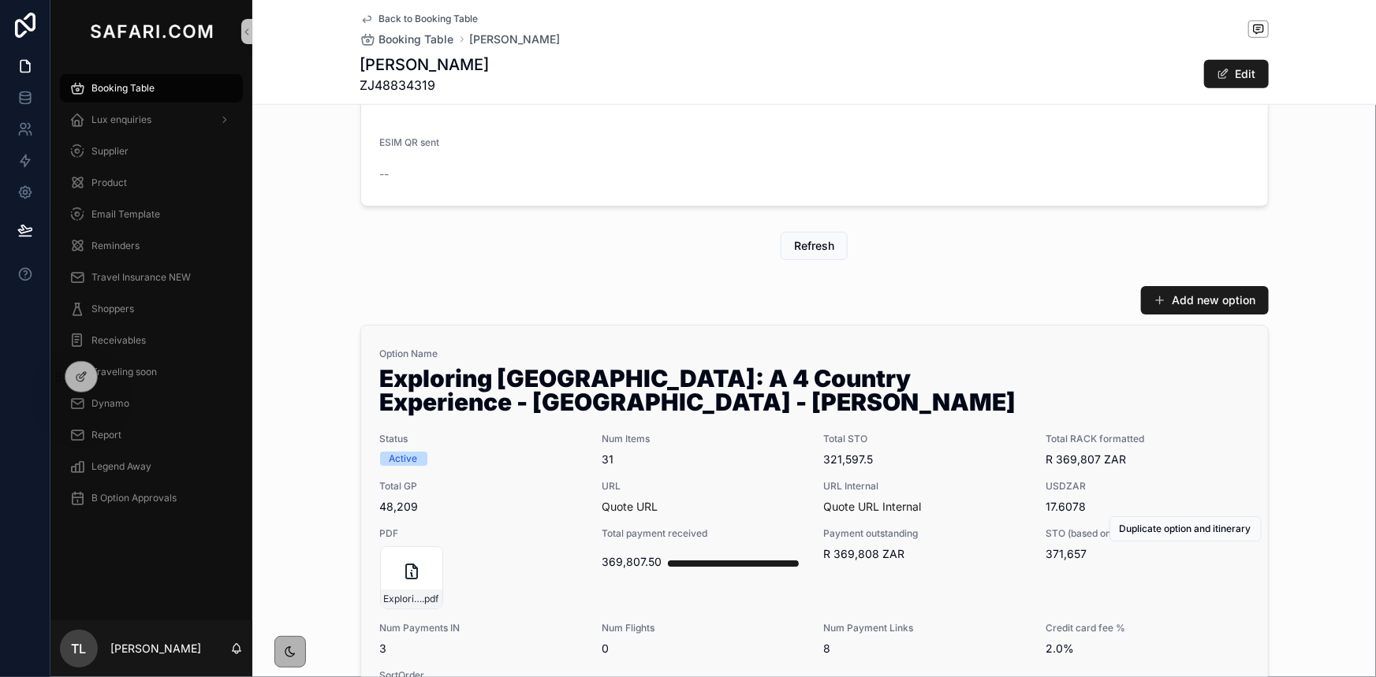
click at [717, 433] on span "Num Items" at bounding box center [703, 439] width 203 height 13
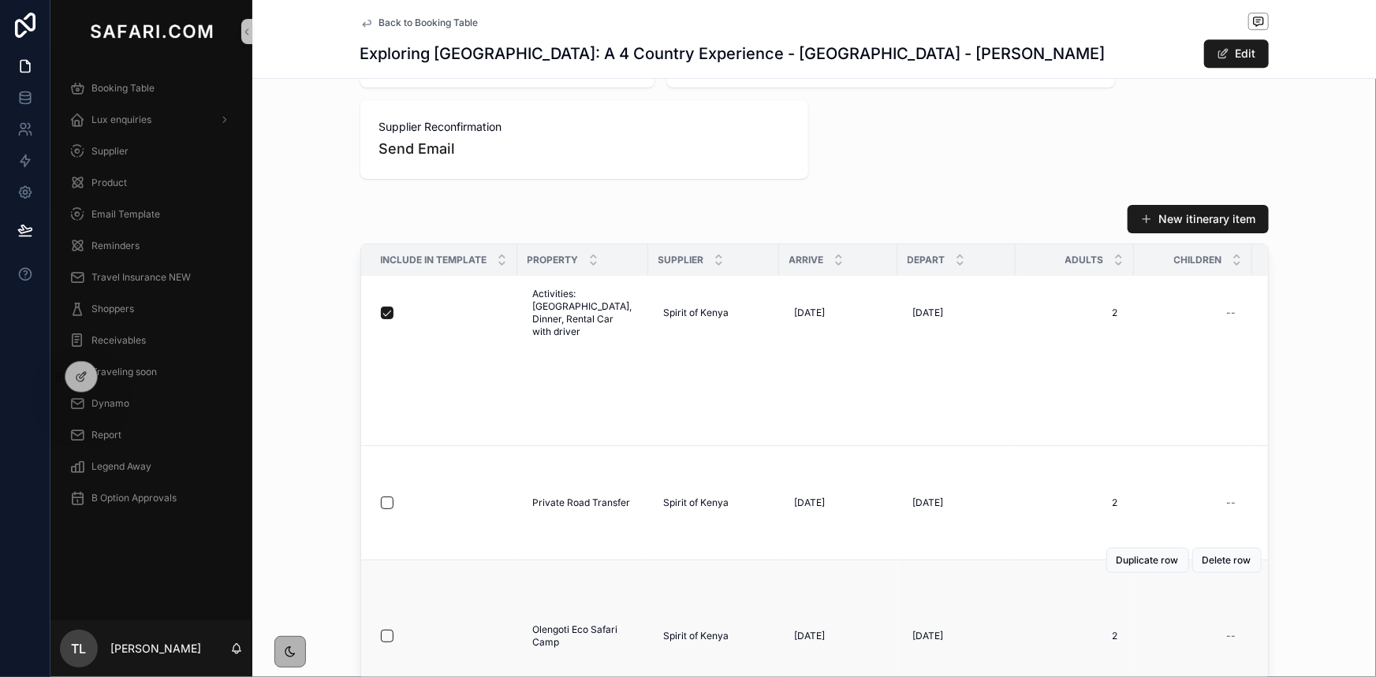
scroll to position [3658, 0]
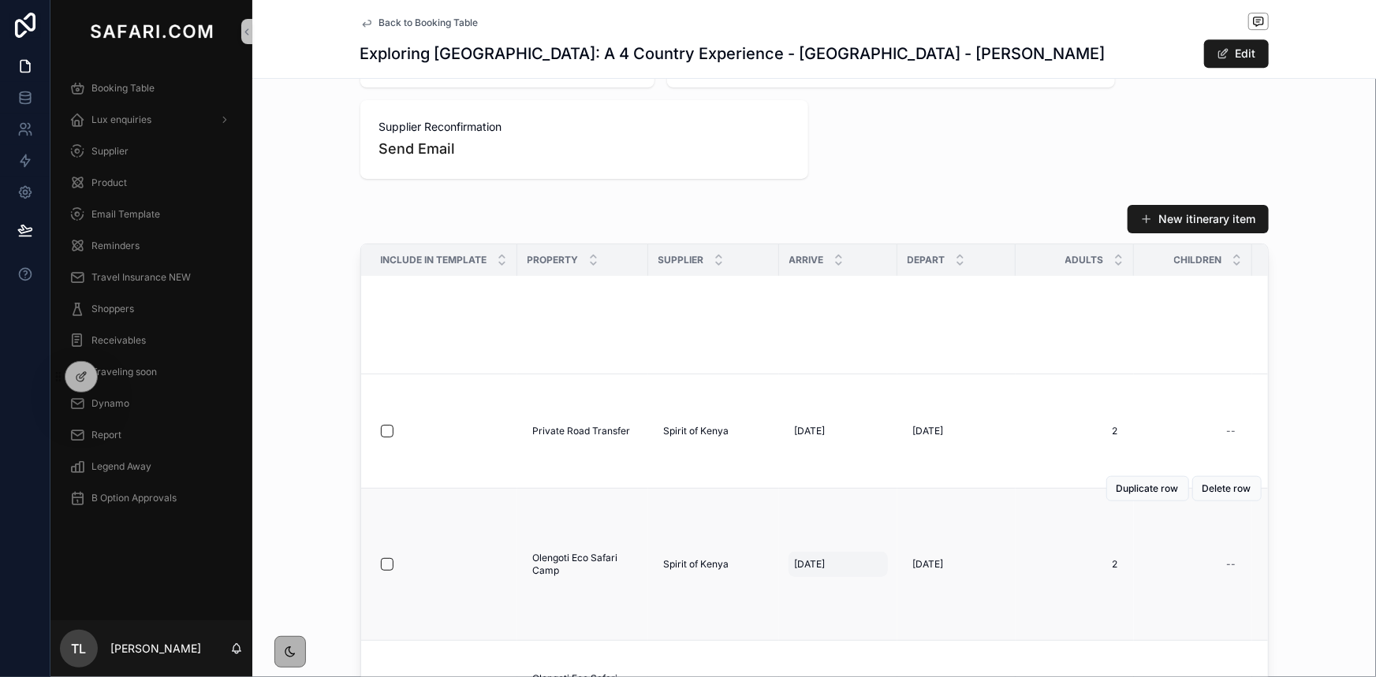
click at [802, 558] on span "8/21/2025" at bounding box center [810, 564] width 31 height 13
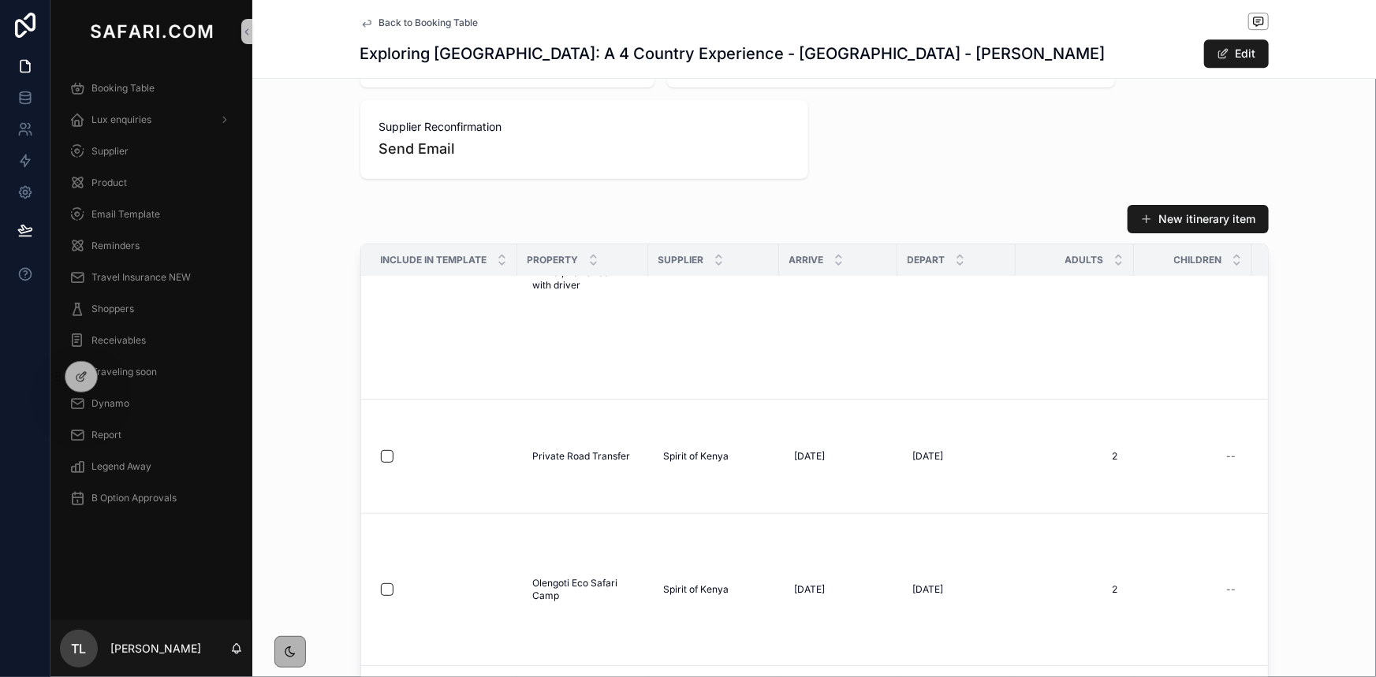
scroll to position [1997, 0]
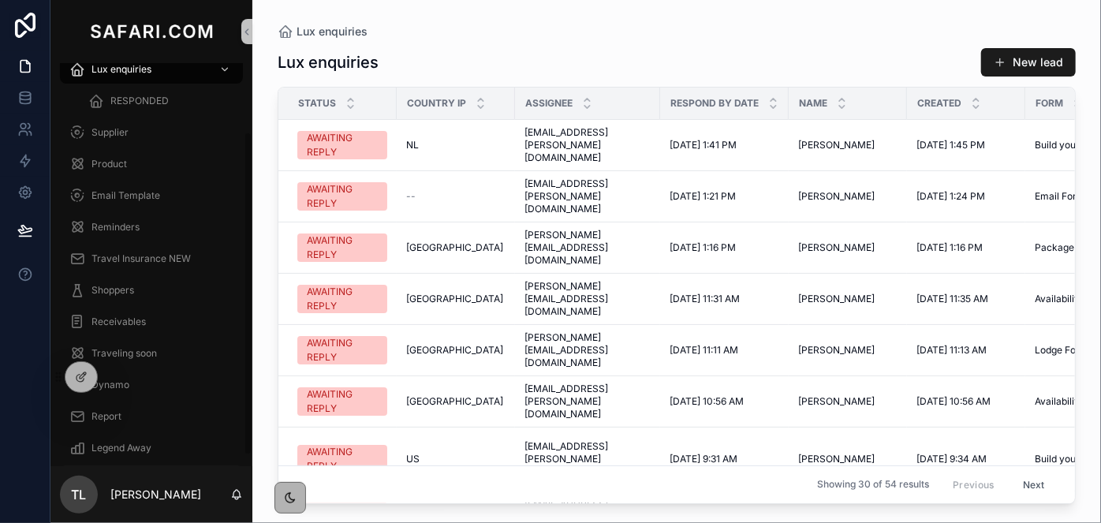
scroll to position [99, 0]
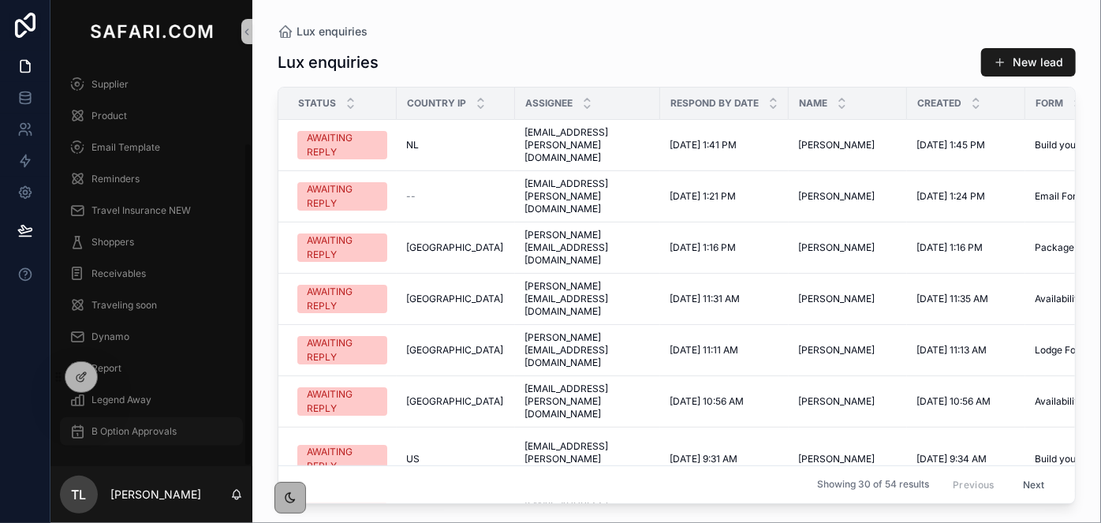
click at [150, 427] on span "B Option Approvals" at bounding box center [133, 431] width 85 height 13
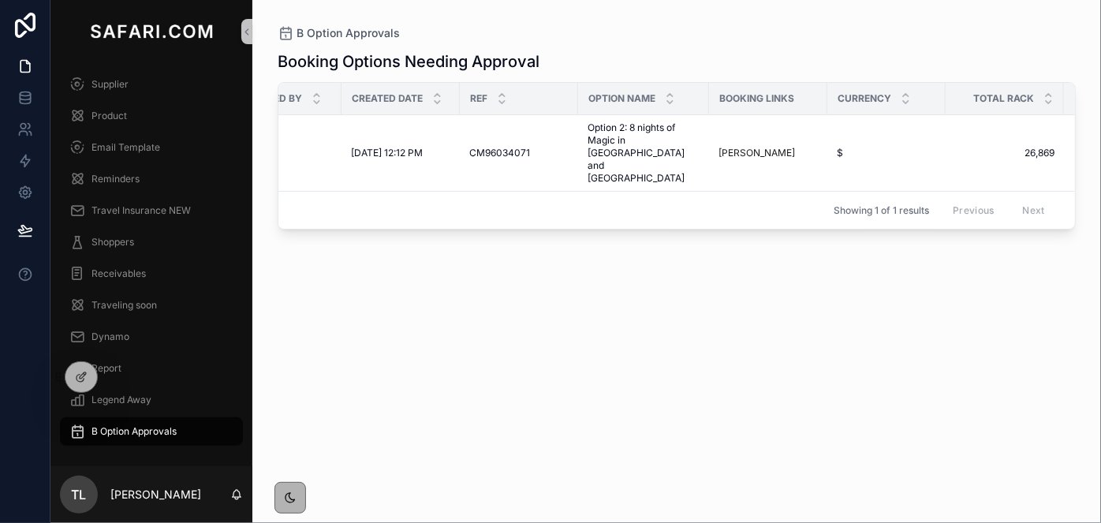
scroll to position [0, 109]
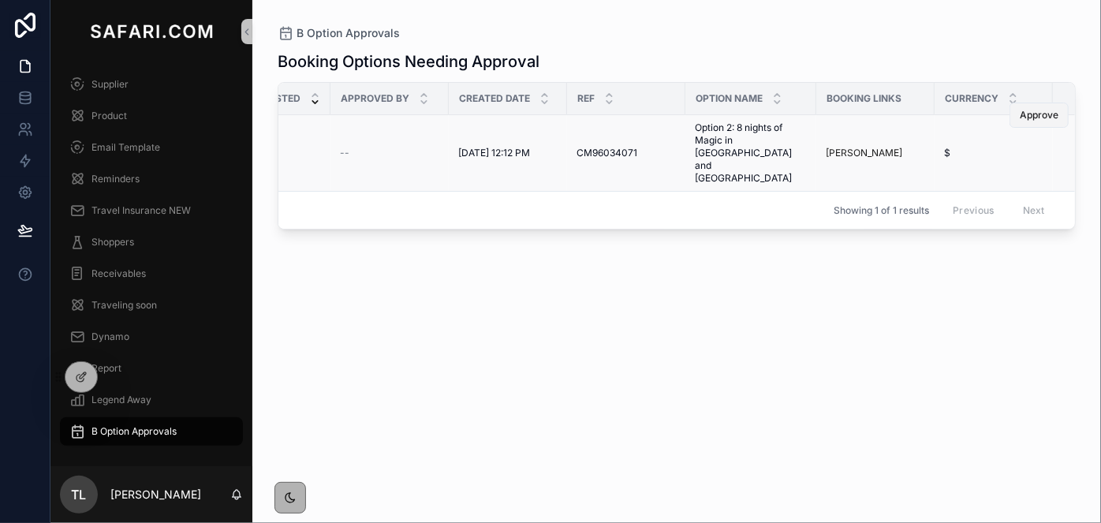
click at [1031, 114] on span "Approve" at bounding box center [1039, 115] width 39 height 13
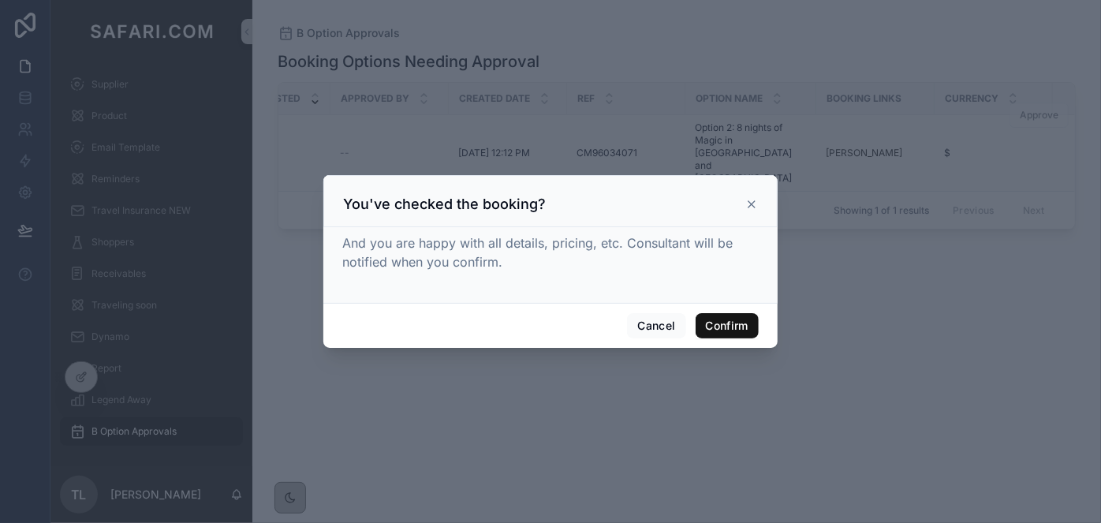
drag, startPoint x: 745, startPoint y: 326, endPoint x: 907, endPoint y: 322, distance: 161.7
click at [746, 326] on button "Confirm" at bounding box center [726, 325] width 63 height 25
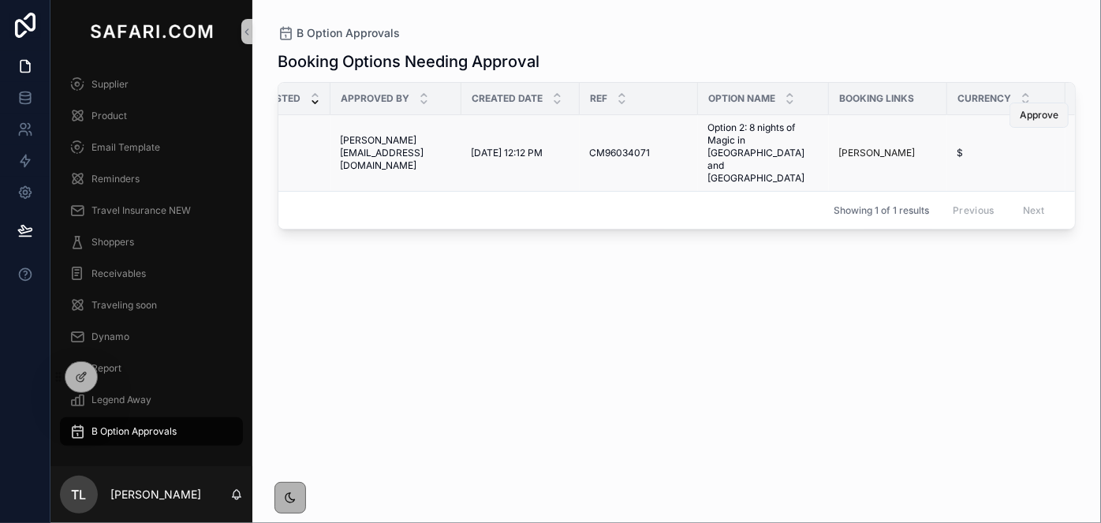
click at [1030, 118] on span "Approve" at bounding box center [1039, 115] width 39 height 13
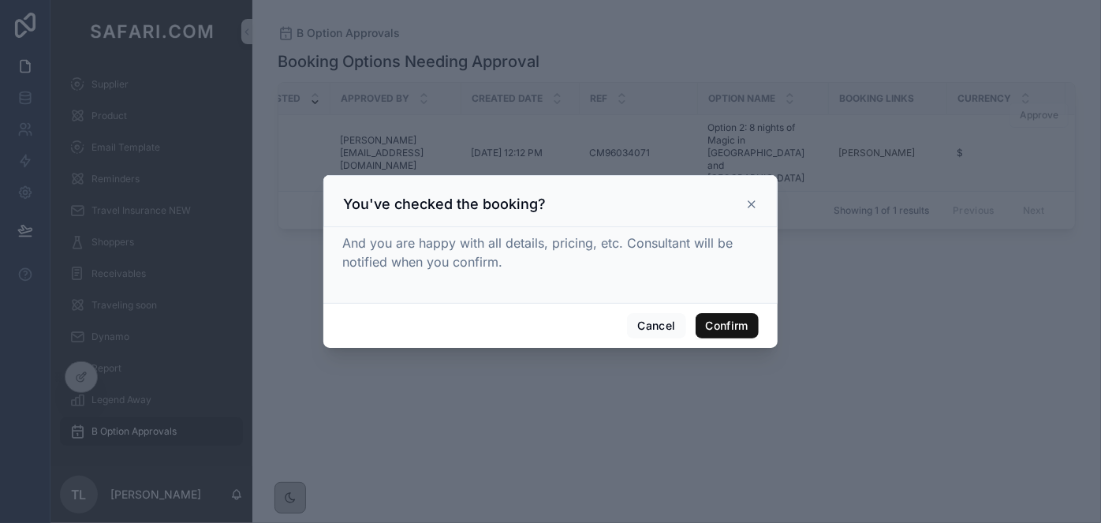
click at [751, 328] on button "Confirm" at bounding box center [726, 325] width 63 height 25
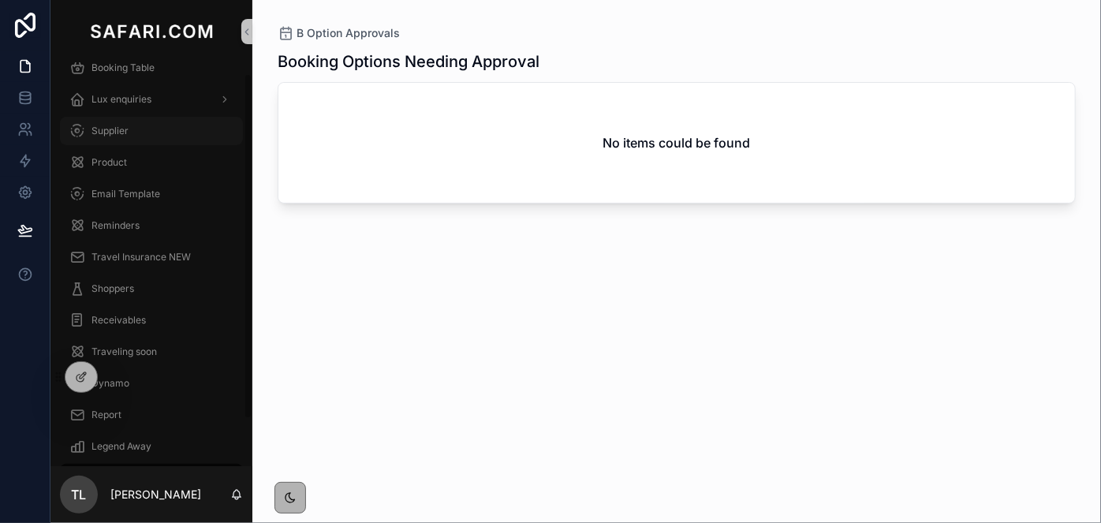
scroll to position [0, 0]
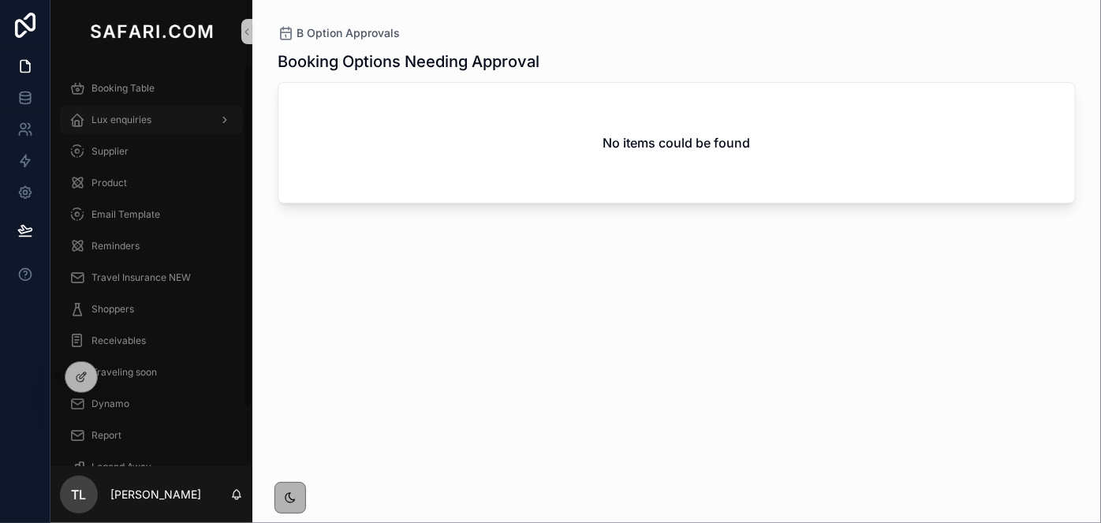
click at [140, 125] on span "Lux enquiries" at bounding box center [121, 120] width 60 height 13
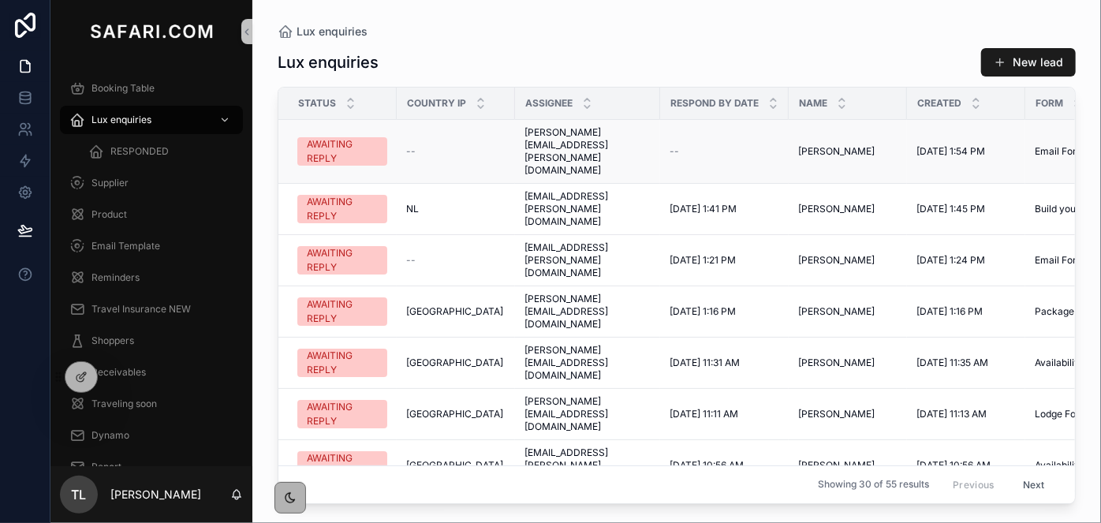
click at [580, 145] on span "jolene.welsh@safari.com" at bounding box center [587, 151] width 126 height 50
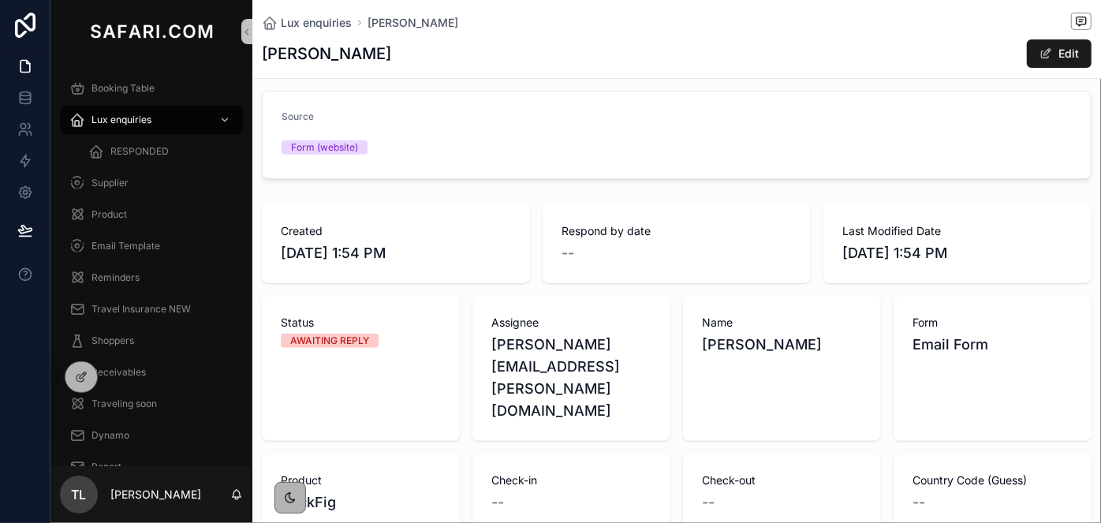
scroll to position [430, 0]
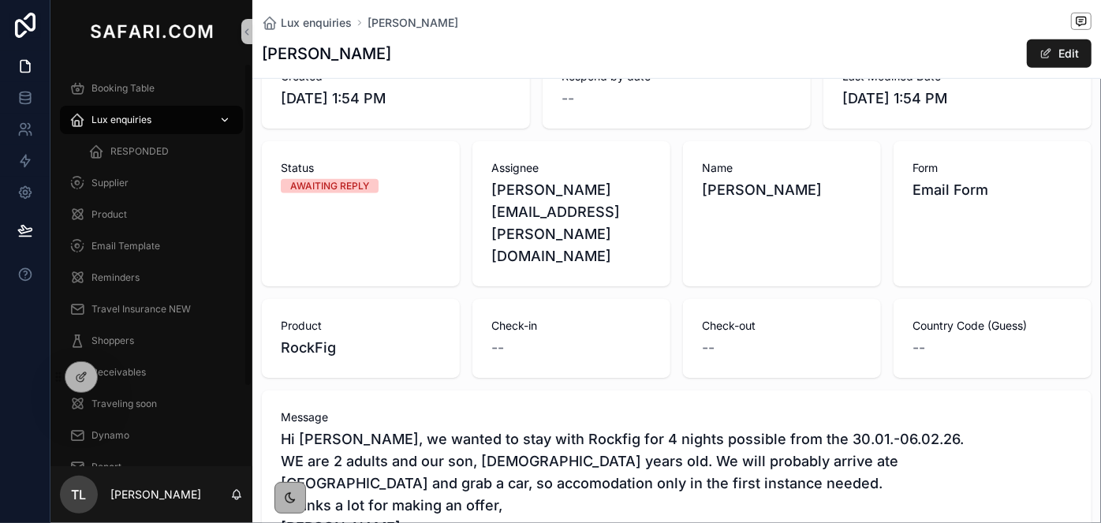
click at [109, 121] on span "Lux enquiries" at bounding box center [121, 120] width 60 height 13
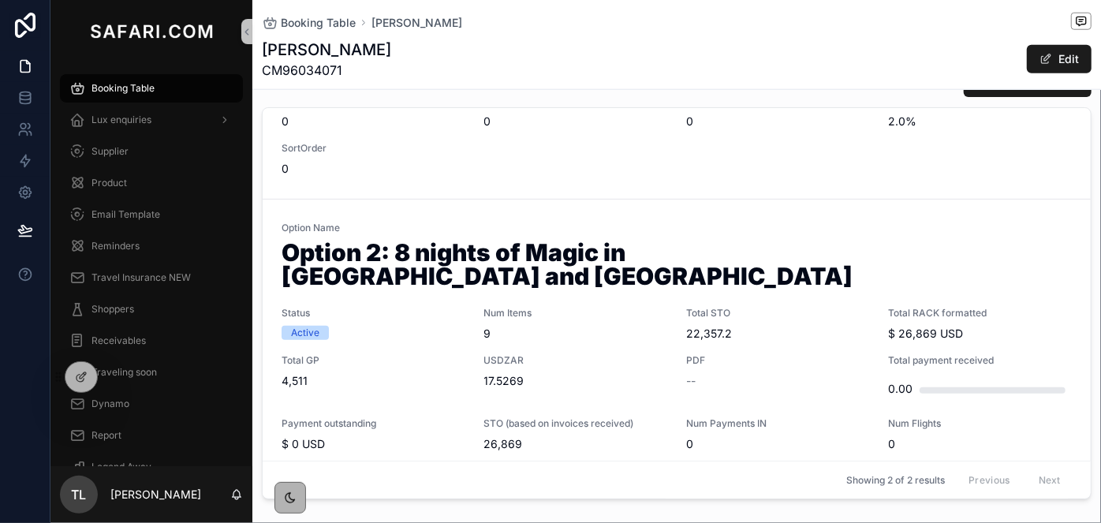
scroll to position [286, 0]
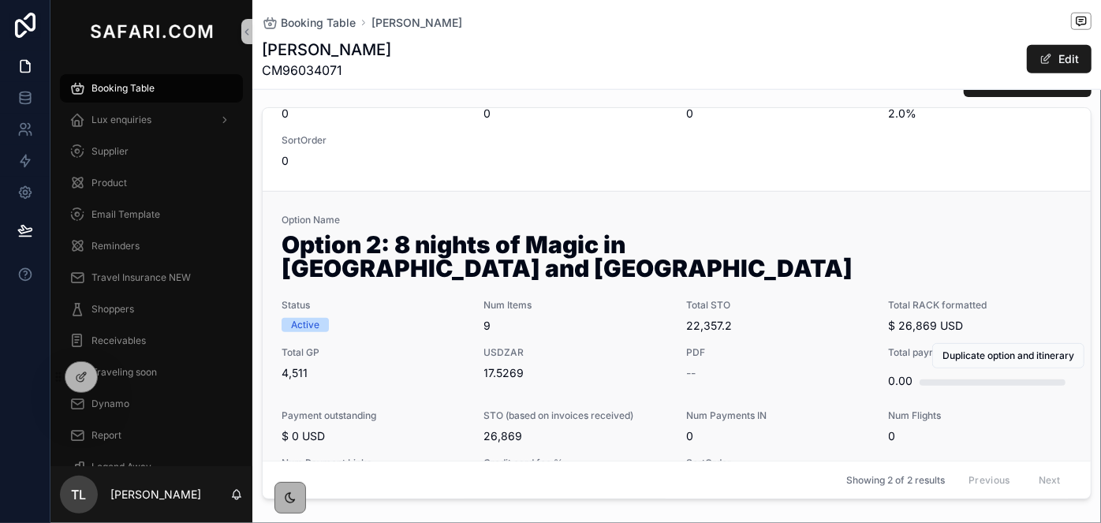
click at [405, 346] on span "Total GP" at bounding box center [374, 352] width 184 height 13
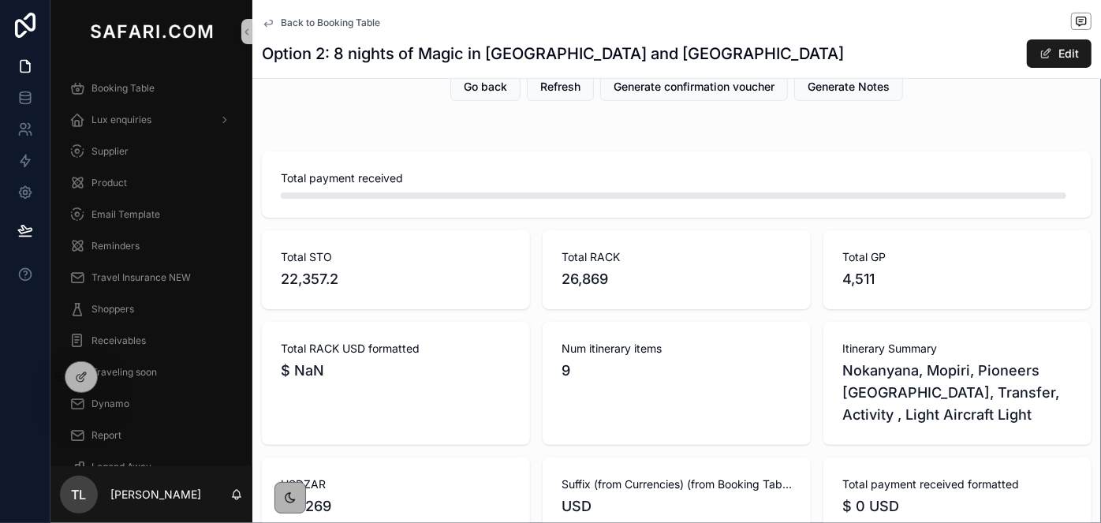
scroll to position [286, 0]
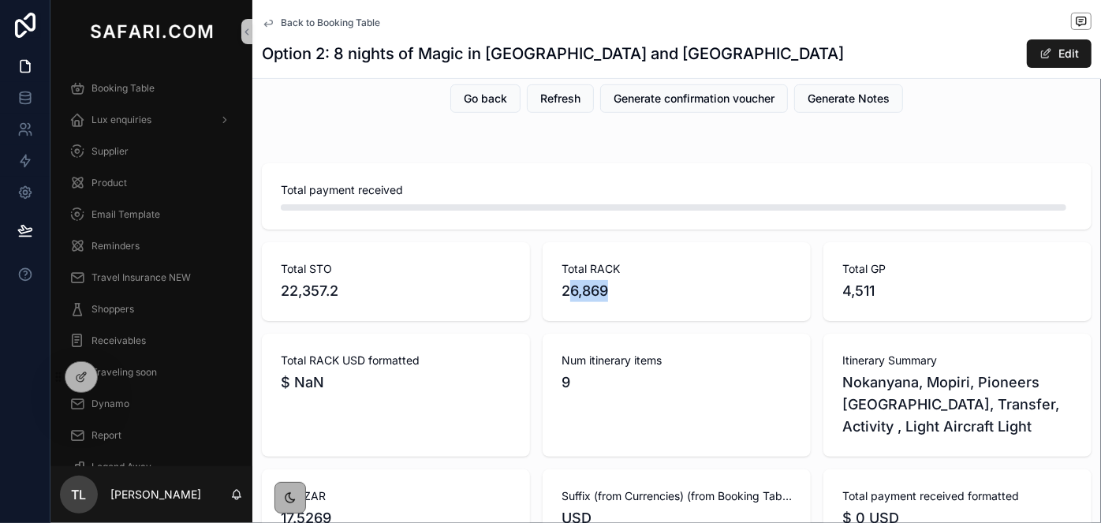
drag, startPoint x: 629, startPoint y: 298, endPoint x: 563, endPoint y: 290, distance: 66.7
click at [563, 290] on span "26,869" at bounding box center [676, 291] width 230 height 22
click at [564, 291] on span "26,869" at bounding box center [676, 291] width 230 height 22
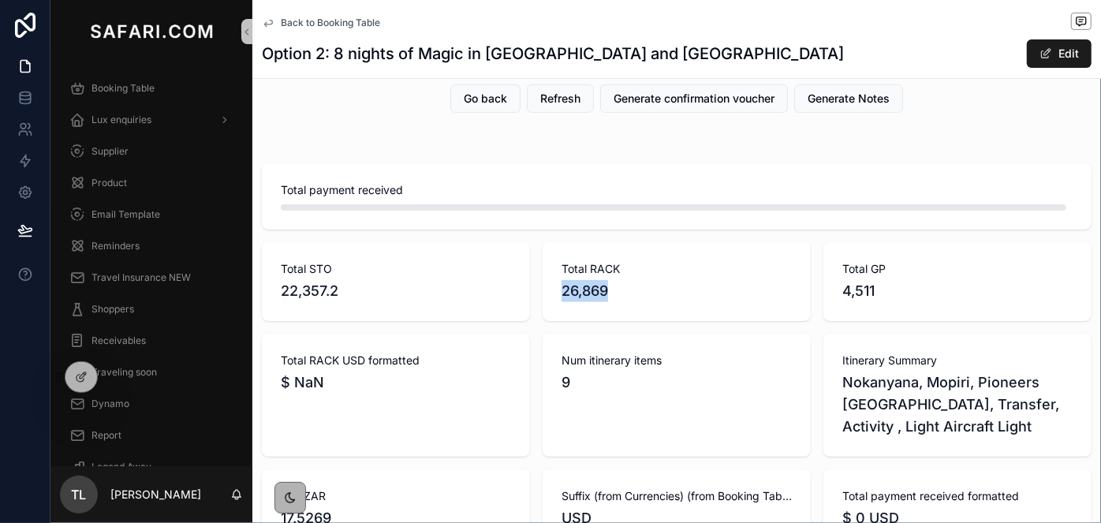
copy span "26,869"
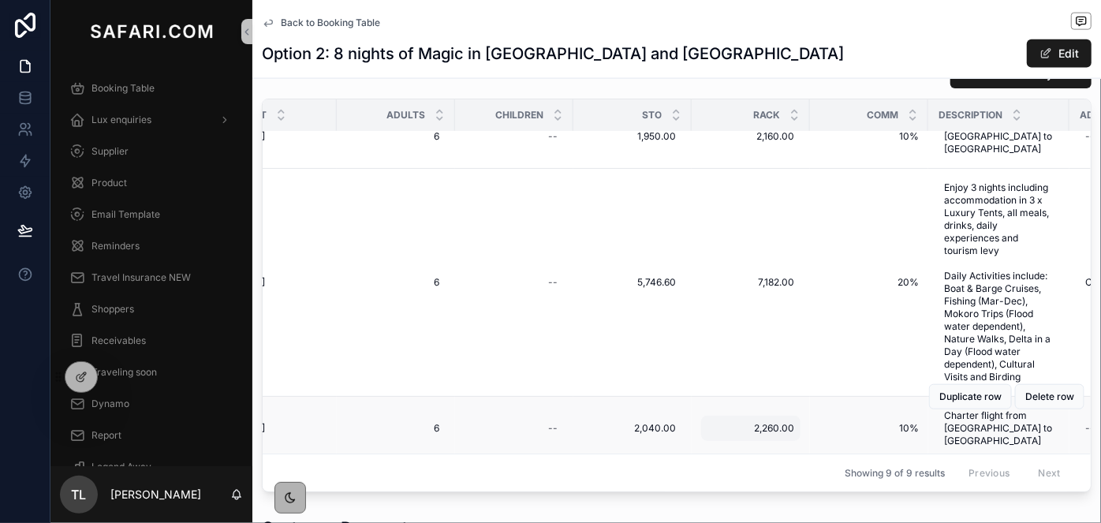
scroll to position [663, 580]
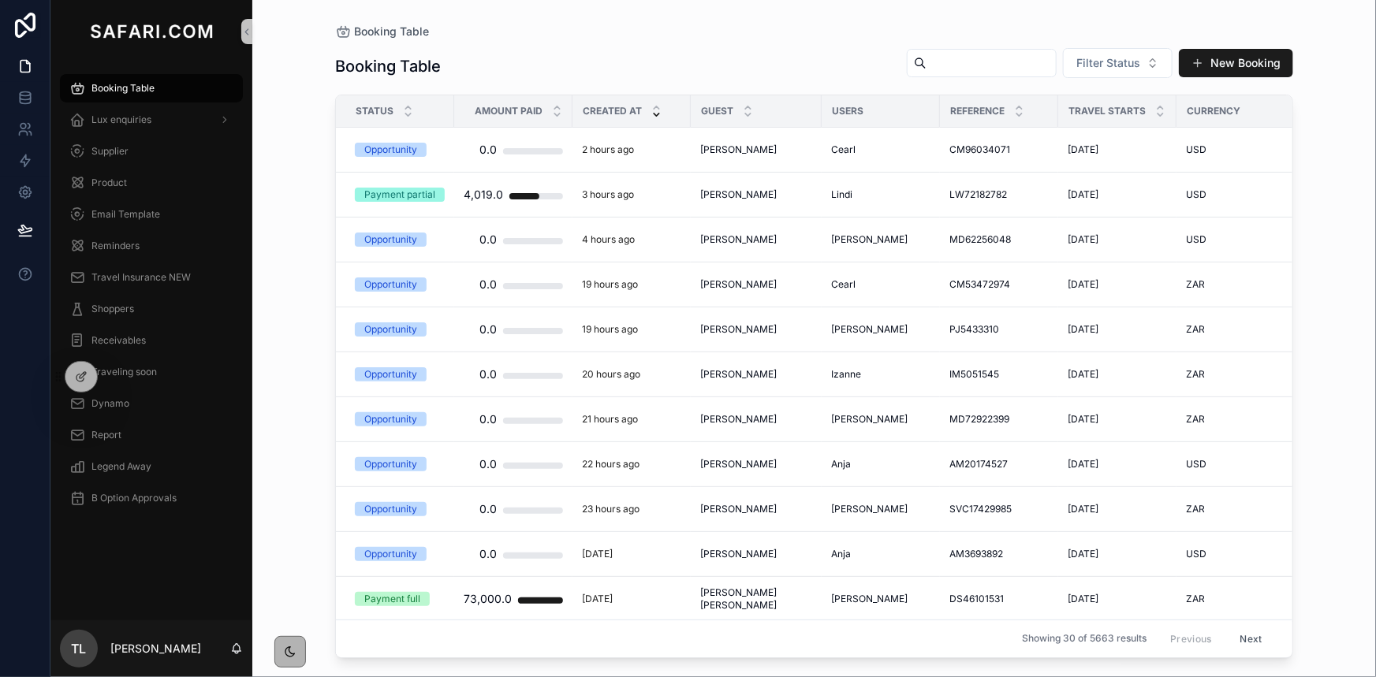
paste input "**********"
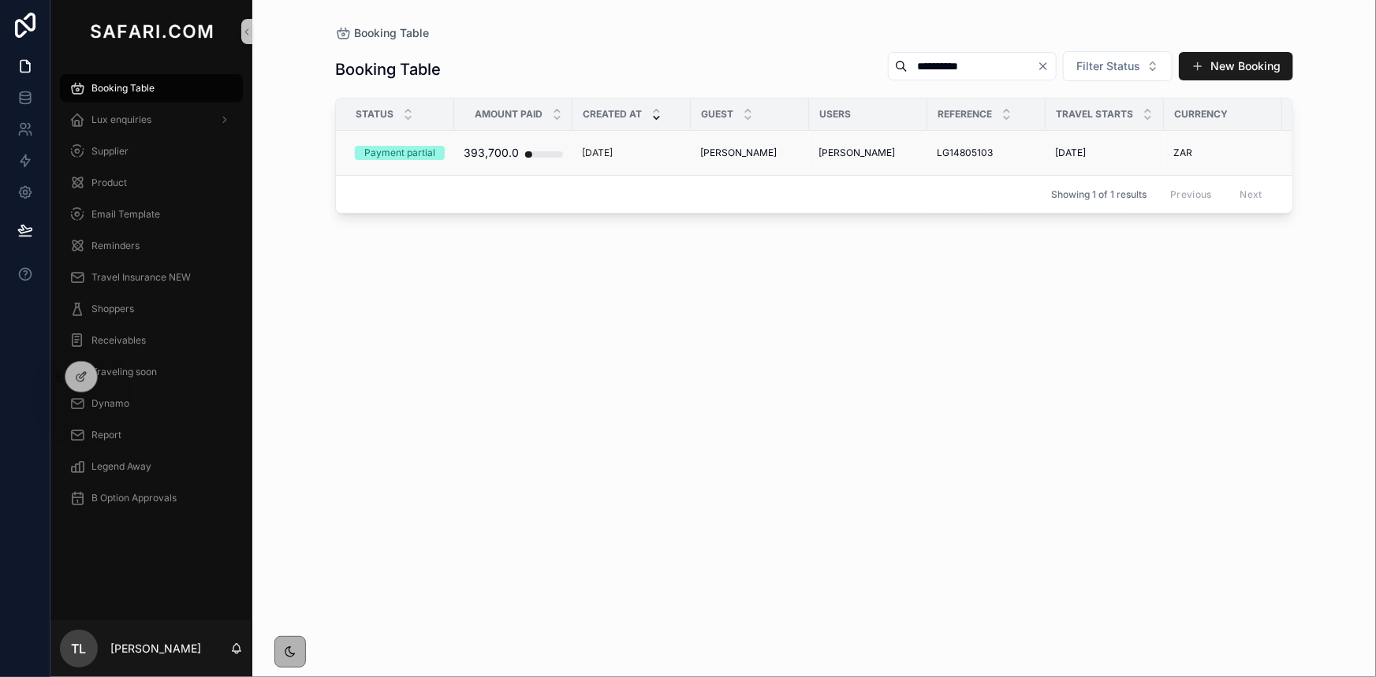
type input "**********"
click at [488, 158] on div "393,700.0" at bounding box center [491, 153] width 55 height 32
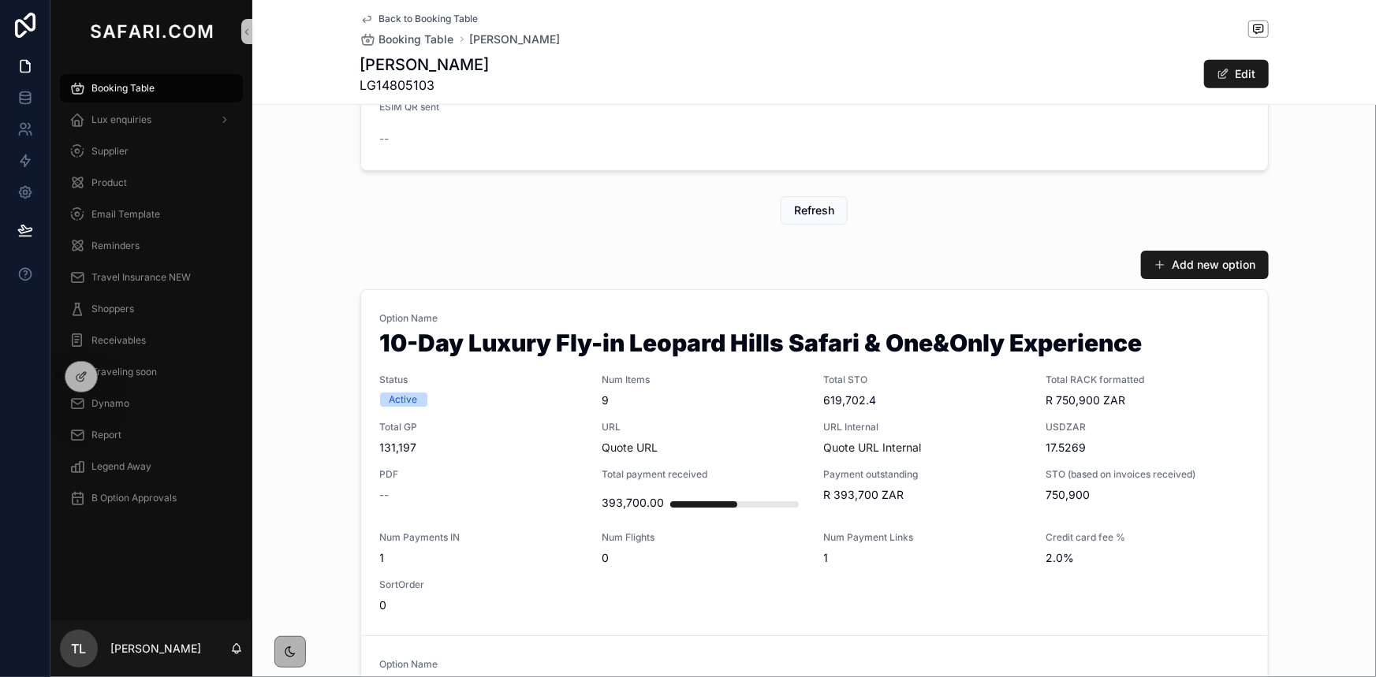
scroll to position [645, 0]
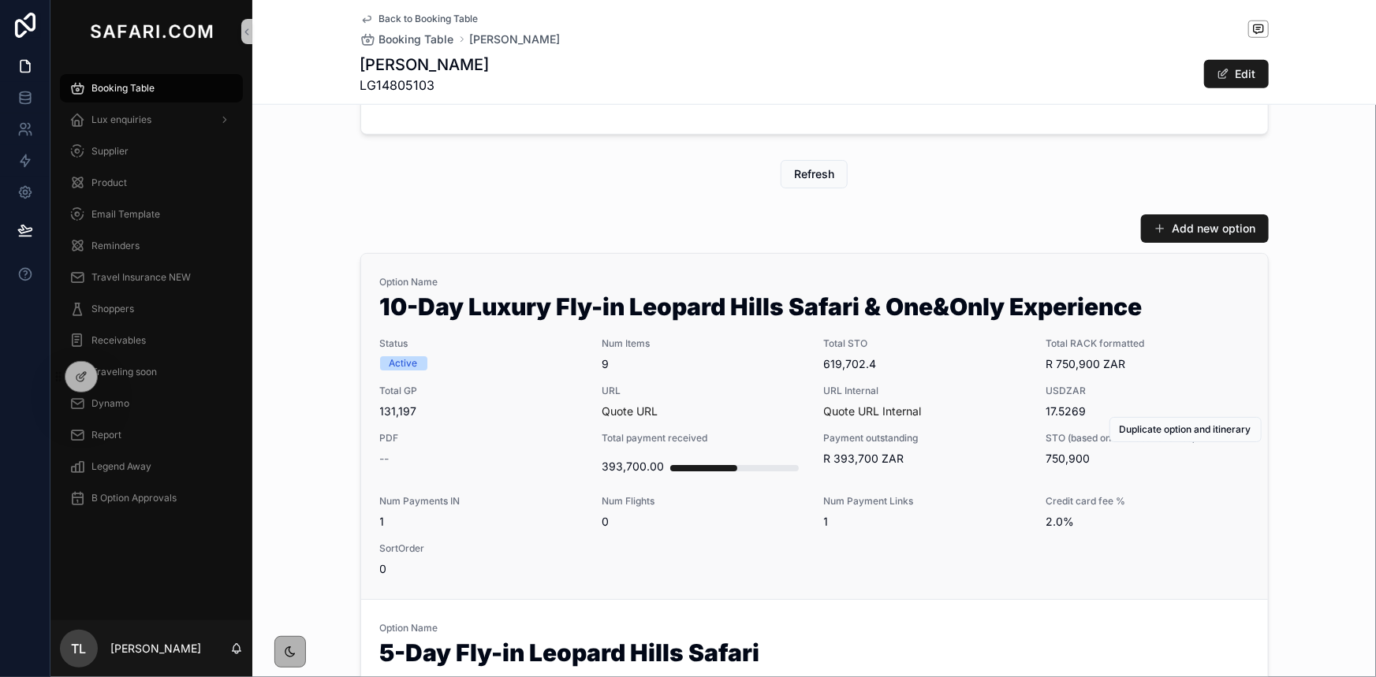
click at [755, 409] on span "Quote URL" at bounding box center [703, 412] width 203 height 16
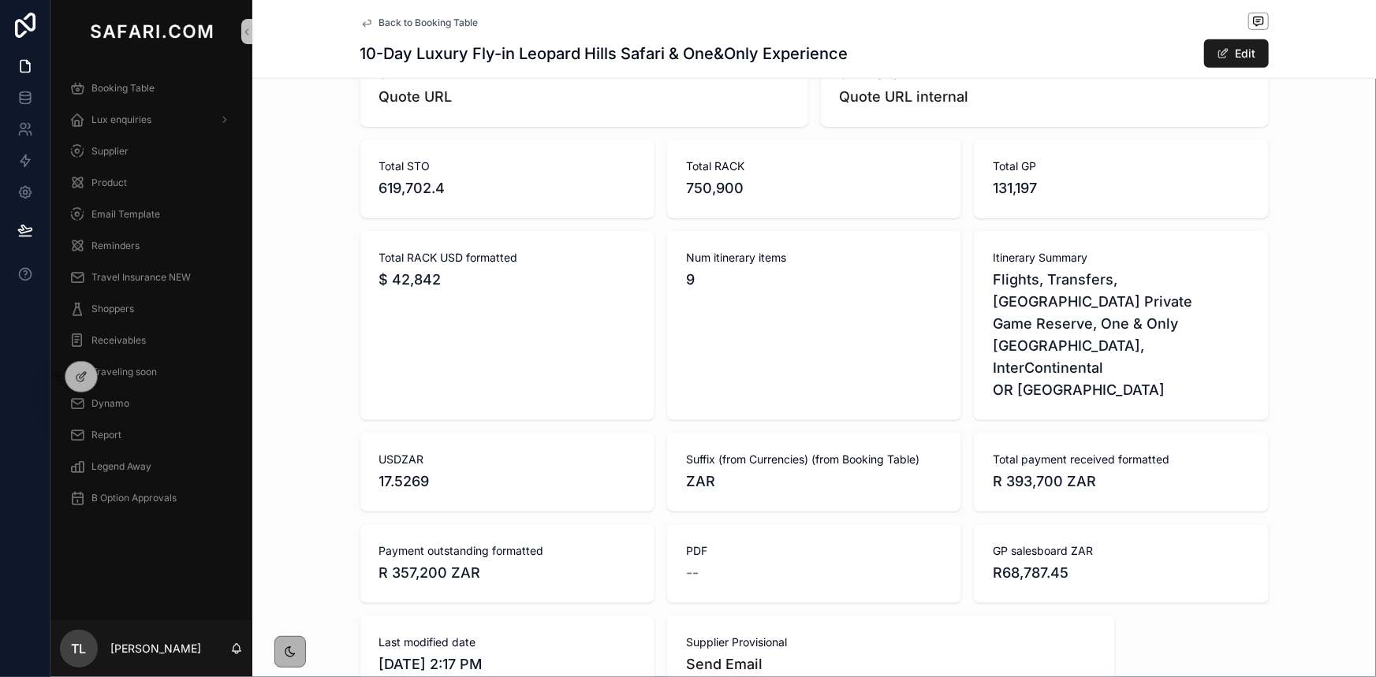
scroll to position [552, 0]
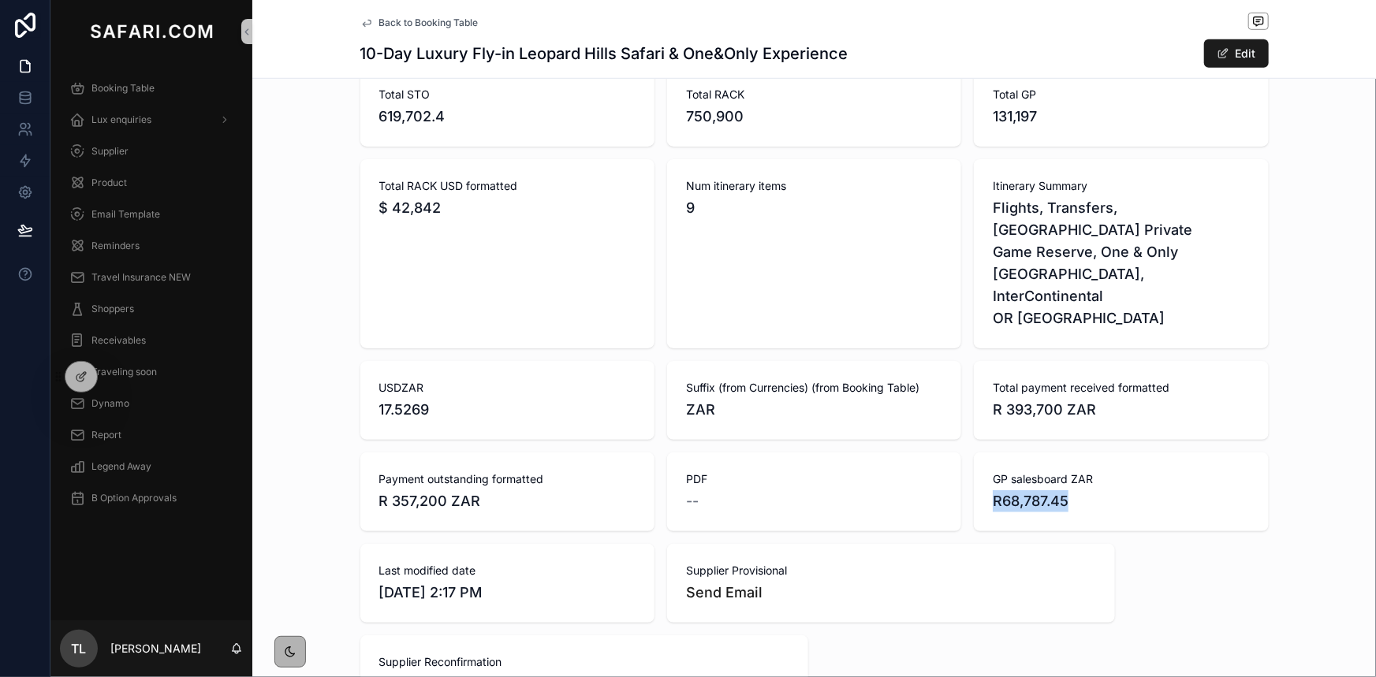
drag, startPoint x: 1080, startPoint y: 457, endPoint x: 986, endPoint y: 457, distance: 94.6
click at [986, 457] on div "GP salesboard ZAR R68,787.45" at bounding box center [1121, 492] width 294 height 79
copy span "R68,787.45"
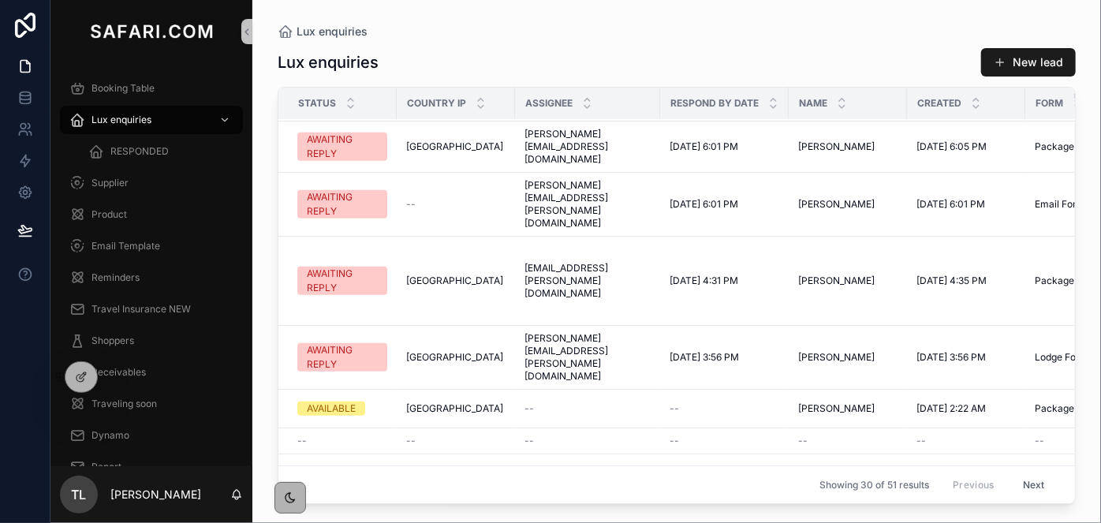
scroll to position [502, 0]
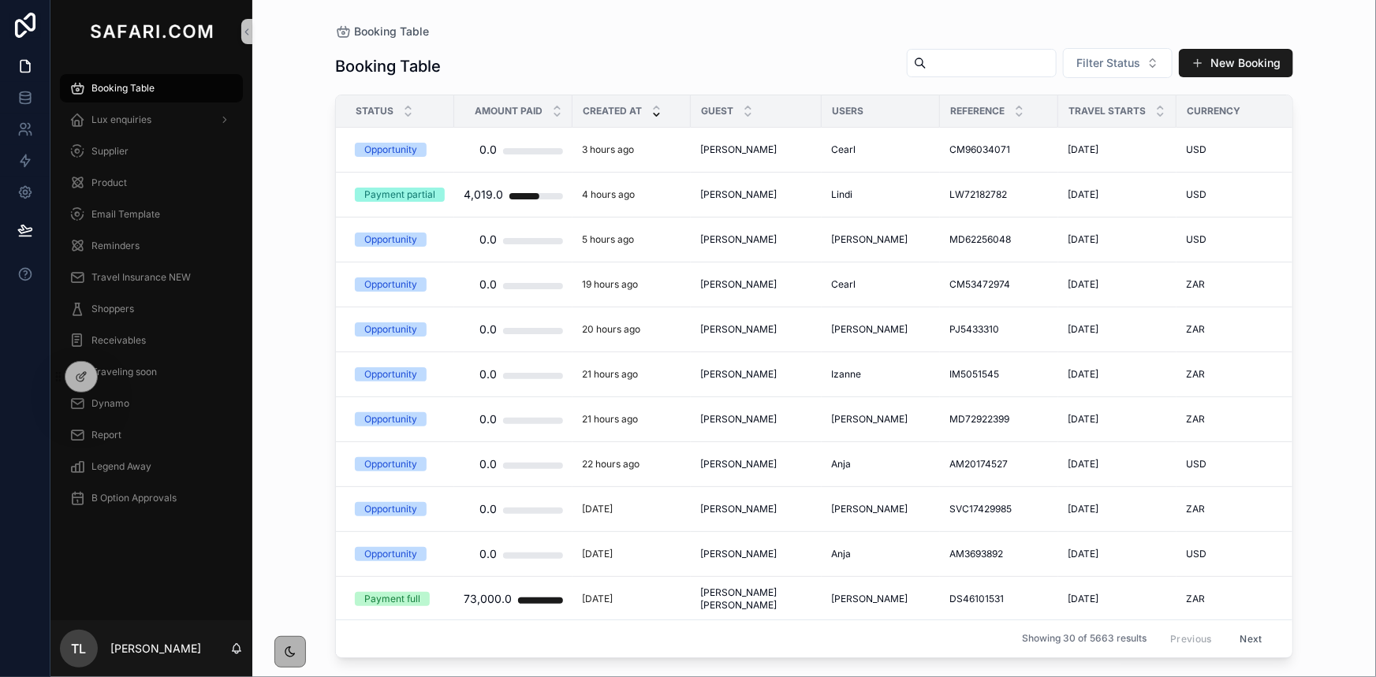
paste input "**********"
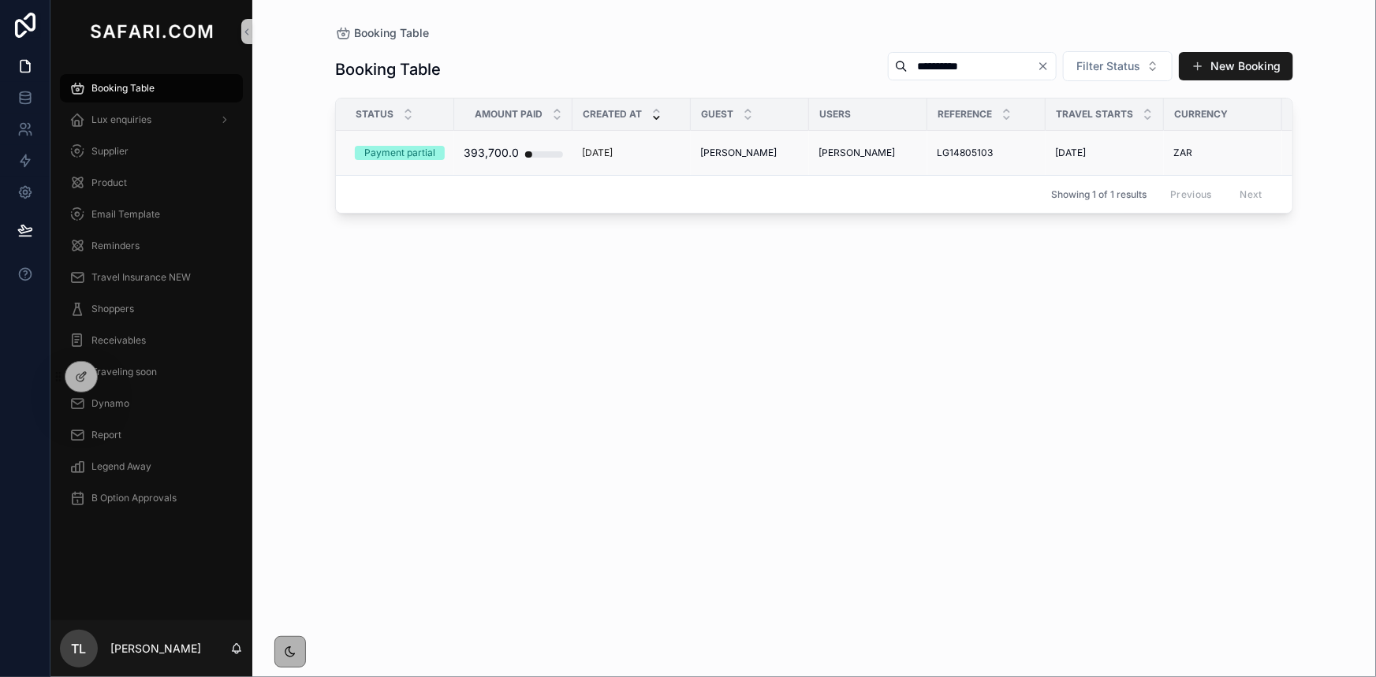
type input "**********"
click at [979, 154] on span "LG14805103" at bounding box center [965, 153] width 56 height 13
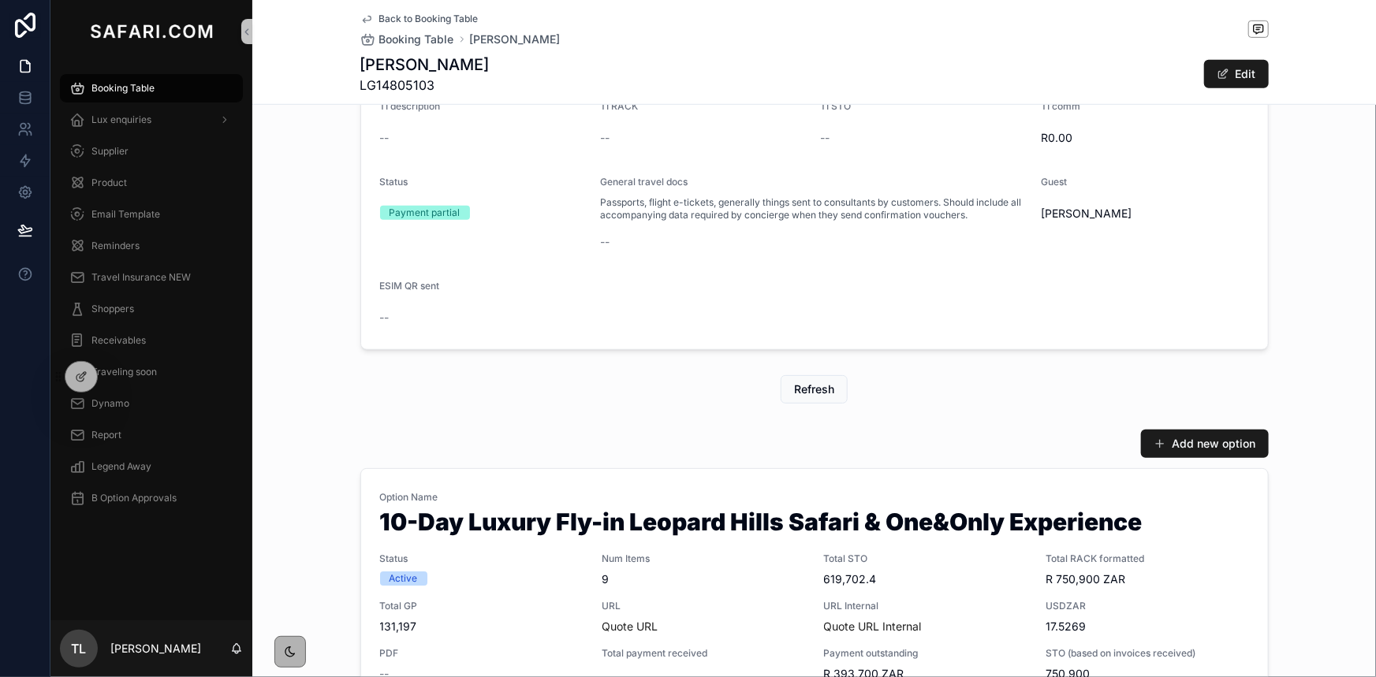
scroll to position [502, 0]
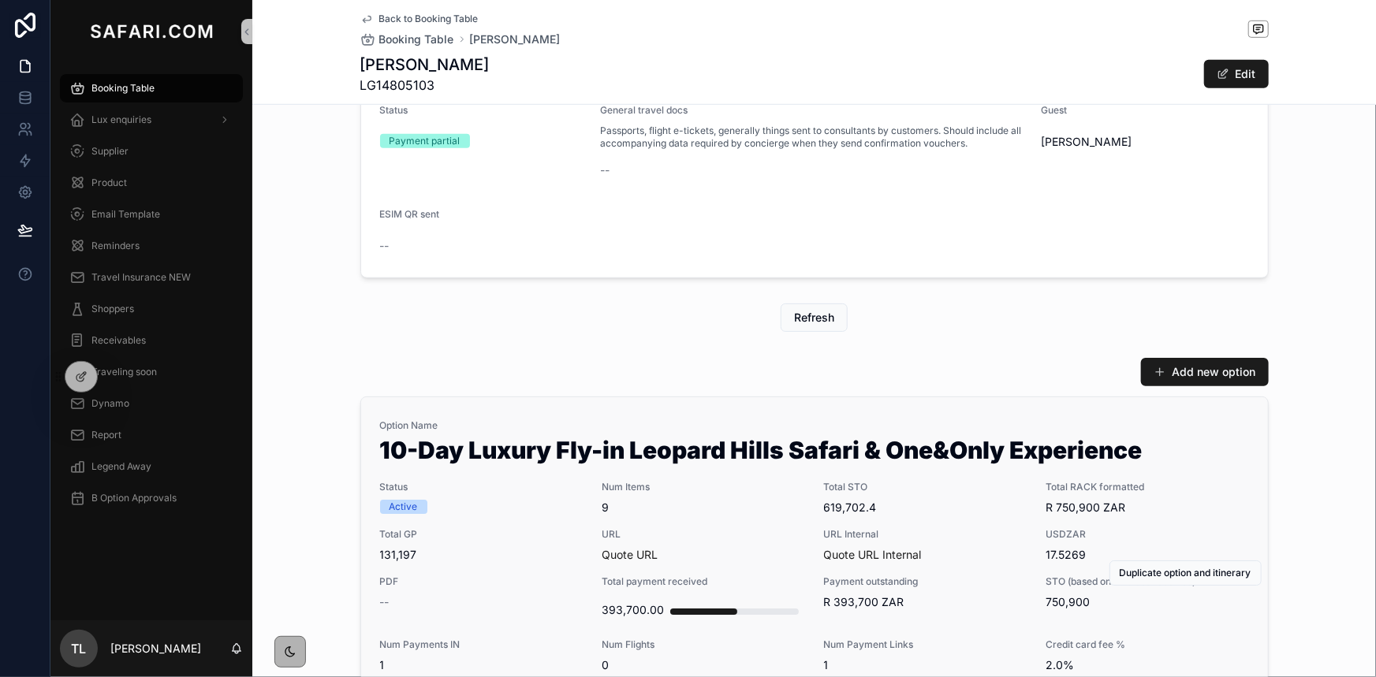
click at [740, 511] on span "9" at bounding box center [703, 508] width 203 height 16
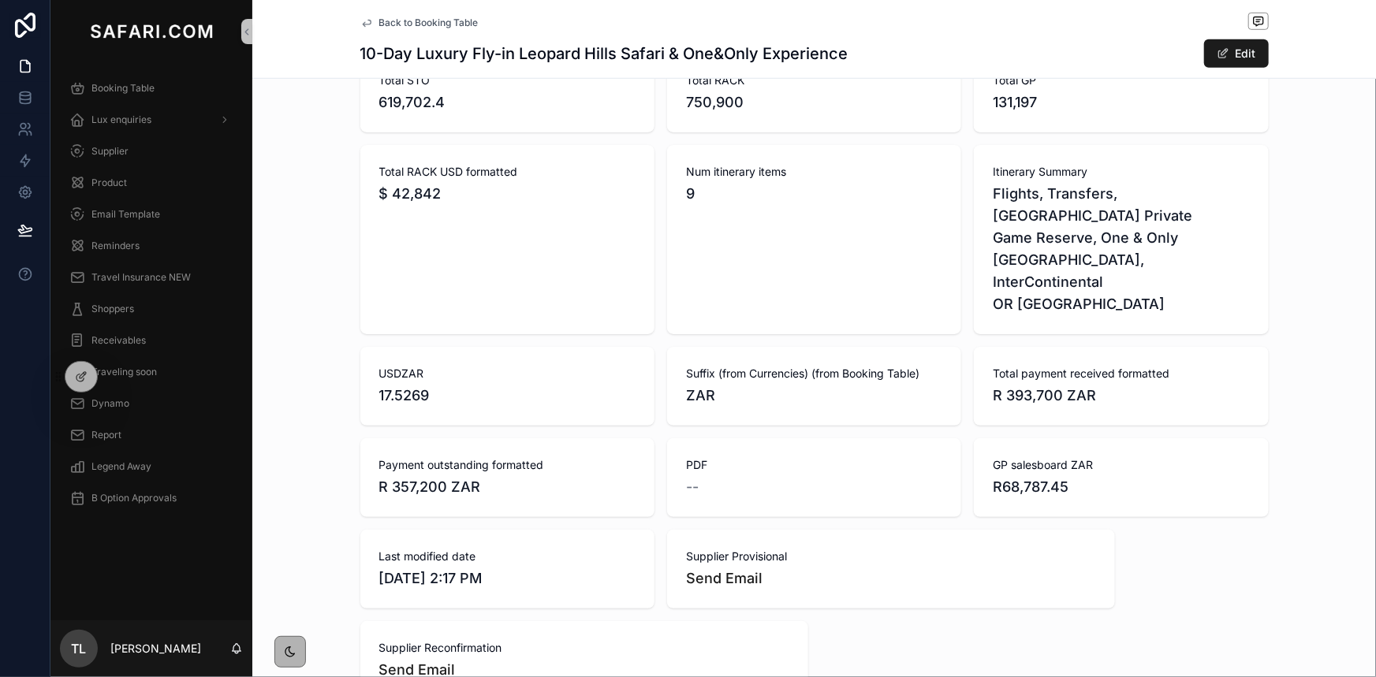
scroll to position [573, 0]
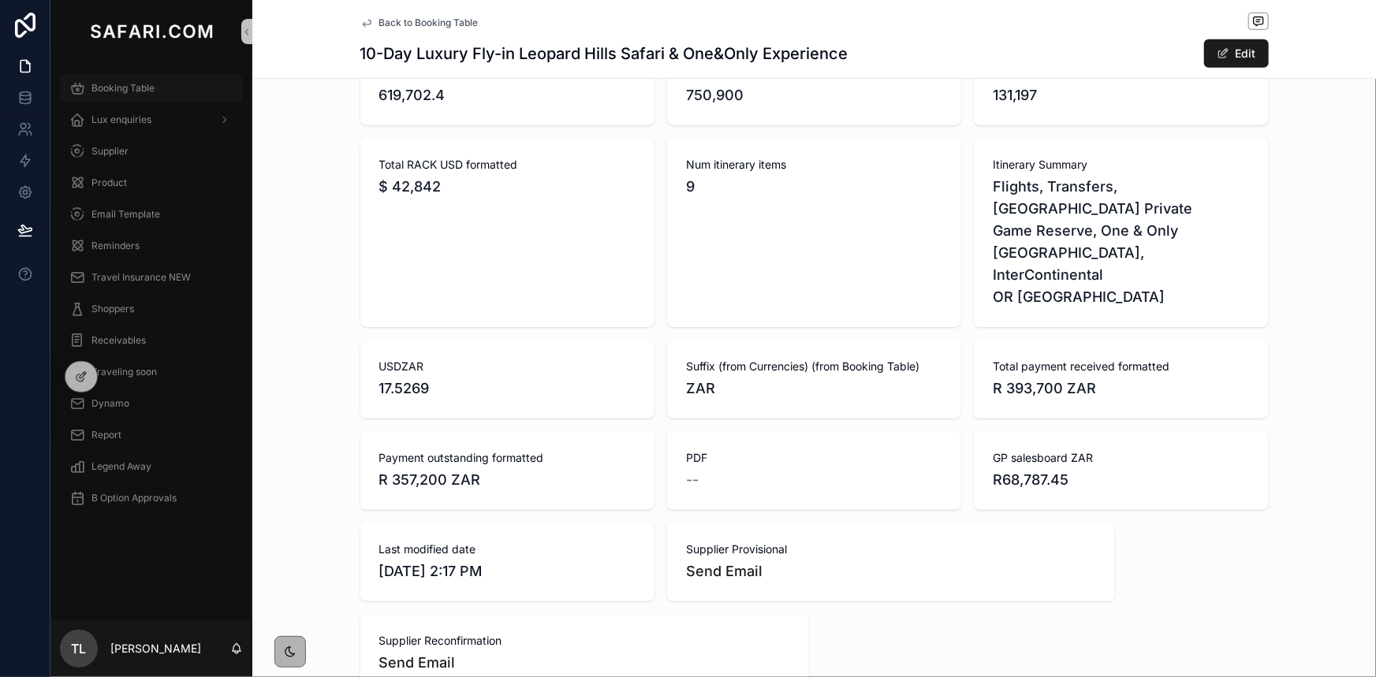
click at [129, 87] on span "Booking Table" at bounding box center [122, 88] width 63 height 13
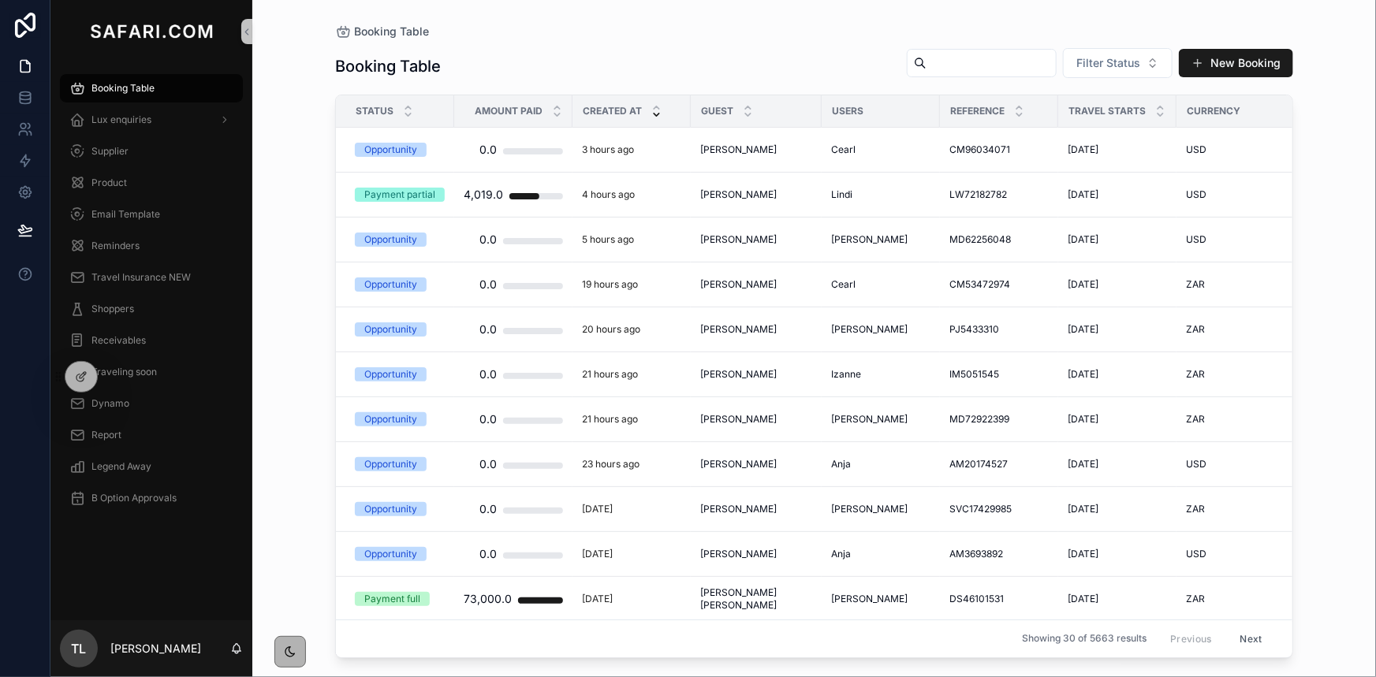
paste input "**********"
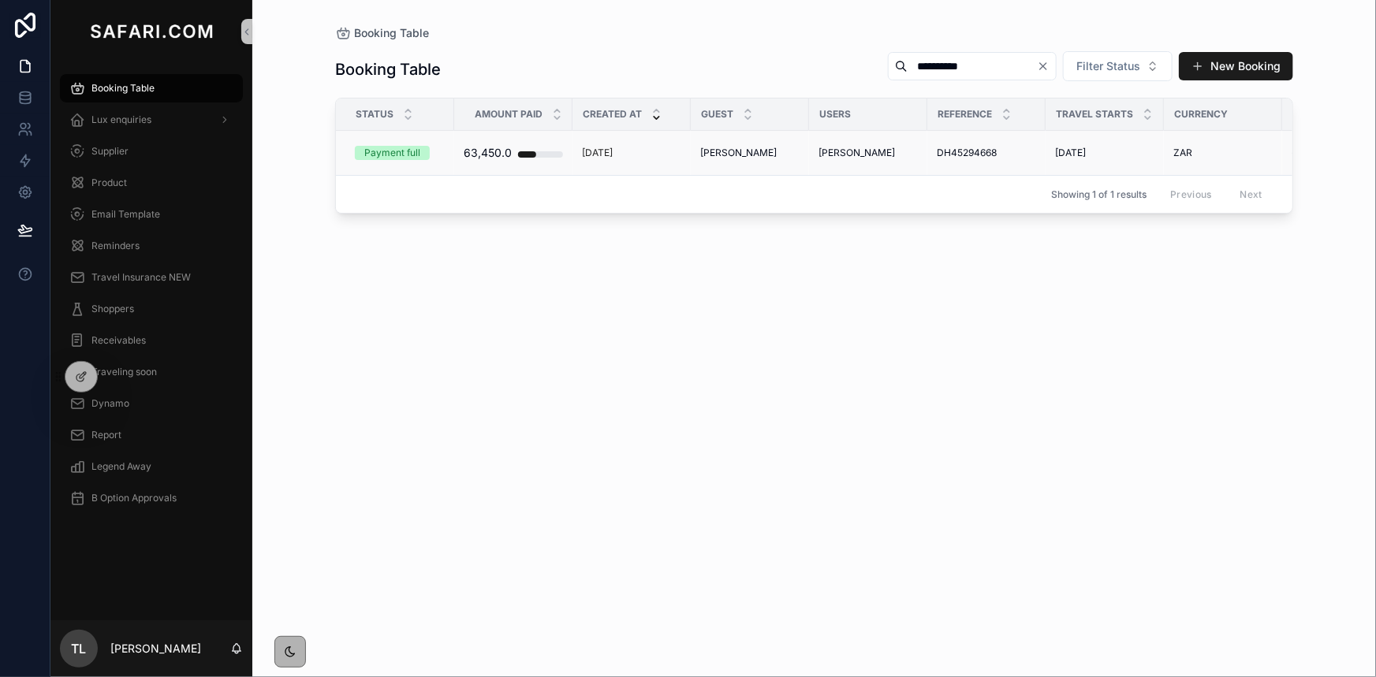
type input "**********"
click at [837, 158] on span "[PERSON_NAME]" at bounding box center [856, 153] width 76 height 13
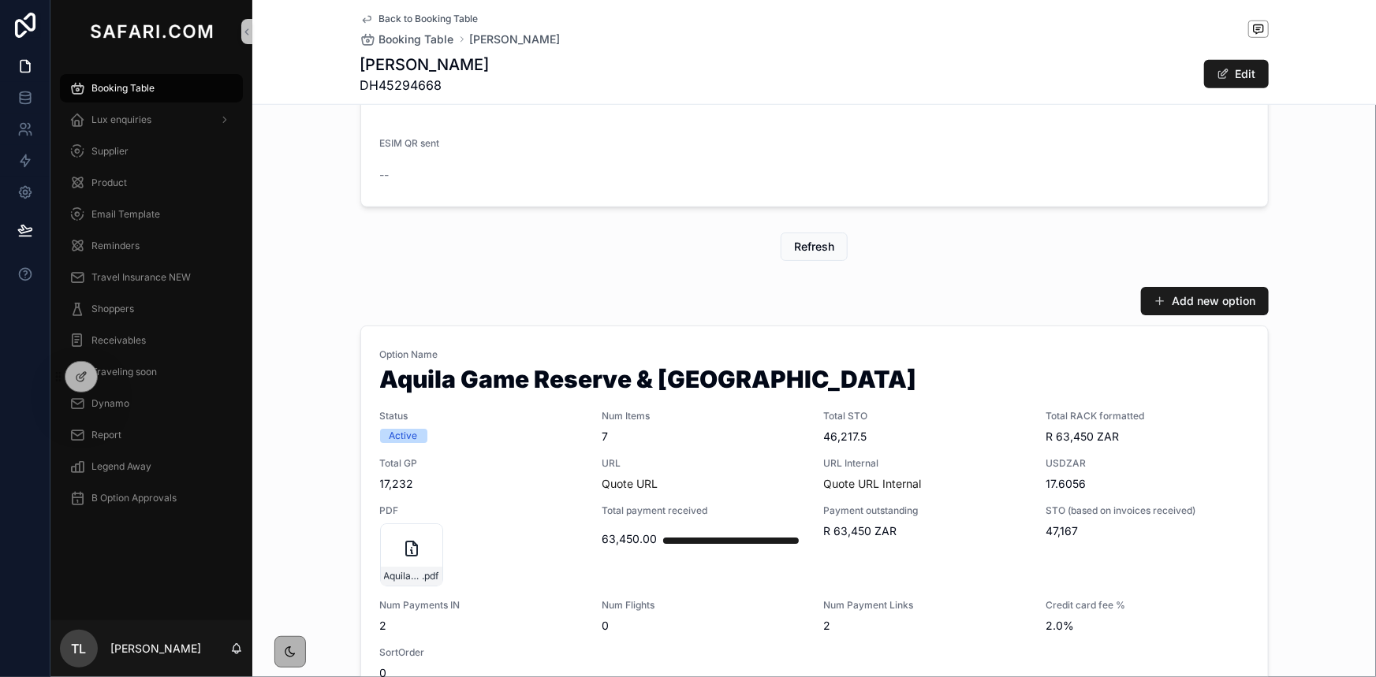
scroll to position [573, 0]
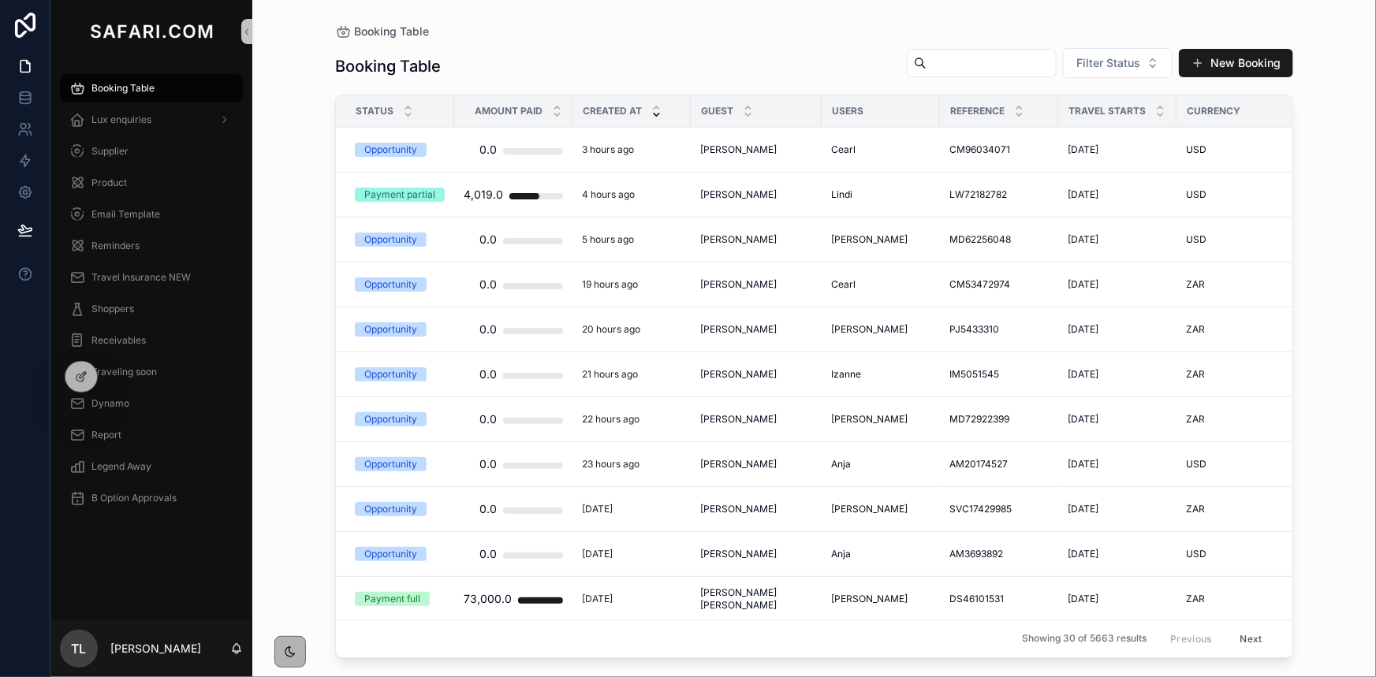
click at [943, 55] on input "scrollable content" at bounding box center [991, 63] width 129 height 22
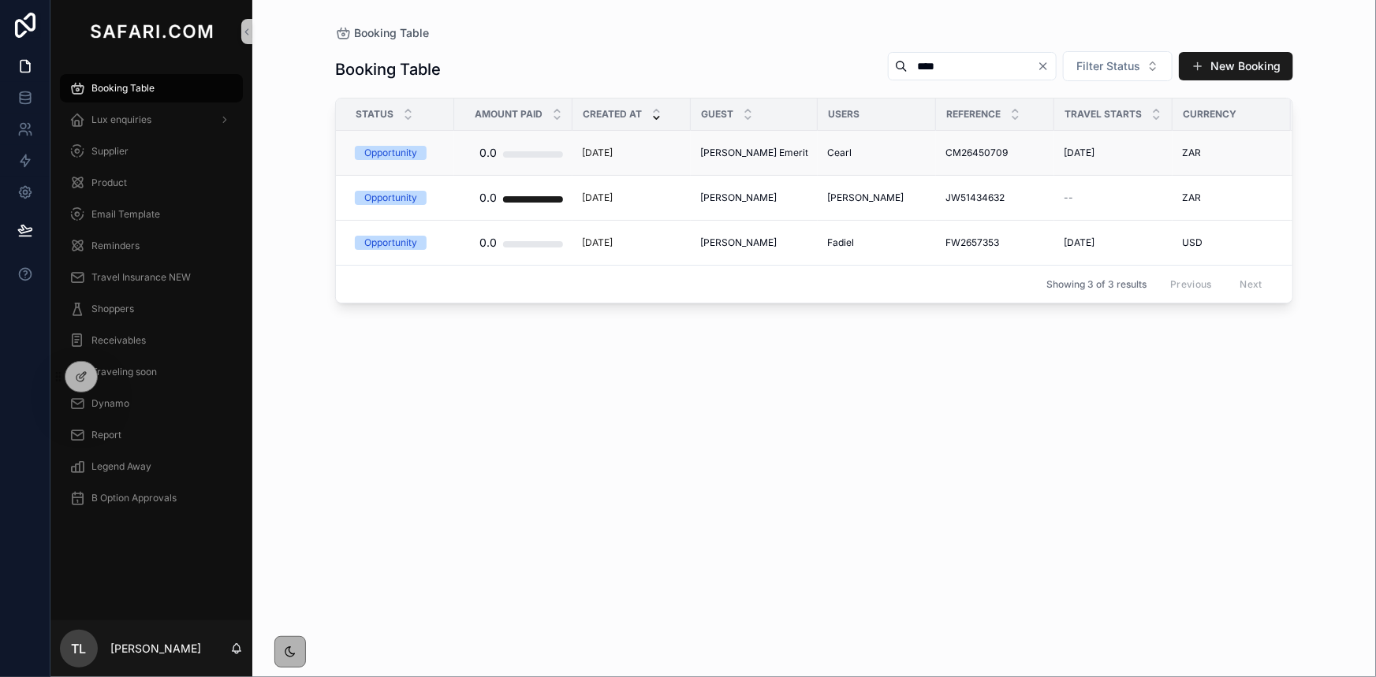
type input "****"
click at [757, 155] on span "[PERSON_NAME] Emerit" at bounding box center [754, 153] width 108 height 13
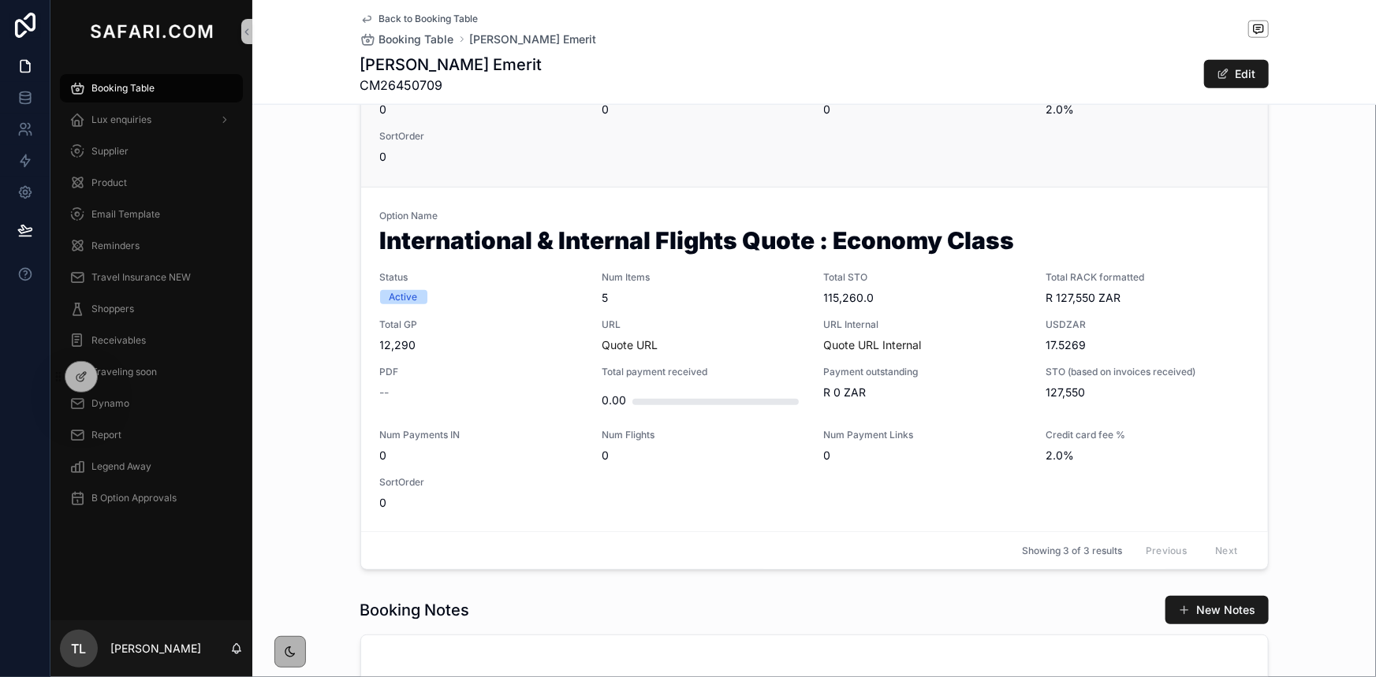
scroll to position [859, 0]
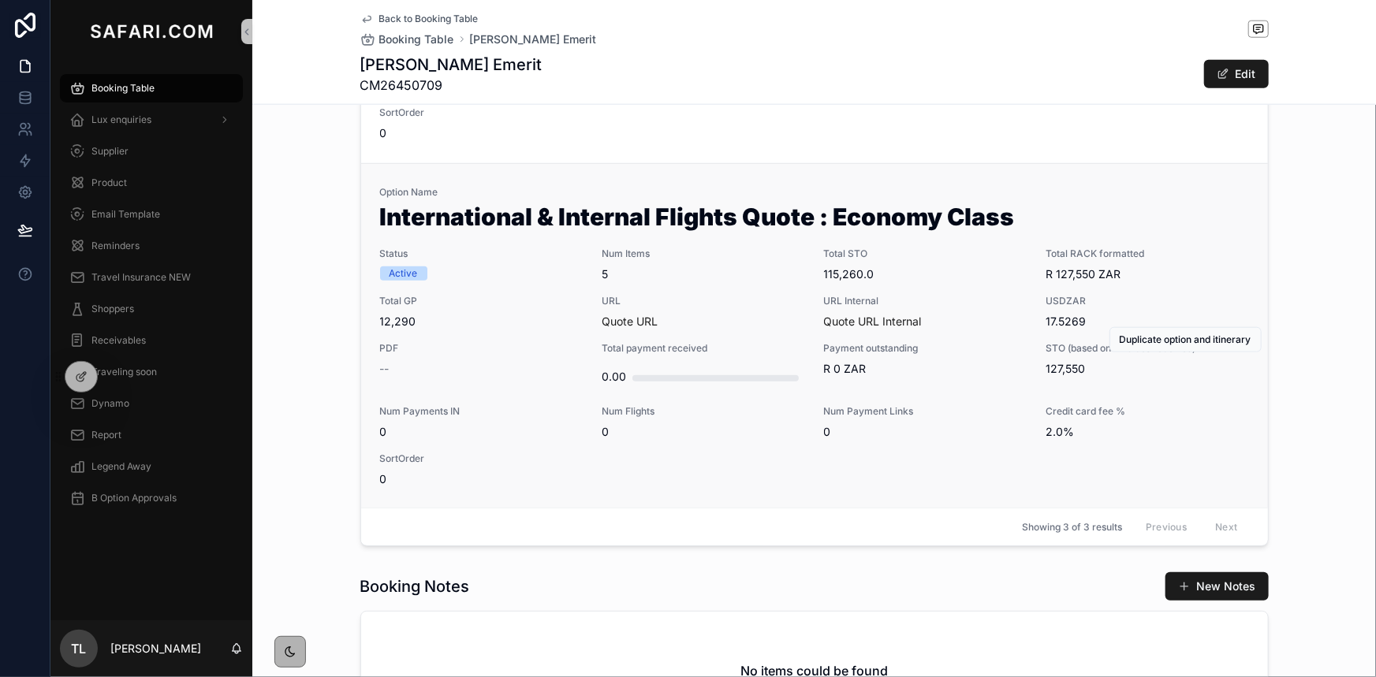
click at [725, 292] on div "Option Name International & Internal Flights Quote : Economy Class Status Activ…" at bounding box center [814, 336] width 869 height 301
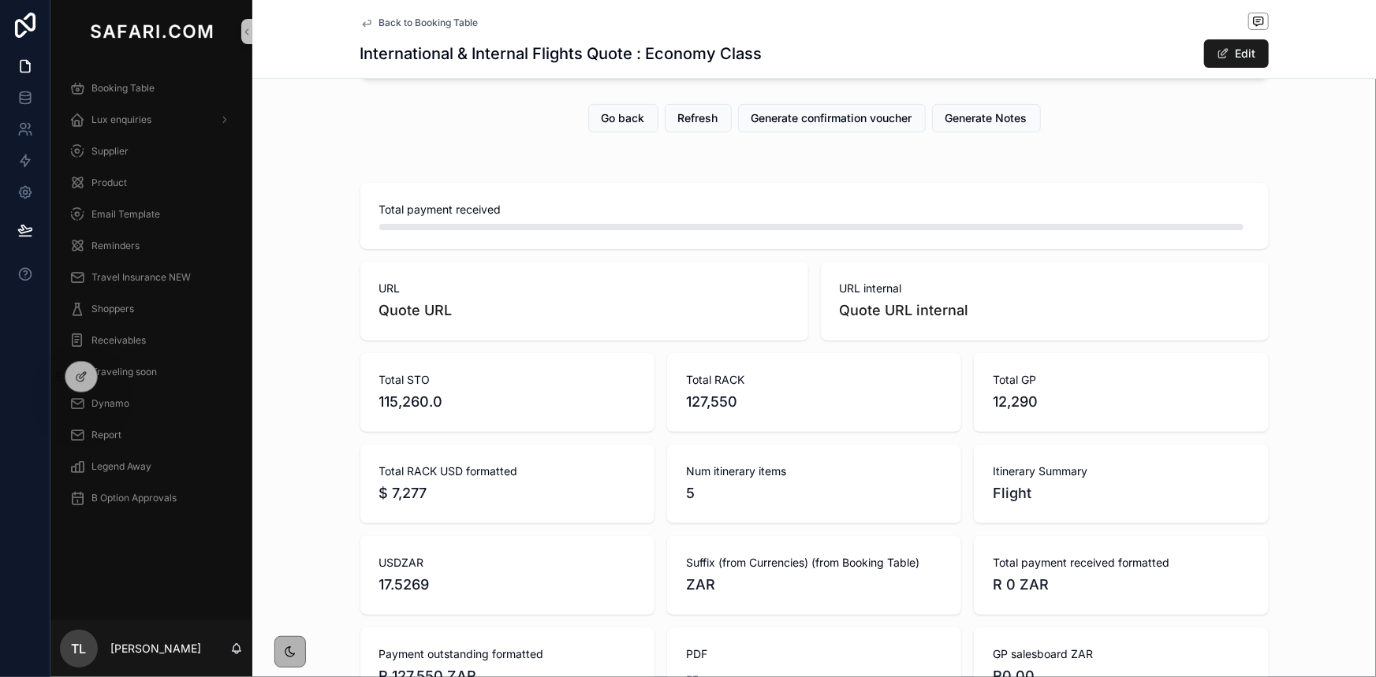
scroll to position [214, 0]
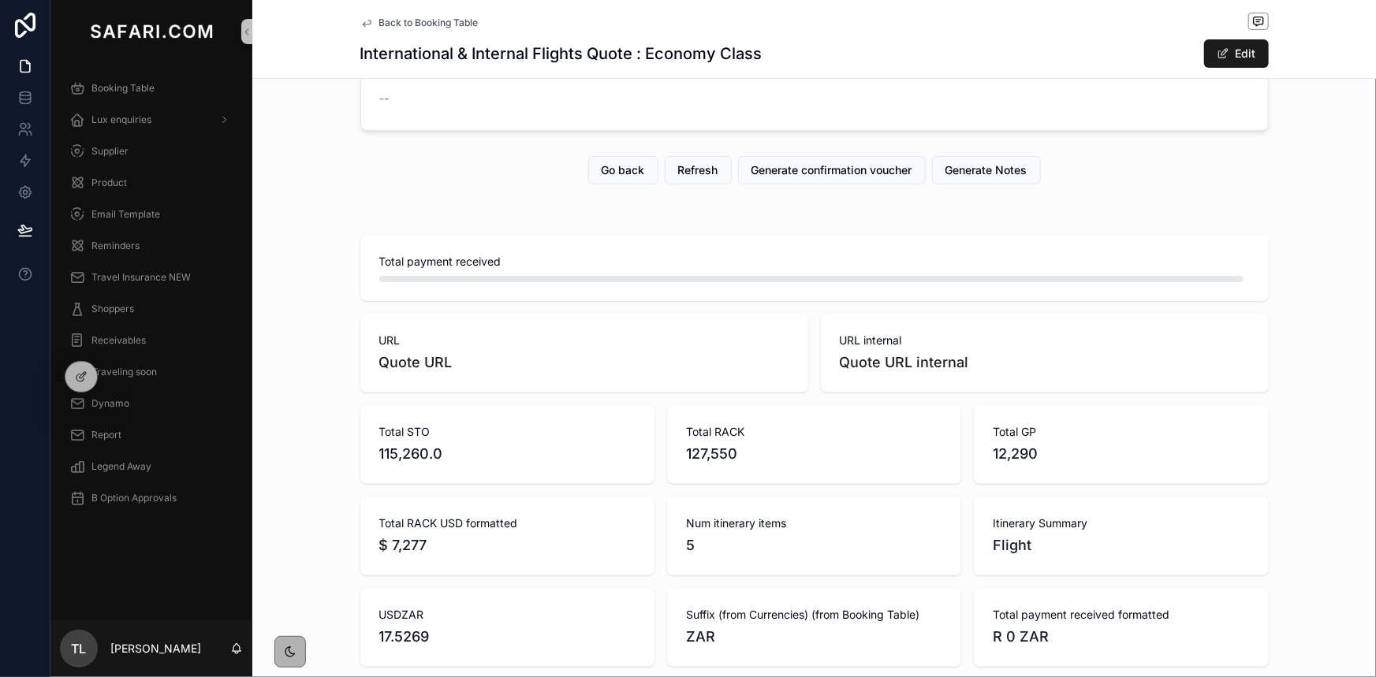
click at [642, 132] on div "Option Name International & Internal Flights Quote : Economy Class Status Activ…" at bounding box center [814, 10] width 1124 height 254
click at [621, 173] on span "Go back" at bounding box center [623, 170] width 43 height 16
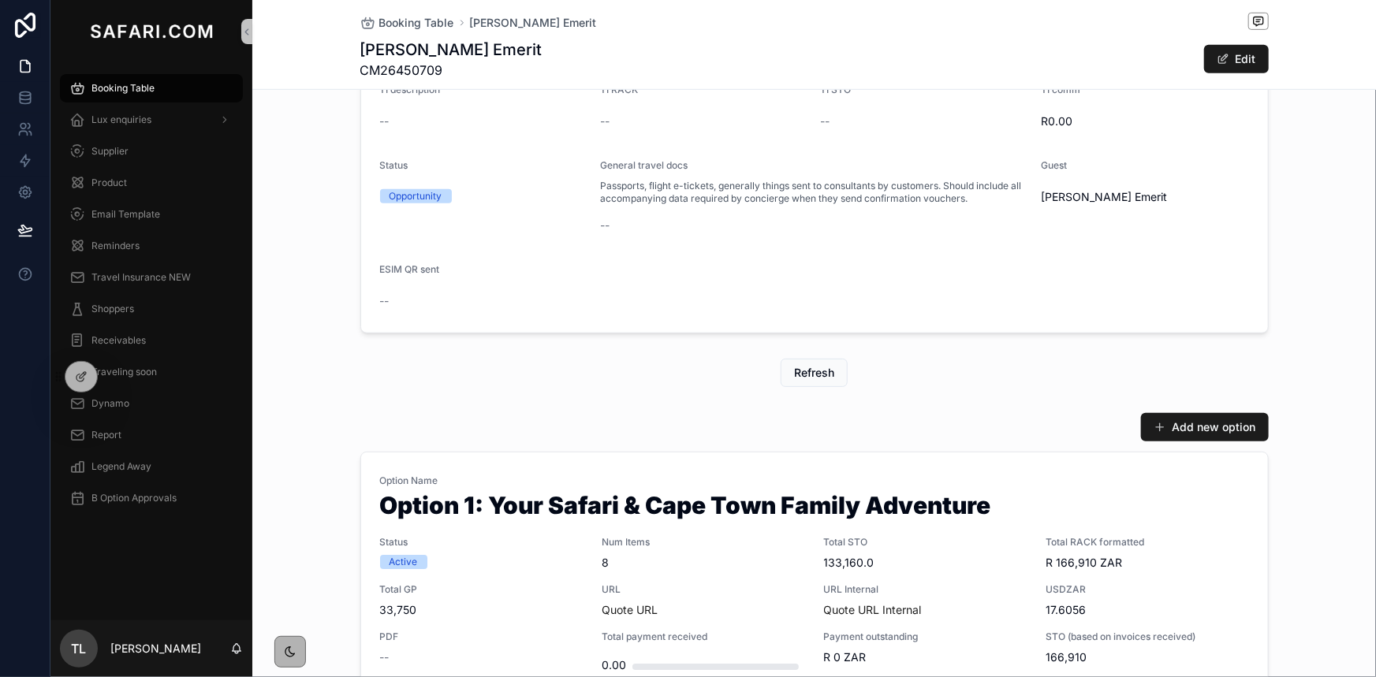
scroll to position [430, 0]
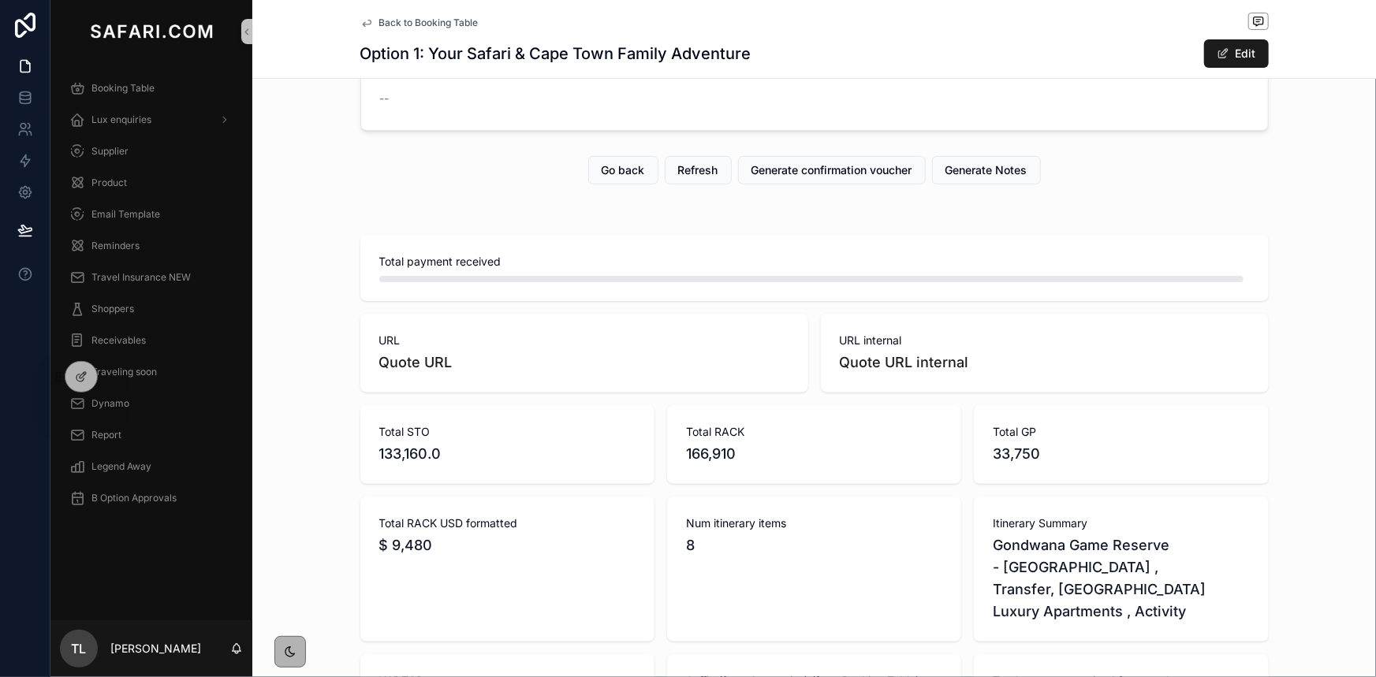
scroll to position [286, 0]
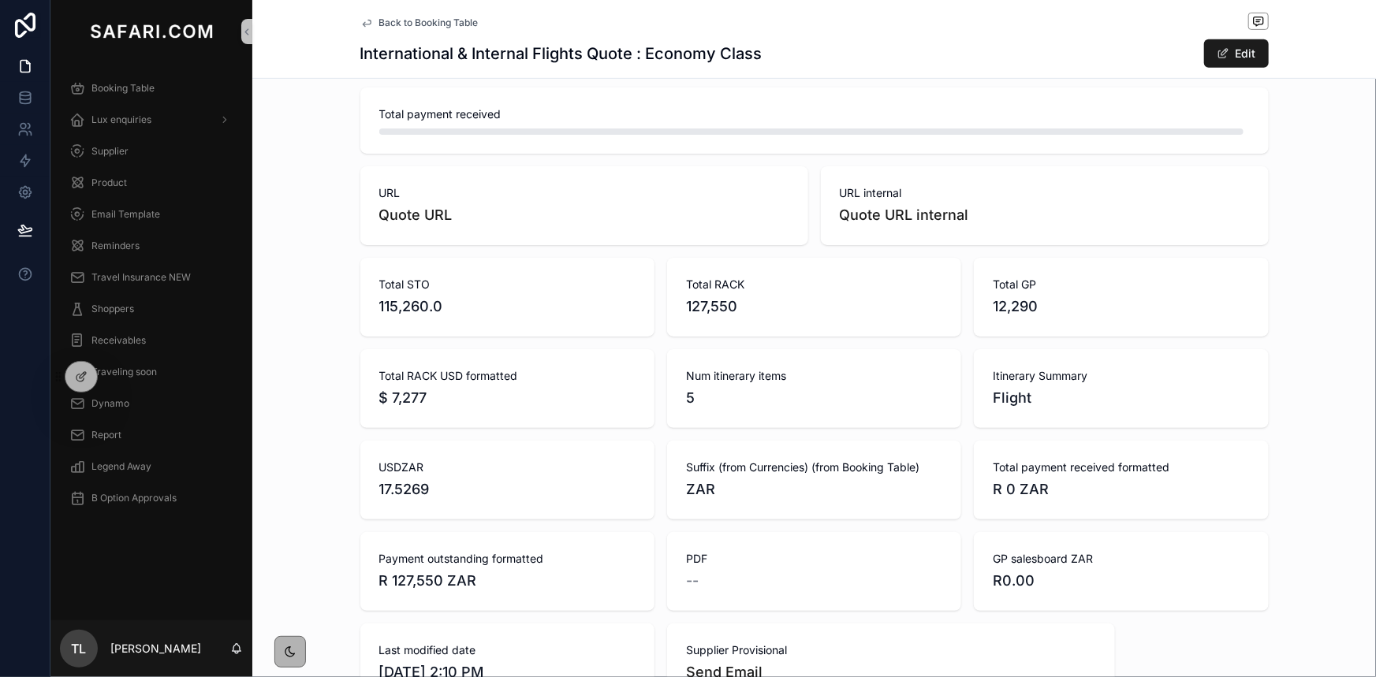
scroll to position [430, 0]
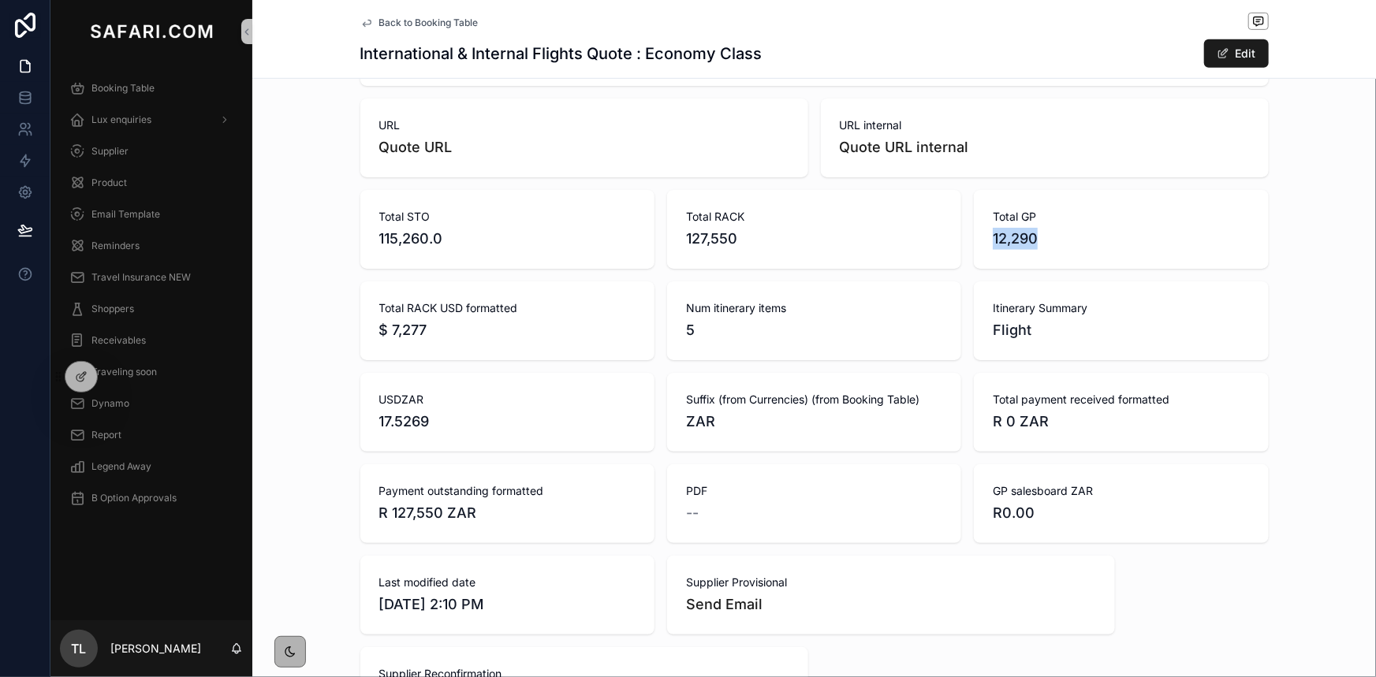
drag, startPoint x: 1042, startPoint y: 237, endPoint x: 985, endPoint y: 236, distance: 57.6
click at [985, 236] on div "Total GP 12,290" at bounding box center [1121, 229] width 294 height 79
copy span "12,290"
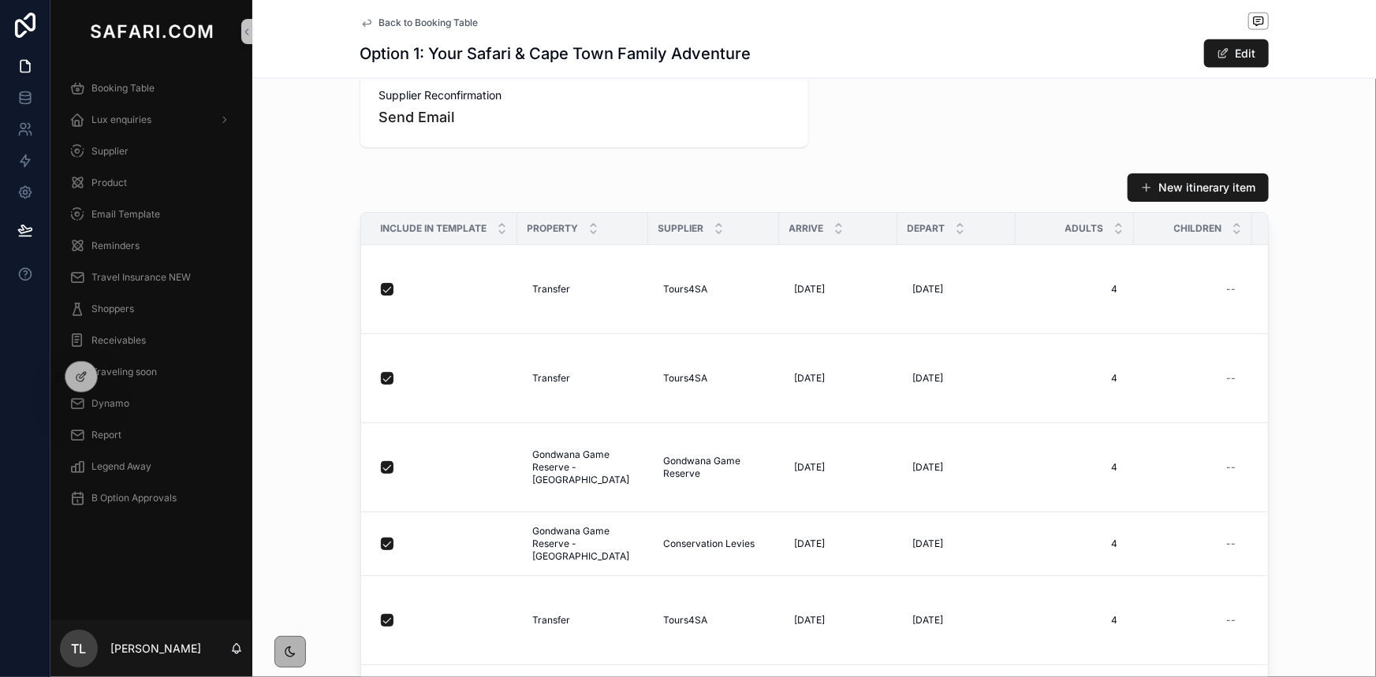
scroll to position [1290, 0]
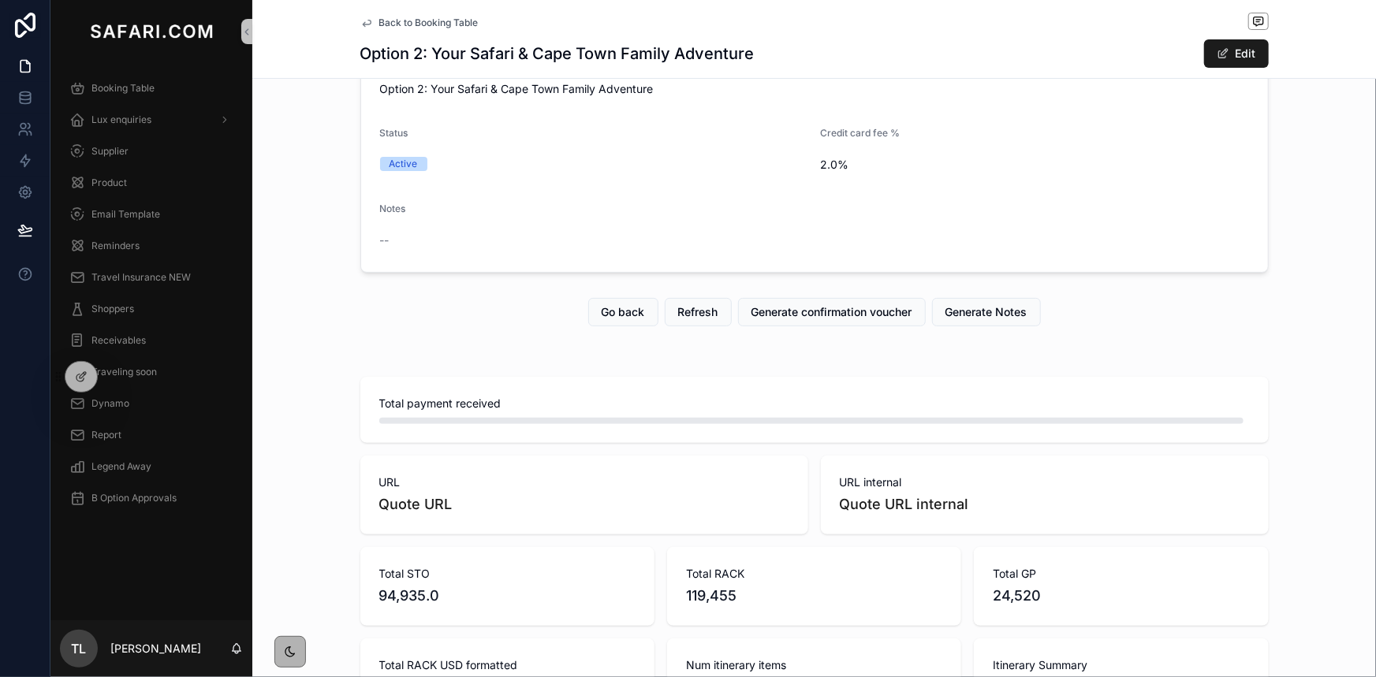
scroll to position [71, 0]
click at [1247, 58] on button "Edit" at bounding box center [1236, 53] width 65 height 28
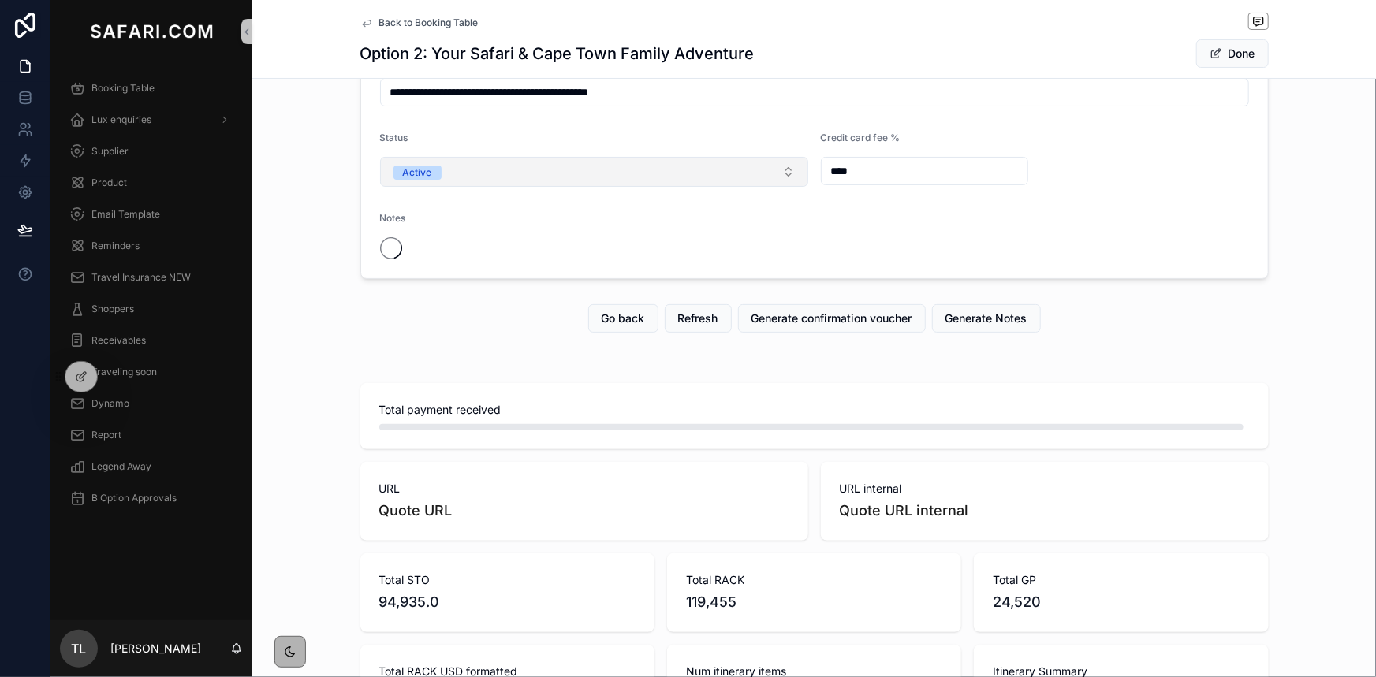
click at [564, 177] on button "Active" at bounding box center [594, 172] width 428 height 30
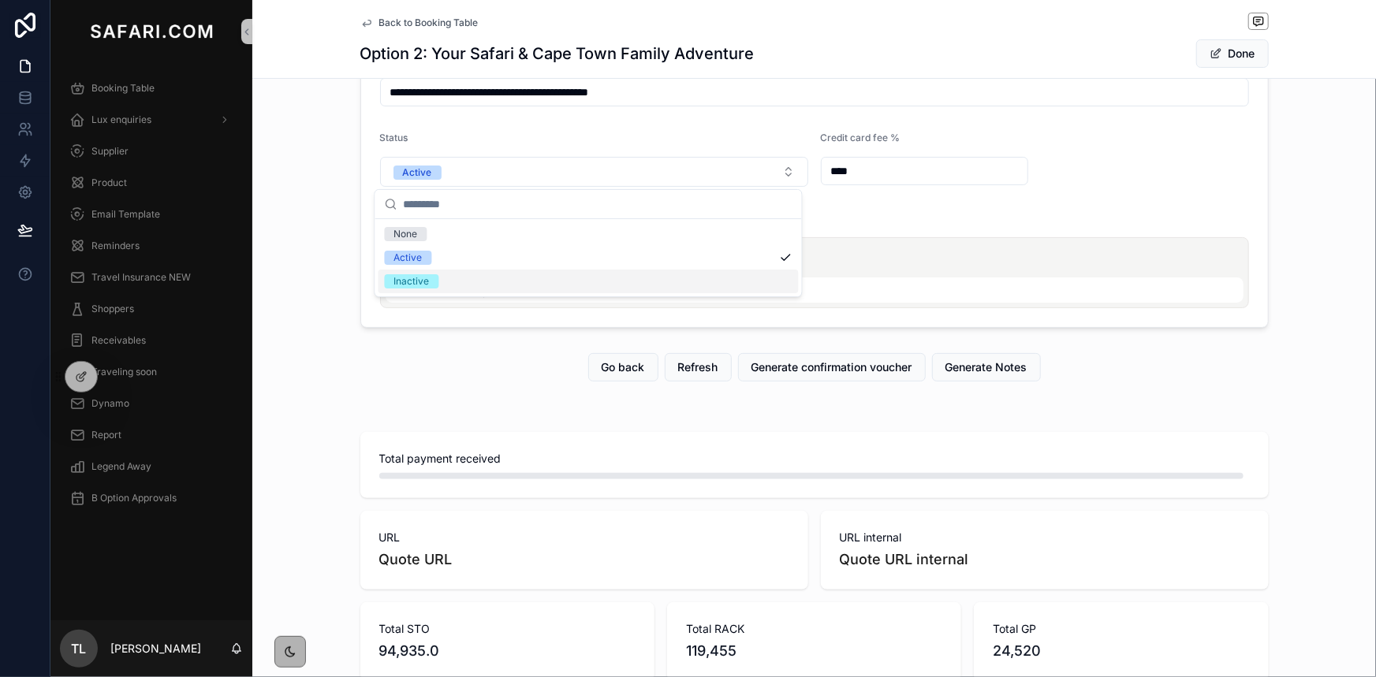
click at [456, 281] on div "Inactive" at bounding box center [588, 282] width 420 height 24
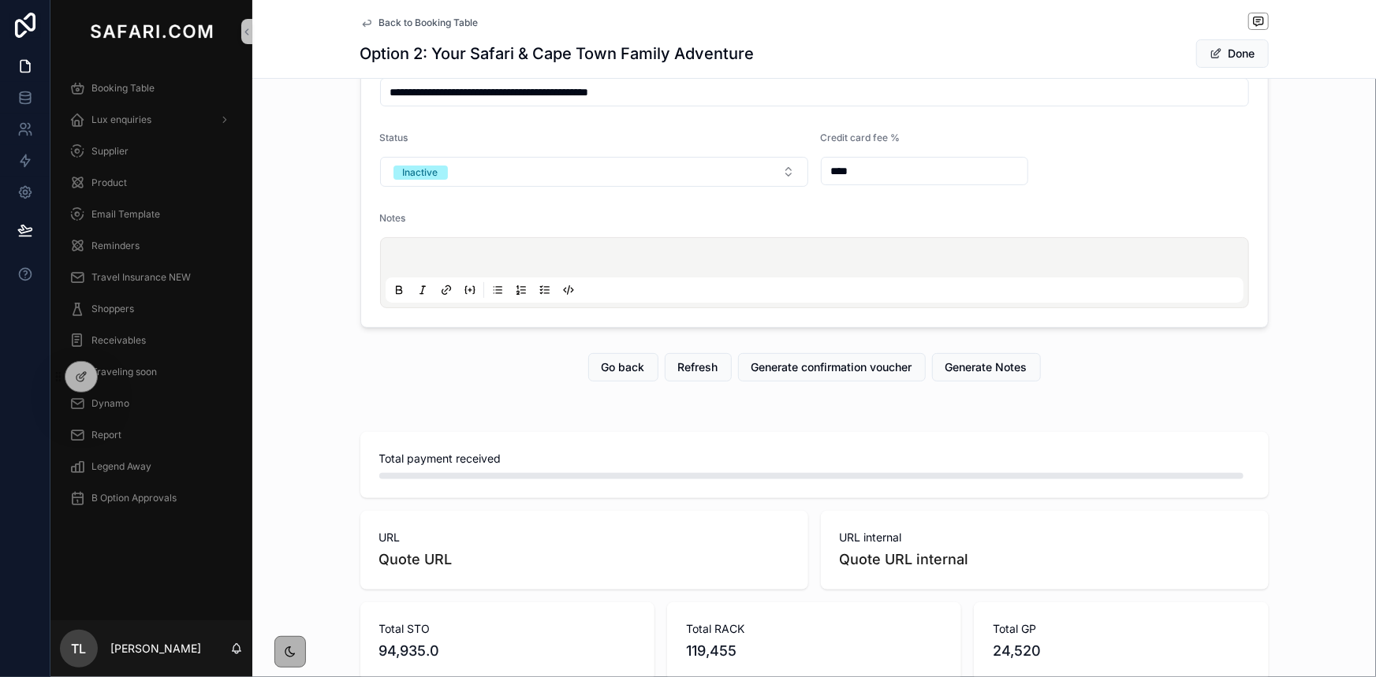
click at [1236, 54] on button "Done" at bounding box center [1232, 53] width 73 height 28
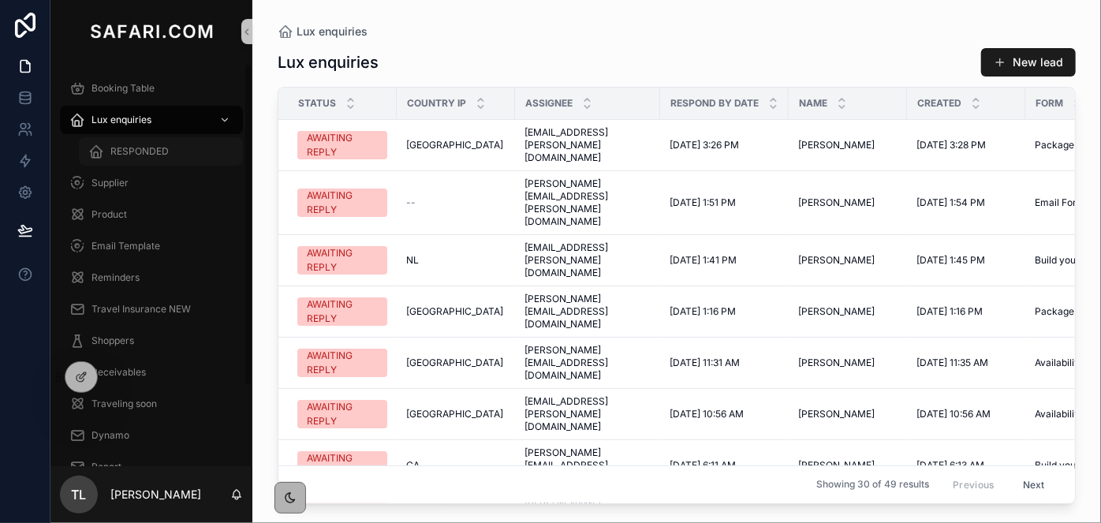
click at [162, 162] on div "RESPONDED" at bounding box center [160, 151] width 145 height 25
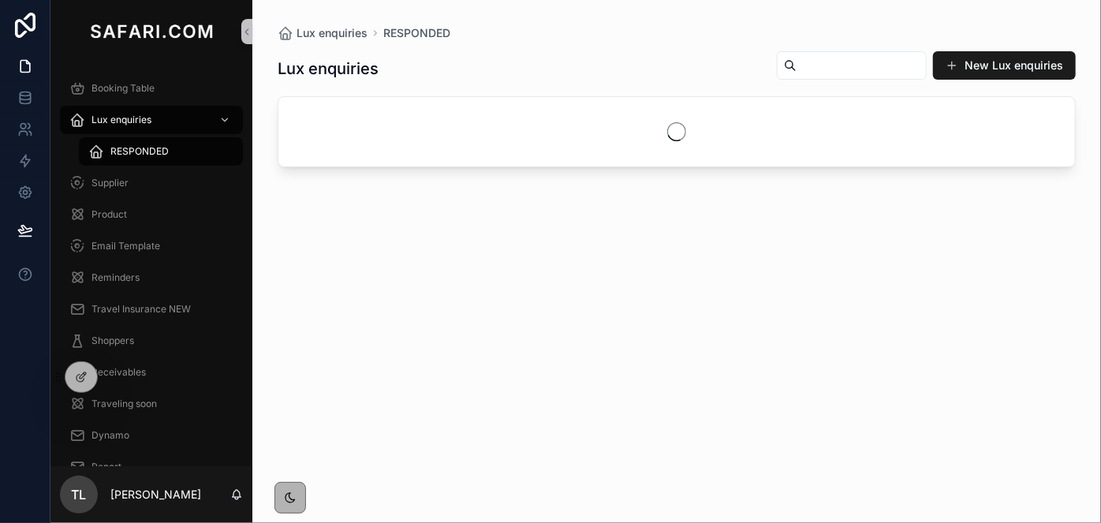
click at [796, 74] on input "scrollable content" at bounding box center [860, 65] width 129 height 22
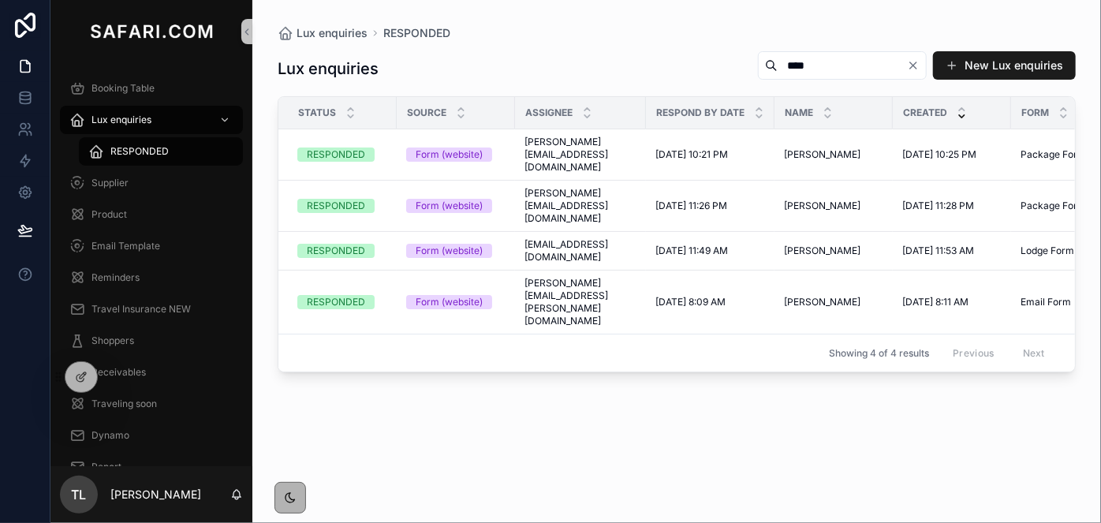
type input "****"
click at [122, 82] on span "Booking Table" at bounding box center [122, 88] width 63 height 13
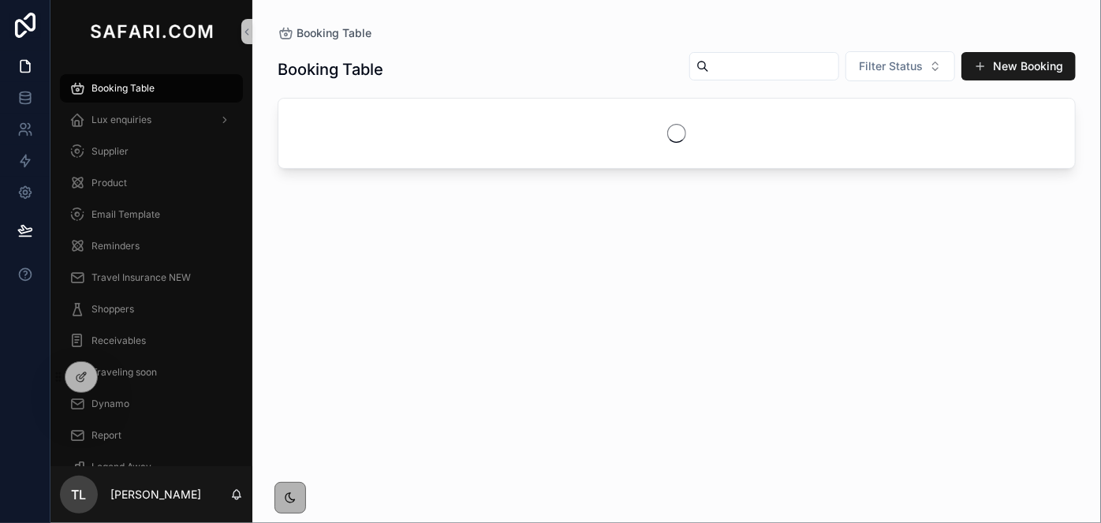
click at [701, 76] on div "scrollable content" at bounding box center [764, 66] width 150 height 28
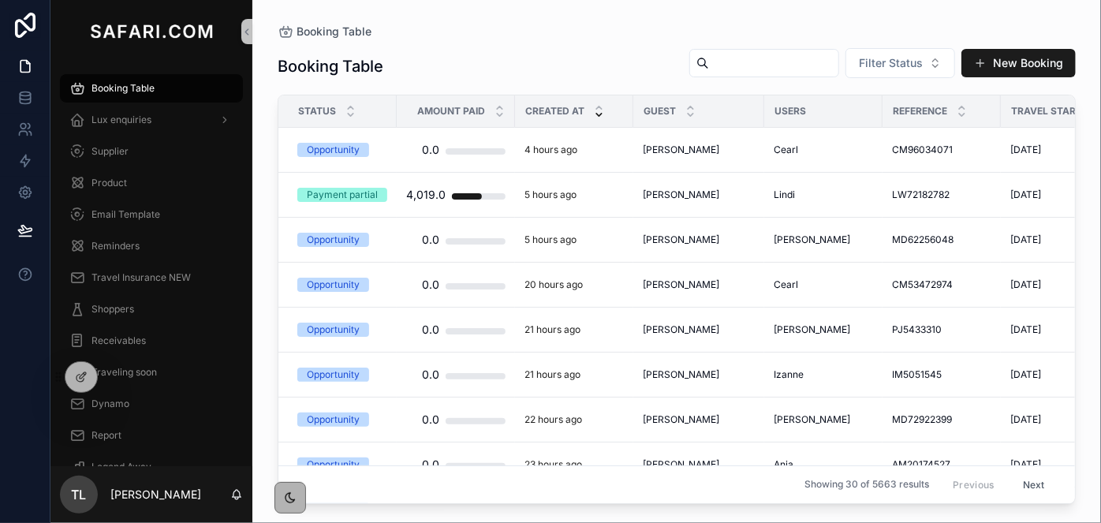
click at [709, 72] on input "scrollable content" at bounding box center [773, 63] width 129 height 22
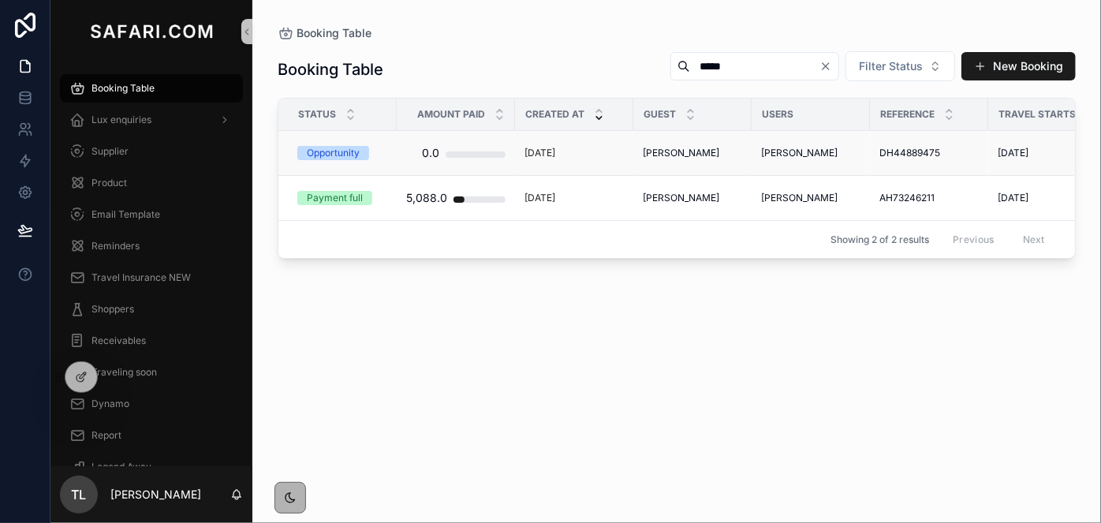
type input "*****"
click at [774, 153] on span "[PERSON_NAME]" at bounding box center [799, 153] width 76 height 13
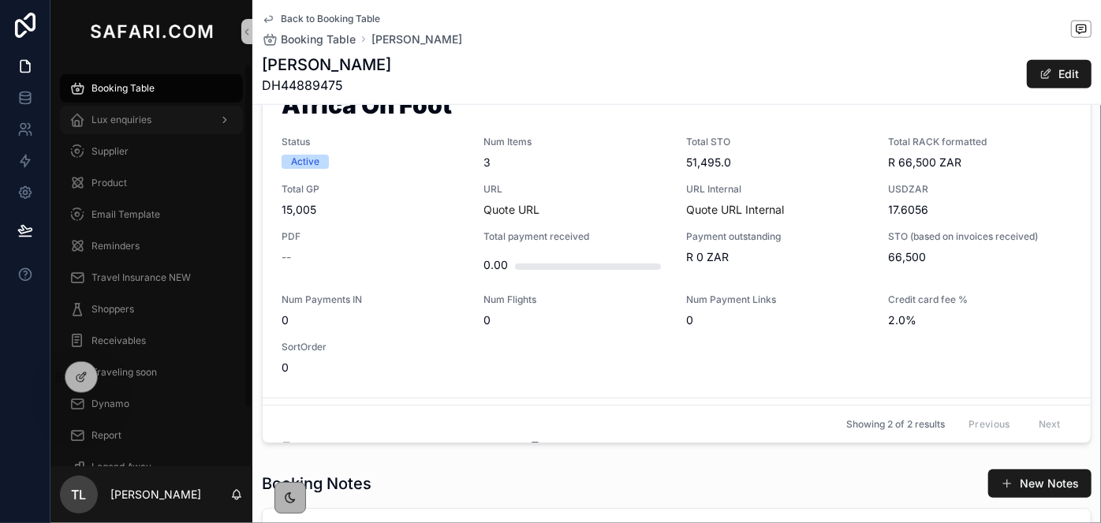
click at [120, 120] on span "Lux enquiries" at bounding box center [121, 120] width 60 height 13
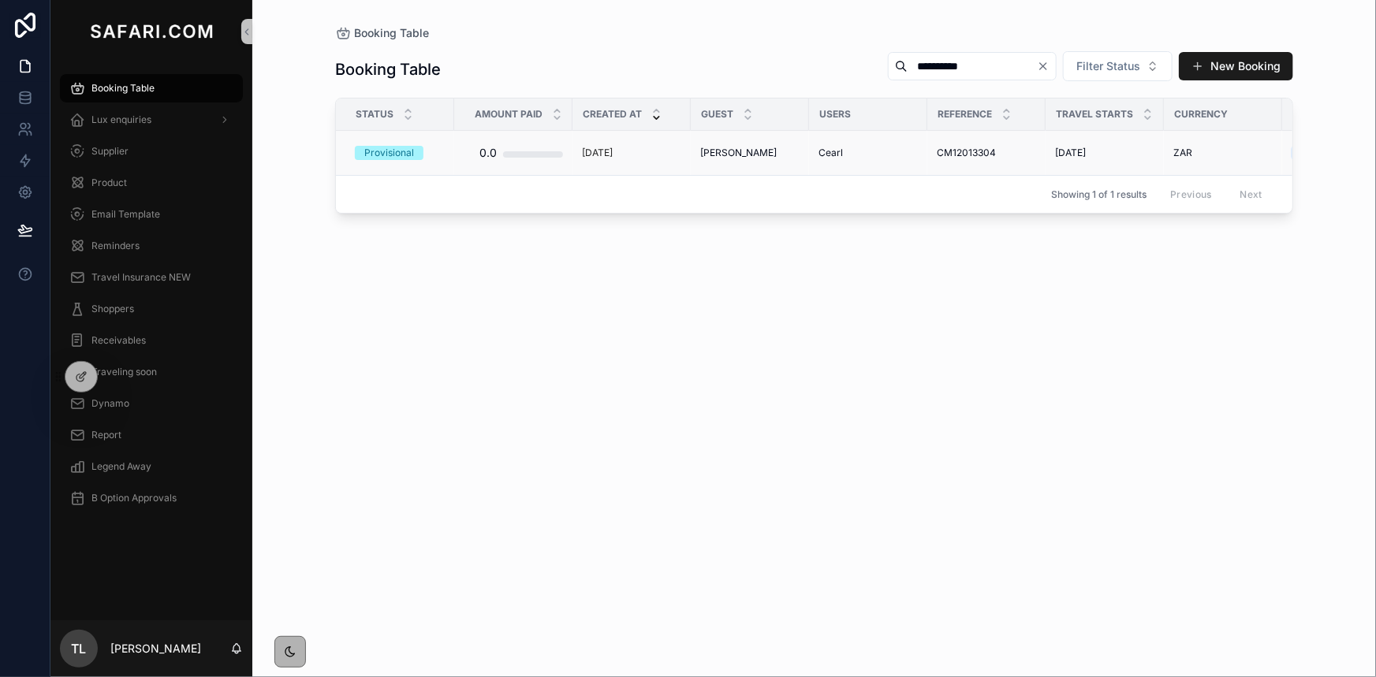
type input "**********"
click at [763, 149] on span "[PERSON_NAME]" at bounding box center [738, 153] width 76 height 13
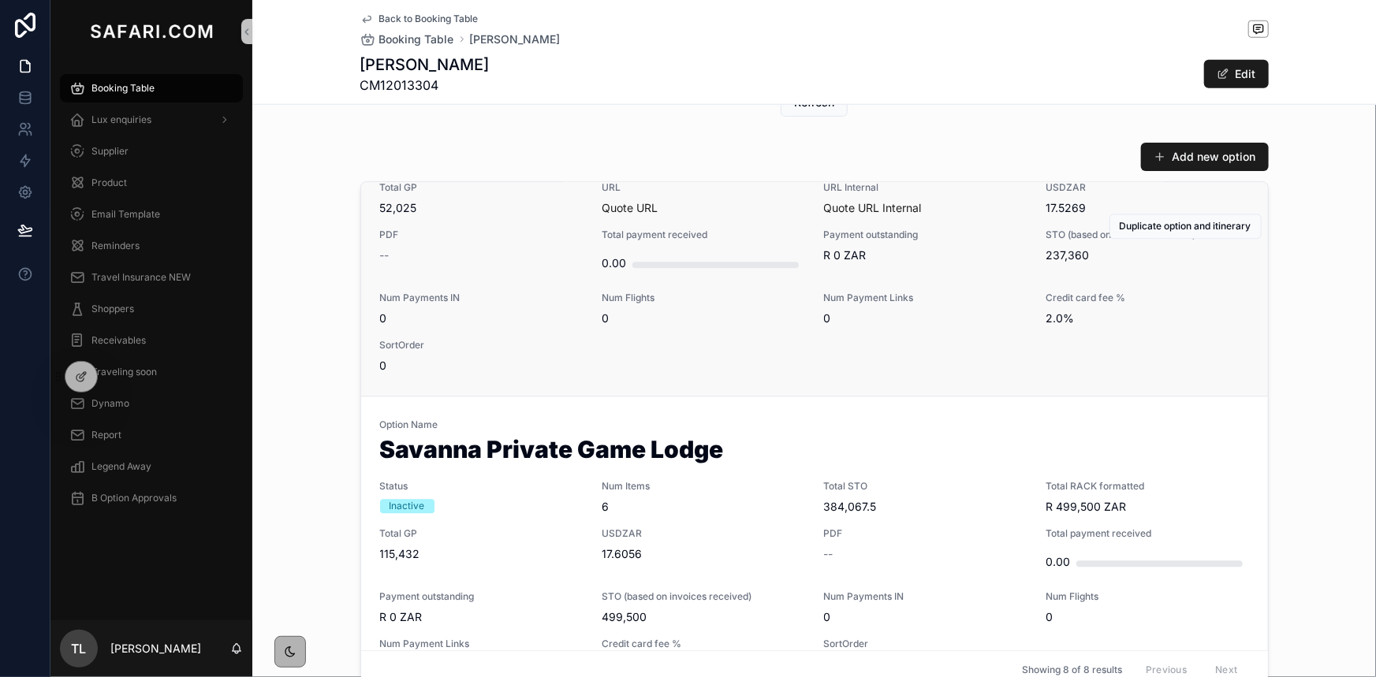
scroll to position [1863, 0]
click at [911, 268] on div "Payment outstanding R 0 ZAR" at bounding box center [925, 253] width 203 height 50
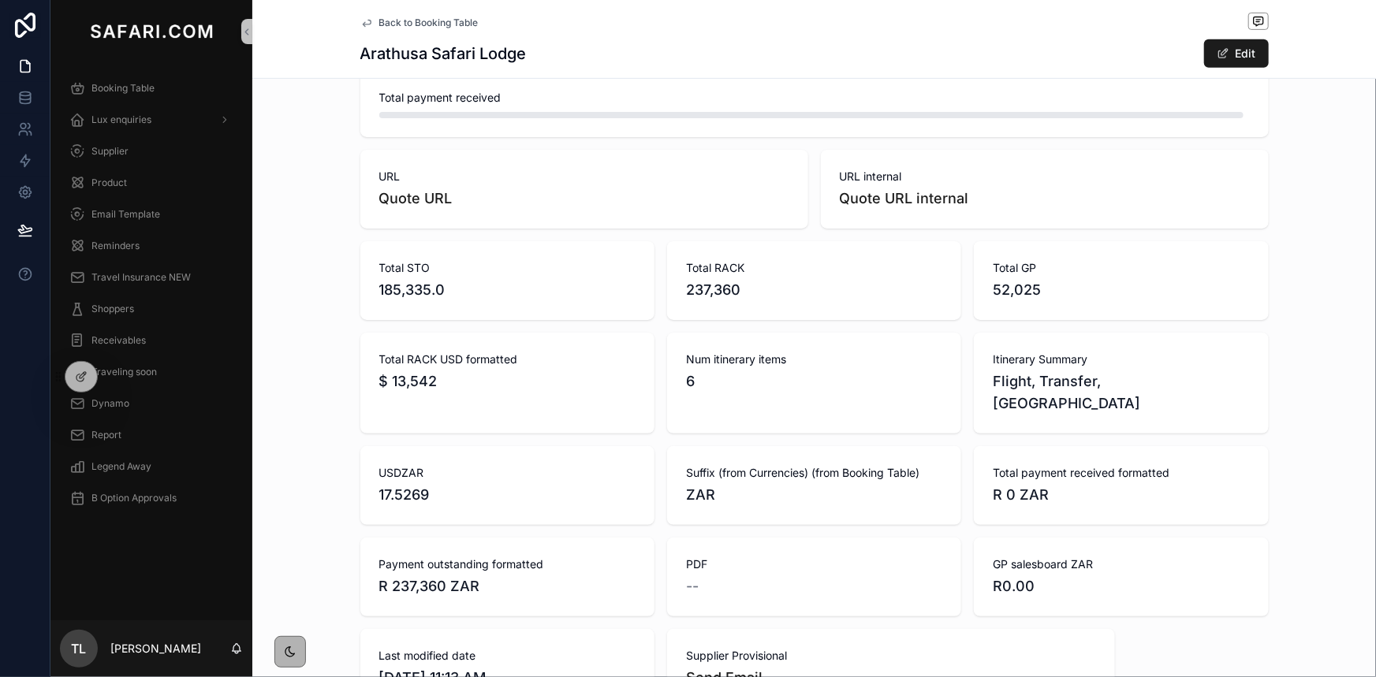
scroll to position [358, 0]
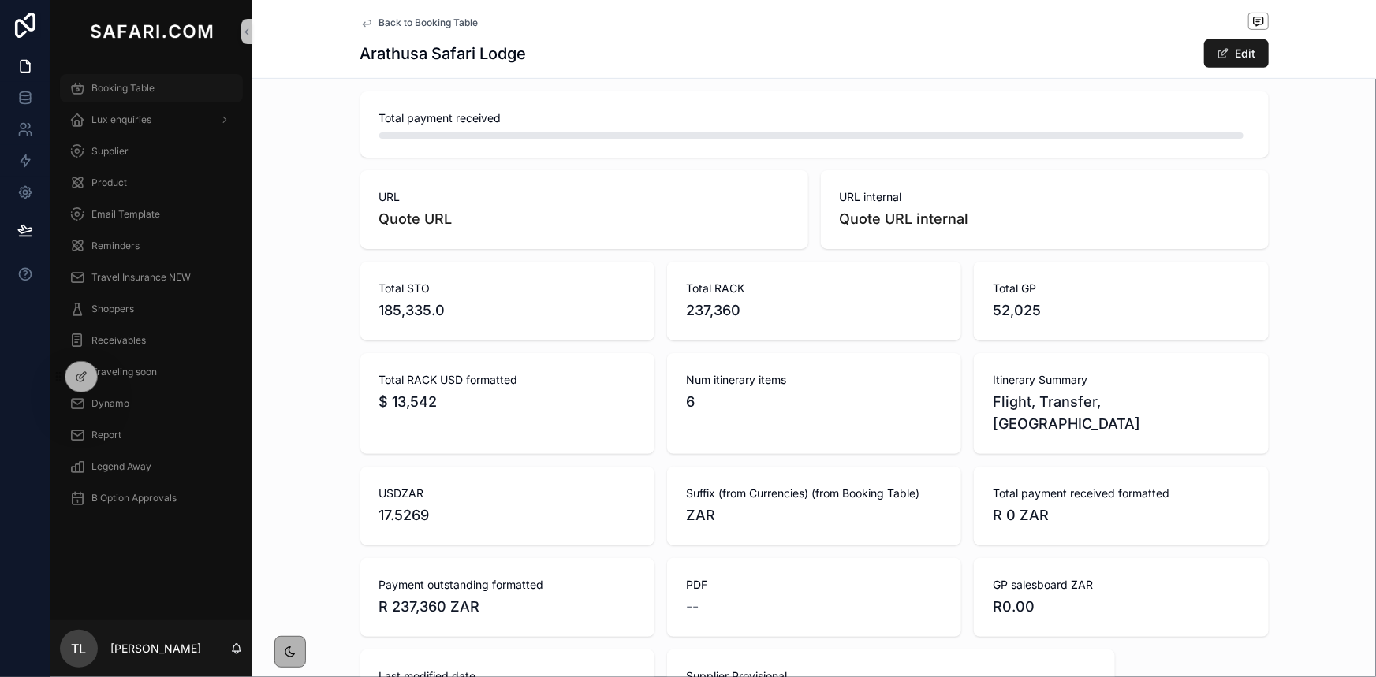
click at [155, 81] on div "Booking Table" at bounding box center [151, 88] width 164 height 25
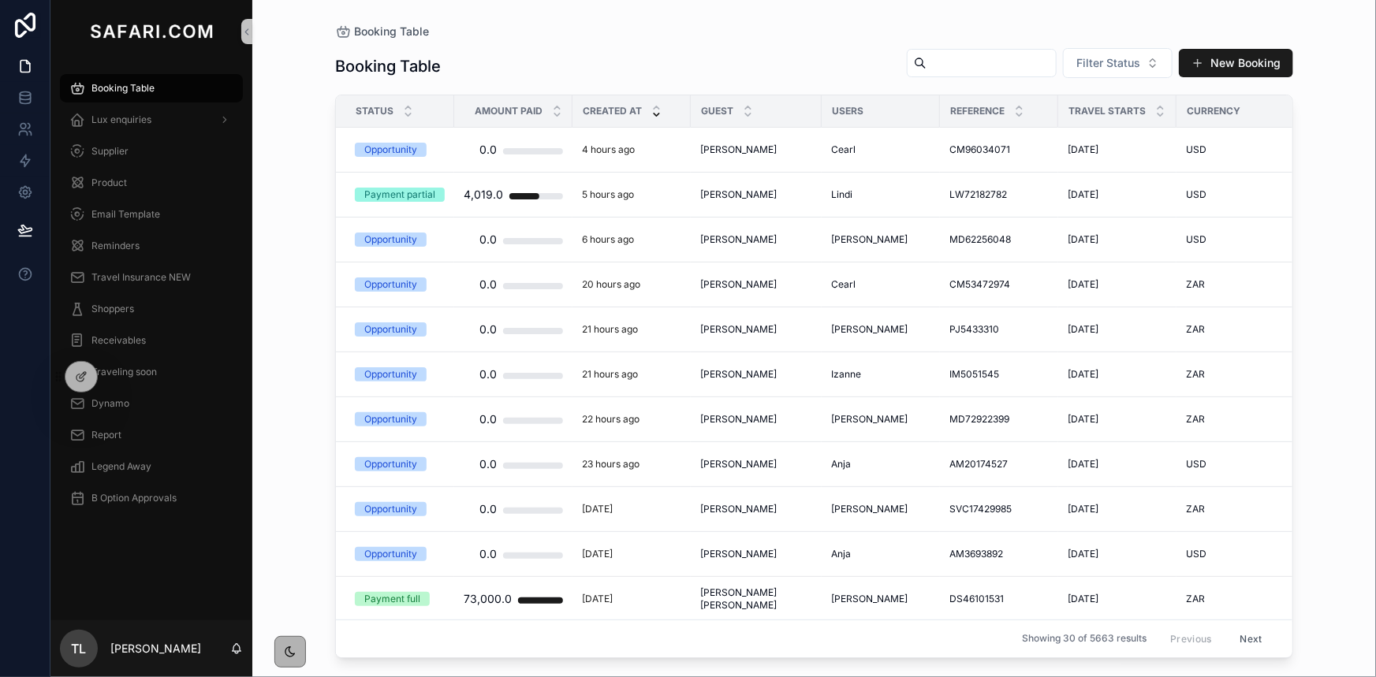
click at [959, 65] on input "scrollable content" at bounding box center [991, 63] width 129 height 22
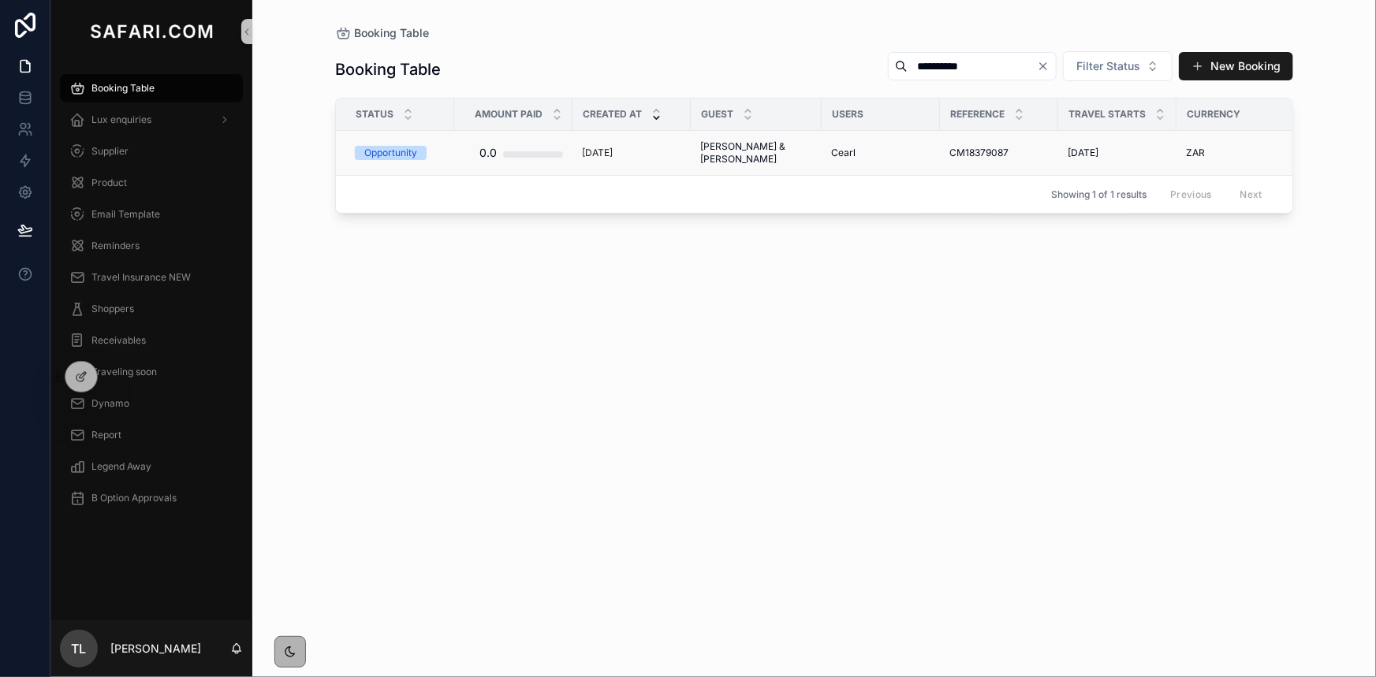
type input "**********"
click at [949, 151] on span "CM18379087" at bounding box center [978, 153] width 59 height 13
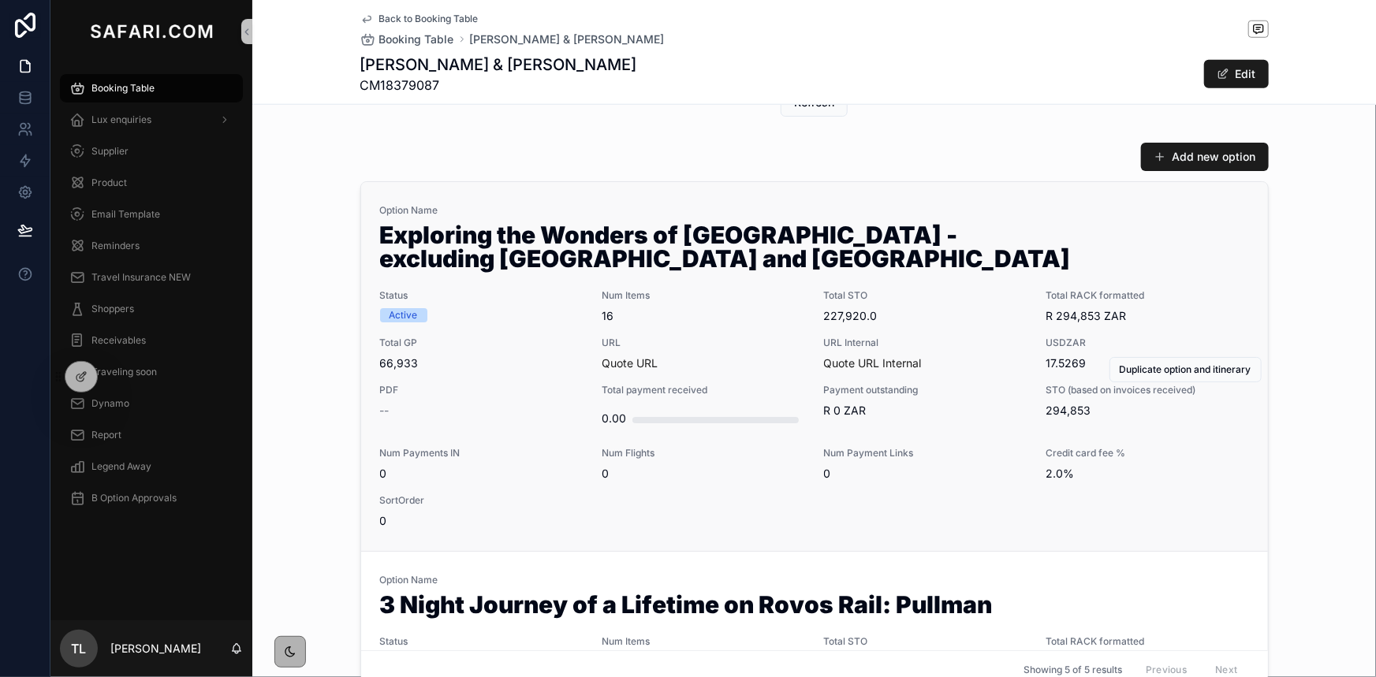
click at [945, 311] on span "227,920.0" at bounding box center [925, 316] width 203 height 16
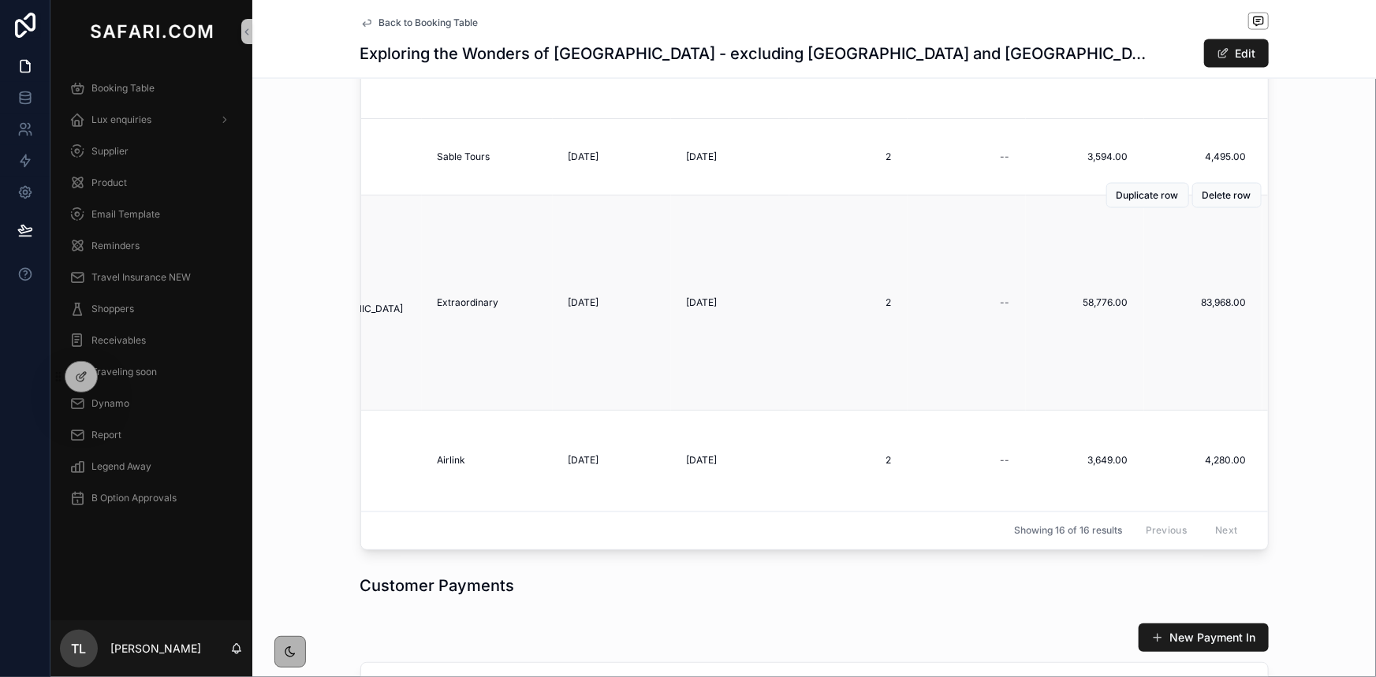
scroll to position [1290, 0]
